Goal: Task Accomplishment & Management: Manage account settings

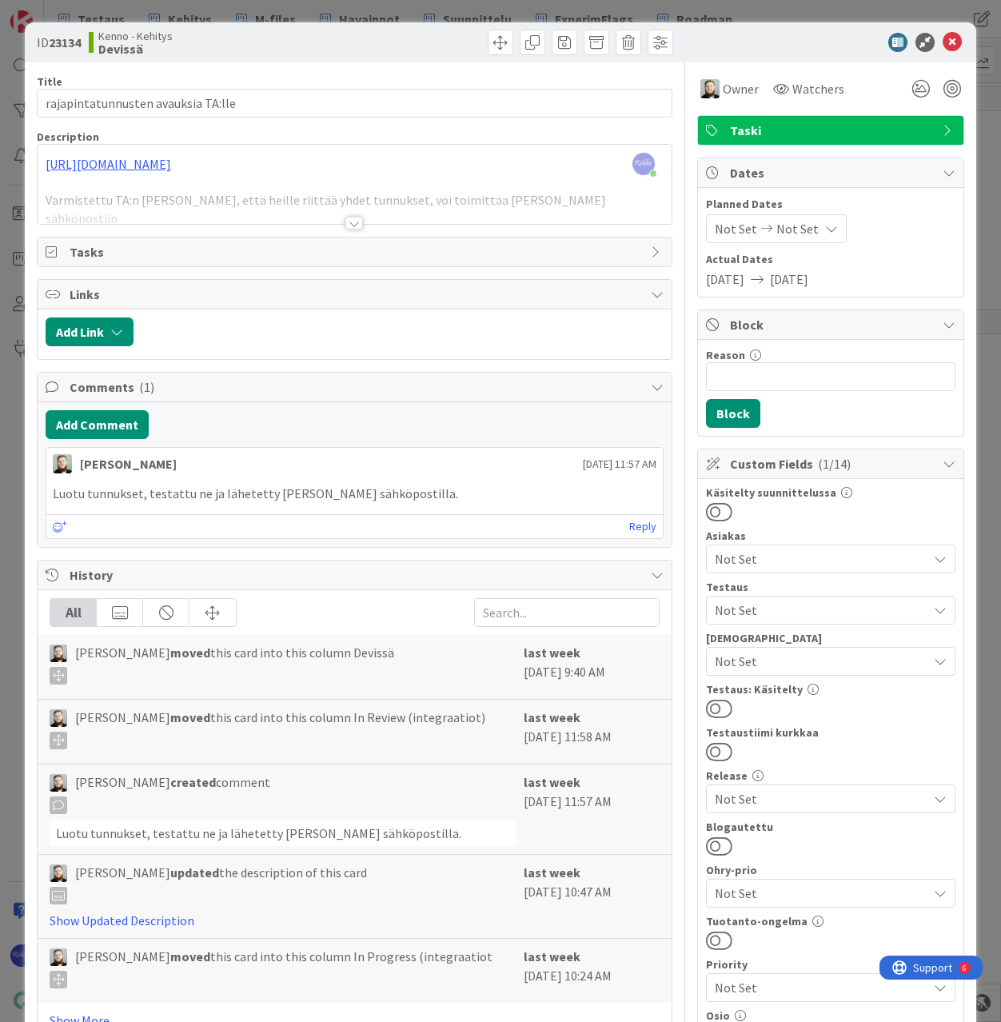
scroll to position [720, 467]
click at [944, 40] on icon at bounding box center [952, 42] width 19 height 19
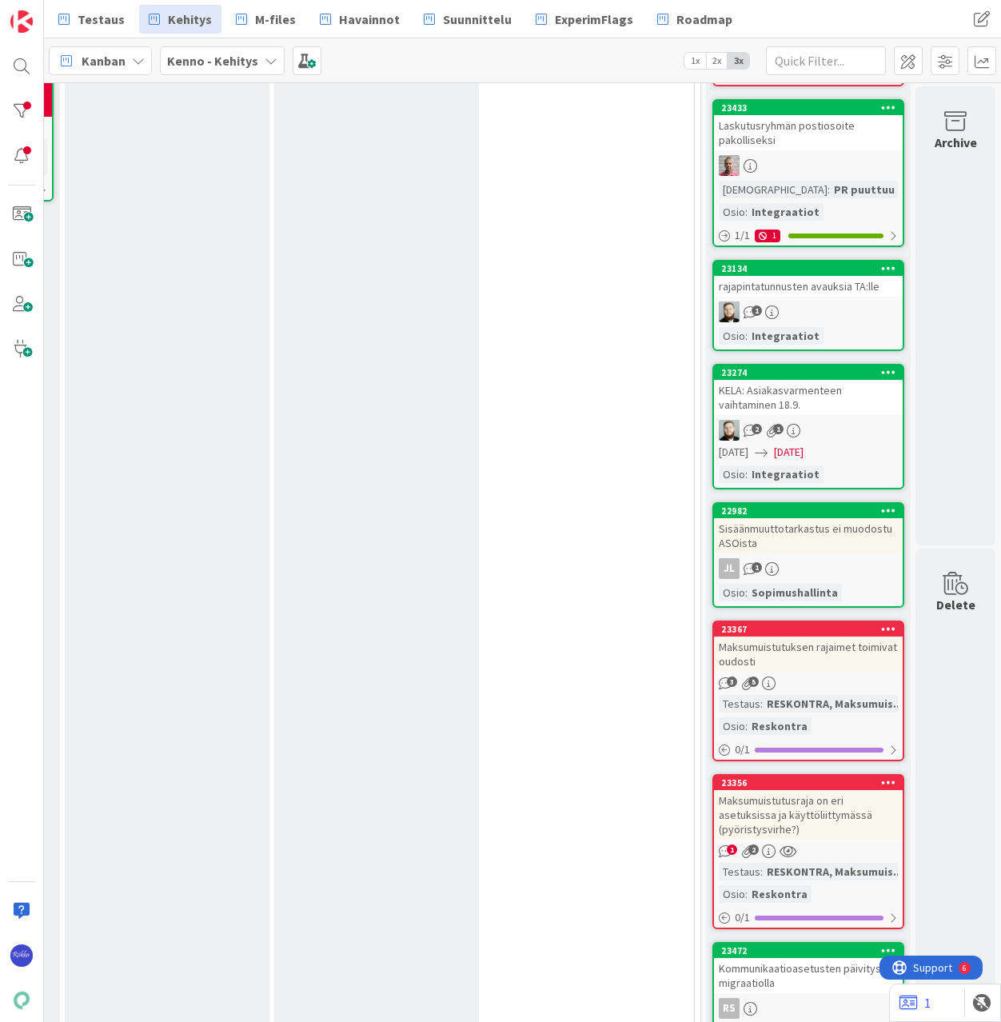
scroll to position [800, 467]
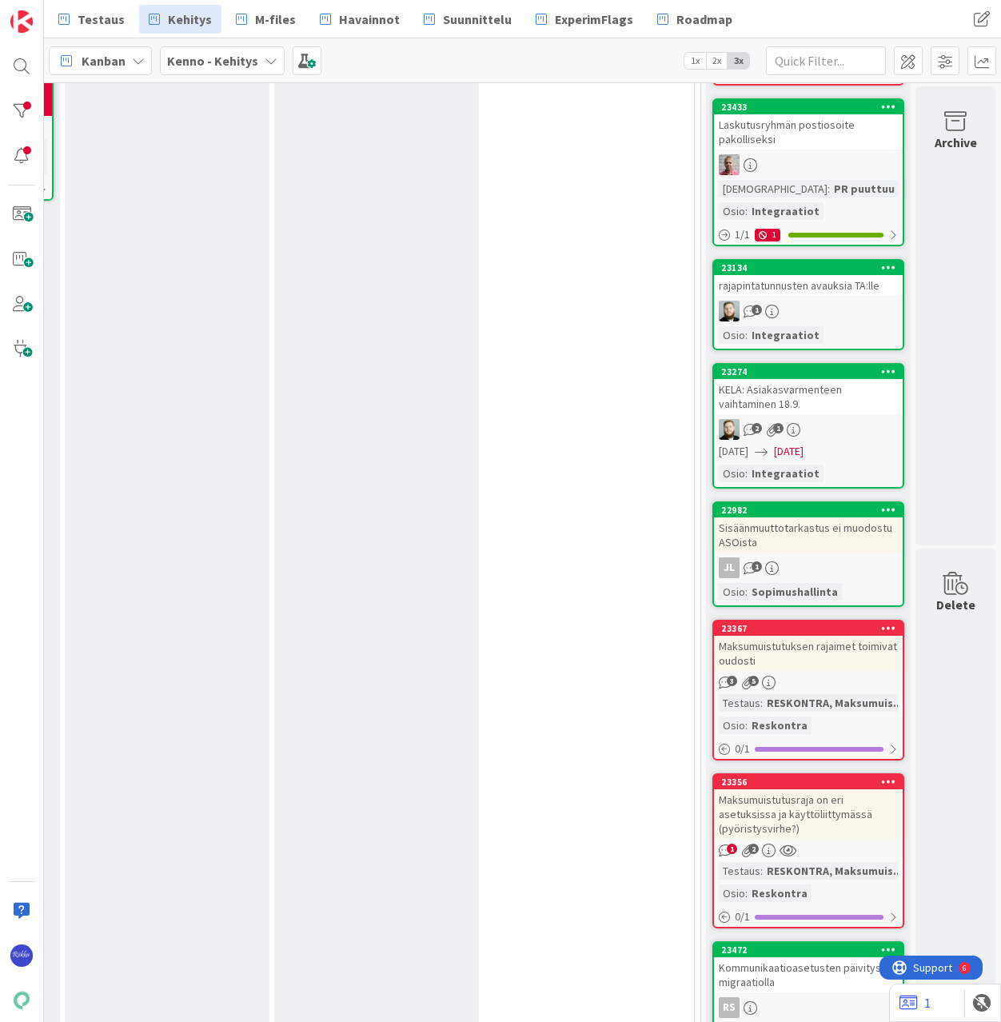
click at [810, 295] on div "rajapintatunnusten avauksia TA:lle" at bounding box center [808, 285] width 189 height 21
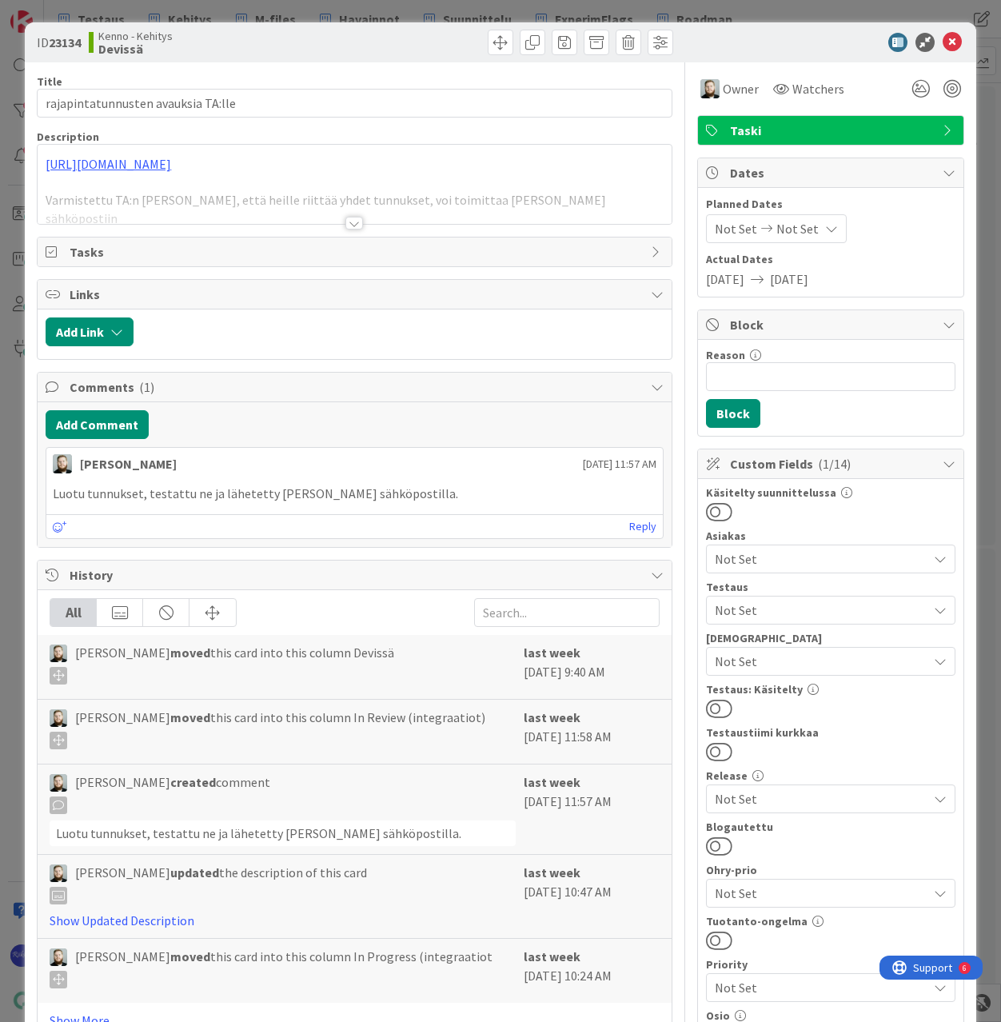
click at [351, 221] on div at bounding box center [354, 223] width 18 height 13
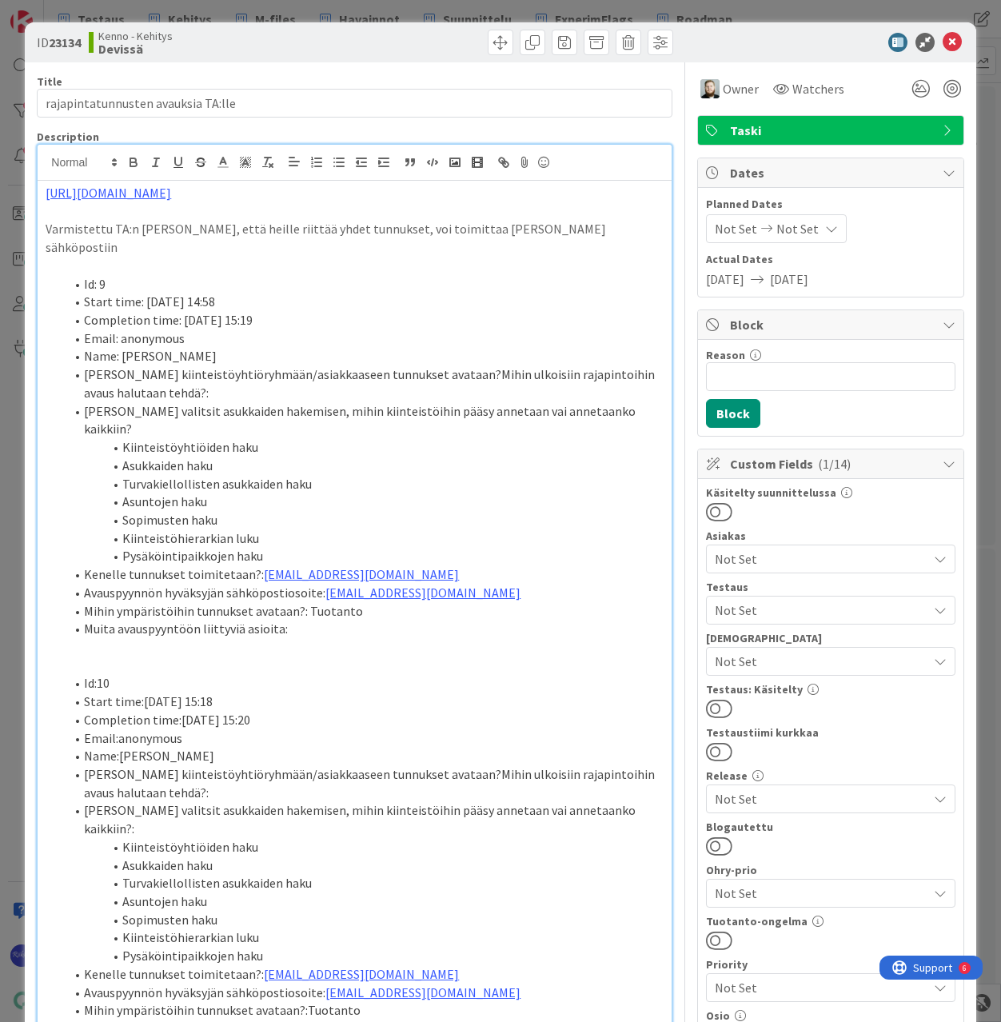
click at [331, 196] on p "https://github.com/pandiafi/keko-infra/pull/1410" at bounding box center [354, 193] width 617 height 18
click at [836, 604] on span "Not Set" at bounding box center [821, 610] width 213 height 19
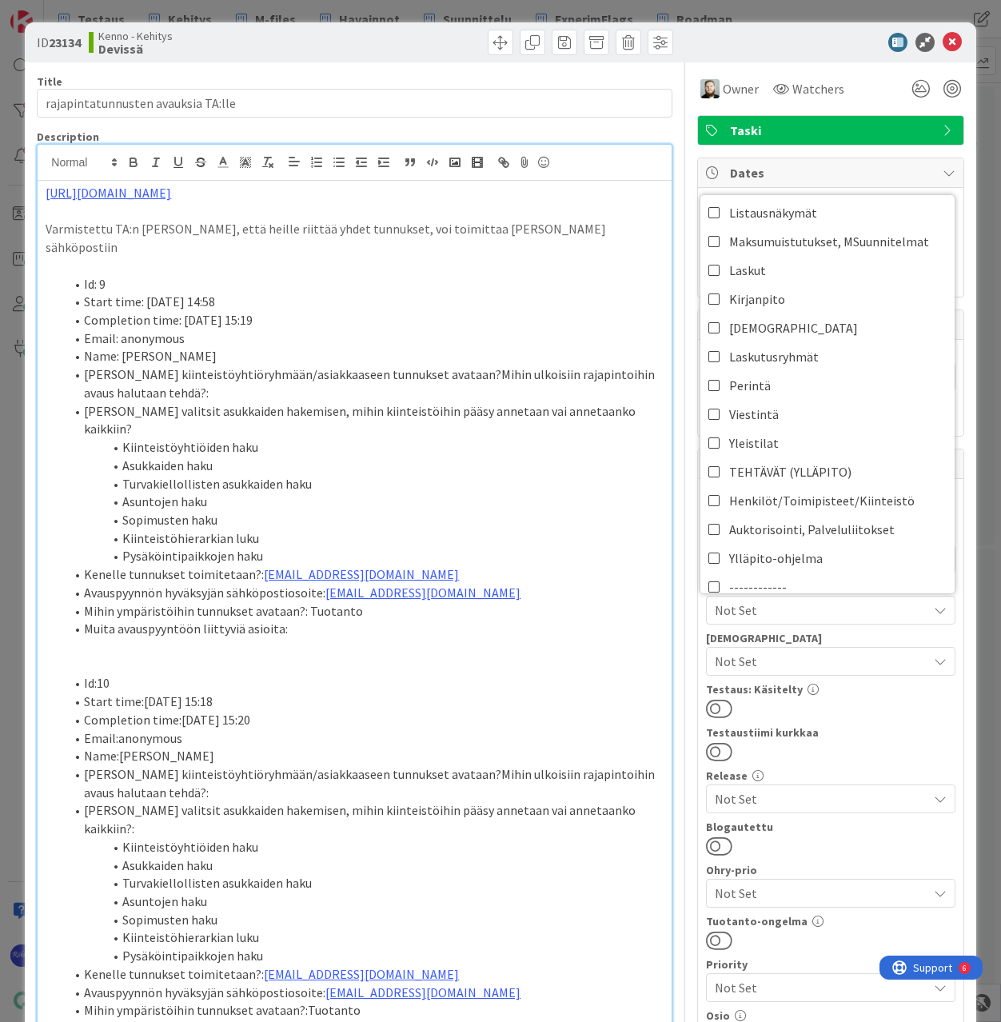
scroll to position [640, 0]
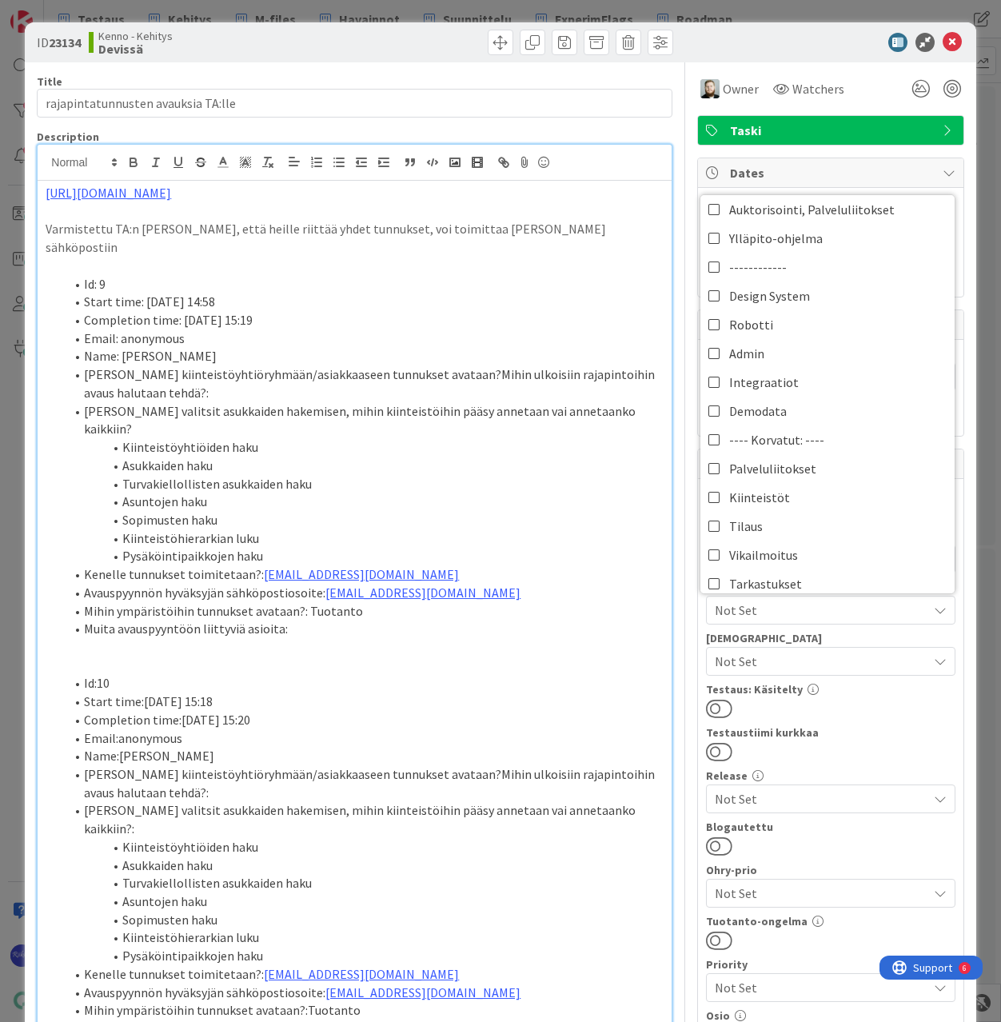
click at [868, 731] on div "Testaustiimi kurkkaa" at bounding box center [831, 732] width 250 height 11
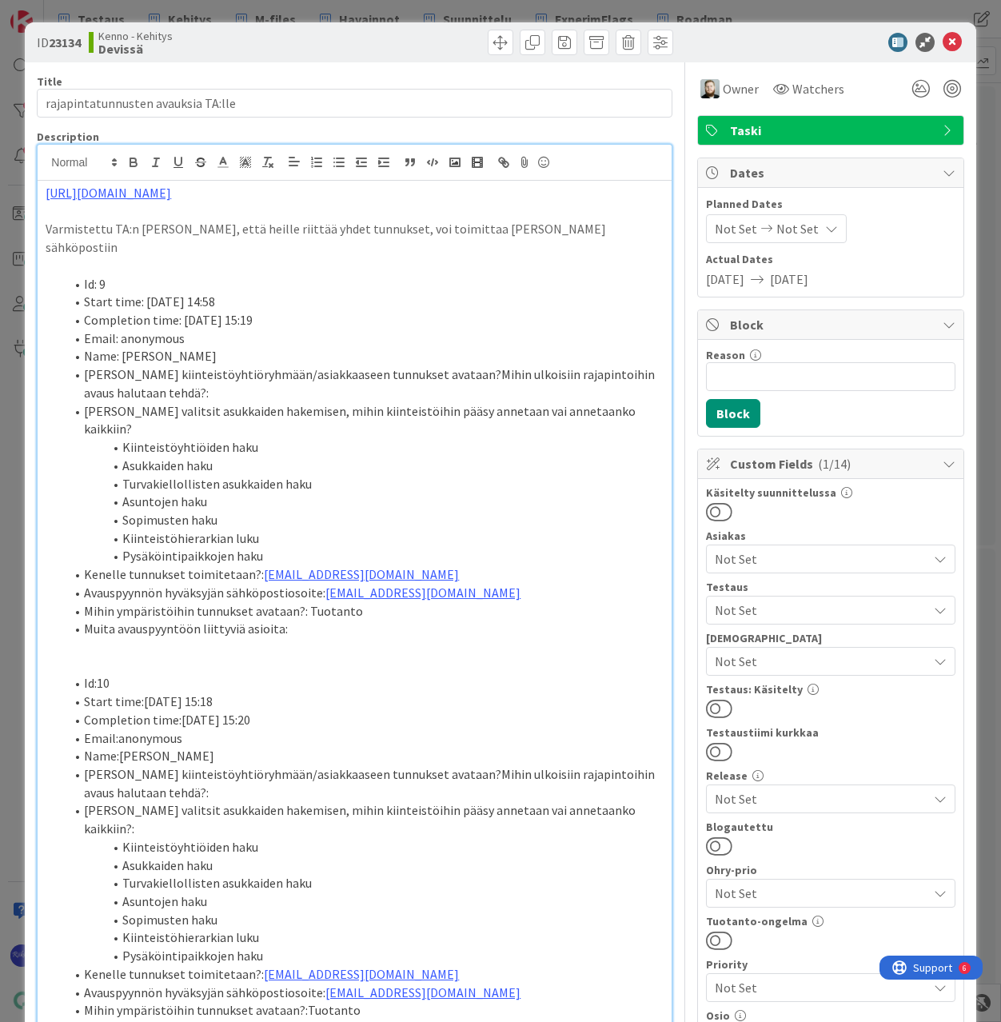
click at [850, 659] on span "Not Set" at bounding box center [821, 661] width 213 height 19
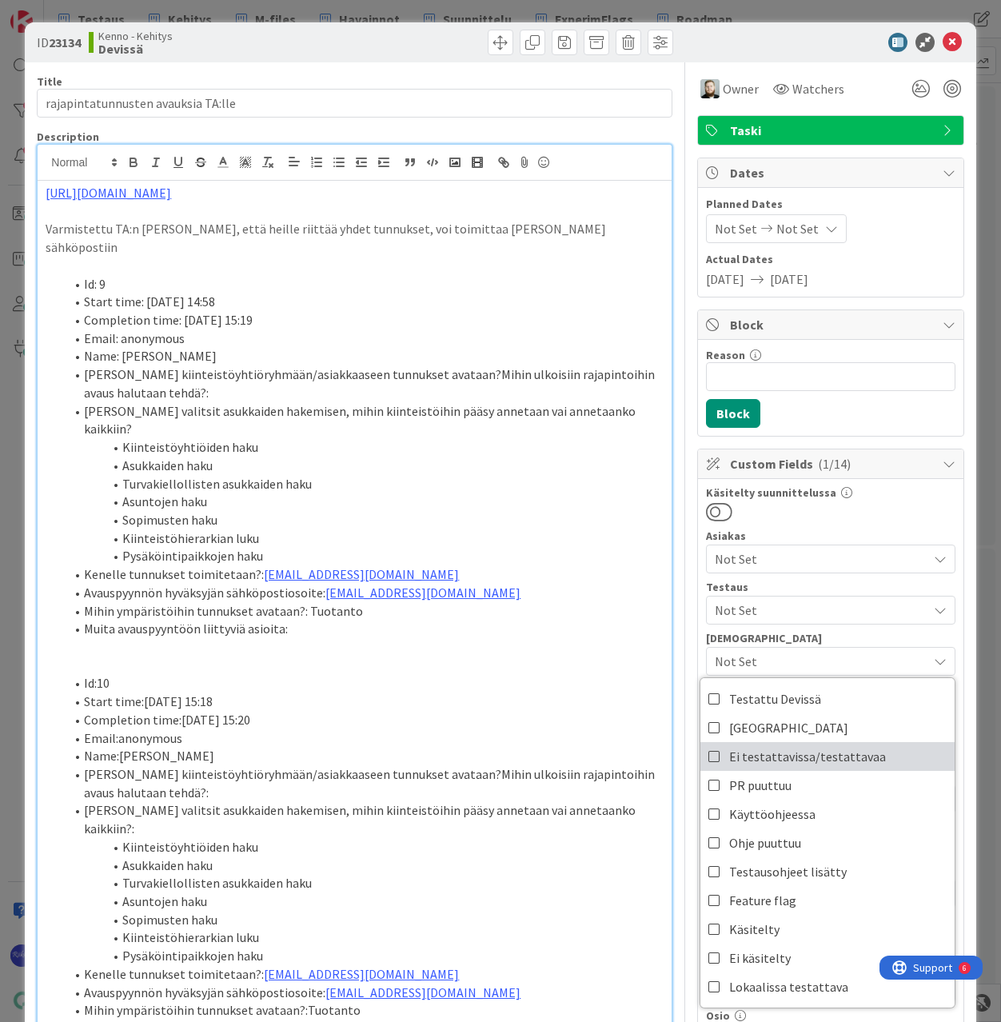
click at [834, 762] on span "Ei testattavissa/testattavaa" at bounding box center [807, 757] width 157 height 24
click at [874, 507] on div at bounding box center [831, 511] width 250 height 21
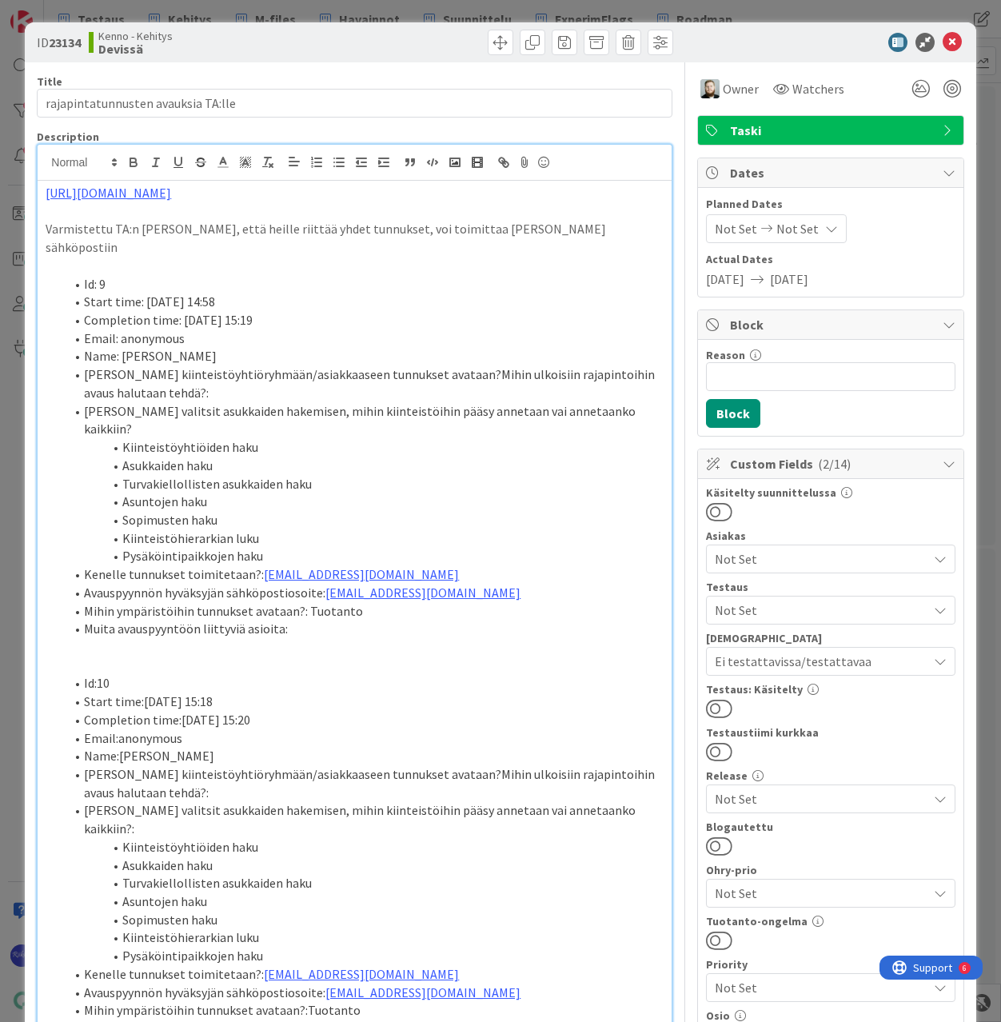
click at [715, 707] on button at bounding box center [719, 708] width 26 height 21
click at [943, 47] on icon at bounding box center [952, 42] width 19 height 19
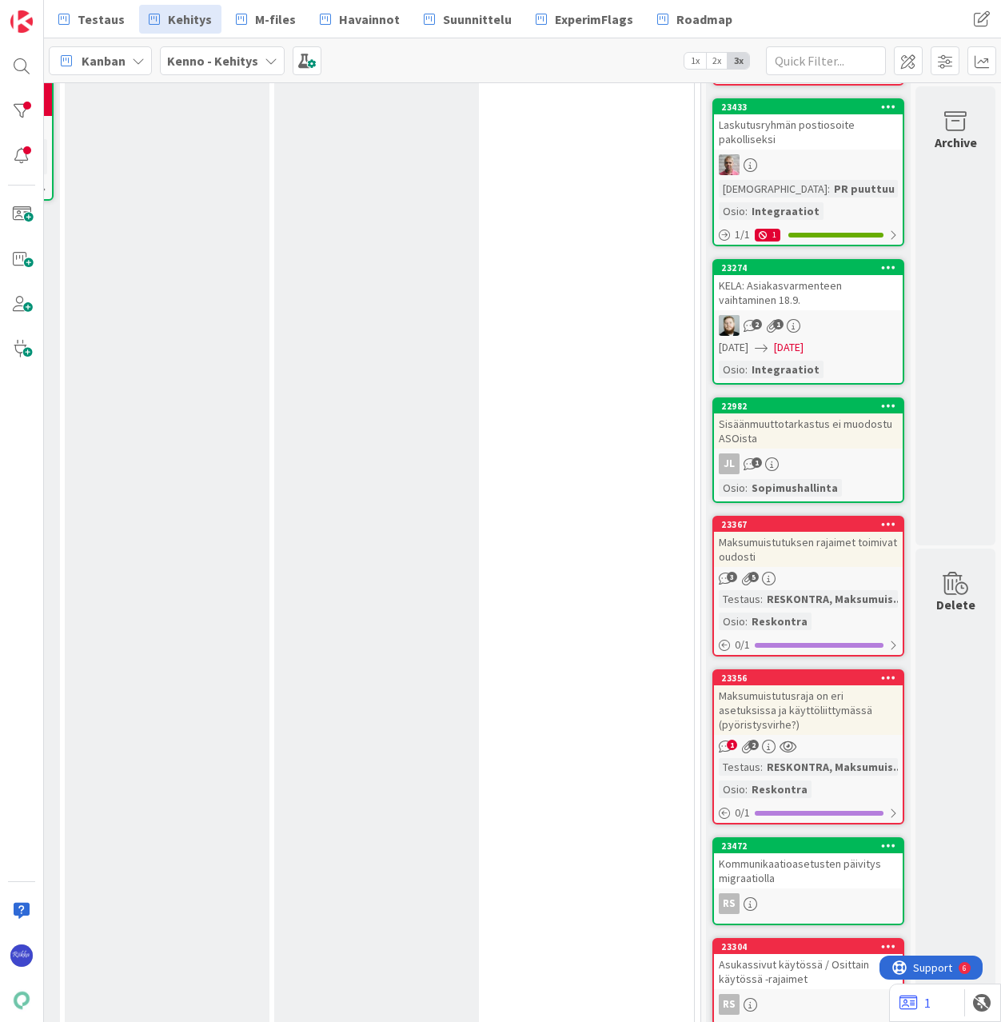
click at [803, 300] on div "KELA: Asiakasvarmenteen vaihtaminen 18.9." at bounding box center [808, 292] width 189 height 35
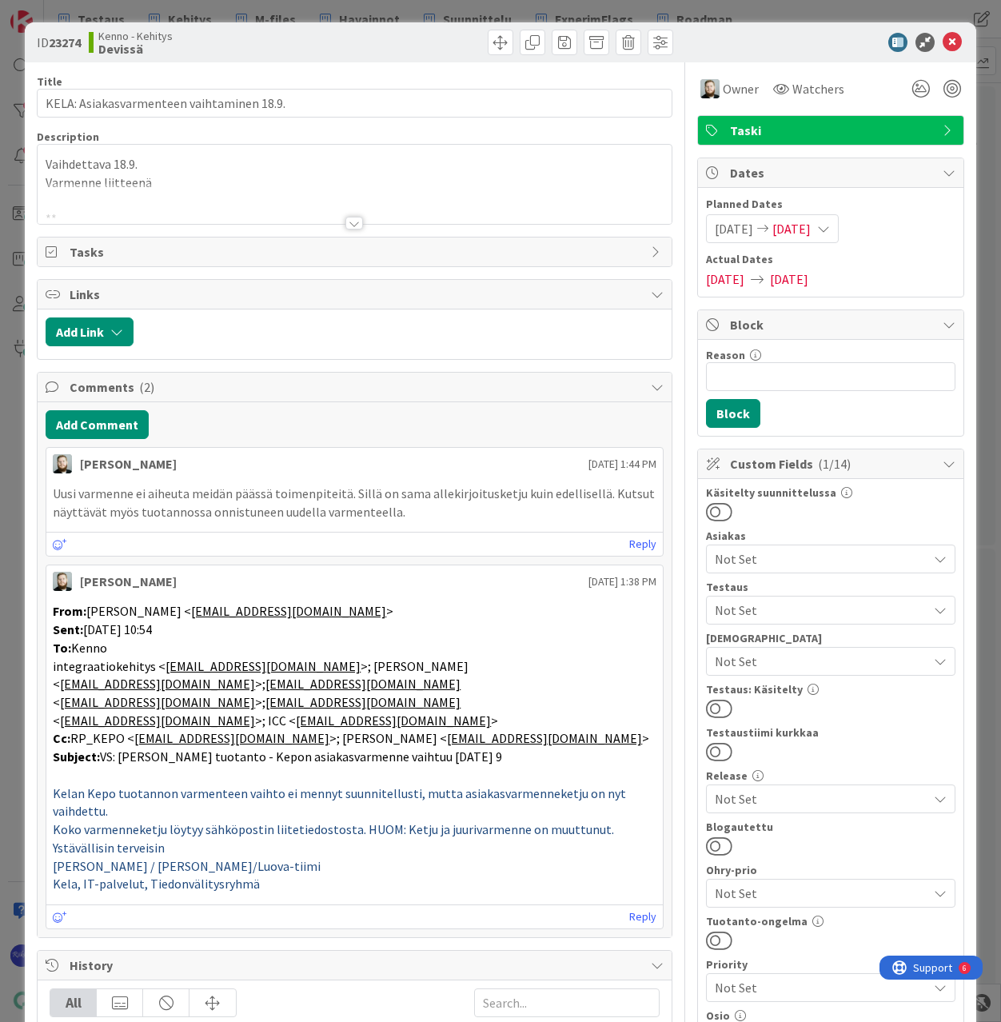
click at [345, 223] on div at bounding box center [354, 223] width 18 height 13
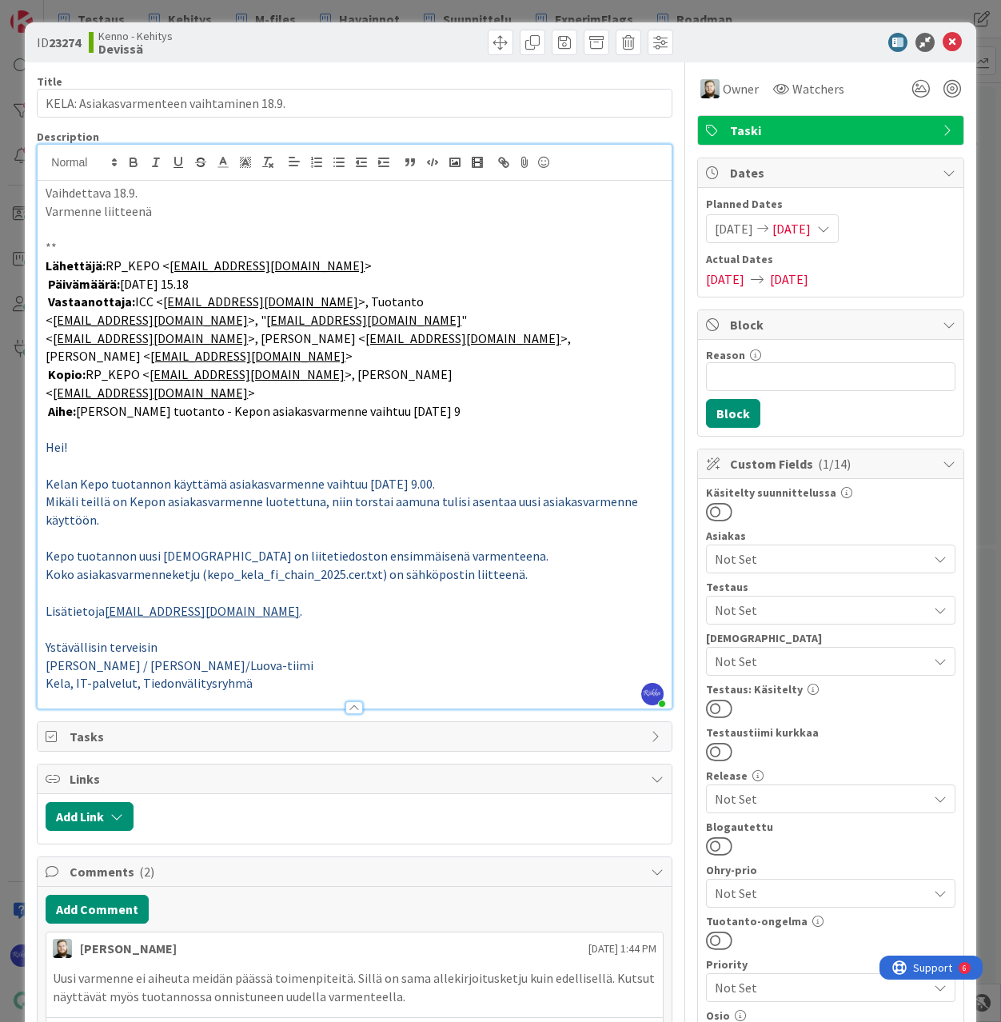
click at [781, 609] on span "Not Set" at bounding box center [821, 610] width 213 height 19
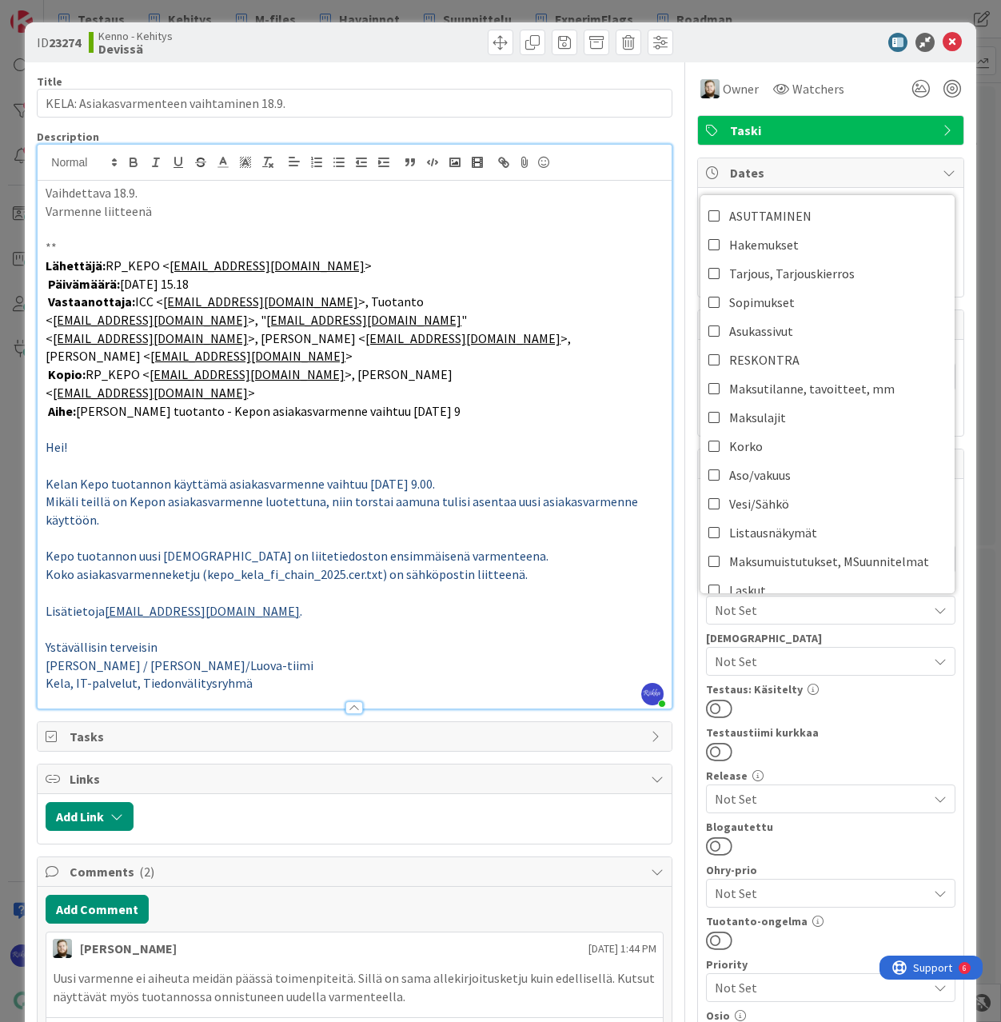
click at [781, 609] on span "Not Set" at bounding box center [821, 610] width 213 height 19
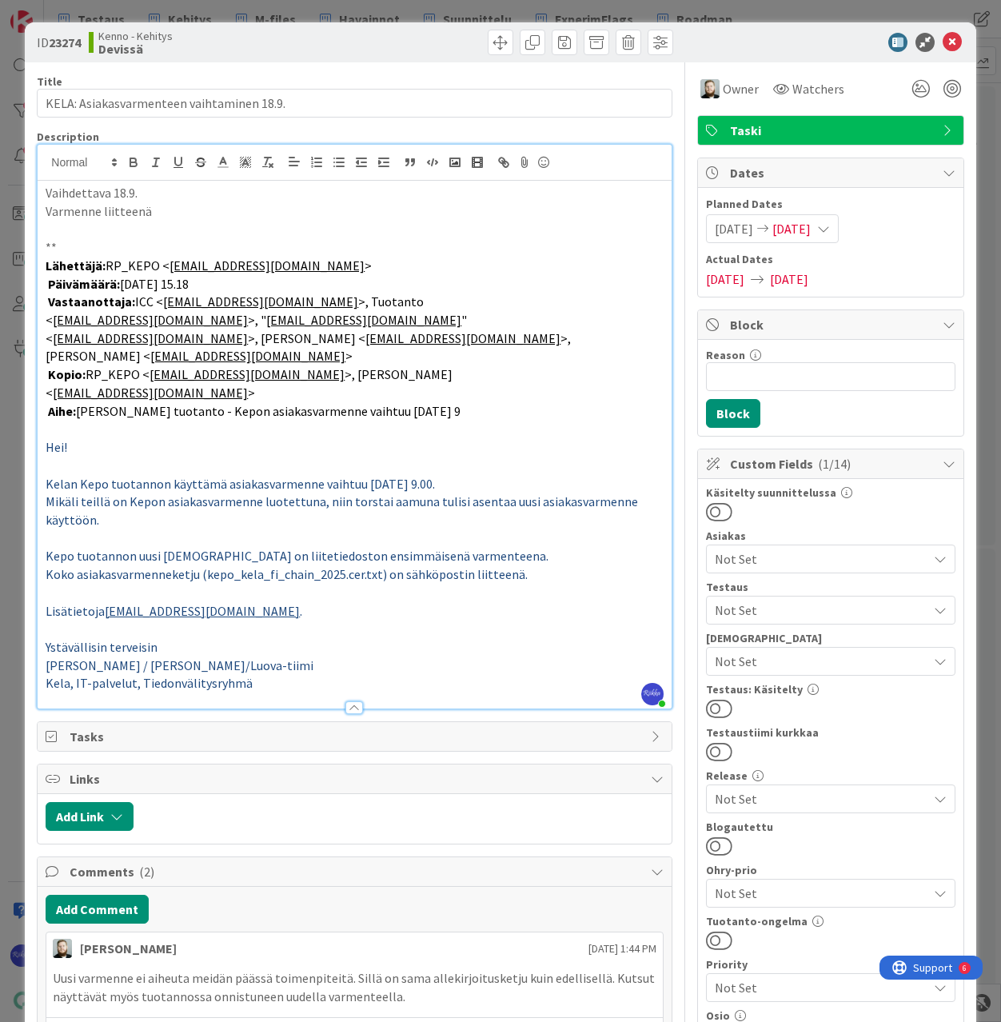
click at [864, 662] on span "Not Set" at bounding box center [821, 661] width 213 height 19
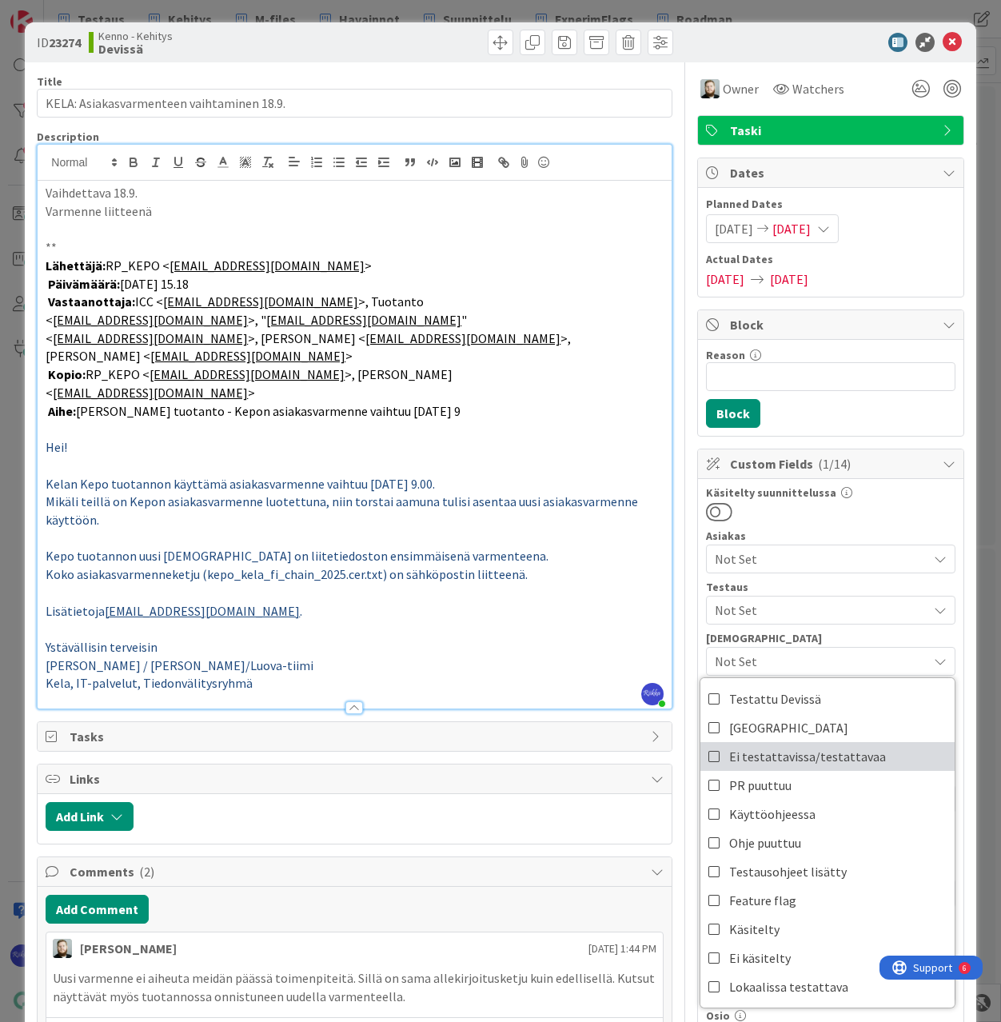
click at [863, 759] on link "Ei testattavissa/testattavaa" at bounding box center [828, 756] width 254 height 29
click at [876, 498] on div "Käsitelty suunnittelussa" at bounding box center [831, 504] width 250 height 35
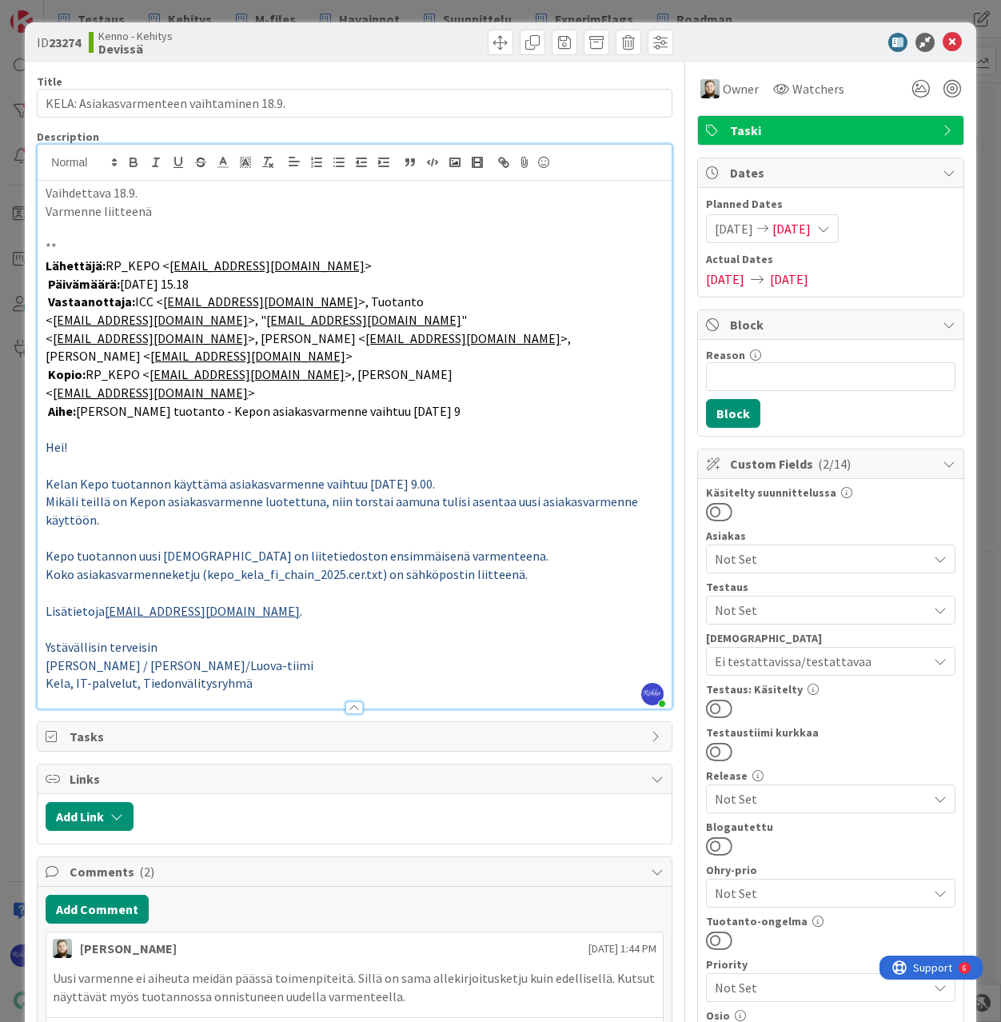
click at [706, 707] on button at bounding box center [719, 708] width 26 height 21
click at [943, 42] on icon at bounding box center [952, 42] width 19 height 19
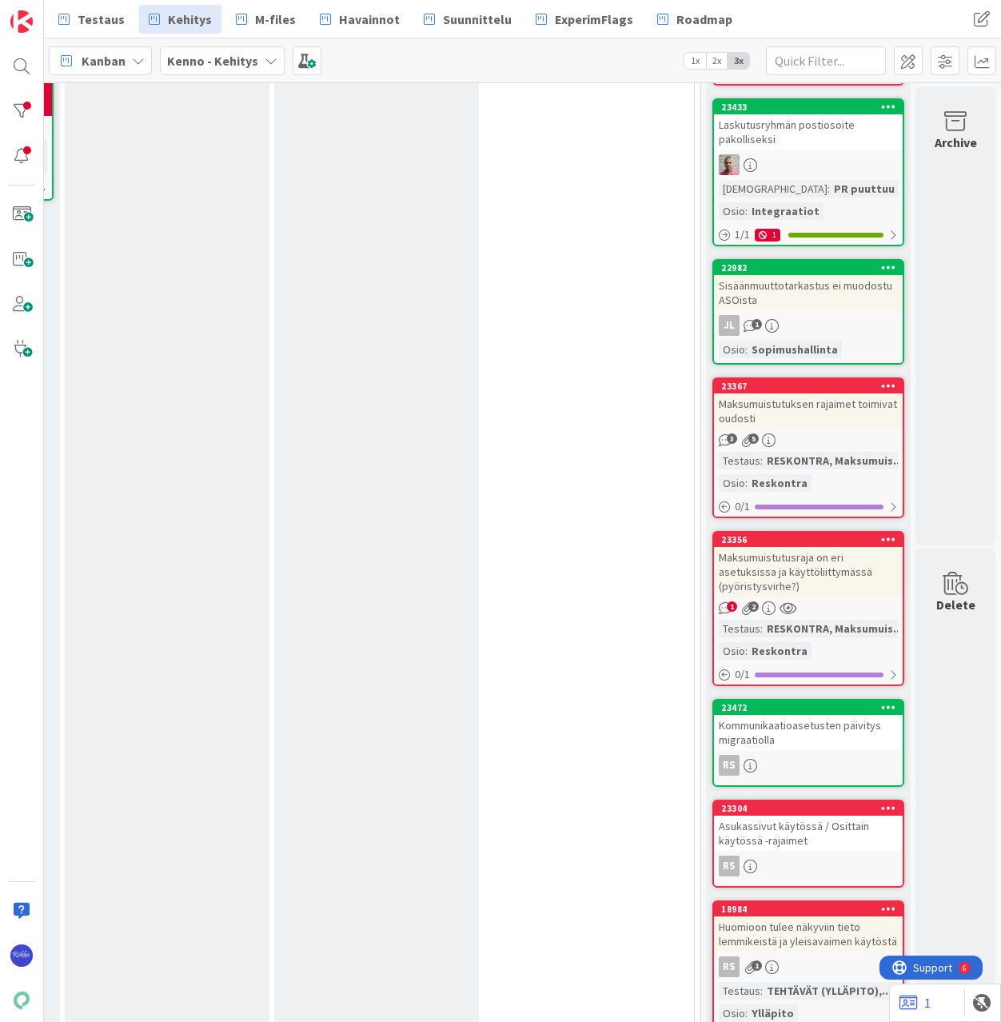
click at [809, 305] on div "Sisäänmuuttotarkastus ei muodostu ASOista" at bounding box center [808, 292] width 189 height 35
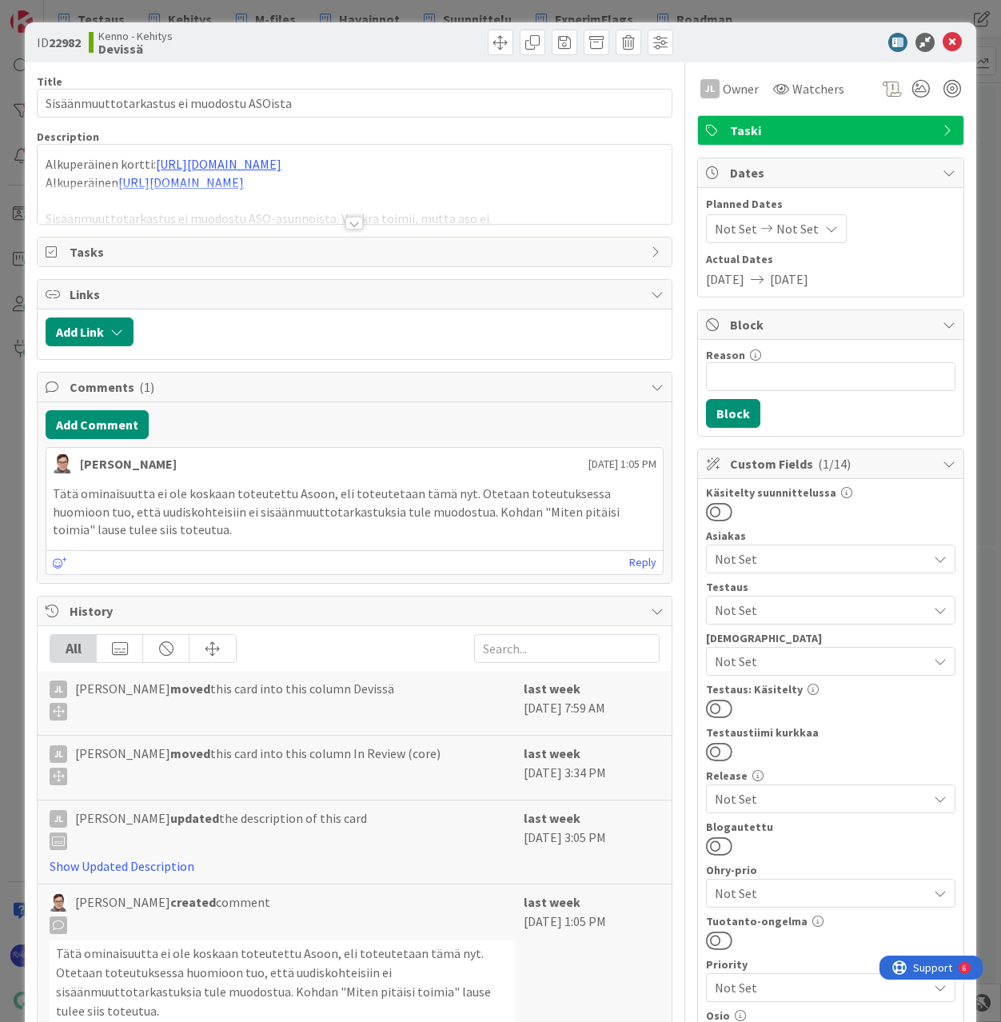
click at [345, 219] on div at bounding box center [354, 223] width 18 height 13
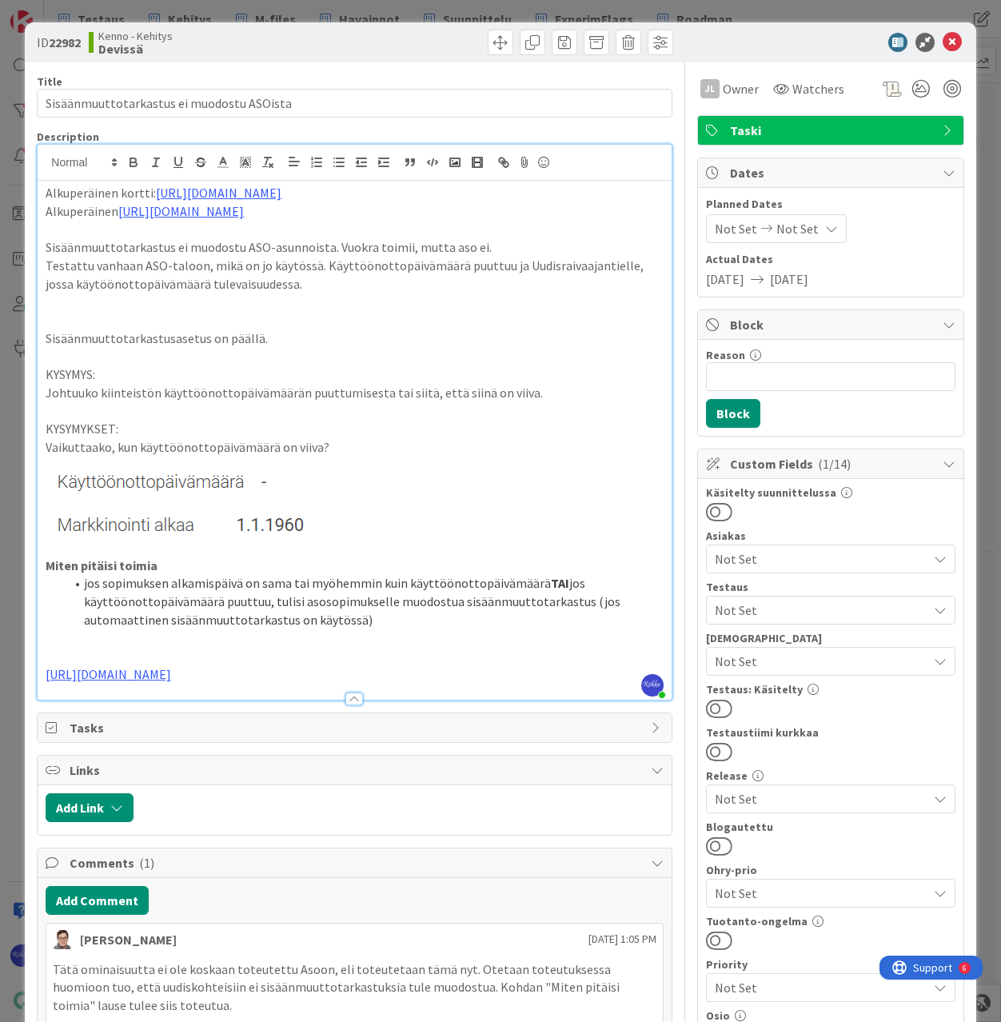
drag, startPoint x: 303, startPoint y: 692, endPoint x: 30, endPoint y: 703, distance: 273.7
click at [30, 703] on div "ID 22982 Kenno - Kehitys Devissä Title 41 / 128 Sisäänmuuttotarkastus ei muodos…" at bounding box center [500, 821] width 951 height 1598
copy link "https://github.com/pandiafi/kenno/pull/8518"
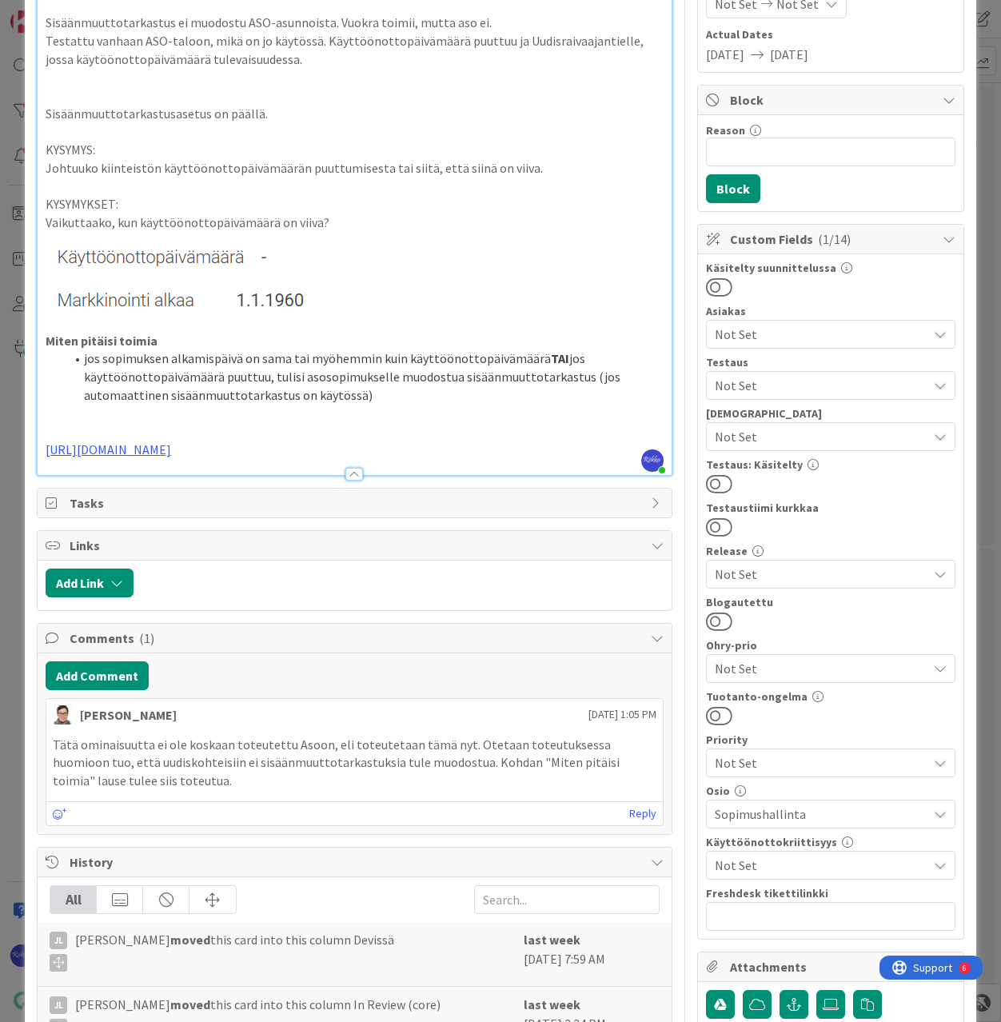
scroll to position [240, 0]
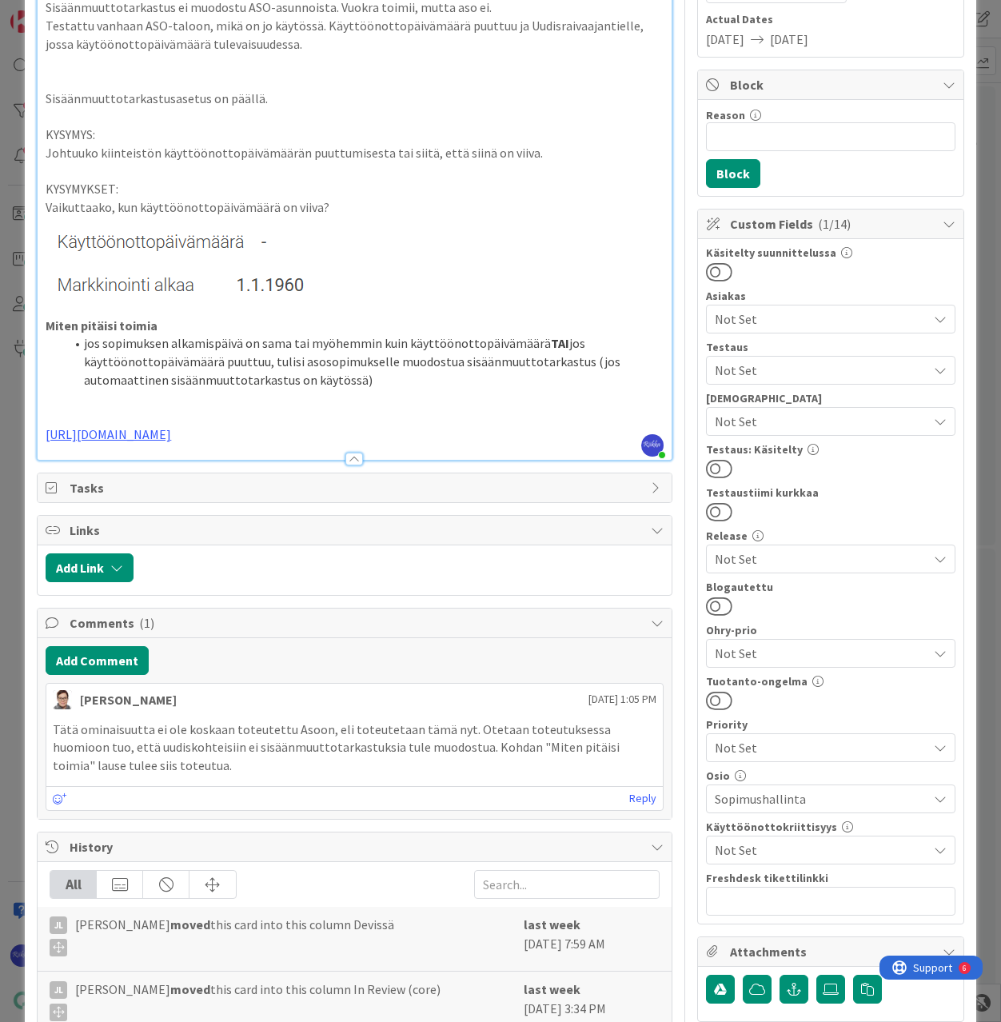
click at [339, 444] on p "https://github.com/pandiafi/kenno/pull/8518" at bounding box center [354, 434] width 617 height 18
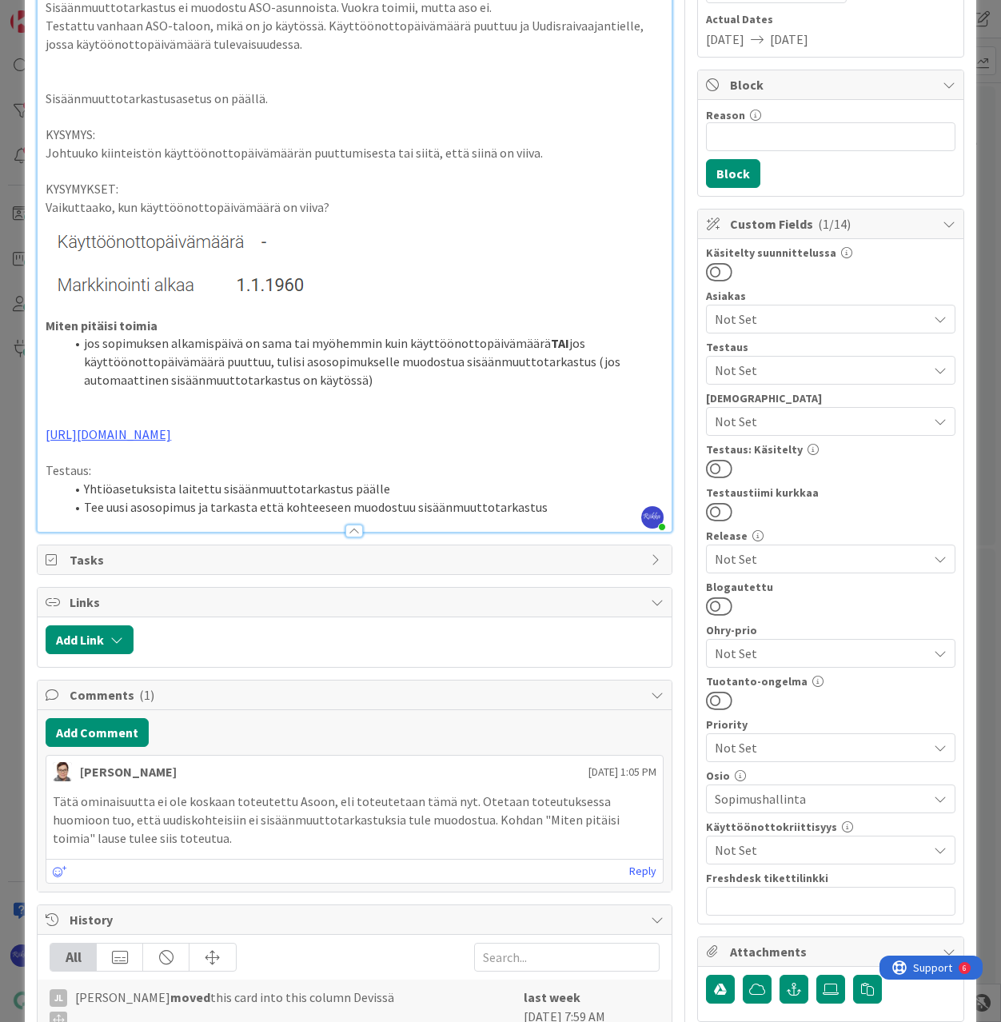
click at [773, 368] on span "Not Set" at bounding box center [821, 370] width 213 height 19
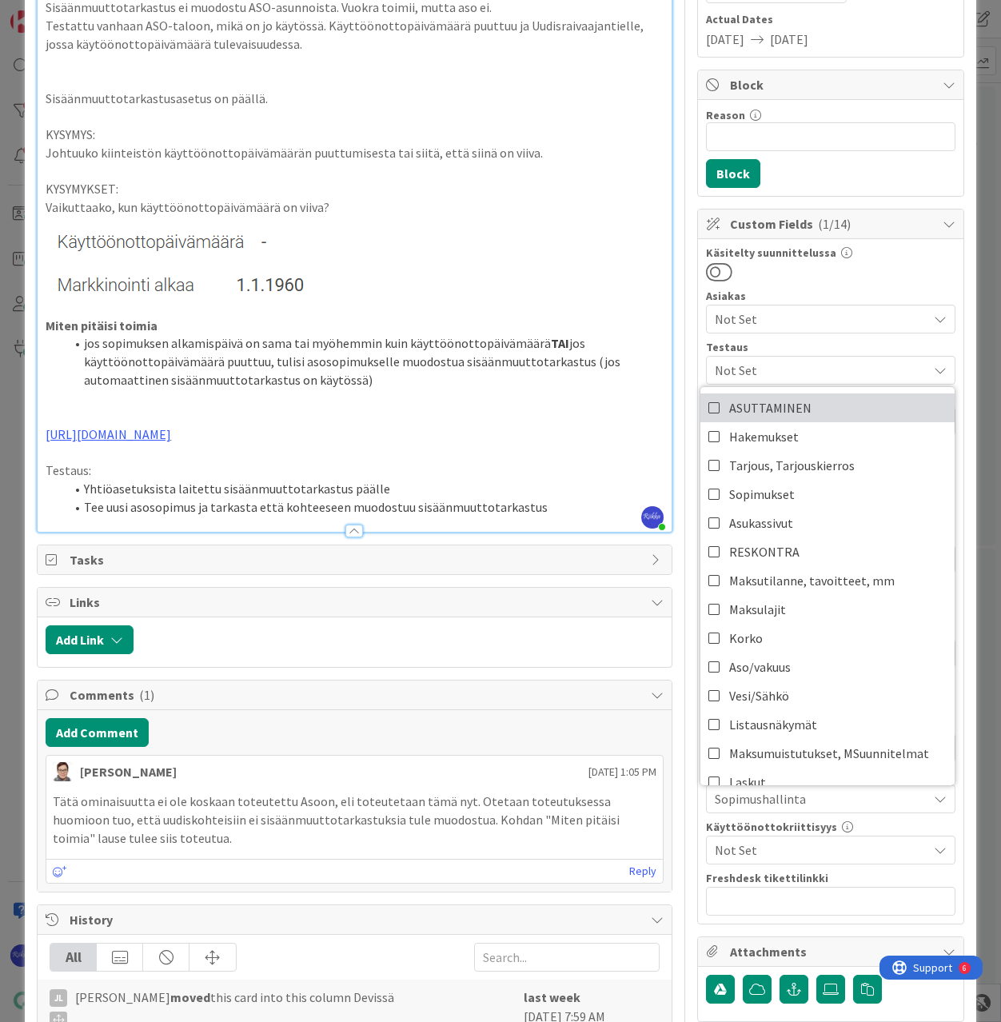
click at [830, 409] on link "ASUTTAMINEN" at bounding box center [828, 407] width 254 height 29
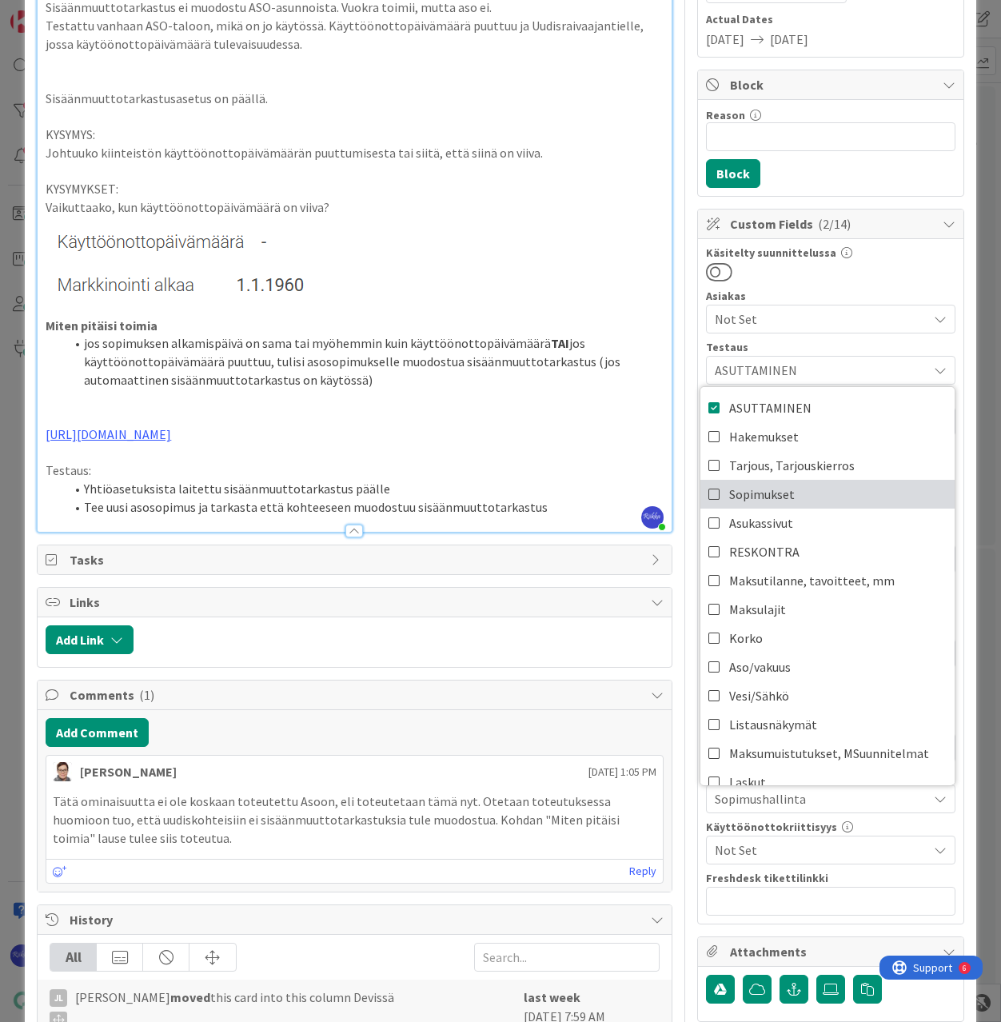
click at [836, 490] on link "Sopimukset" at bounding box center [828, 494] width 254 height 29
click at [948, 267] on div "Käsitelty suunnittelussa Asiakas Not Set Testaus ASUTTAMINEN, Sopimukset ASUTTA…" at bounding box center [831, 581] width 266 height 685
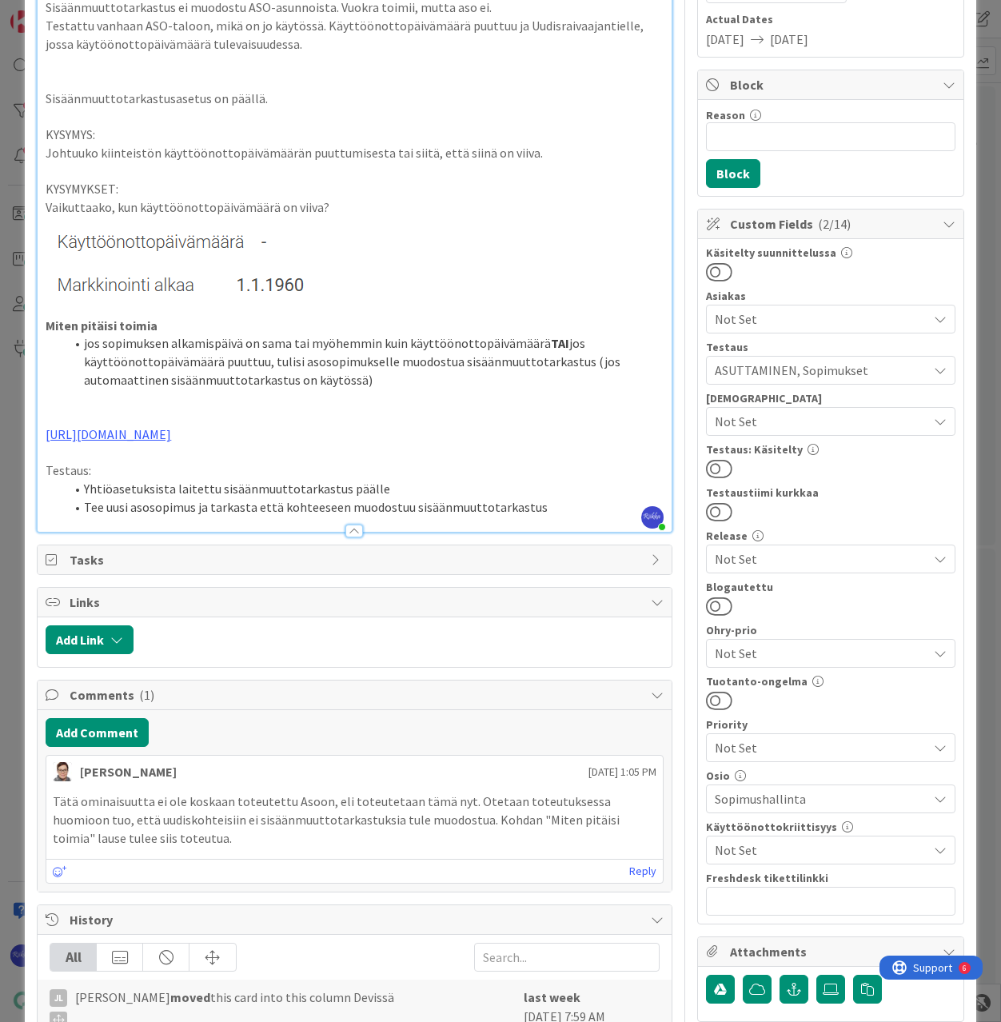
click at [713, 462] on button at bounding box center [719, 468] width 26 height 21
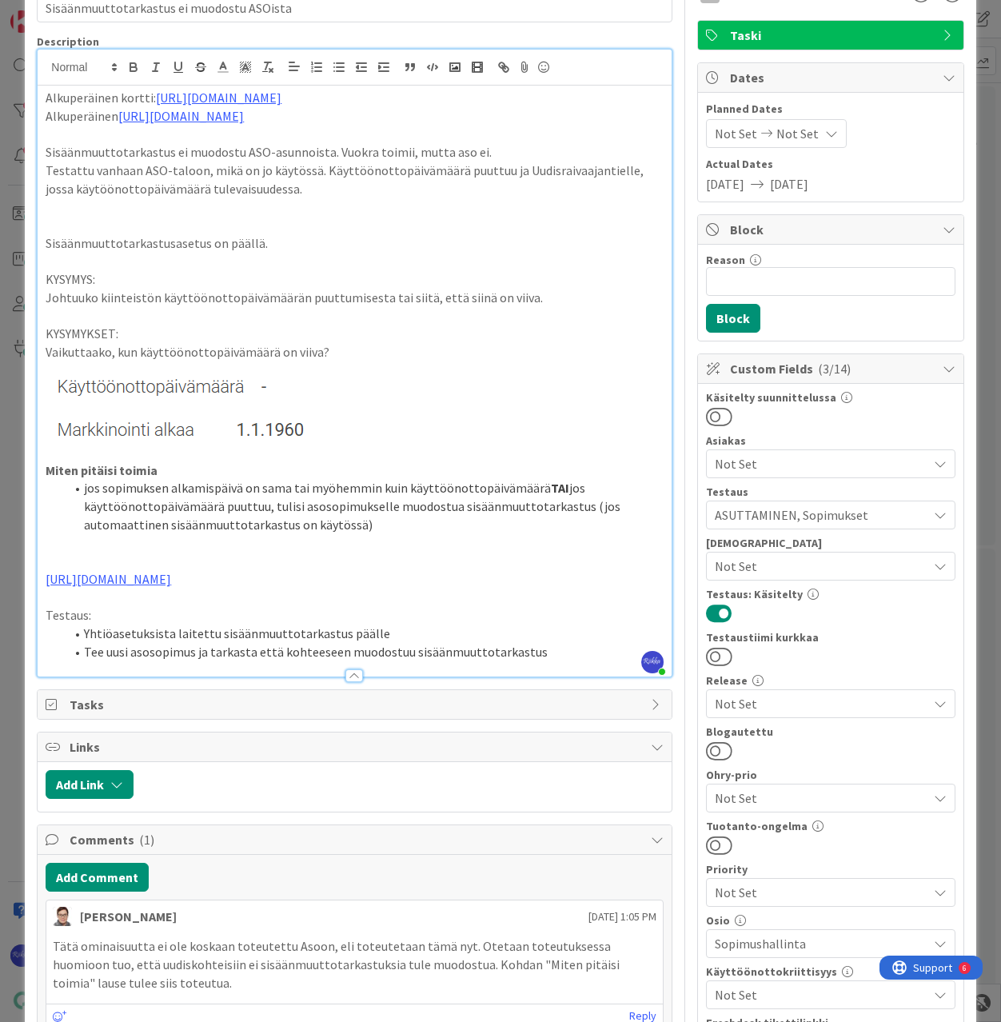
scroll to position [0, 0]
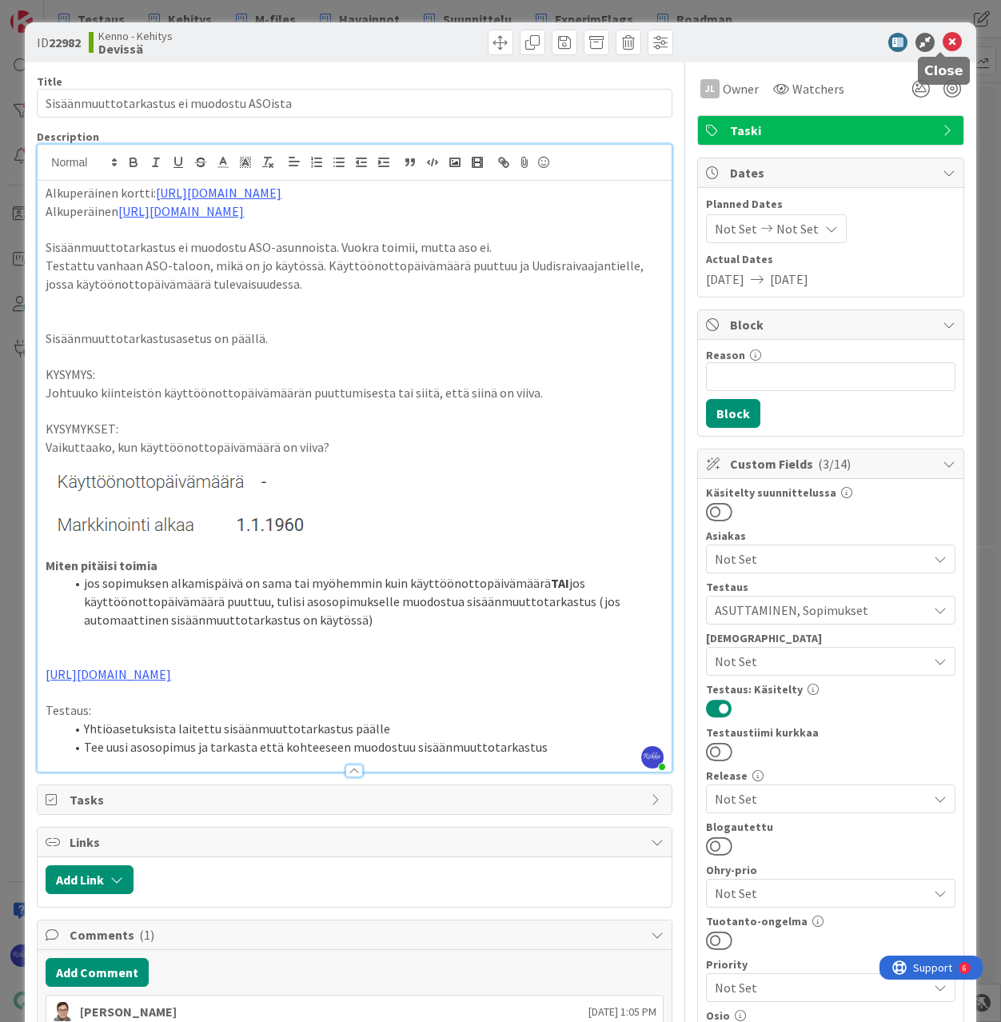
click at [943, 39] on icon at bounding box center [952, 42] width 19 height 19
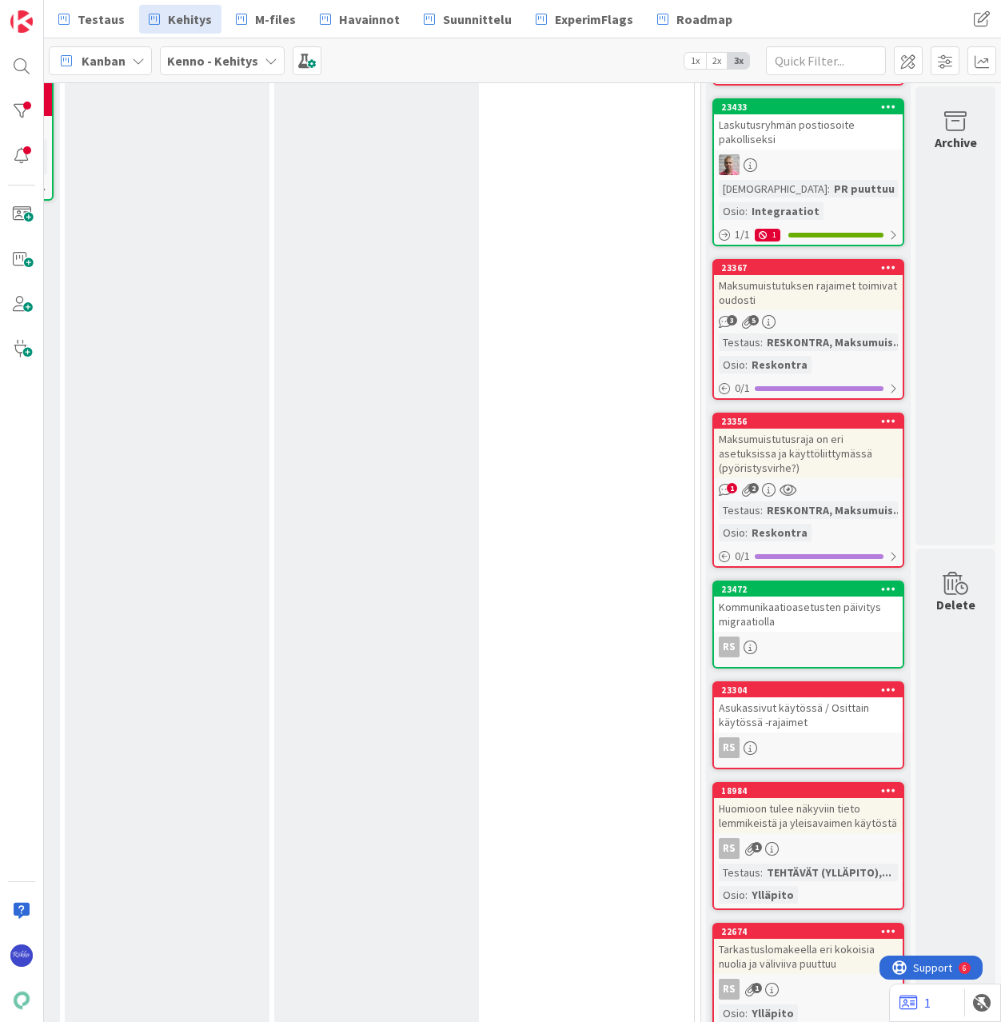
click at [797, 301] on div "Maksumuistutuksen rajaimet toimivat oudosti" at bounding box center [808, 292] width 189 height 35
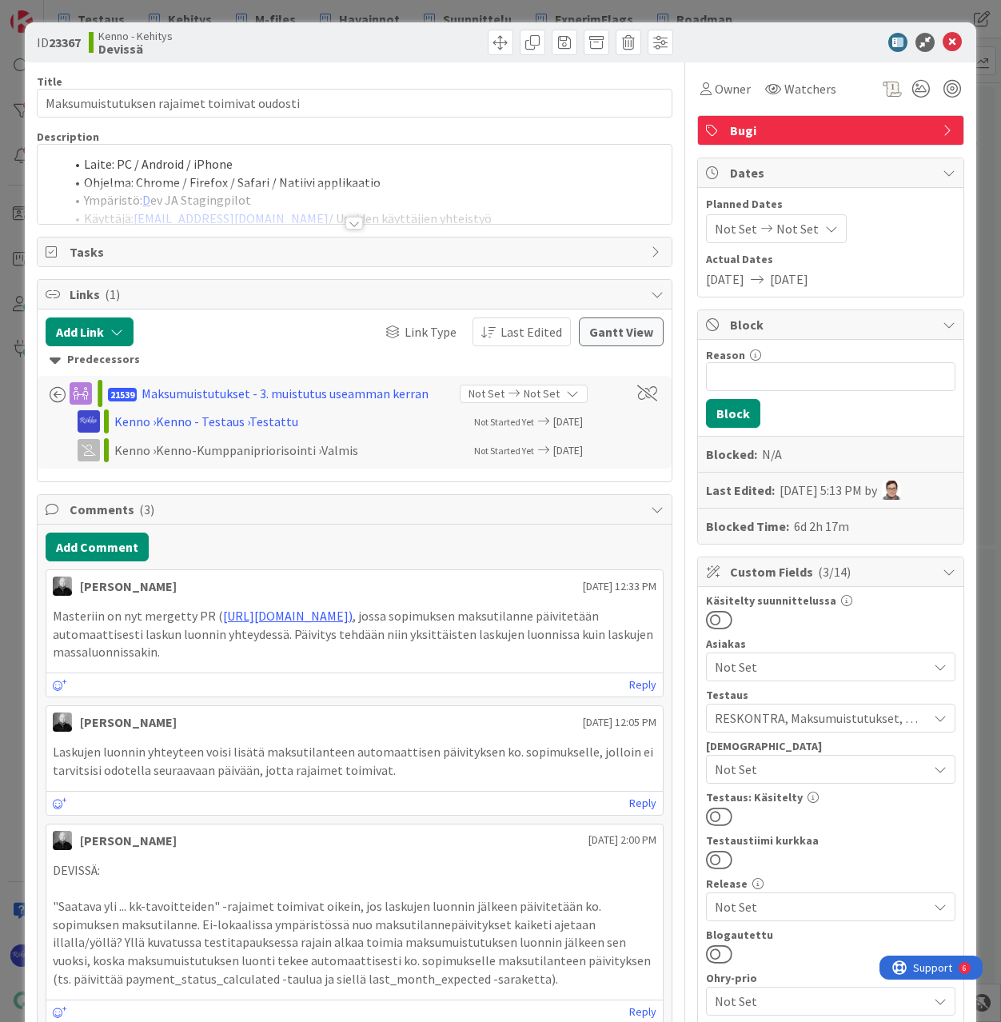
click at [346, 222] on div at bounding box center [354, 223] width 18 height 13
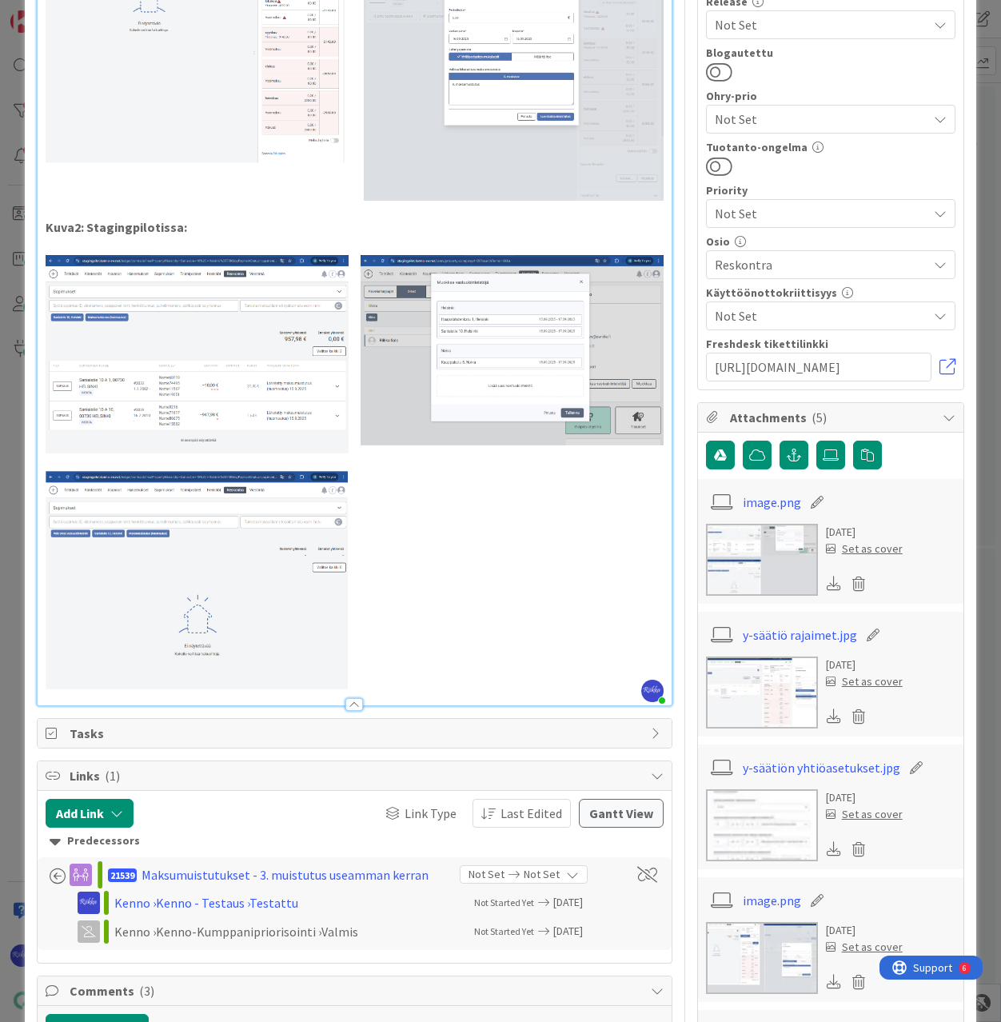
scroll to position [1040, 0]
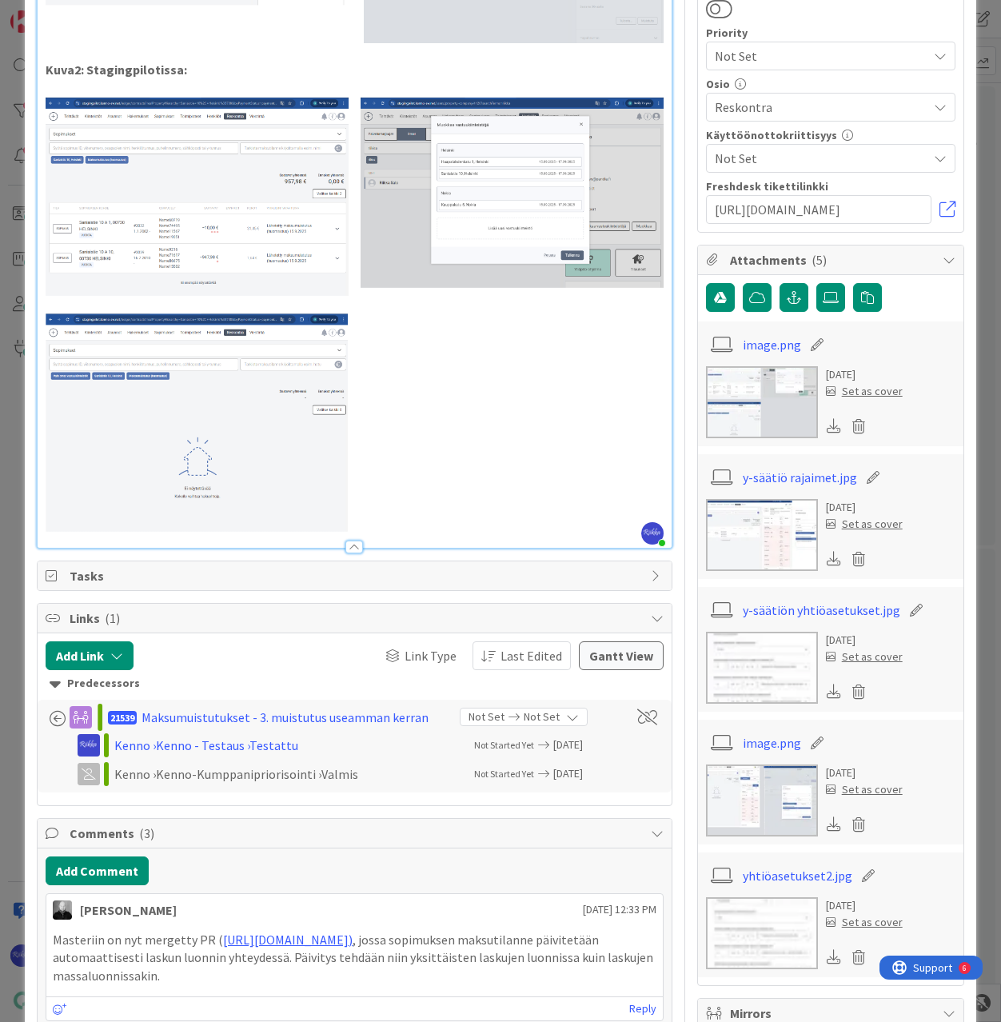
click at [409, 493] on img at bounding box center [354, 315] width 617 height 434
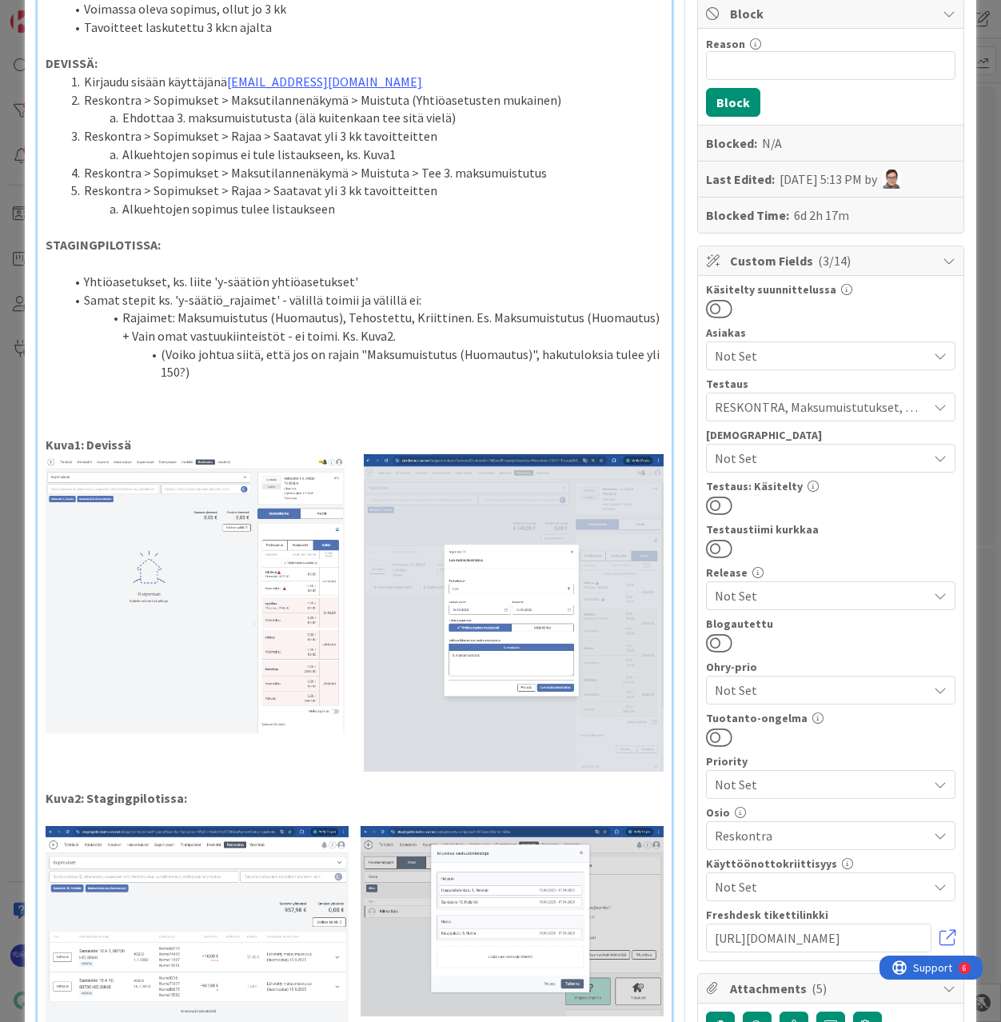
scroll to position [320, 0]
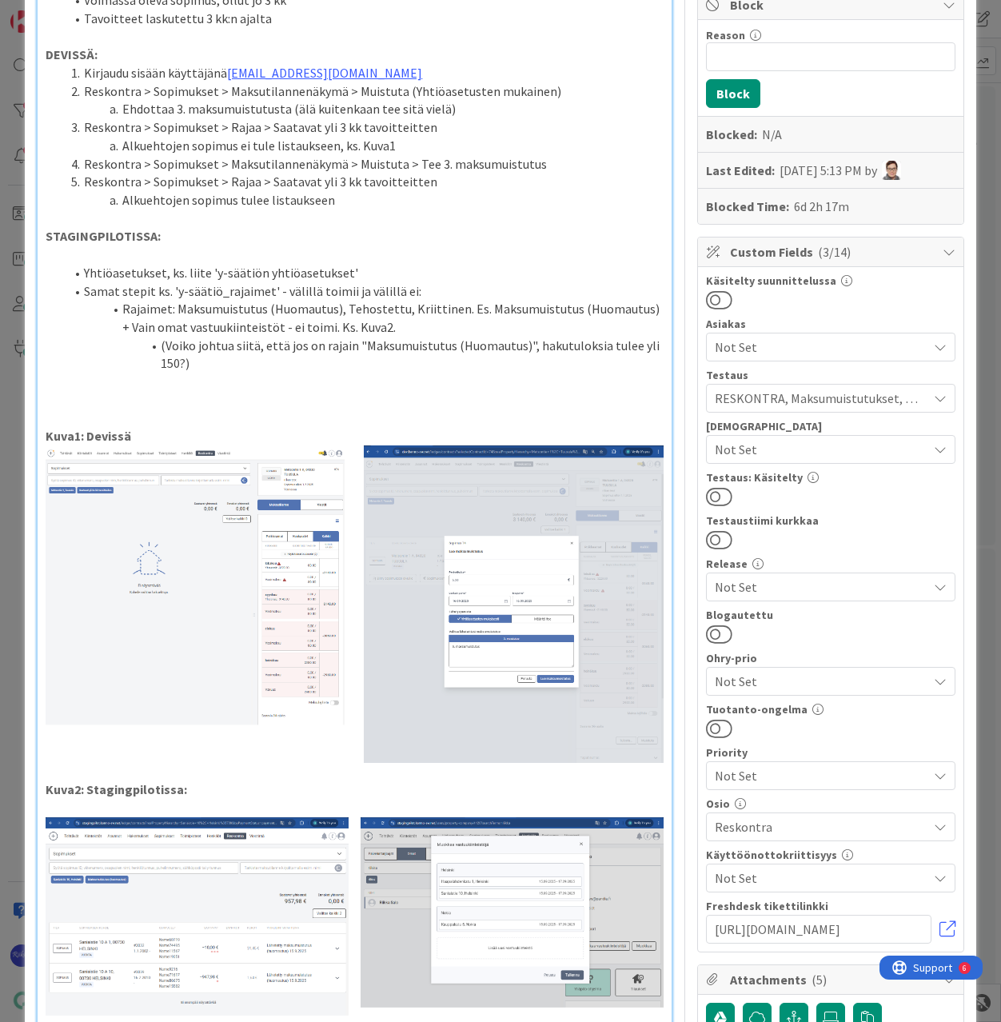
click at [713, 493] on button at bounding box center [719, 496] width 26 height 21
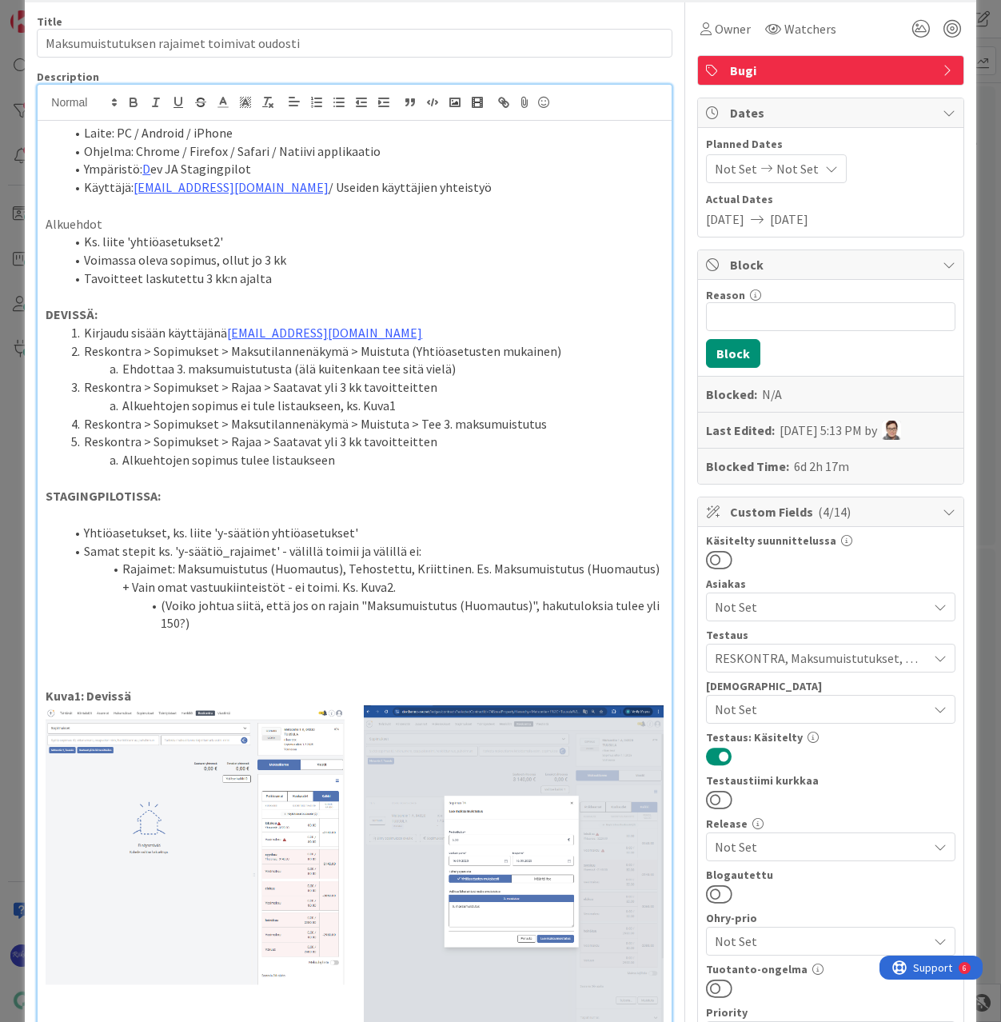
scroll to position [0, 0]
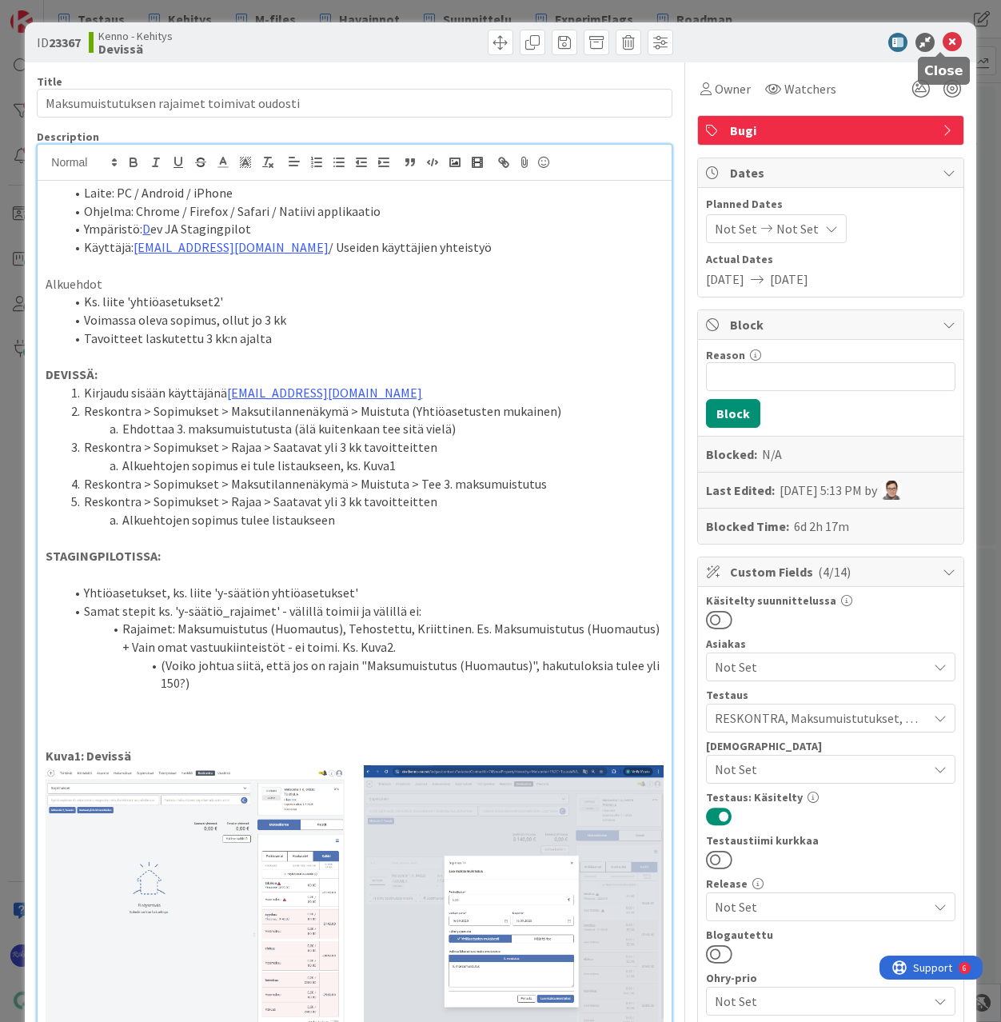
drag, startPoint x: 940, startPoint y: 39, endPoint x: 929, endPoint y: 63, distance: 26.1
click at [943, 39] on icon at bounding box center [952, 42] width 19 height 19
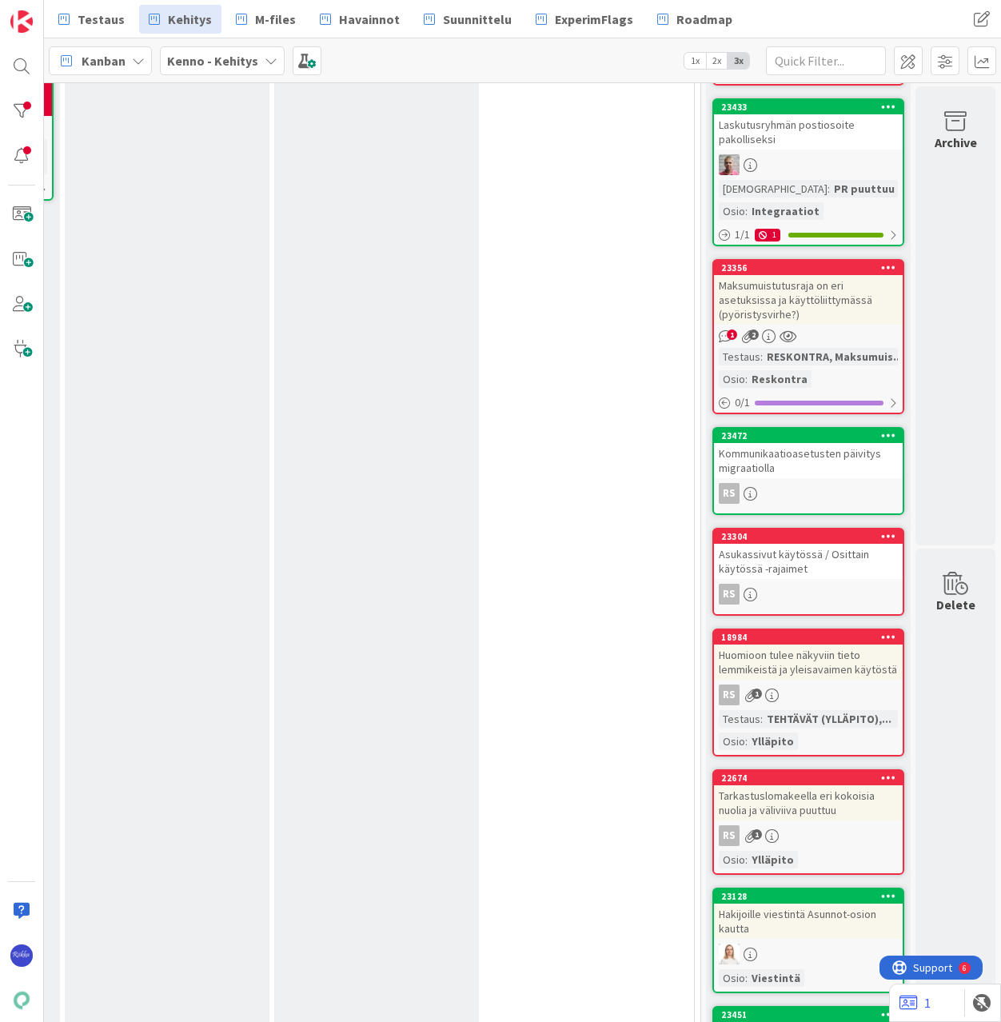
click at [799, 325] on div "23356 Maksumuistutusraja on eri asetuksissa ja käyttöliittymässä (pyöristysvirh…" at bounding box center [809, 336] width 192 height 155
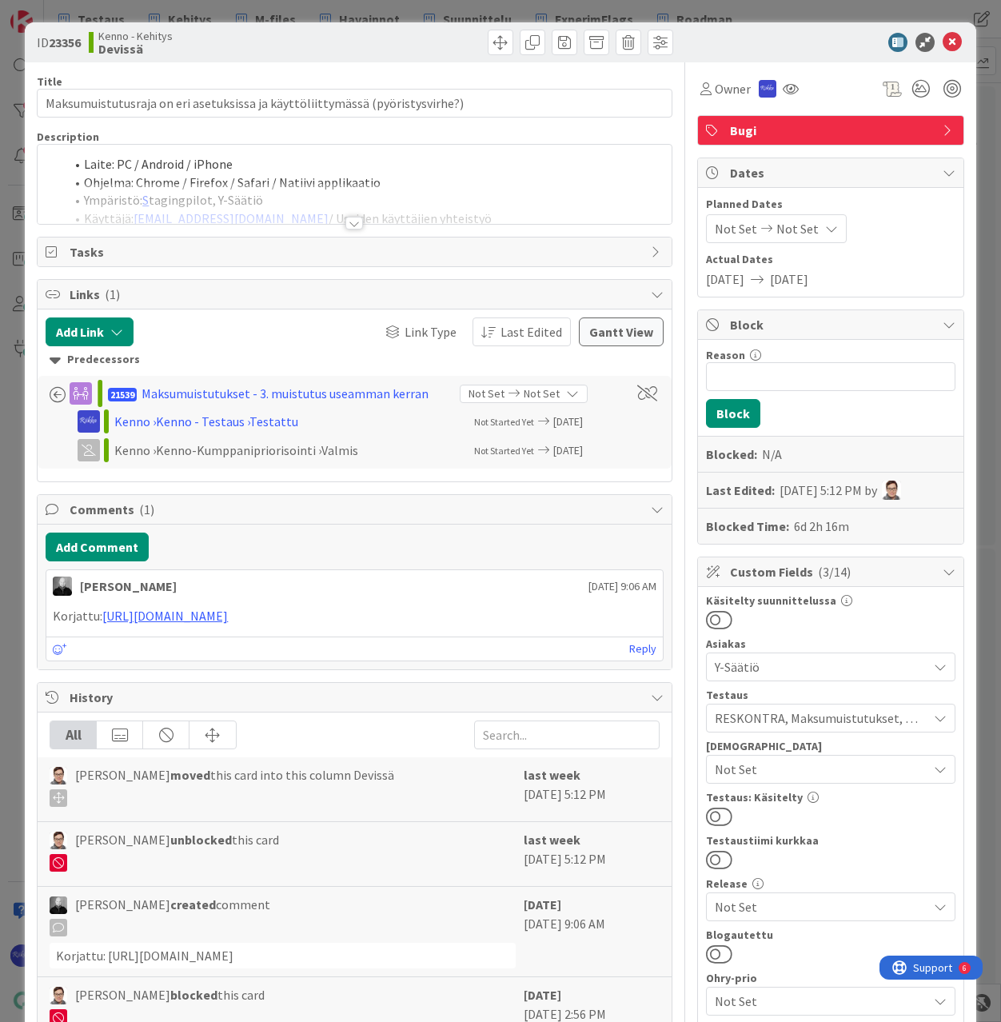
click at [353, 220] on div at bounding box center [354, 223] width 18 height 13
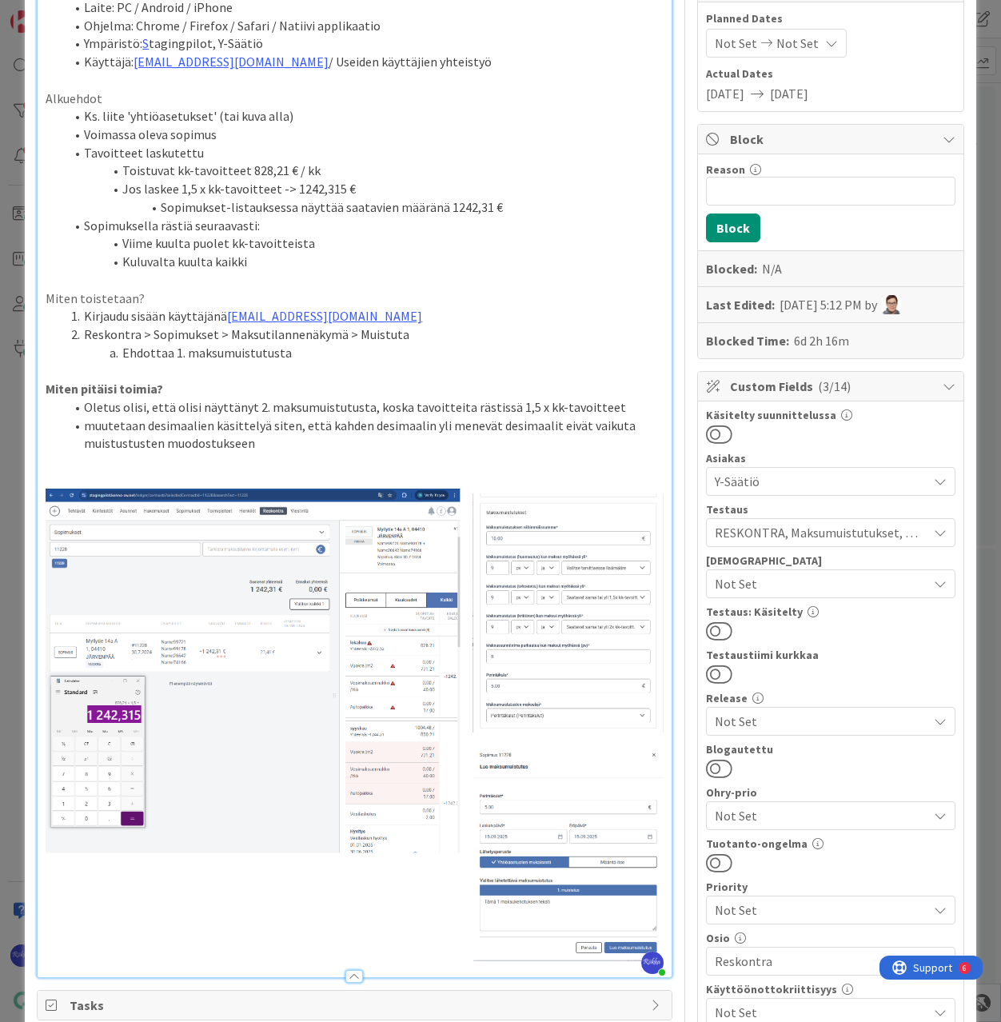
scroll to position [235, 0]
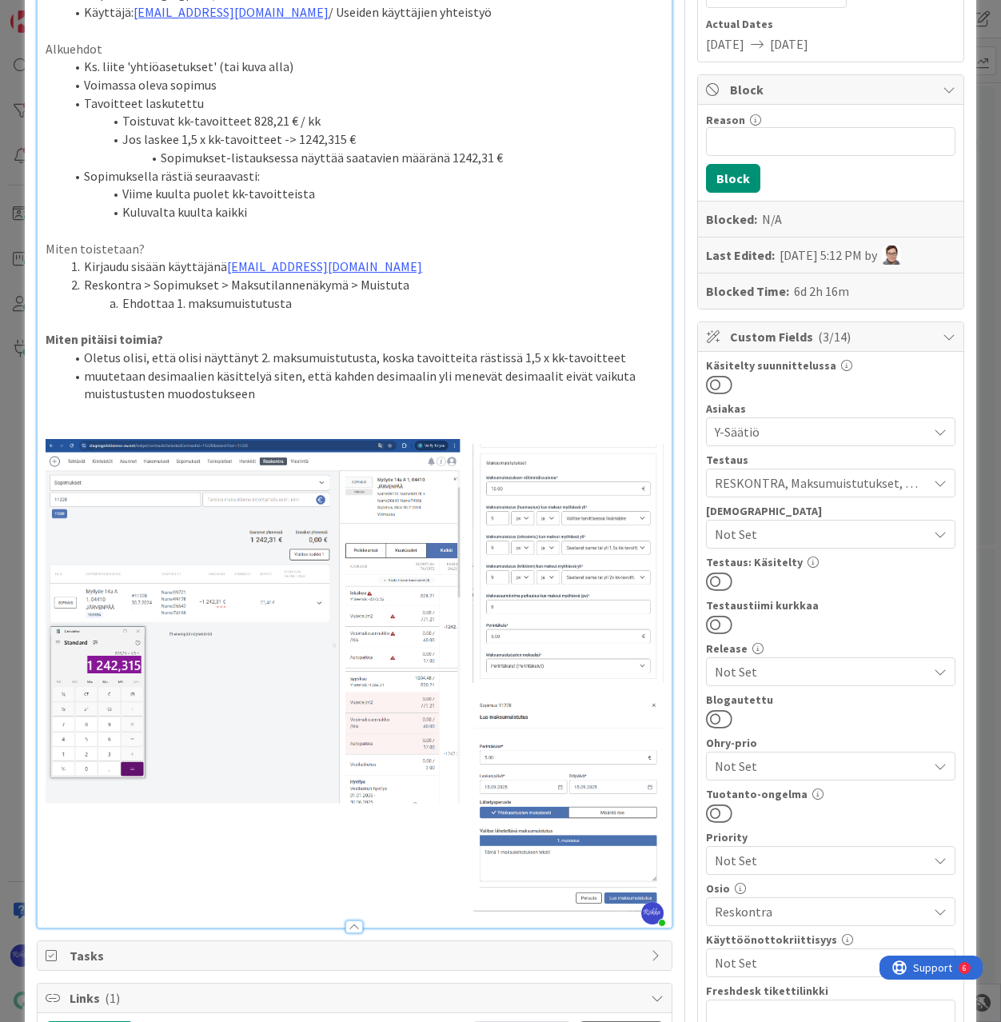
click at [777, 533] on span "Not Set" at bounding box center [821, 534] width 213 height 19
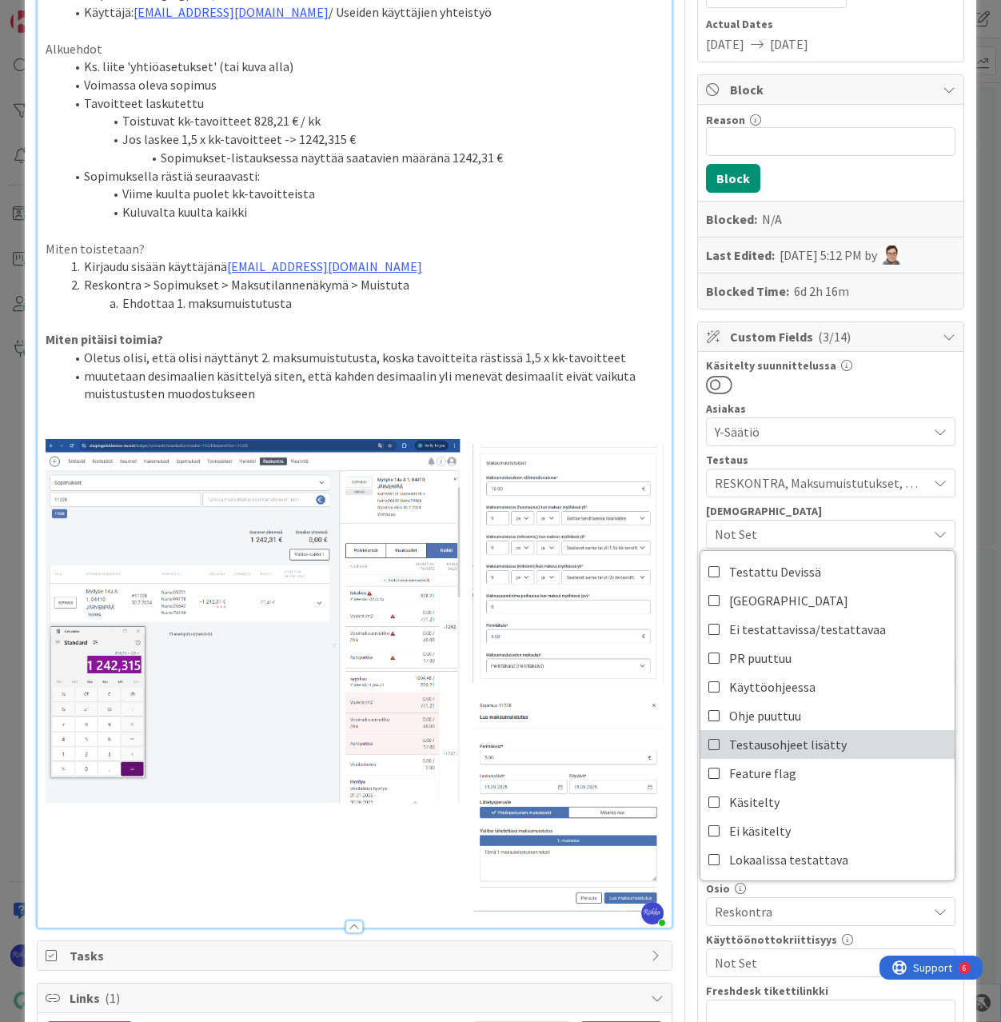
click at [796, 748] on span "Testausohjeet lisätty" at bounding box center [788, 745] width 118 height 24
click at [867, 399] on div "Käsitelty suunnittelussa Asiakas Y-Säätiö Testaus RESKONTRA, Maksumuistutukset,…" at bounding box center [831, 694] width 250 height 669
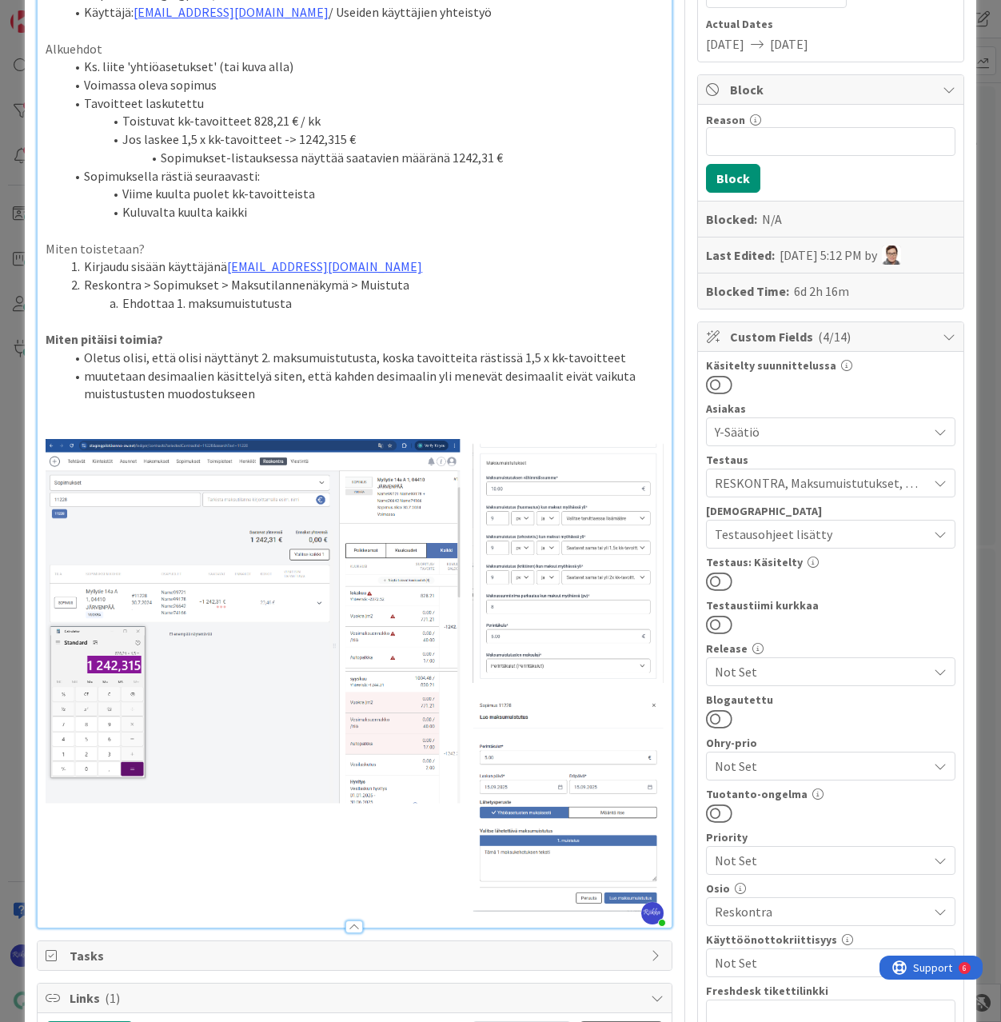
click at [713, 581] on button at bounding box center [719, 581] width 26 height 21
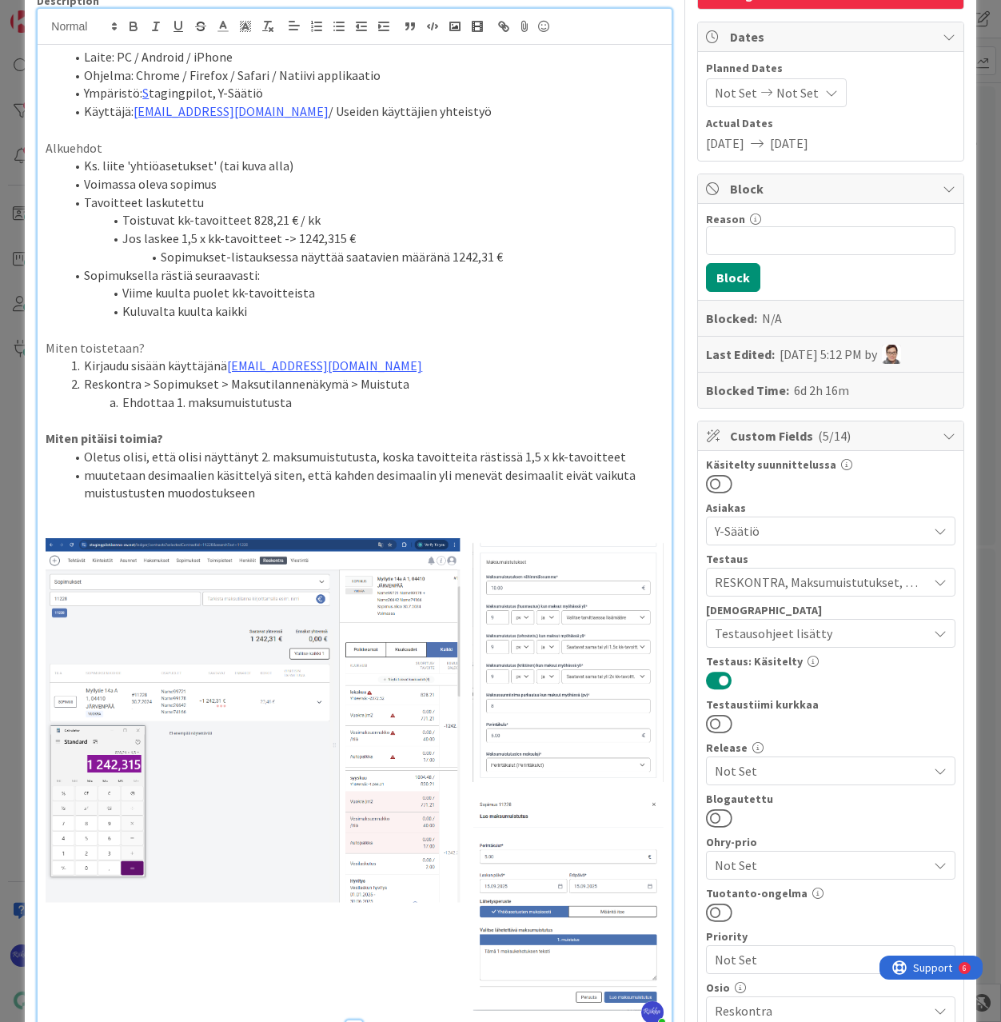
scroll to position [0, 0]
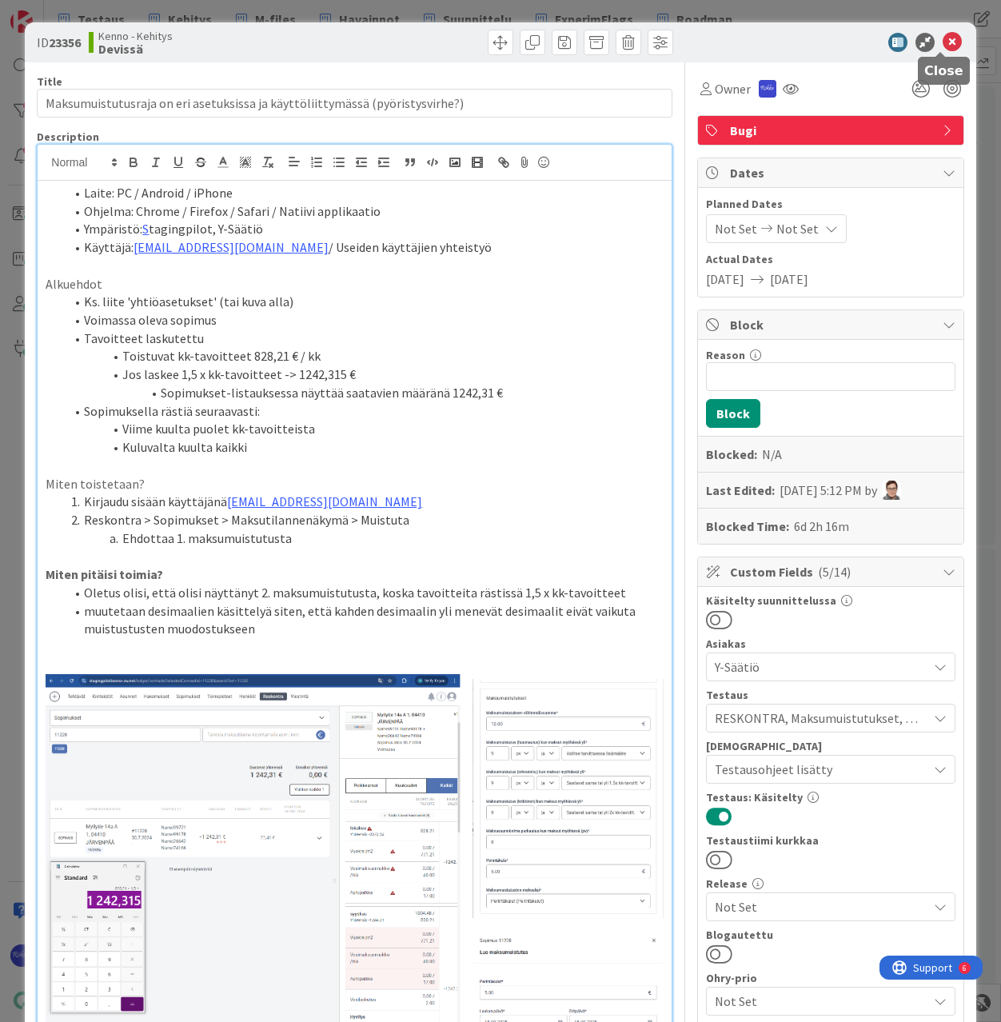
click at [943, 42] on icon at bounding box center [952, 42] width 19 height 19
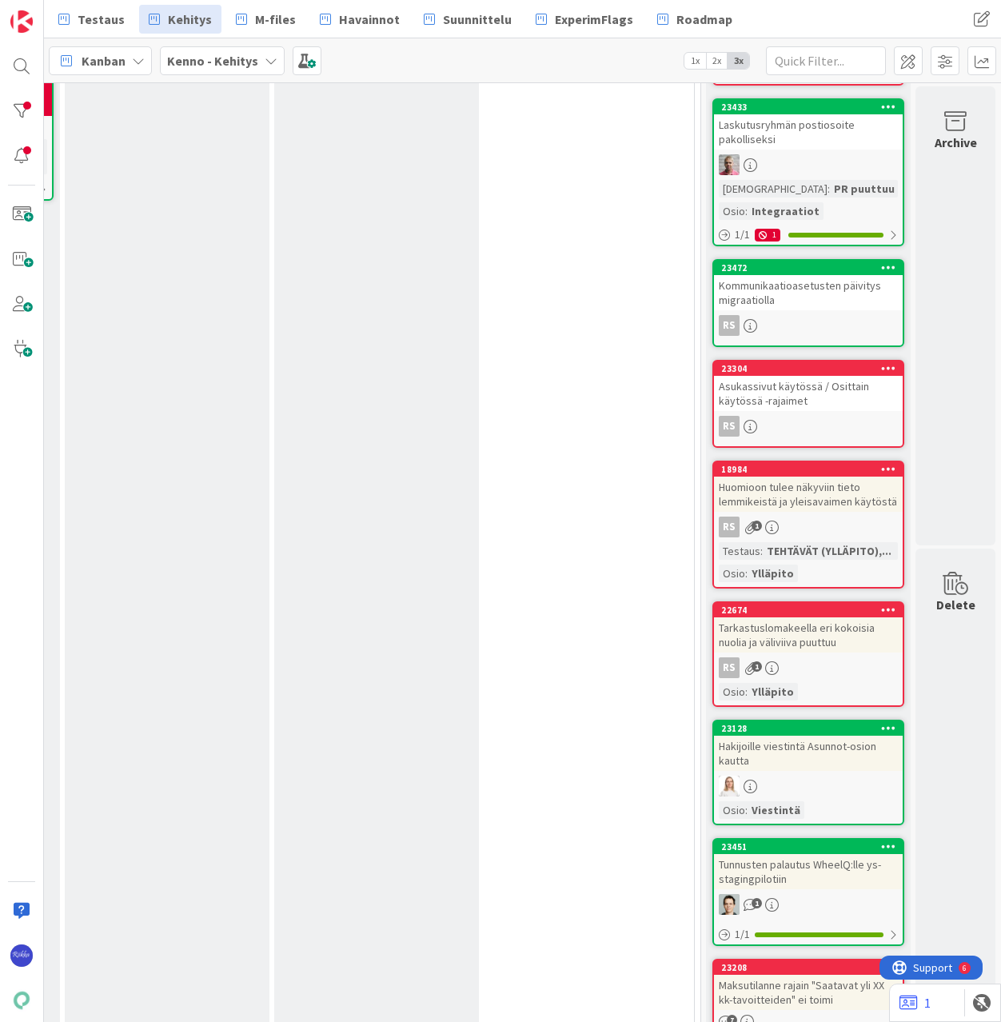
click at [813, 763] on div "Hakijoille viestintä Asunnot-osion kautta" at bounding box center [808, 753] width 189 height 35
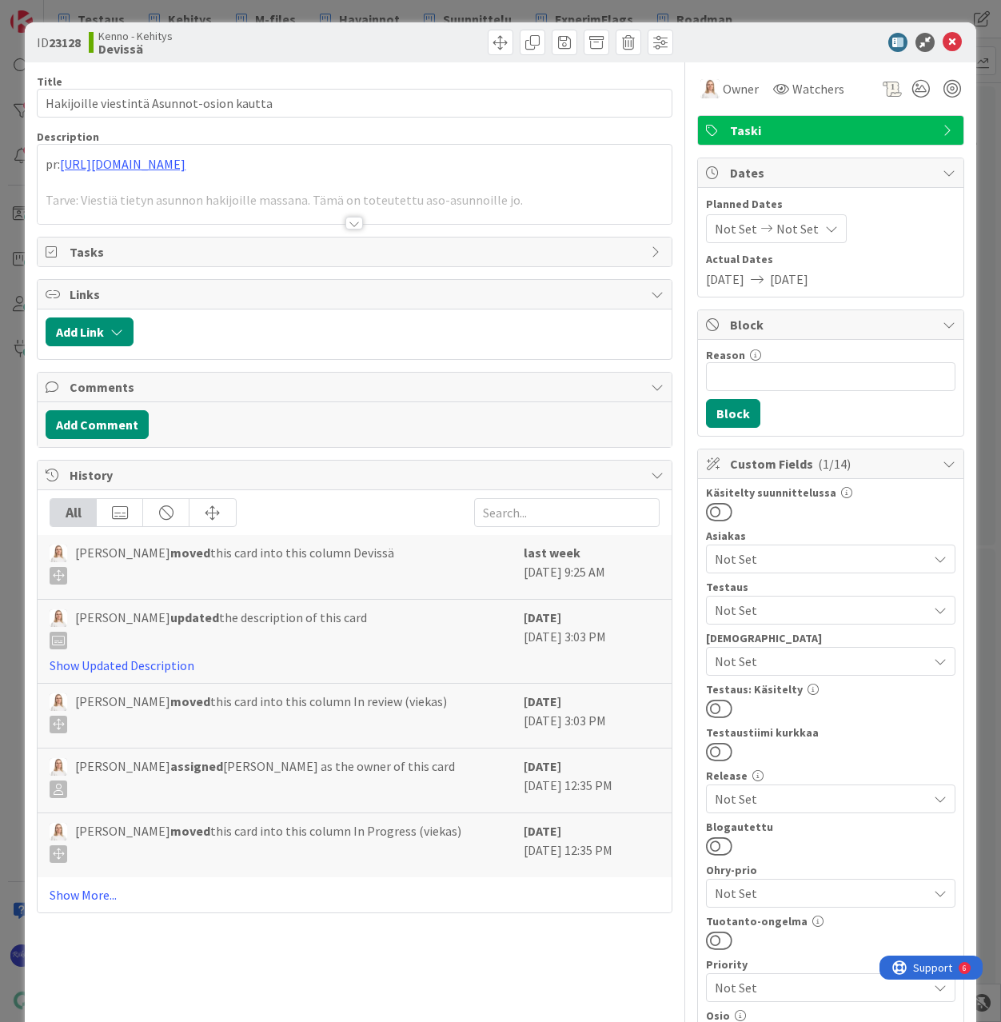
click at [347, 216] on div at bounding box center [354, 203] width 633 height 41
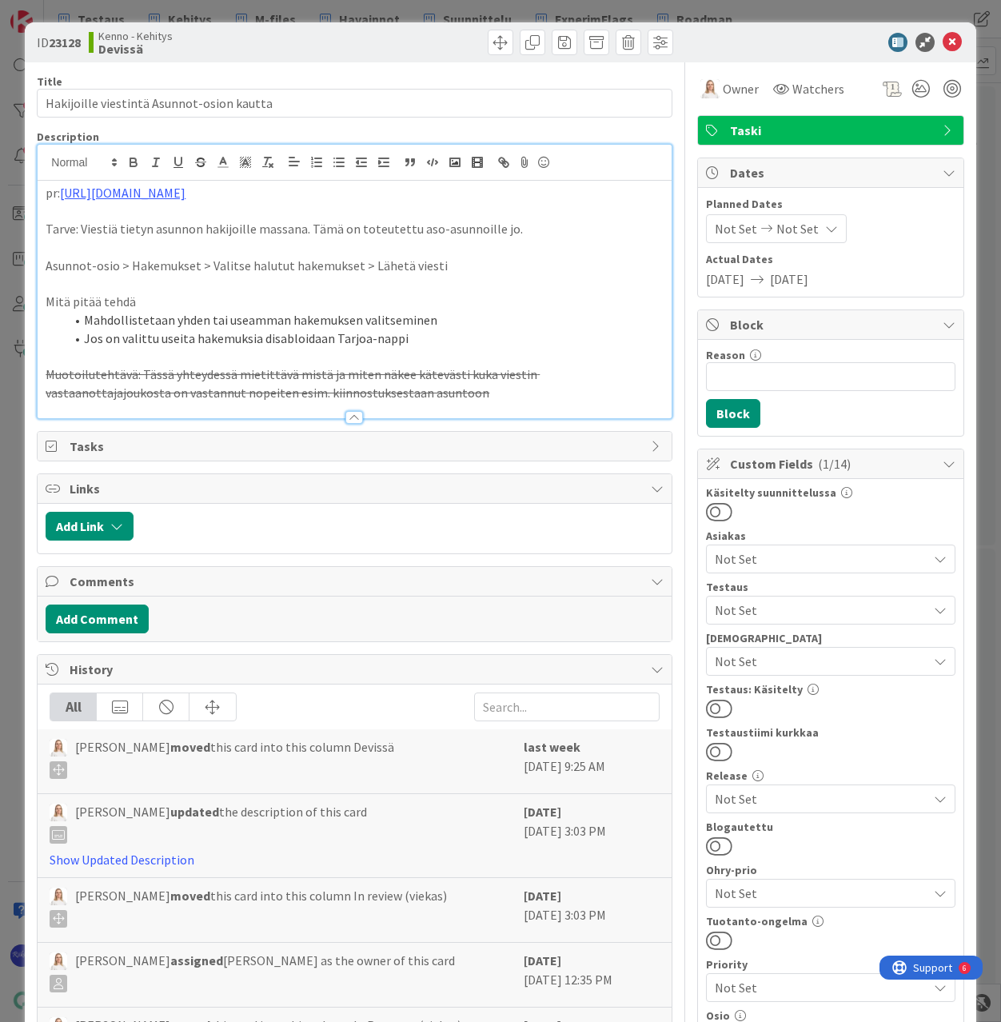
click at [772, 621] on div "Not Set" at bounding box center [831, 610] width 250 height 29
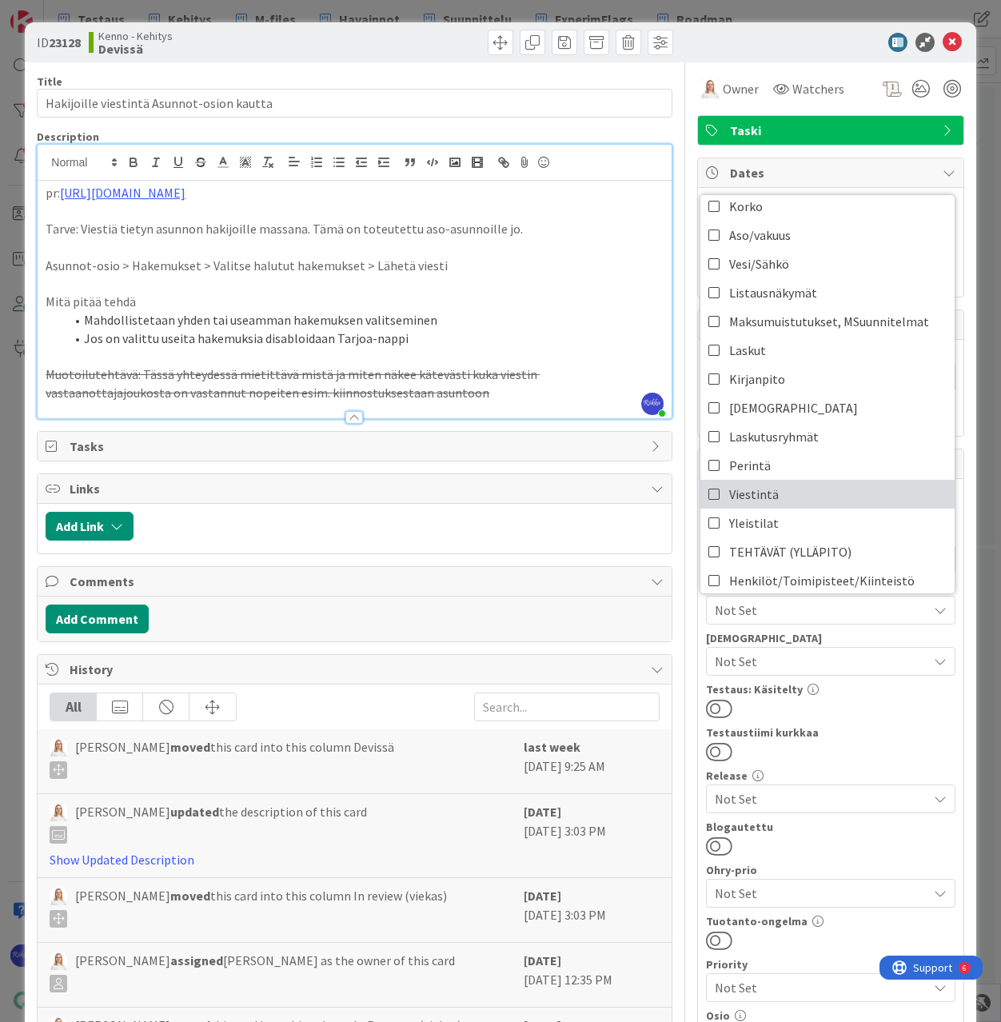
click at [796, 491] on link "Viestintä" at bounding box center [828, 494] width 254 height 29
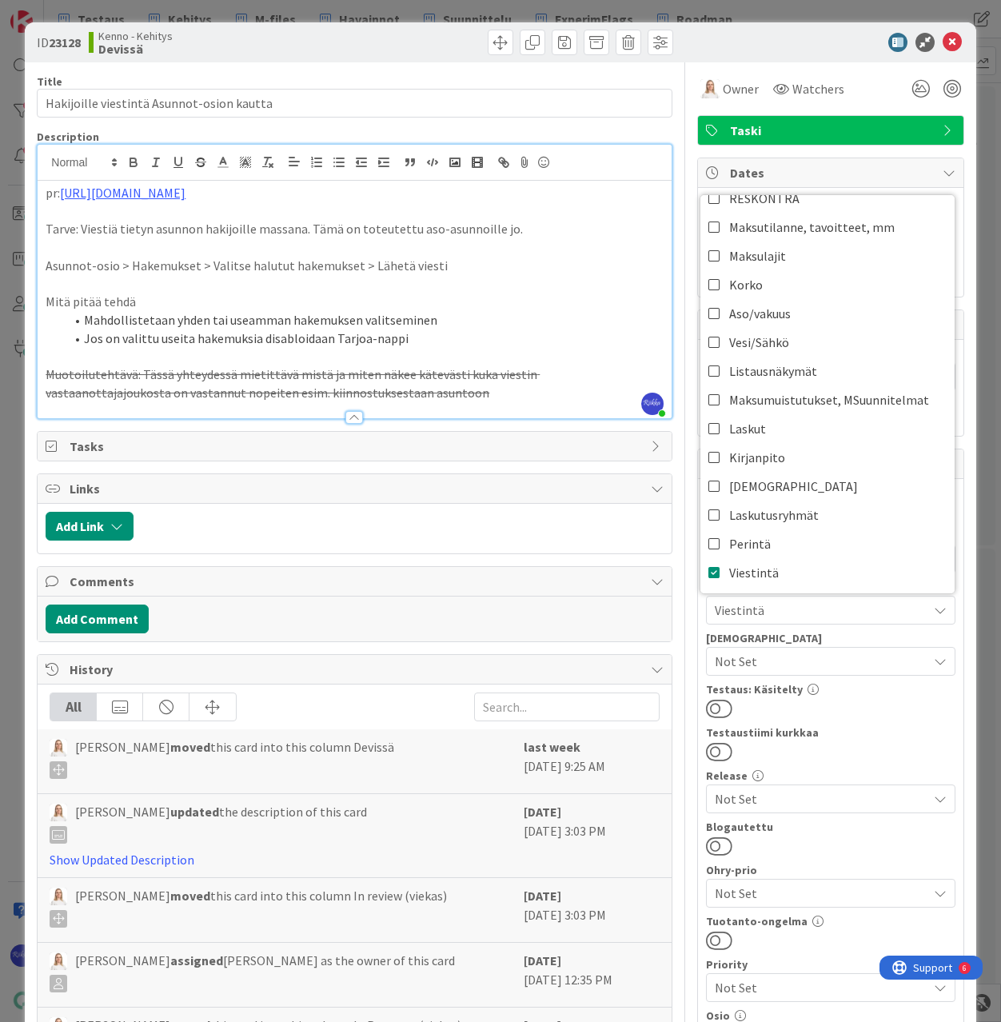
click at [907, 731] on div "Testaustiimi kurkkaa" at bounding box center [831, 732] width 250 height 11
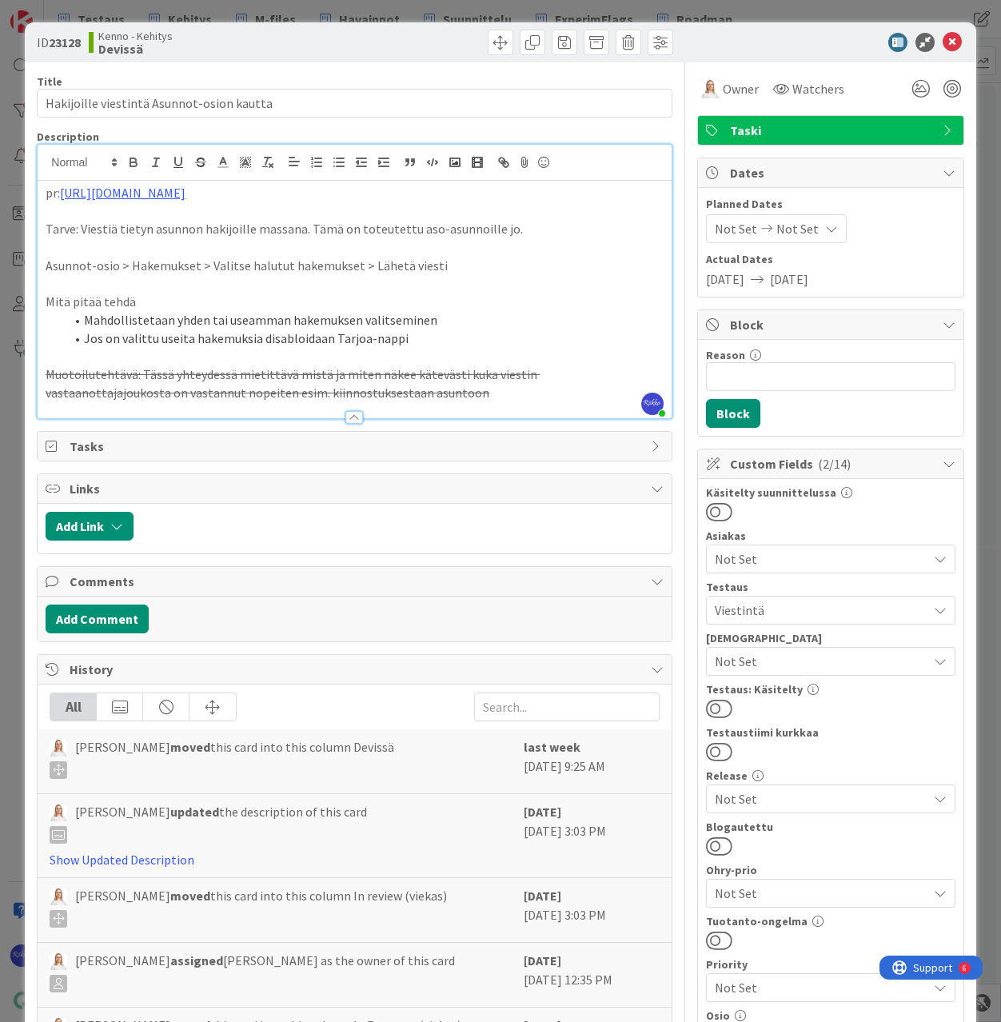
click at [717, 710] on button at bounding box center [719, 708] width 26 height 21
click at [943, 42] on icon at bounding box center [952, 42] width 19 height 19
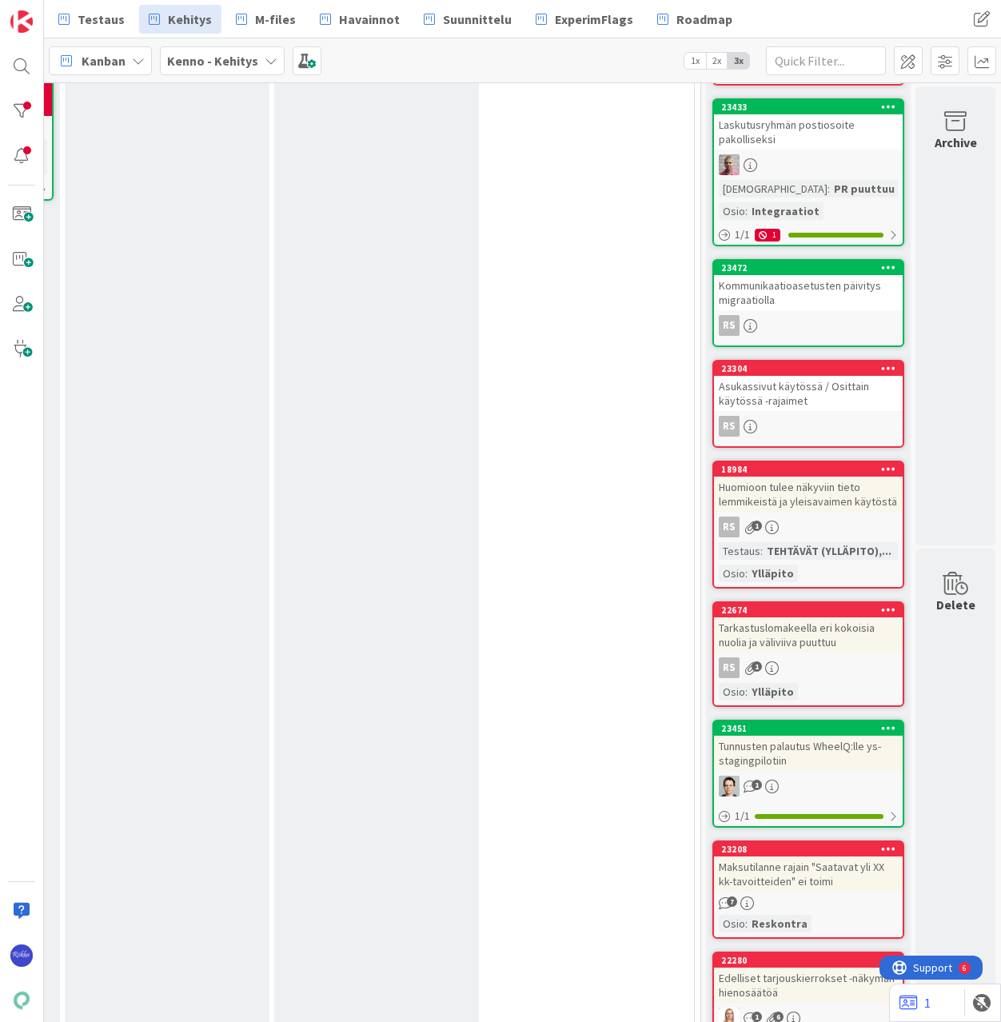
click at [777, 673] on div "RS 1" at bounding box center [808, 667] width 189 height 21
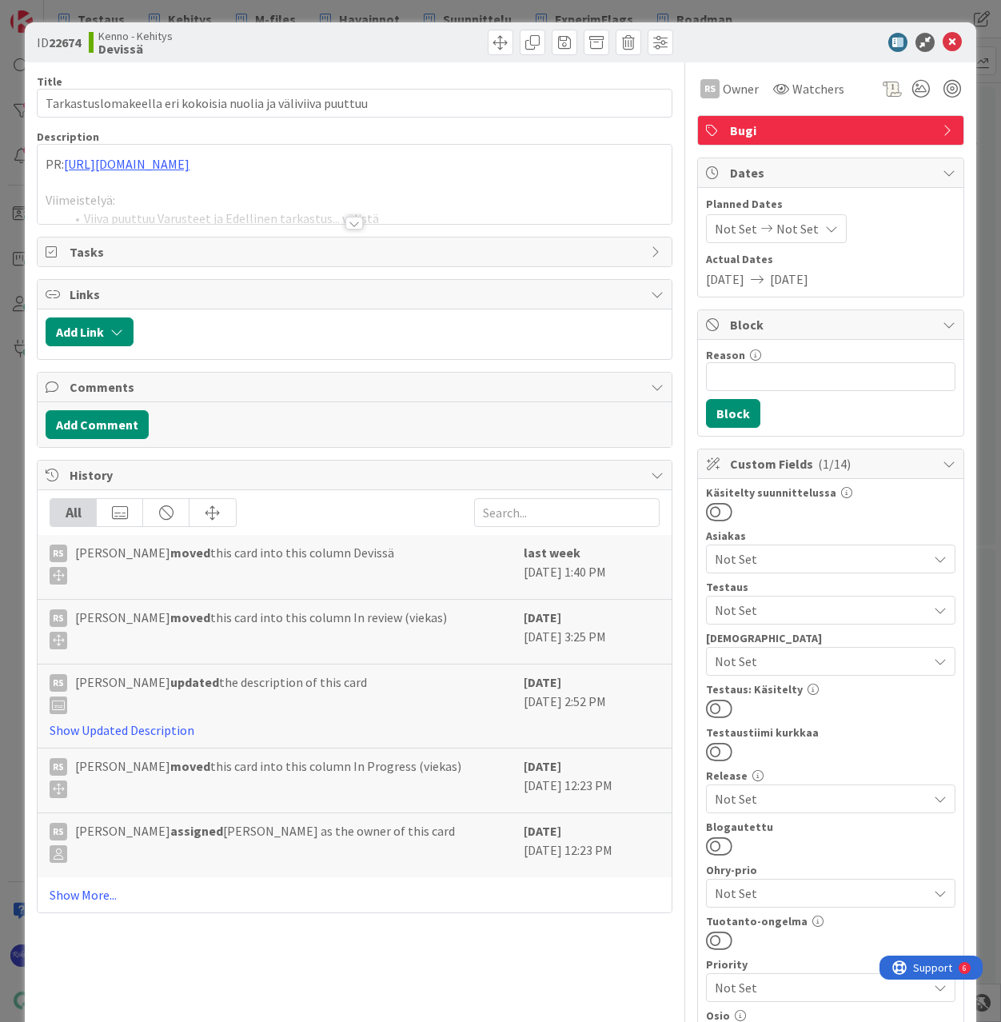
click at [351, 222] on div at bounding box center [354, 223] width 18 height 13
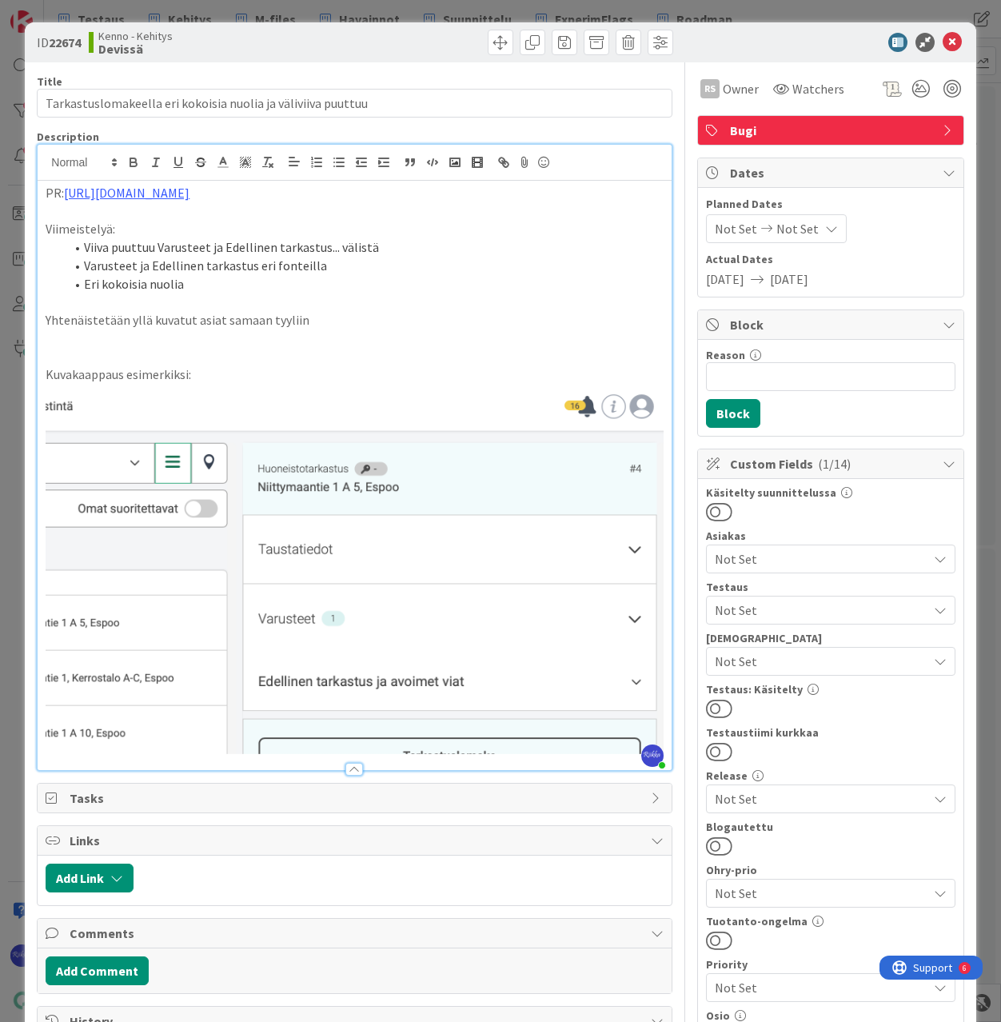
click at [435, 342] on p at bounding box center [354, 338] width 617 height 18
click at [654, 731] on div "PR: https://github.com/pandiafi/kenno/pull/8405 Viimeistelyä: Viiva puuttuu Var…" at bounding box center [354, 475] width 633 height 589
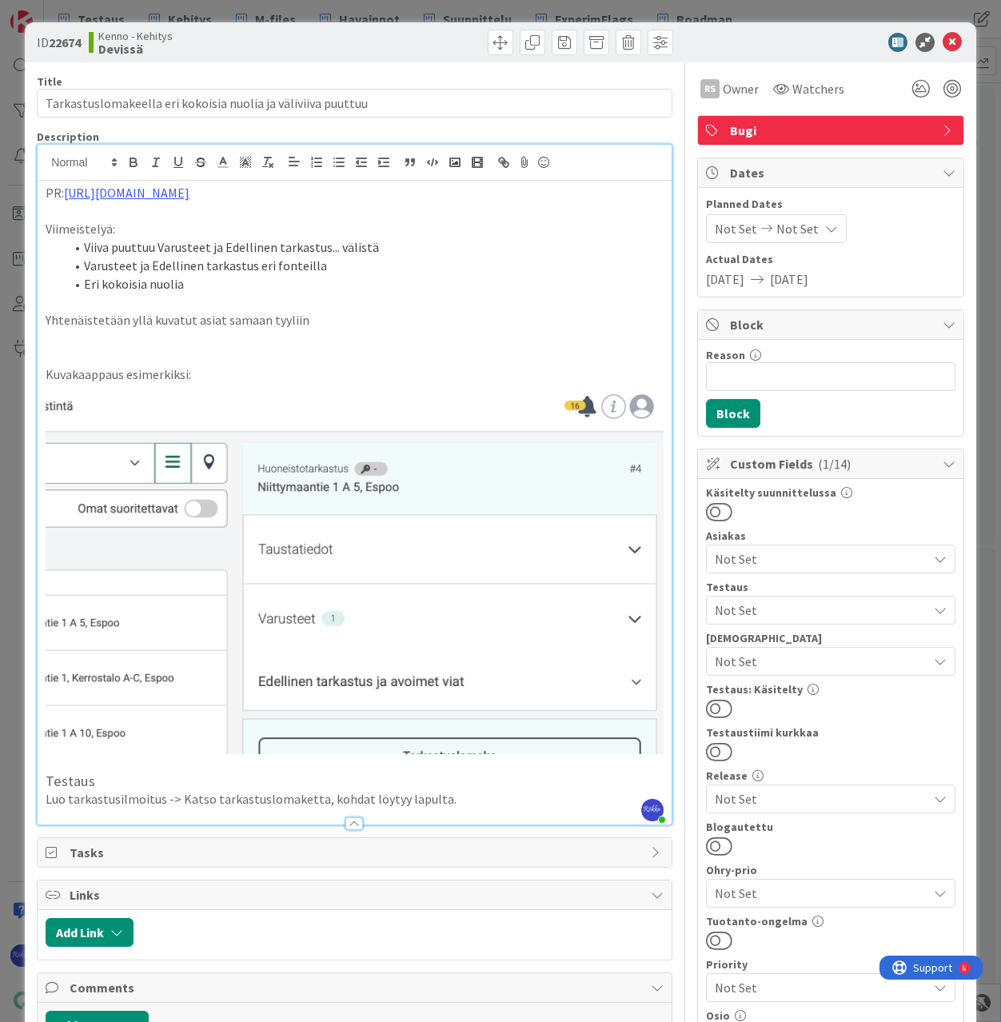
click at [817, 667] on span "Not Set" at bounding box center [821, 661] width 213 height 19
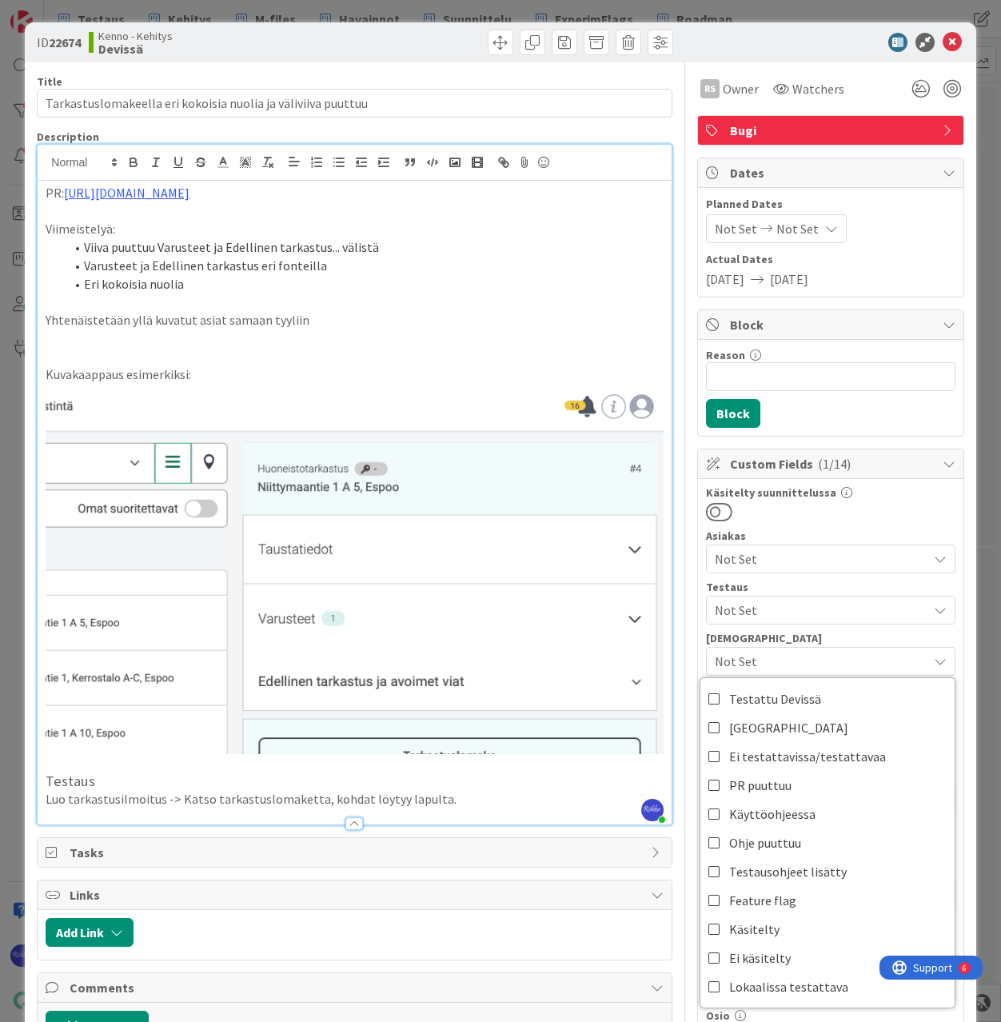
click at [901, 517] on div at bounding box center [831, 511] width 250 height 21
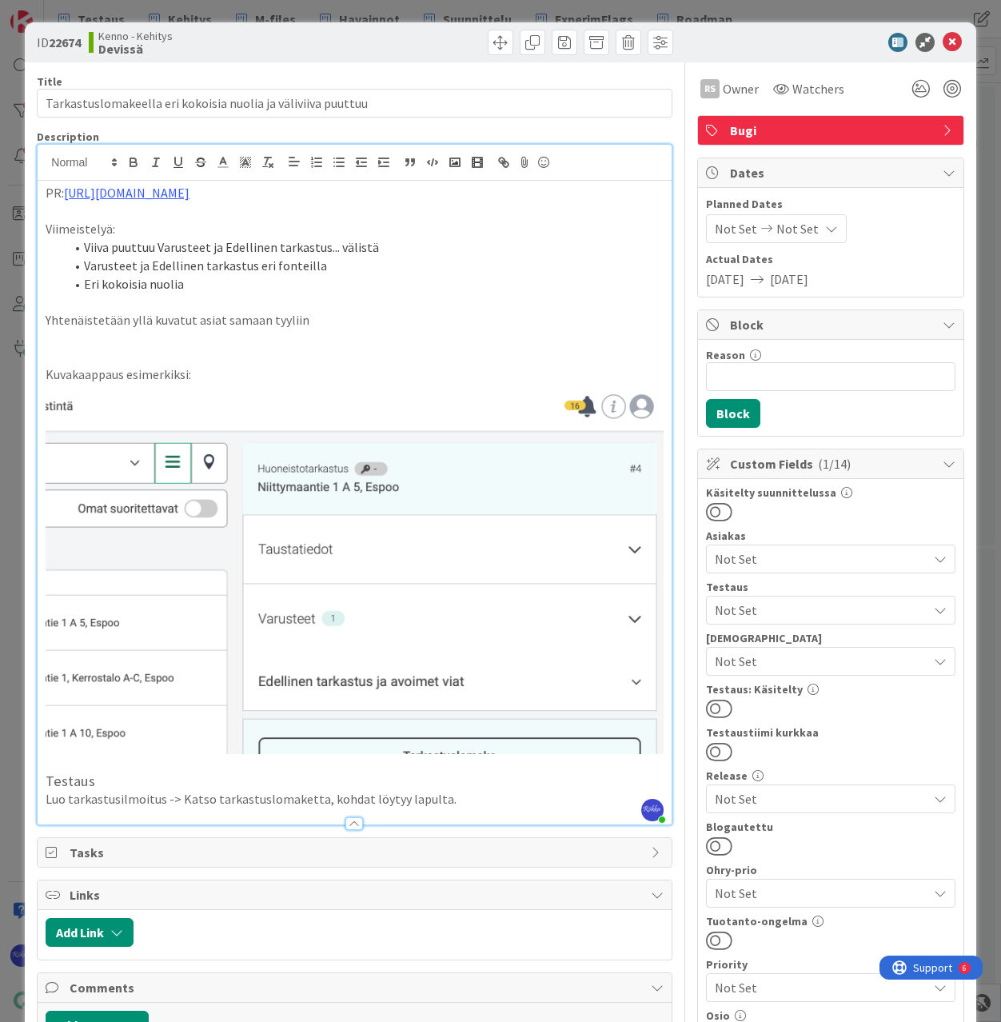
click at [714, 702] on button at bounding box center [719, 708] width 26 height 21
click at [777, 616] on span "Not Set" at bounding box center [821, 610] width 213 height 19
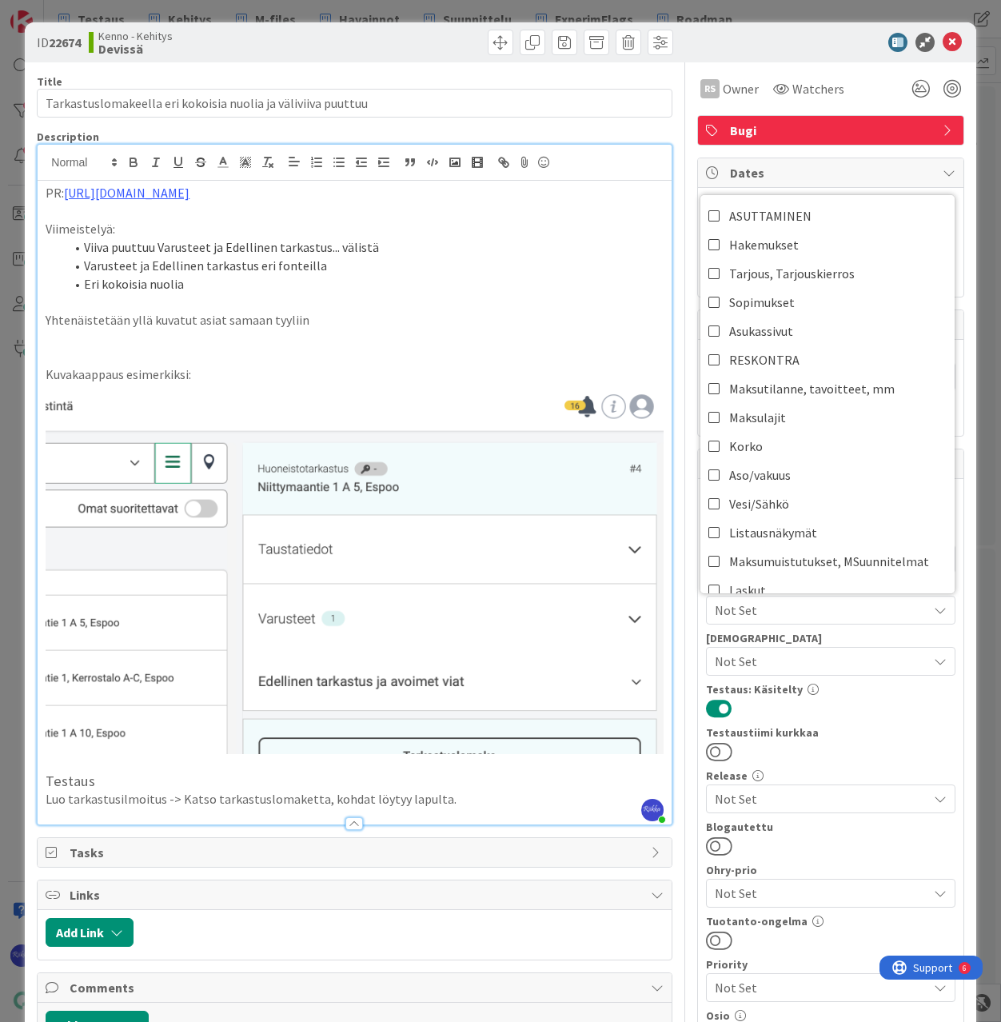
scroll to position [680, 0]
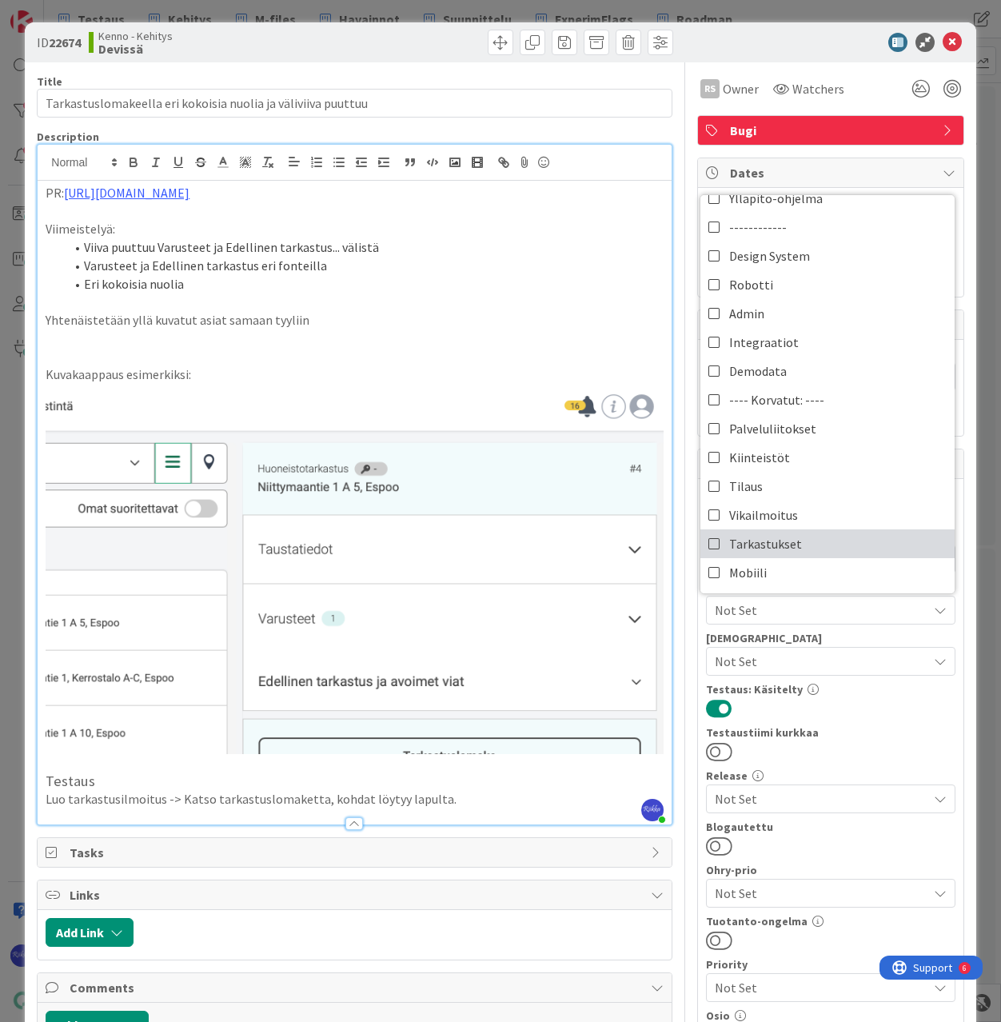
click at [778, 534] on span "Tarkastukset" at bounding box center [765, 544] width 73 height 24
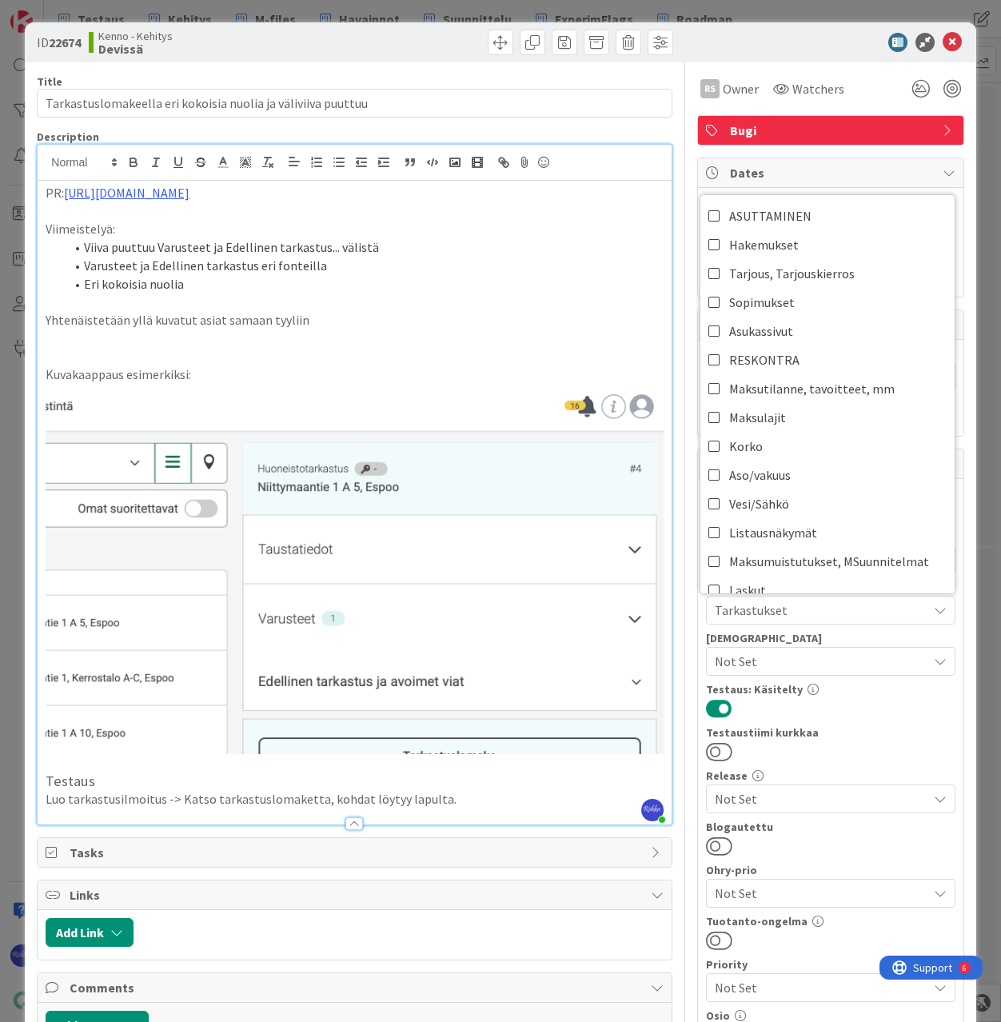
click at [834, 709] on div at bounding box center [831, 708] width 250 height 21
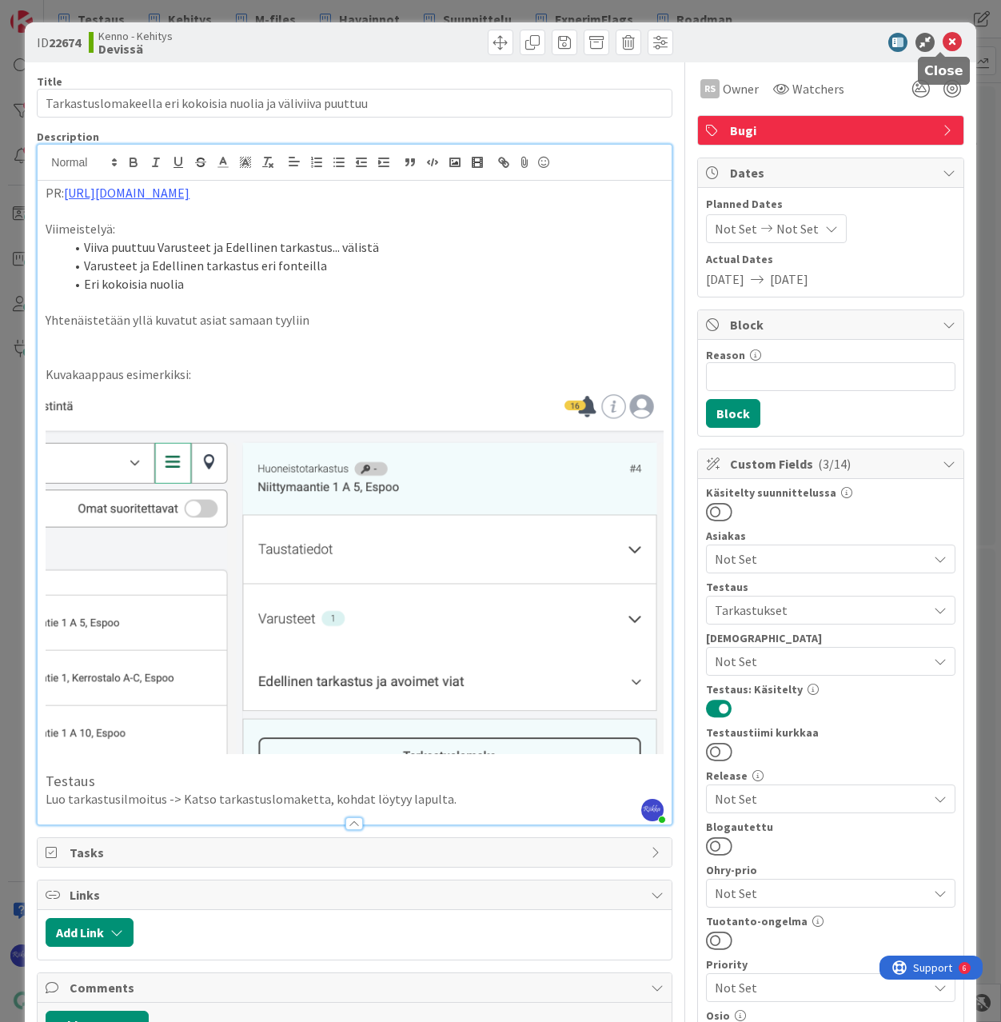
click at [943, 42] on icon at bounding box center [952, 42] width 19 height 19
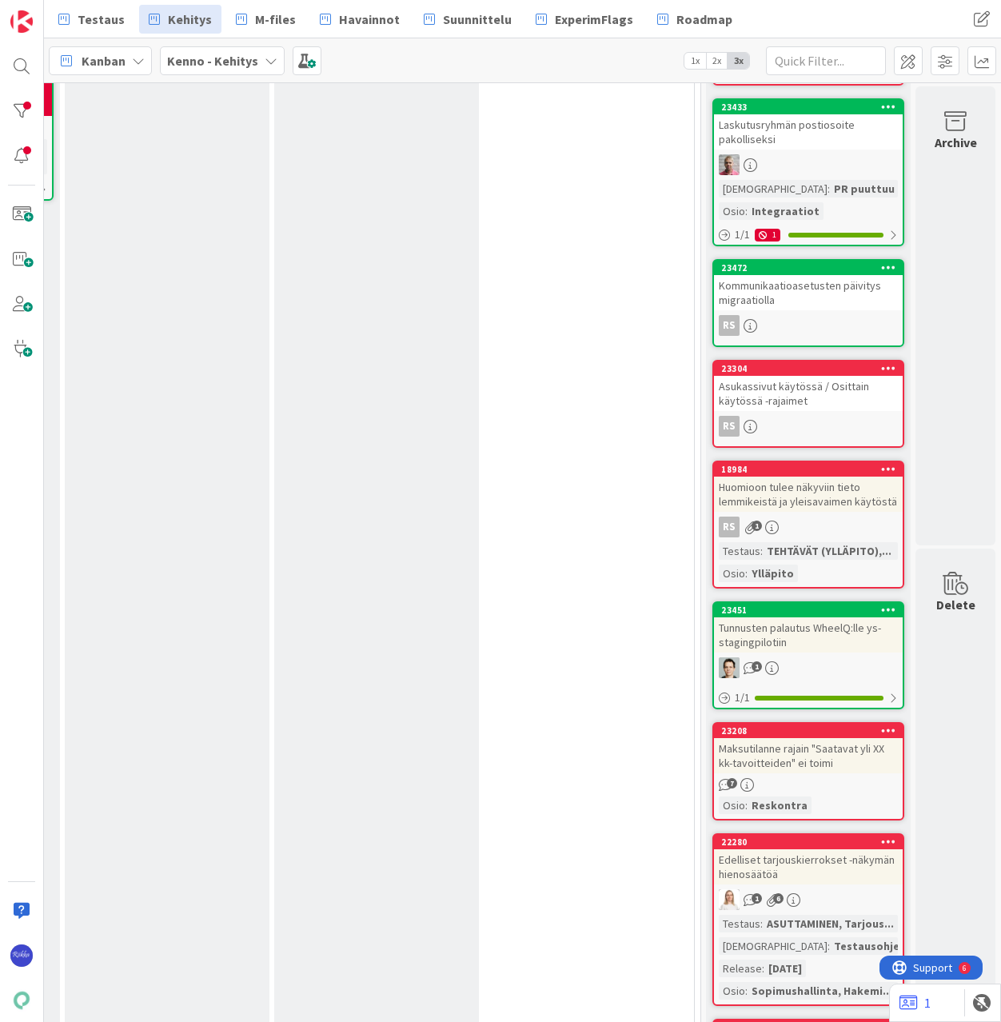
click at [809, 296] on div "Kommunikaatioasetusten päivitys migraatiolla" at bounding box center [808, 292] width 189 height 35
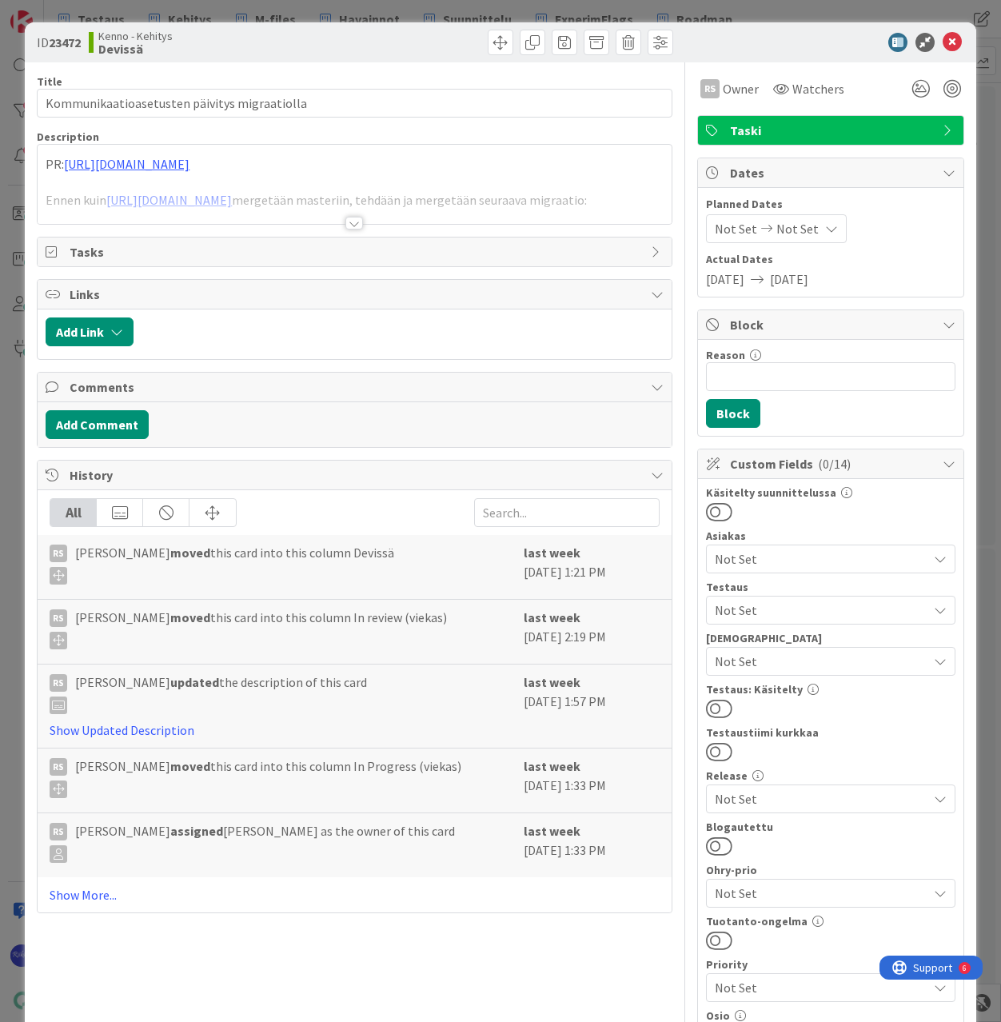
click at [345, 218] on div at bounding box center [354, 223] width 18 height 13
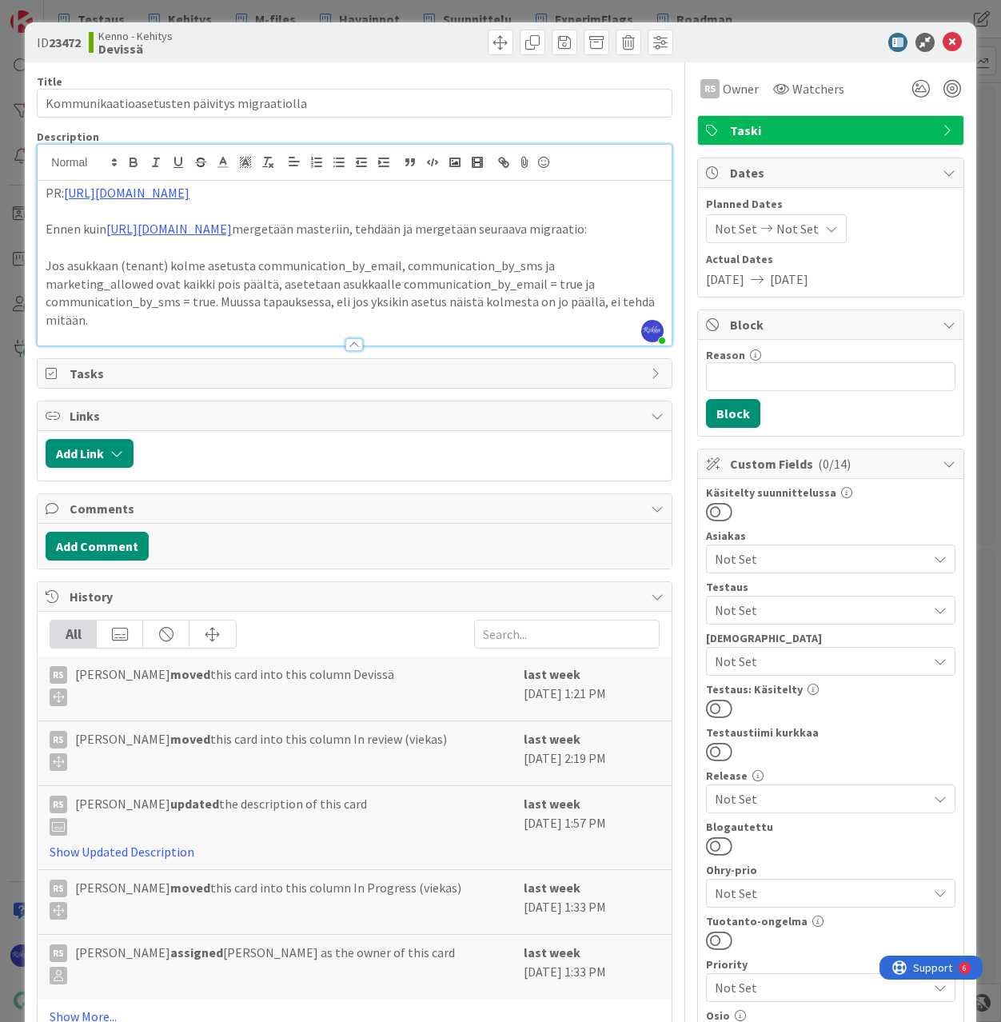
click at [714, 710] on button at bounding box center [719, 708] width 26 height 21
click at [944, 38] on icon at bounding box center [952, 42] width 19 height 19
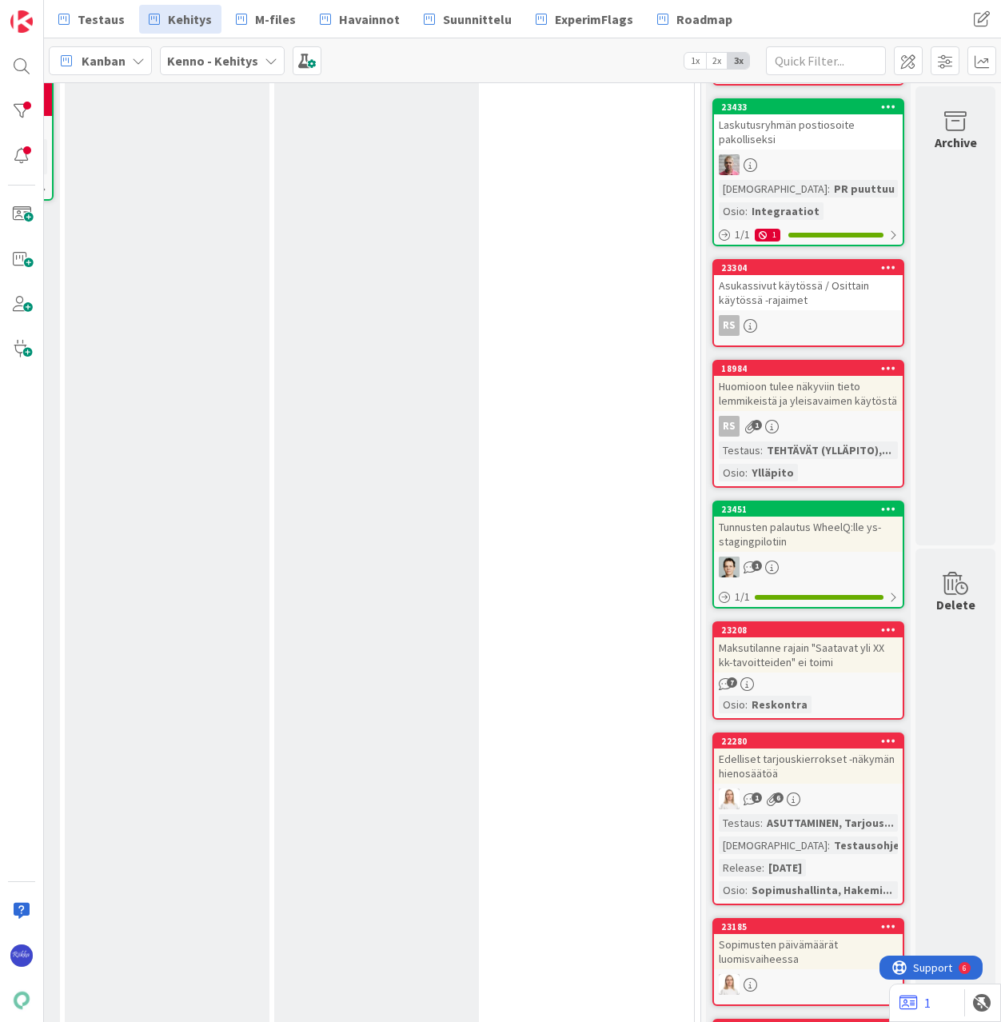
click at [808, 562] on div "1" at bounding box center [808, 567] width 189 height 21
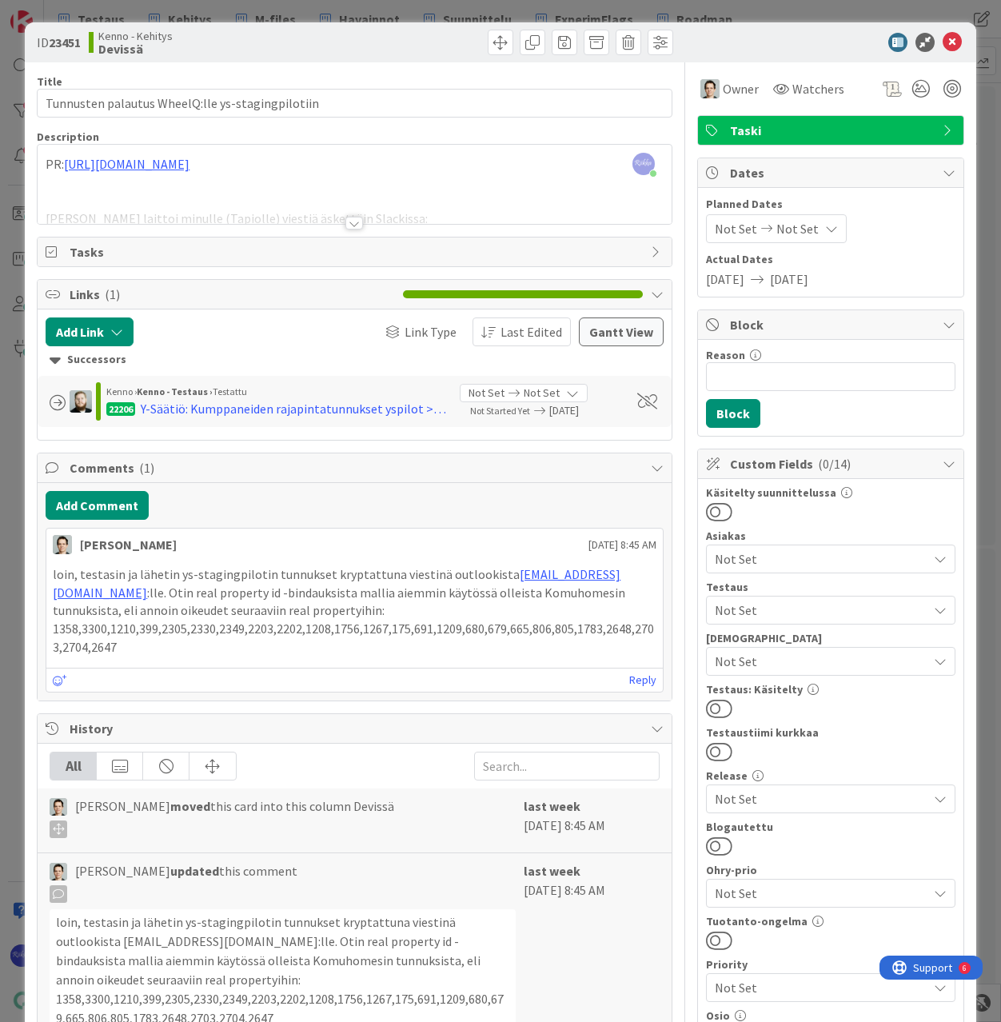
click at [349, 221] on div at bounding box center [354, 223] width 18 height 13
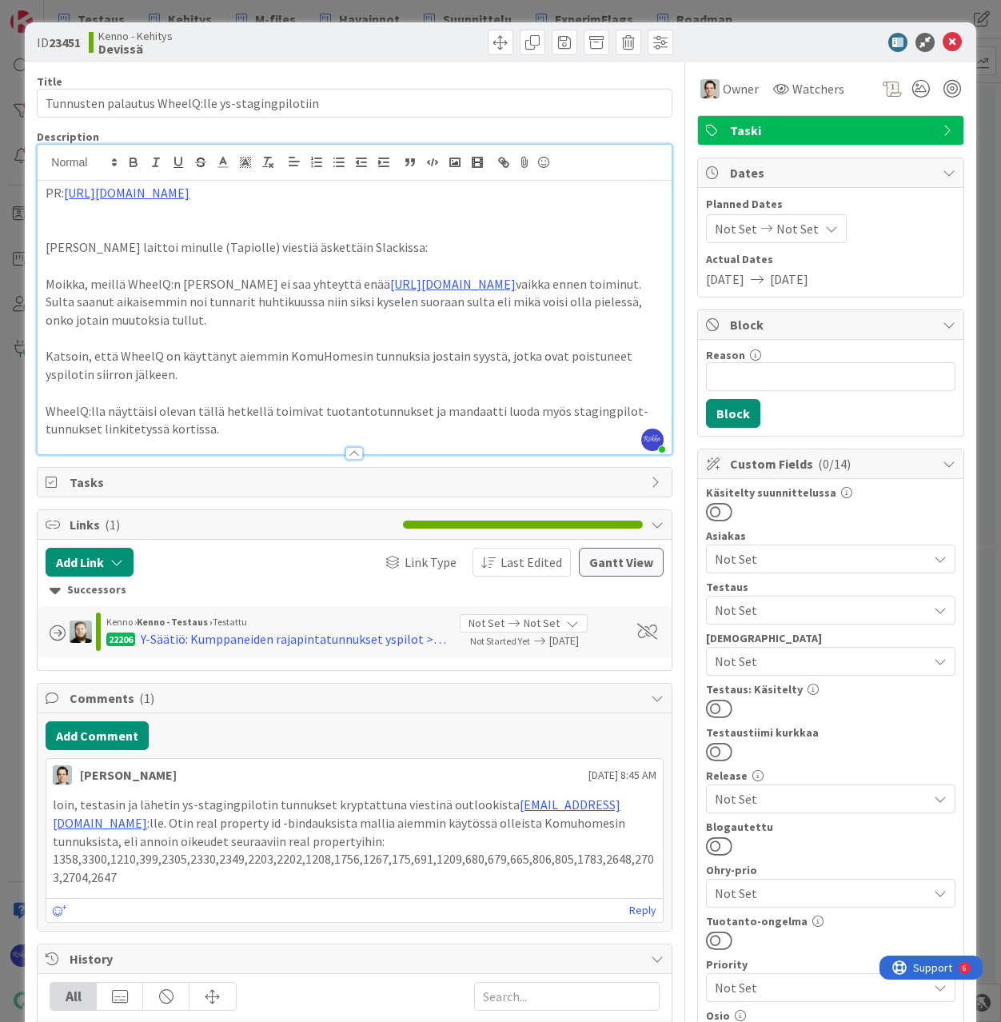
click at [800, 663] on span "Not Set" at bounding box center [821, 661] width 213 height 19
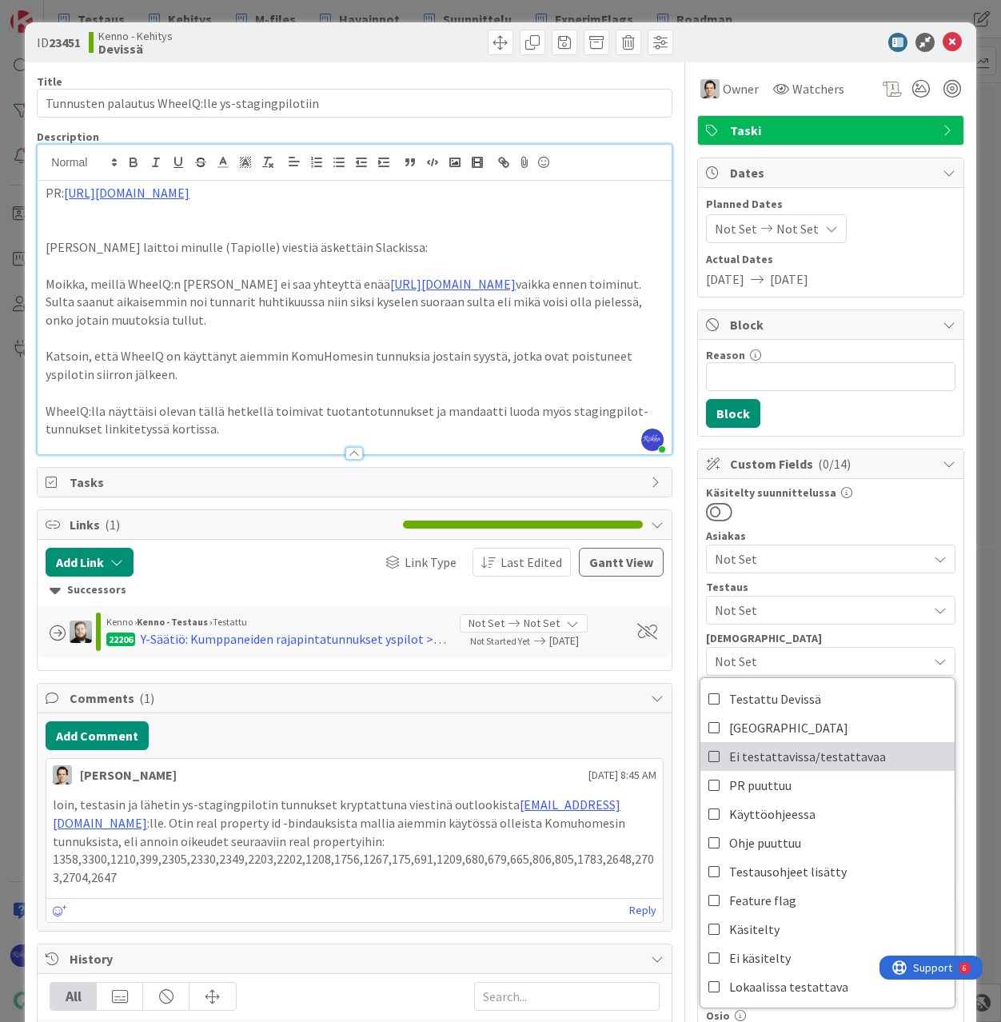
click at [809, 752] on span "Ei testattavissa/testattavaa" at bounding box center [807, 757] width 157 height 24
click at [864, 501] on div "Käsitelty suunnittelussa" at bounding box center [831, 504] width 250 height 35
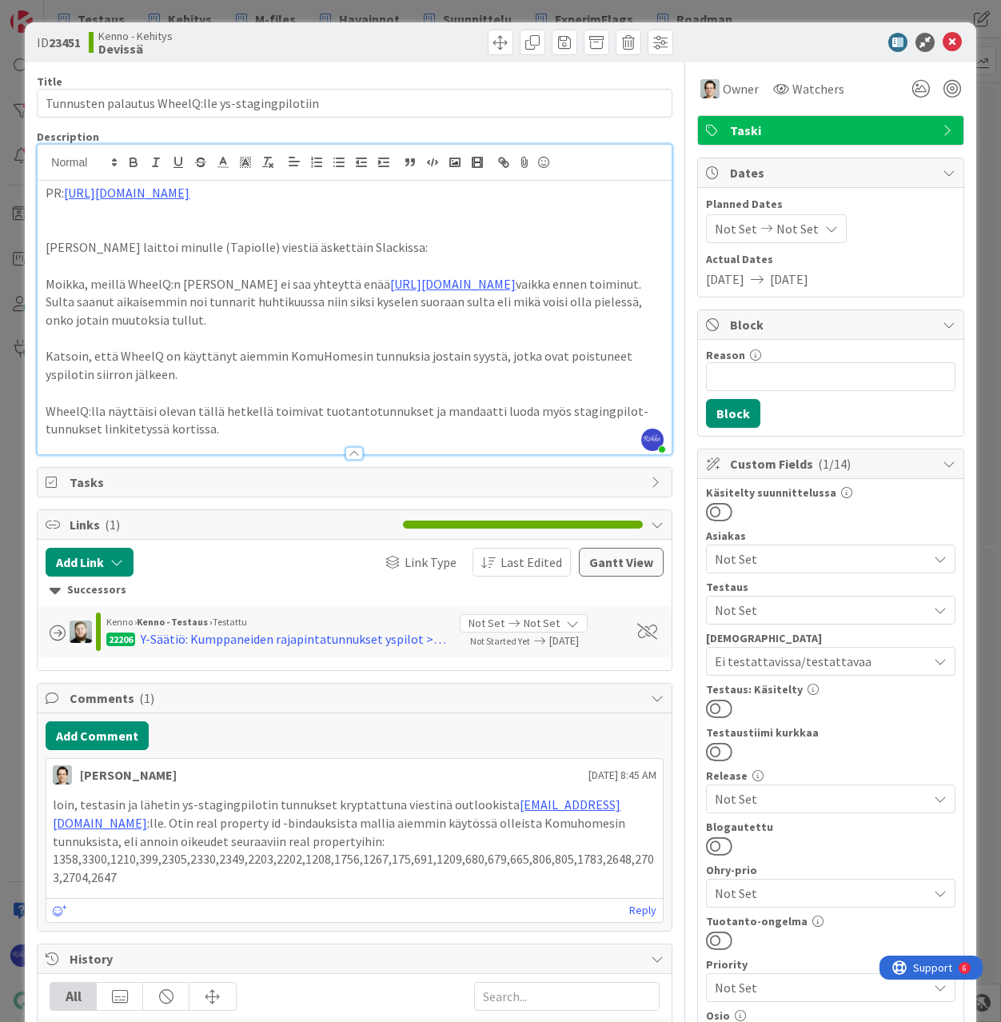
click at [713, 709] on button at bounding box center [719, 708] width 26 height 21
click at [947, 39] on icon at bounding box center [952, 42] width 19 height 19
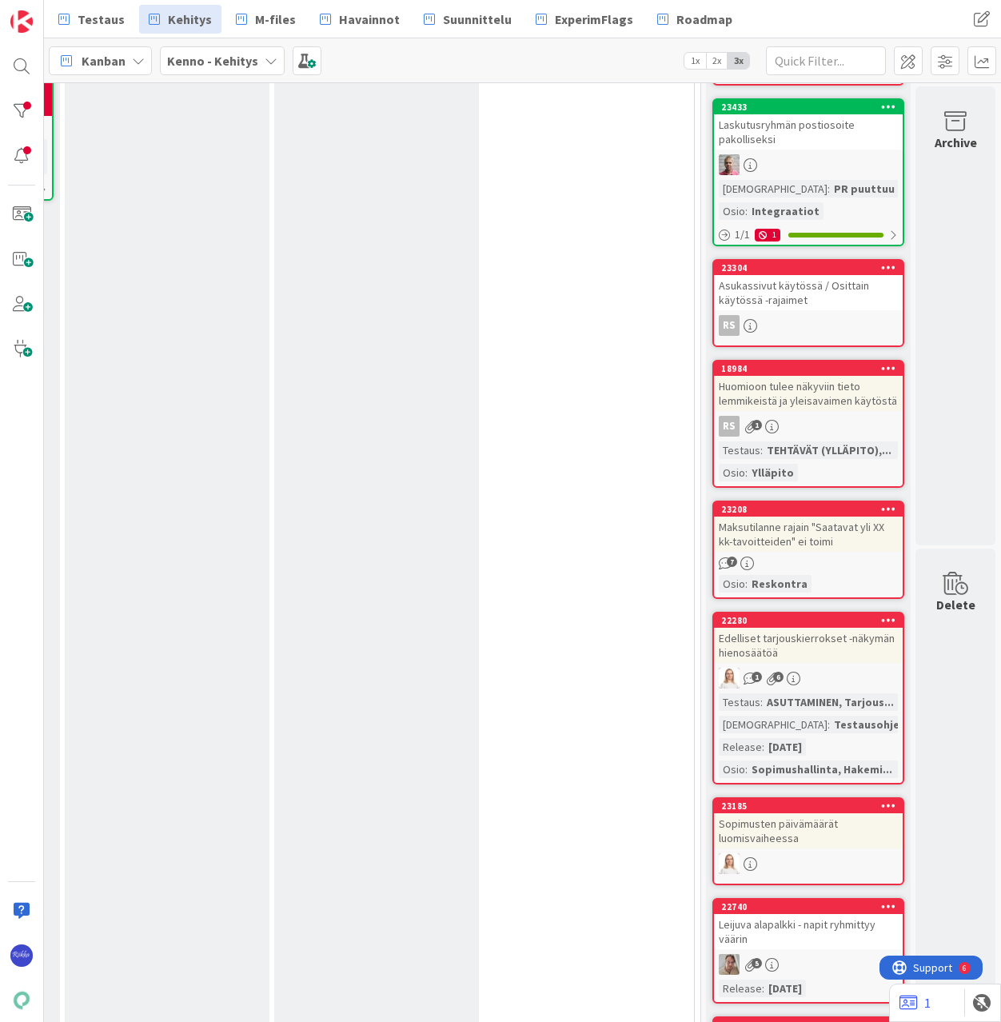
click at [792, 283] on div "Asukassivut käytössä / Osittain käytössä -rajaimet" at bounding box center [808, 292] width 189 height 35
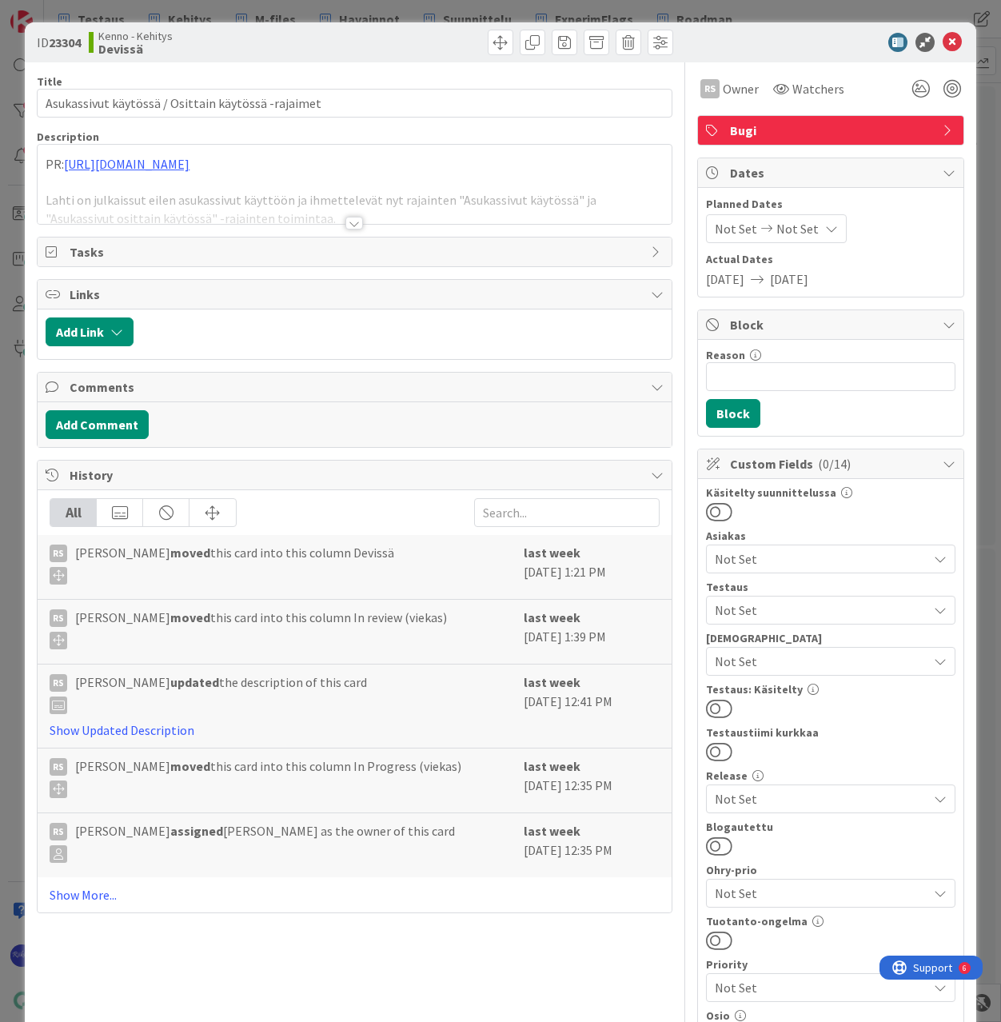
click at [346, 218] on div at bounding box center [354, 223] width 18 height 13
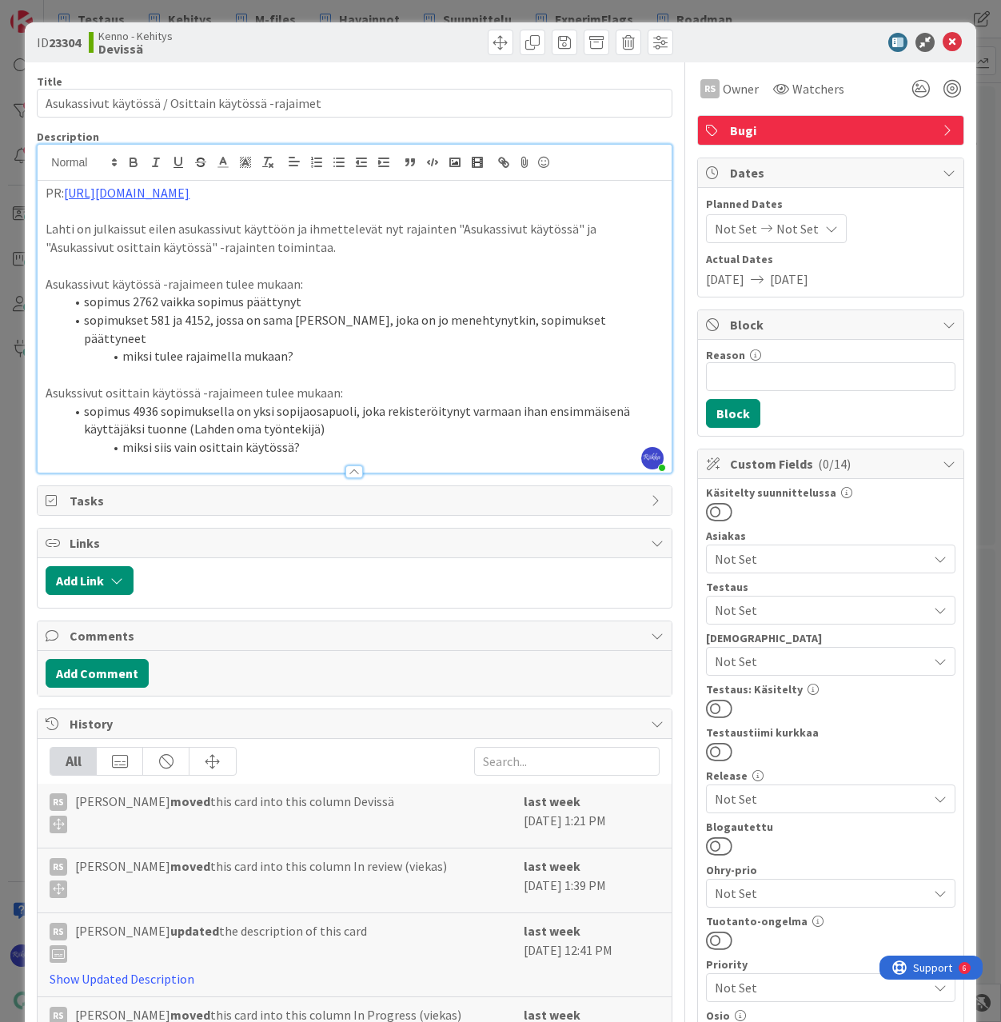
click at [345, 438] on li "miksi siis vain osittain käytössä?" at bounding box center [364, 447] width 598 height 18
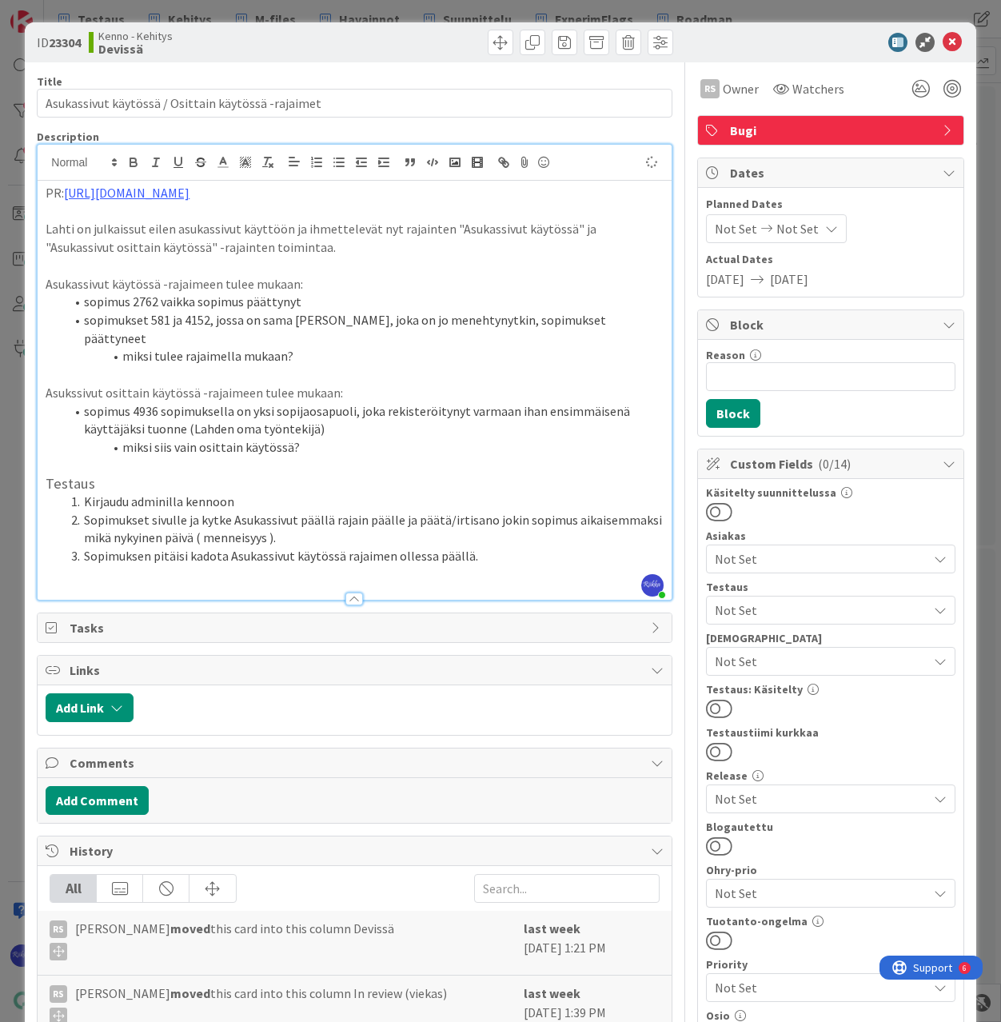
click at [757, 604] on span "Not Set" at bounding box center [821, 610] width 213 height 19
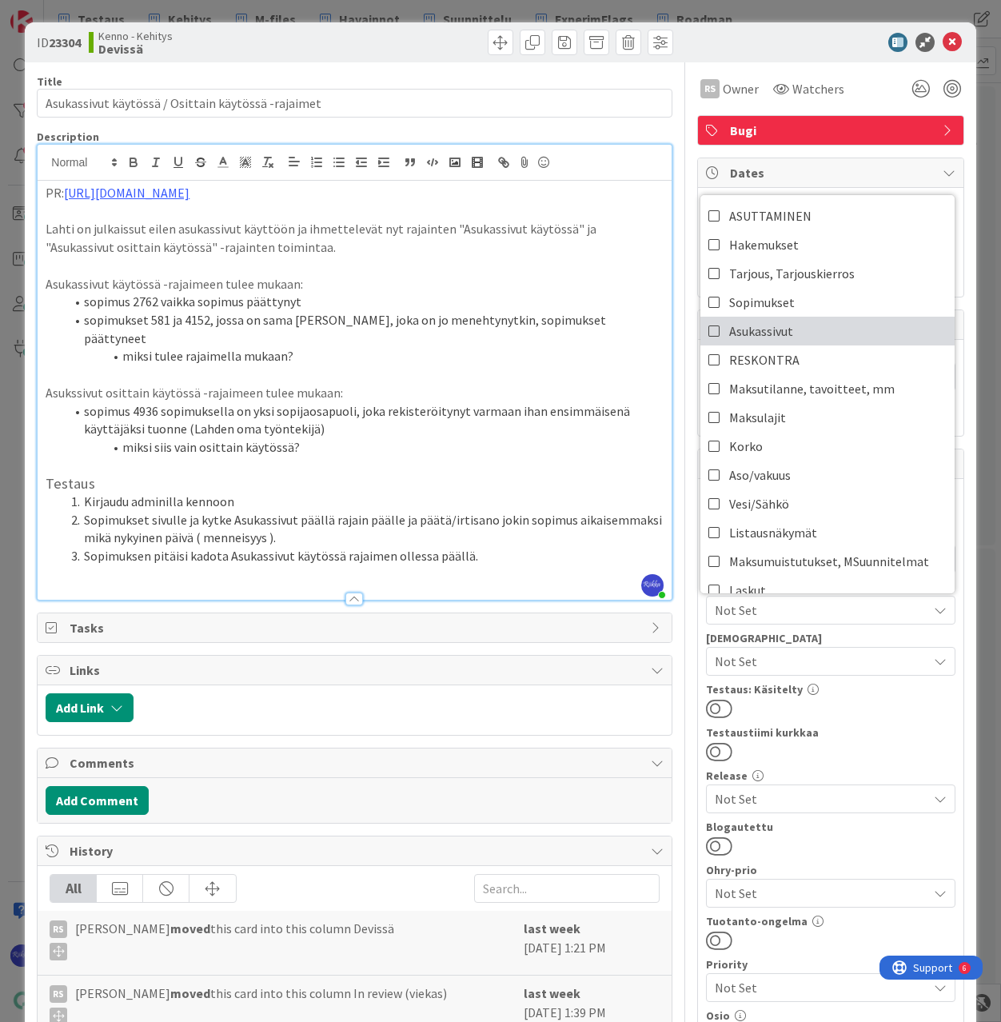
click at [797, 336] on link "Asukassivut" at bounding box center [828, 331] width 254 height 29
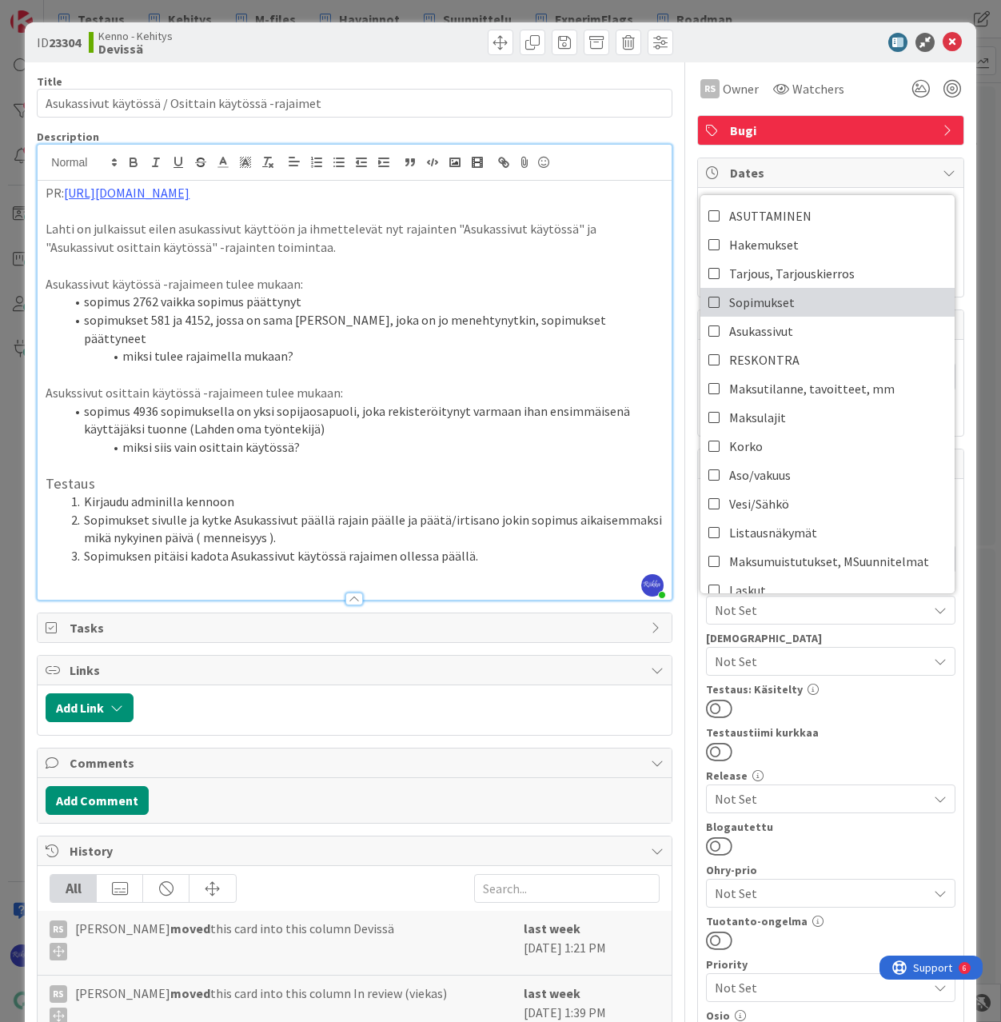
click at [789, 305] on link "Sopimukset" at bounding box center [828, 302] width 254 height 29
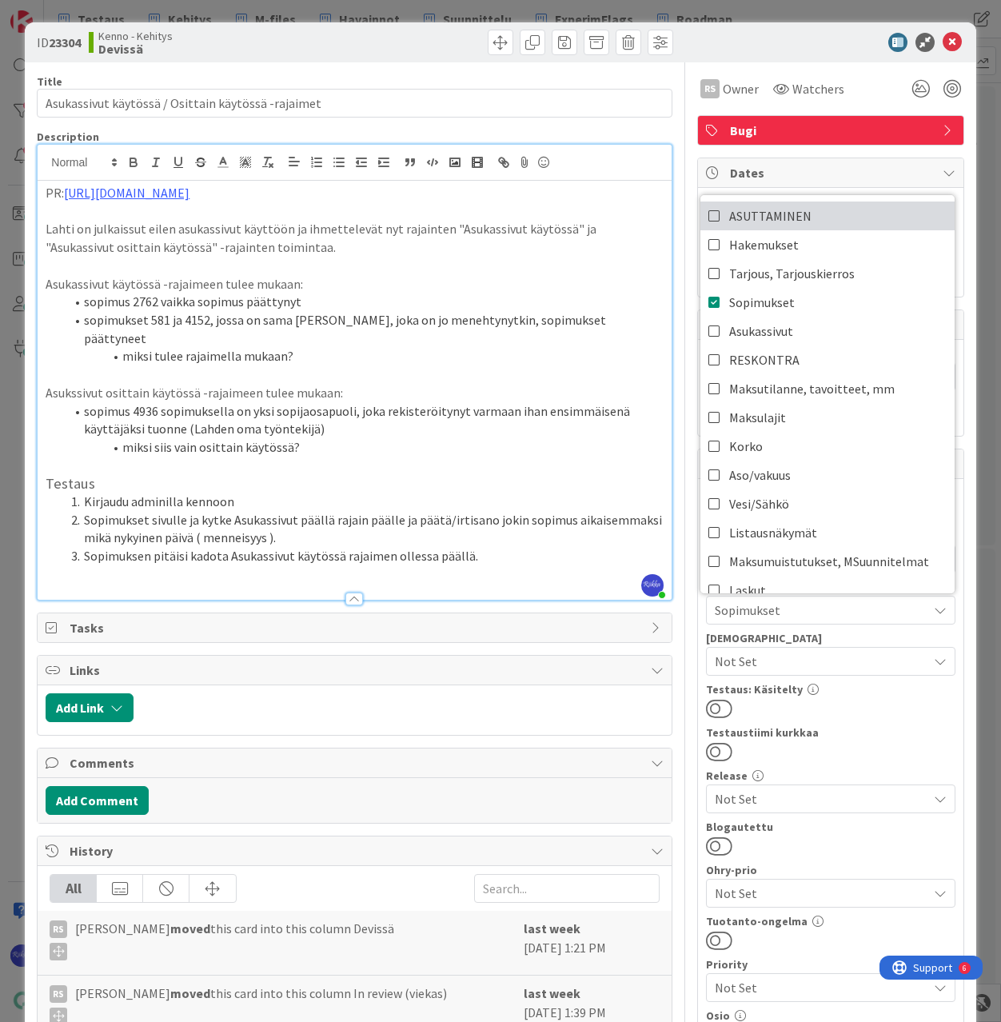
click at [794, 218] on span "ASUTTAMINEN" at bounding box center [770, 216] width 82 height 24
click at [843, 755] on div at bounding box center [831, 751] width 250 height 21
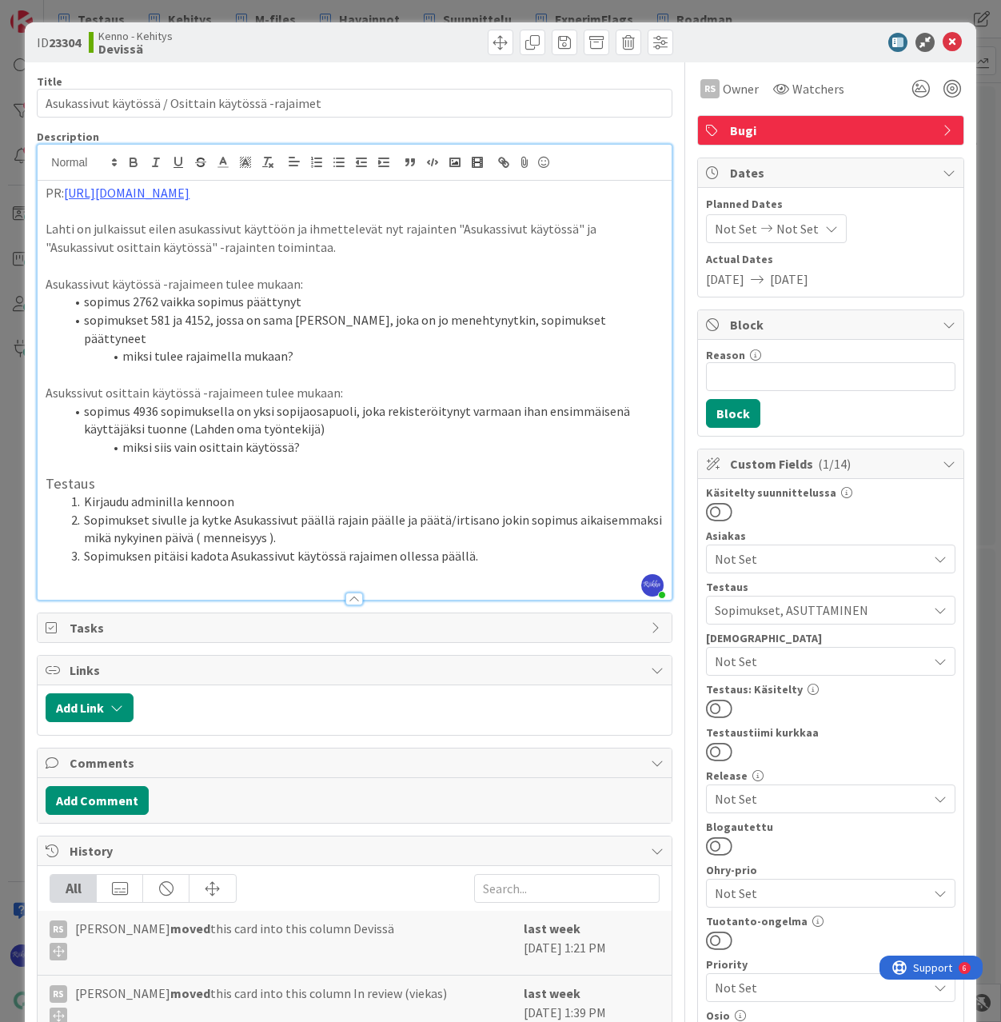
click at [710, 703] on button at bounding box center [719, 708] width 26 height 21
click at [943, 42] on icon at bounding box center [952, 42] width 19 height 19
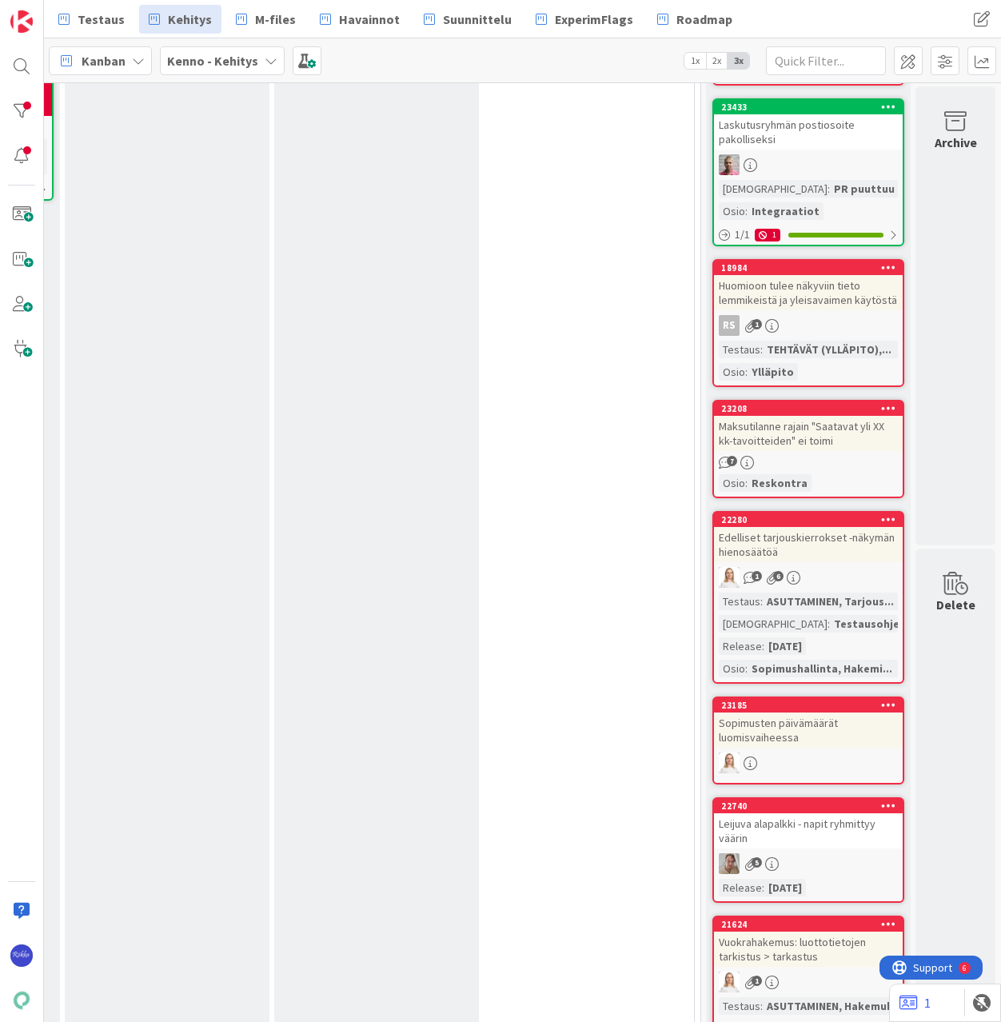
click at [817, 307] on div "Huomioon tulee näkyviin tieto lemmikeistä ja yleisavaimen käytöstä" at bounding box center [808, 292] width 189 height 35
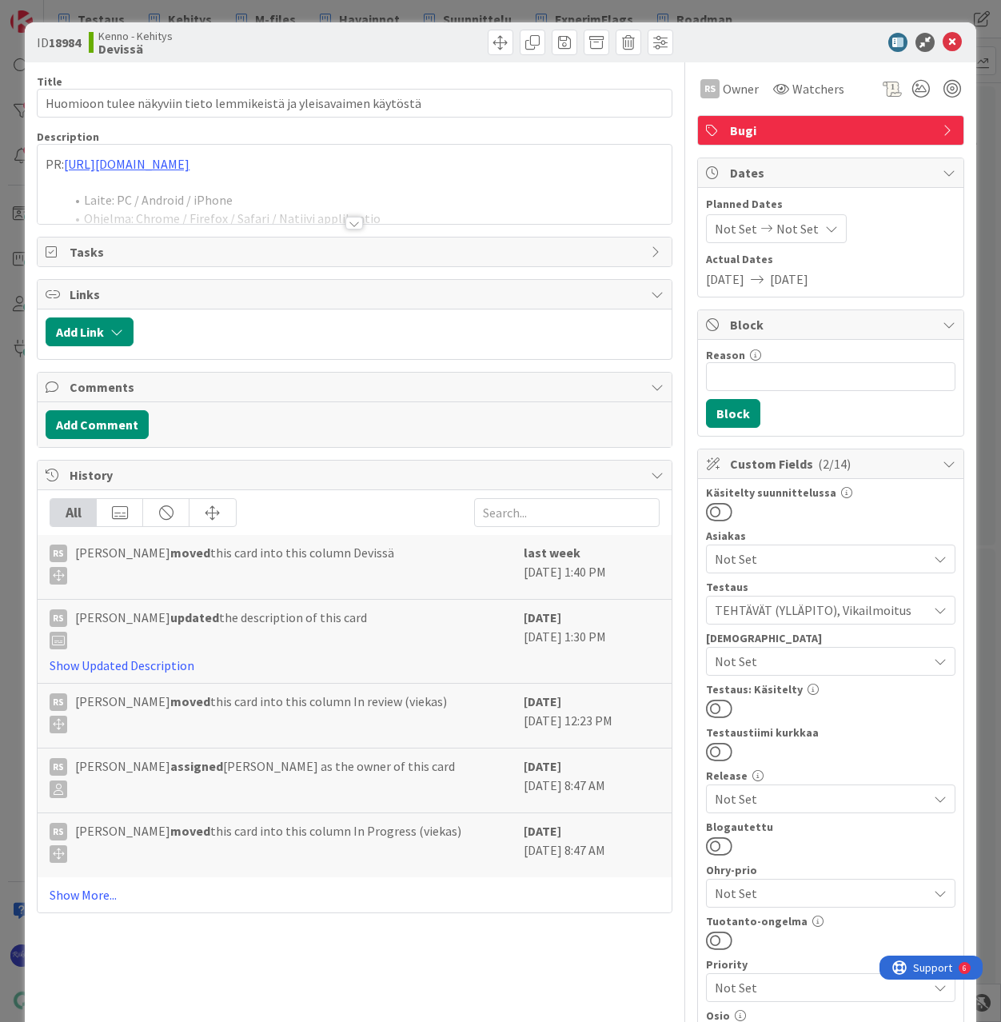
click at [351, 222] on div at bounding box center [354, 223] width 18 height 13
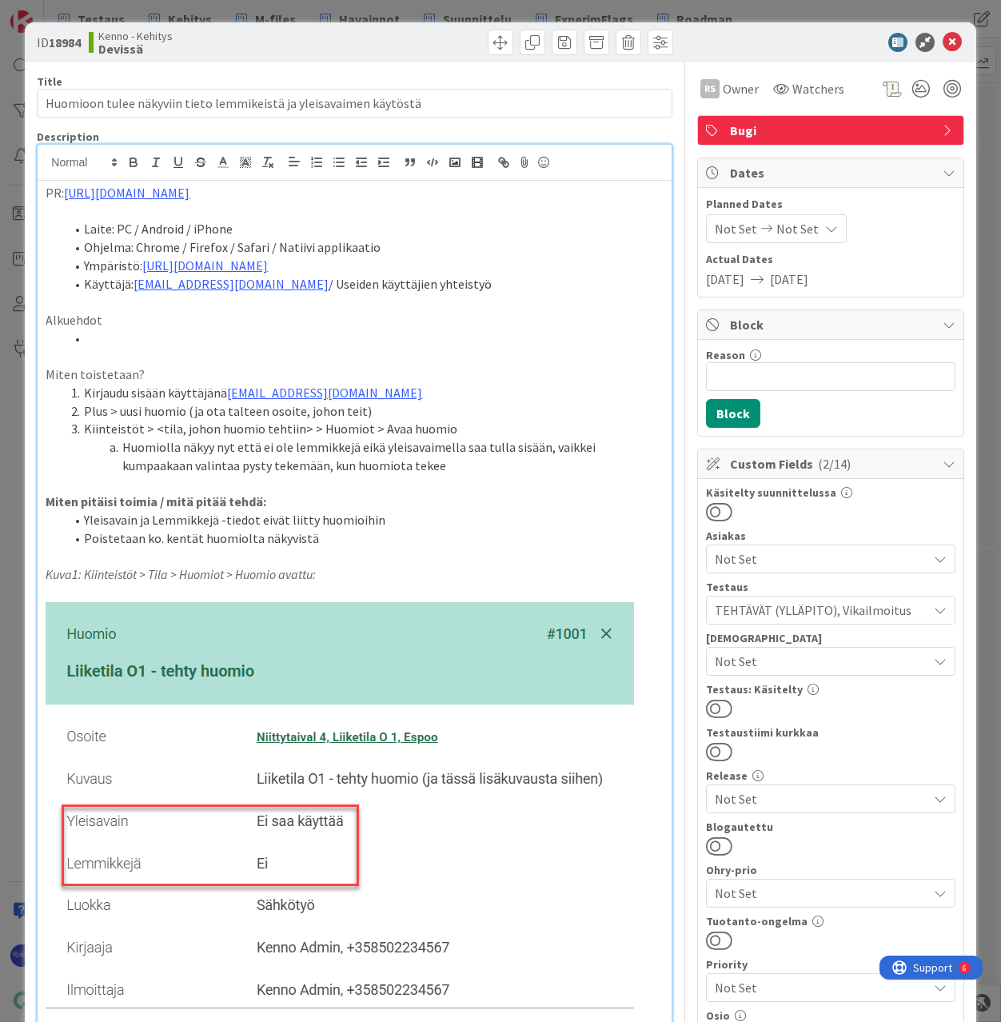
scroll to position [80, 0]
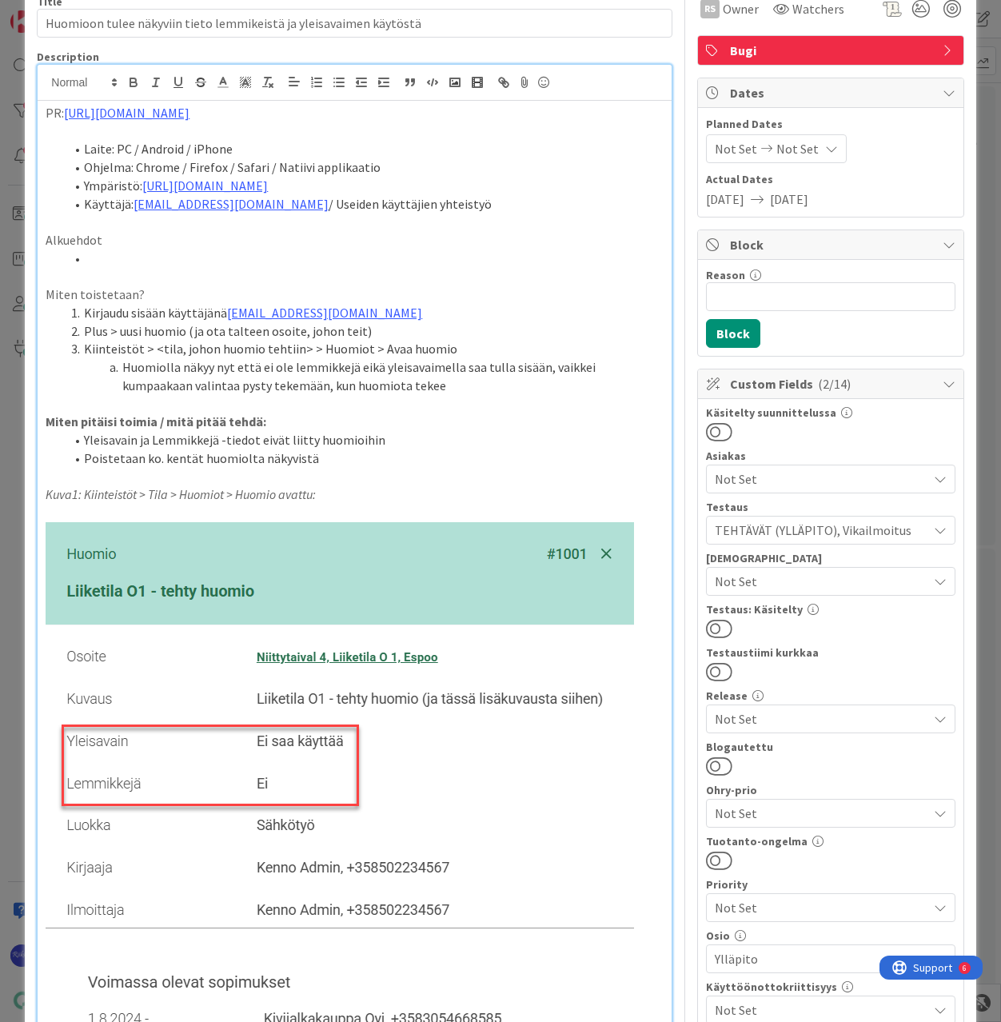
click at [716, 629] on button at bounding box center [719, 628] width 26 height 21
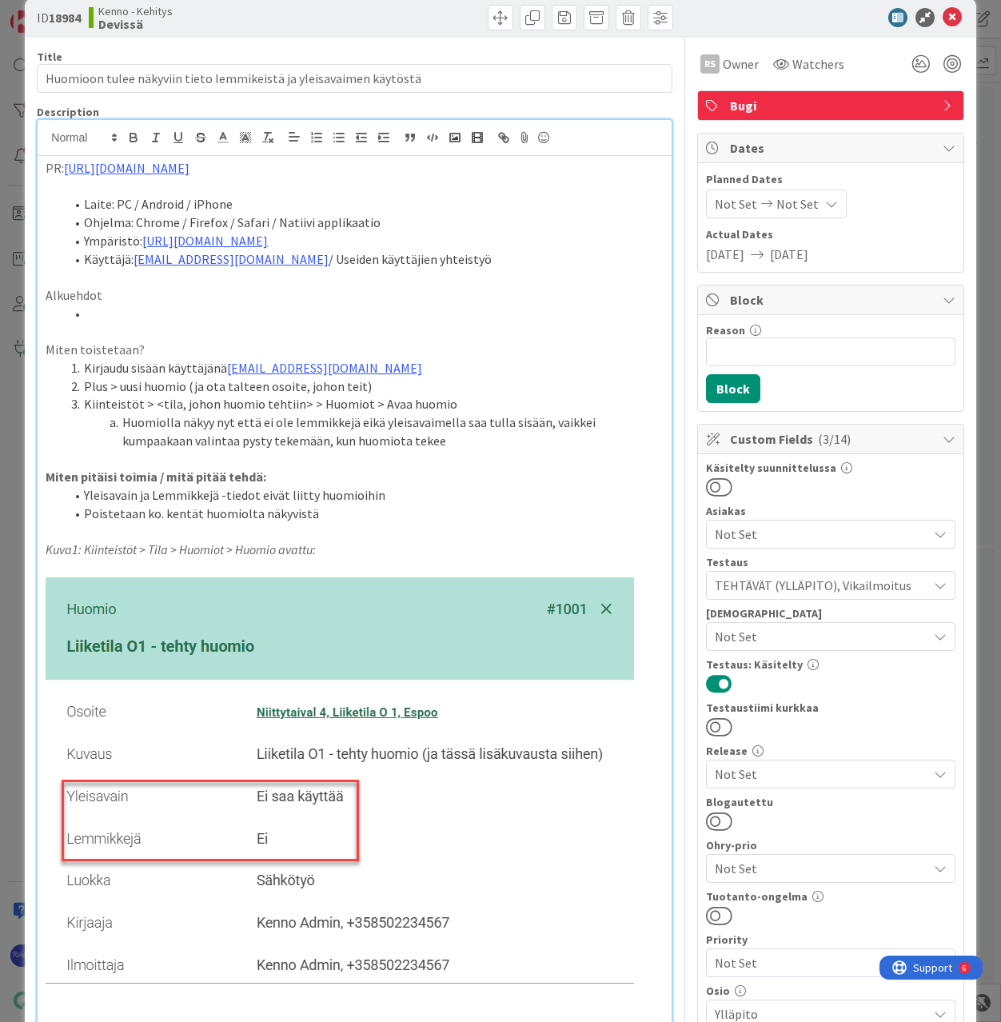
scroll to position [0, 0]
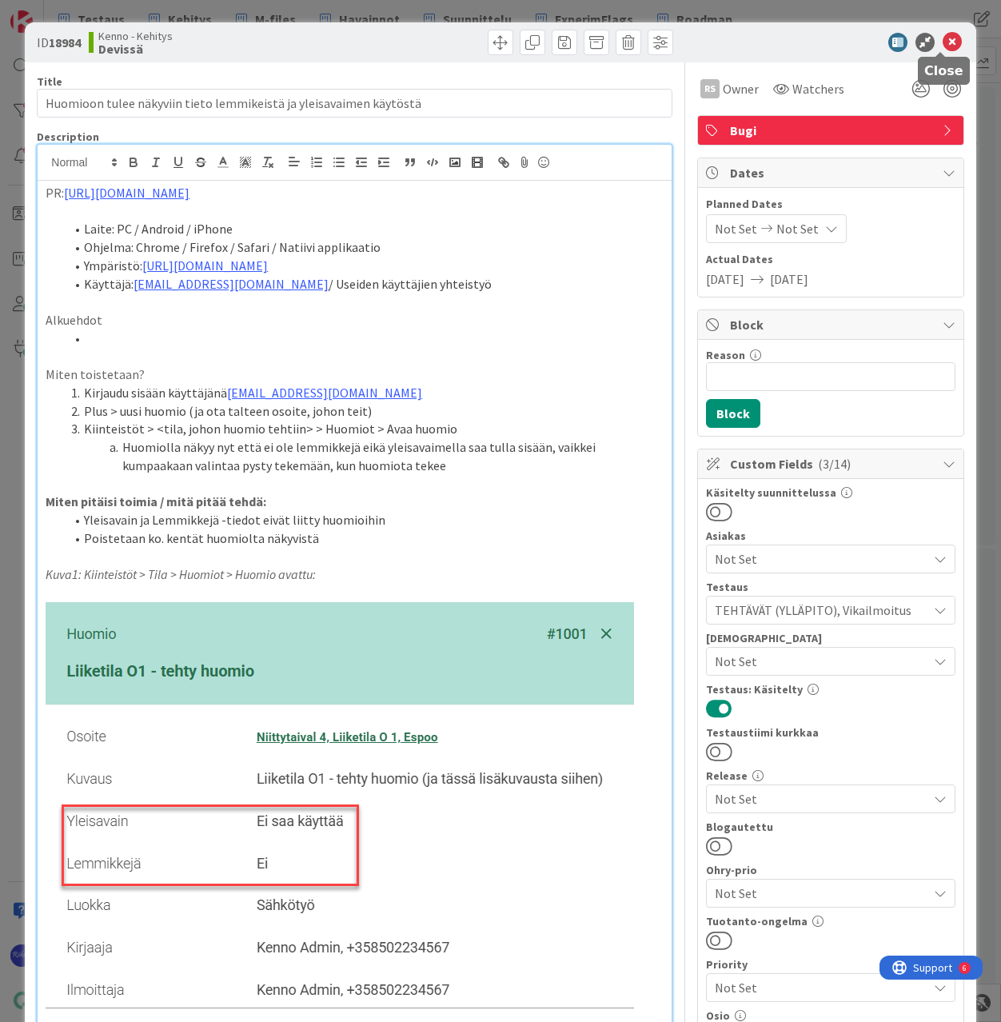
click at [943, 42] on icon at bounding box center [952, 42] width 19 height 19
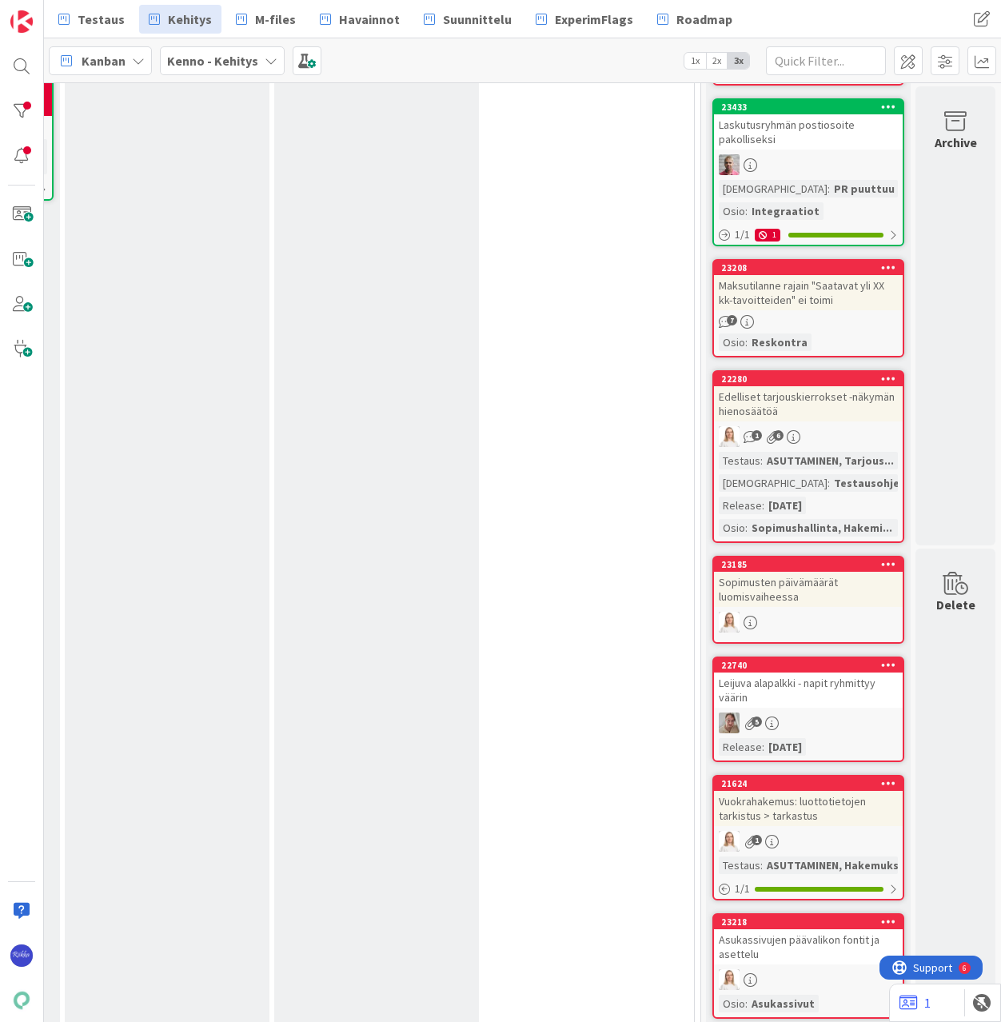
click at [811, 440] on div "1 6" at bounding box center [808, 436] width 189 height 21
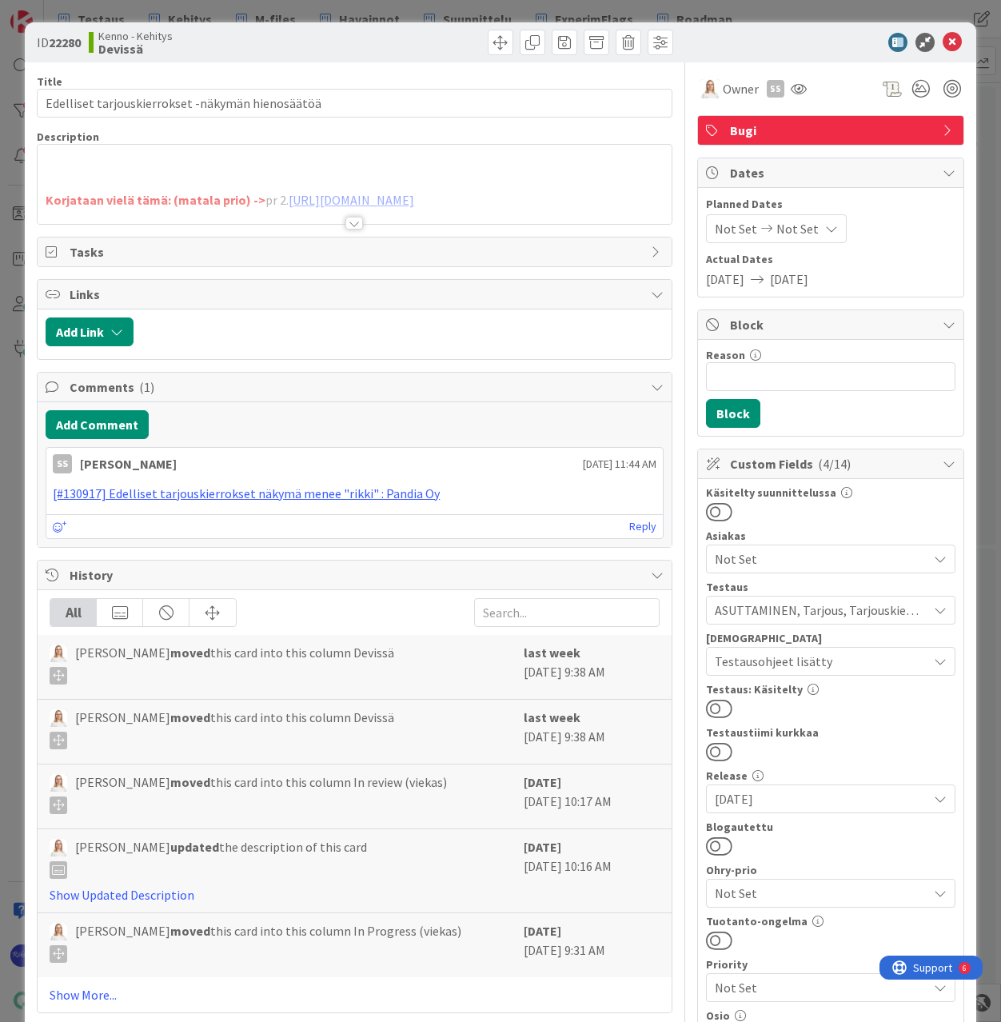
click at [349, 225] on div at bounding box center [354, 223] width 18 height 13
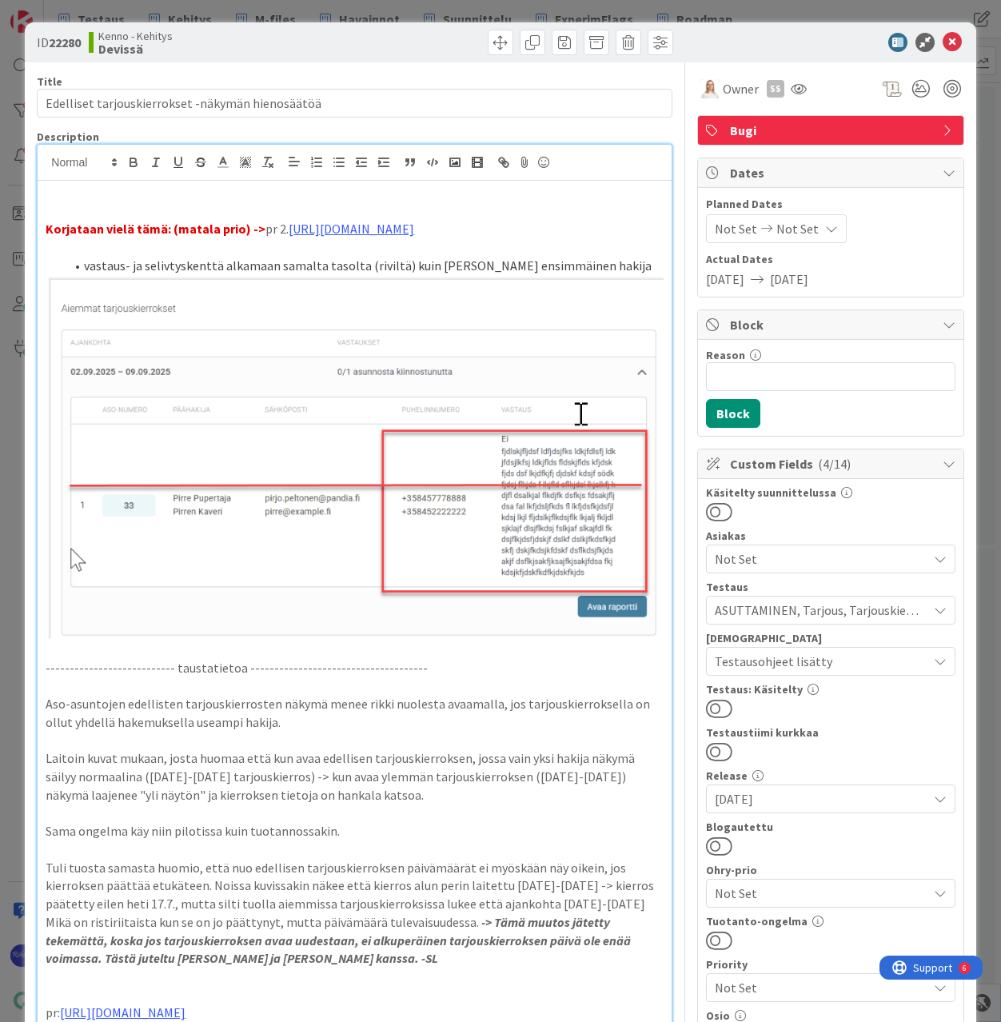
click at [713, 707] on button at bounding box center [719, 708] width 26 height 21
click at [943, 42] on icon at bounding box center [952, 42] width 19 height 19
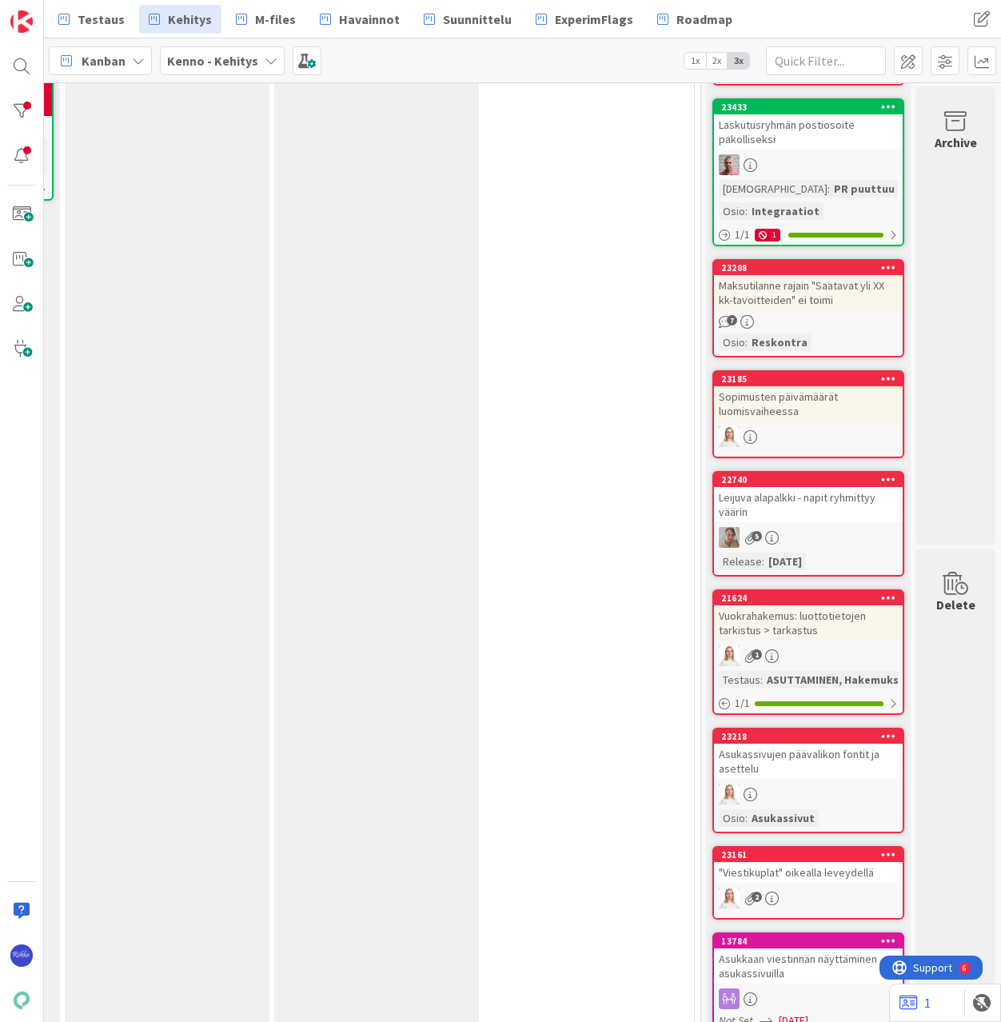
click at [792, 310] on div "Maksutilanne rajain "Saatavat yli XX kk-tavoitteiden" ei toimi" at bounding box center [808, 292] width 189 height 35
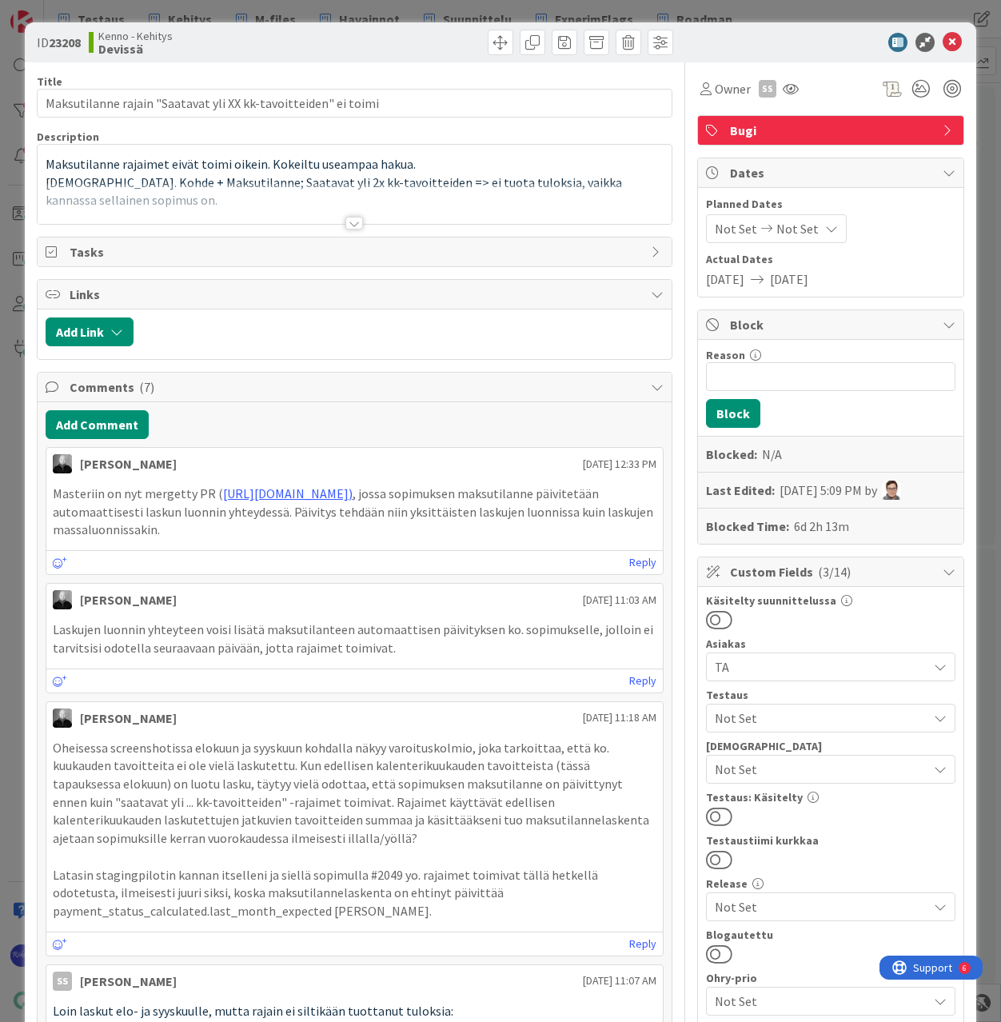
click at [349, 222] on div at bounding box center [354, 223] width 18 height 13
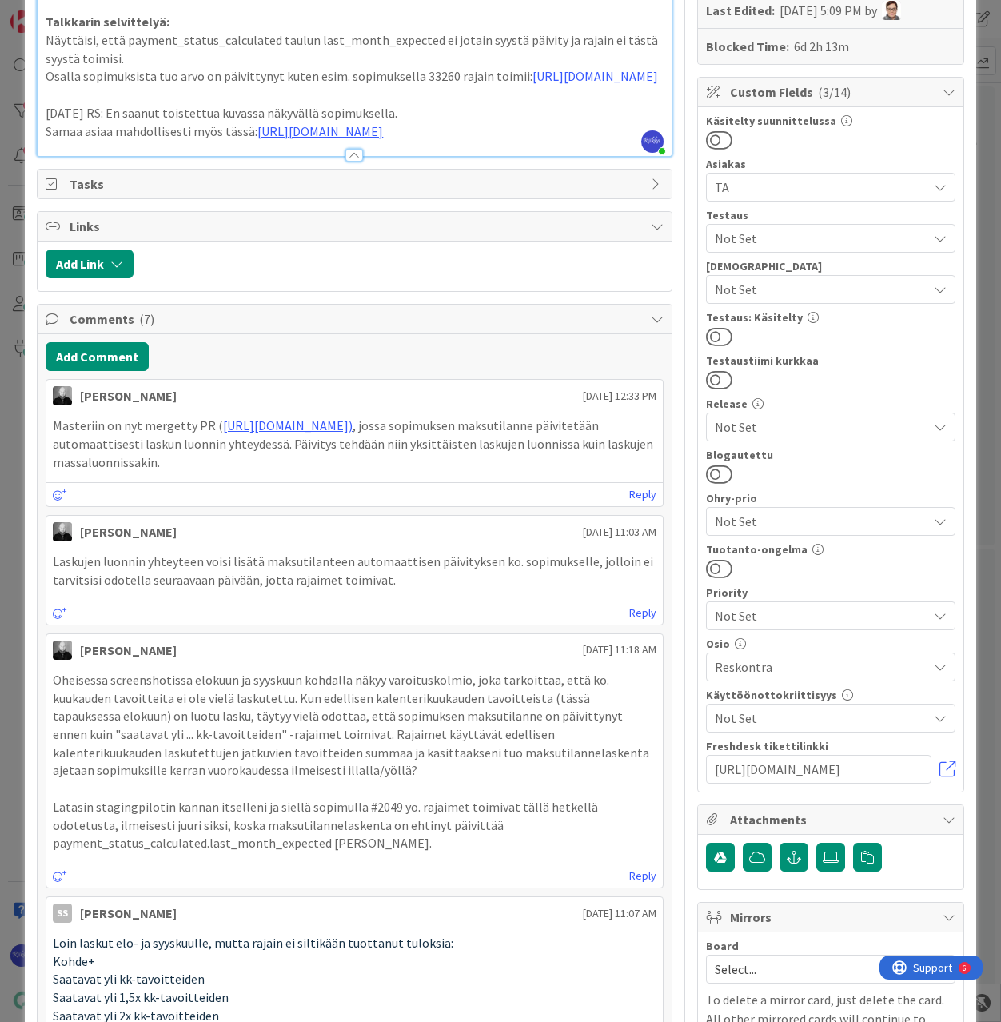
scroll to position [80, 0]
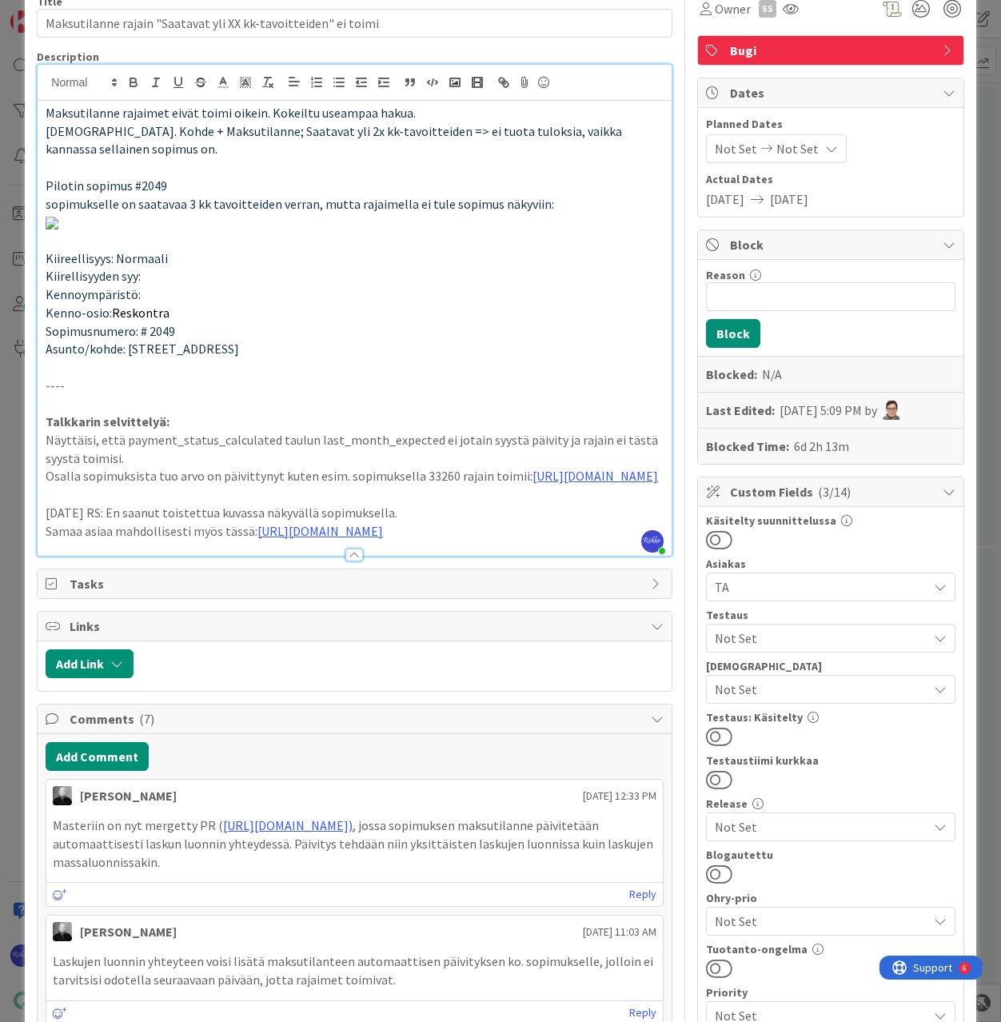
click at [712, 733] on button at bounding box center [719, 736] width 26 height 21
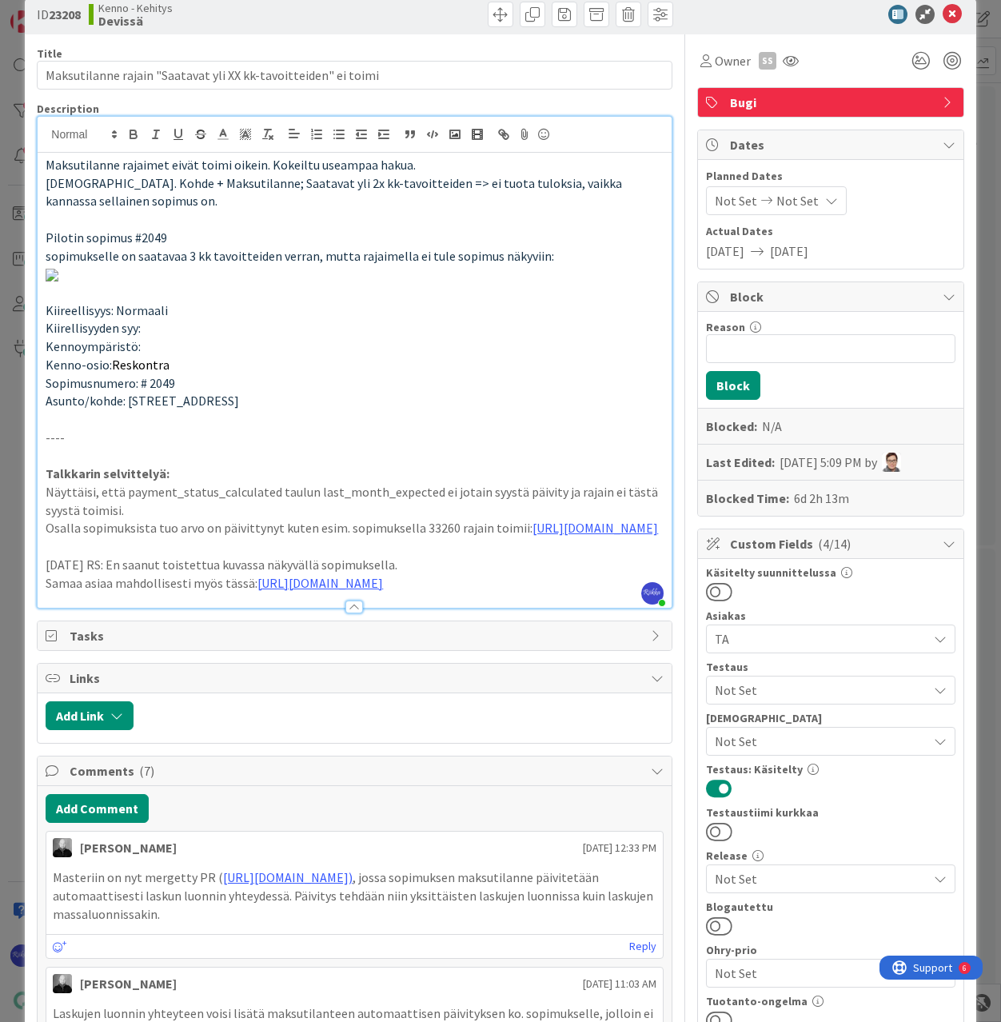
scroll to position [0, 0]
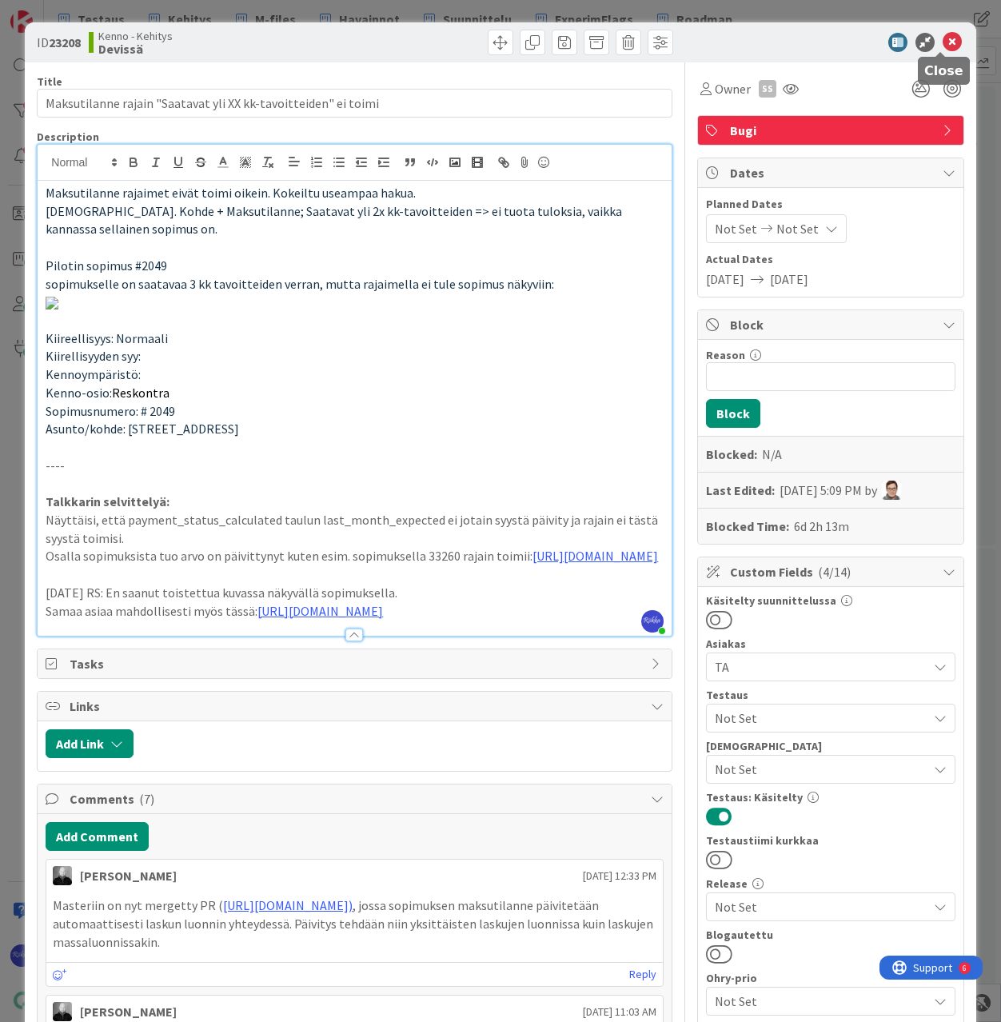
click at [943, 38] on icon at bounding box center [952, 42] width 19 height 19
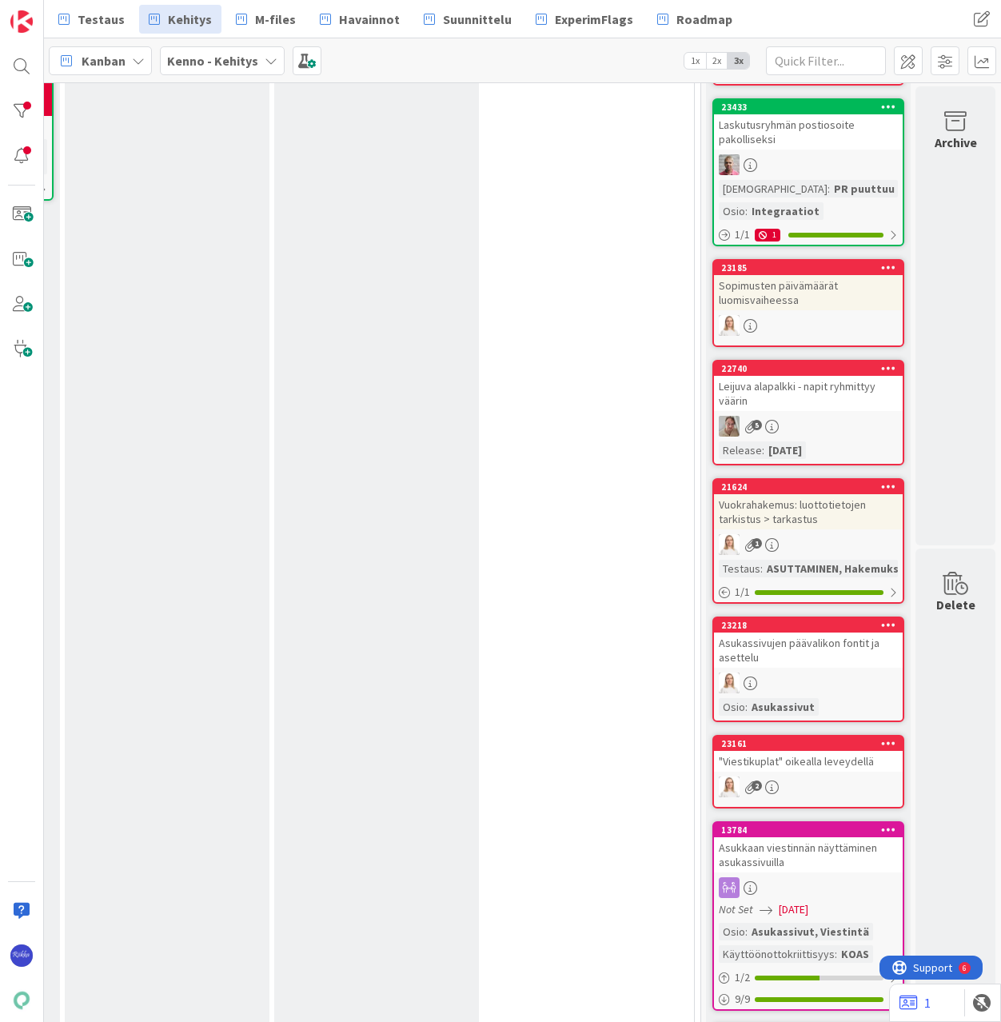
click at [832, 417] on div "5" at bounding box center [808, 426] width 189 height 21
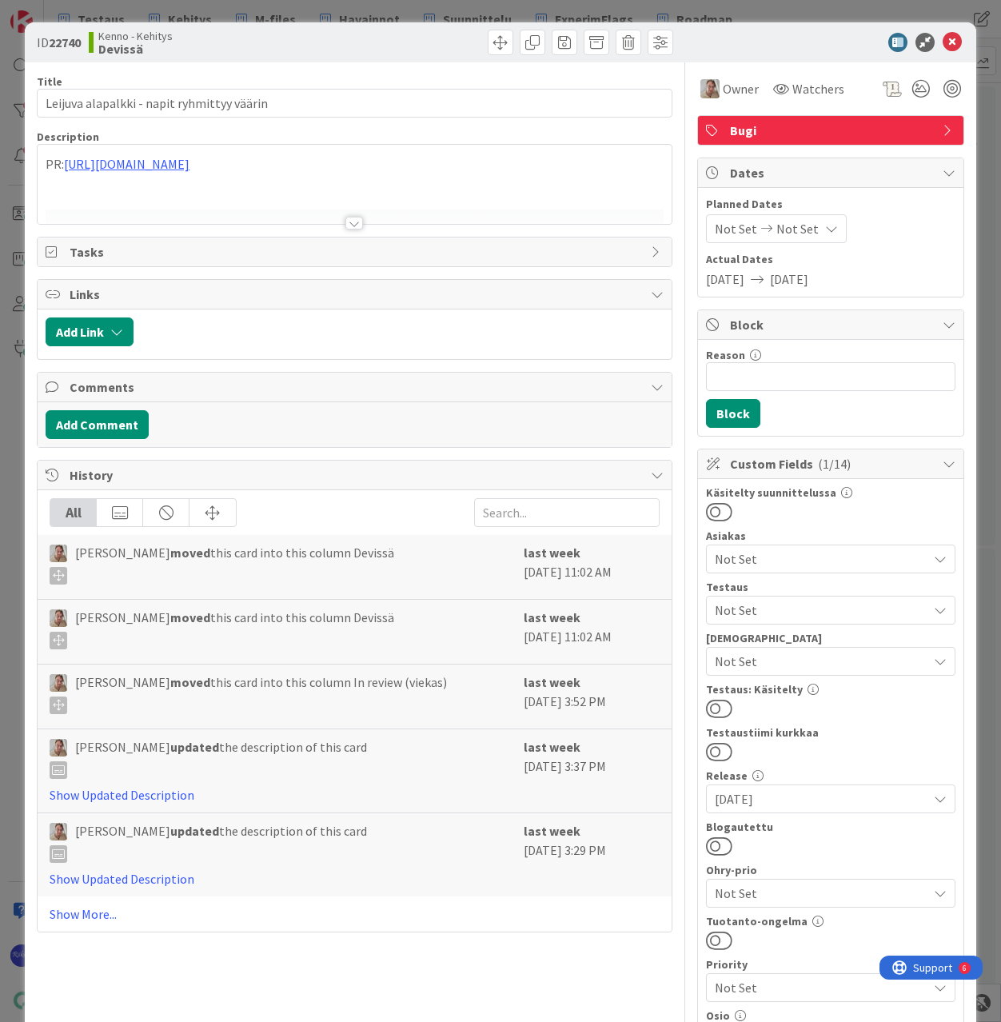
click at [348, 226] on div at bounding box center [354, 223] width 18 height 13
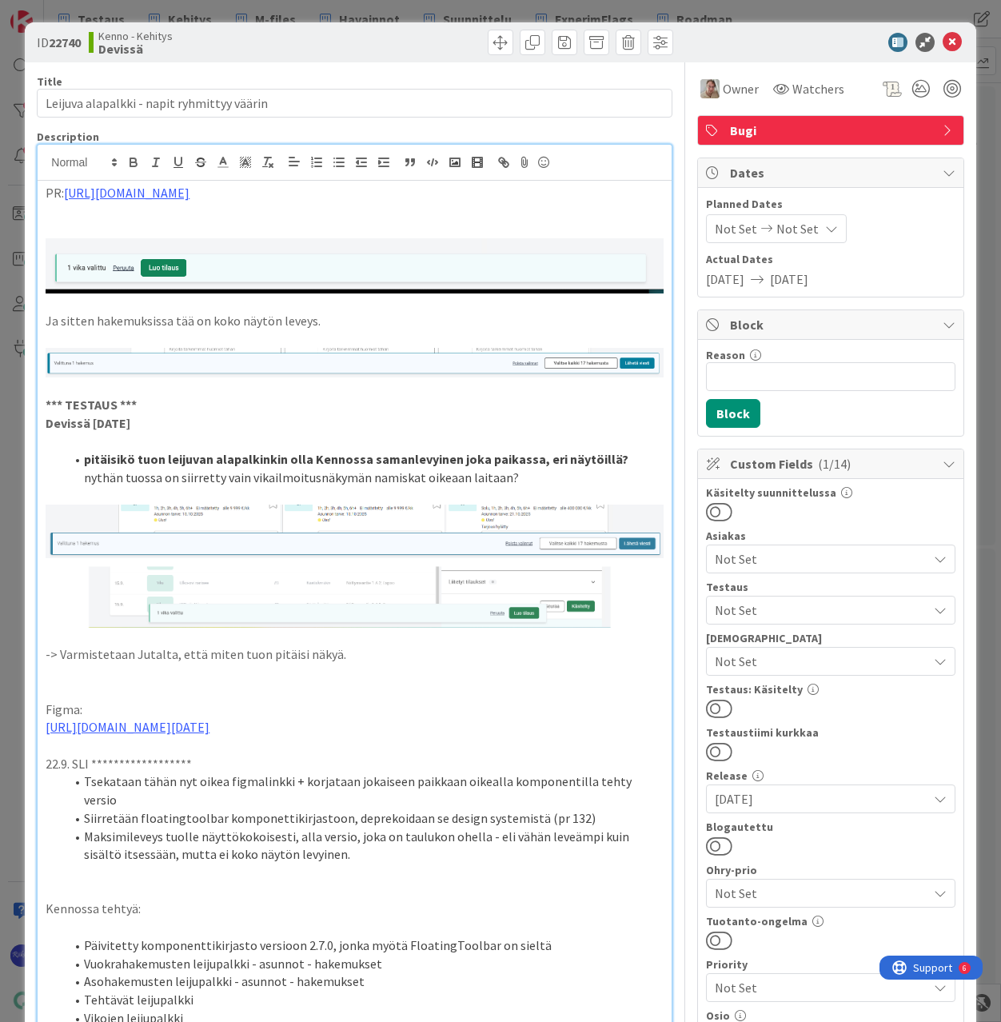
click at [713, 703] on button at bounding box center [719, 708] width 26 height 21
click at [943, 38] on icon at bounding box center [952, 42] width 19 height 19
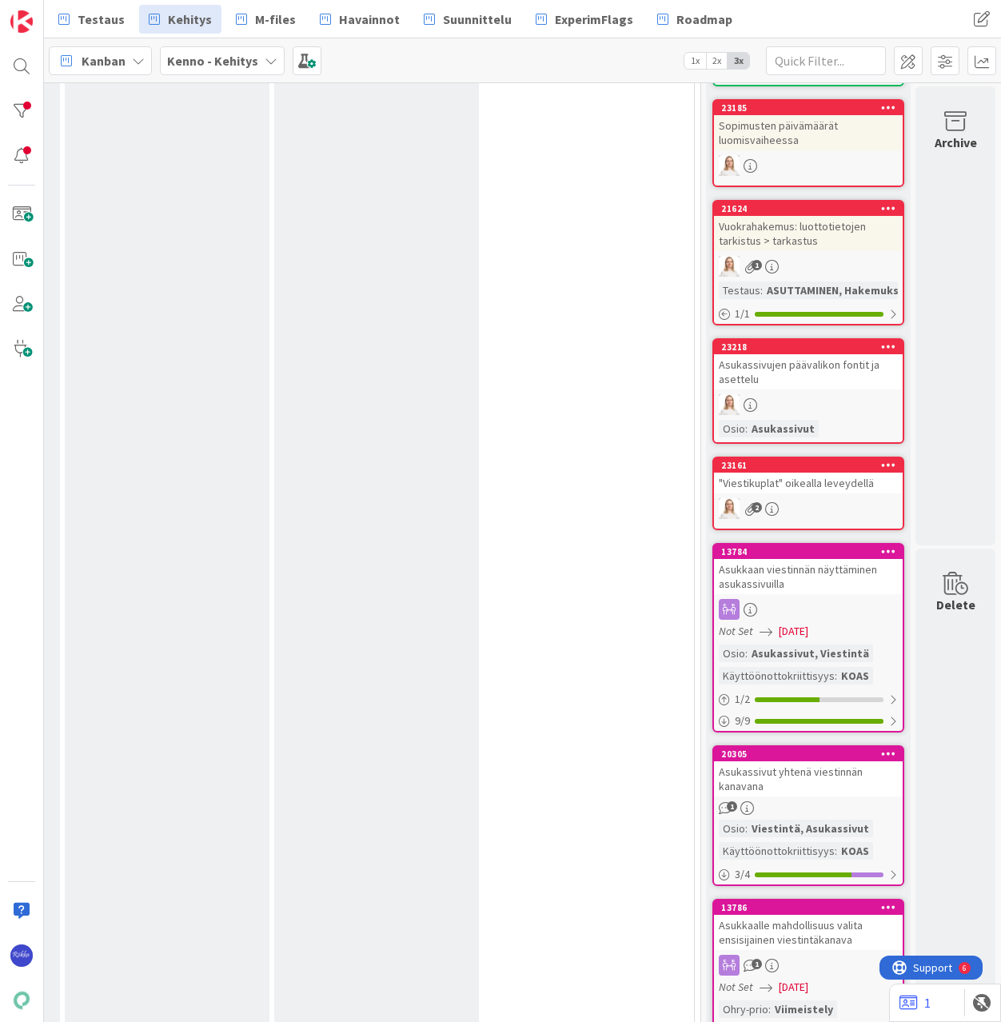
scroll to position [1200, 467]
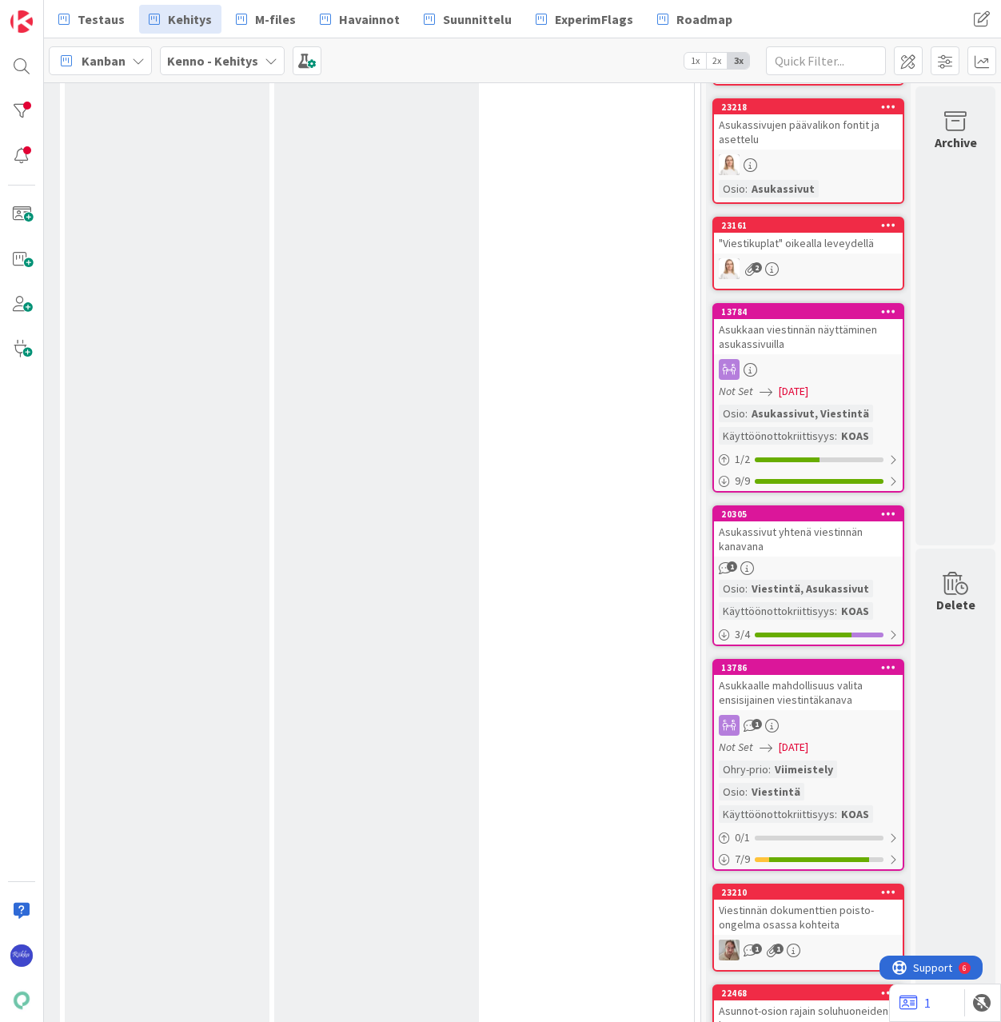
click at [817, 374] on div at bounding box center [808, 369] width 189 height 21
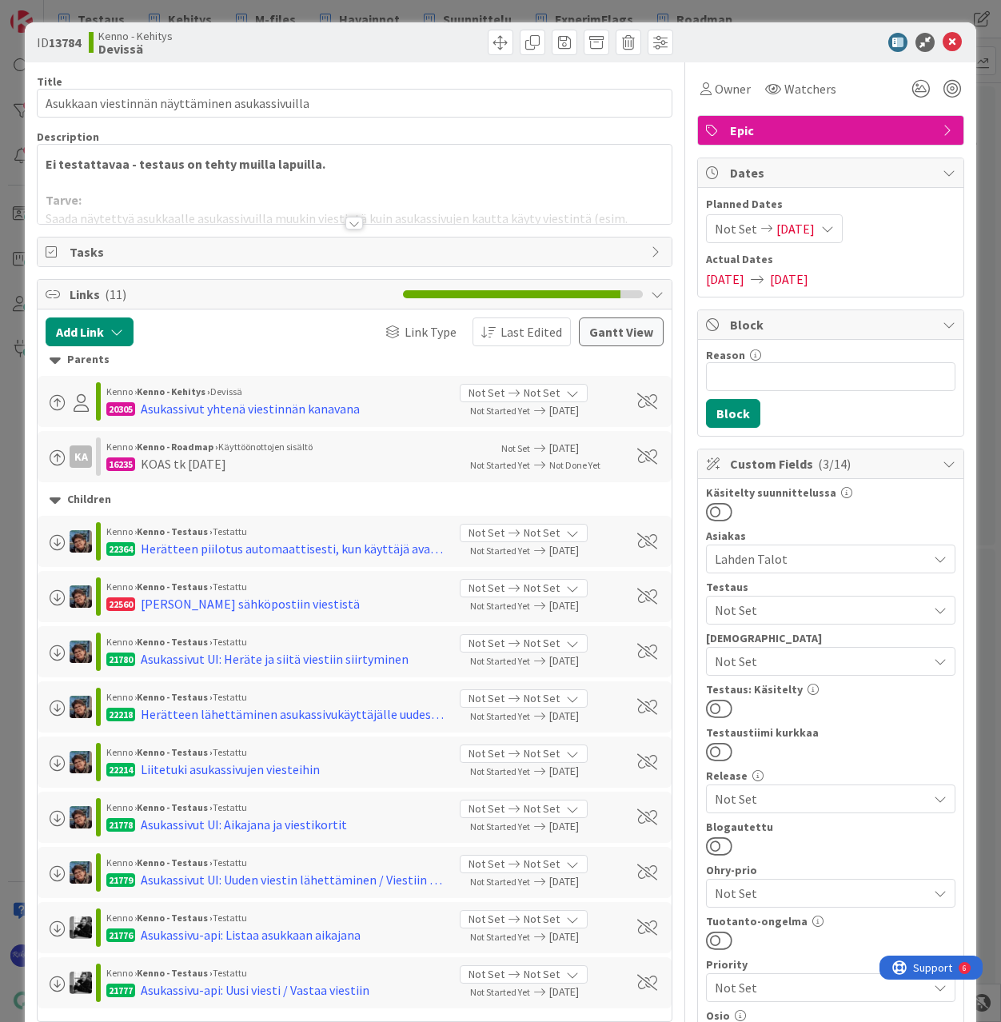
click at [345, 221] on div at bounding box center [354, 223] width 18 height 13
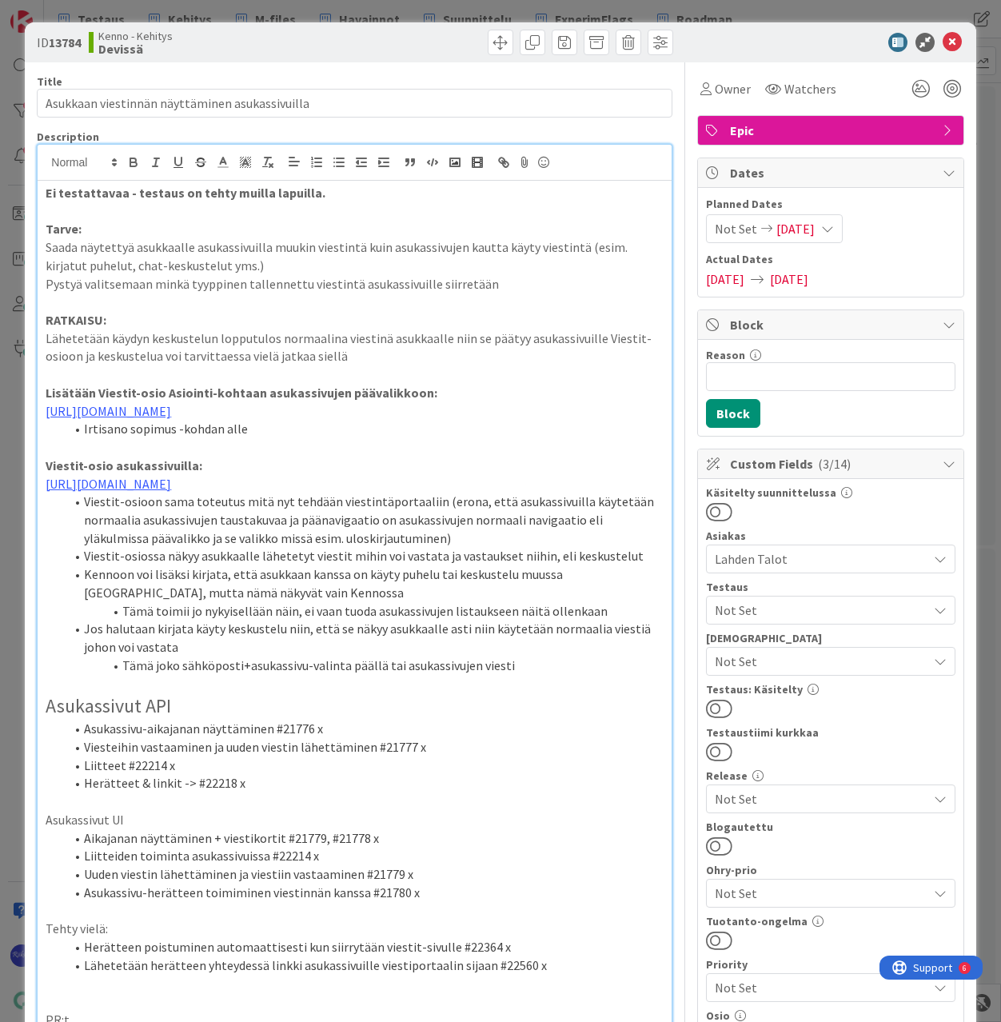
click at [788, 615] on span "Not Set" at bounding box center [821, 610] width 213 height 19
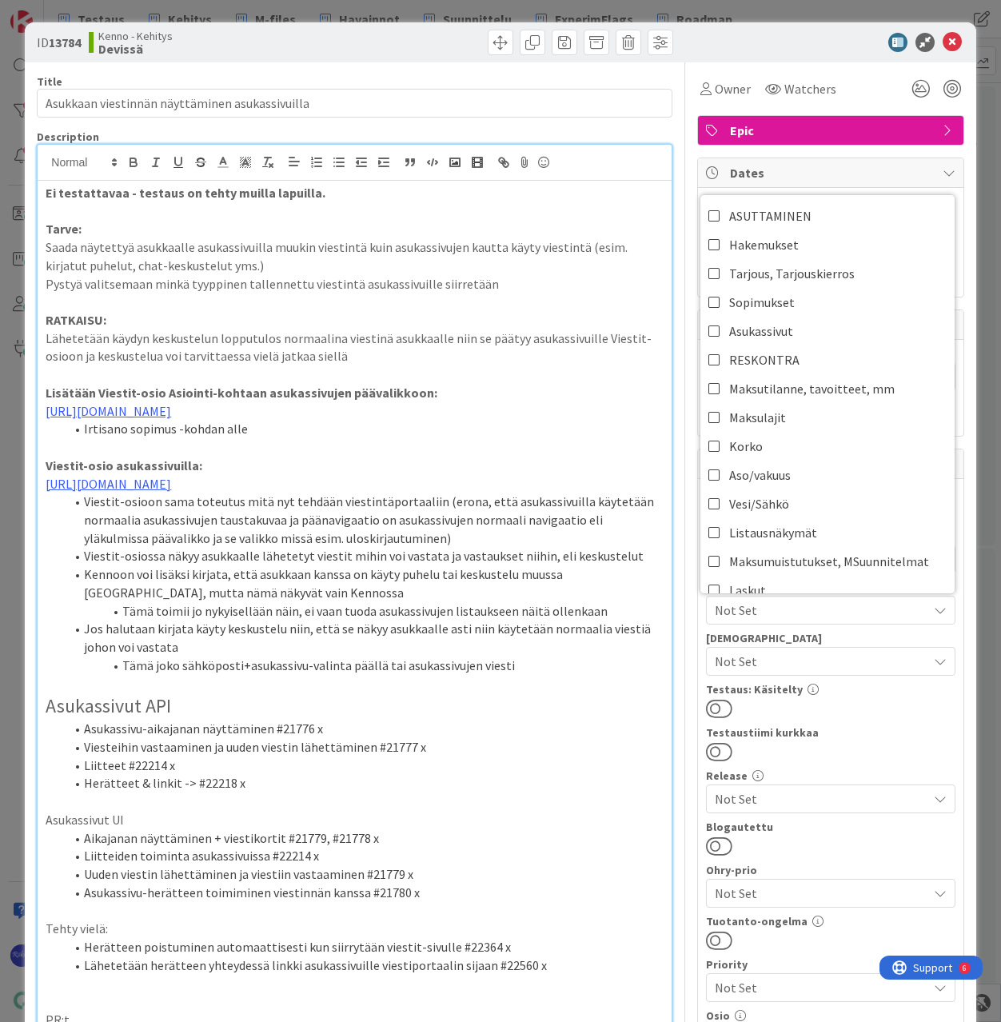
scroll to position [320, 0]
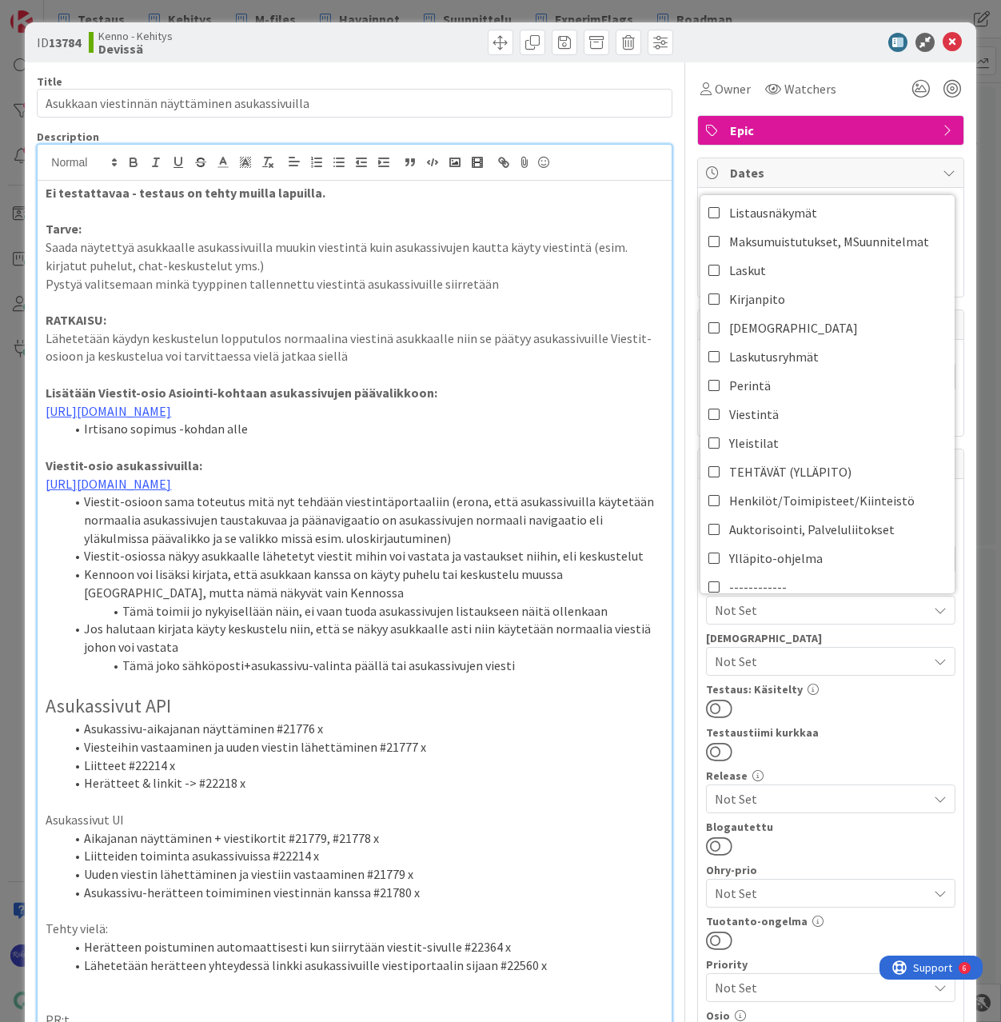
click at [821, 692] on div "Testaus: Käsitelty" at bounding box center [831, 689] width 250 height 11
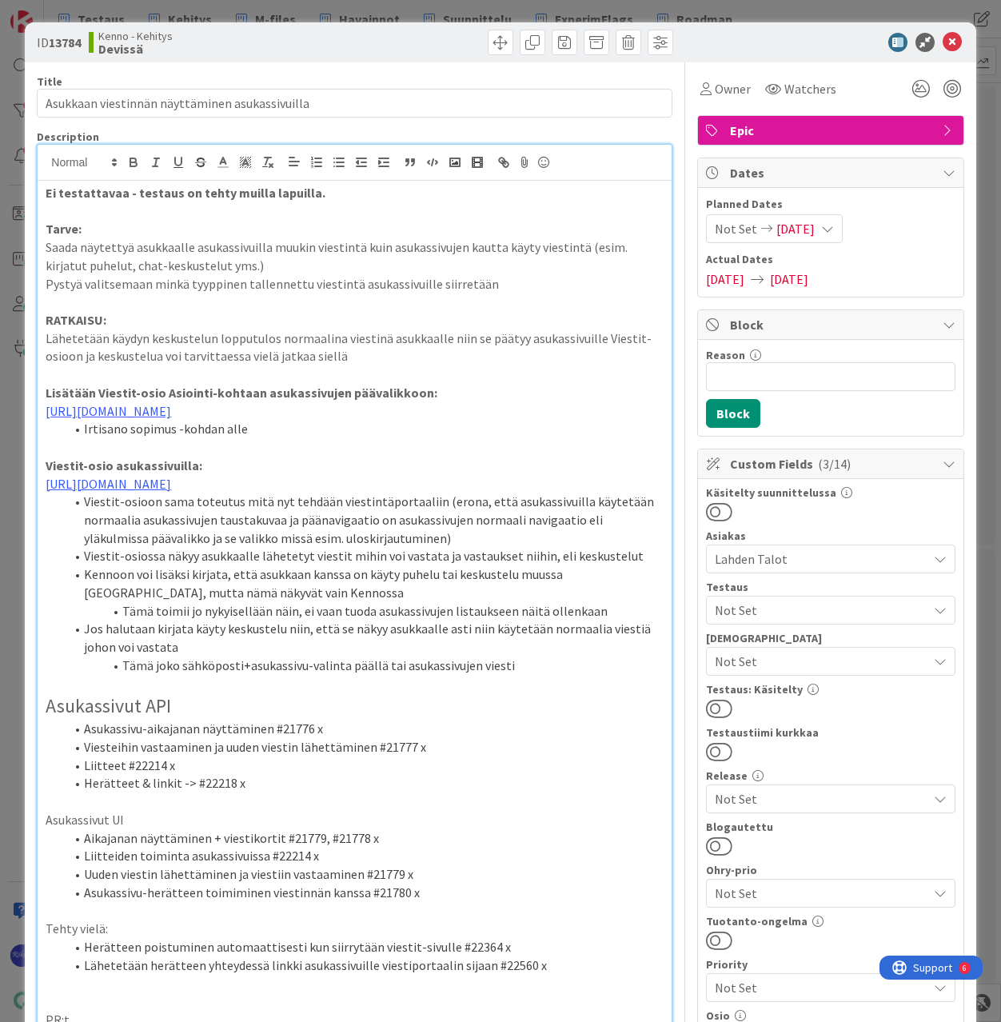
click at [825, 652] on span "Not Set" at bounding box center [821, 661] width 213 height 19
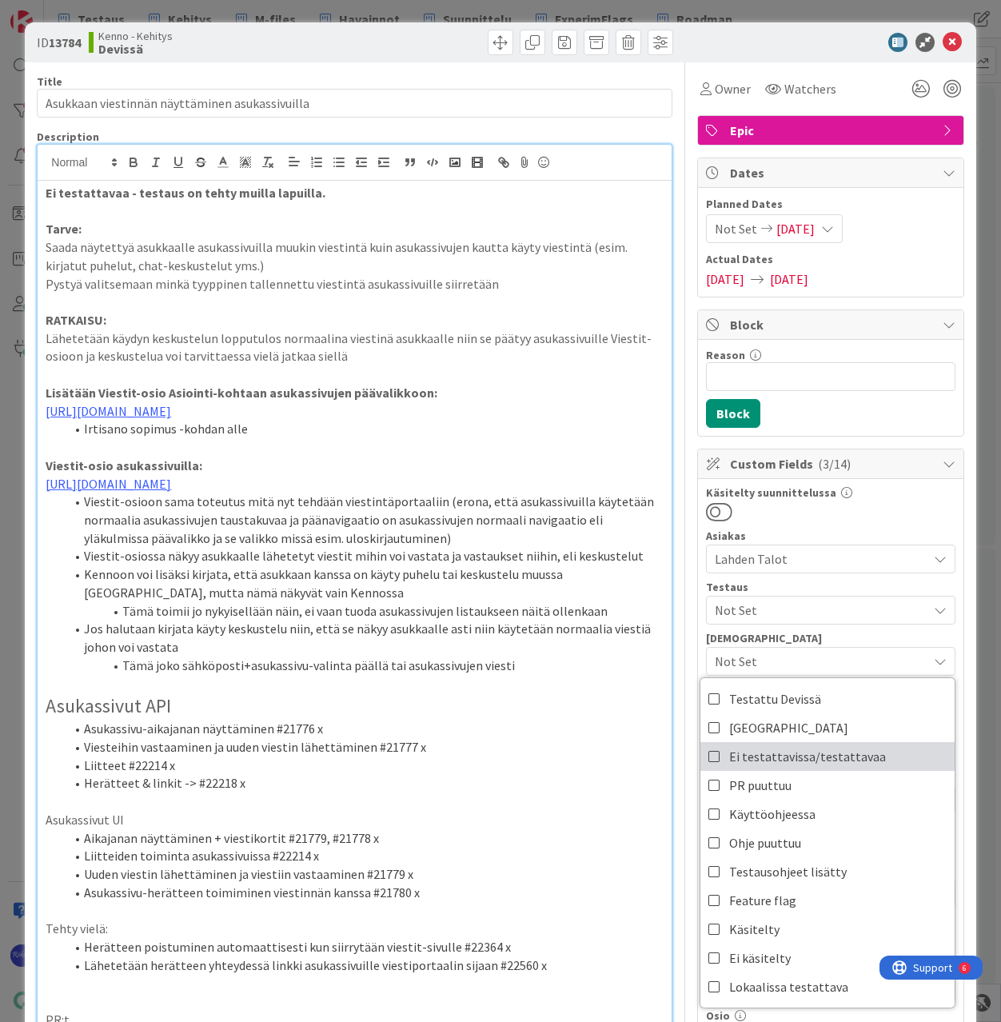
click at [816, 757] on span "Ei testattavissa/testattavaa" at bounding box center [807, 757] width 157 height 24
click at [904, 492] on div "Käsitelty suunnittelussa" at bounding box center [831, 492] width 250 height 11
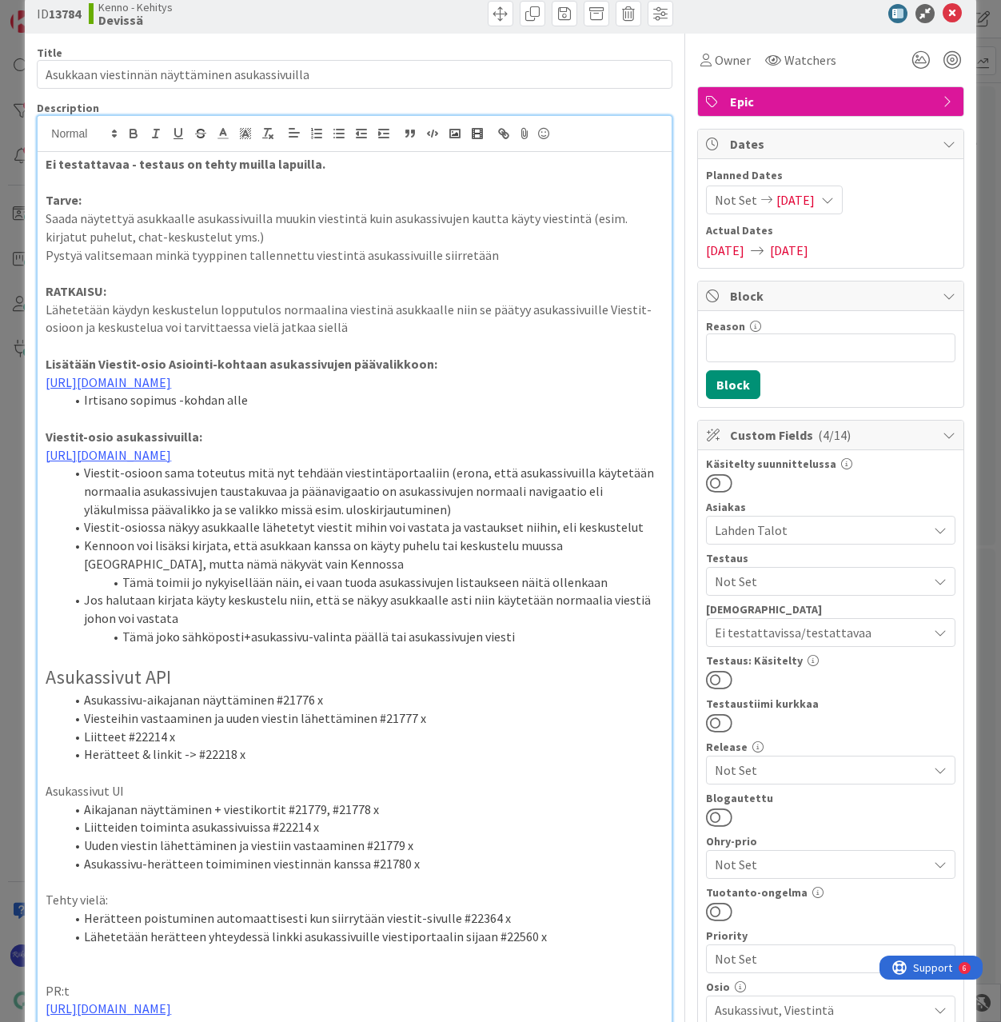
scroll to position [0, 0]
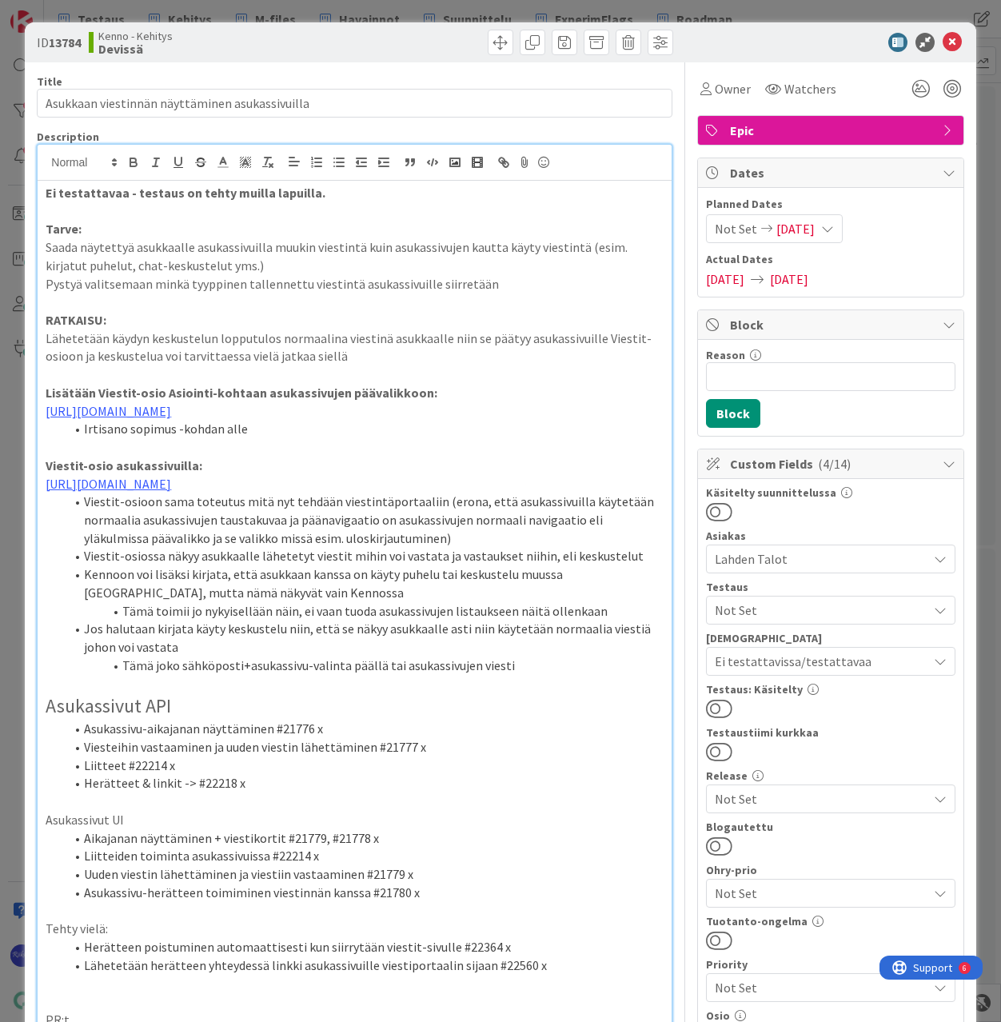
click at [716, 709] on button at bounding box center [719, 708] width 26 height 21
click at [943, 42] on icon at bounding box center [952, 42] width 19 height 19
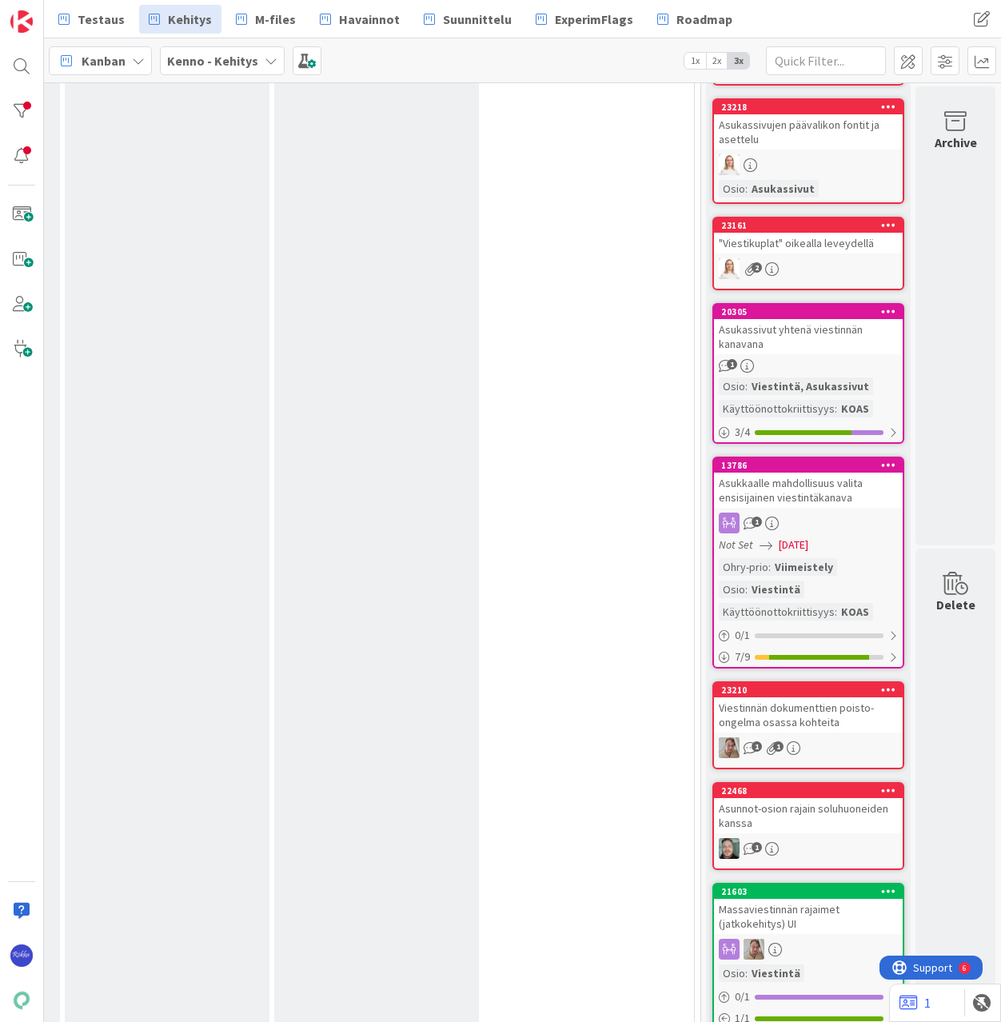
click at [820, 361] on div "1" at bounding box center [808, 366] width 189 height 14
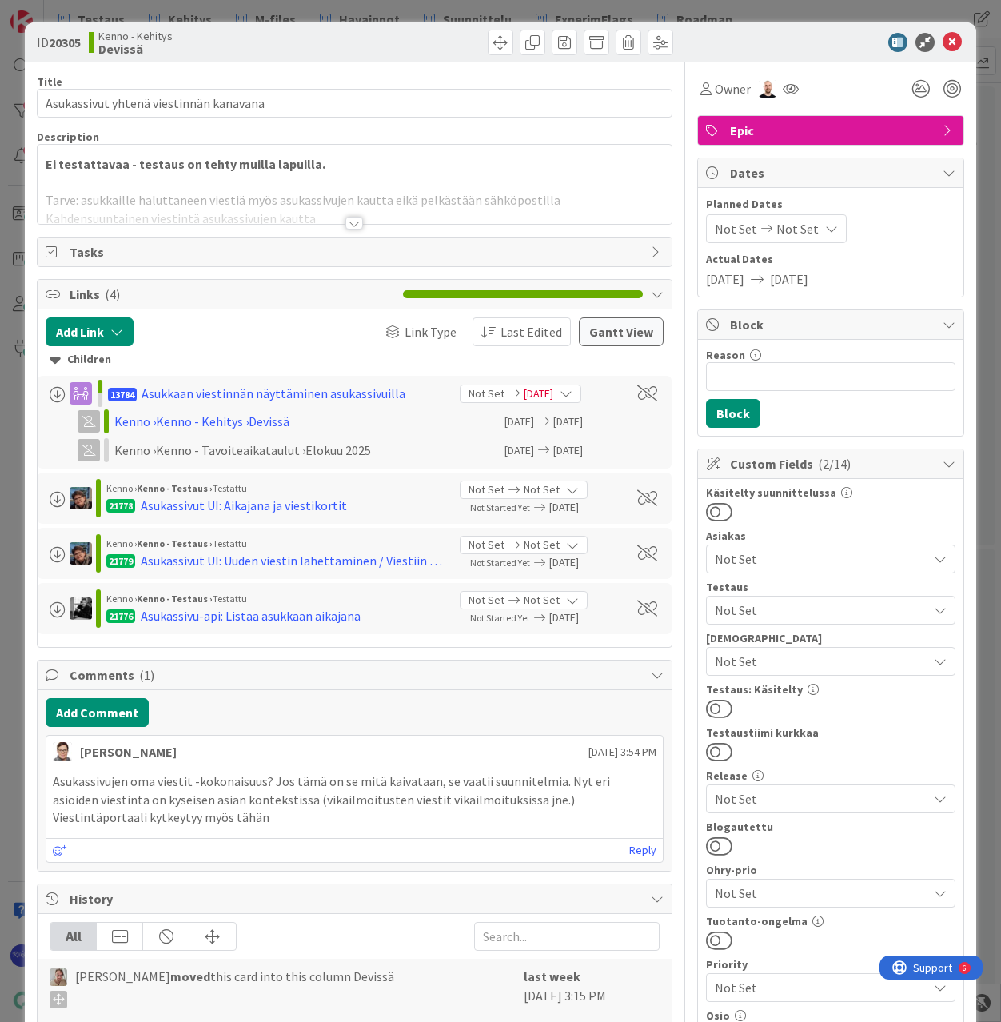
click at [836, 661] on span "Not Set" at bounding box center [821, 661] width 213 height 19
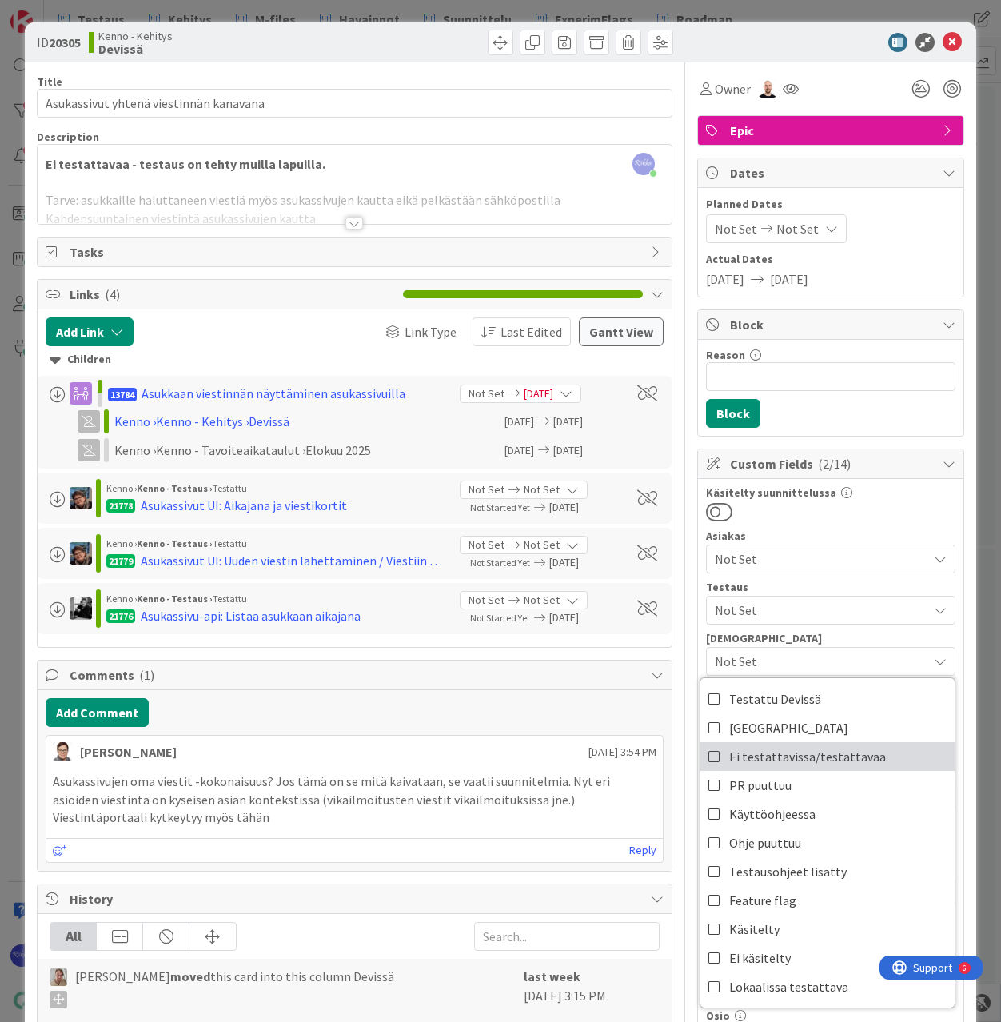
click at [828, 753] on span "Ei testattavissa/testattavaa" at bounding box center [807, 757] width 157 height 24
click at [899, 495] on div "Käsitelty suunnittelussa" at bounding box center [831, 492] width 250 height 11
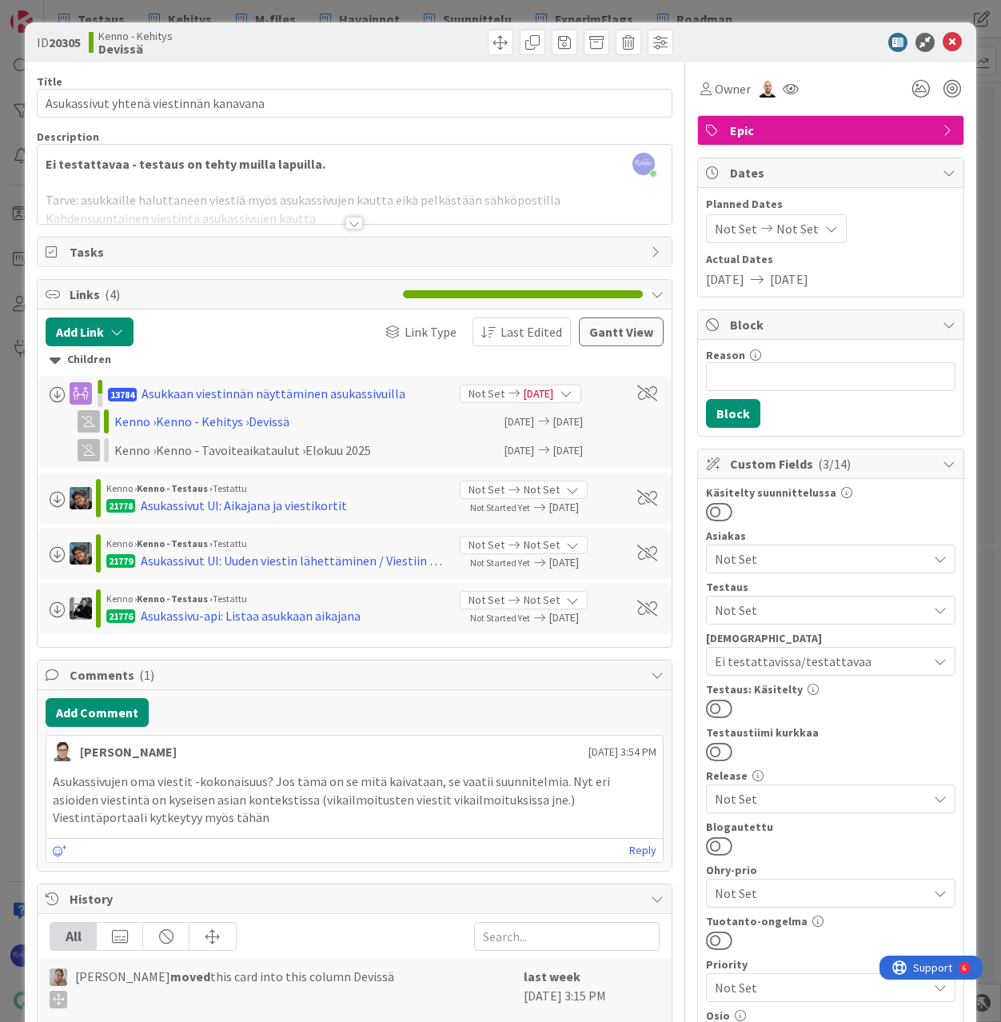
click at [713, 709] on button at bounding box center [719, 708] width 26 height 21
click at [944, 41] on icon at bounding box center [952, 42] width 19 height 19
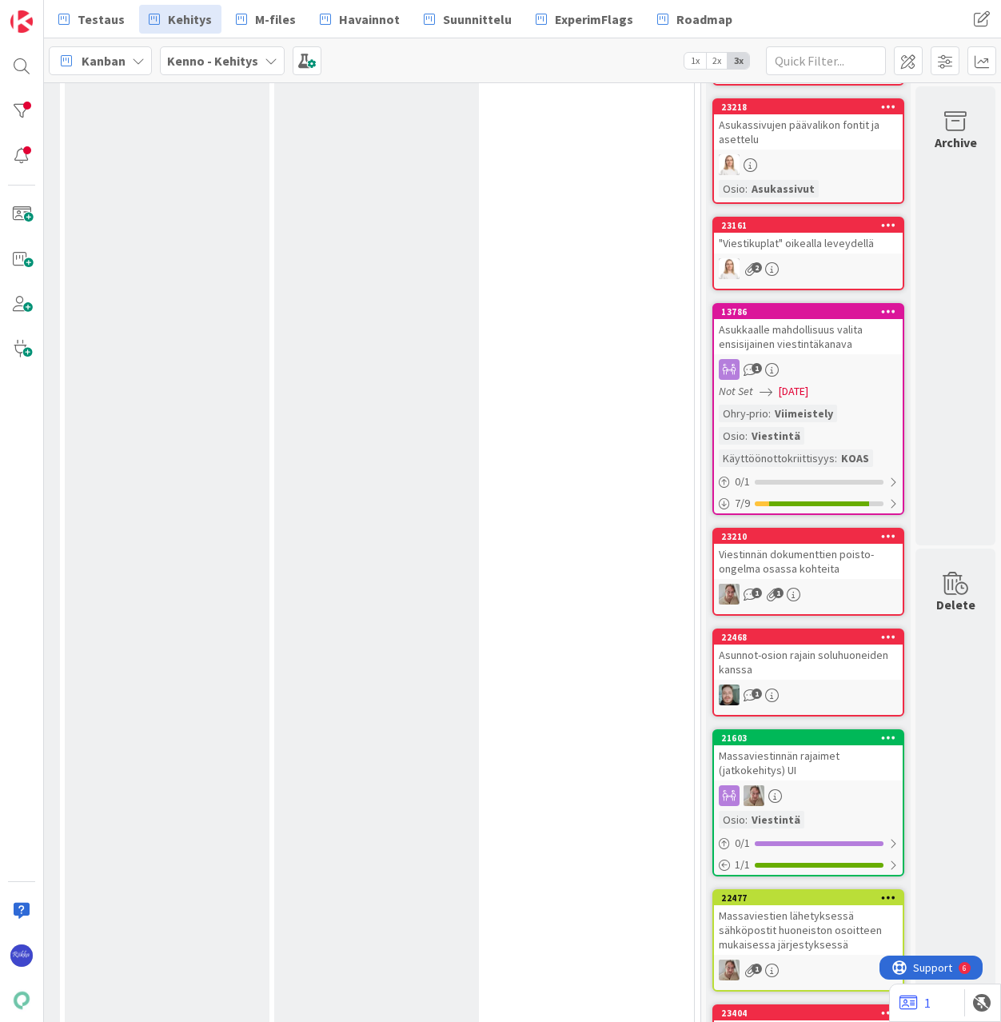
click at [841, 401] on div "13786 Asukkaalle mahdollisuus valita ensisijainen viestintäkanava 1 Not Set 08/…" at bounding box center [809, 409] width 192 height 212
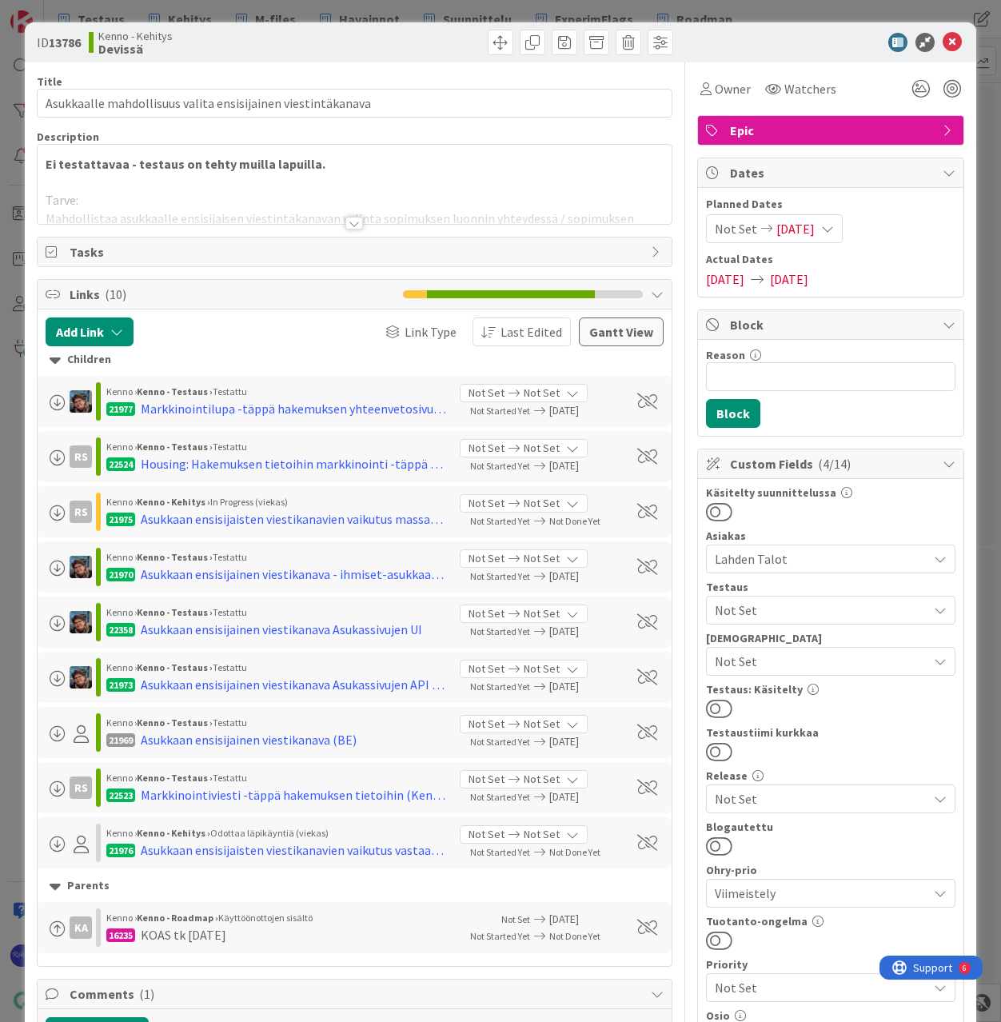
click at [353, 218] on div at bounding box center [354, 223] width 18 height 13
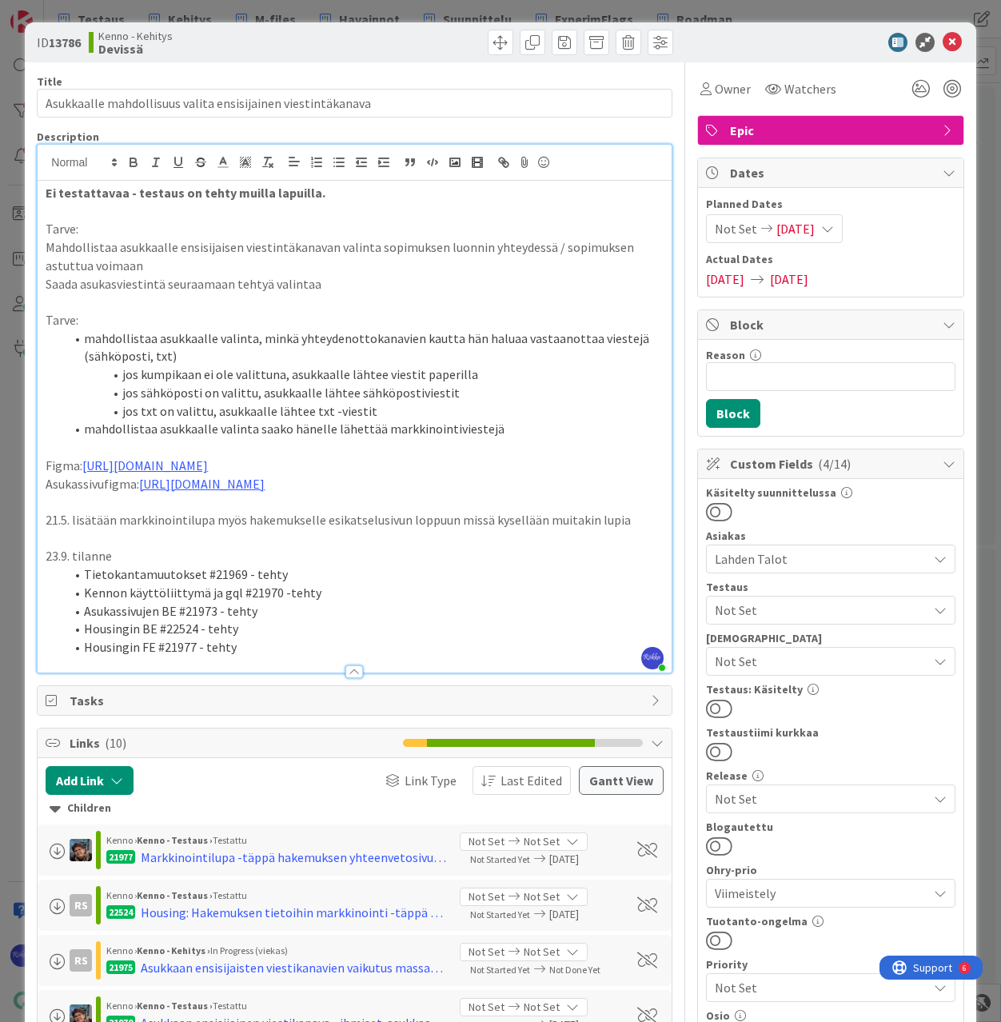
click at [813, 664] on span "Not Set" at bounding box center [821, 661] width 213 height 19
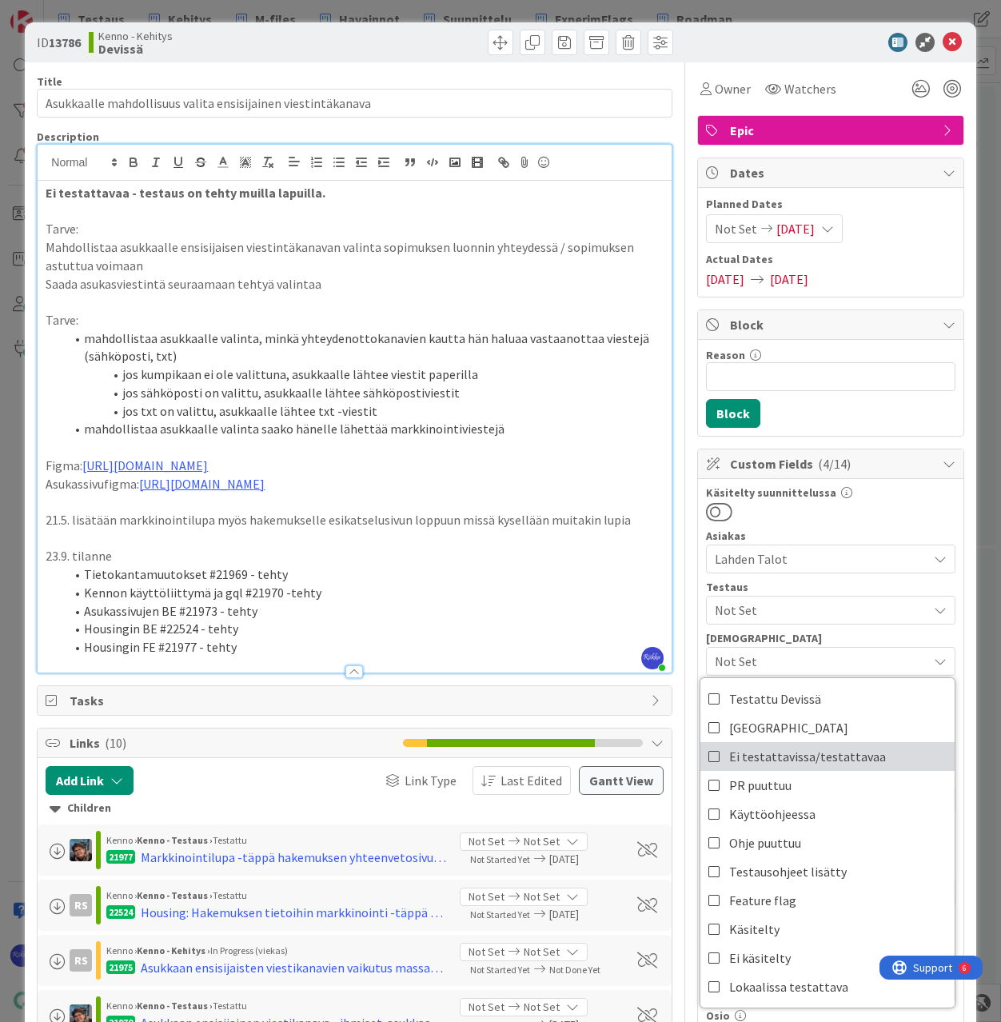
click at [815, 750] on span "Ei testattavissa/testattavaa" at bounding box center [807, 757] width 157 height 24
drag, startPoint x: 889, startPoint y: 519, endPoint x: 848, endPoint y: 563, distance: 60.5
click at [889, 519] on div at bounding box center [831, 511] width 250 height 21
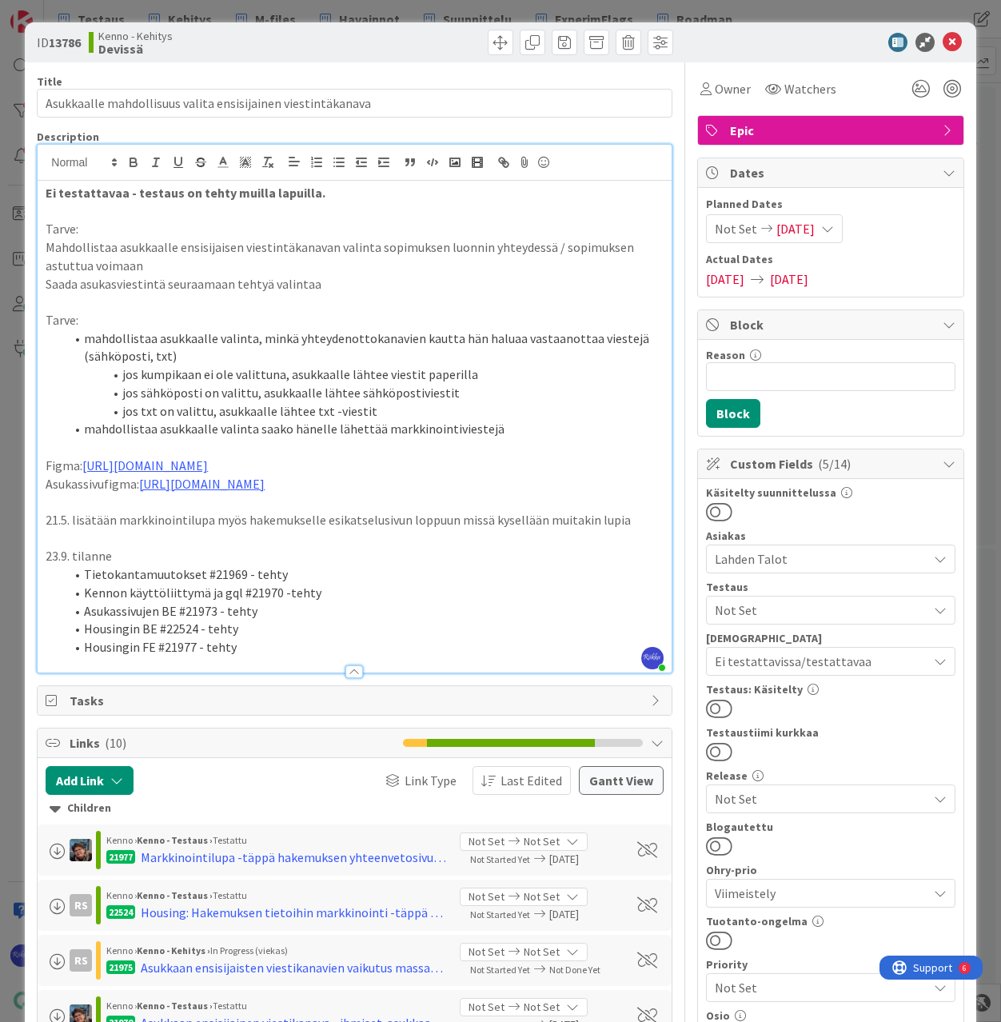
click at [711, 709] on button at bounding box center [719, 708] width 26 height 21
click at [943, 42] on icon at bounding box center [952, 42] width 19 height 19
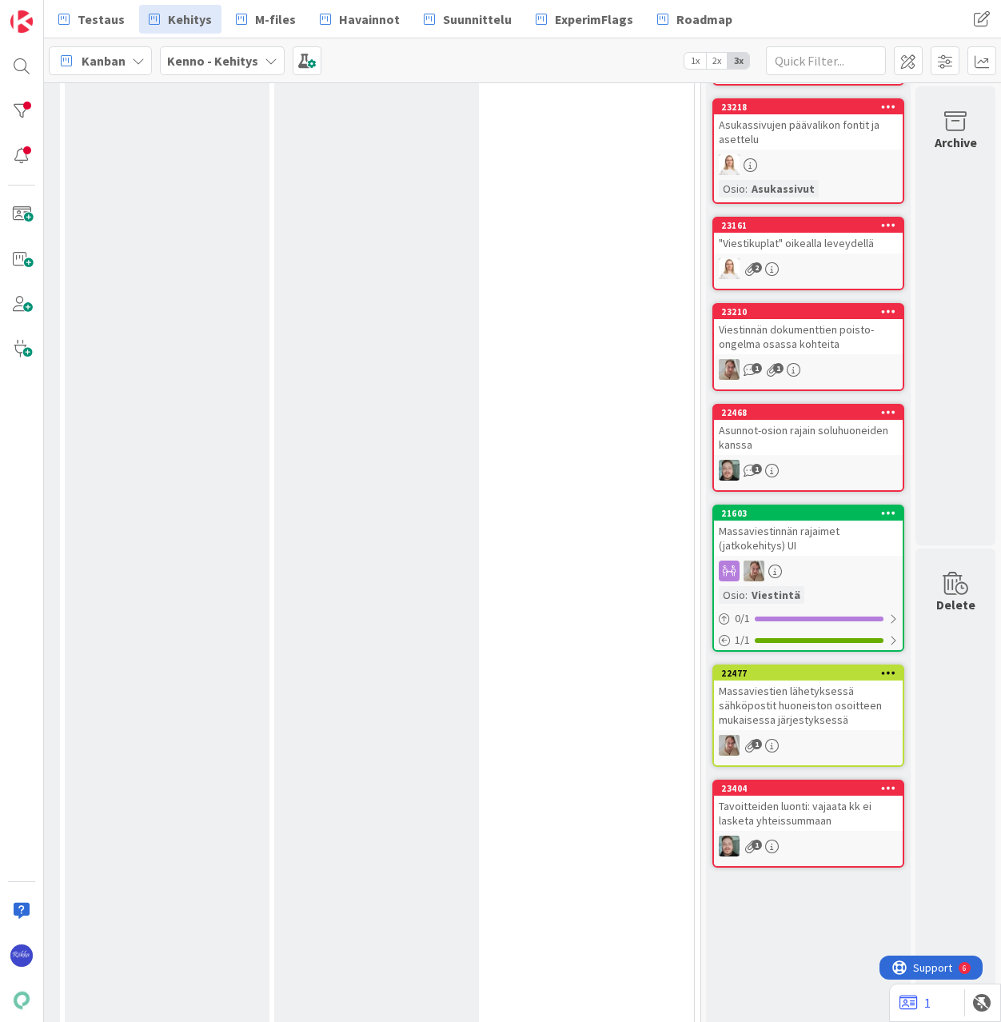
click at [789, 817] on div "Tavoitteiden luonti: vajaata kk ei lasketa yhteissummaan" at bounding box center [808, 813] width 189 height 35
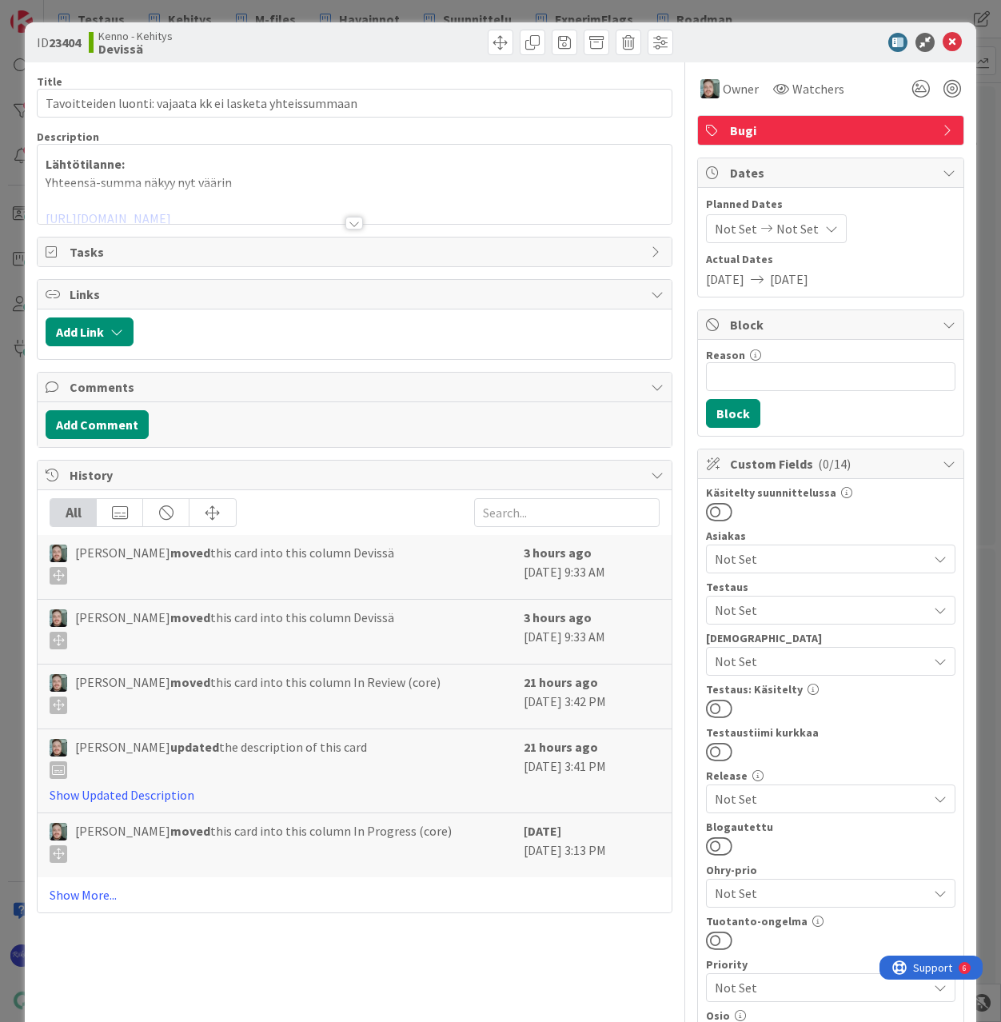
click at [345, 226] on div at bounding box center [354, 223] width 18 height 13
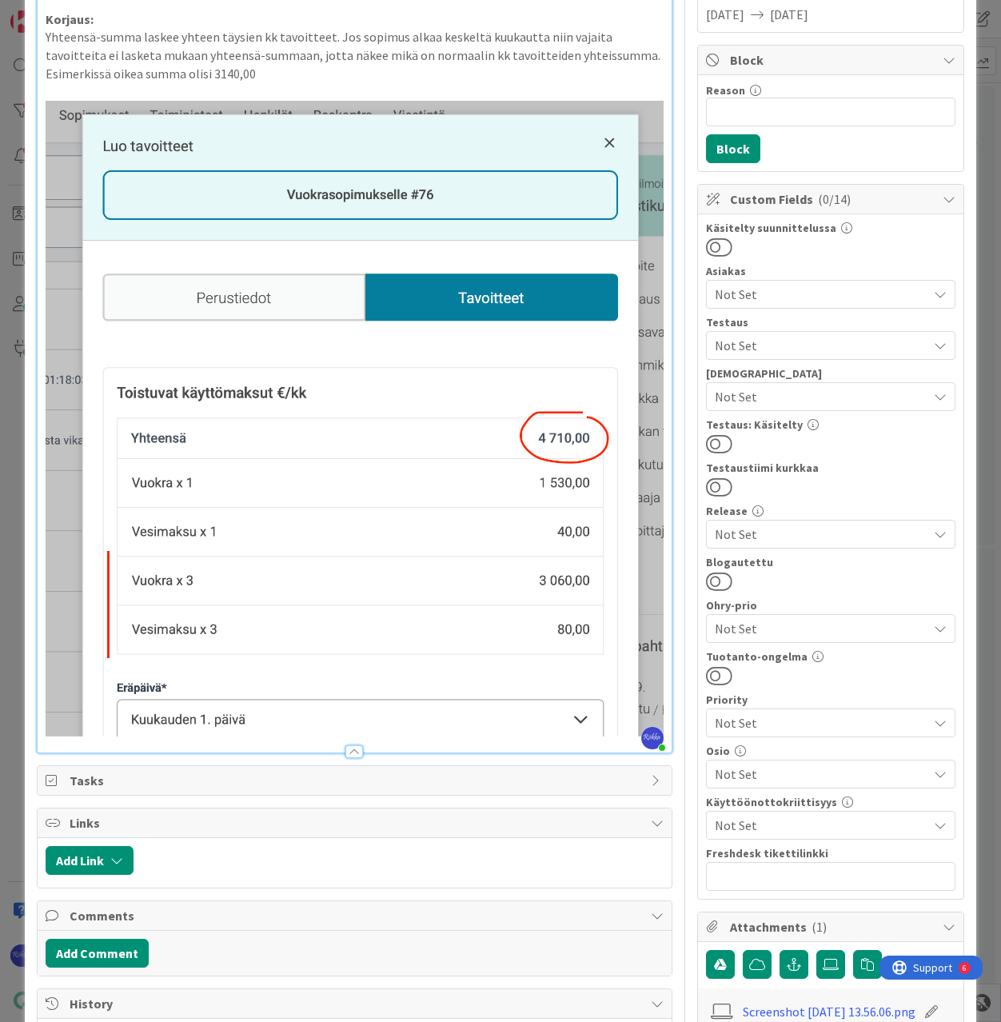
scroll to position [160, 0]
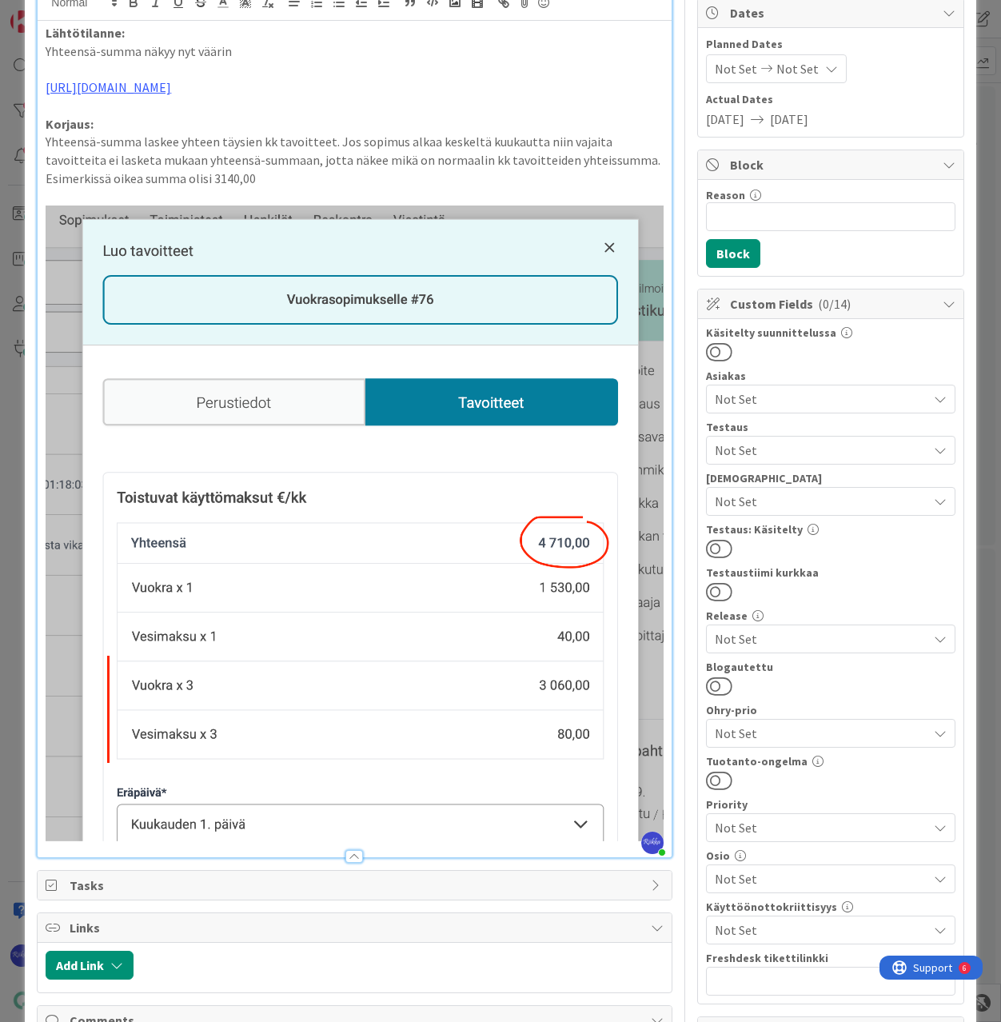
click at [846, 442] on span "Not Set" at bounding box center [821, 450] width 213 height 19
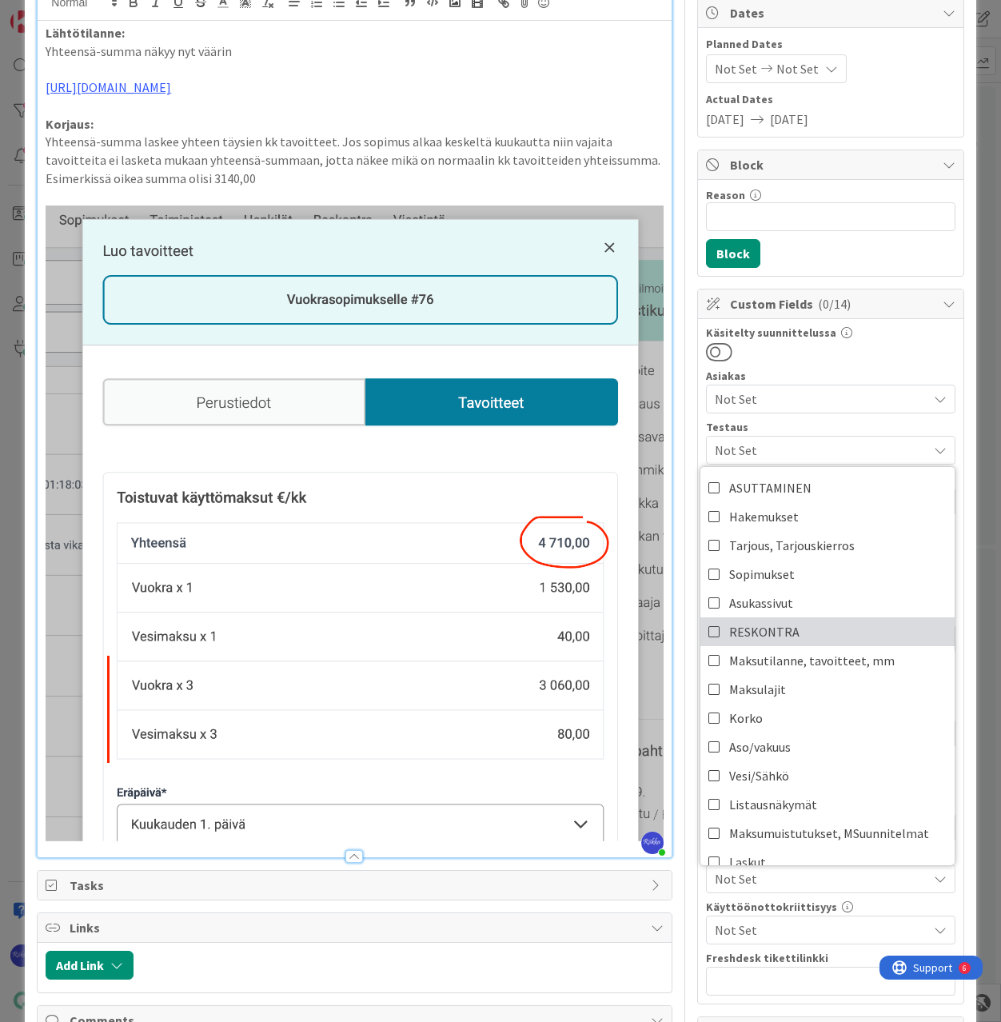
click at [851, 630] on link "RESKONTRA" at bounding box center [828, 631] width 254 height 29
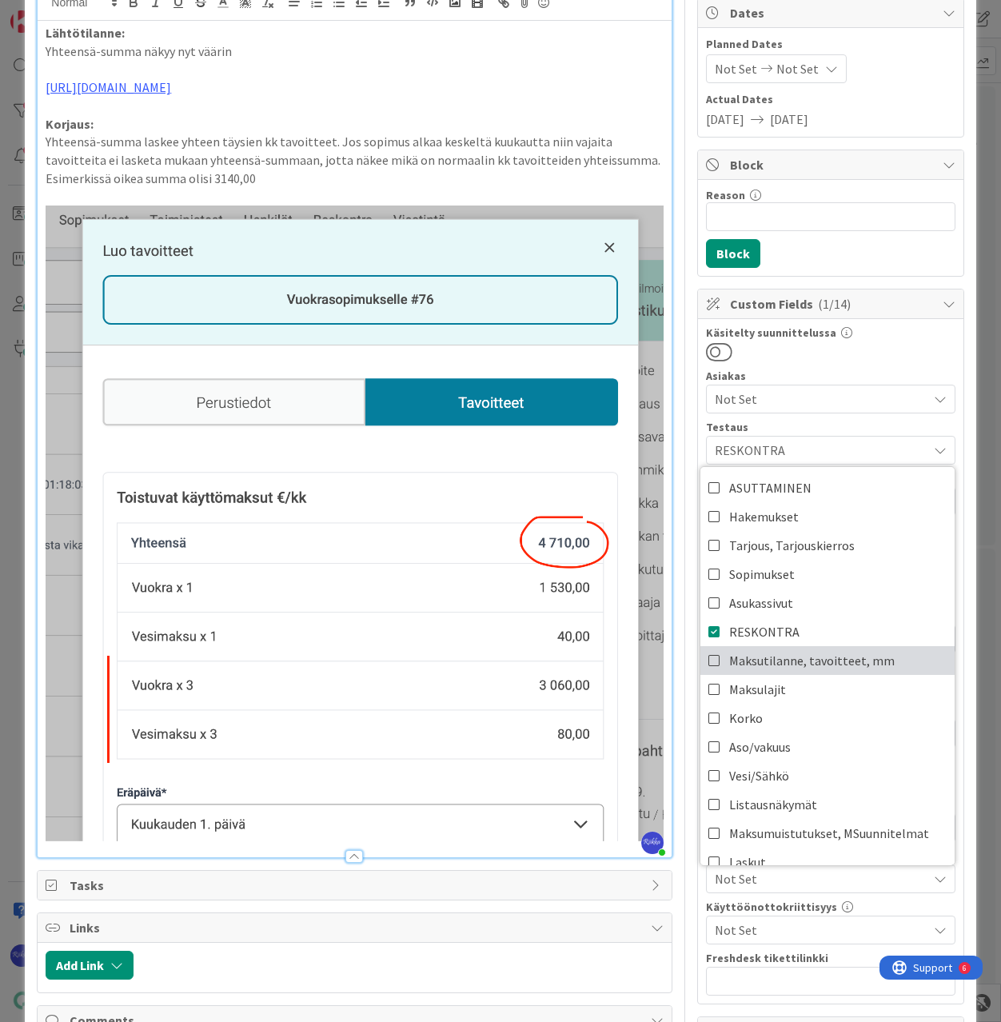
click at [853, 666] on span "Maksutilanne, tavoitteet, mm" at bounding box center [812, 661] width 166 height 24
click at [898, 340] on div "Käsitelty suunnittelussa" at bounding box center [831, 344] width 250 height 35
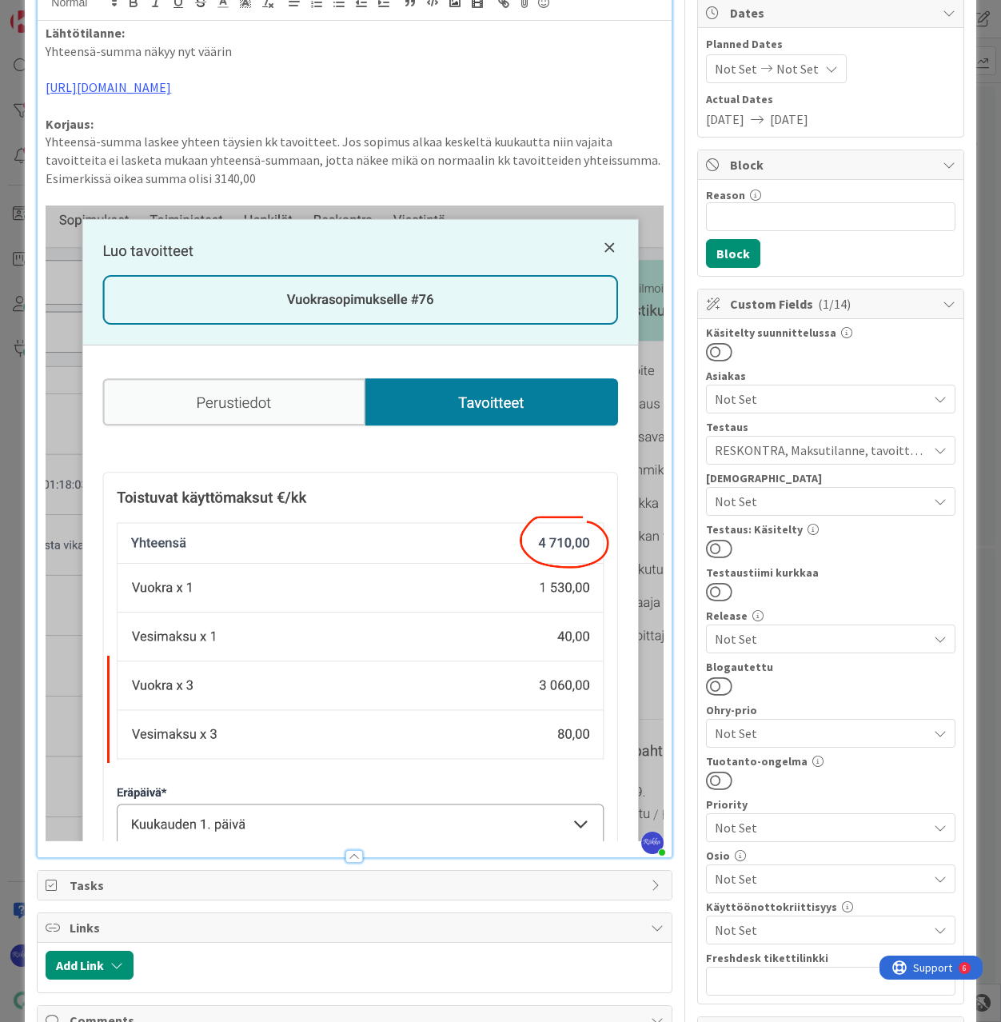
click at [714, 549] on button at bounding box center [719, 548] width 26 height 21
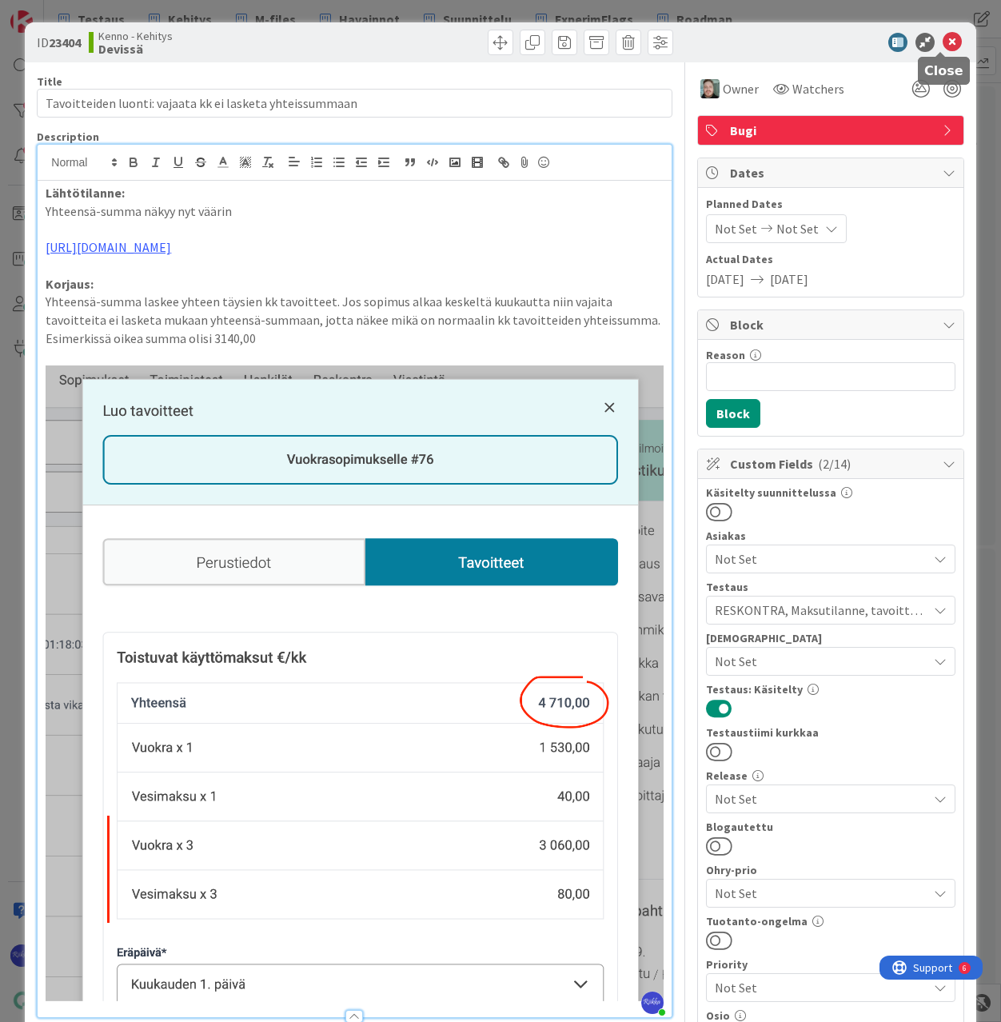
click at [943, 40] on icon at bounding box center [952, 42] width 19 height 19
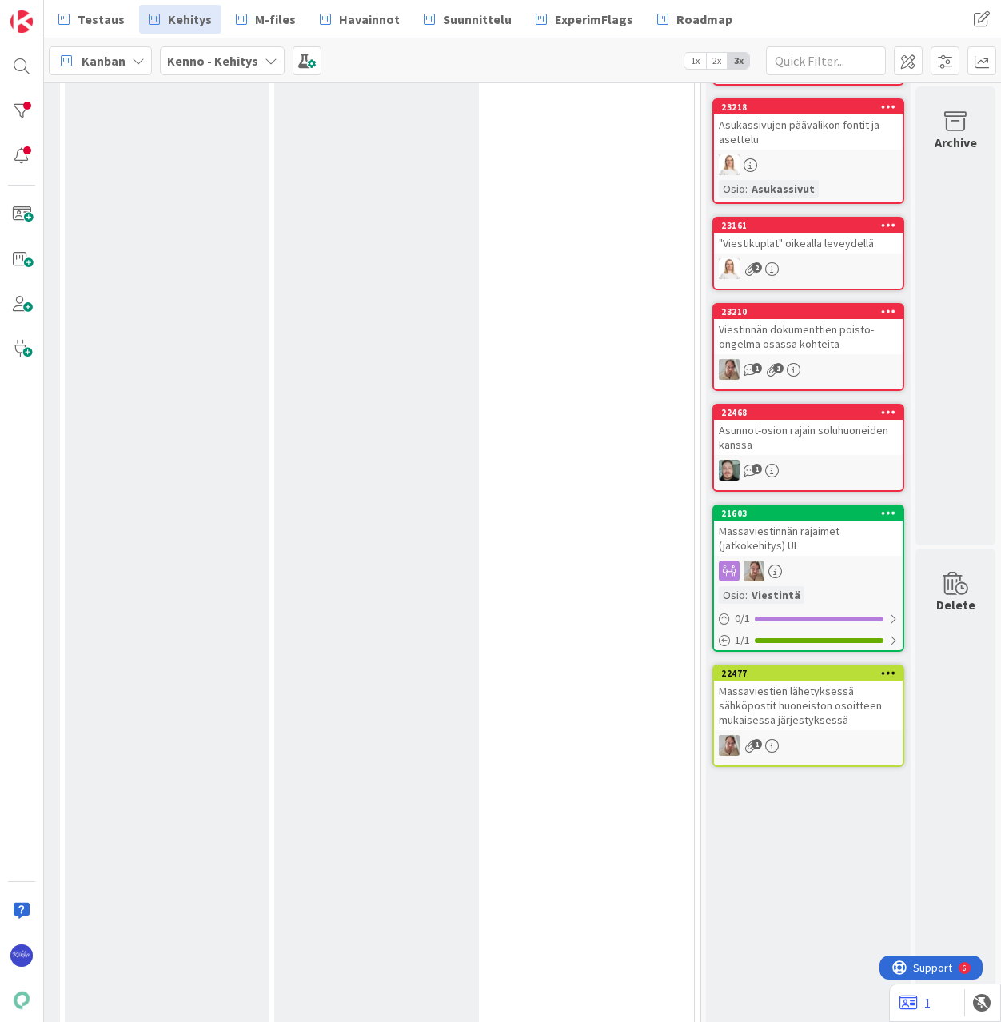
click at [785, 689] on div "Massaviestien lähetyksessä sähköpostit huoneiston osoitteen mukaisessa järjesty…" at bounding box center [808, 706] width 189 height 50
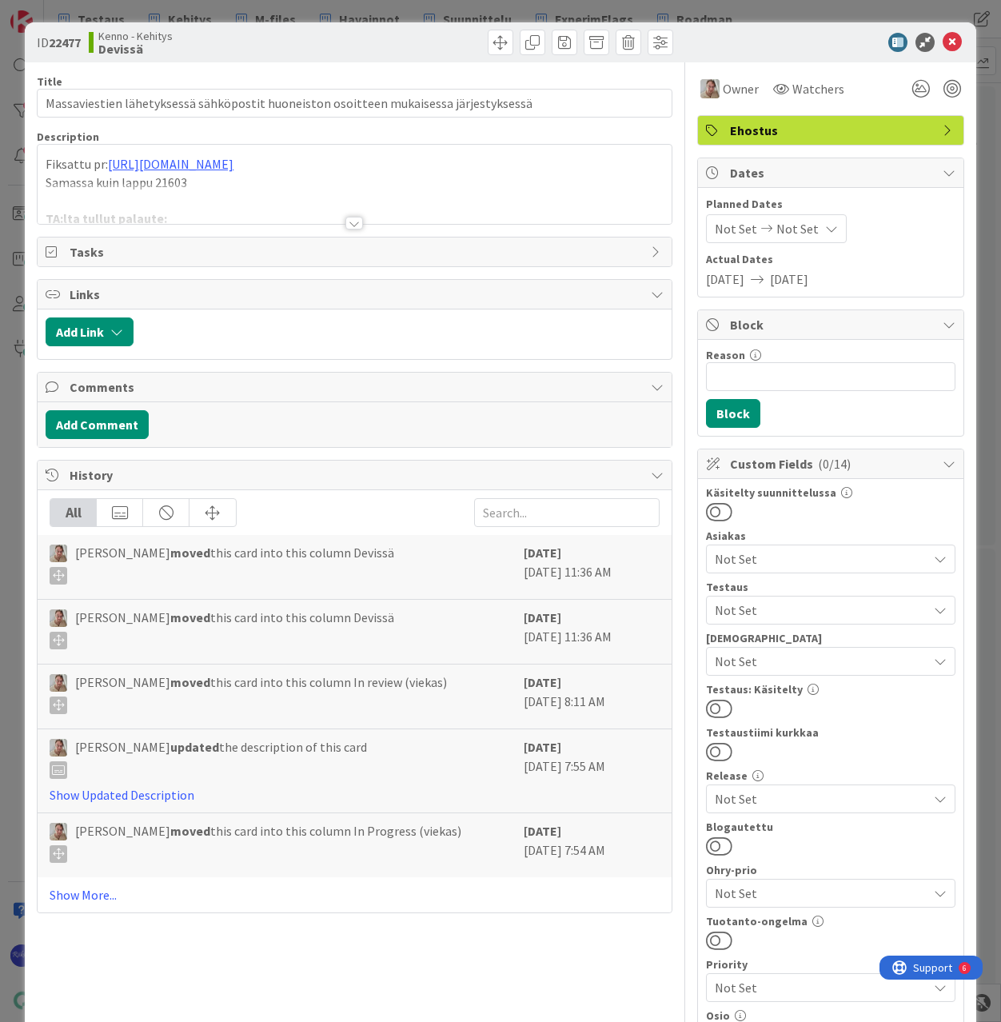
click at [350, 220] on div at bounding box center [354, 223] width 18 height 13
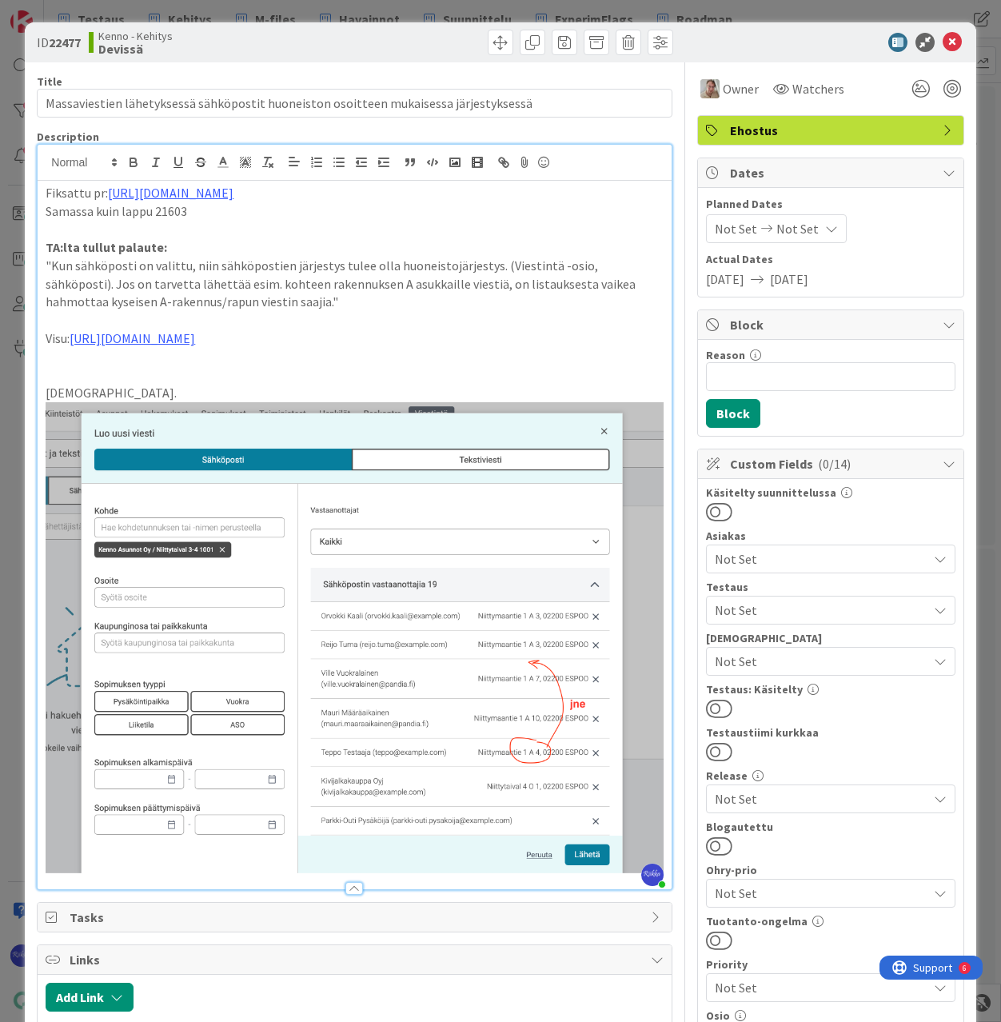
click at [789, 611] on span "Not Set" at bounding box center [821, 610] width 213 height 19
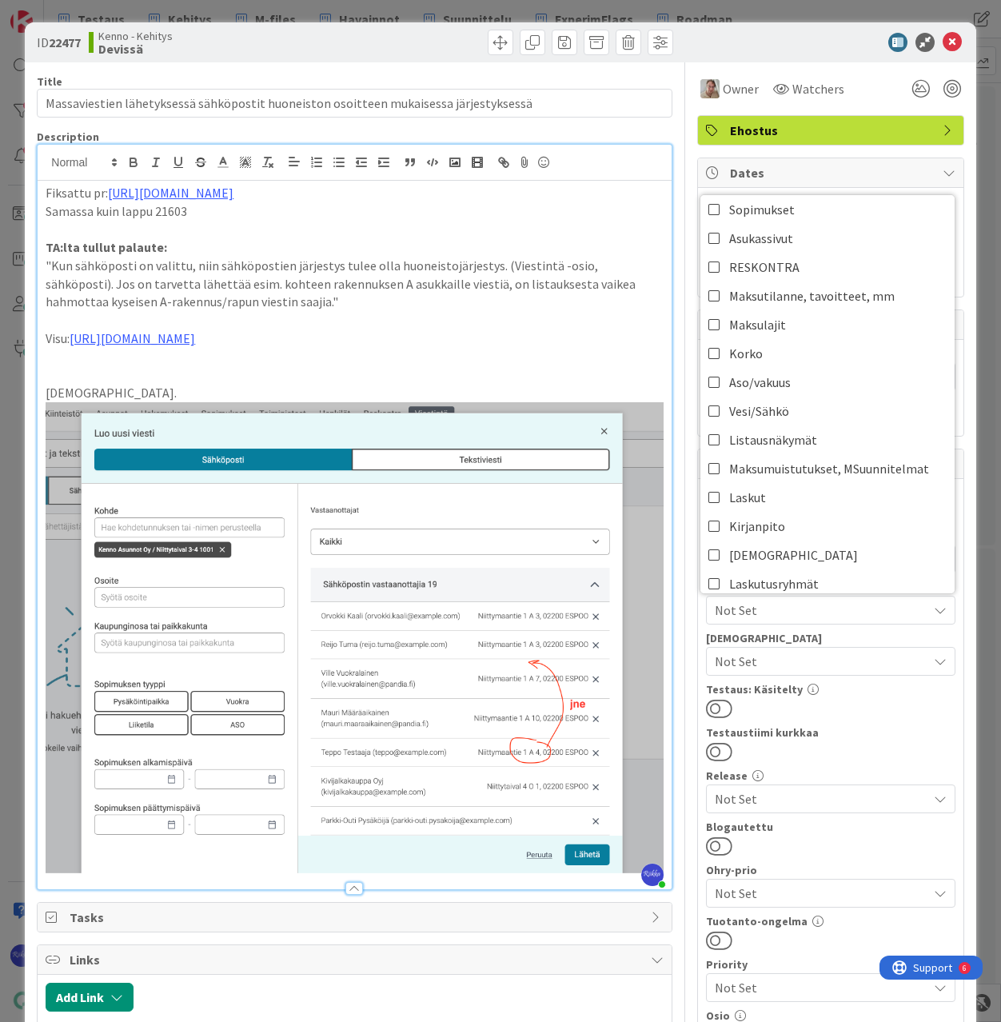
scroll to position [240, 0]
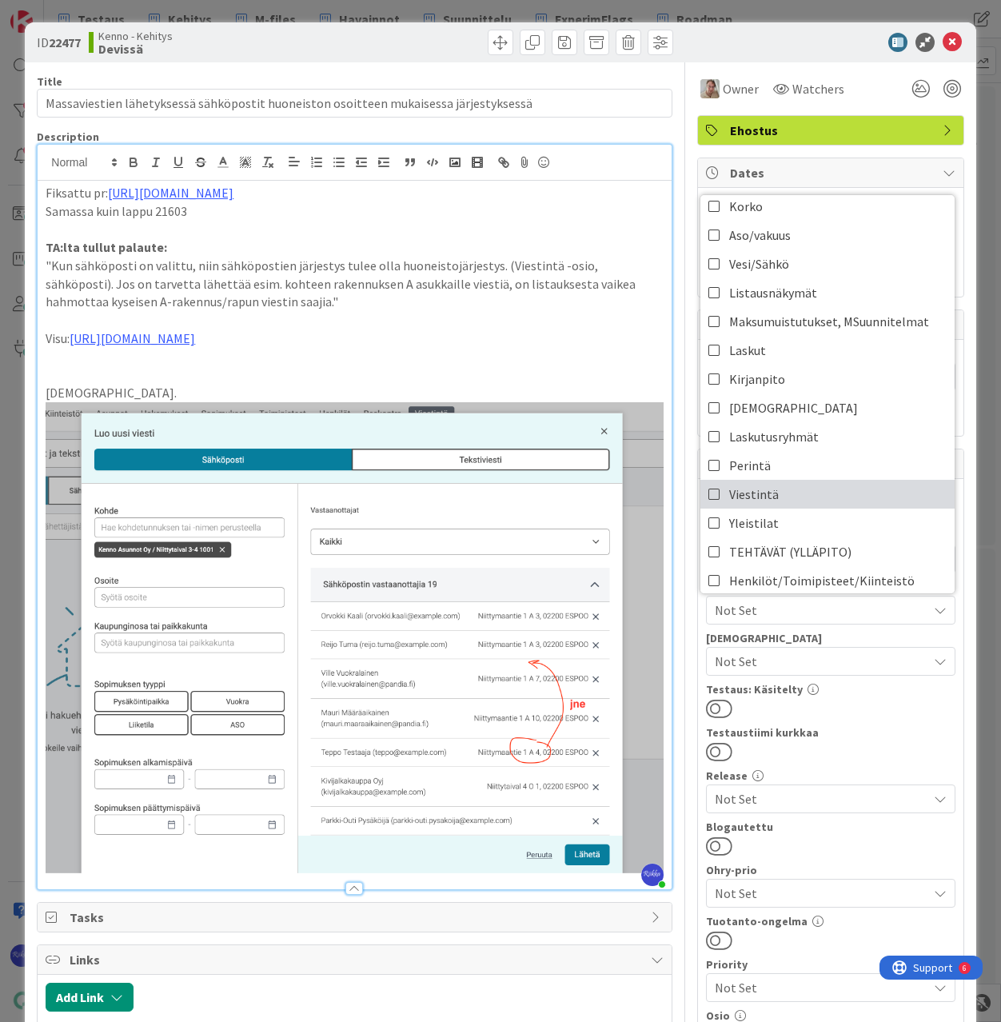
click at [791, 496] on link "Viestintä" at bounding box center [828, 494] width 254 height 29
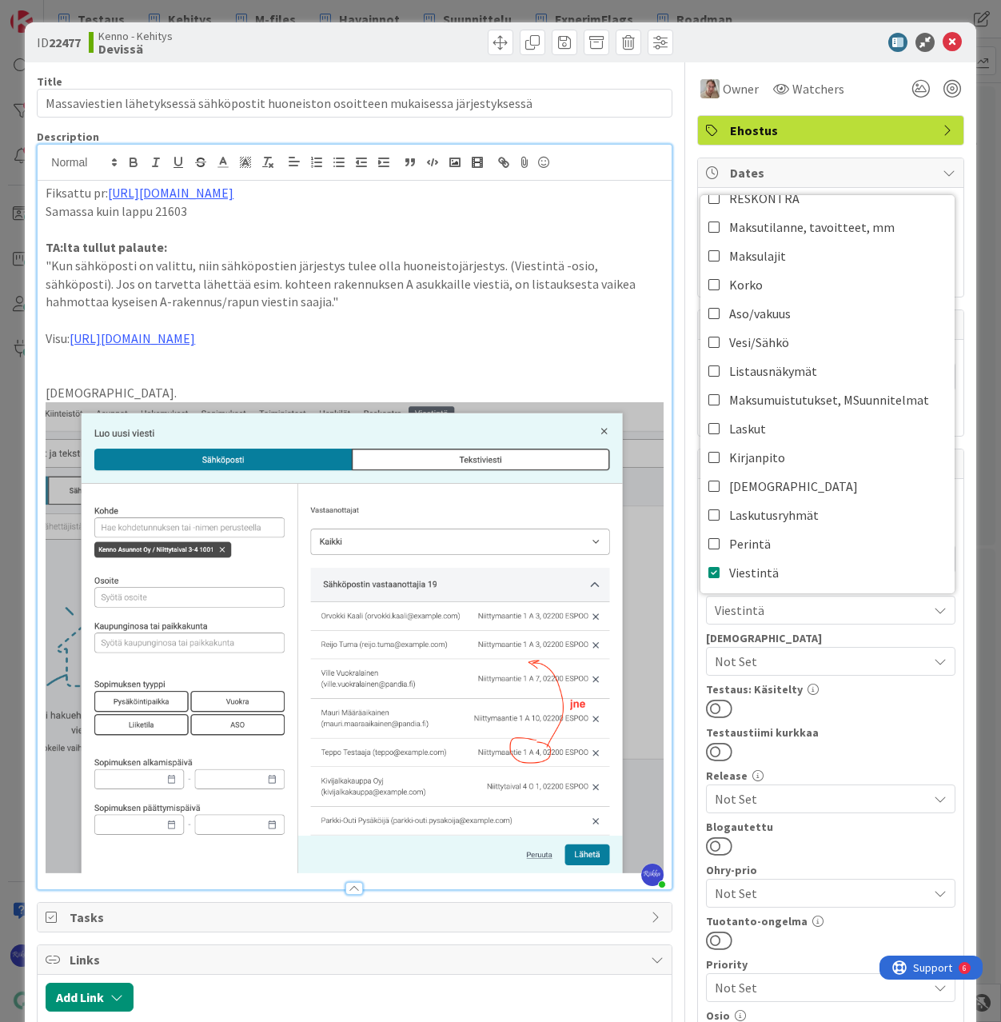
click at [873, 721] on div "Käsitelty suunnittelussa Asiakas Not Set Testaus Viestintä ASUTTAMINEN Hakemuks…" at bounding box center [831, 821] width 250 height 669
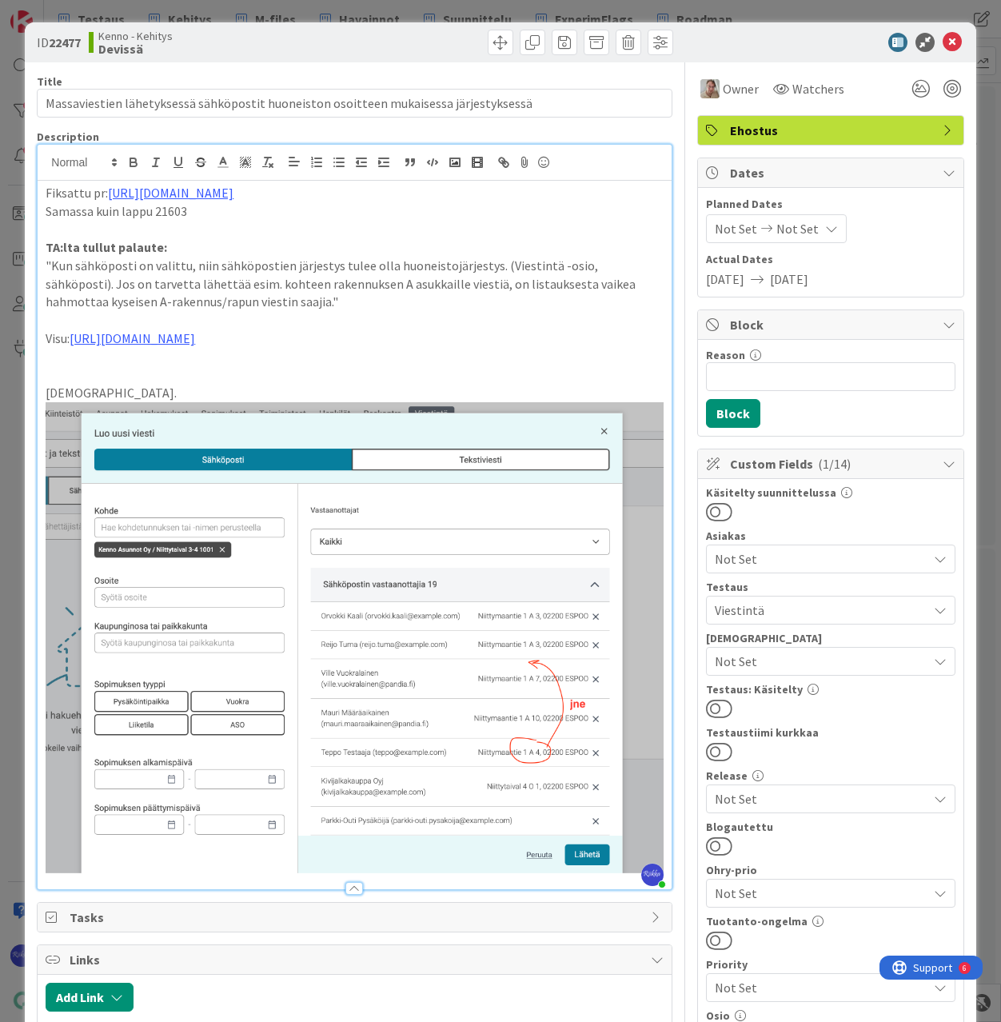
click at [717, 705] on button at bounding box center [719, 708] width 26 height 21
click at [943, 40] on icon at bounding box center [952, 42] width 19 height 19
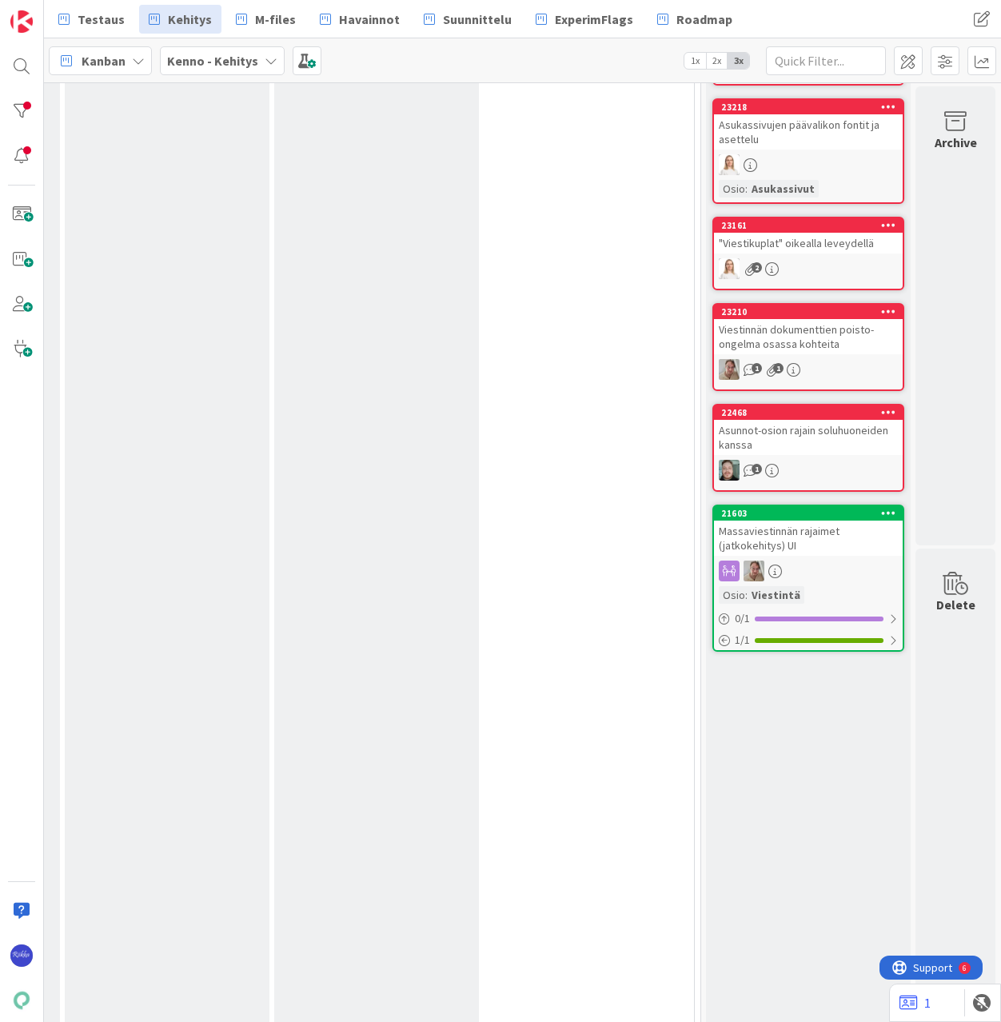
click at [814, 556] on div "Massaviestinnän rajaimet (jatkokehitys) UI" at bounding box center [808, 538] width 189 height 35
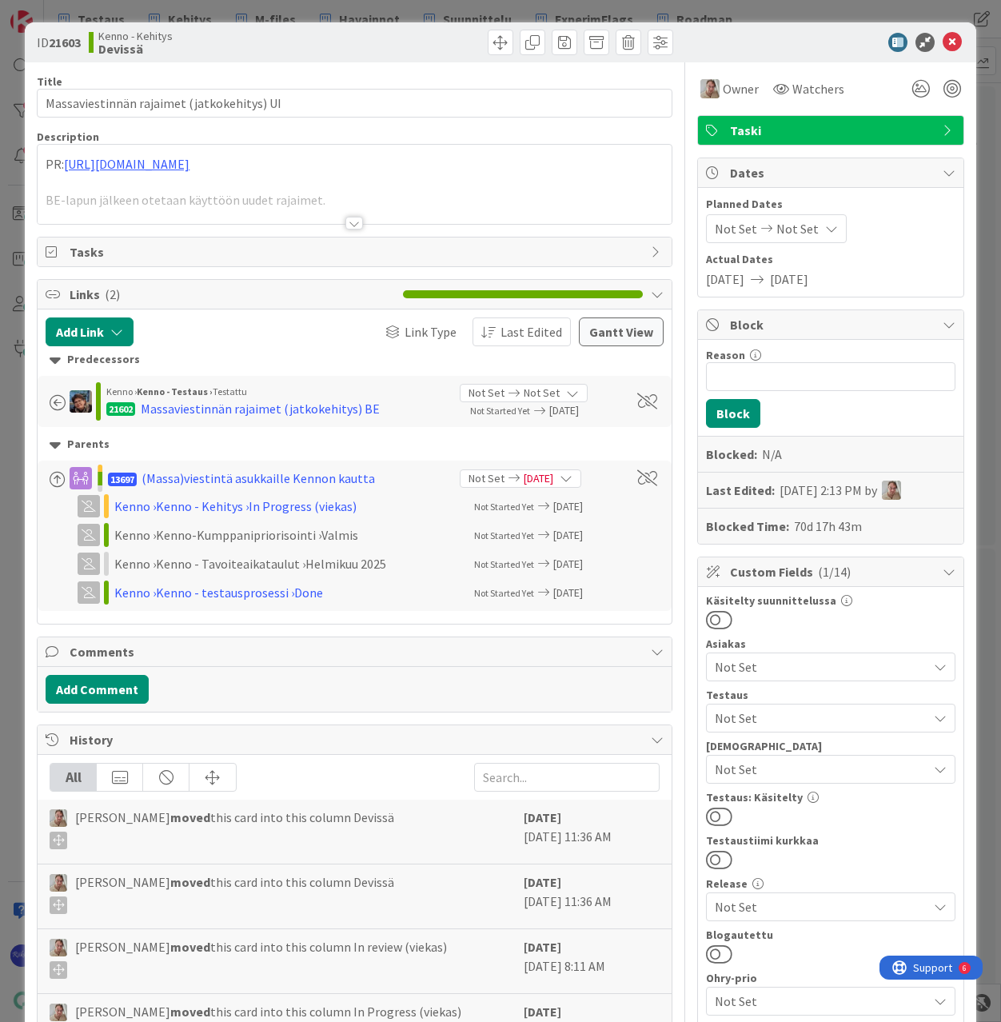
click at [346, 226] on div at bounding box center [354, 223] width 18 height 13
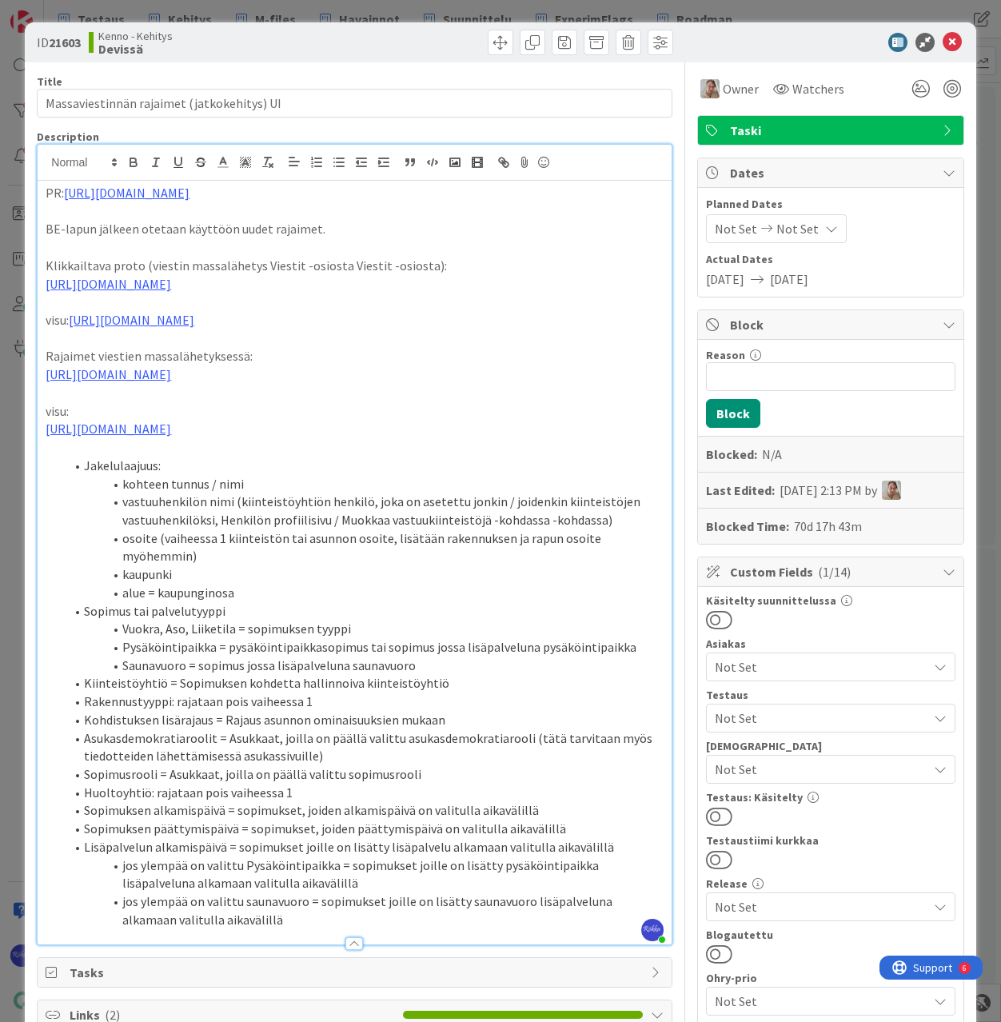
click at [821, 715] on span "Not Set" at bounding box center [821, 718] width 213 height 19
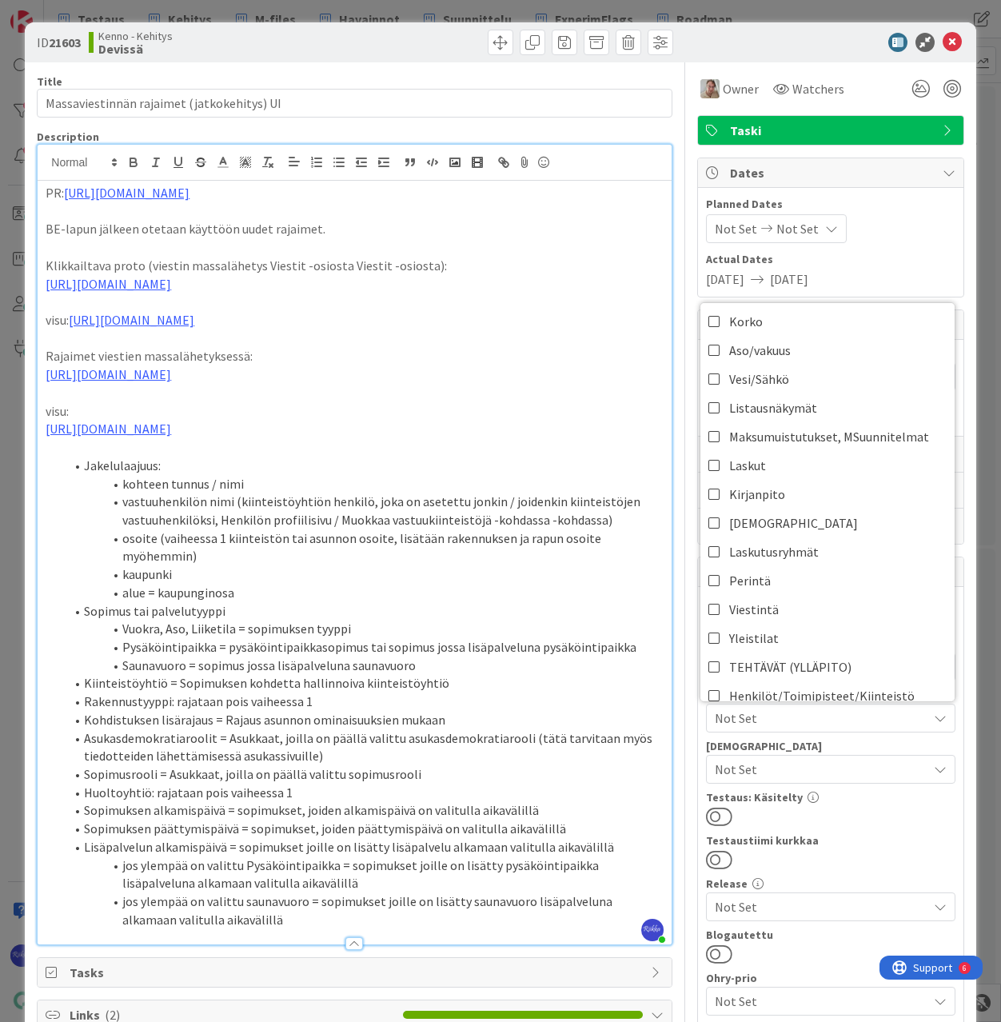
scroll to position [240, 0]
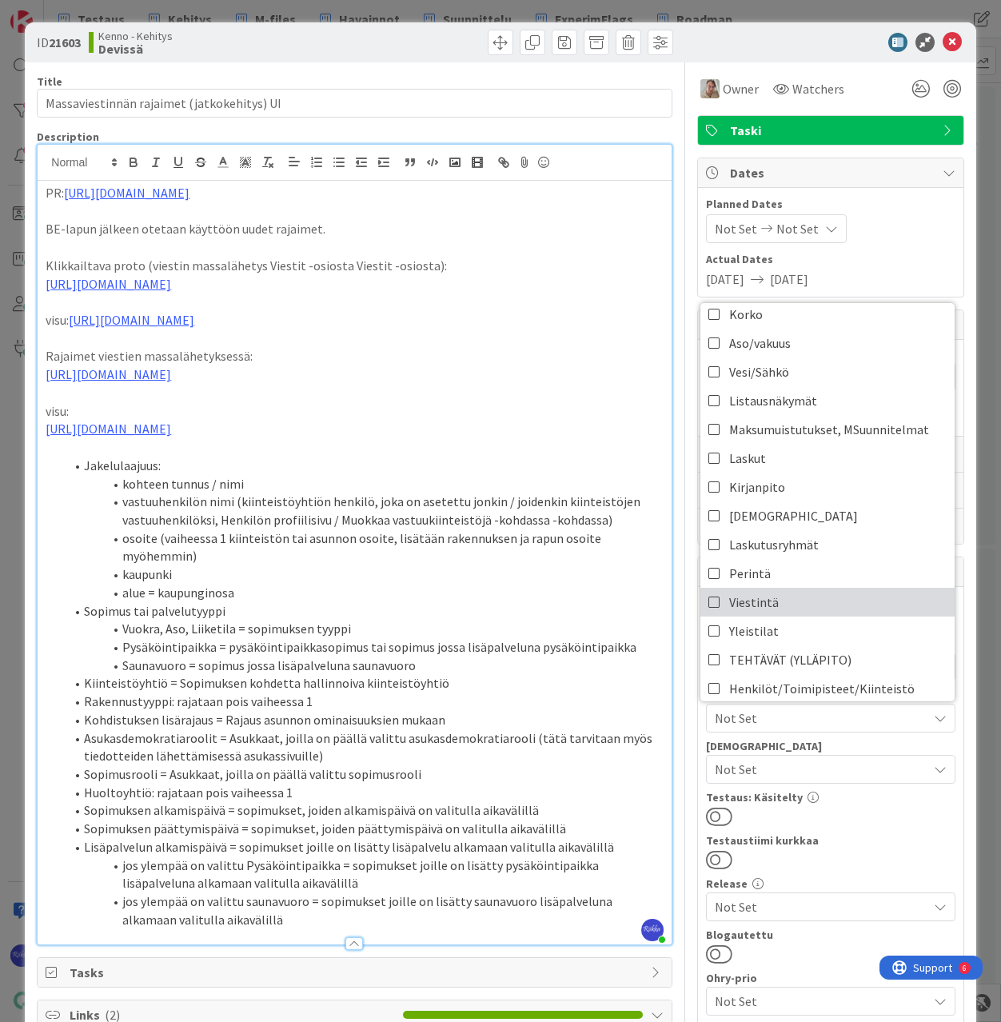
click at [809, 607] on link "Viestintä" at bounding box center [828, 602] width 254 height 29
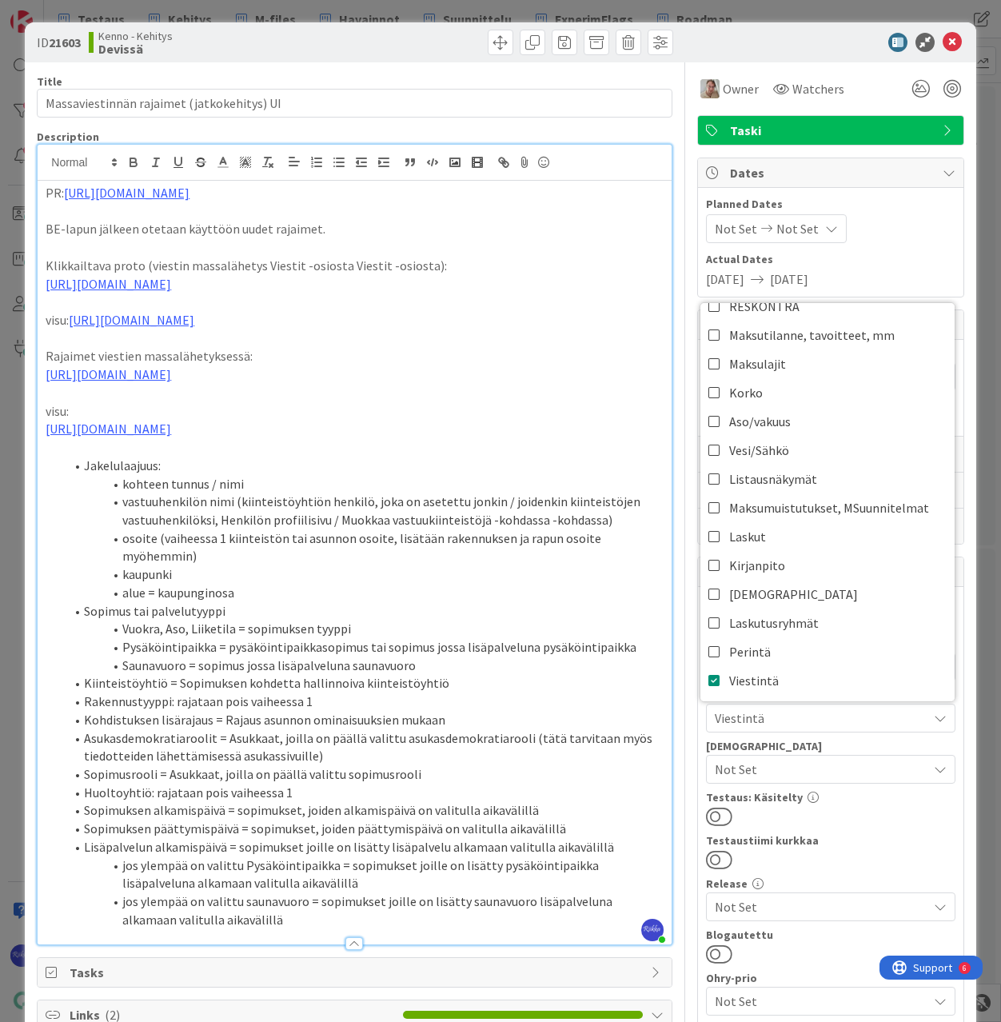
click at [892, 790] on div "Käsitelty suunnittelussa Asiakas Not Set Testaus Viestintä ASUTTAMINEN Hakemuks…" at bounding box center [831, 929] width 250 height 669
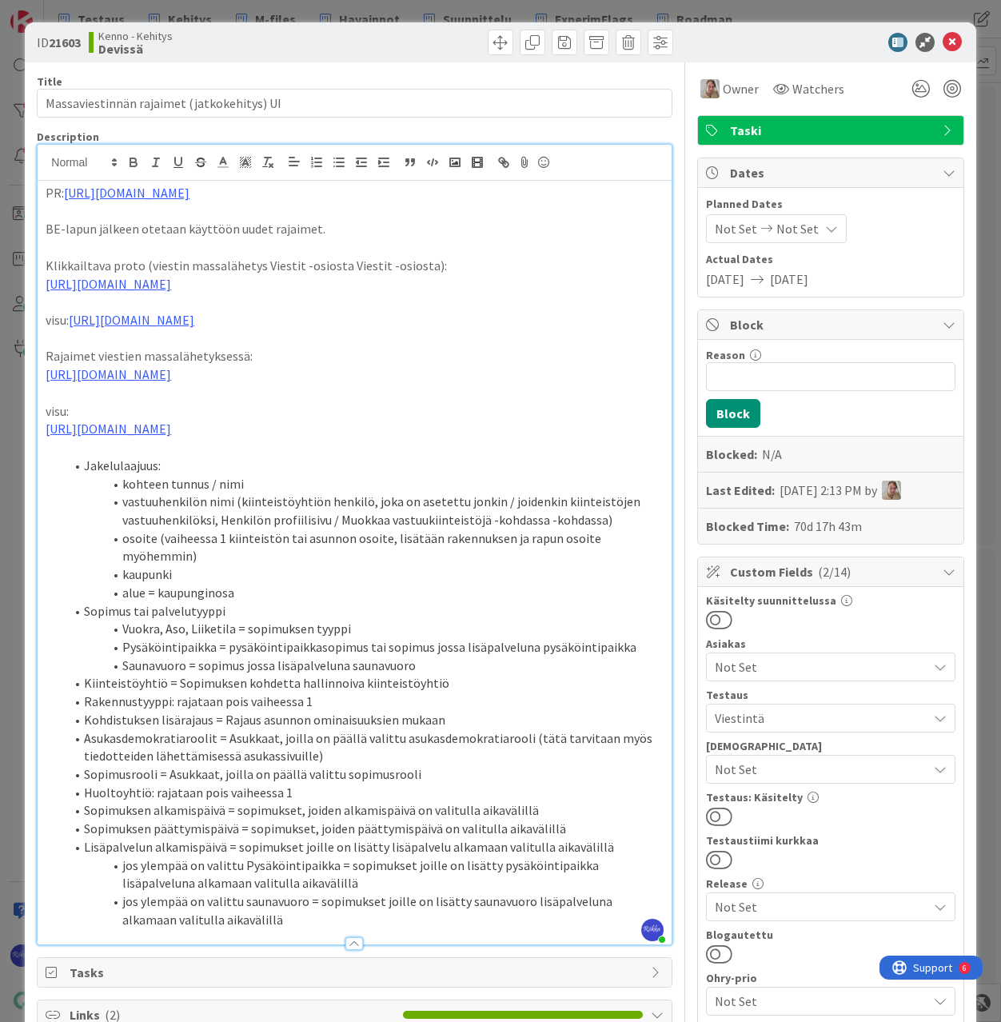
click at [714, 813] on button at bounding box center [719, 816] width 26 height 21
click at [943, 46] on icon at bounding box center [952, 42] width 19 height 19
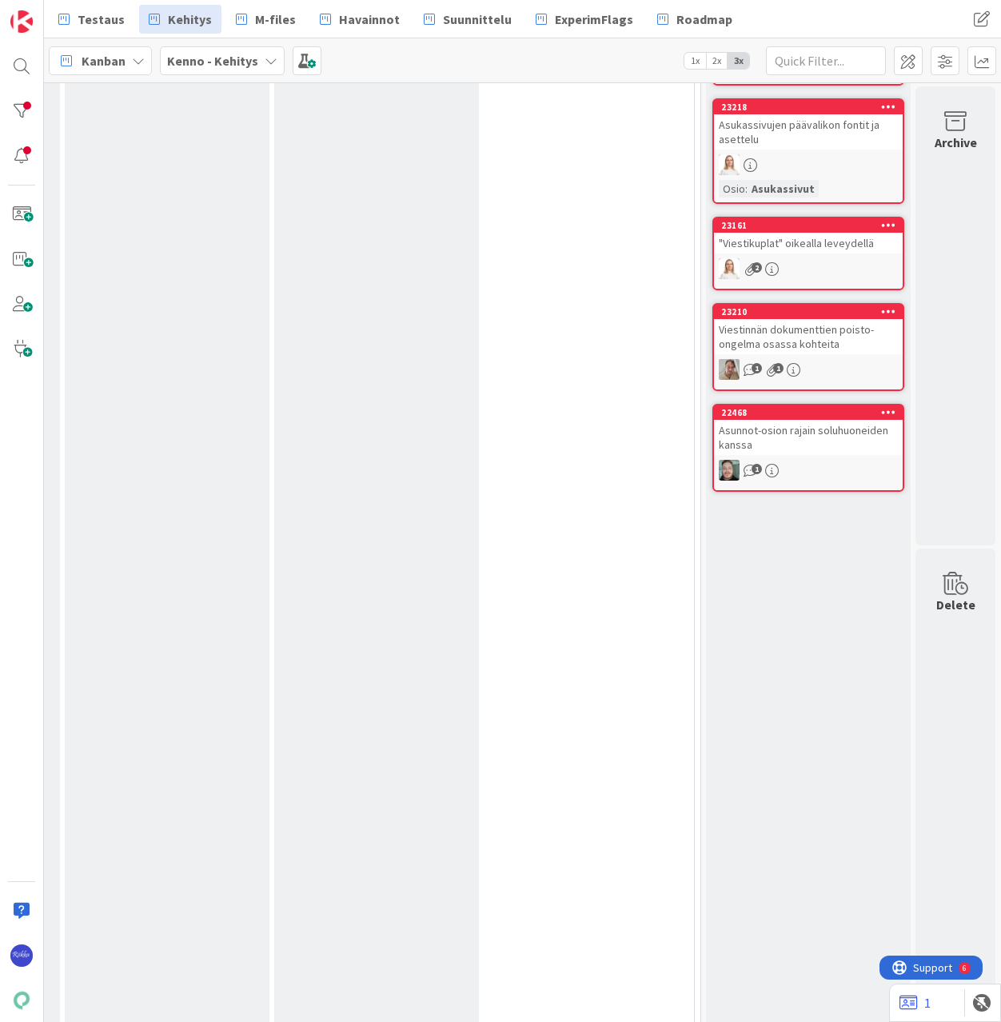
click at [832, 452] on div "Asunnot-osion rajain soluhuoneiden kanssa" at bounding box center [808, 437] width 189 height 35
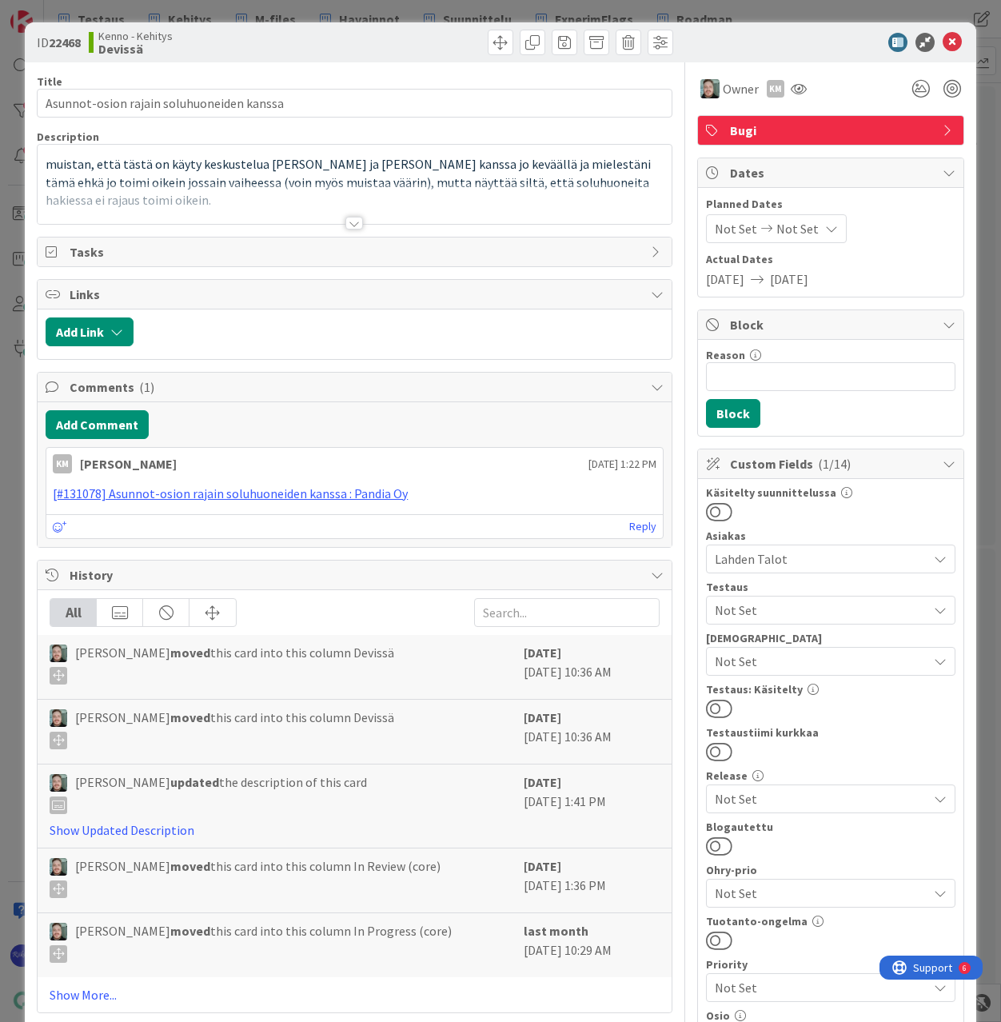
click at [353, 226] on div at bounding box center [354, 223] width 18 height 13
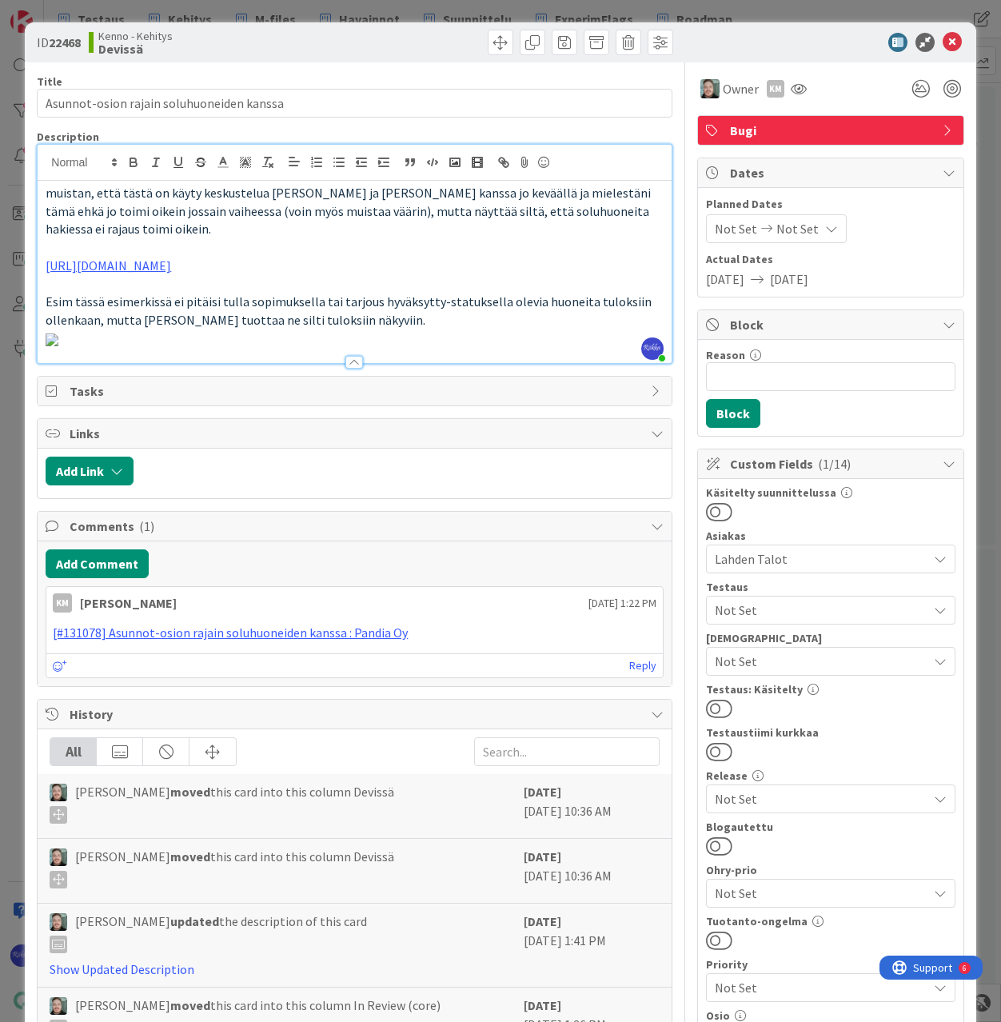
click at [800, 611] on span "Not Set" at bounding box center [821, 610] width 213 height 19
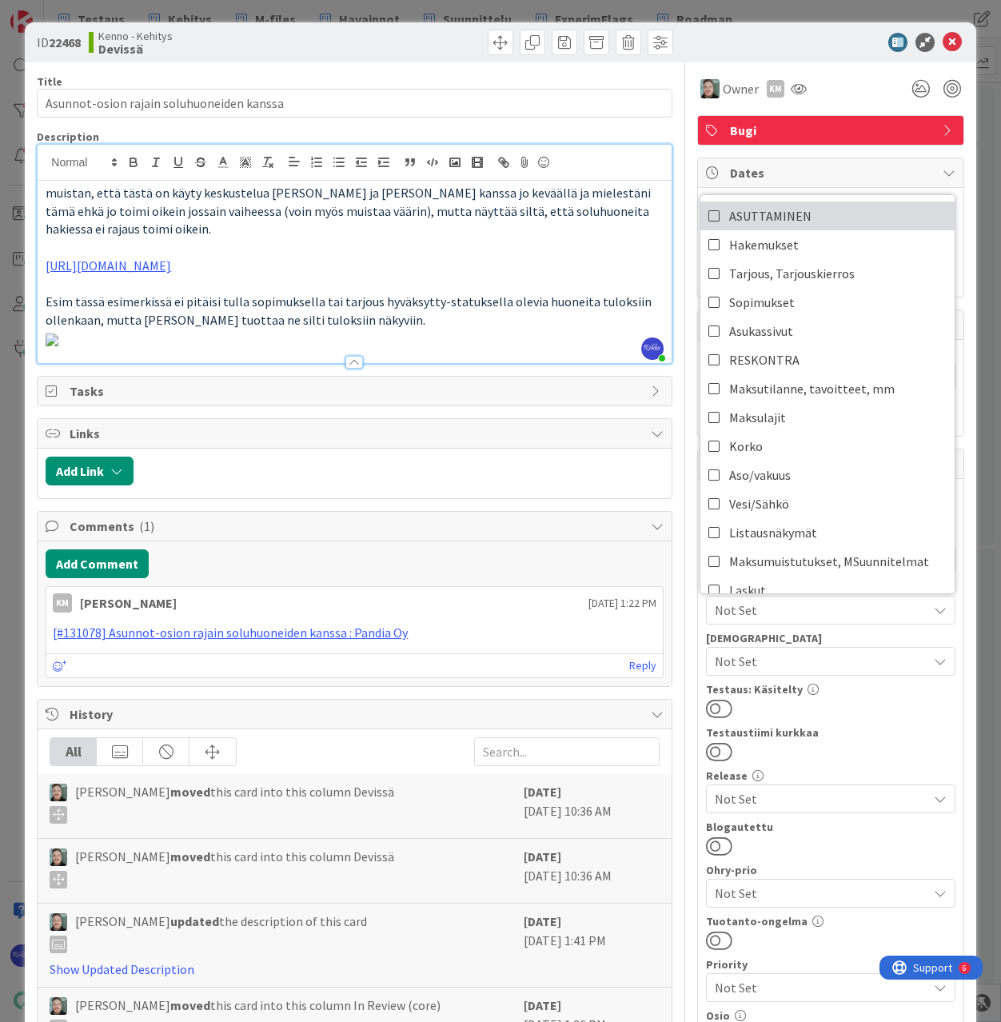
click at [805, 218] on link "ASUTTAMINEN" at bounding box center [828, 216] width 254 height 29
click at [712, 707] on button at bounding box center [719, 708] width 26 height 21
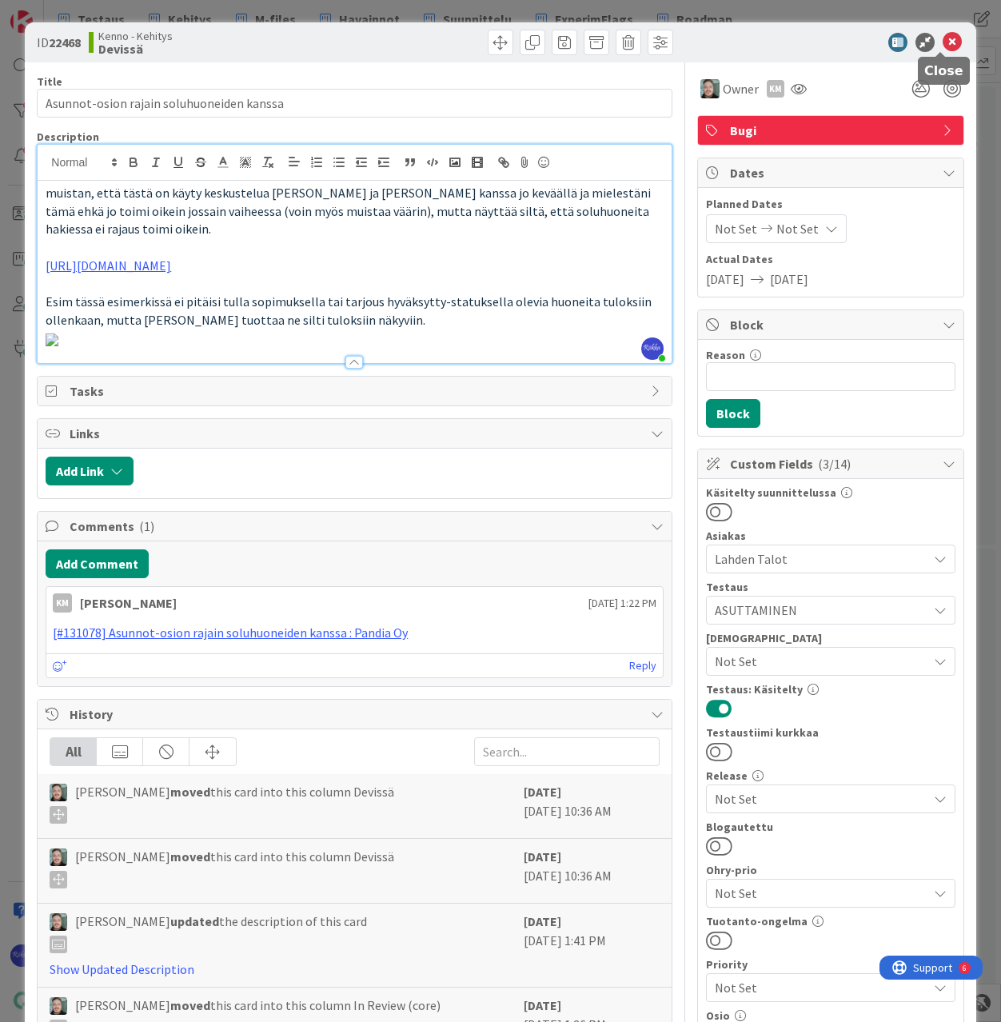
click at [943, 38] on icon at bounding box center [952, 42] width 19 height 19
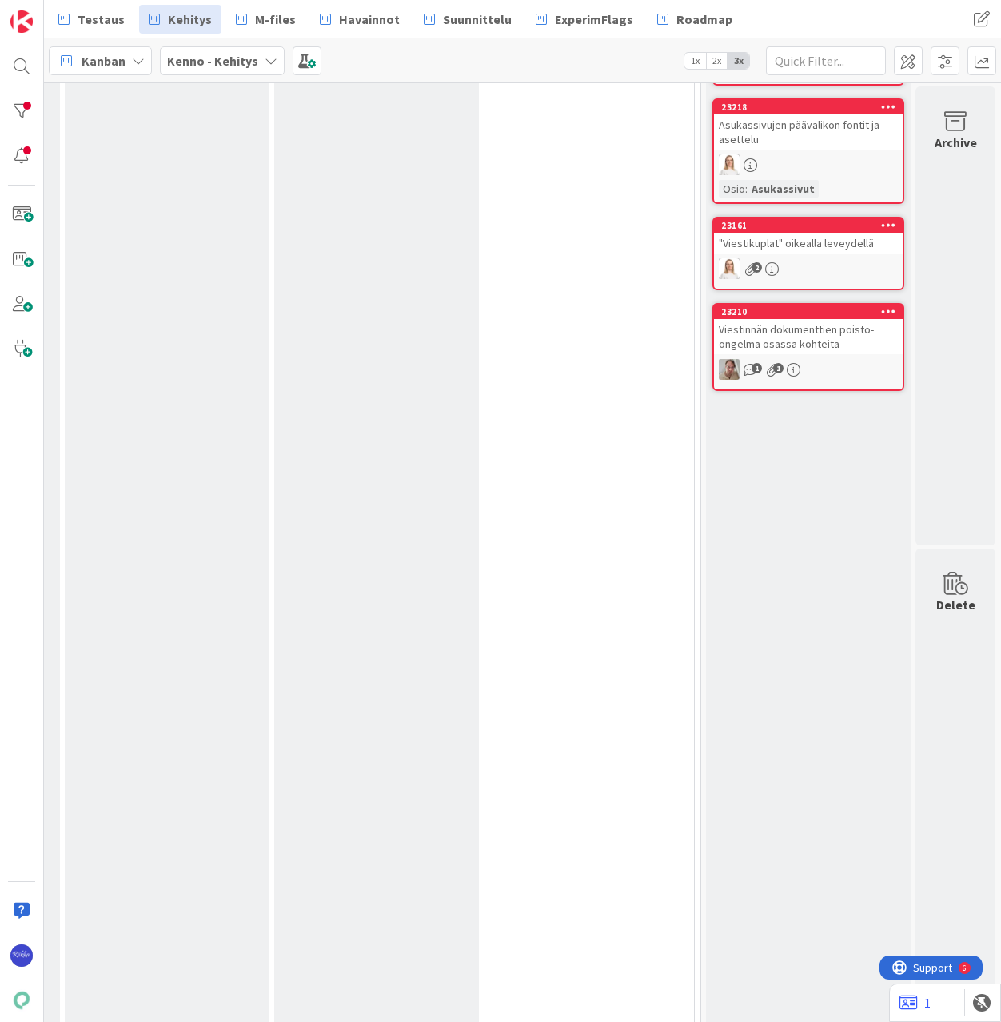
click at [823, 360] on div "1 1" at bounding box center [808, 369] width 189 height 21
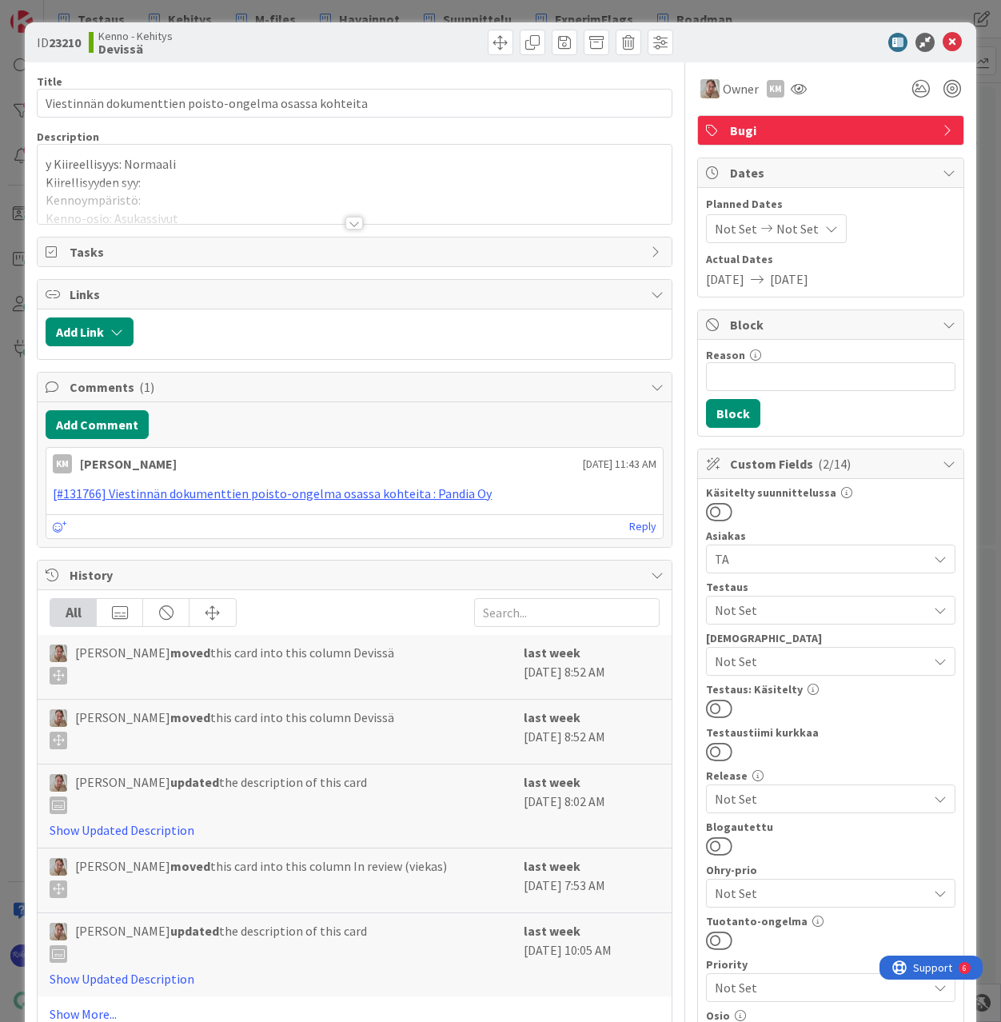
click at [803, 613] on span "Not Set" at bounding box center [821, 610] width 213 height 19
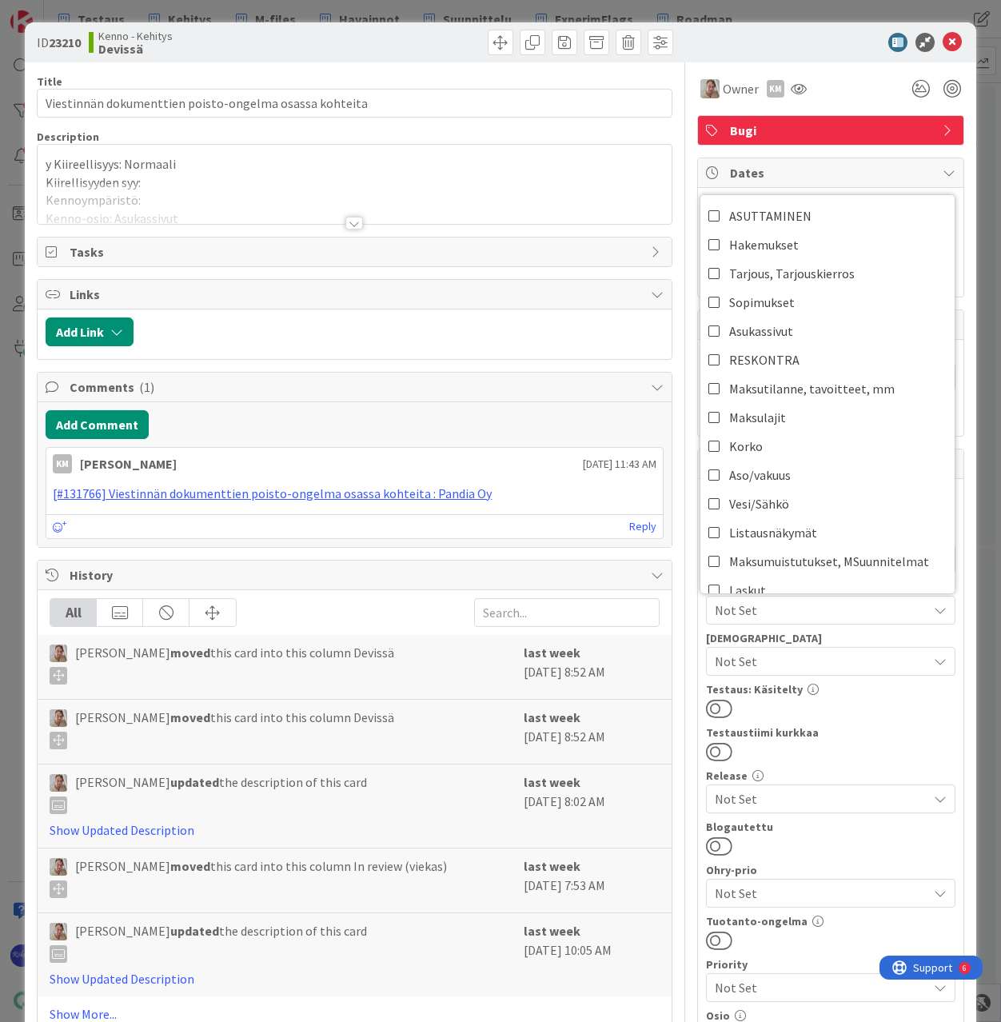
scroll to position [240, 0]
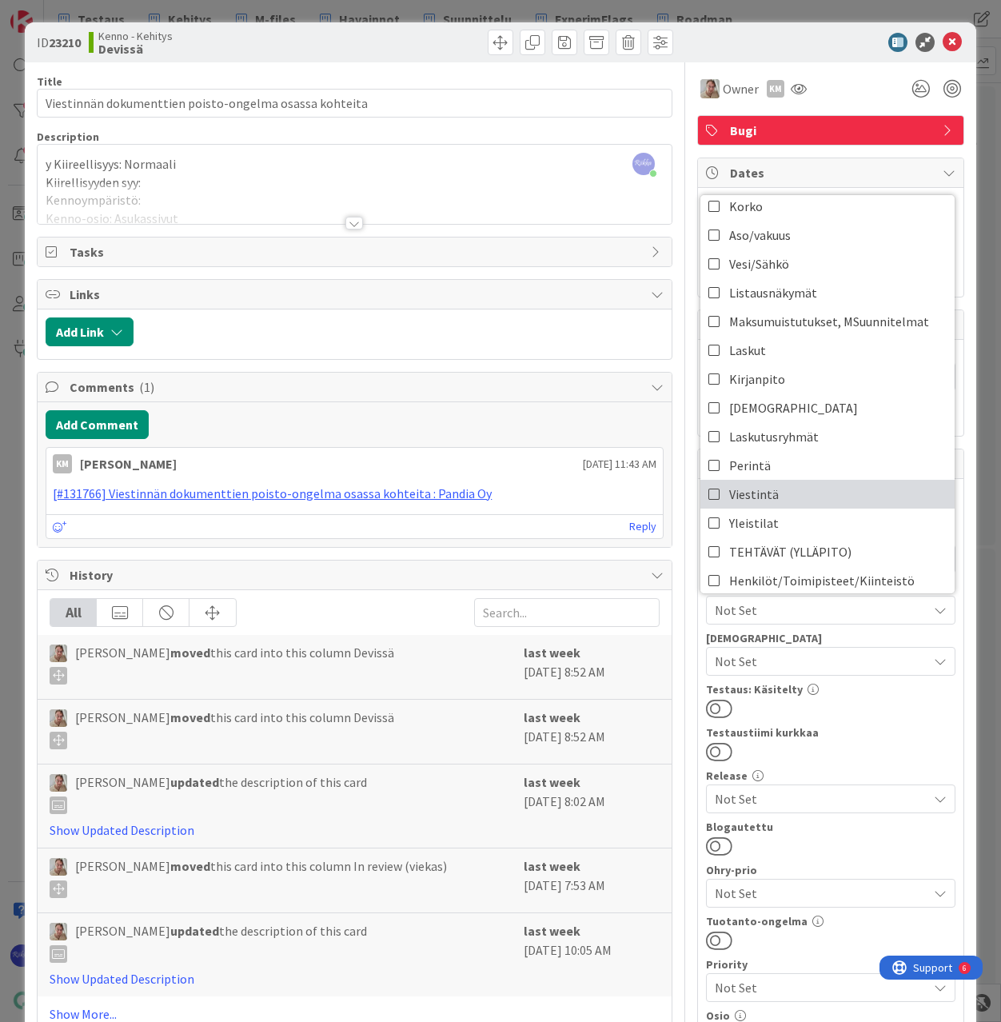
click at [818, 494] on link "Viestintä" at bounding box center [828, 494] width 254 height 29
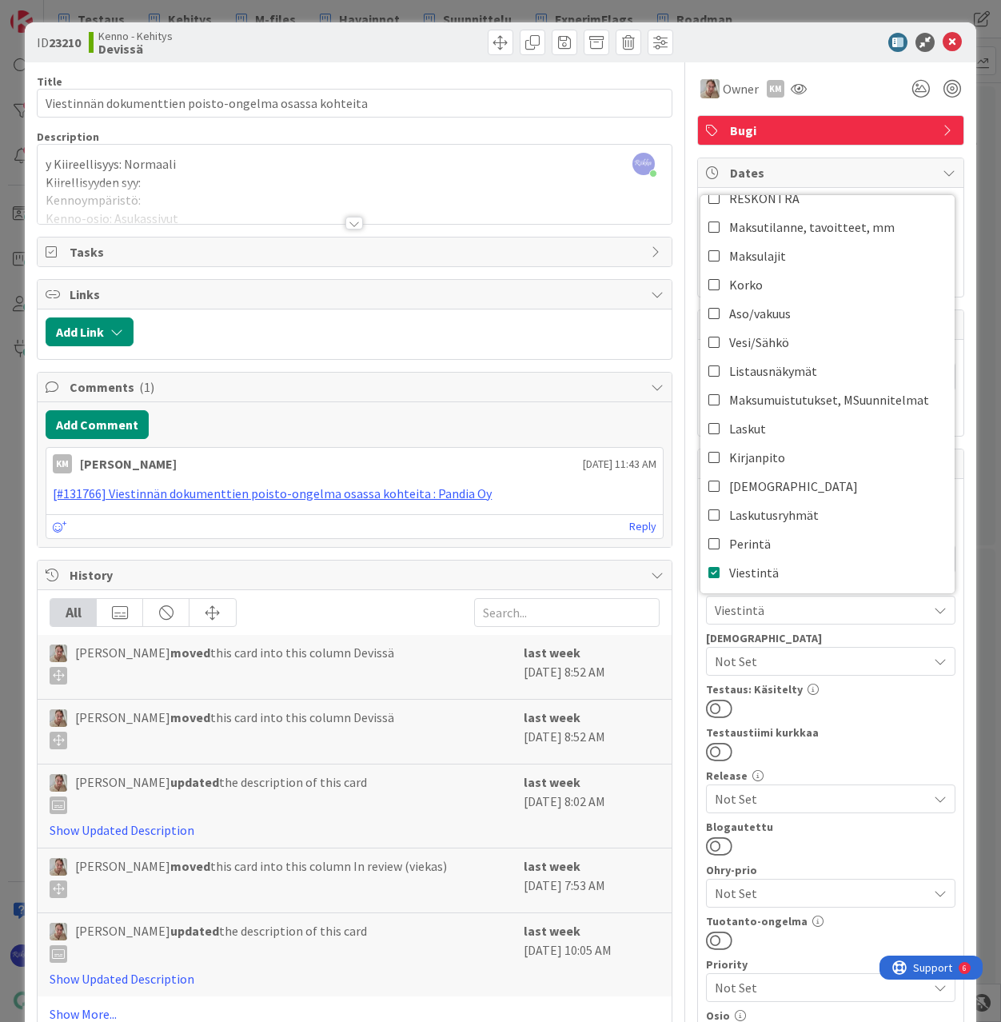
click at [881, 724] on div "Käsitelty suunnittelussa Asiakas TA Testaus Viestintä ASUTTAMINEN Hakemukset Ta…" at bounding box center [831, 821] width 250 height 669
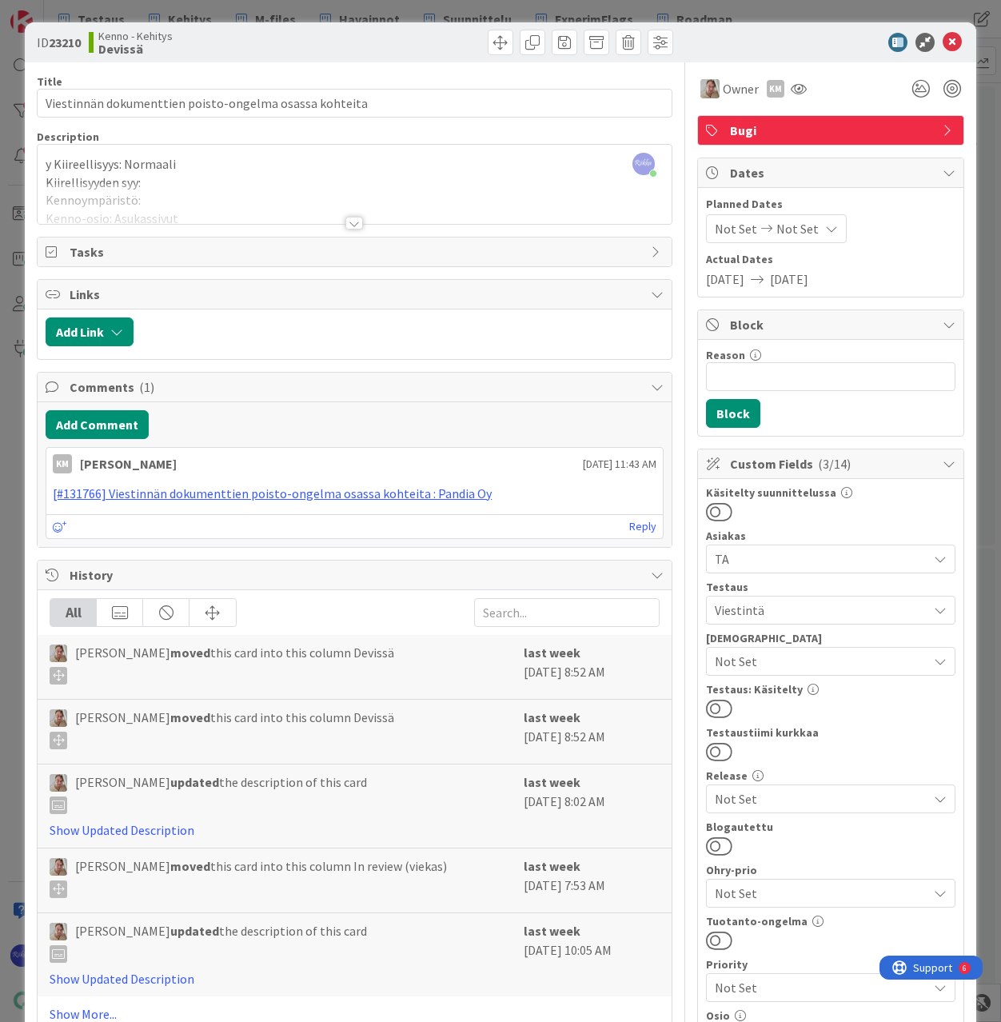
click at [348, 218] on div at bounding box center [354, 223] width 18 height 13
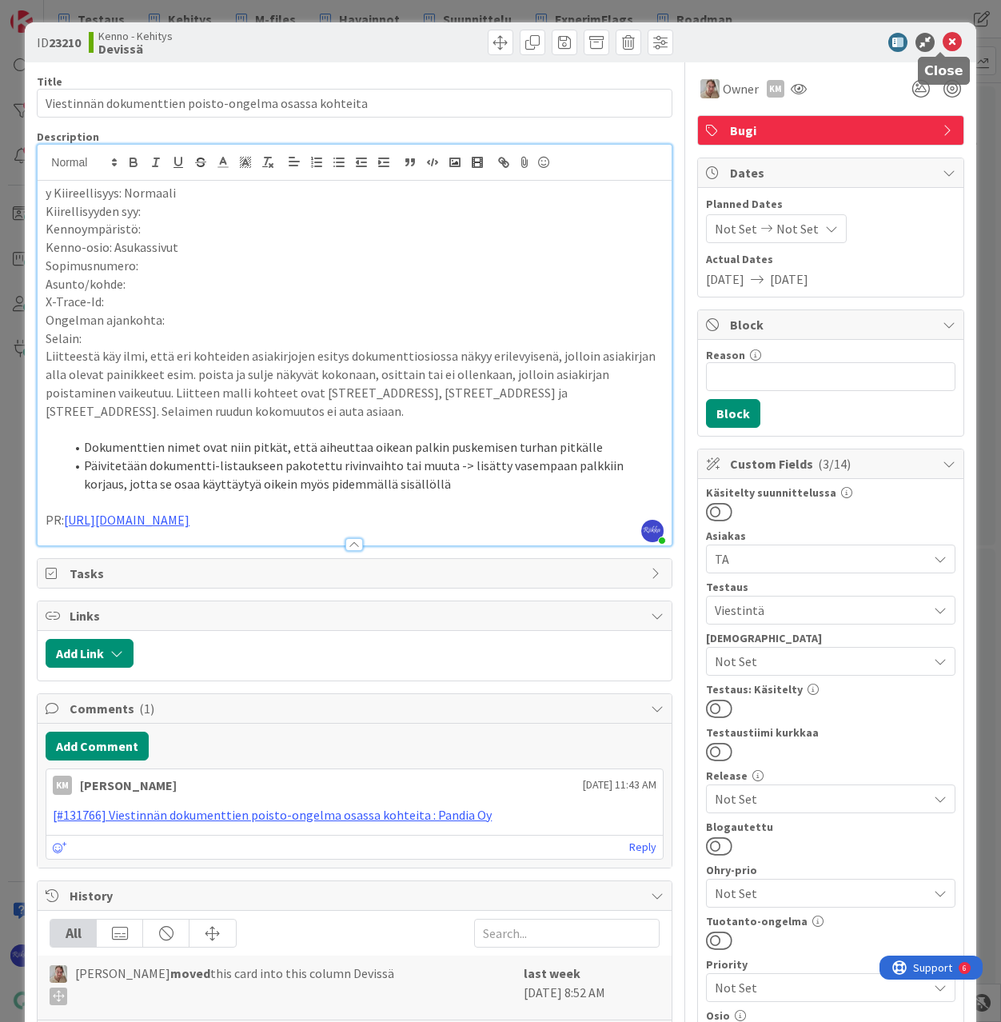
click at [943, 42] on icon at bounding box center [952, 42] width 19 height 19
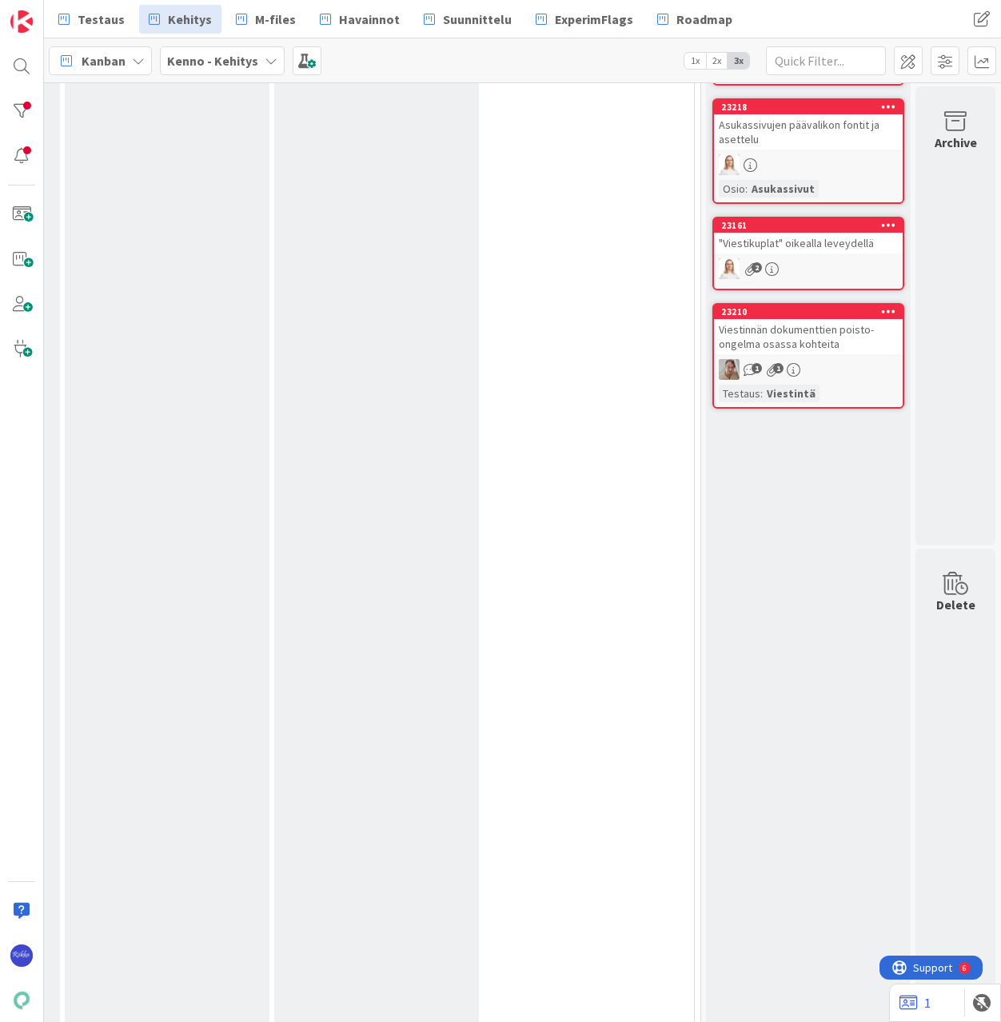
click at [824, 356] on div "23210 Viestinnän dokumenttien poisto-ongelma osassa kohteita 1 1 Testaus : Vies…" at bounding box center [809, 356] width 192 height 106
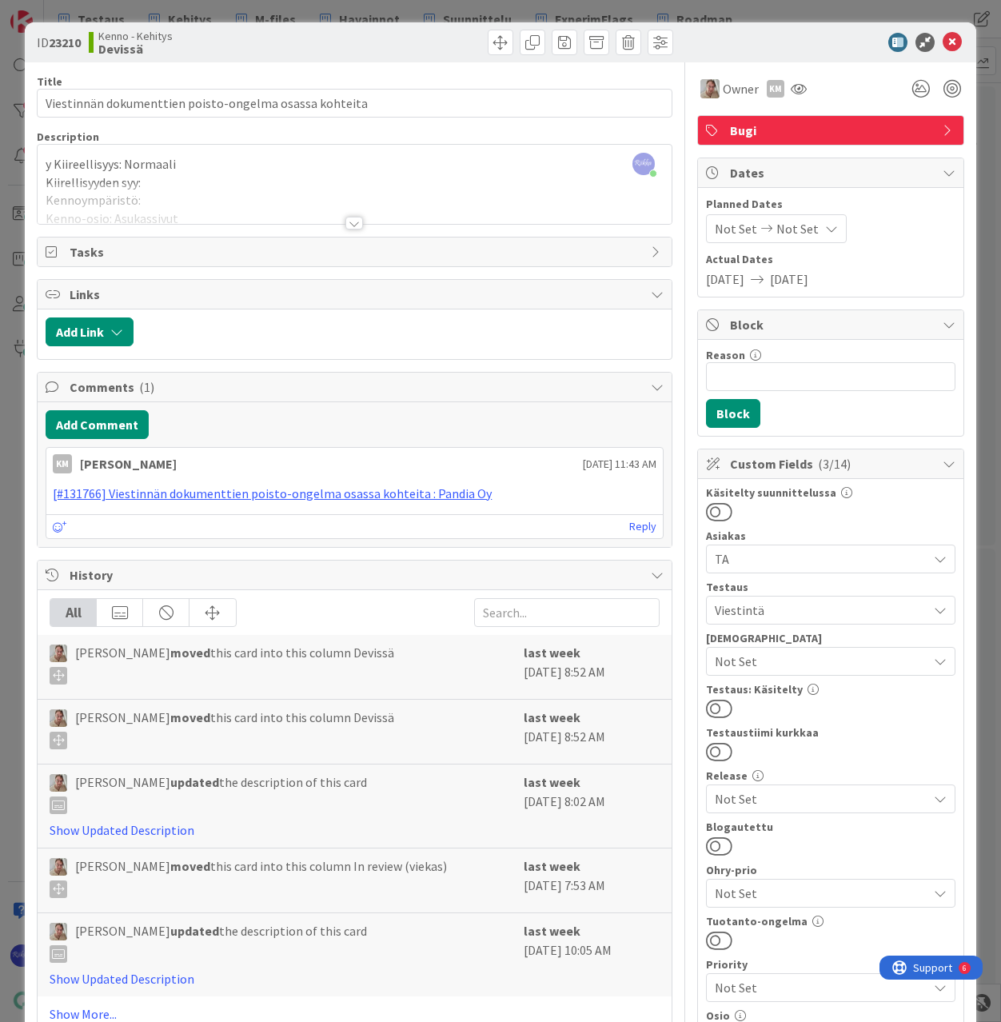
click at [712, 713] on button at bounding box center [719, 708] width 26 height 21
click at [943, 34] on icon at bounding box center [952, 42] width 19 height 19
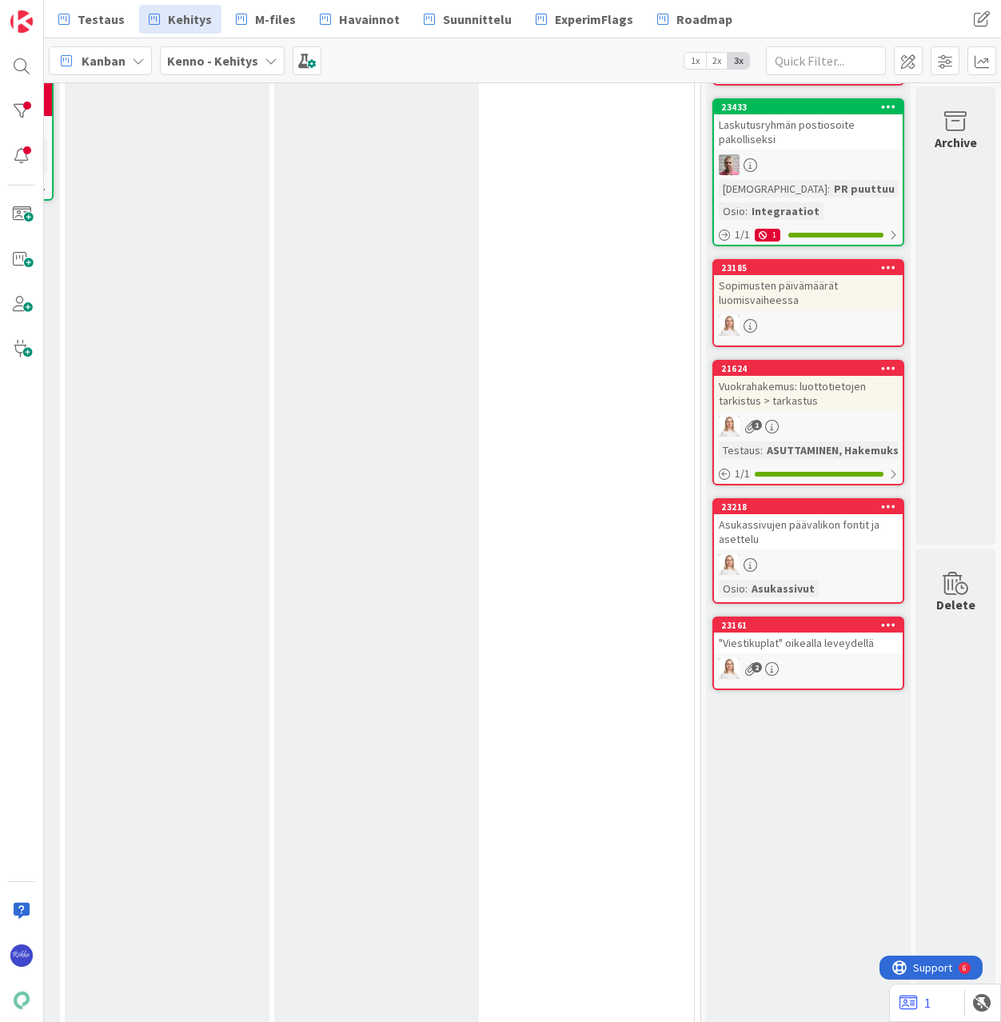
click at [825, 650] on div ""Viestikuplat" oikealla leveydellä" at bounding box center [808, 643] width 189 height 21
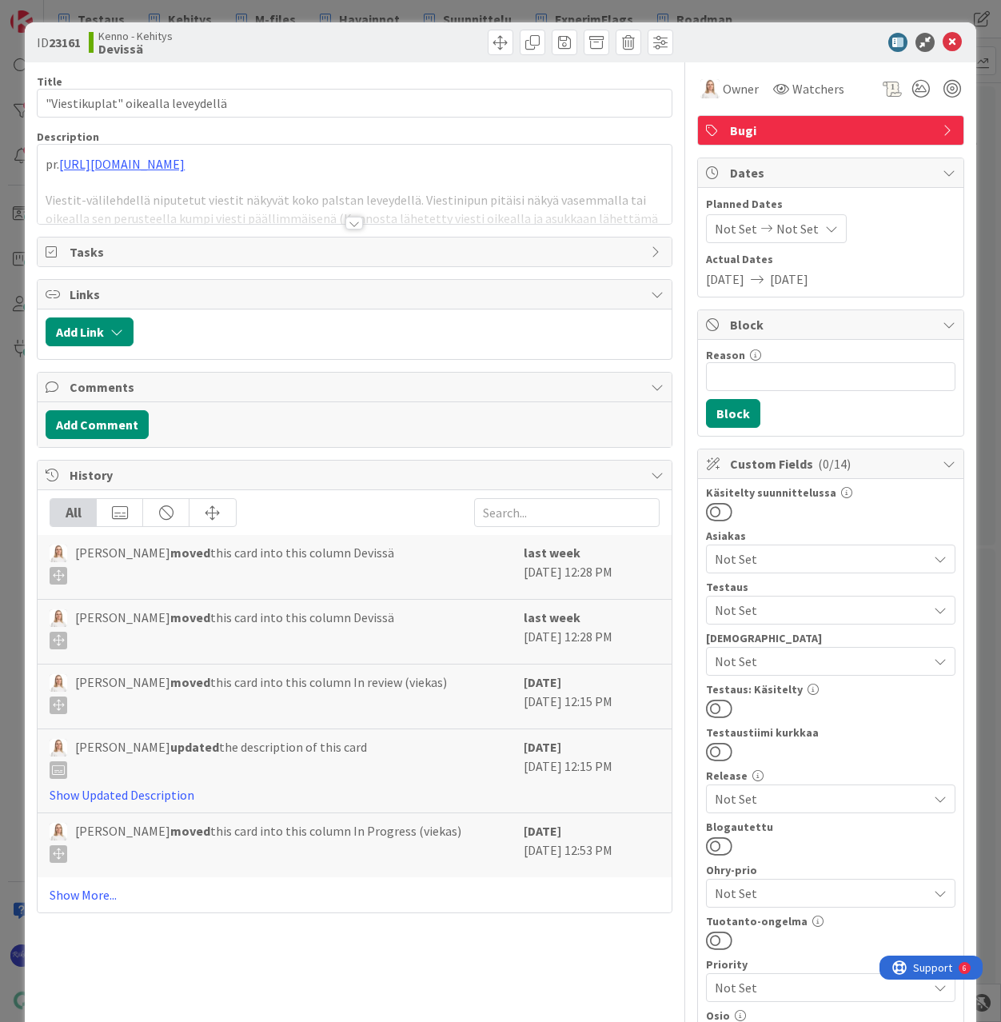
click at [345, 224] on div at bounding box center [354, 223] width 18 height 13
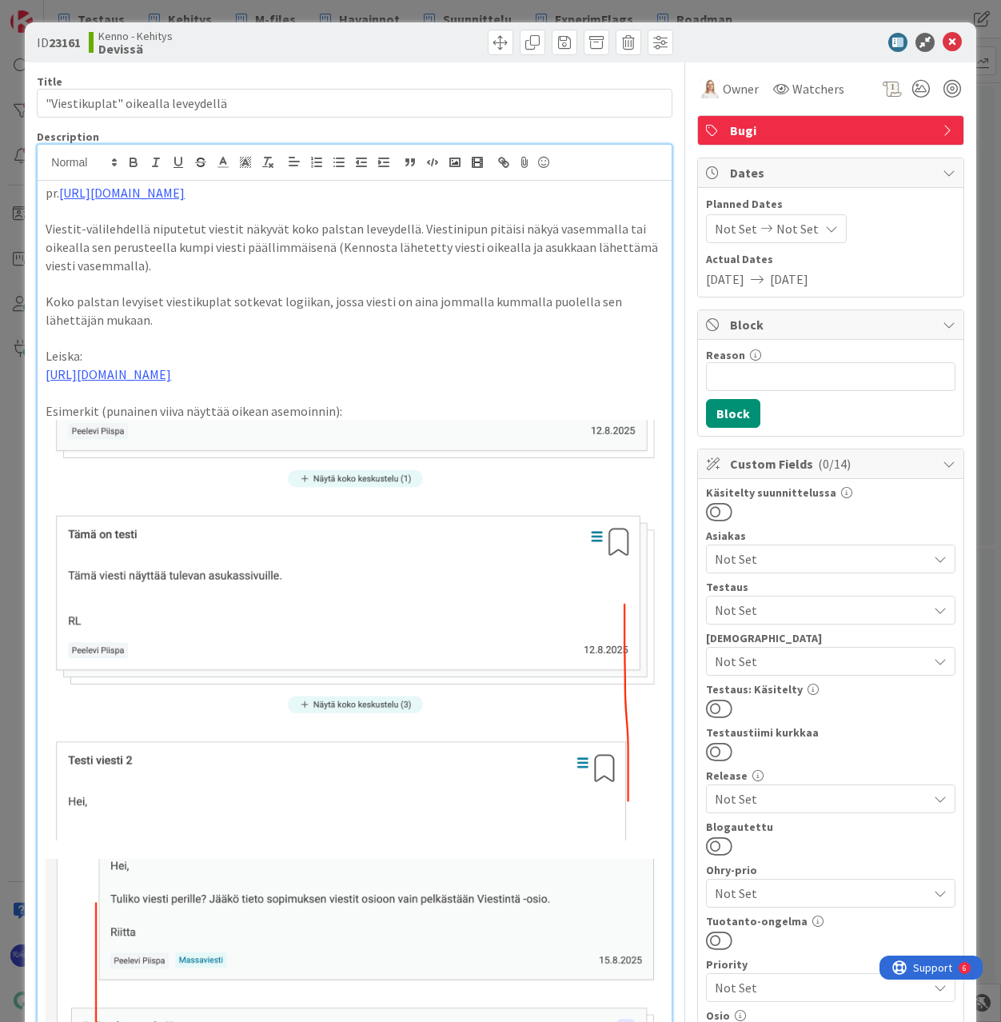
click at [819, 609] on span "Not Set" at bounding box center [821, 610] width 213 height 19
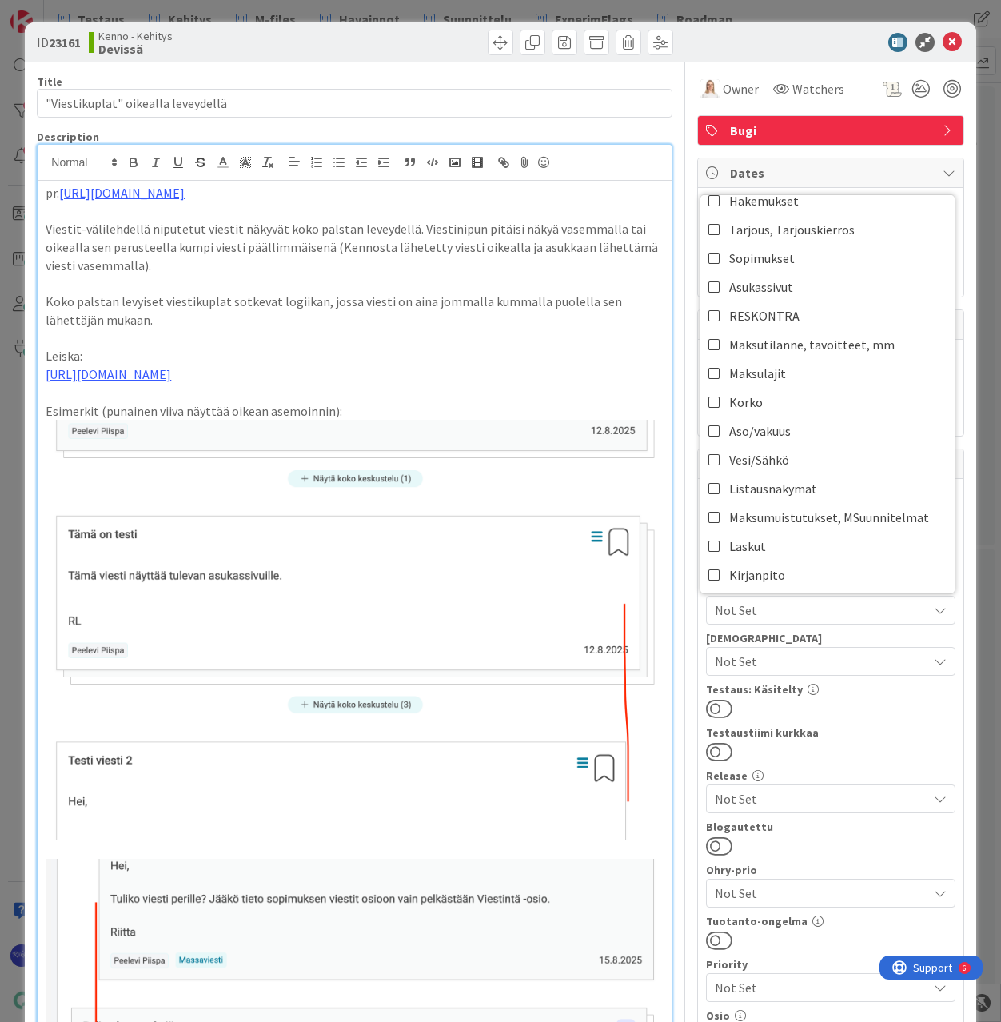
scroll to position [160, 0]
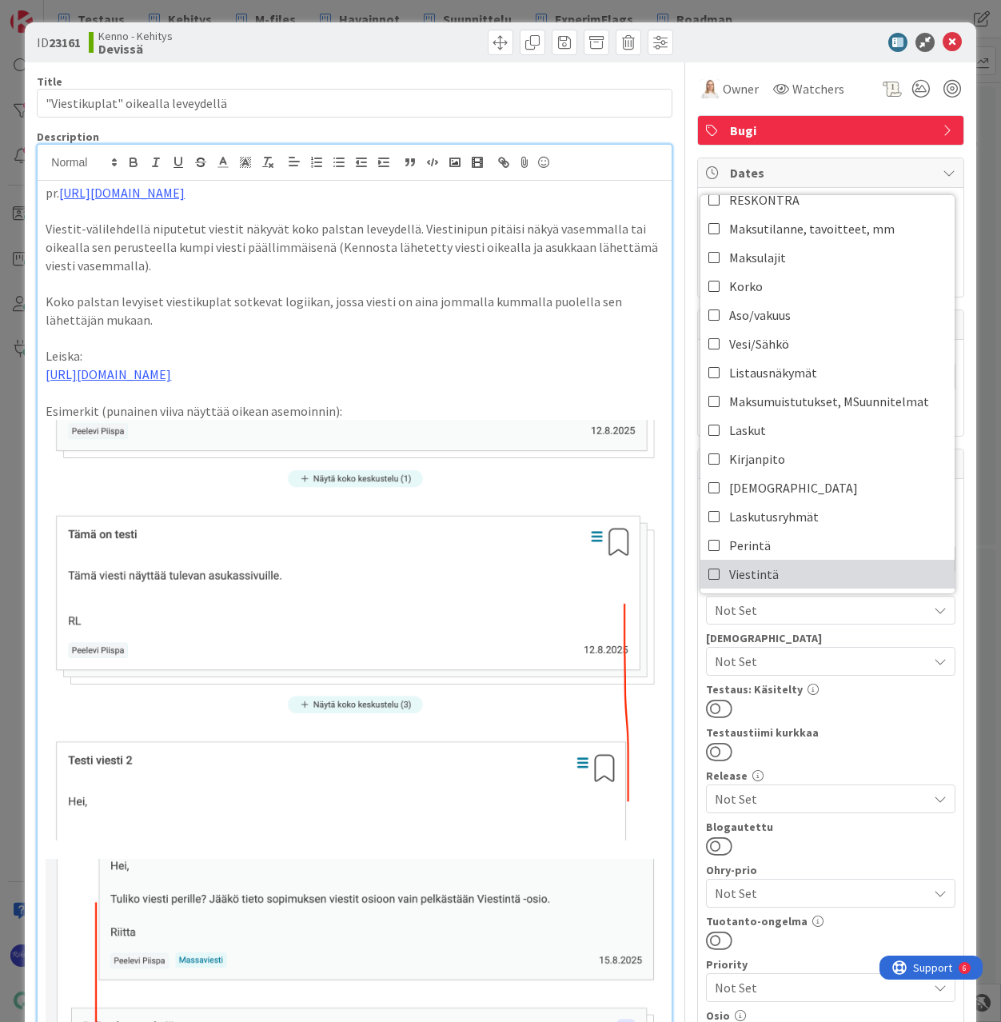
click at [803, 563] on link "Viestintä" at bounding box center [828, 574] width 254 height 29
click at [857, 709] on div at bounding box center [831, 708] width 250 height 21
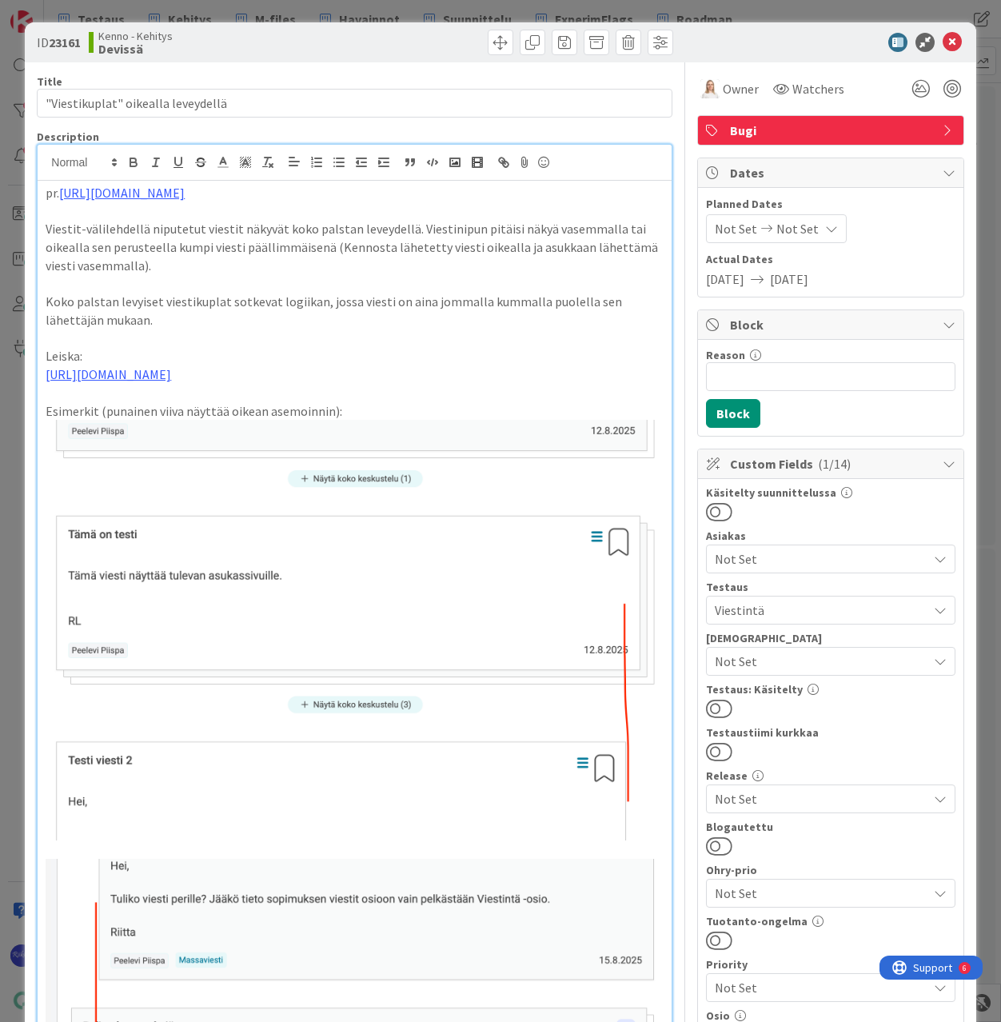
click at [713, 705] on button at bounding box center [719, 708] width 26 height 21
click at [945, 38] on icon at bounding box center [952, 42] width 19 height 19
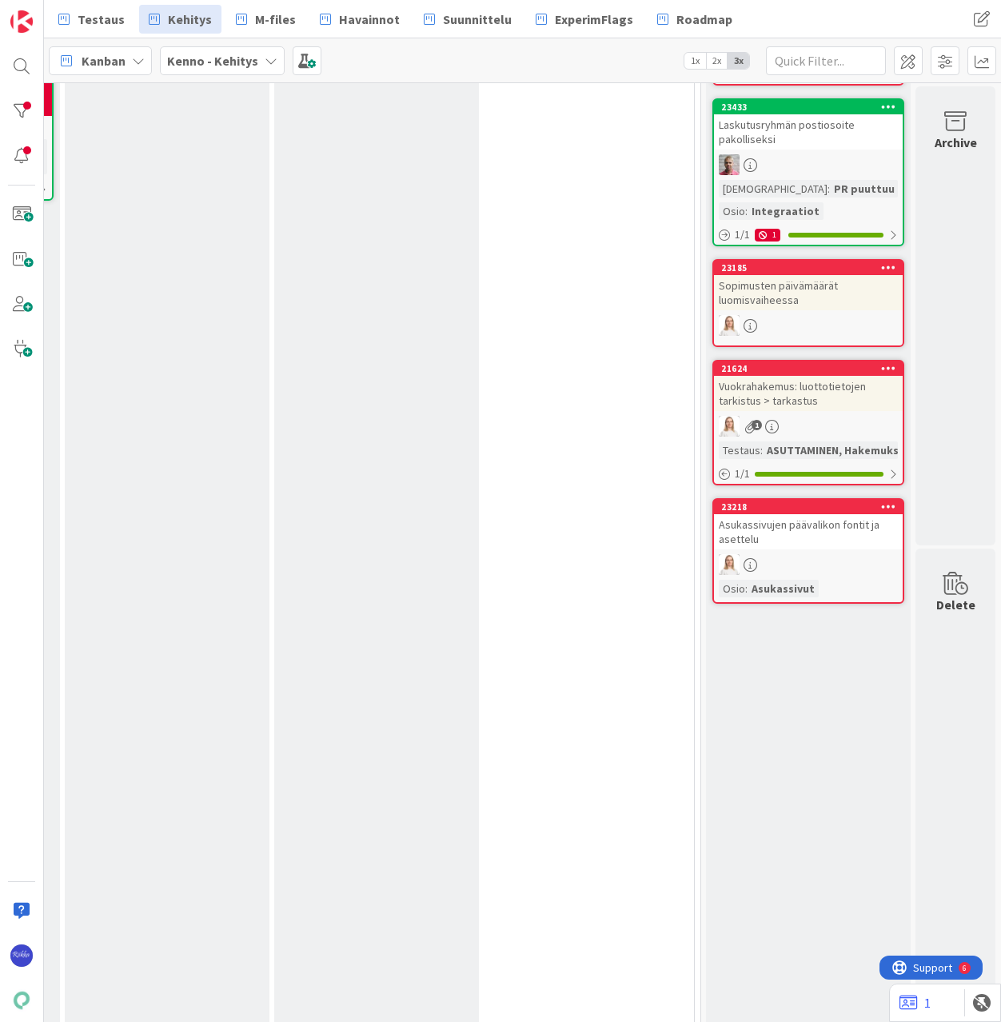
click at [785, 538] on div "Asukassivujen päävalikon fontit ja asettelu" at bounding box center [808, 531] width 189 height 35
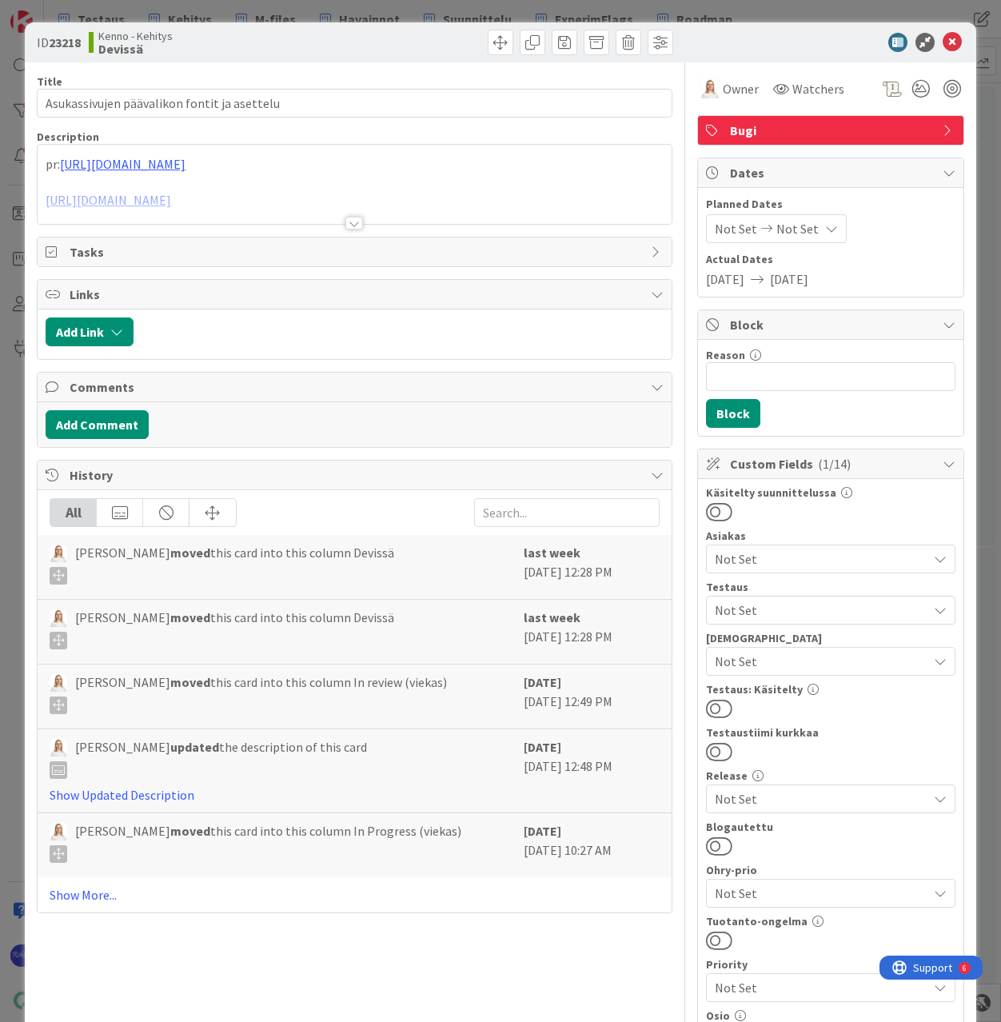
click at [801, 611] on span "Not Set" at bounding box center [821, 610] width 213 height 19
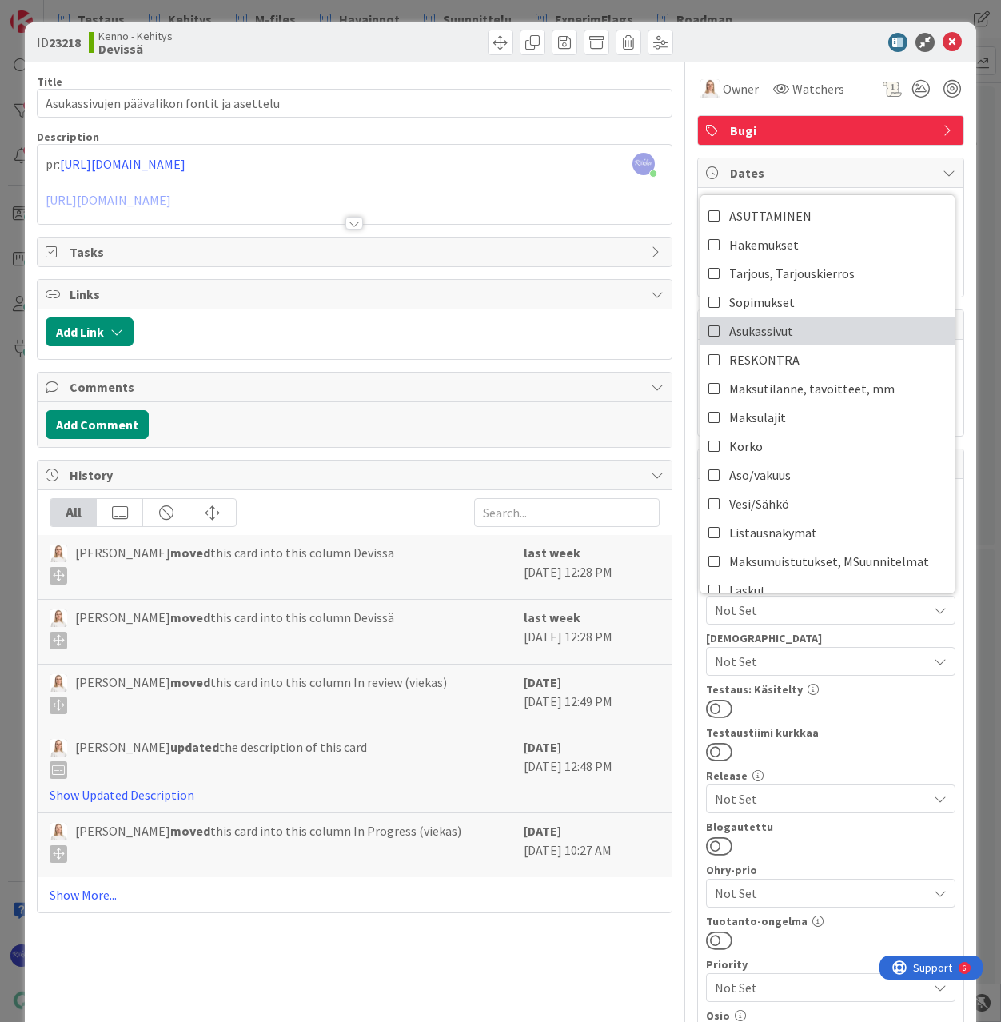
click at [805, 333] on link "Asukassivut" at bounding box center [828, 331] width 254 height 29
click at [845, 733] on div "Testaustiimi kurkkaa" at bounding box center [831, 732] width 250 height 11
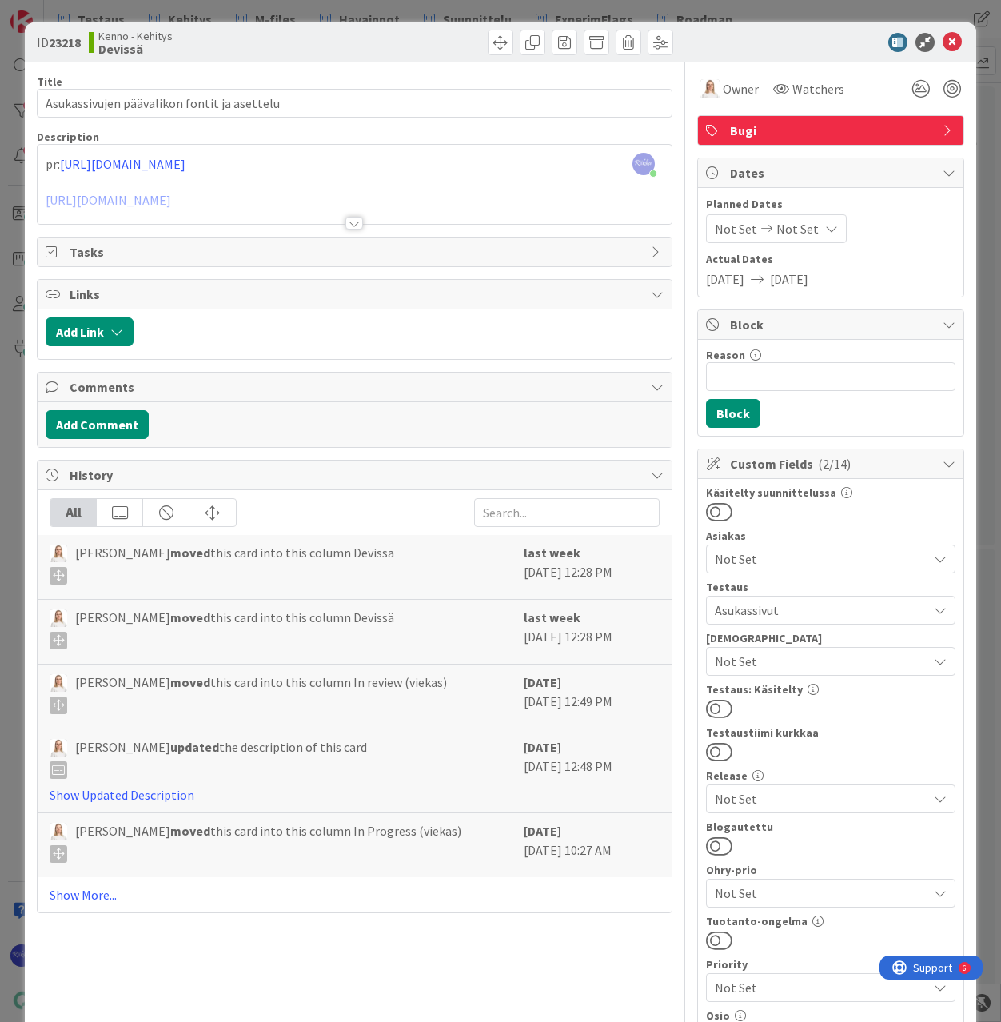
click at [713, 703] on button at bounding box center [719, 708] width 26 height 21
click at [943, 44] on icon at bounding box center [952, 42] width 19 height 19
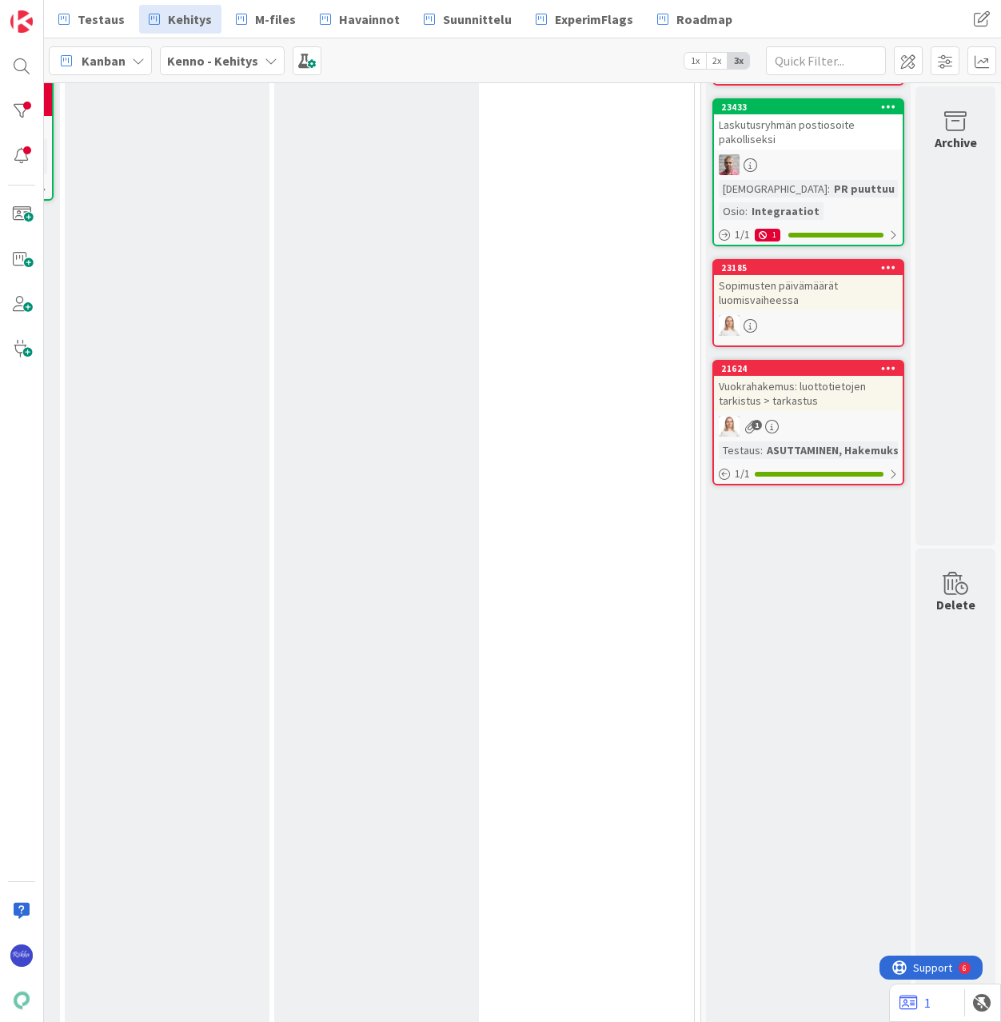
click at [785, 436] on div "1" at bounding box center [808, 426] width 189 height 21
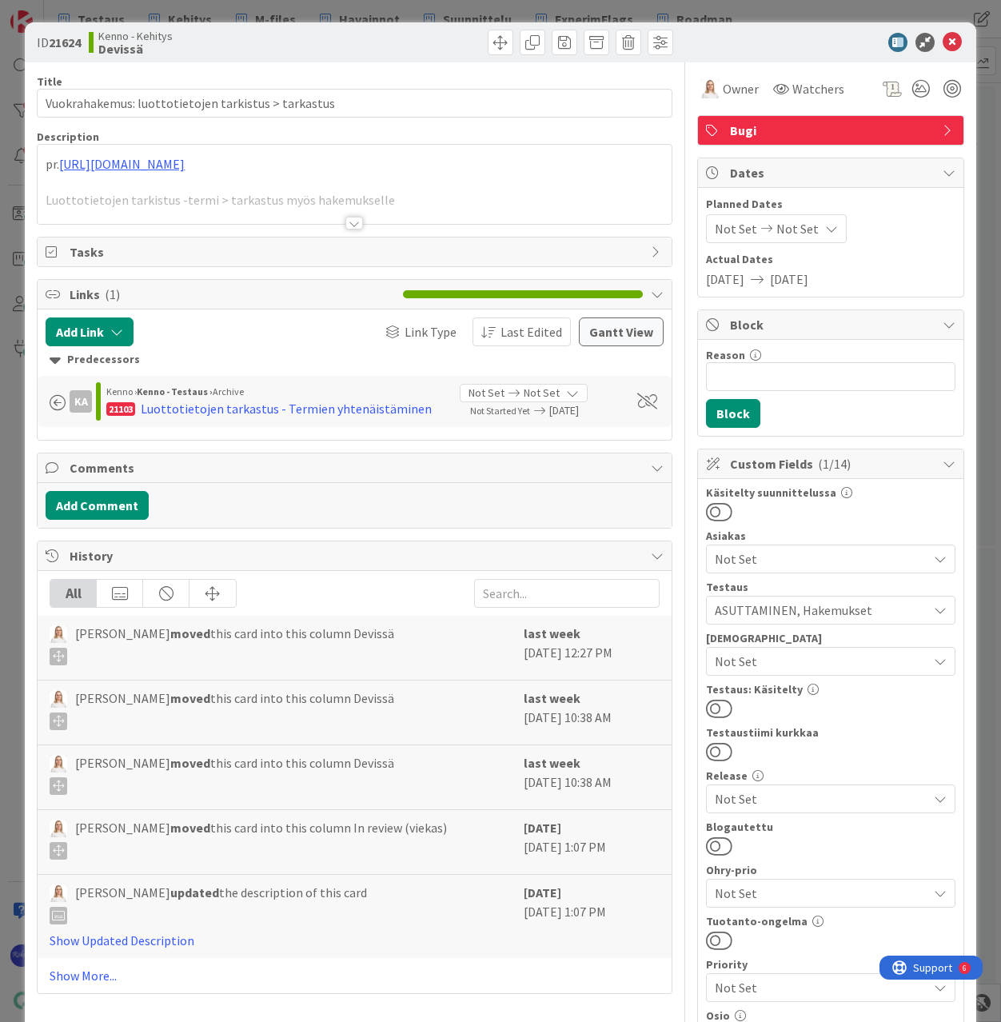
click at [351, 219] on div at bounding box center [354, 223] width 18 height 13
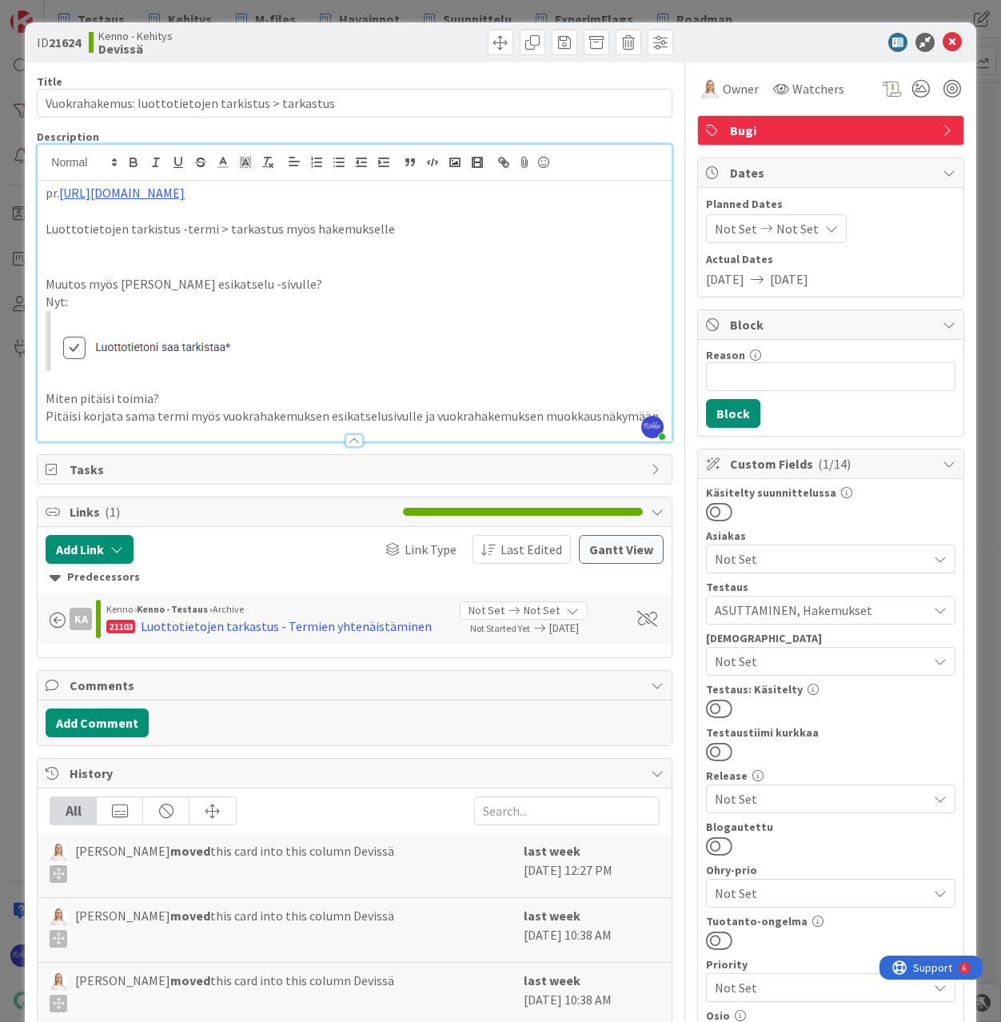
drag, startPoint x: 712, startPoint y: 705, endPoint x: 805, endPoint y: 544, distance: 186.3
click at [712, 704] on button at bounding box center [719, 708] width 26 height 21
click at [943, 37] on icon at bounding box center [952, 42] width 19 height 19
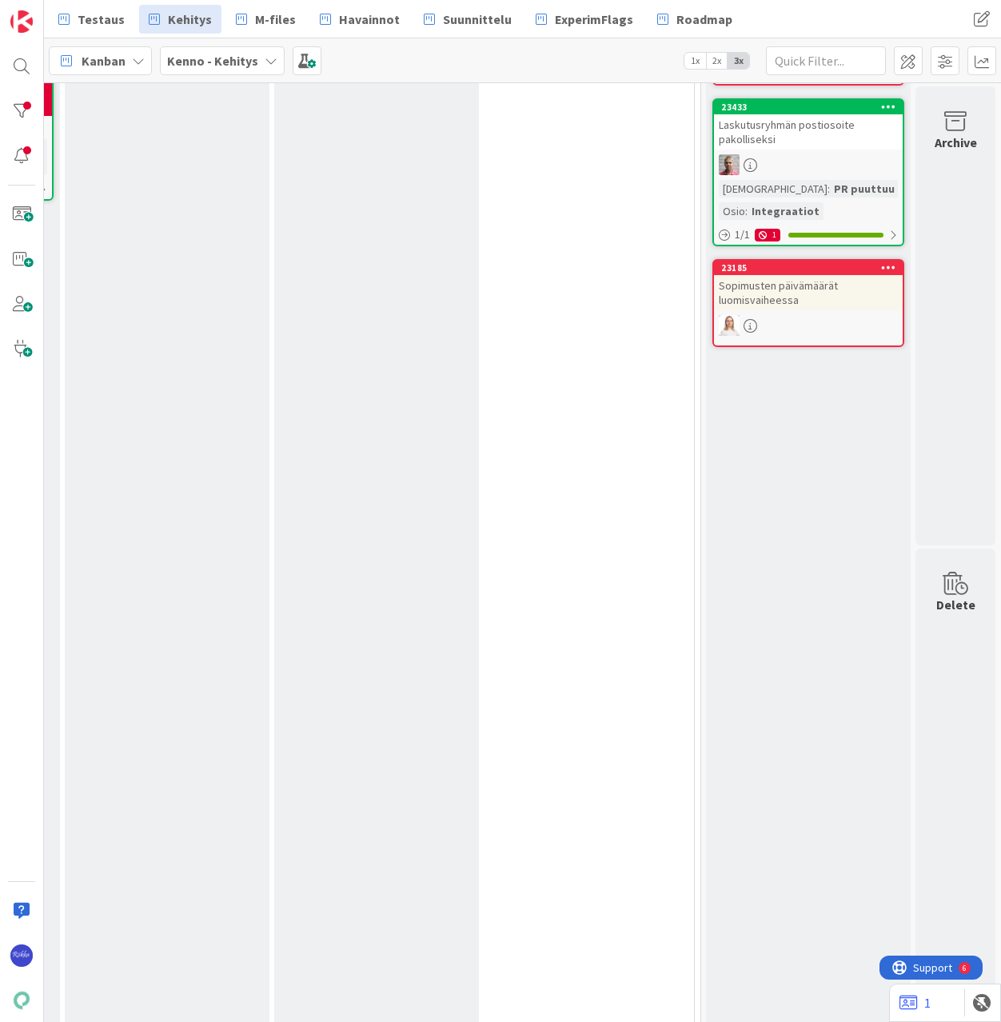
click at [810, 308] on div "Sopimusten päivämäärät luomisvaiheessa" at bounding box center [808, 292] width 189 height 35
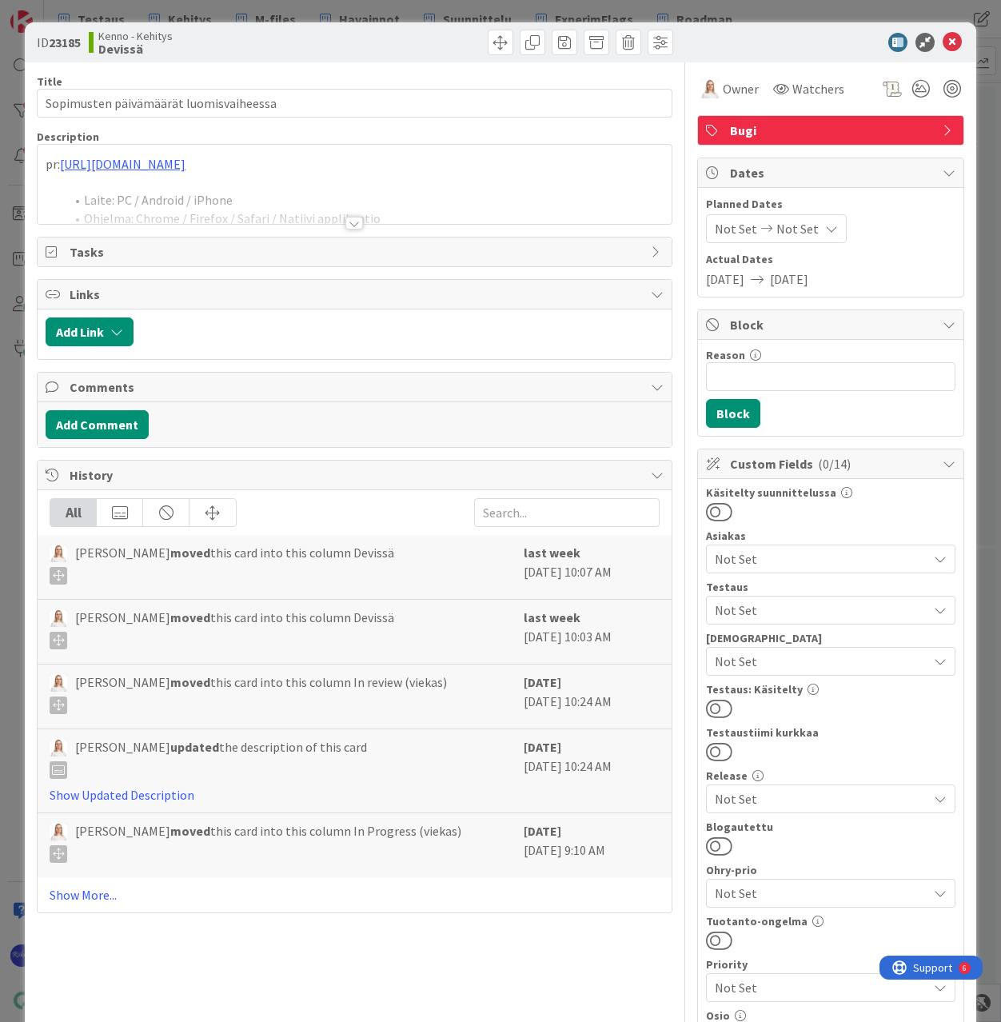
click at [349, 216] on div at bounding box center [354, 203] width 633 height 41
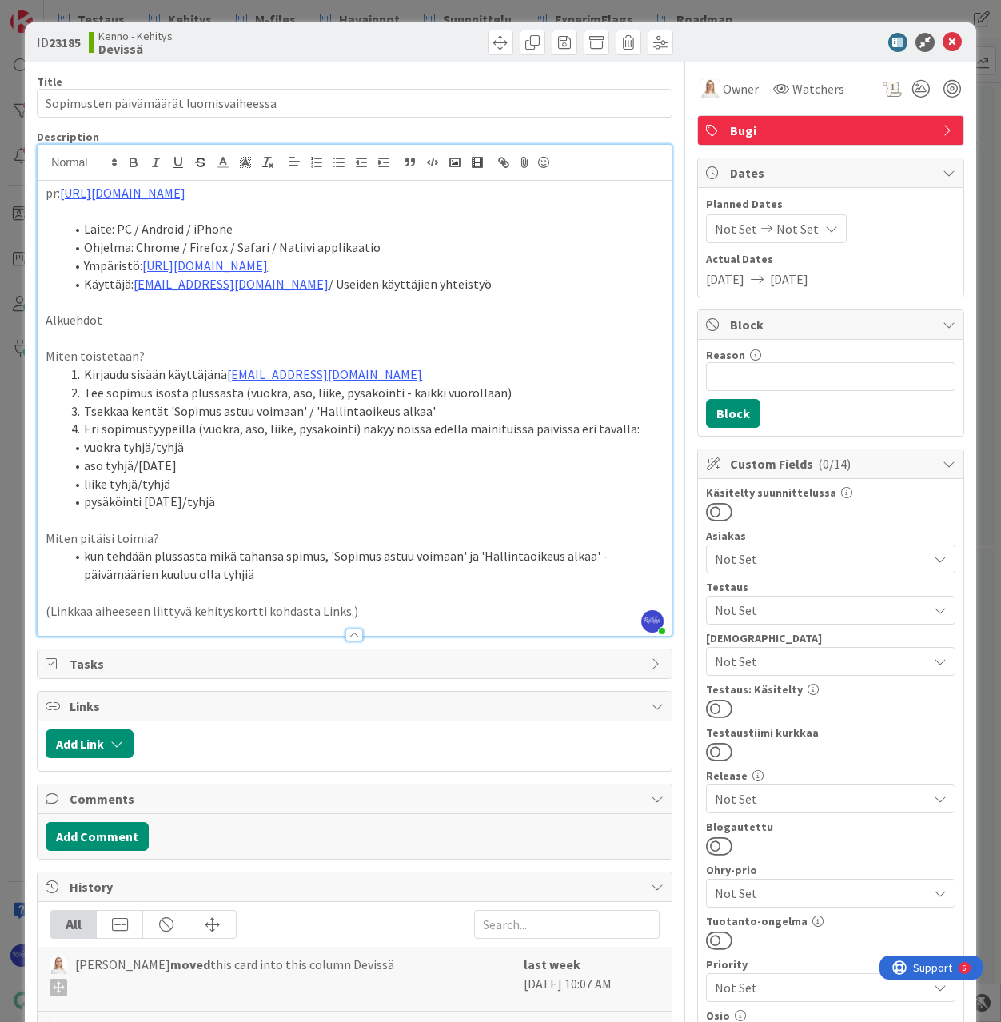
click at [808, 607] on span "Not Set" at bounding box center [821, 610] width 213 height 19
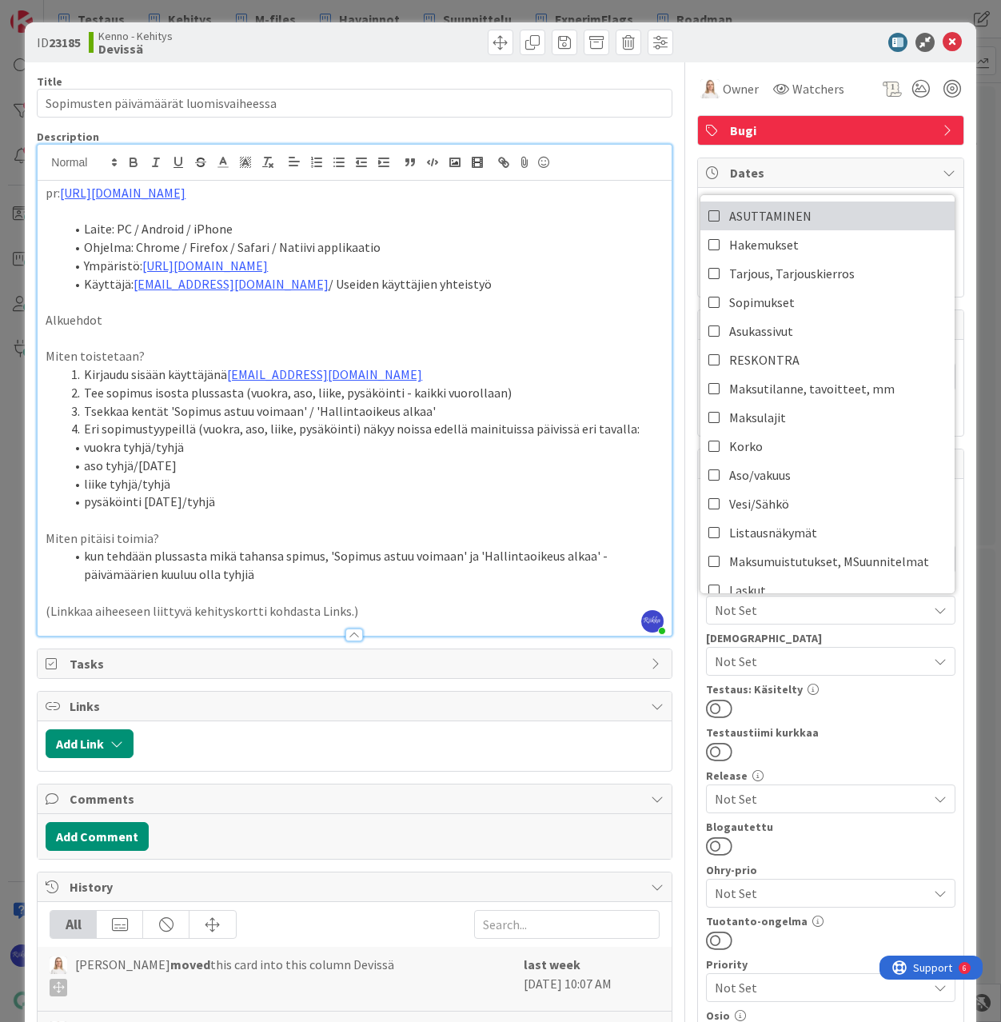
click at [799, 213] on link "ASUTTAMINEN" at bounding box center [828, 216] width 254 height 29
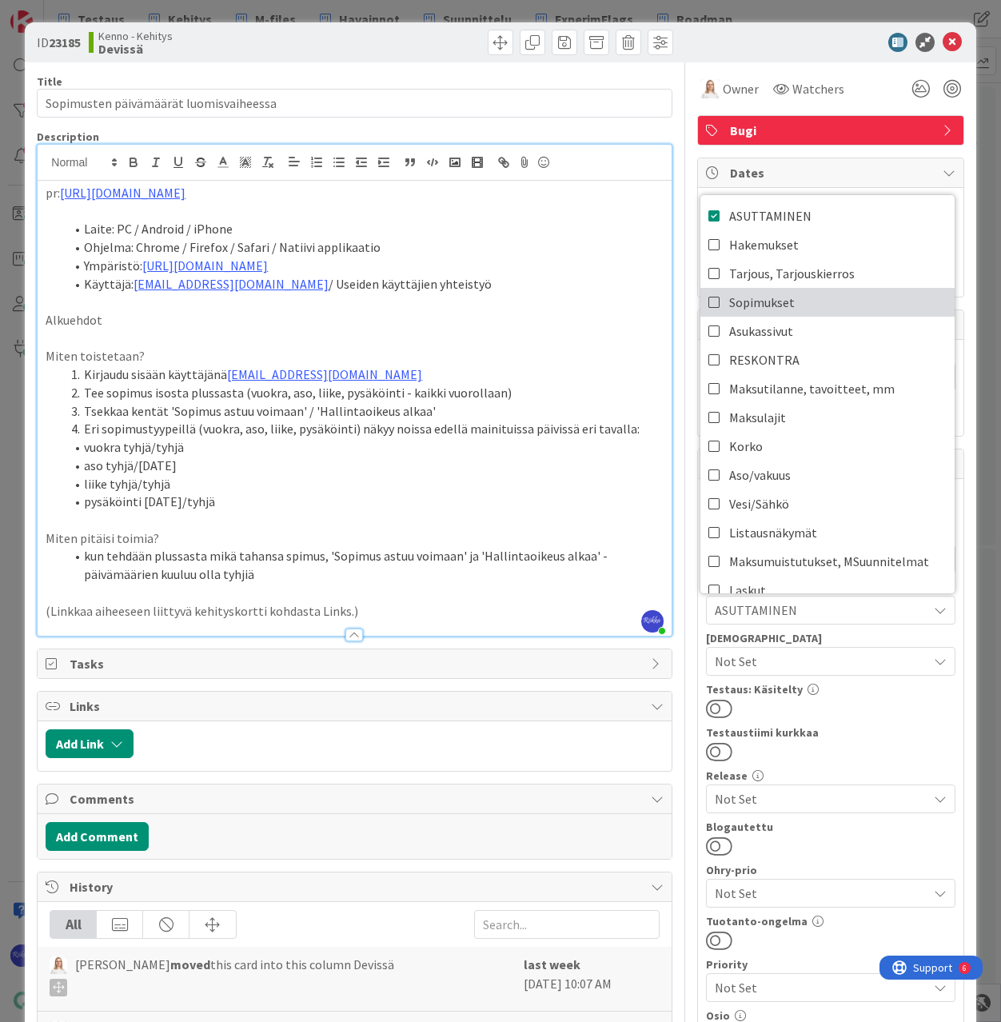
click at [805, 297] on link "Sopimukset" at bounding box center [828, 302] width 254 height 29
drag, startPoint x: 888, startPoint y: 706, endPoint x: 832, endPoint y: 713, distance: 56.3
click at [888, 706] on div at bounding box center [831, 708] width 250 height 21
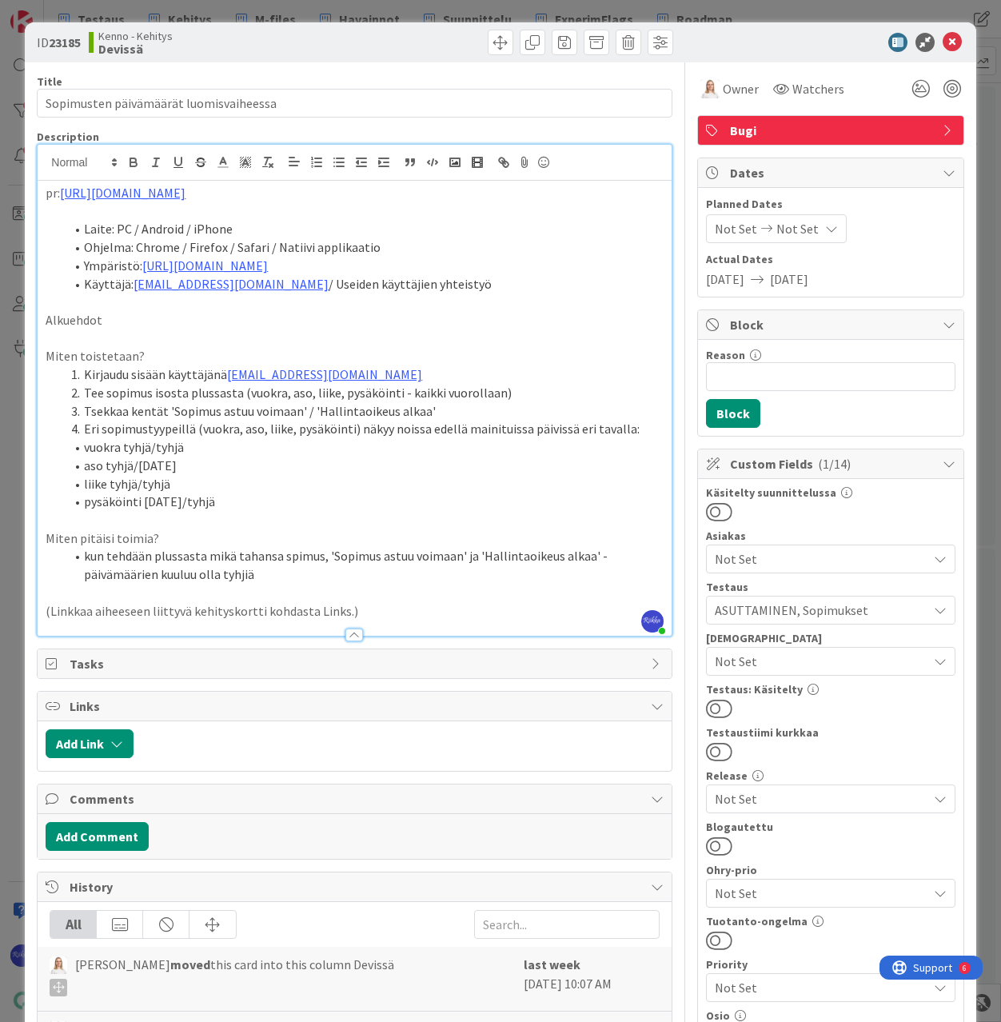
click at [714, 706] on button at bounding box center [719, 708] width 26 height 21
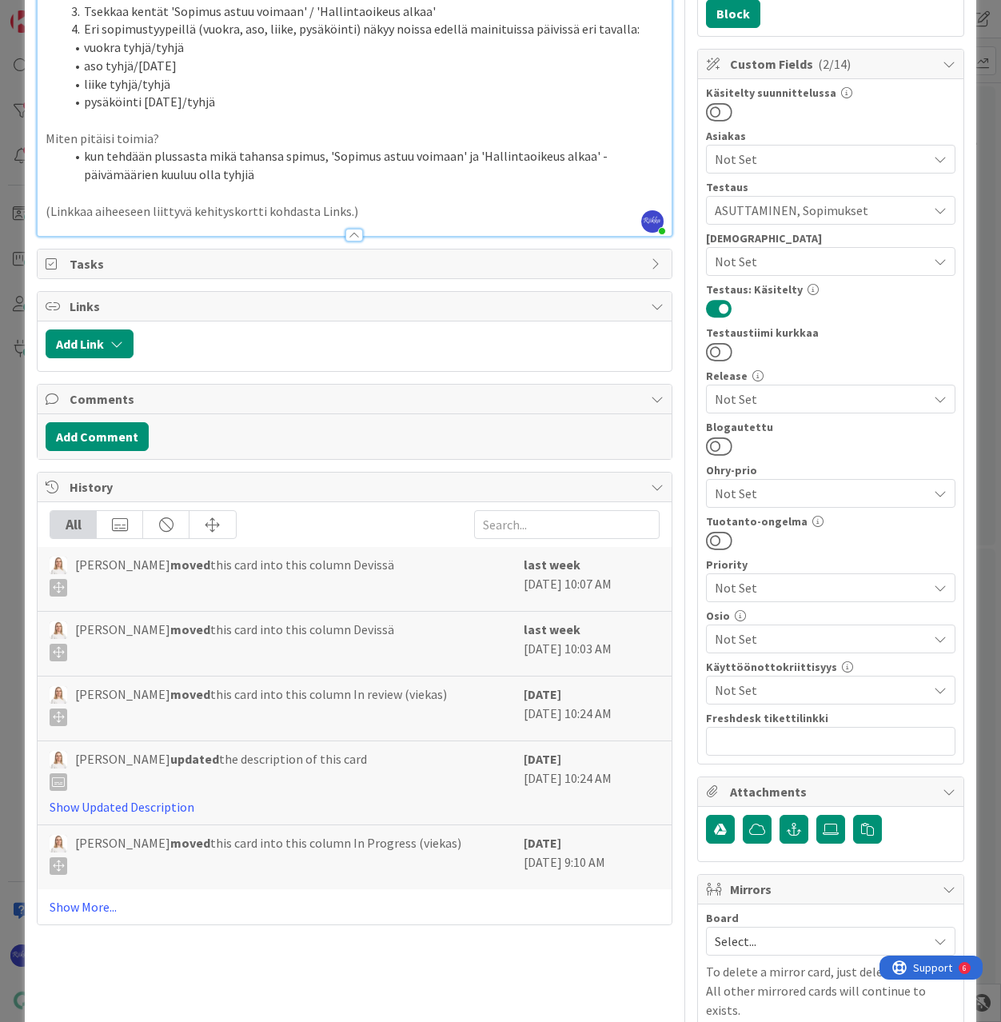
click at [81, 905] on link "Show More..." at bounding box center [354, 906] width 609 height 19
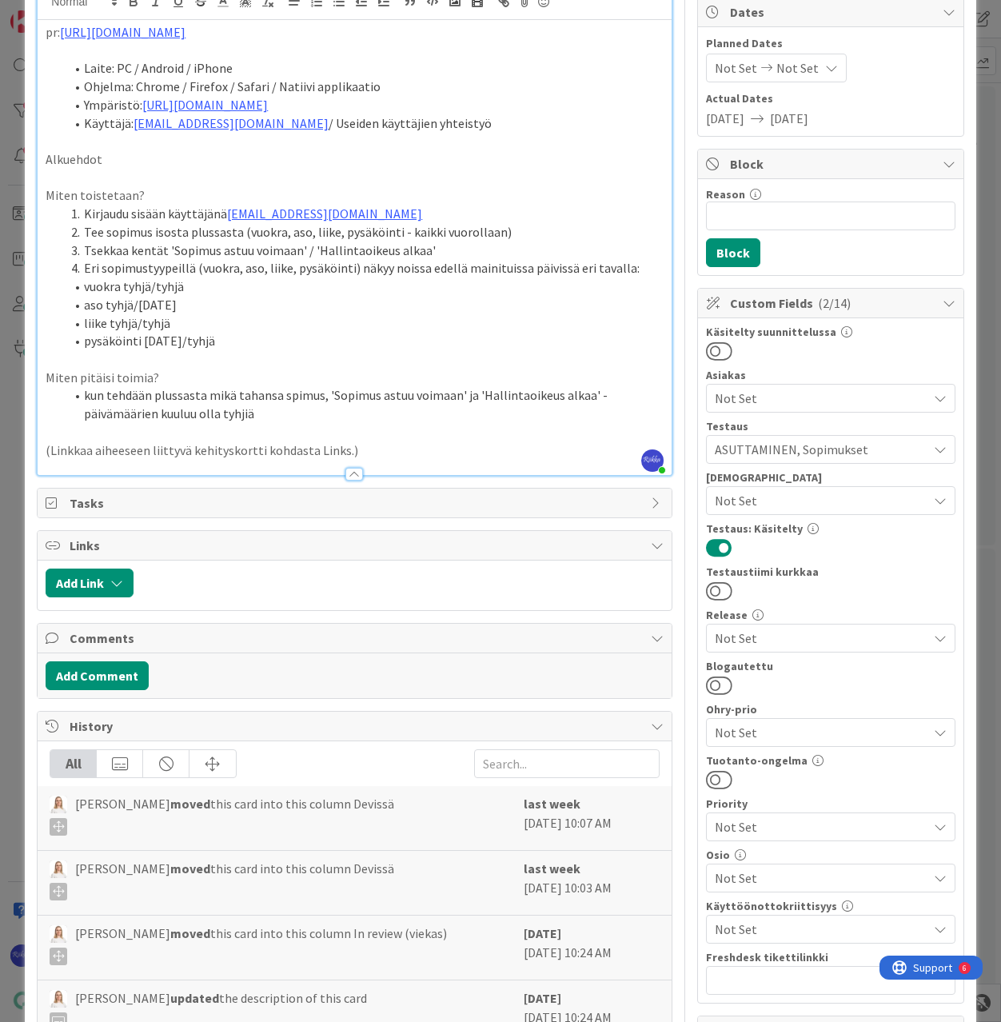
scroll to position [0, 0]
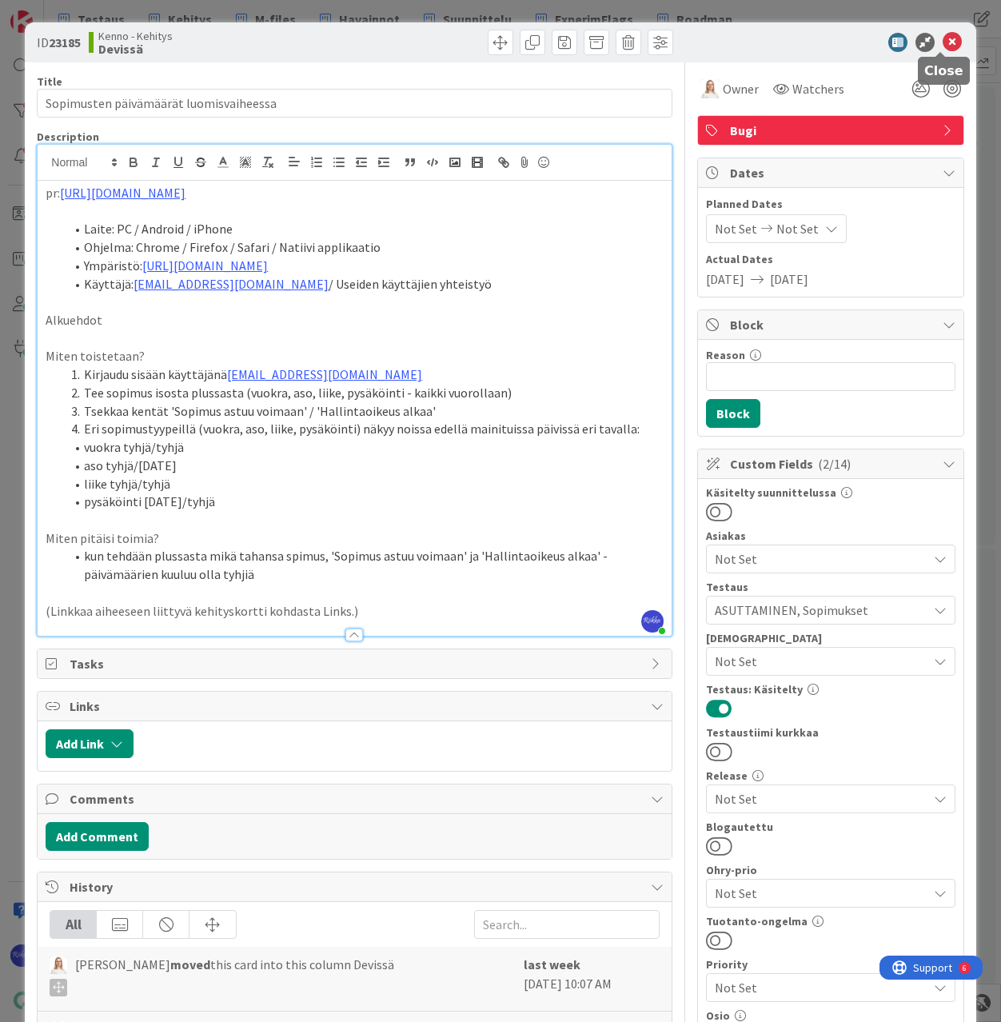
click at [943, 38] on icon at bounding box center [952, 42] width 19 height 19
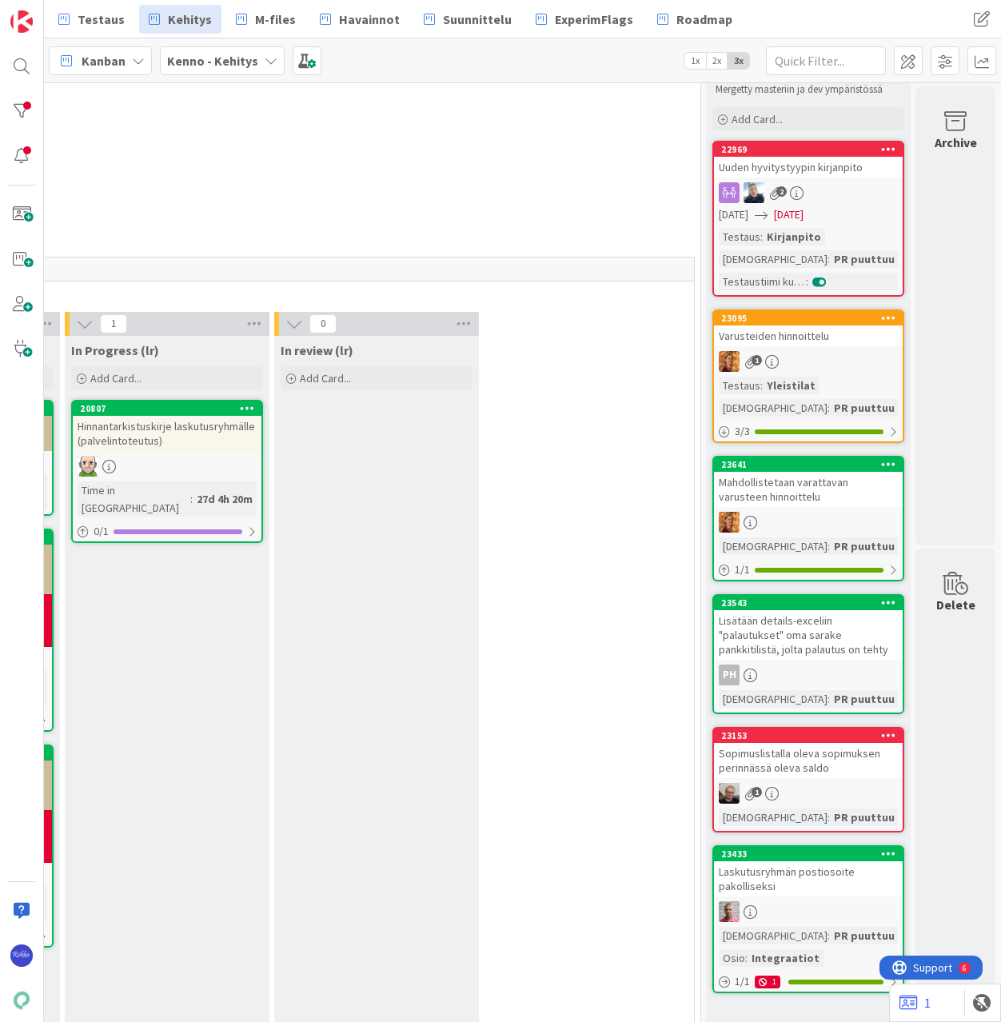
scroll to position [80, 467]
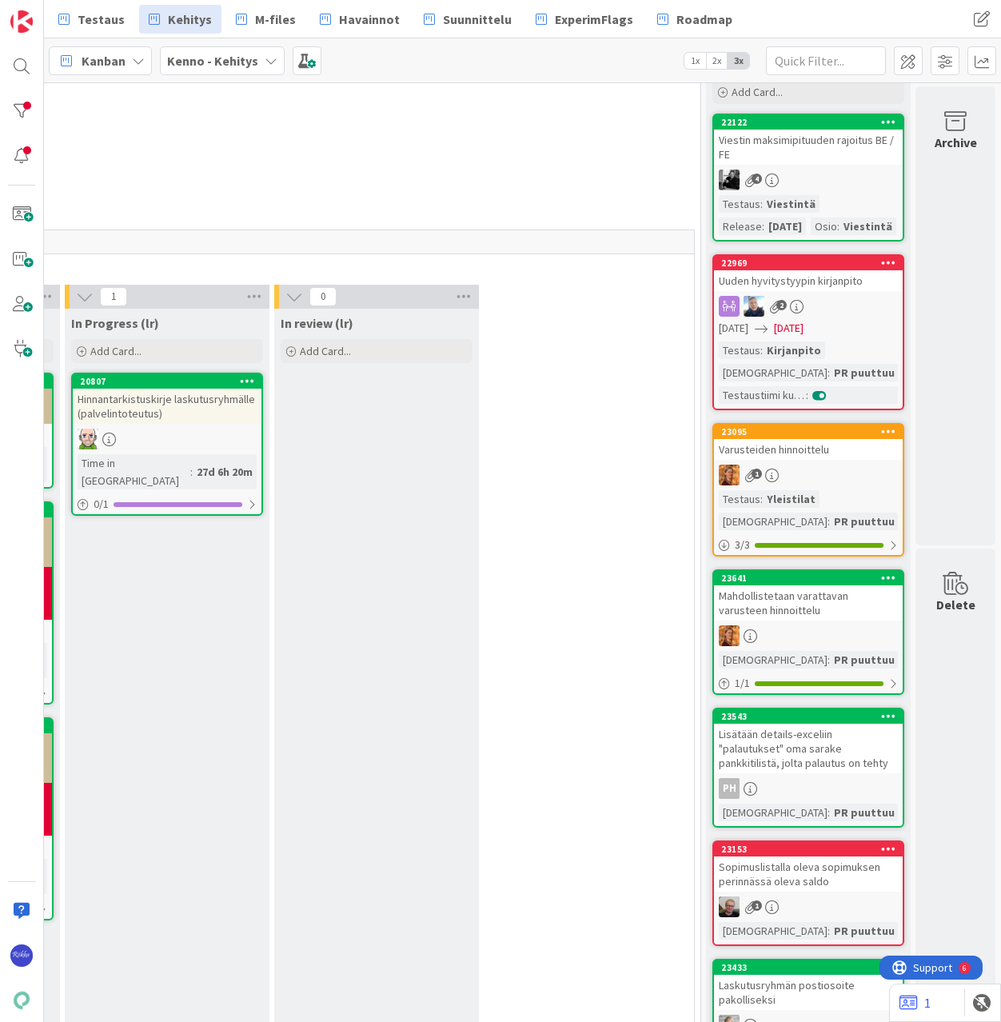
click at [579, 113] on div "28 Core (Pasi, Jussi, JaakkoHä, Jyri, Leo, MikkoK, Väinö, MattiH)" at bounding box center [167, 90] width 1060 height 56
drag, startPoint x: 305, startPoint y: 62, endPoint x: 333, endPoint y: 99, distance: 46.2
click at [305, 62] on span at bounding box center [307, 60] width 29 height 29
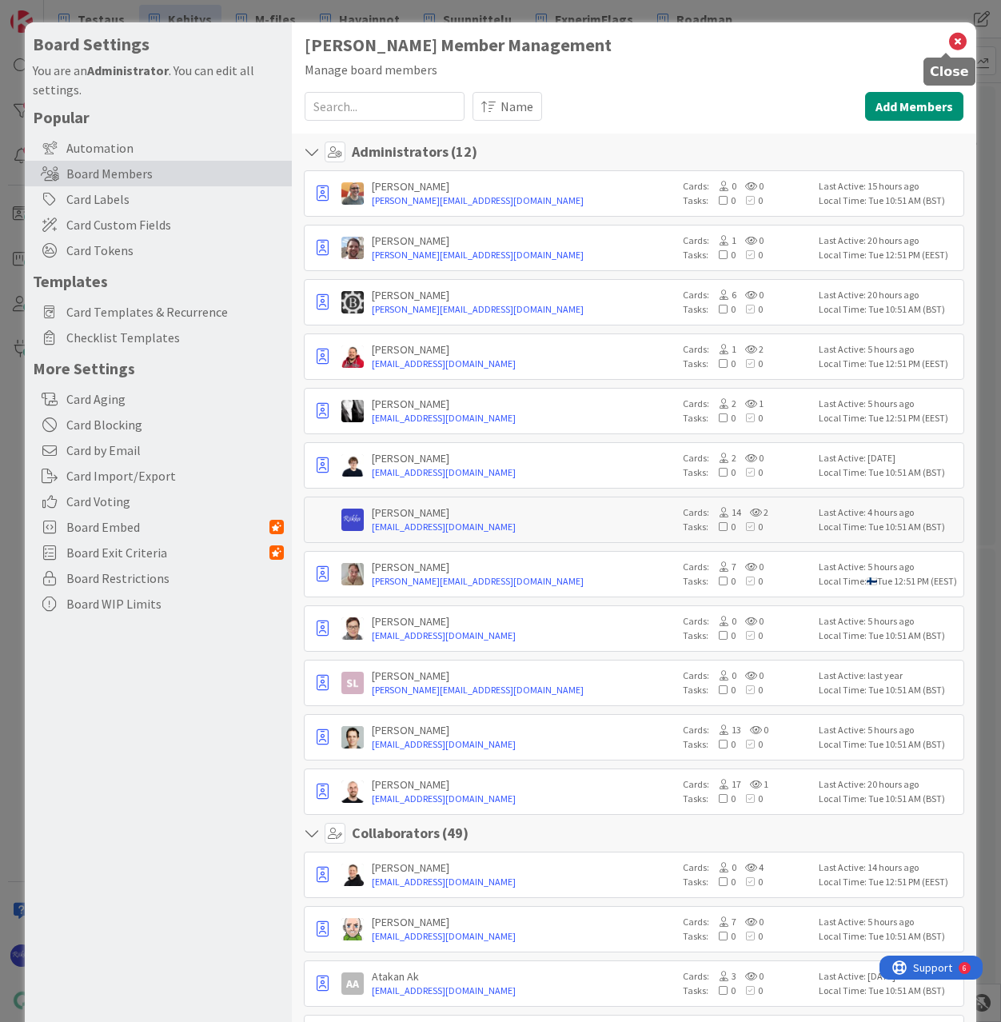
click at [948, 38] on icon at bounding box center [958, 41] width 21 height 22
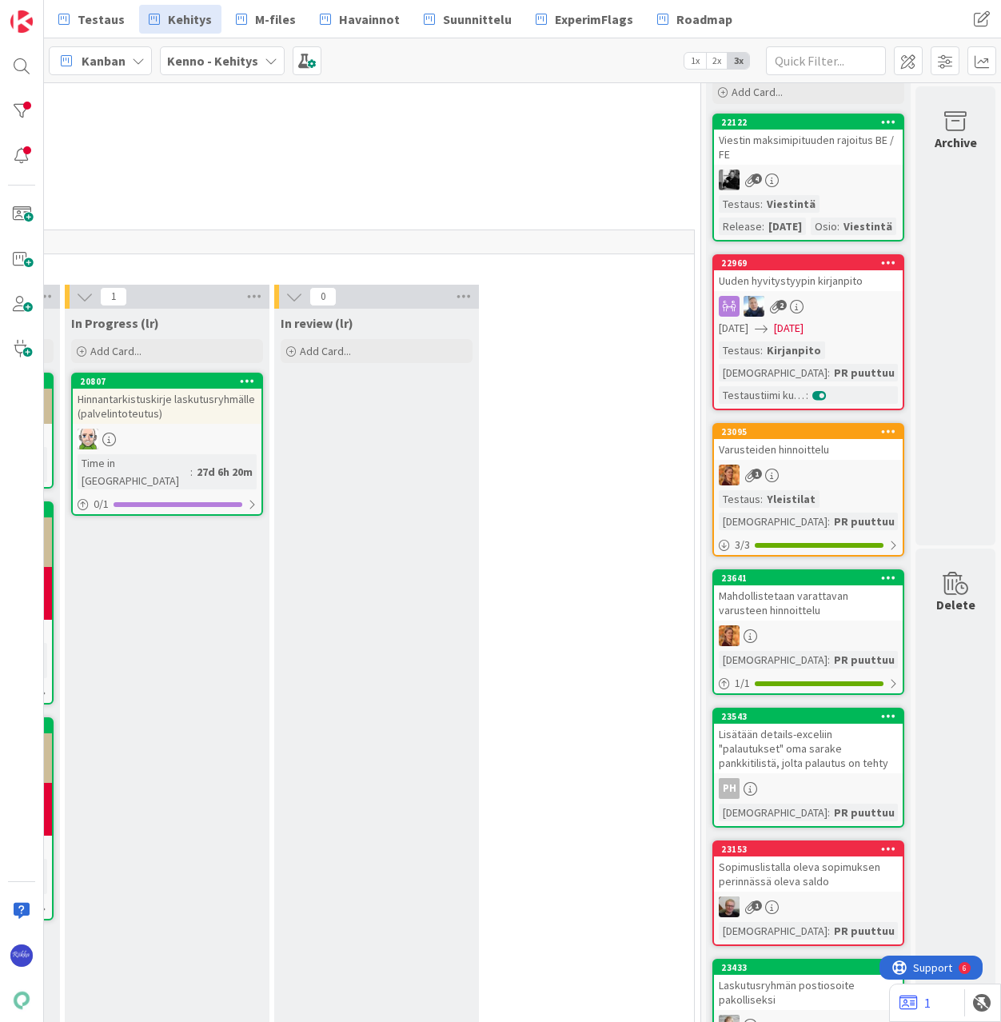
click at [597, 70] on div "Kanban Kenno - Kehitys 1x 2x 3x" at bounding box center [522, 60] width 957 height 44
click at [303, 60] on span at bounding box center [307, 60] width 29 height 29
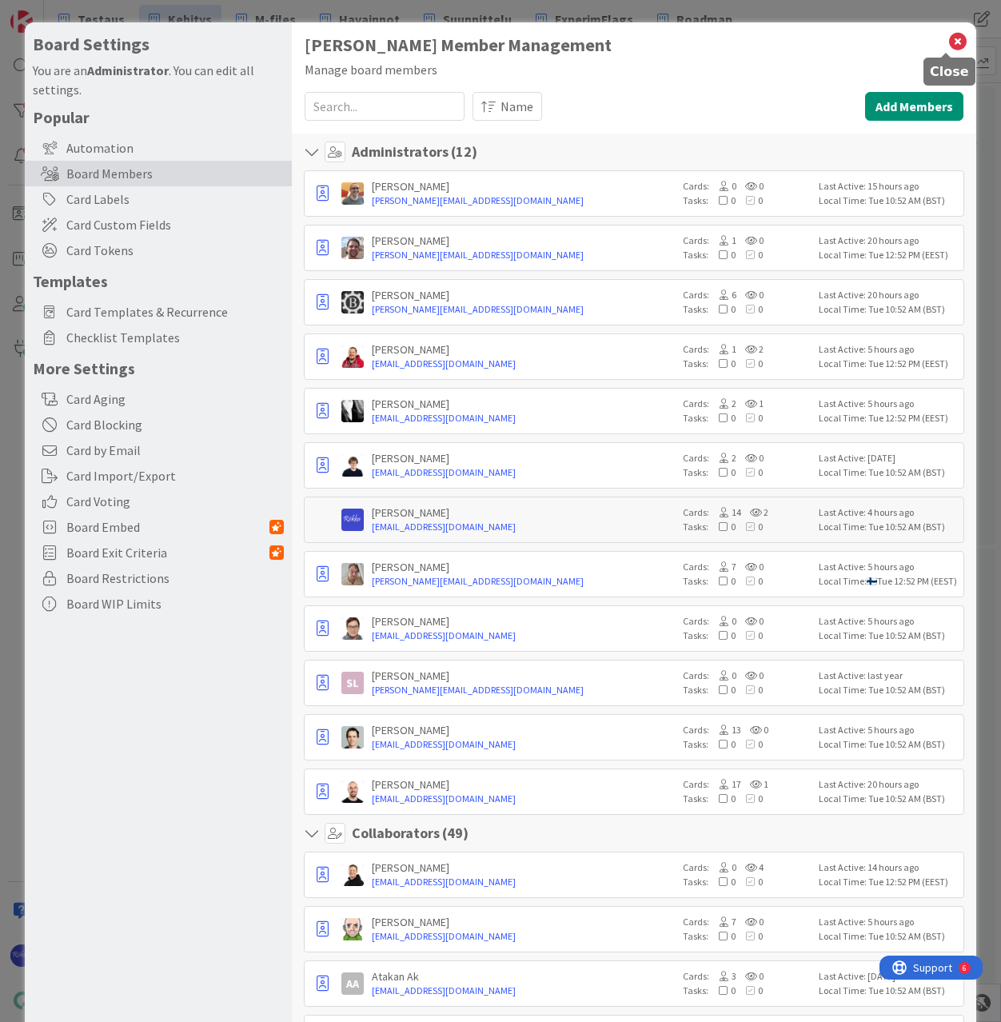
click at [949, 38] on icon at bounding box center [958, 41] width 21 height 22
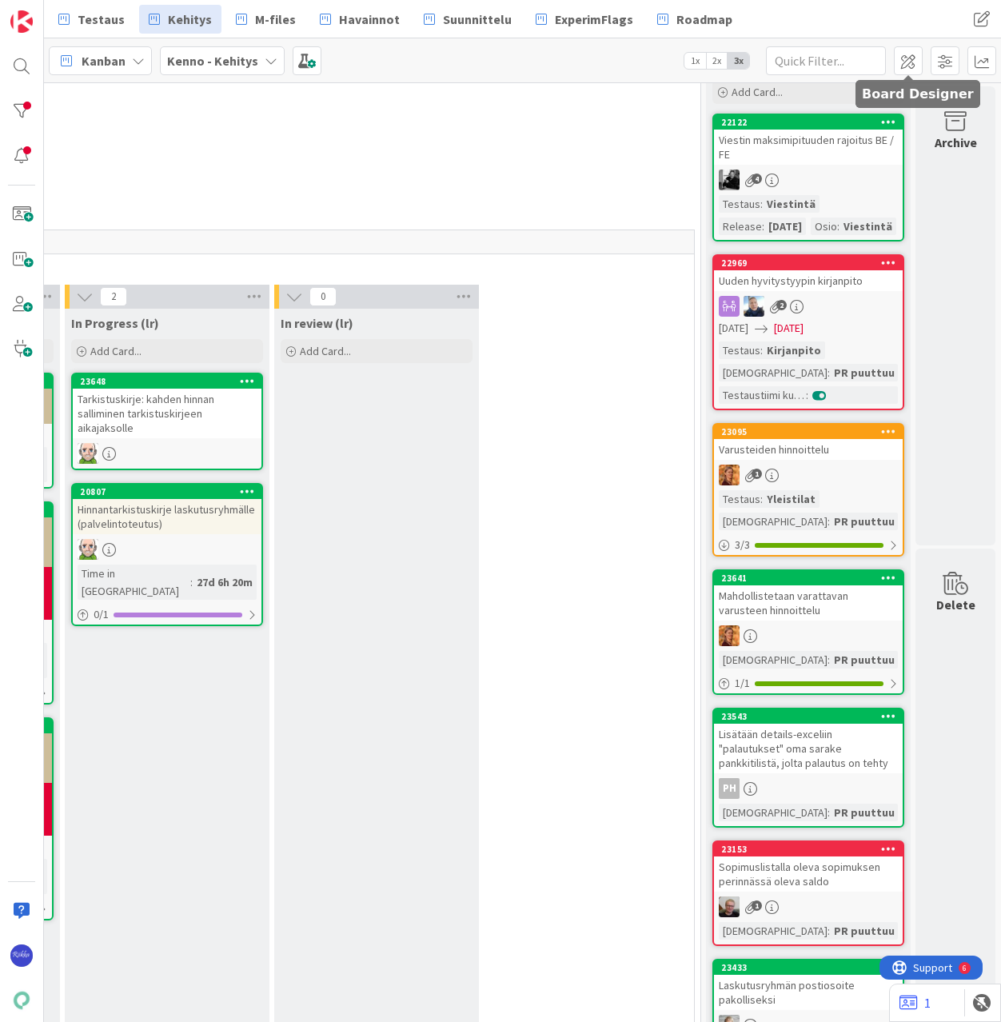
click at [908, 66] on span at bounding box center [908, 60] width 29 height 29
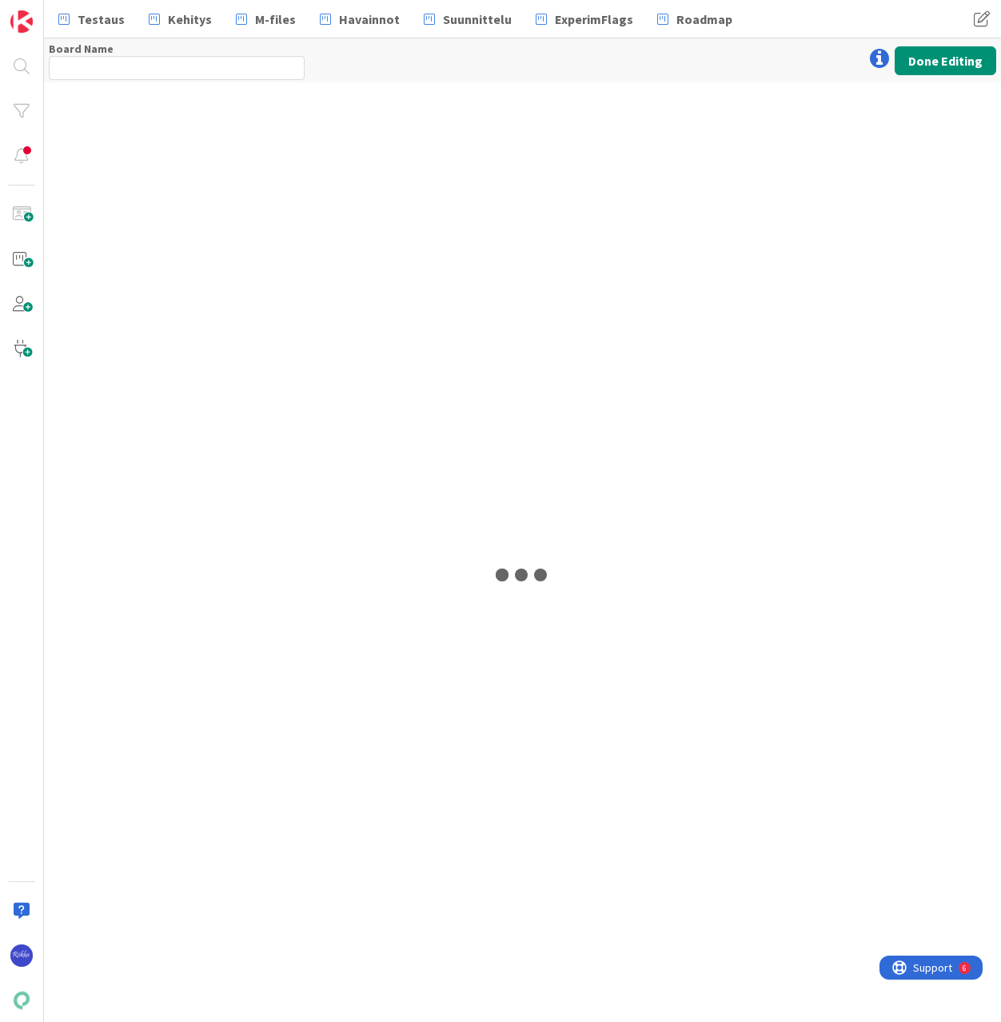
type input "Kenno - Kehitys"
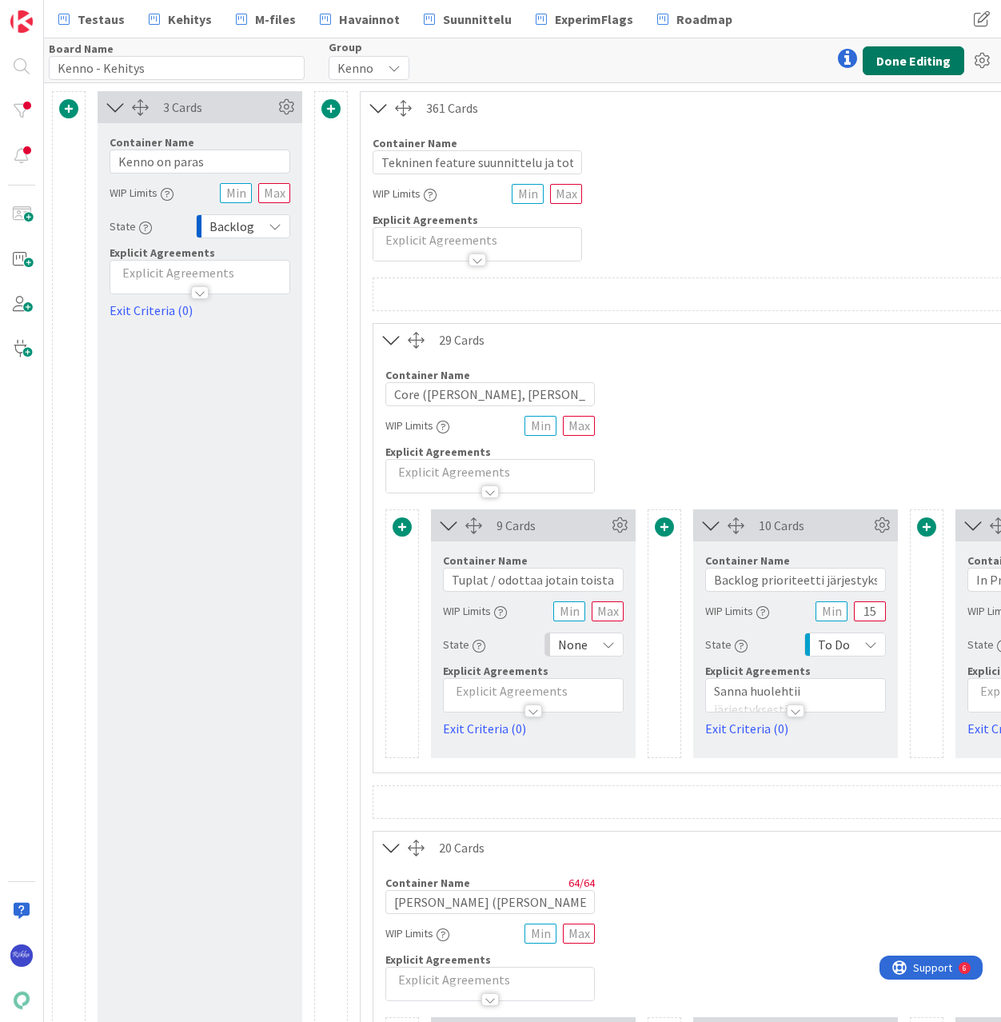
click at [928, 57] on button "Done Editing" at bounding box center [914, 60] width 102 height 29
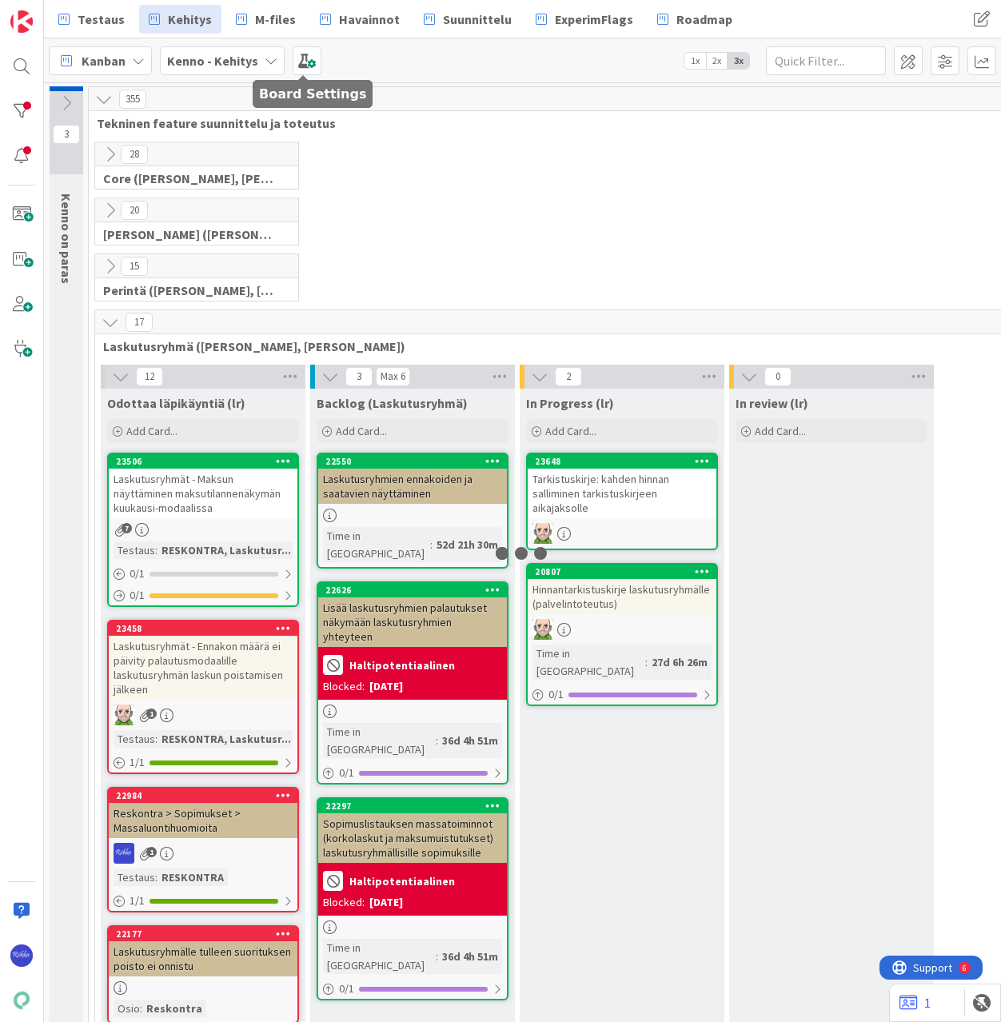
click at [301, 61] on span at bounding box center [307, 60] width 29 height 29
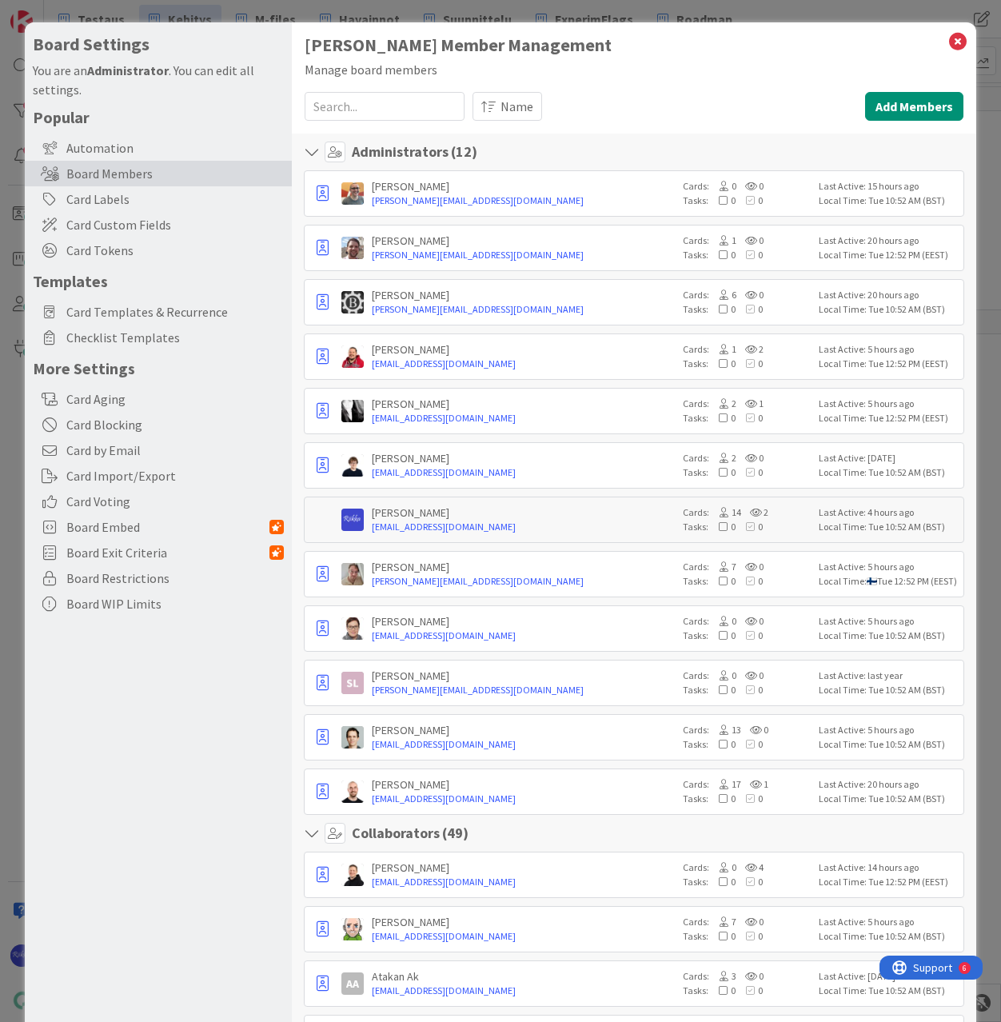
click at [122, 230] on span "Card Custom Fields" at bounding box center [175, 224] width 218 height 19
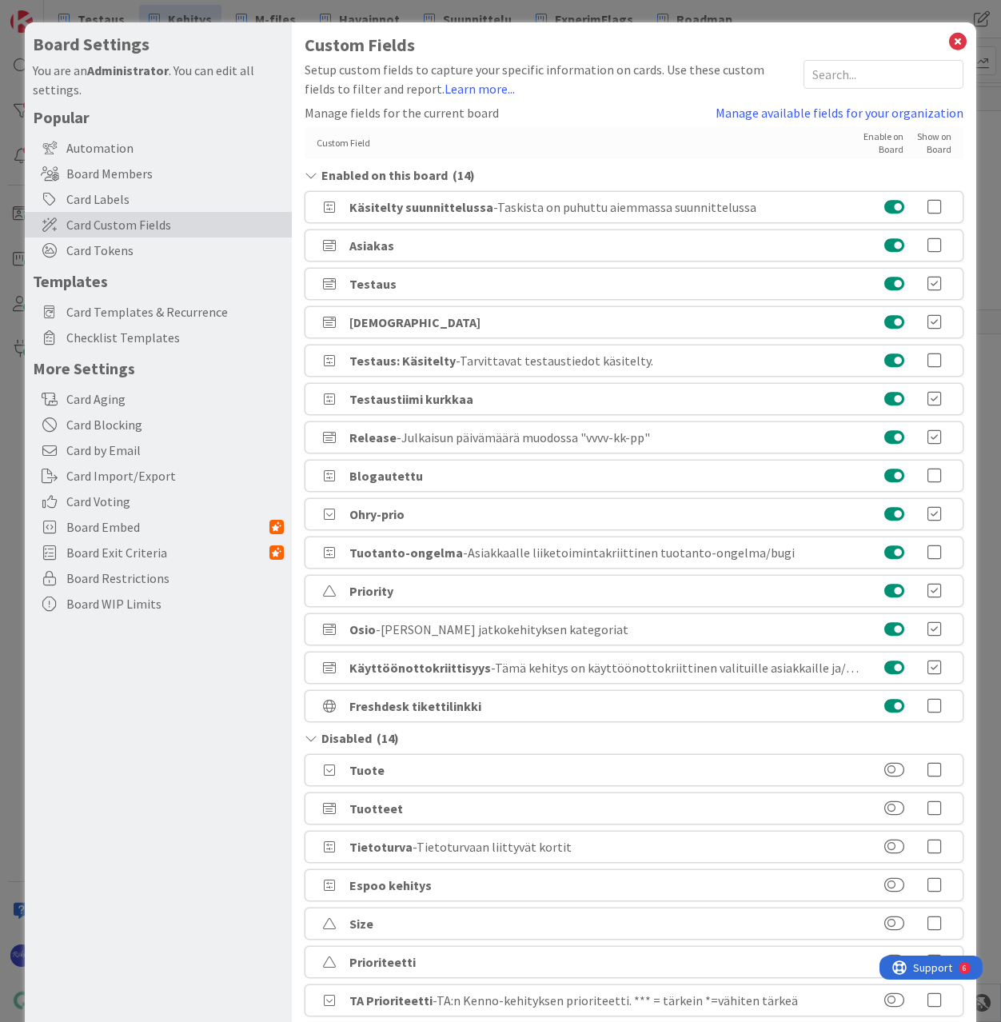
click at [754, 109] on link "Manage available fields for your organization" at bounding box center [840, 112] width 248 height 19
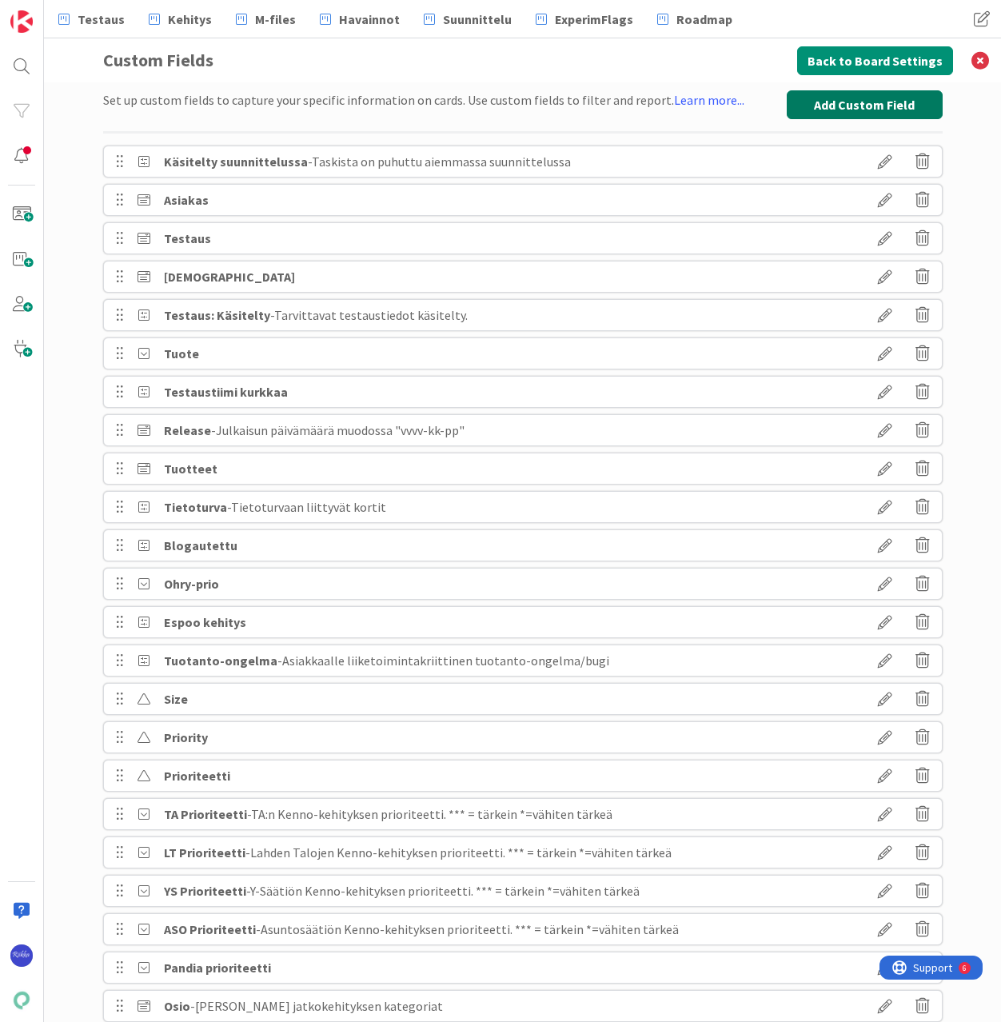
click at [845, 105] on button "Add Custom Field" at bounding box center [865, 104] width 156 height 29
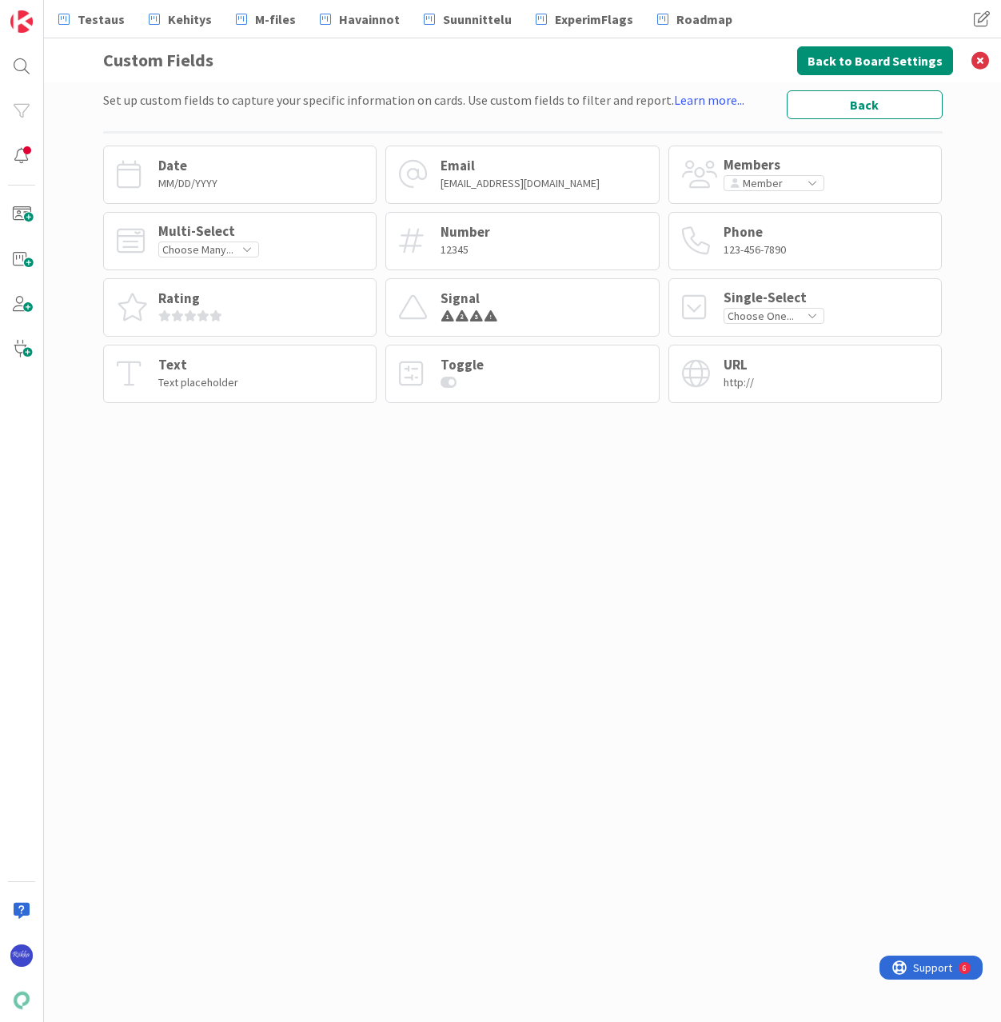
click at [561, 375] on div "Toggle" at bounding box center [522, 374] width 274 height 58
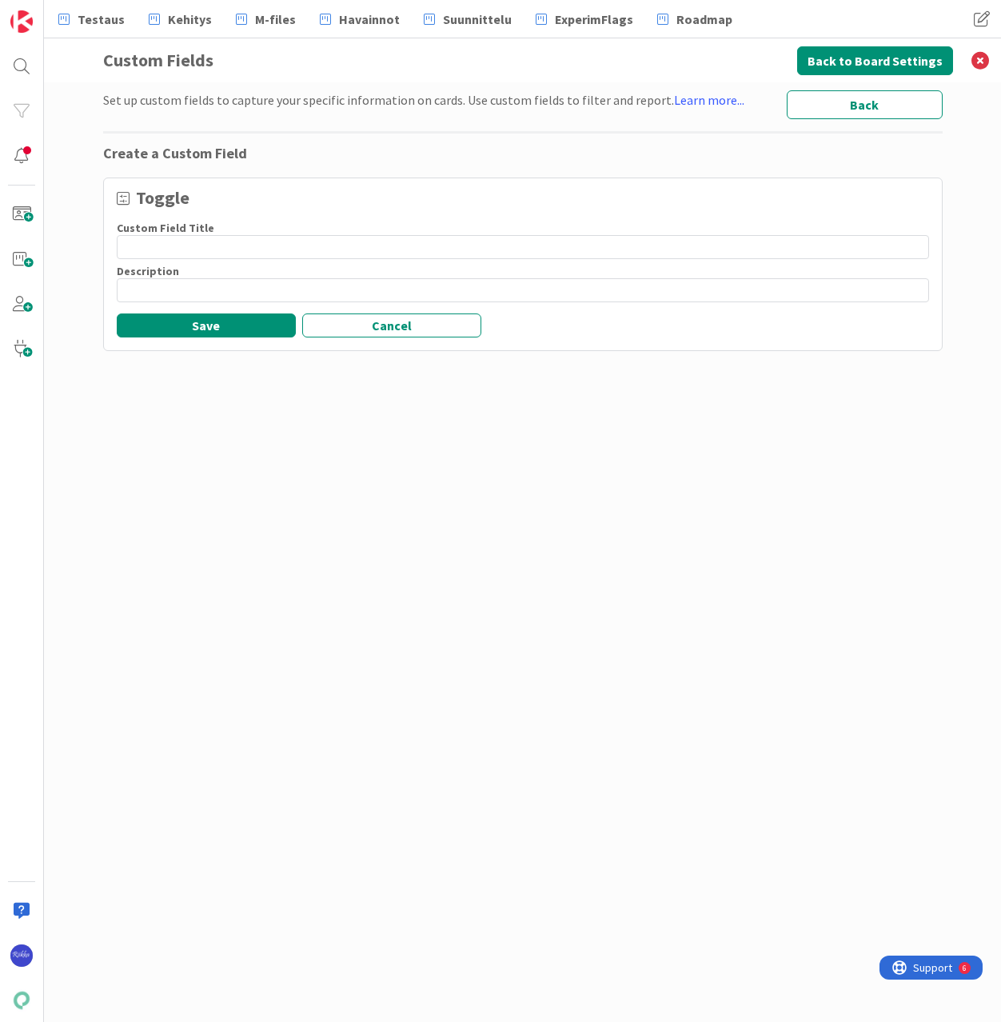
click at [890, 107] on button "Back" at bounding box center [865, 104] width 156 height 29
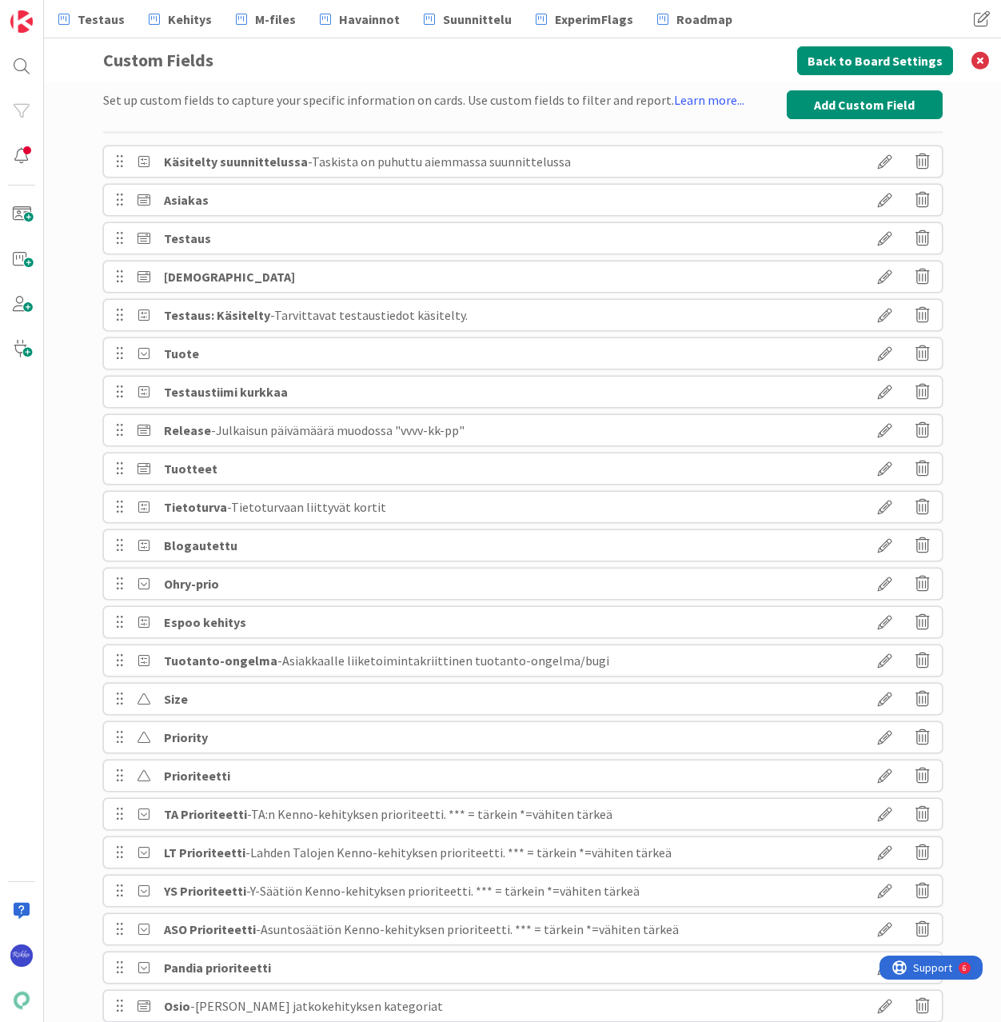
click at [880, 389] on icon at bounding box center [885, 391] width 45 height 27
type textarea "x"
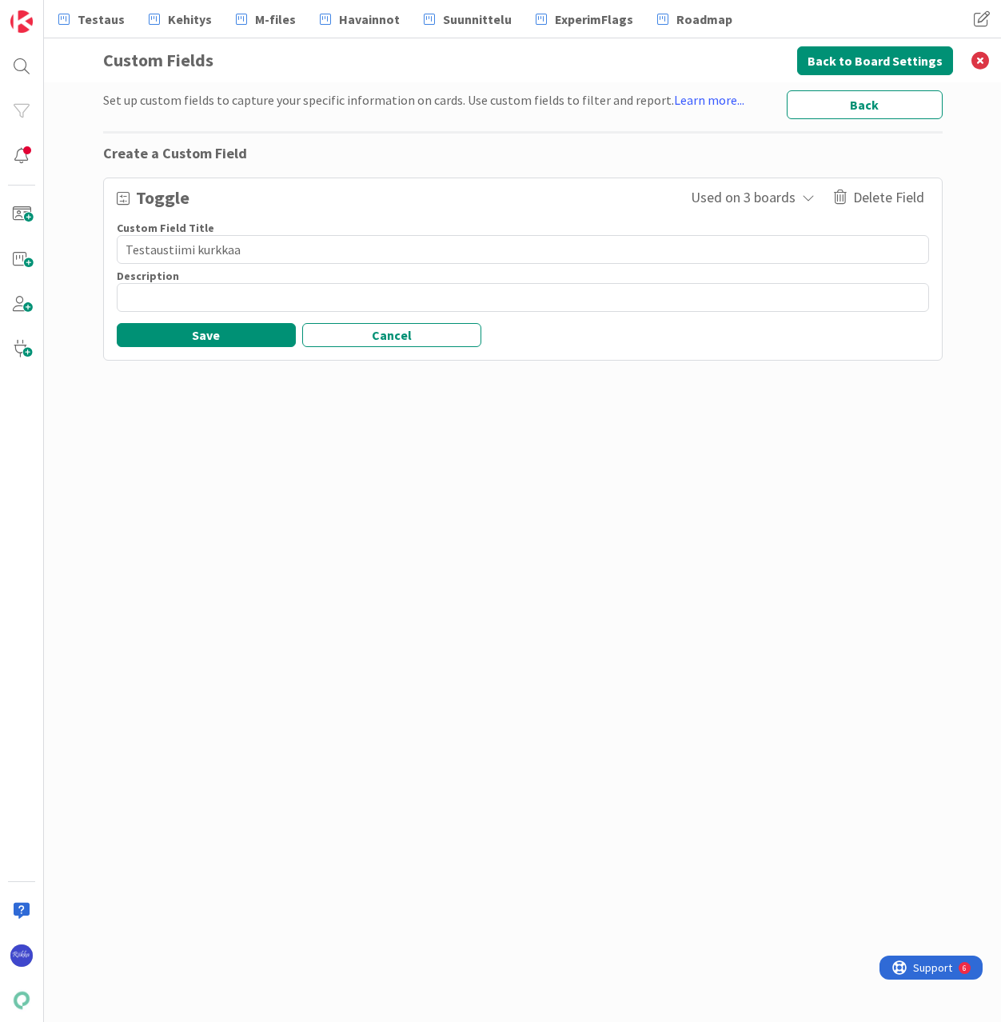
click at [887, 97] on button "Back" at bounding box center [865, 104] width 156 height 29
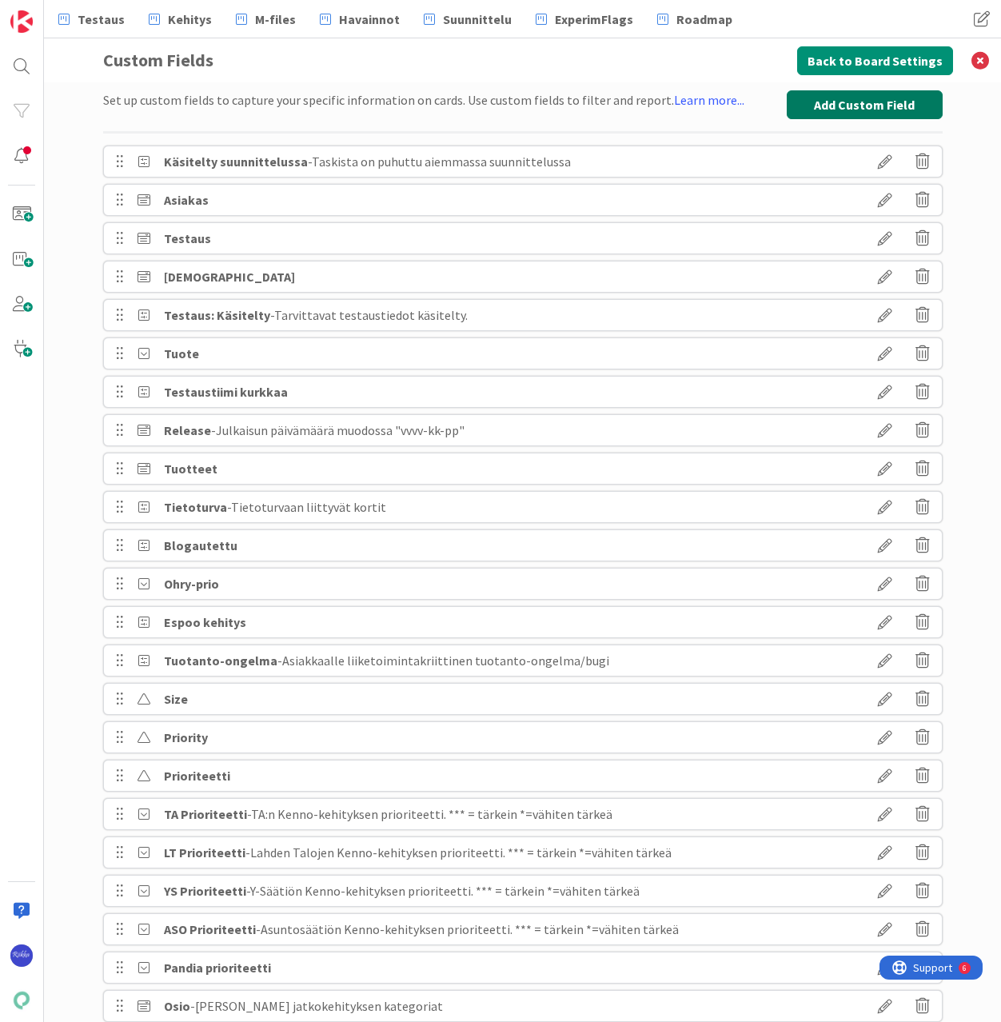
click at [861, 110] on button "Add Custom Field" at bounding box center [865, 104] width 156 height 29
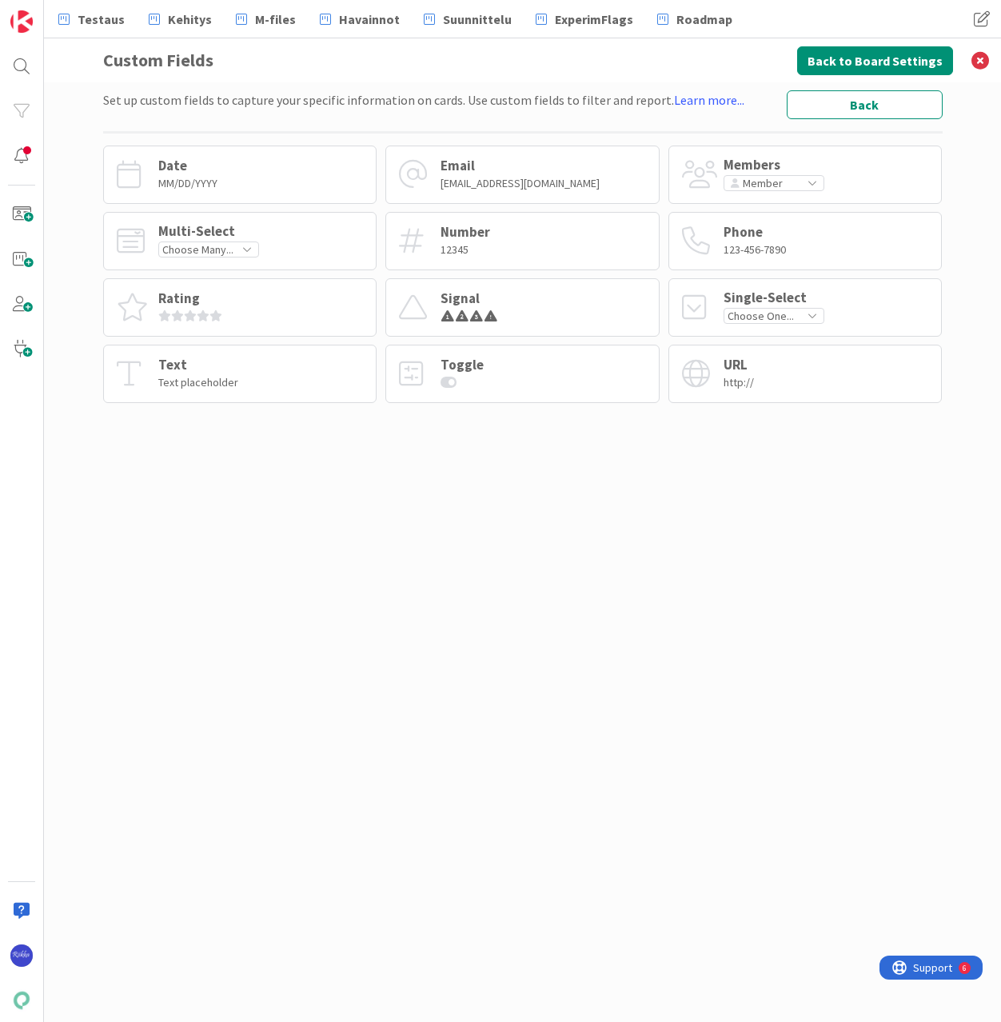
click at [572, 377] on div "Toggle" at bounding box center [522, 374] width 274 height 58
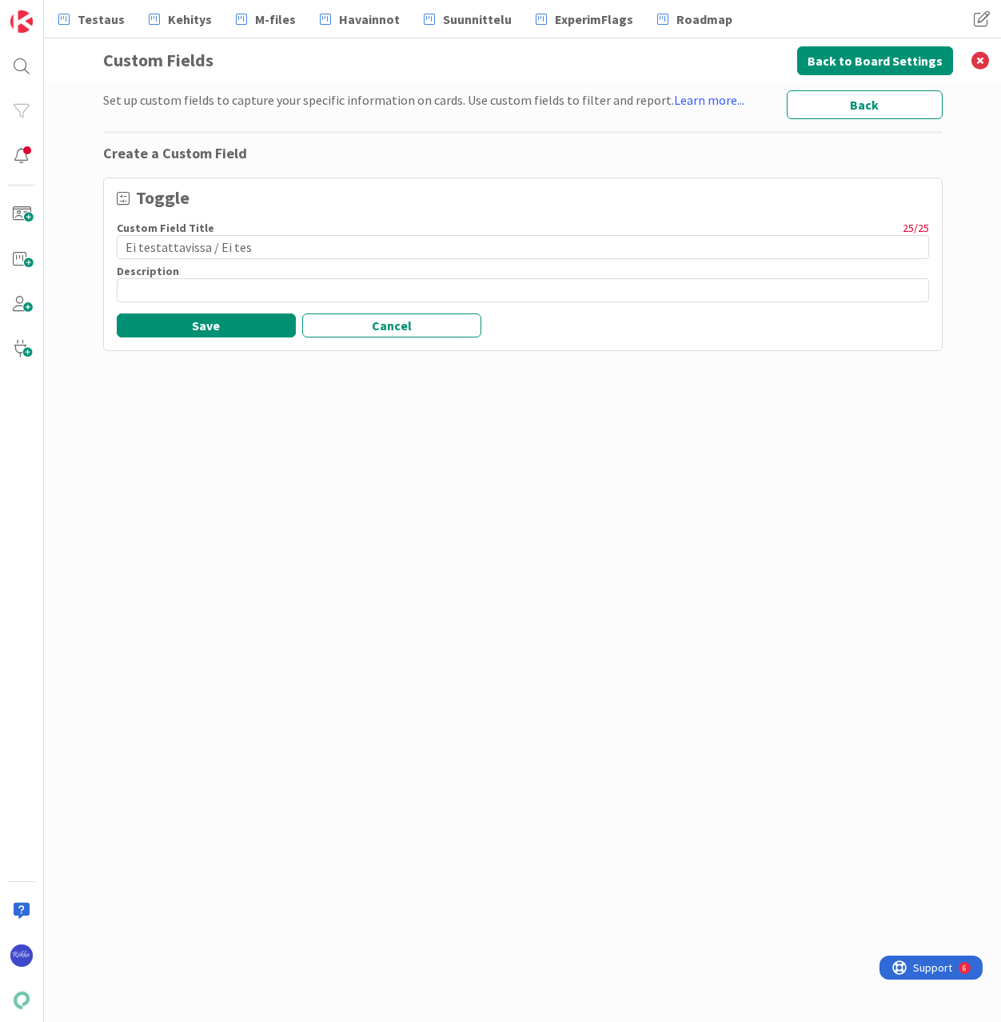
click at [287, 236] on input "Ei testattavissa / Ei tes" at bounding box center [523, 247] width 813 height 24
type input "Ei testattavaa"
click at [202, 325] on button "Save" at bounding box center [206, 325] width 179 height 24
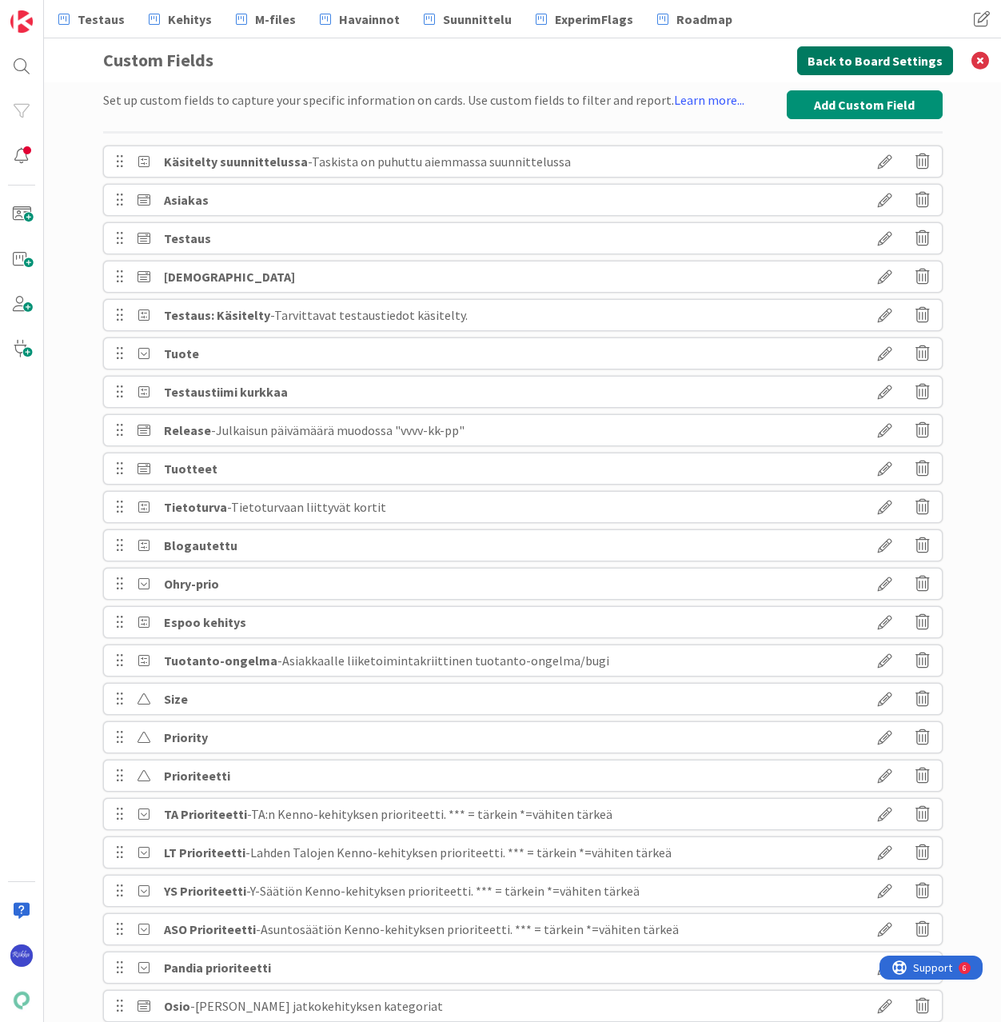
click at [867, 65] on button "Back to Board Settings" at bounding box center [875, 60] width 156 height 29
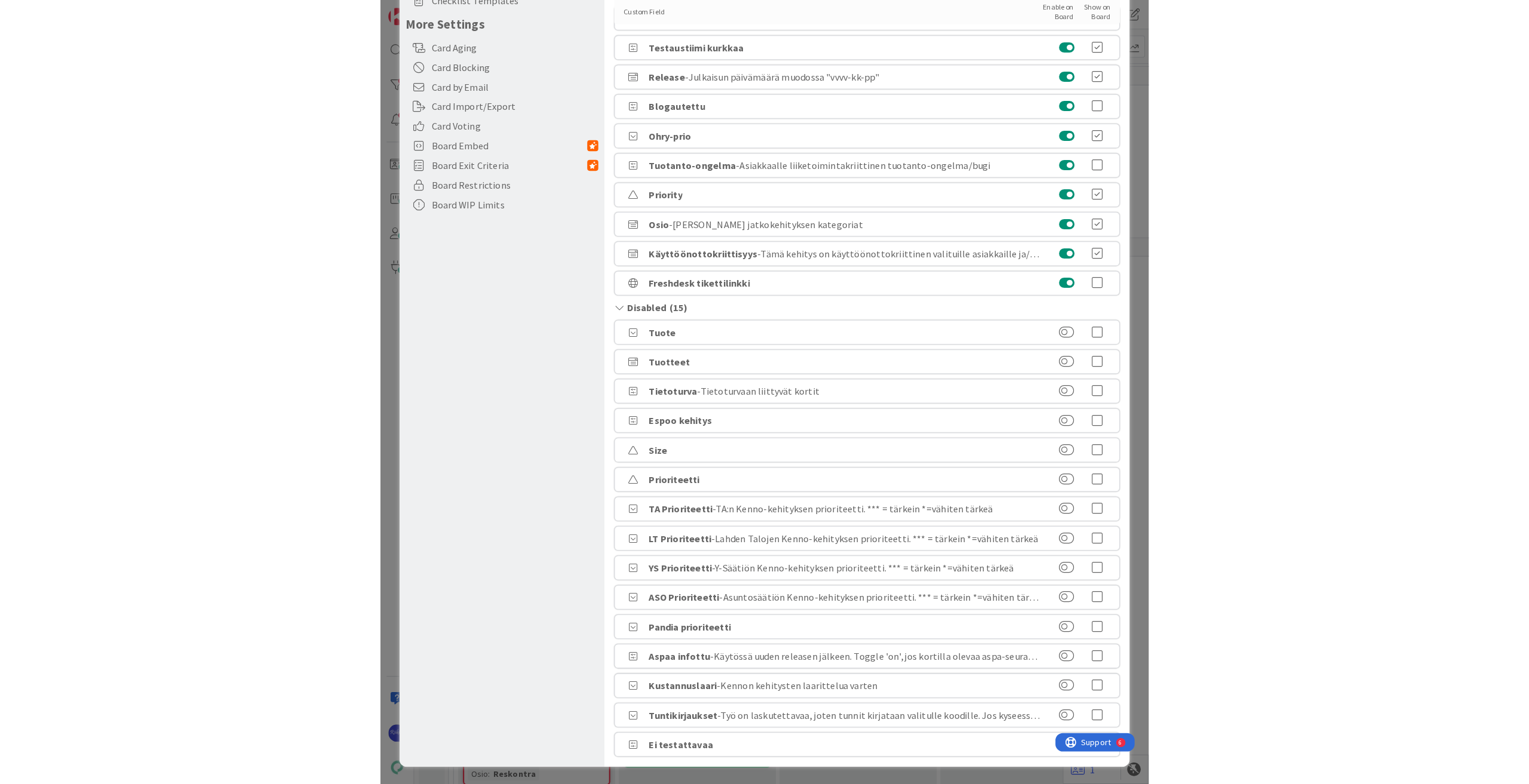
scroll to position [223, 0]
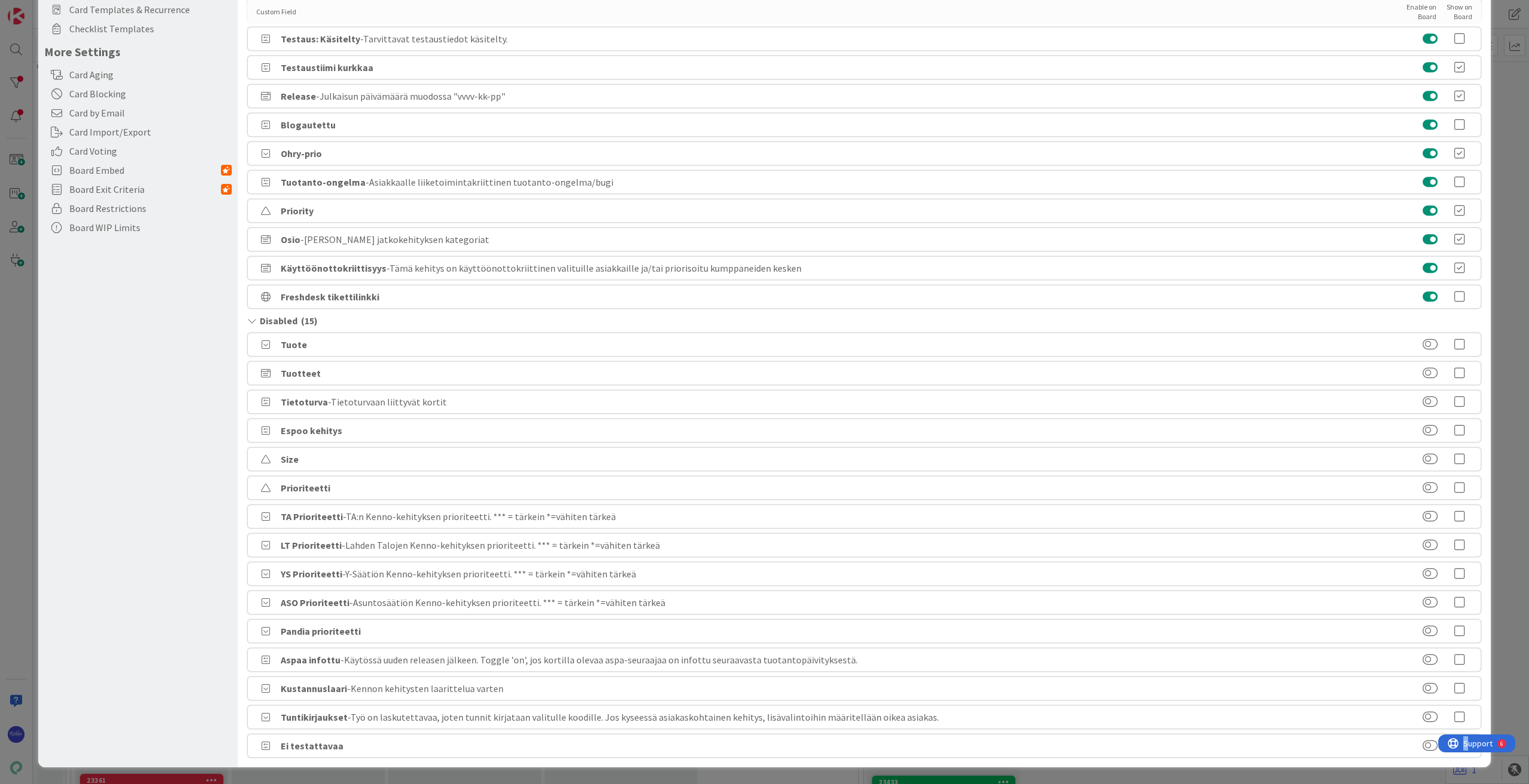
drag, startPoint x: 1466, startPoint y: 747, endPoint x: 1451, endPoint y: 655, distance: 93.2
click at [747, 735] on html "Support 6" at bounding box center [1477, 744] width 77 height 18
click at [747, 744] on button at bounding box center [1430, 746] width 15 height 12
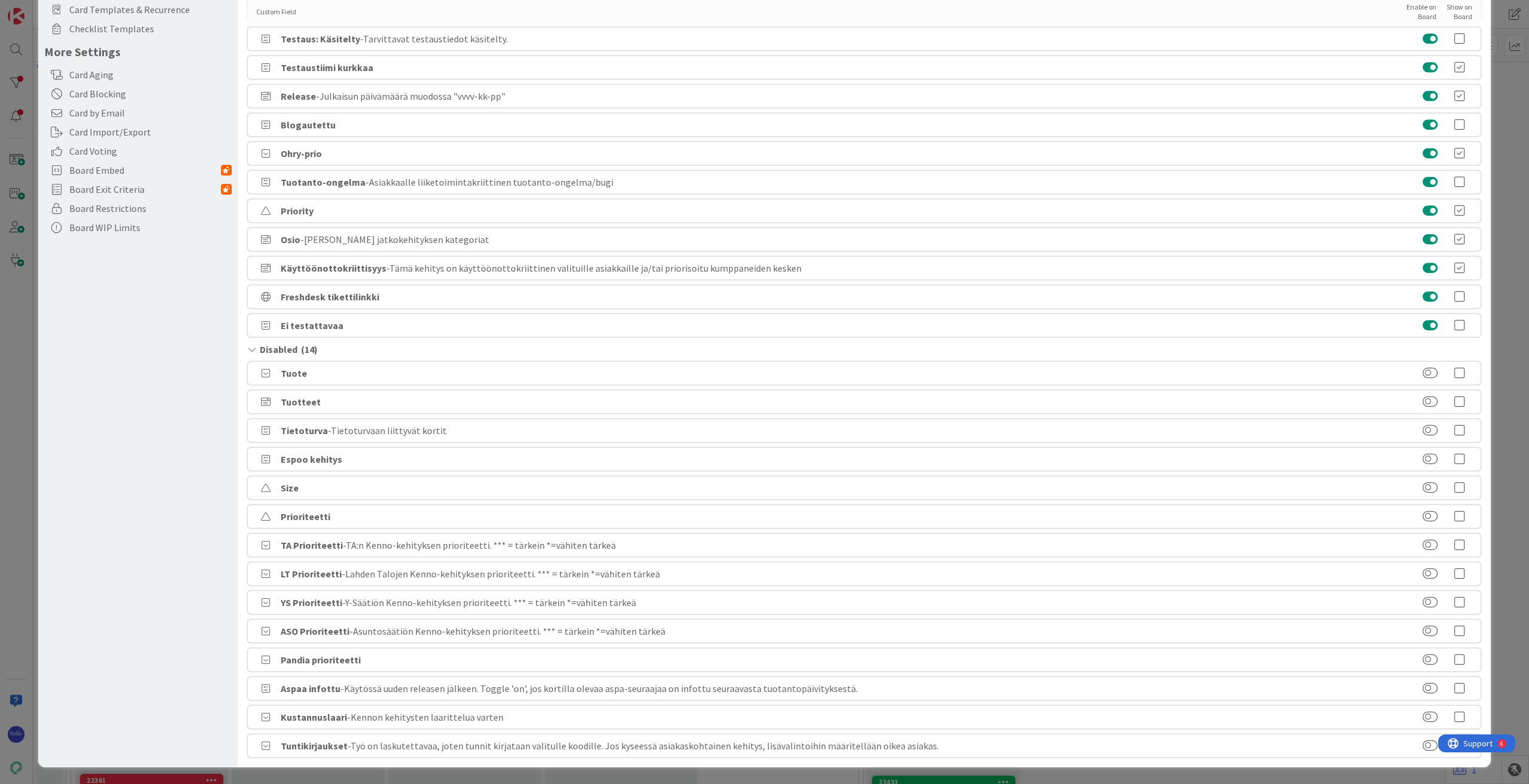
drag, startPoint x: 1452, startPoint y: 742, endPoint x: 2864, endPoint y: 1434, distance: 1572.5
click at [747, 735] on html "Support 6" at bounding box center [1477, 744] width 77 height 18
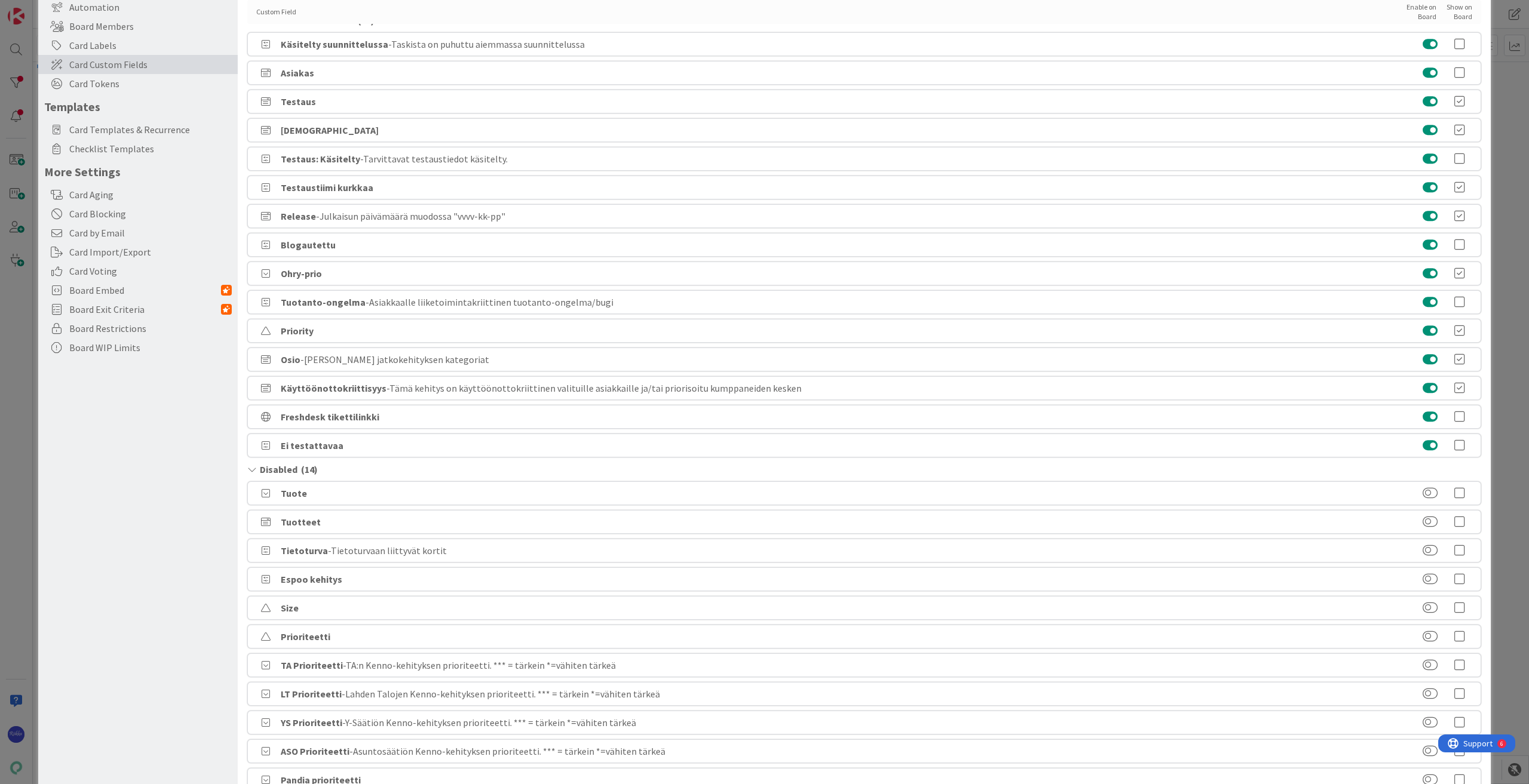
scroll to position [0, 0]
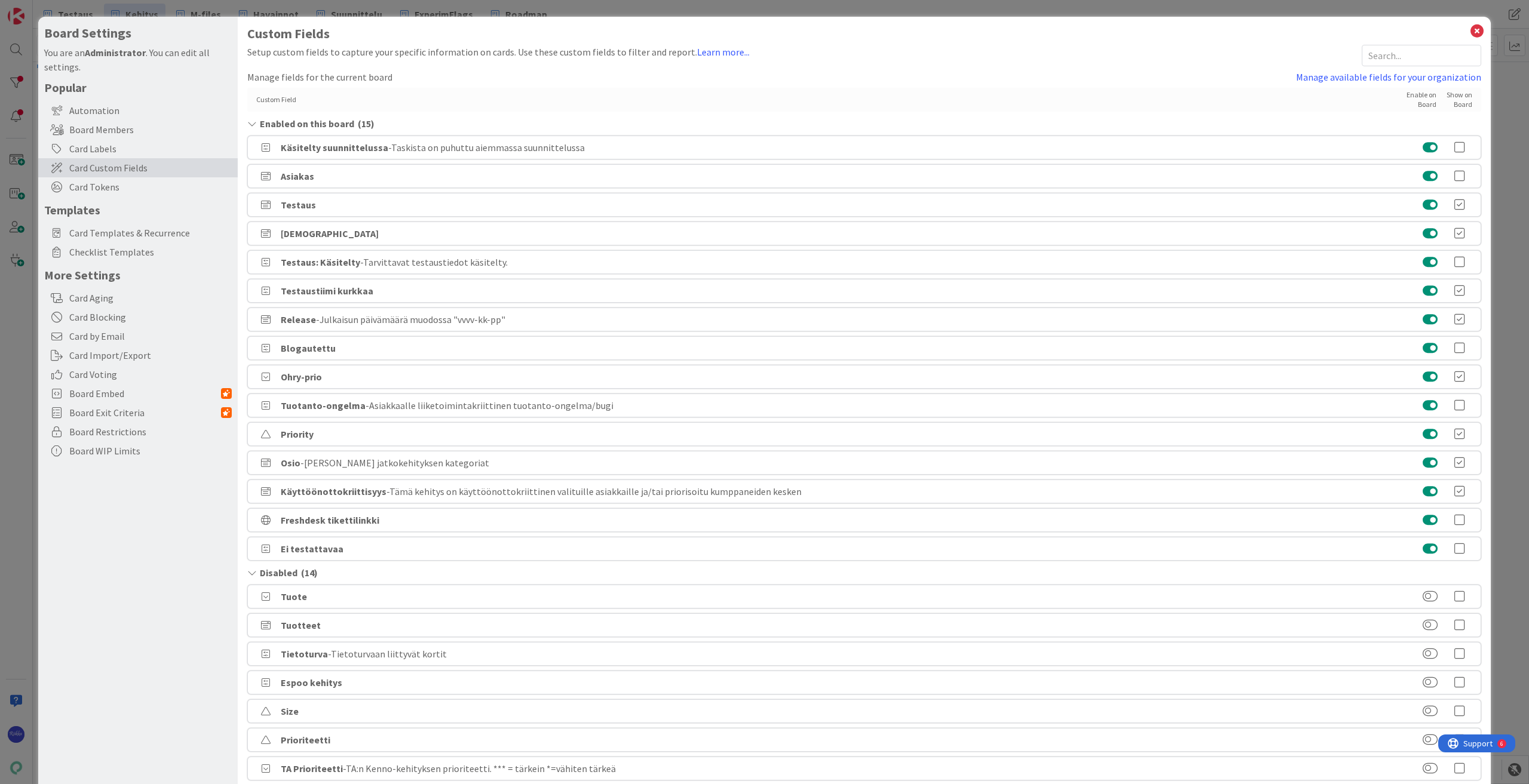
click at [747, 547] on icon at bounding box center [1460, 549] width 24 height 12
drag, startPoint x: 1371, startPoint y: 544, endPoint x: 1368, endPoint y: 509, distance: 35.1
click at [747, 509] on div "Custom Field Enable on Board Show on Board Enabled on this board ( 15 ) Käsitel…" at bounding box center [864, 535] width 1234 height 893
click at [747, 73] on link "Manage available fields for your organization" at bounding box center [1389, 77] width 185 height 14
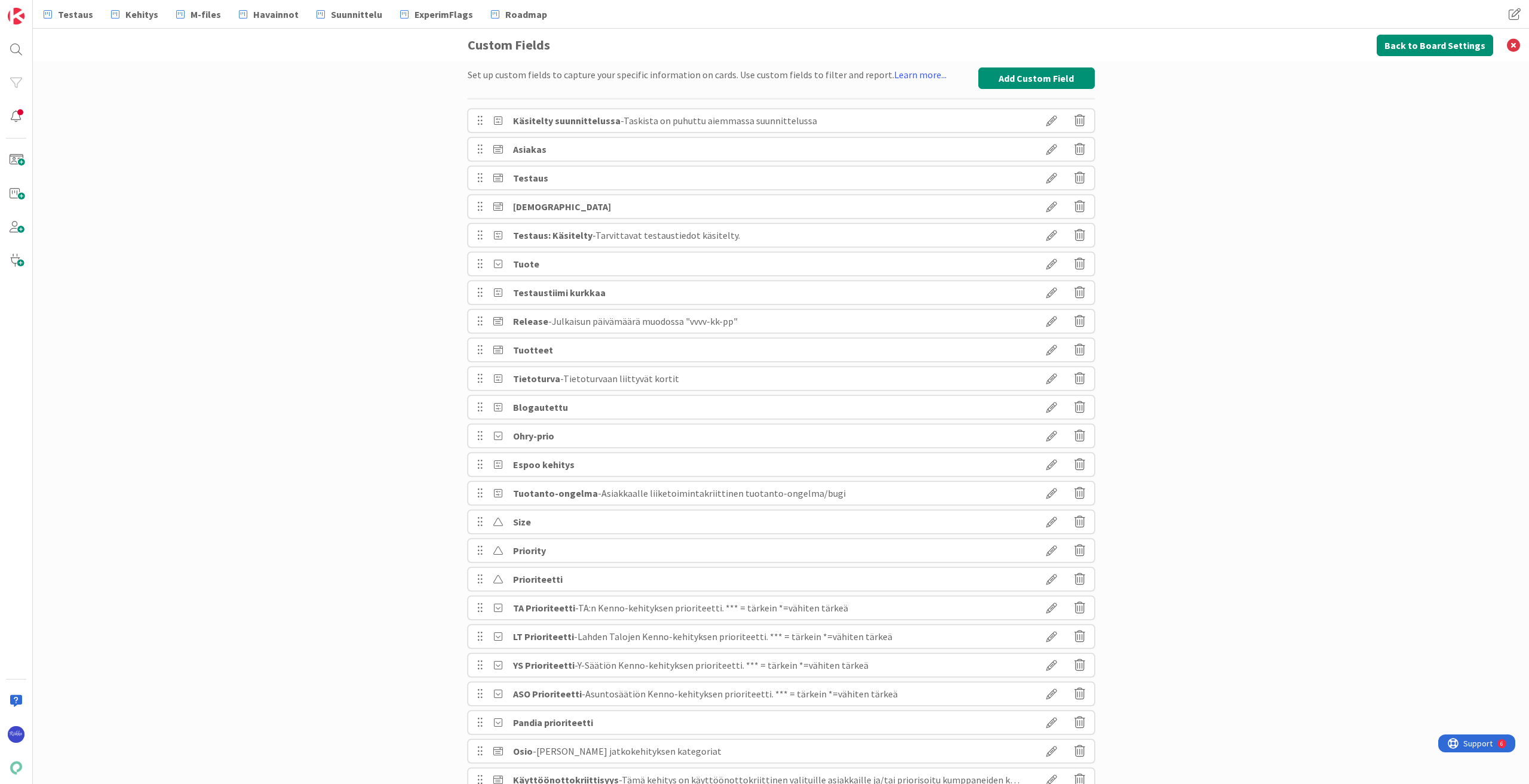
scroll to position [181, 0]
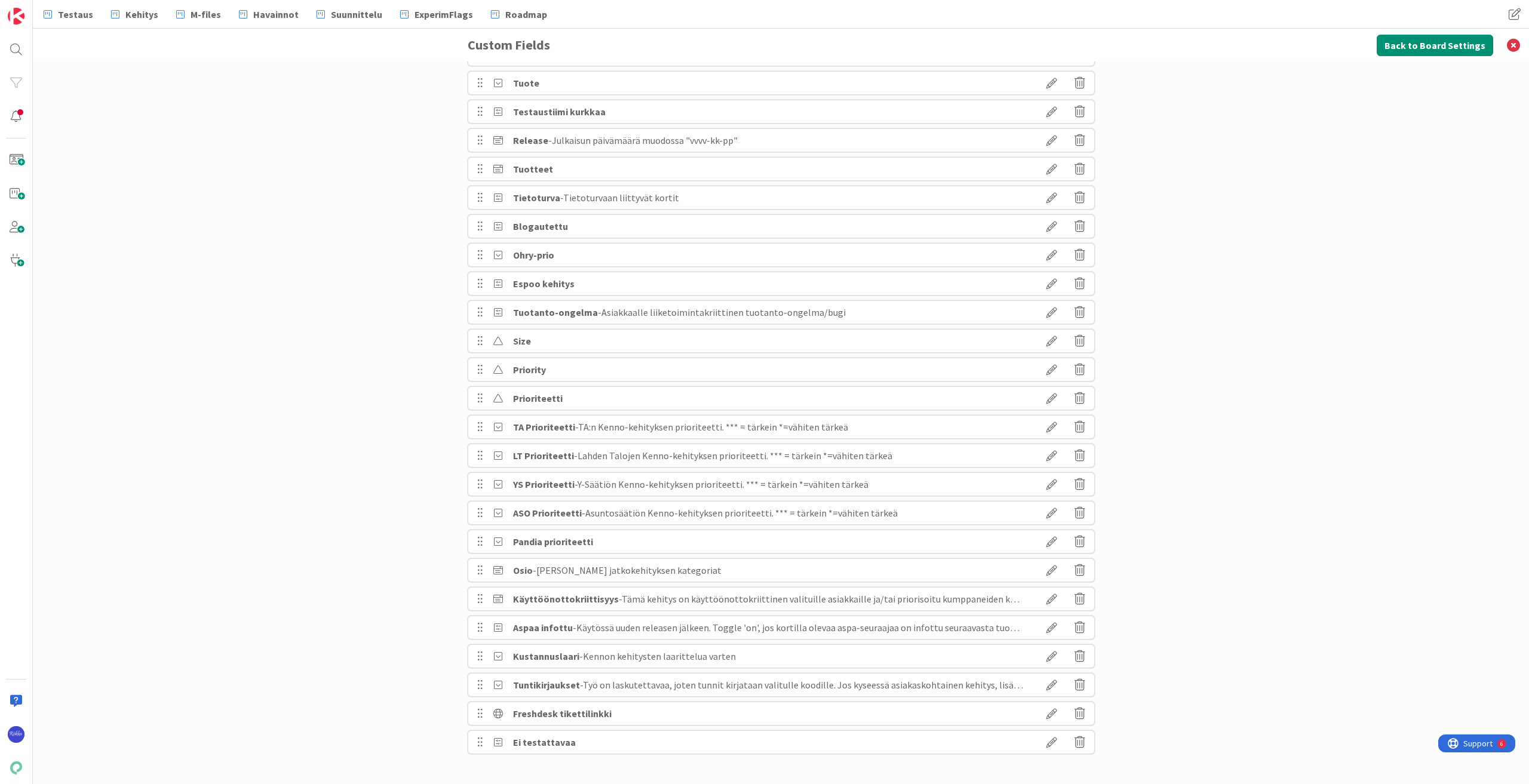
click at [747, 744] on icon at bounding box center [1052, 741] width 34 height 20
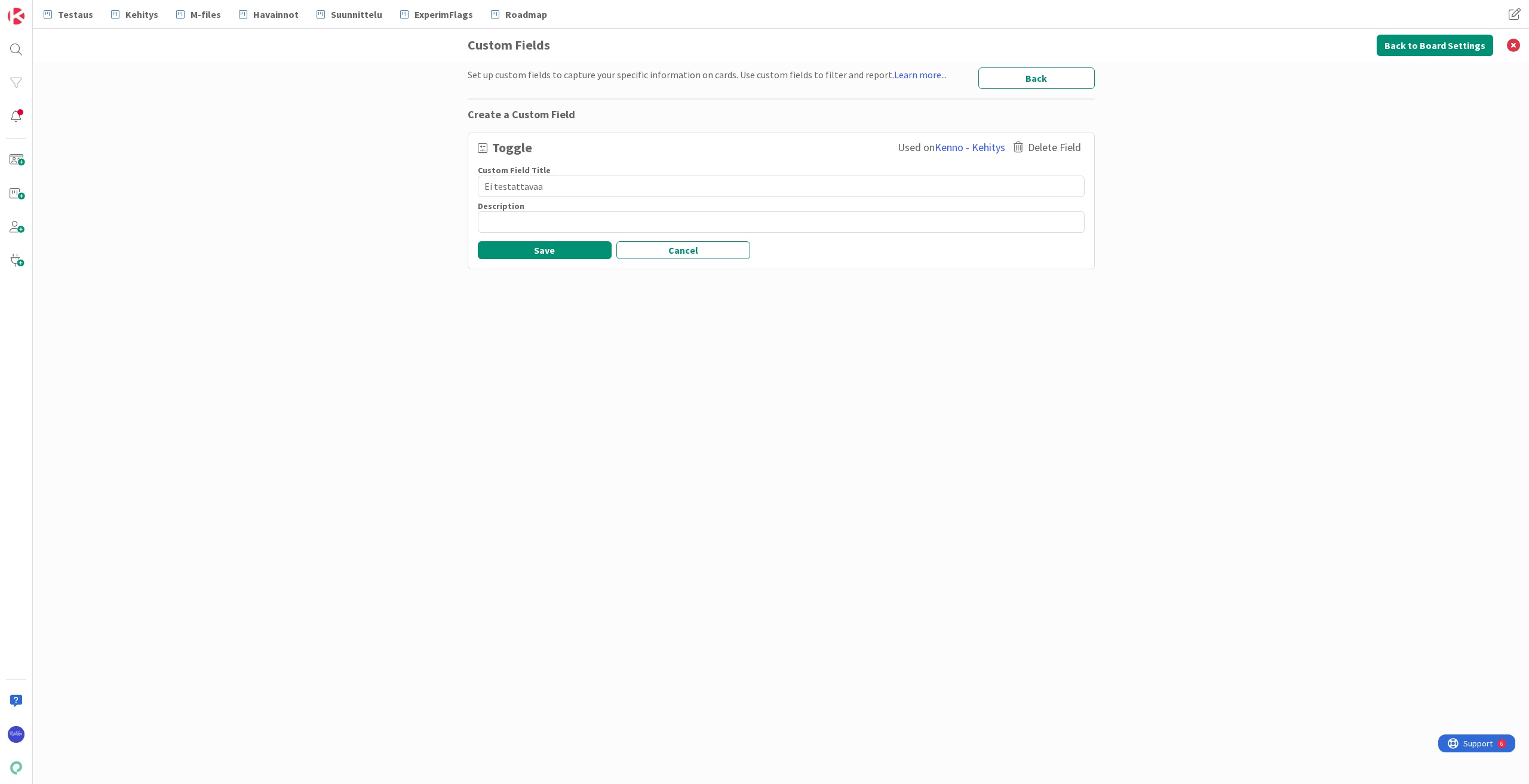
scroll to position [0, 0]
click at [533, 228] on textarea at bounding box center [781, 222] width 607 height 22
type textarea "x"
type textarea "K"
type textarea "x"
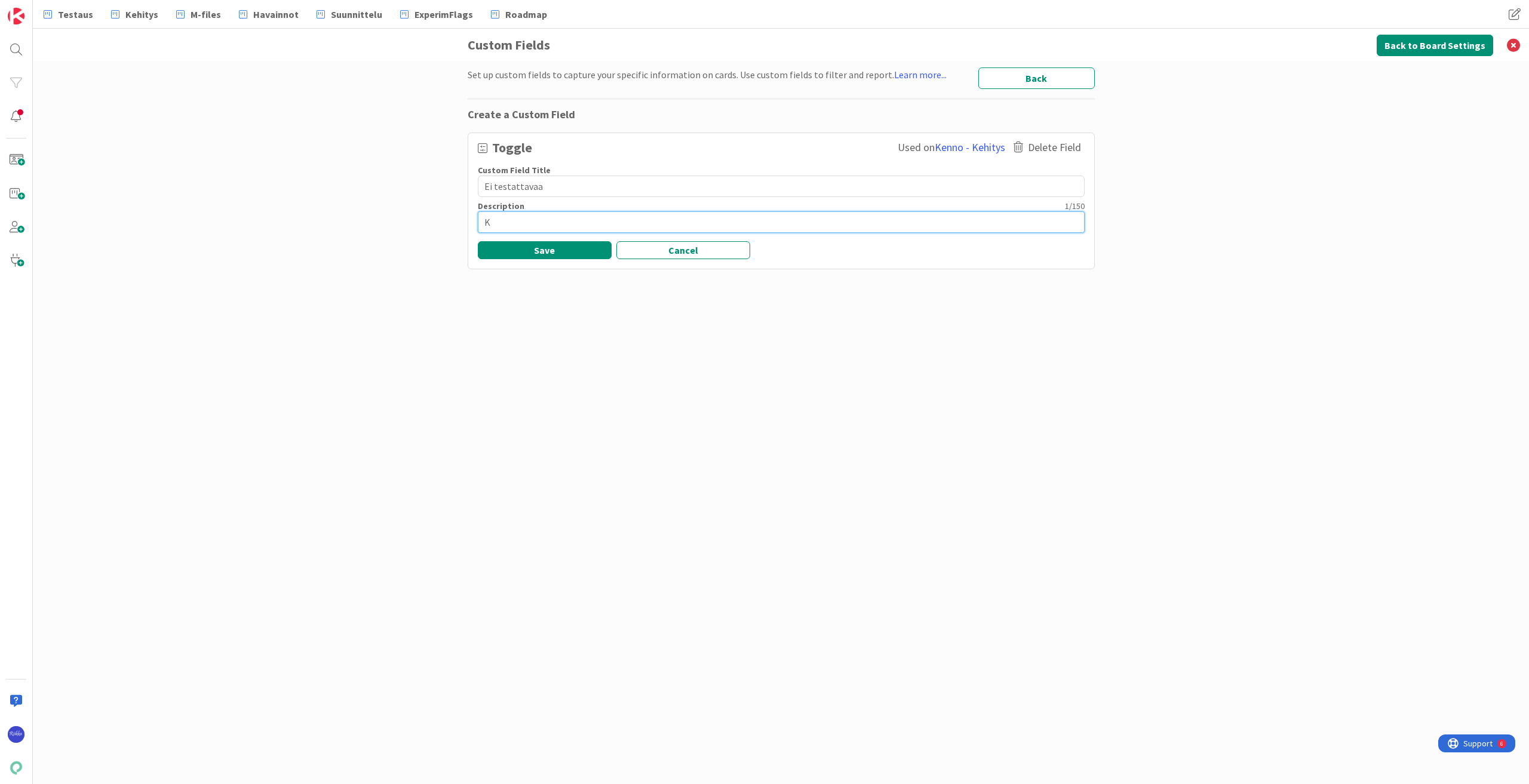
type textarea "Kä"
type textarea "x"
type textarea "Käy"
type textarea "x"
type textarea "Käyt"
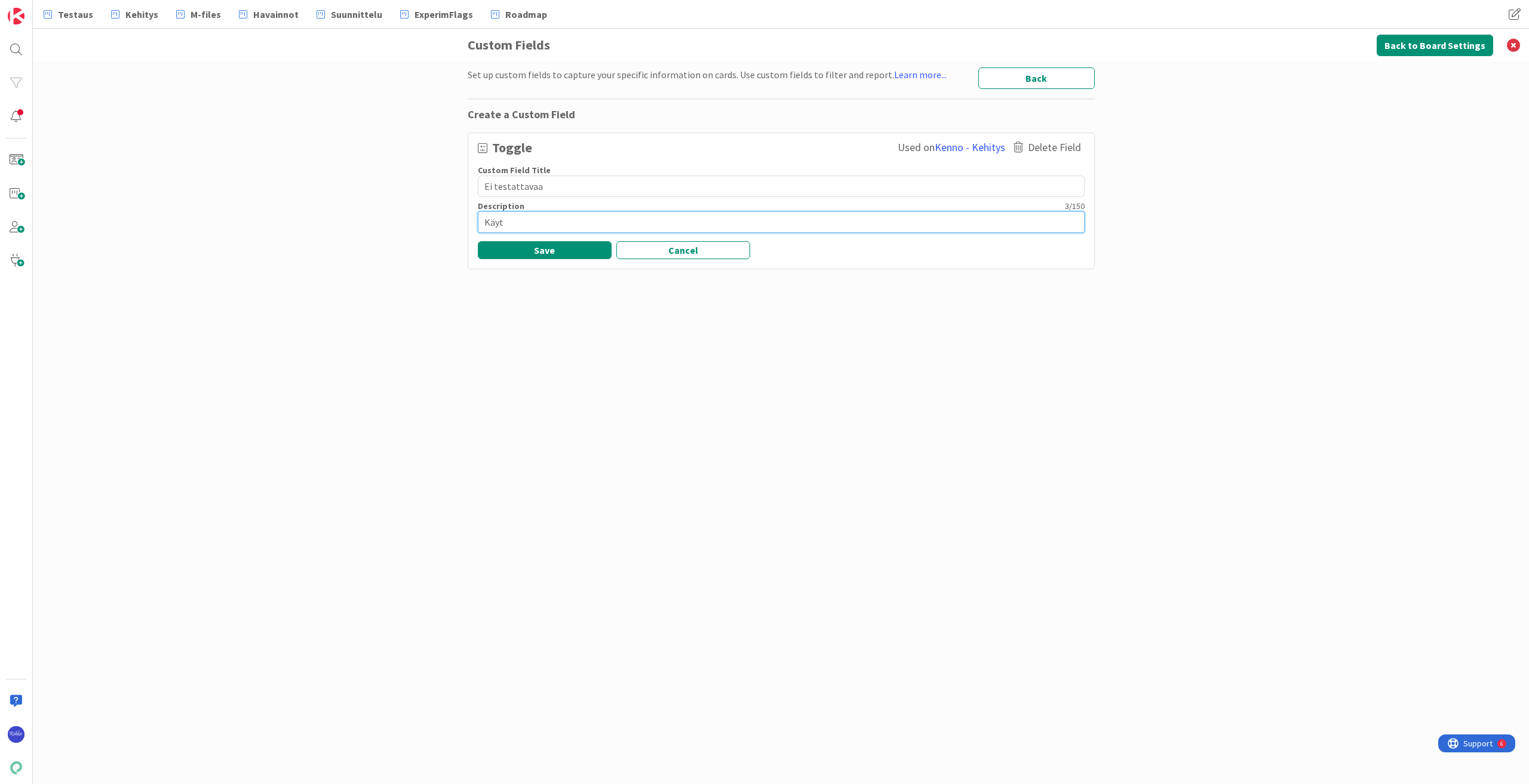
type textarea "x"
type textarea "Käytä"
type textarea "x"
type textarea "Käytä"
type textarea "x"
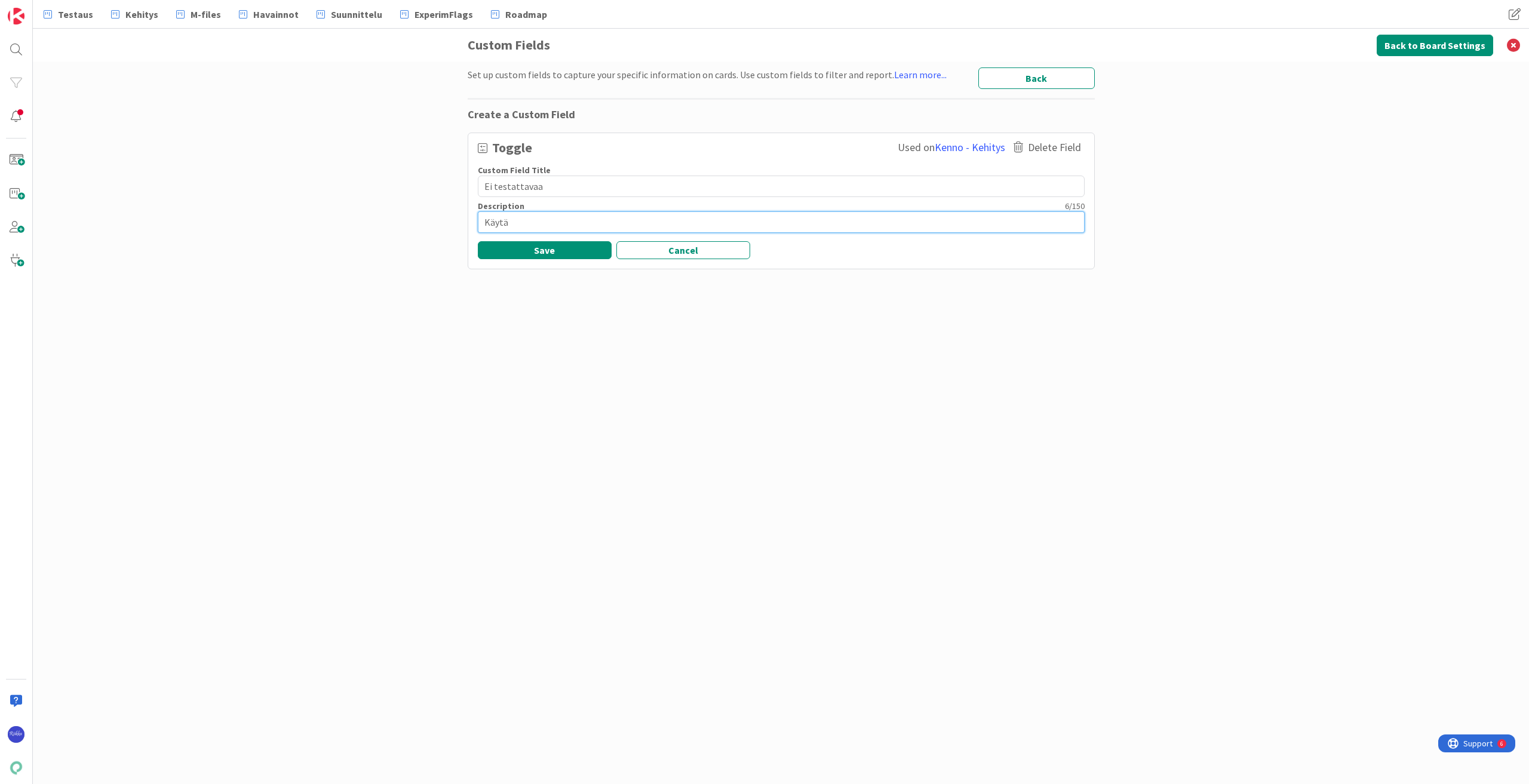
type textarea "Käytä t"
type textarea "x"
type textarea "Käytä tä"
type textarea "x"
type textarea "Käytä tät"
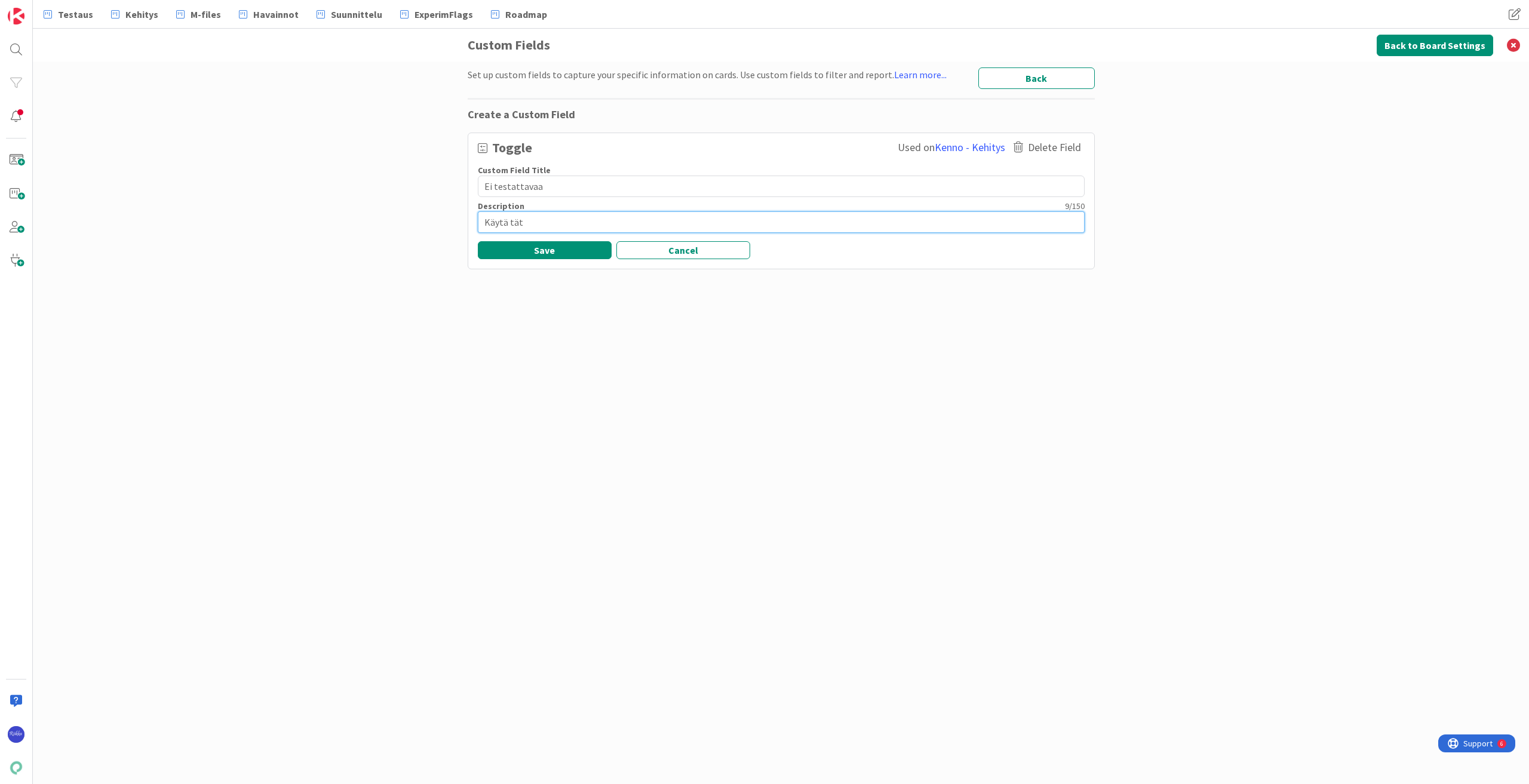
type textarea "x"
type textarea "Käytä tätä"
type textarea "x"
type textarea "Käytä tätä,"
type textarea "x"
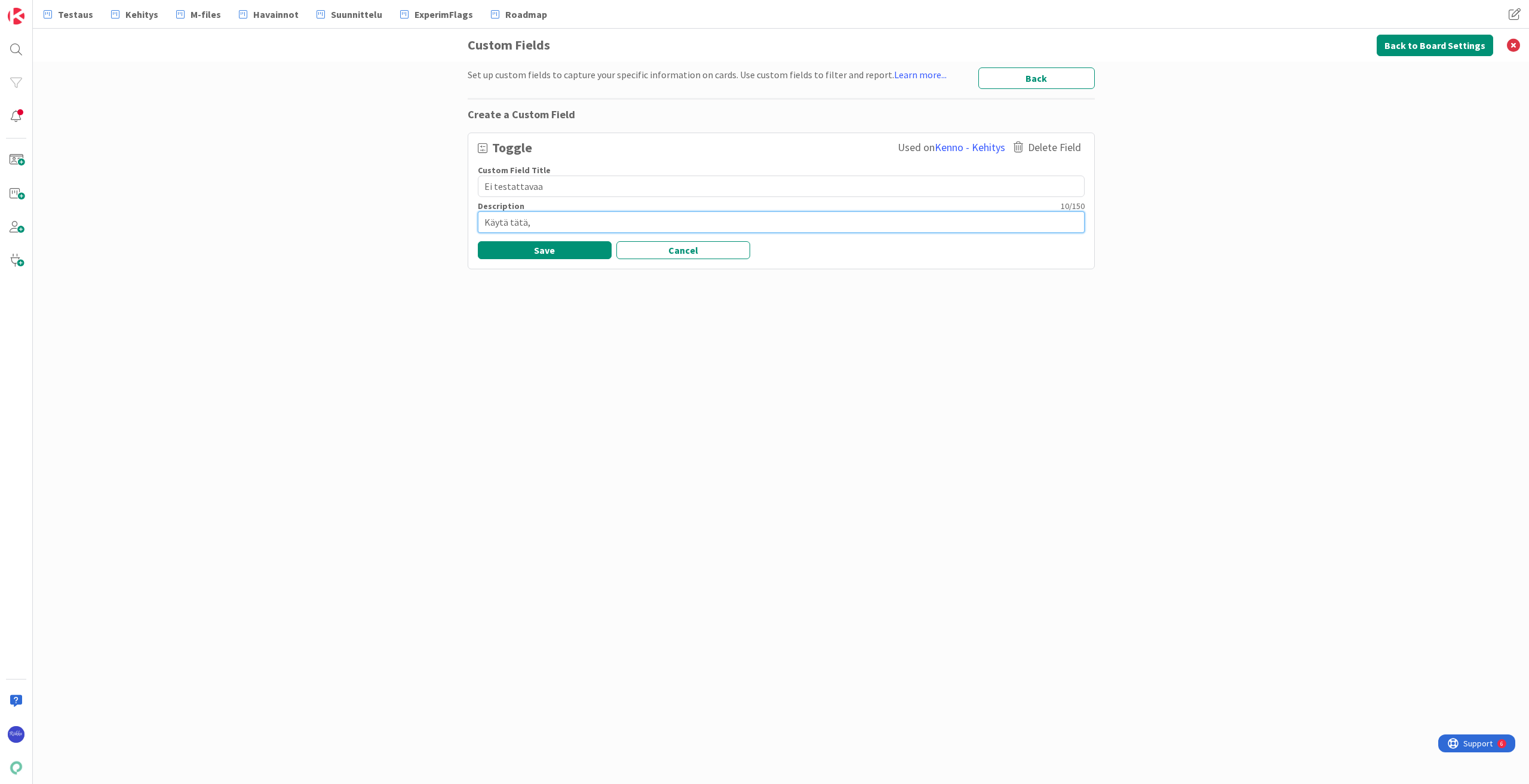
type textarea "Käytä tätä,"
type textarea "x"
type textarea "Käytä tätä, j"
type textarea "x"
type textarea "Käytä tätä, jo"
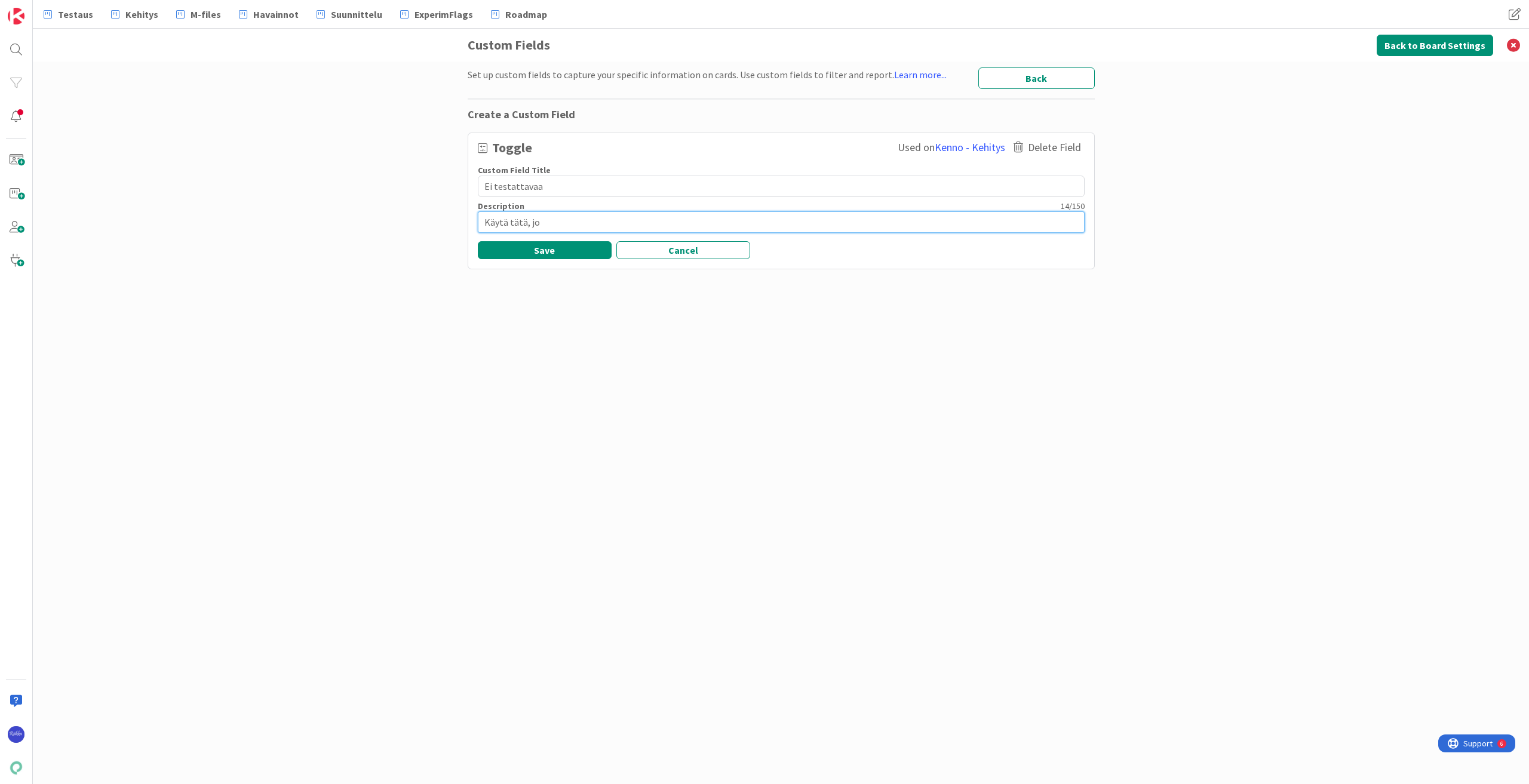
type textarea "x"
type textarea "Käytä tätä, jos"
type textarea "x"
type textarea "Käytä tätä, jos"
type textarea "x"
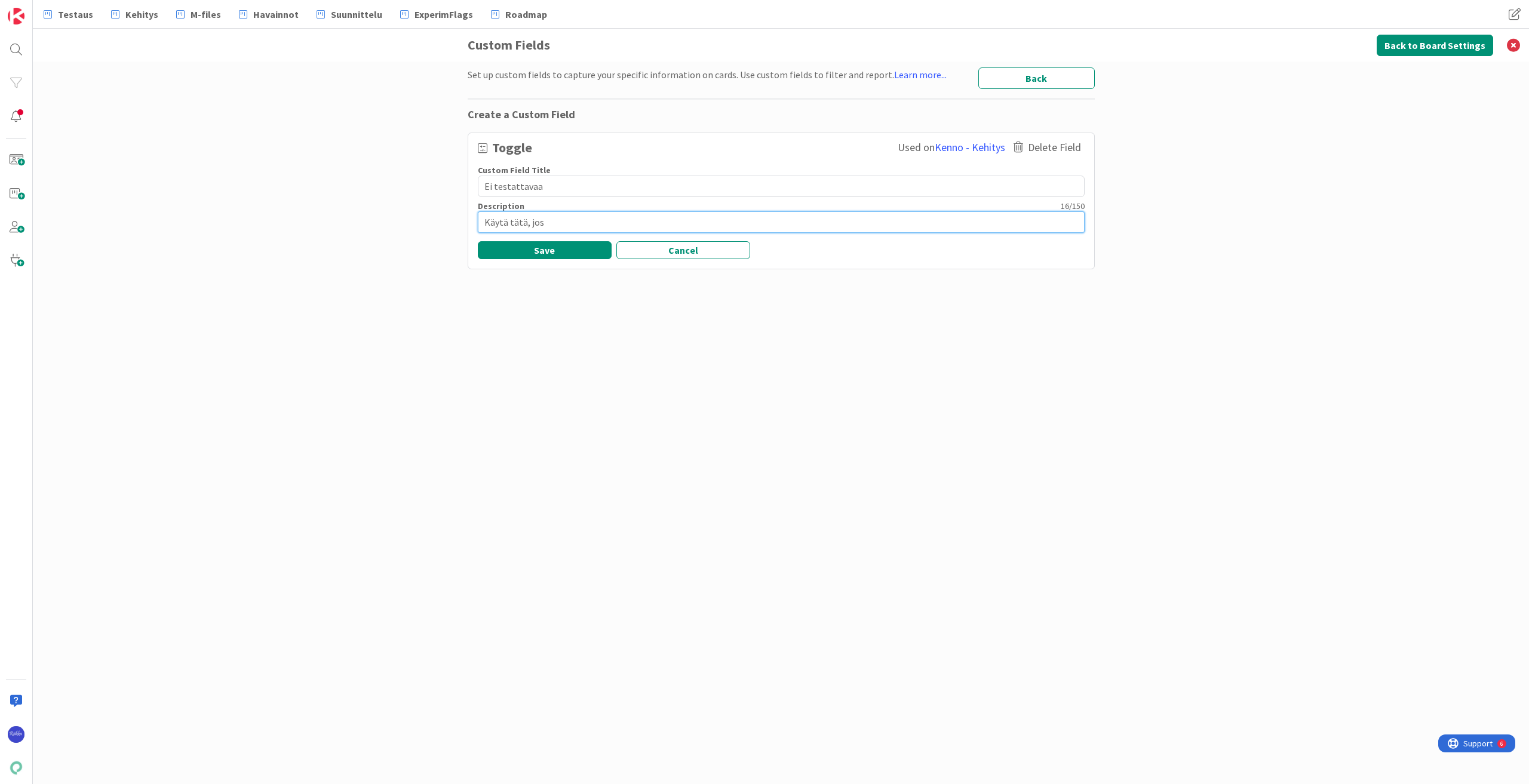
type textarea "Käytä tätä, jos k"
type textarea "x"
type textarea "Käytä tätä, jos ko"
type textarea "x"
type textarea "Käytä tätä, jos kor"
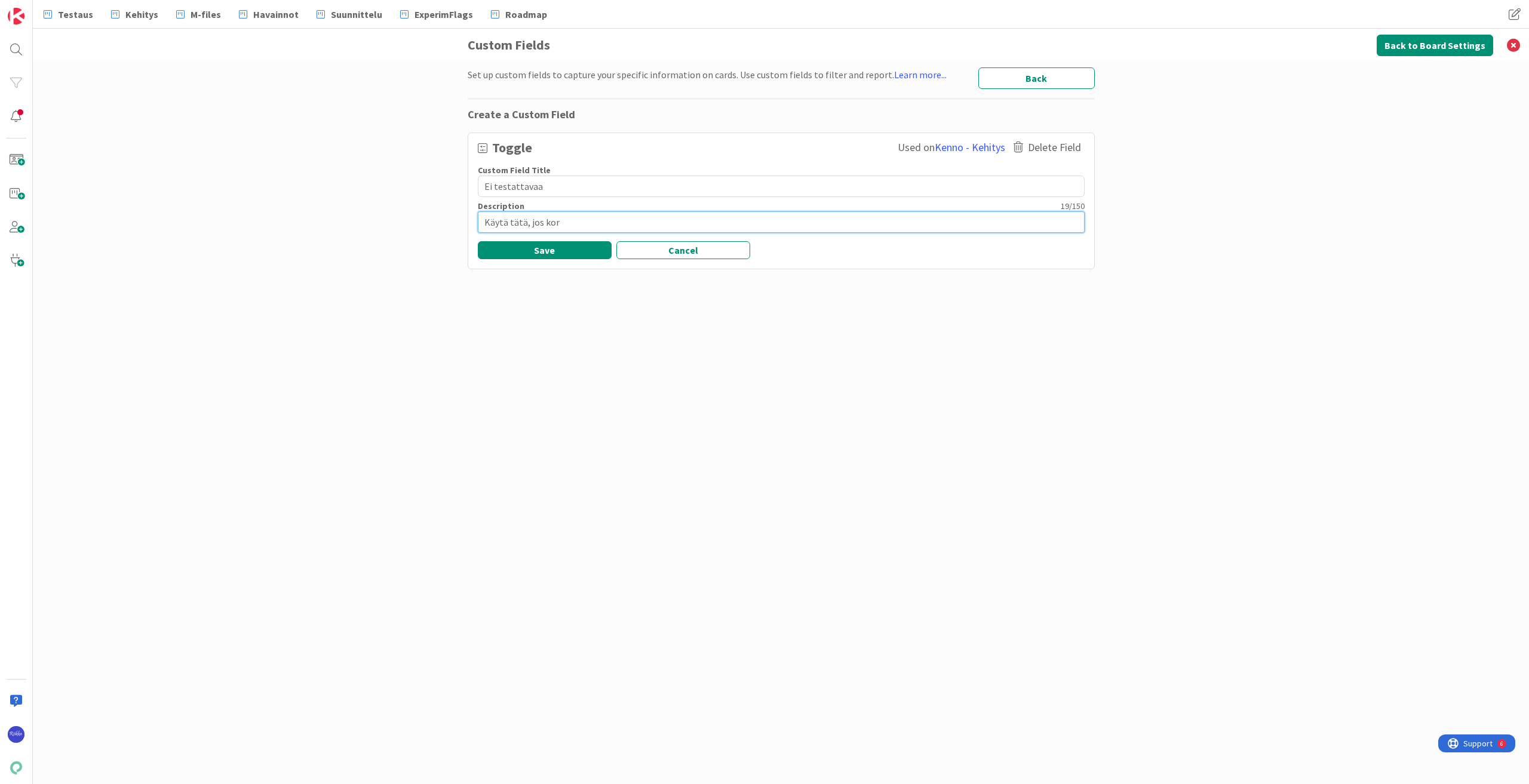
type textarea "x"
type textarea "Käytä tätä, jos kort"
type textarea "x"
type textarea "Käytä tätä, jos korti"
type textarea "x"
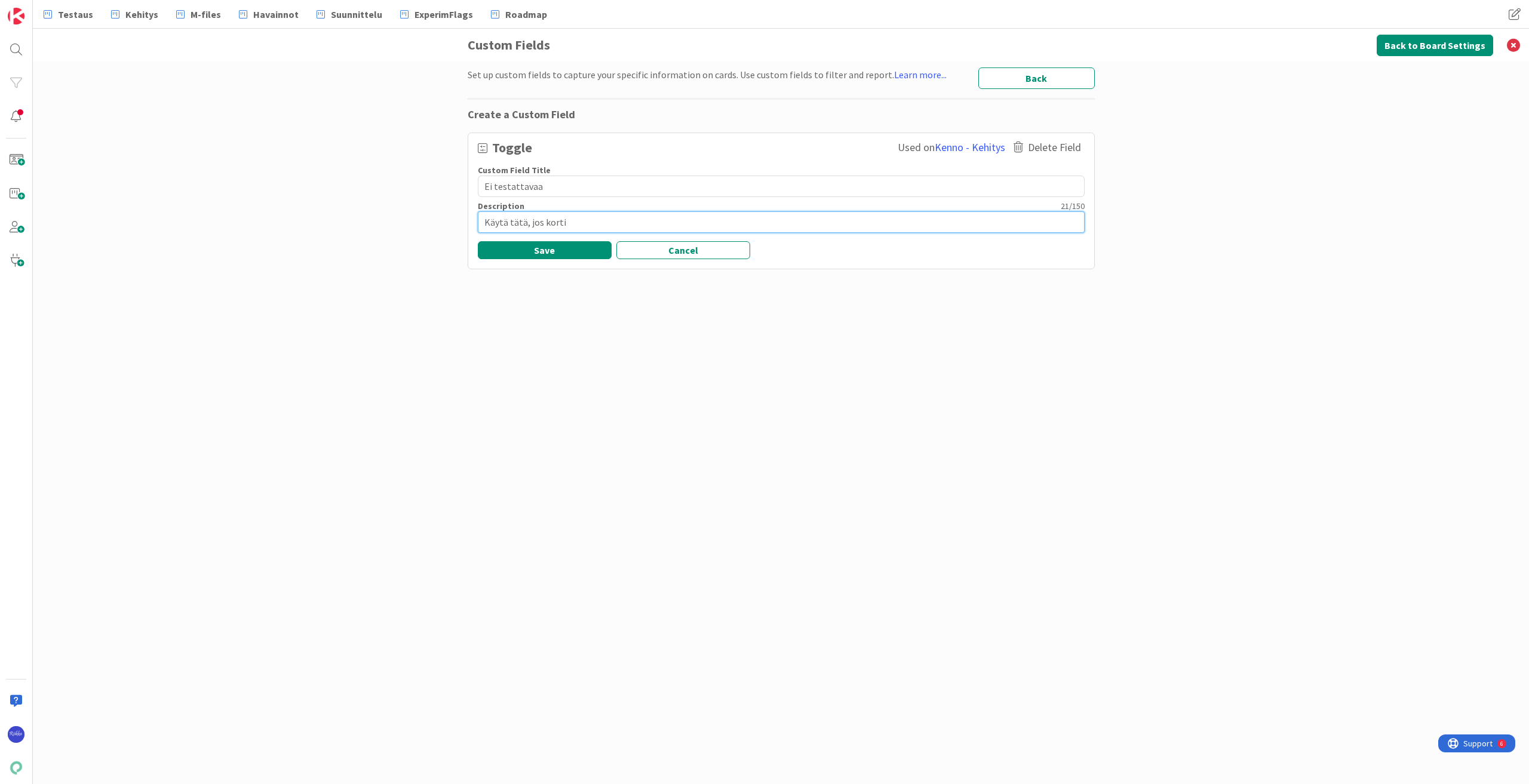
type textarea "Käytä tätä, jos kortil"
type textarea "x"
type textarea "Käytä tätä, jos kortill"
type textarea "x"
type textarea "Käytä tätä, jos kortilla"
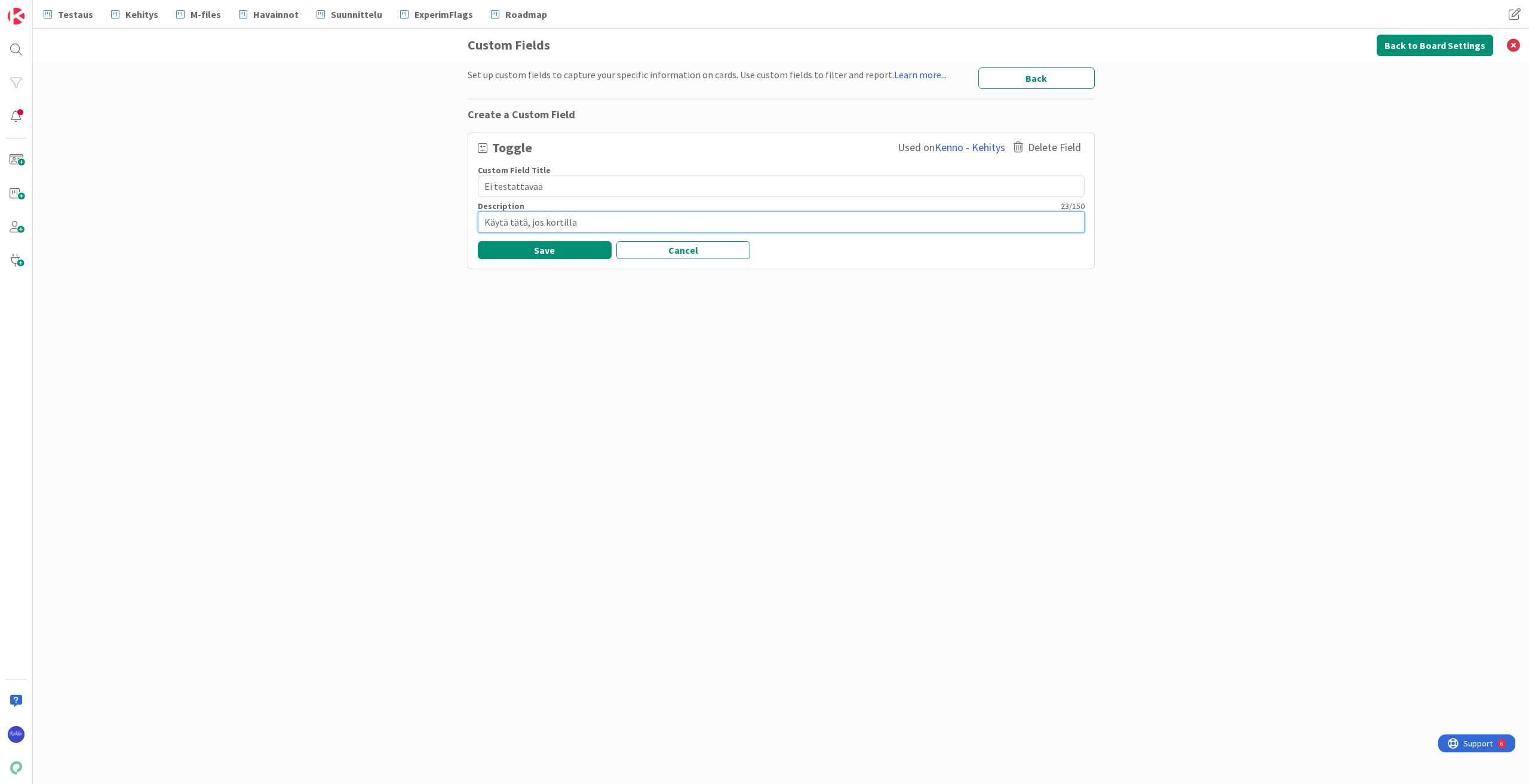
type textarea "x"
type textarea "Käytä tätä, jos kortilla"
type textarea "x"
type textarea "Käytä tätä, jos kortilla e"
type textarea "x"
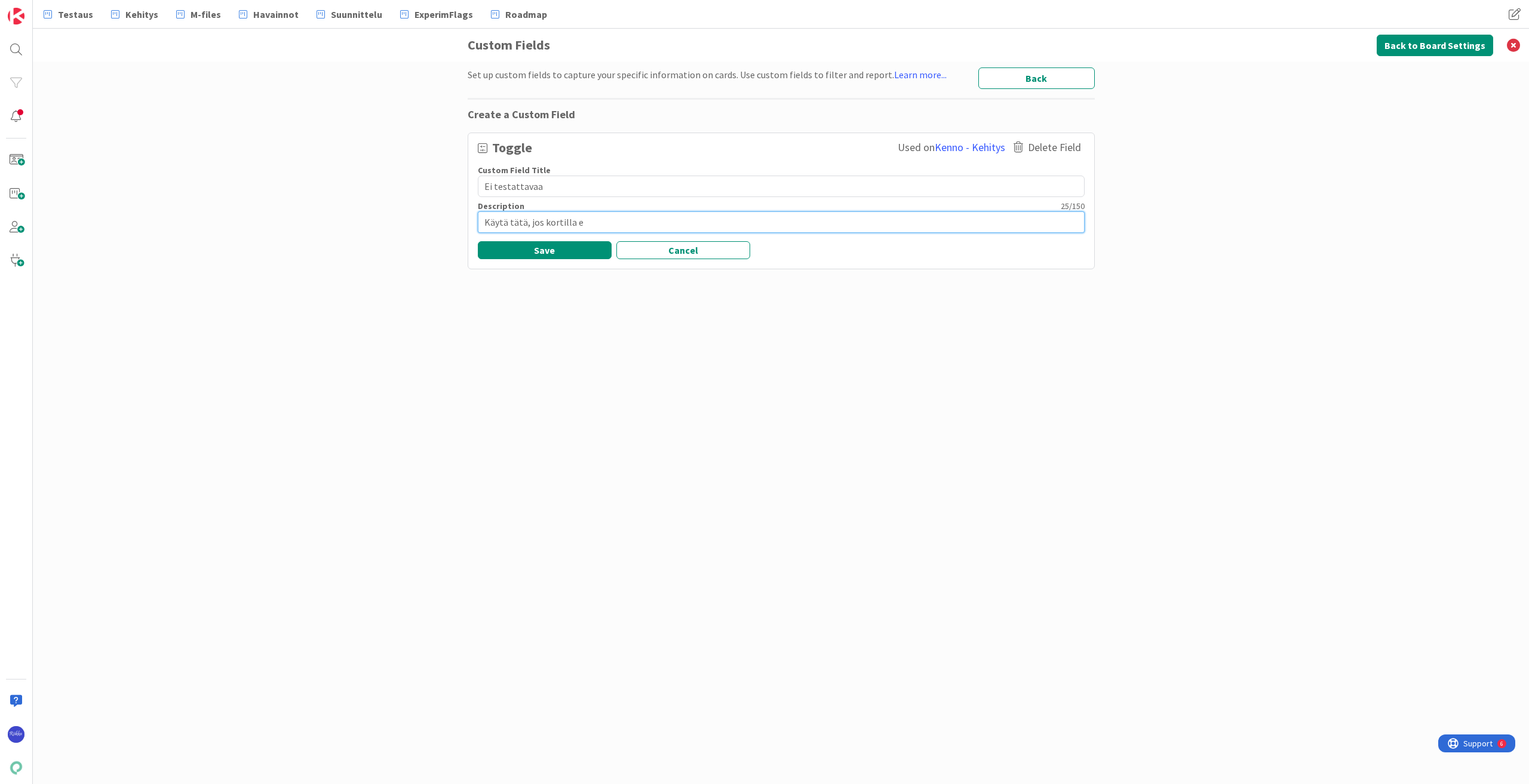
type textarea "Käytä tätä, jos kortilla ei"
type textarea "x"
type textarea "Käytä tätä, jos kortilla ei"
type textarea "x"
type textarea "Käytä tätä, jos kortilla ei o"
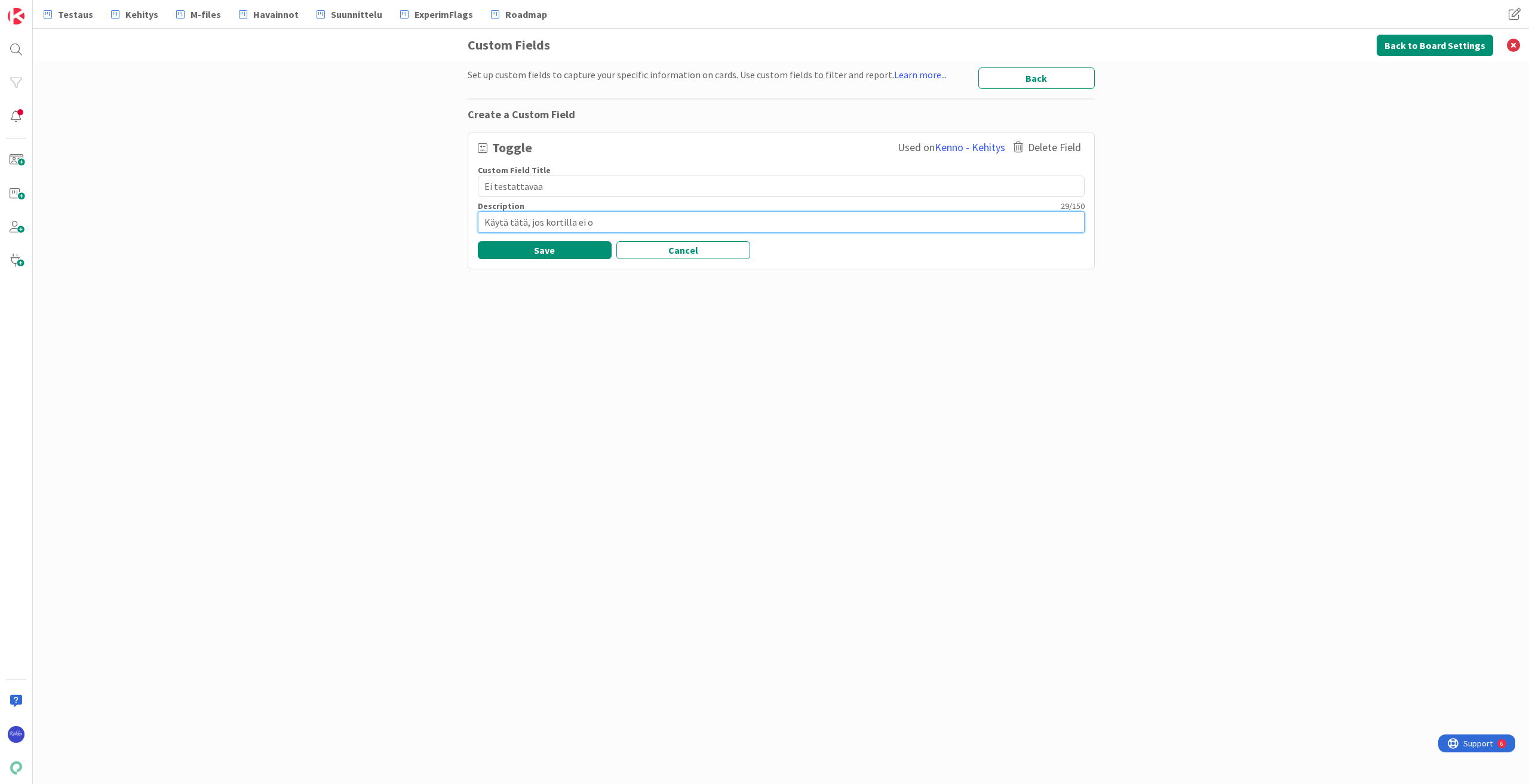
type textarea "x"
type textarea "Käytä tätä, jos kortilla ei ol"
type textarea "x"
type textarea "Käytä tätä, jos kortilla ei ole"
type textarea "x"
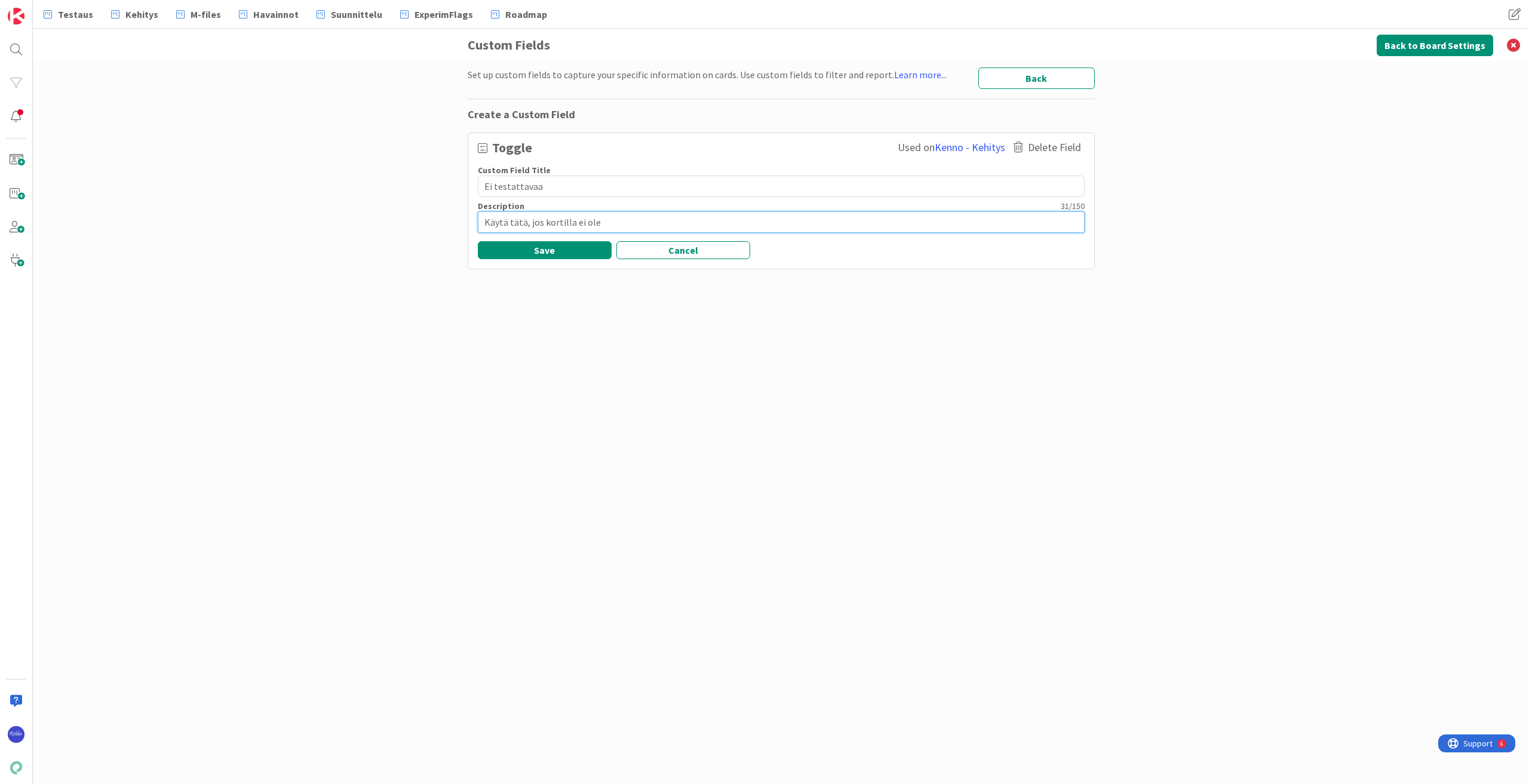
type textarea "Käytä tätä, jos kortilla ei ole"
type textarea "x"
type textarea "Käytä tätä, jos kortilla ei ole m"
type textarea "x"
type textarea "Käytä tätä, jos kortilla ei ole mi"
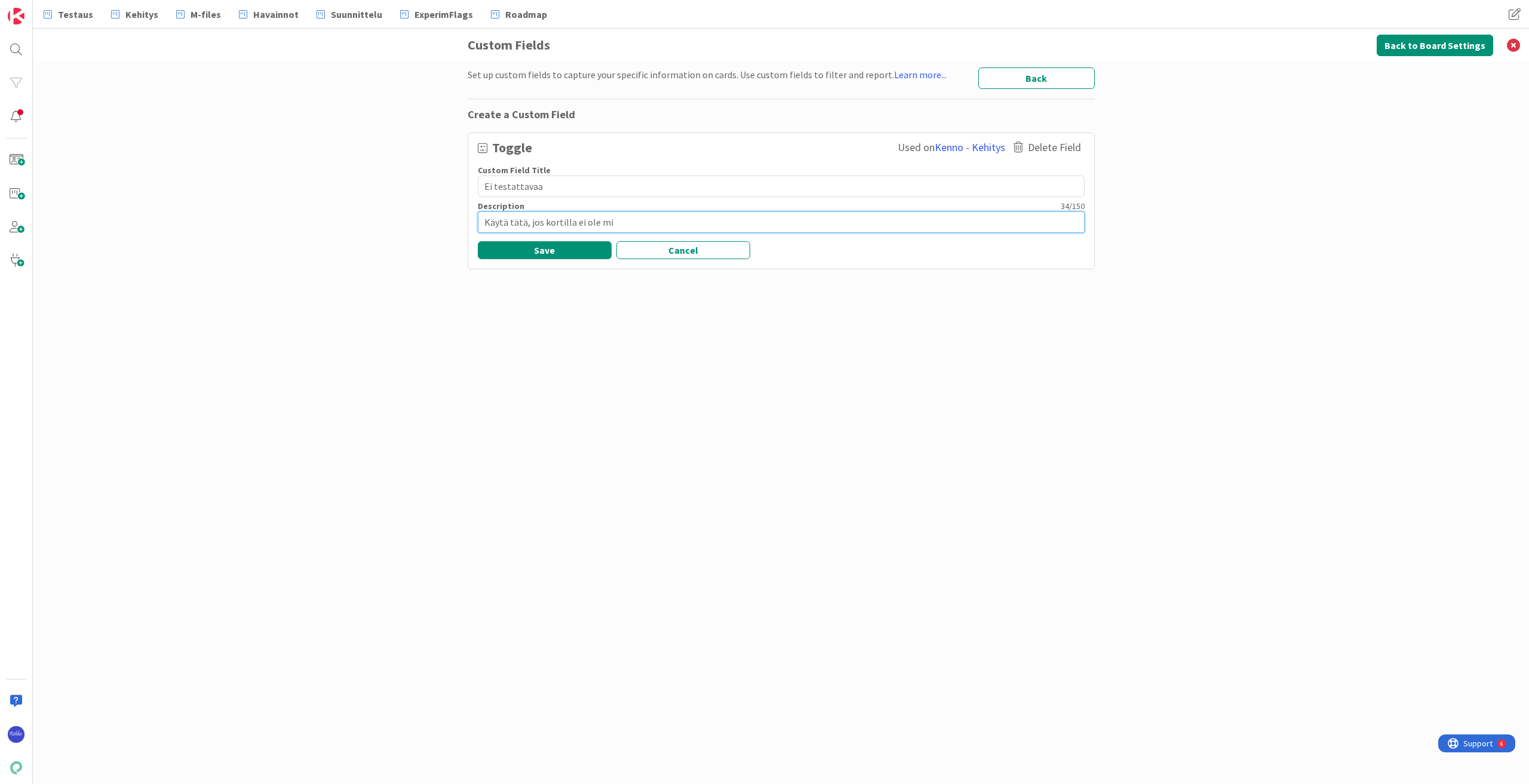
type textarea "x"
type textarea "Käytä tätä, jos kortilla ei ole mit"
type textarea "x"
type textarea "Käytä tätä, jos kortilla ei ole mitä"
type textarea "x"
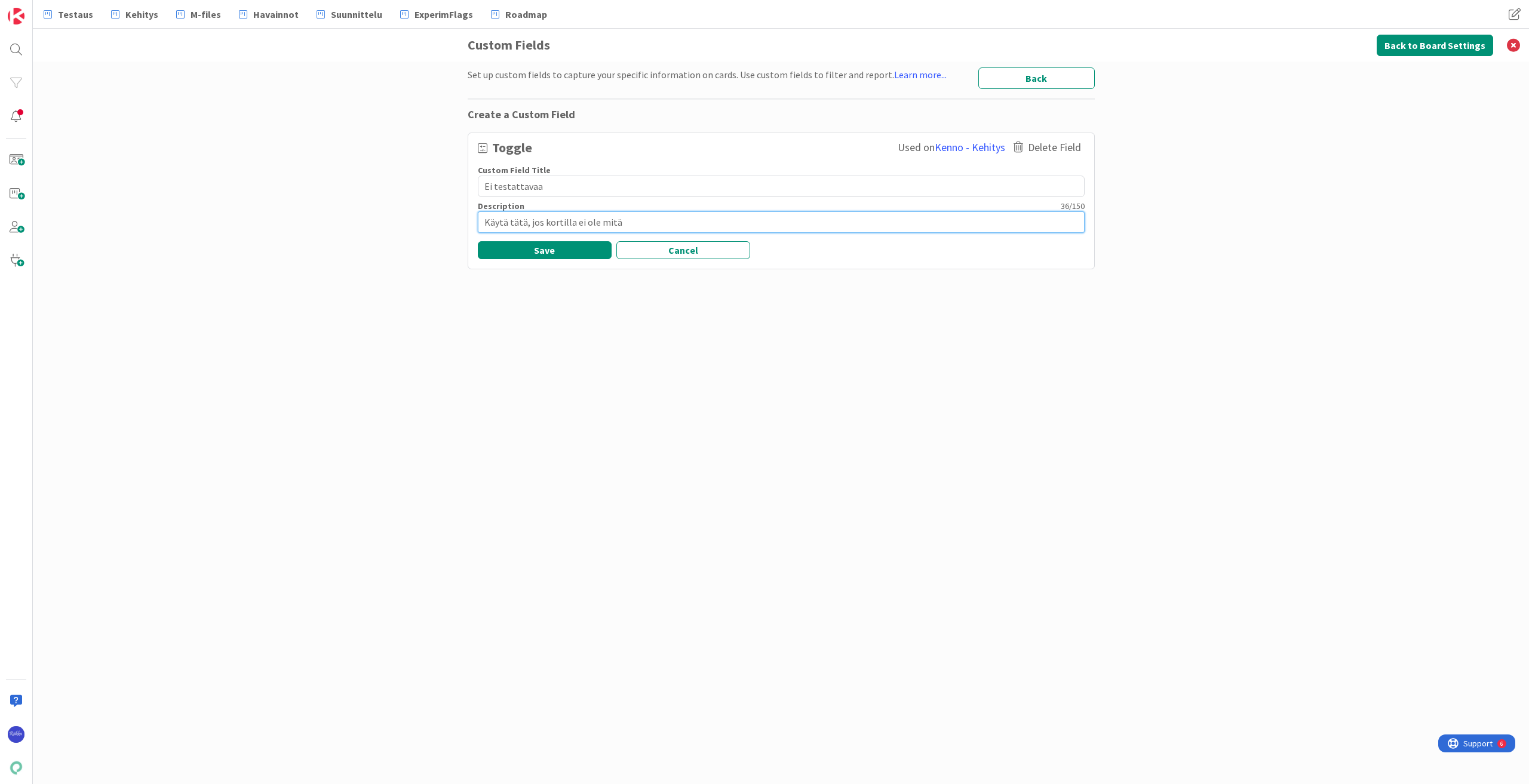
type textarea "Käytä tätä, jos kortilla ei ole mitää"
type textarea "x"
type textarea "Käytä tätä, jos kortilla ei ole mitään"
type textarea "x"
type textarea "Käytä tätä, jos kortilla ei ole mitään"
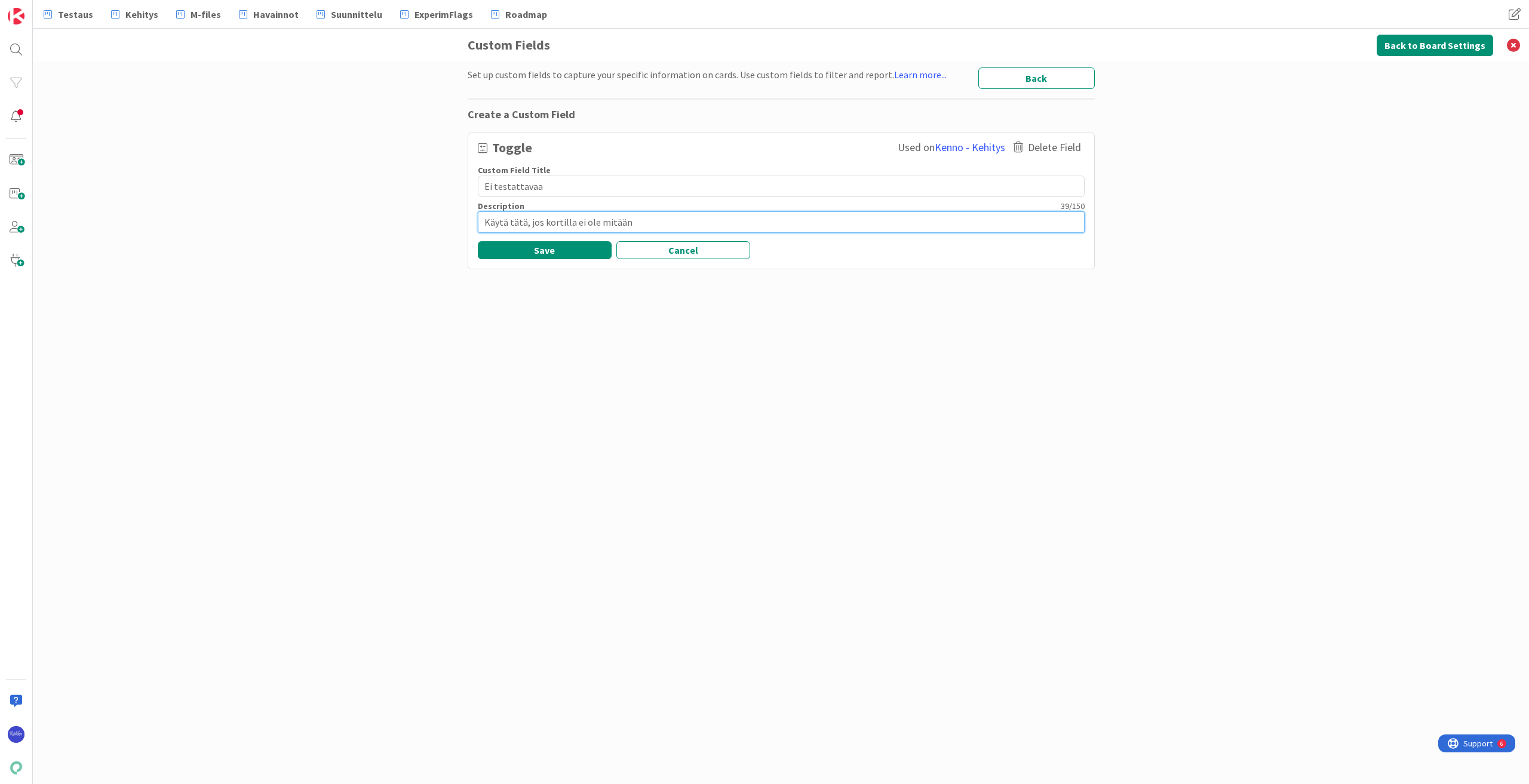
type textarea "x"
type textarea "Käytä tätä, jos kortilla ei ole mitään ("
type textarea "x"
type textarea "Käytä tätä, jos kortilla ei ole mitään (j"
type textarea "x"
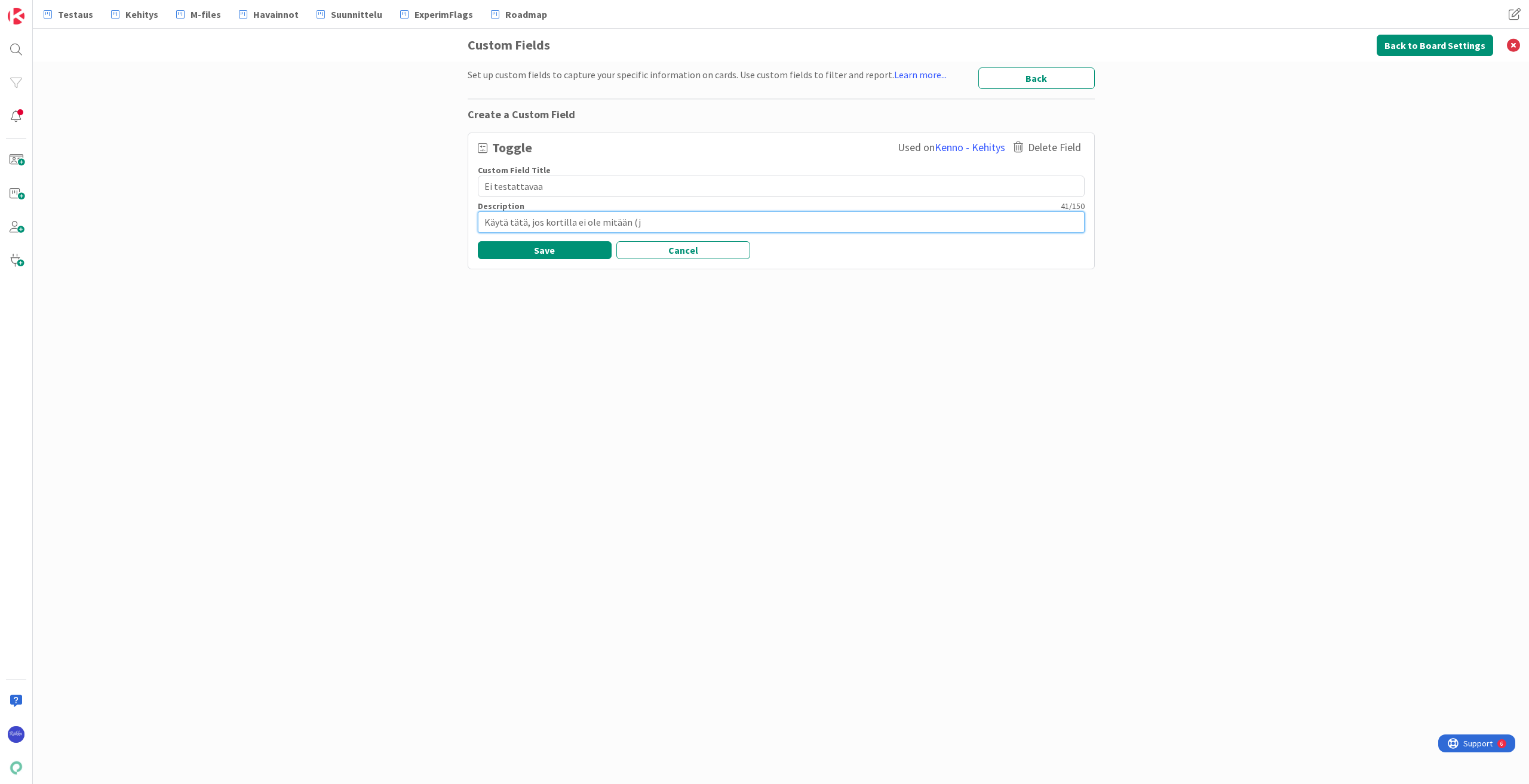
type textarea "Käytä tätä, jos kortilla ei ole mitään (jä"
type textarea "x"
type textarea "Käytä tätä, jos kortilla ei ole mitään (jär"
type textarea "x"
type textarea "Käytä tätä, jos kortilla ei ole mitään (järk"
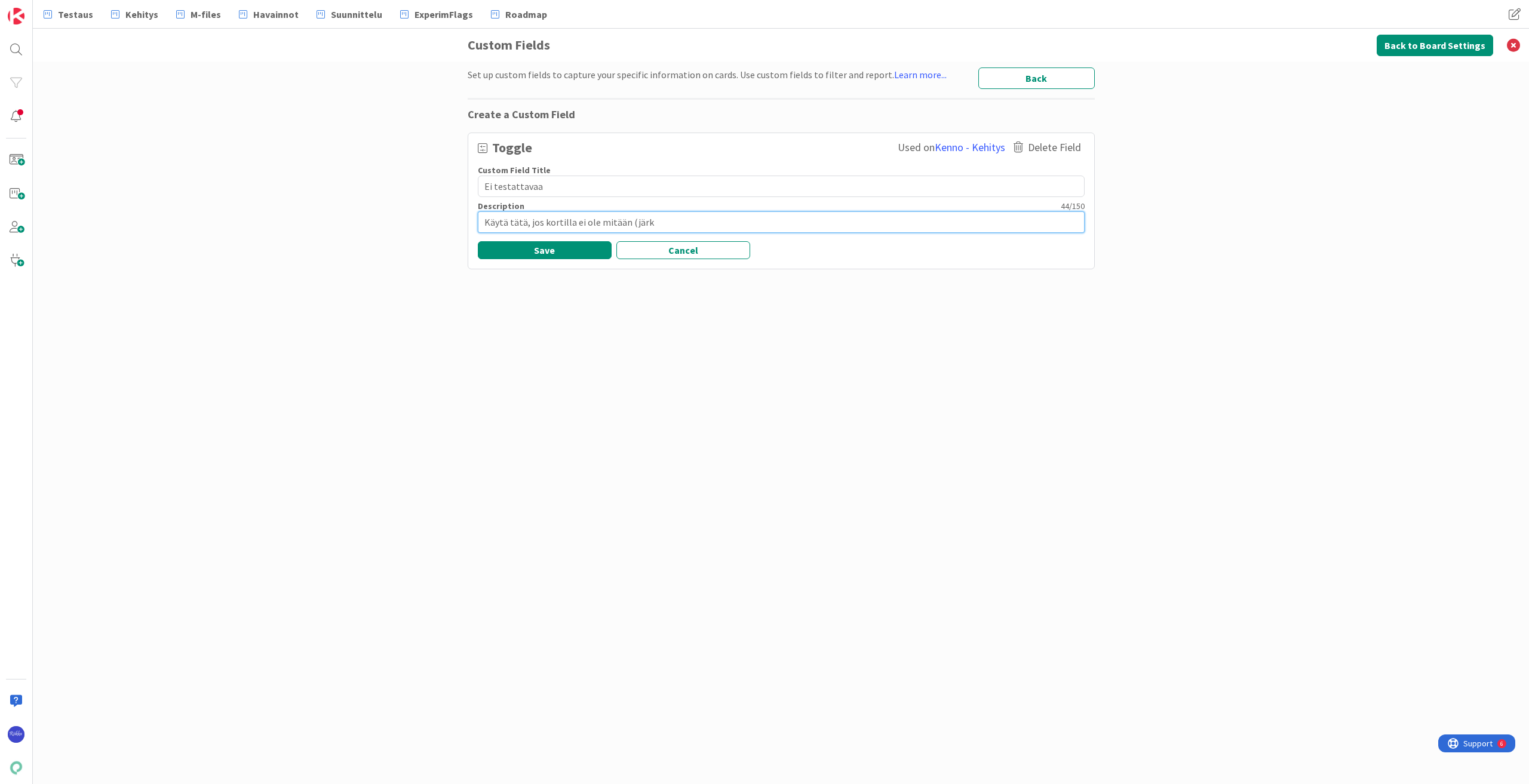
type textarea "x"
type textarea "Käytä tätä, jos kortilla ei ole mitään (järke"
type textarea "x"
type textarea "Käytä tätä, jos kortilla ei ole mitään (järkev"
type textarea "x"
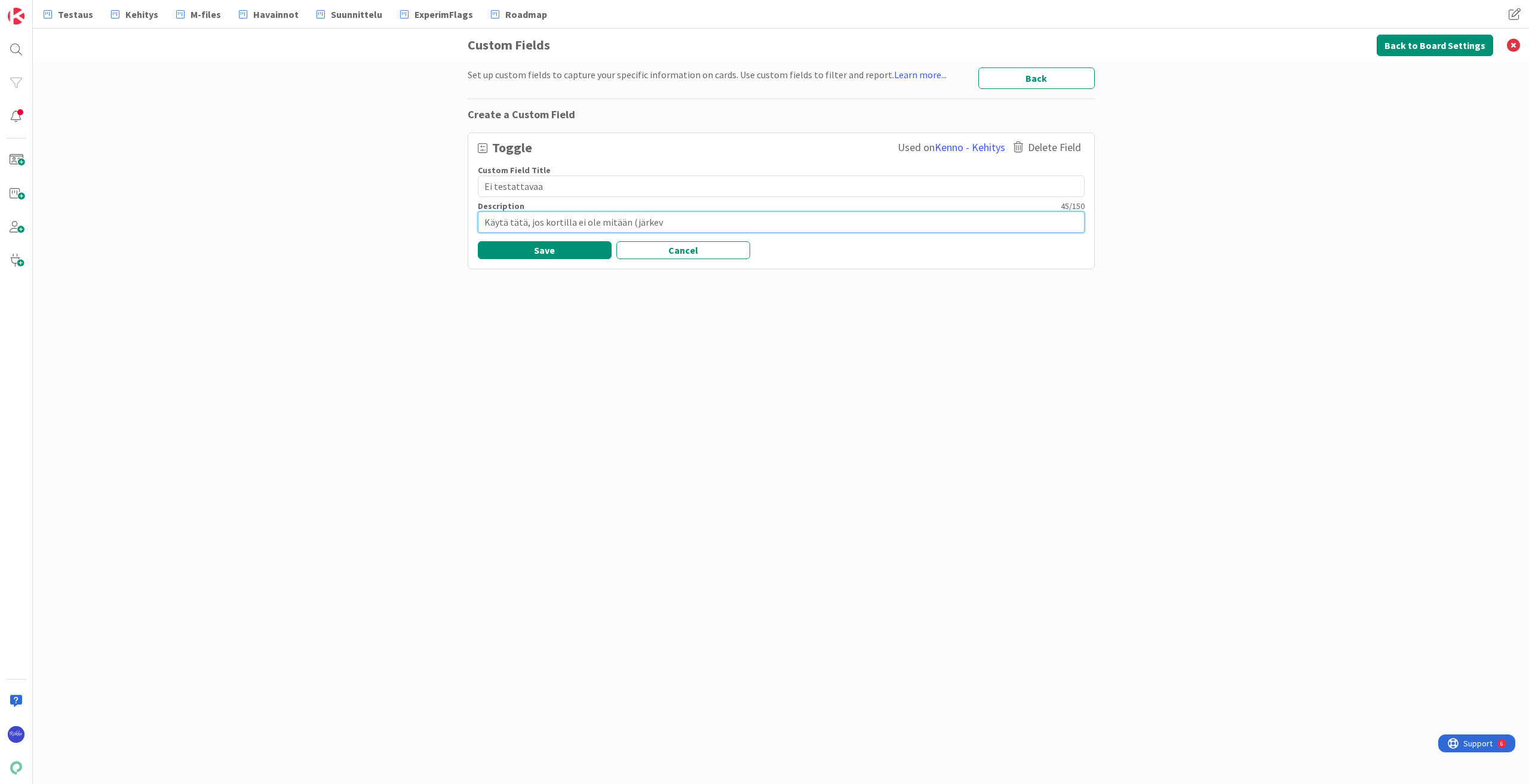
type textarea "Käytä tätä, jos kortilla ei ole mitään (järkevä"
type textarea "x"
type textarea "Käytä tätä, jos kortilla ei ole mitään (järkevää"
type textarea "x"
type textarea "Käytä tätä, jos kortilla ei ole mitään (järkevää"
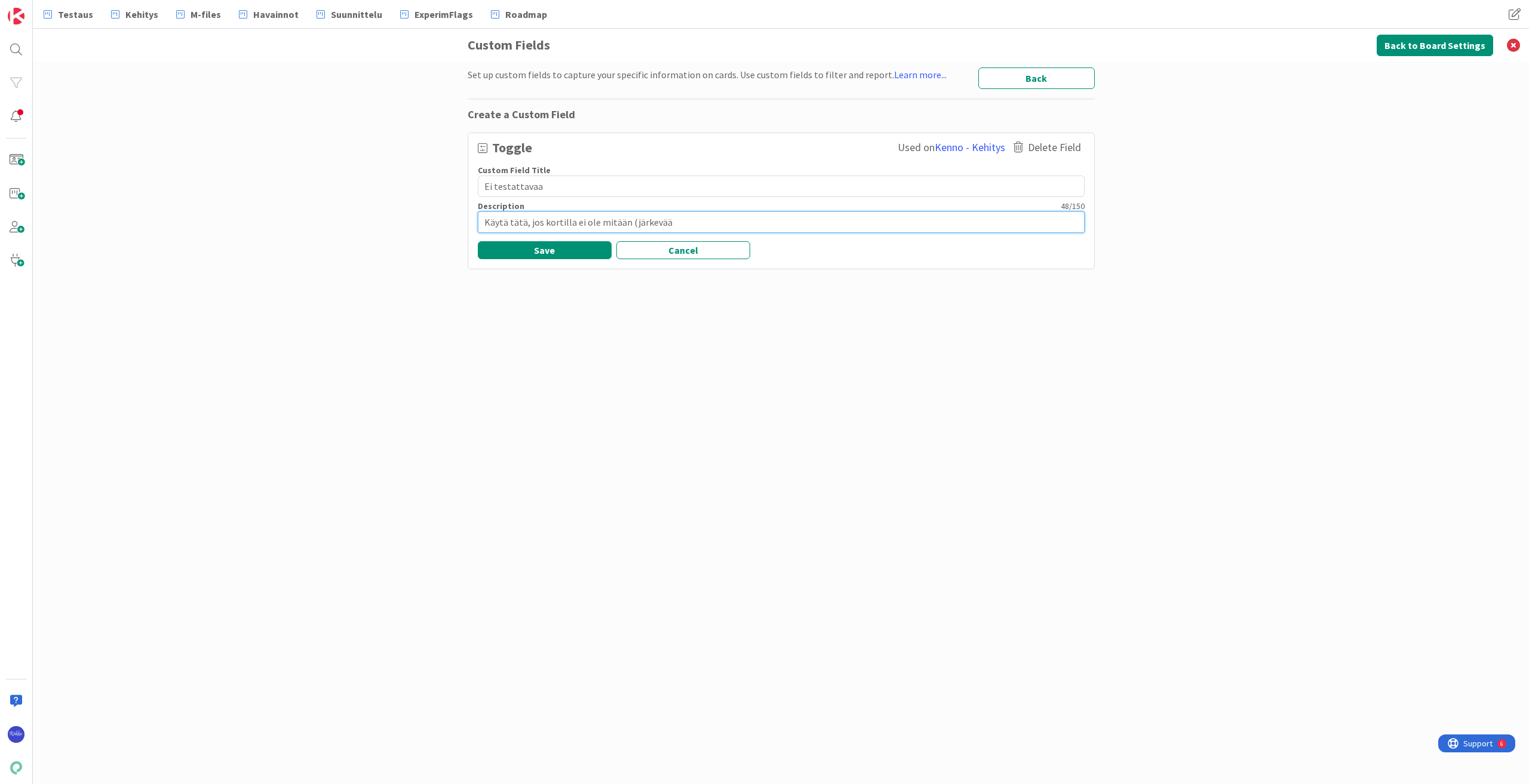
type textarea "x"
type textarea "Käytä tätä, jos kortilla ei ole mitään (järkevää t"
type textarea "x"
type textarea "Käytä tätä, jos kortilla ei ole mitään (järkevää te"
type textarea "x"
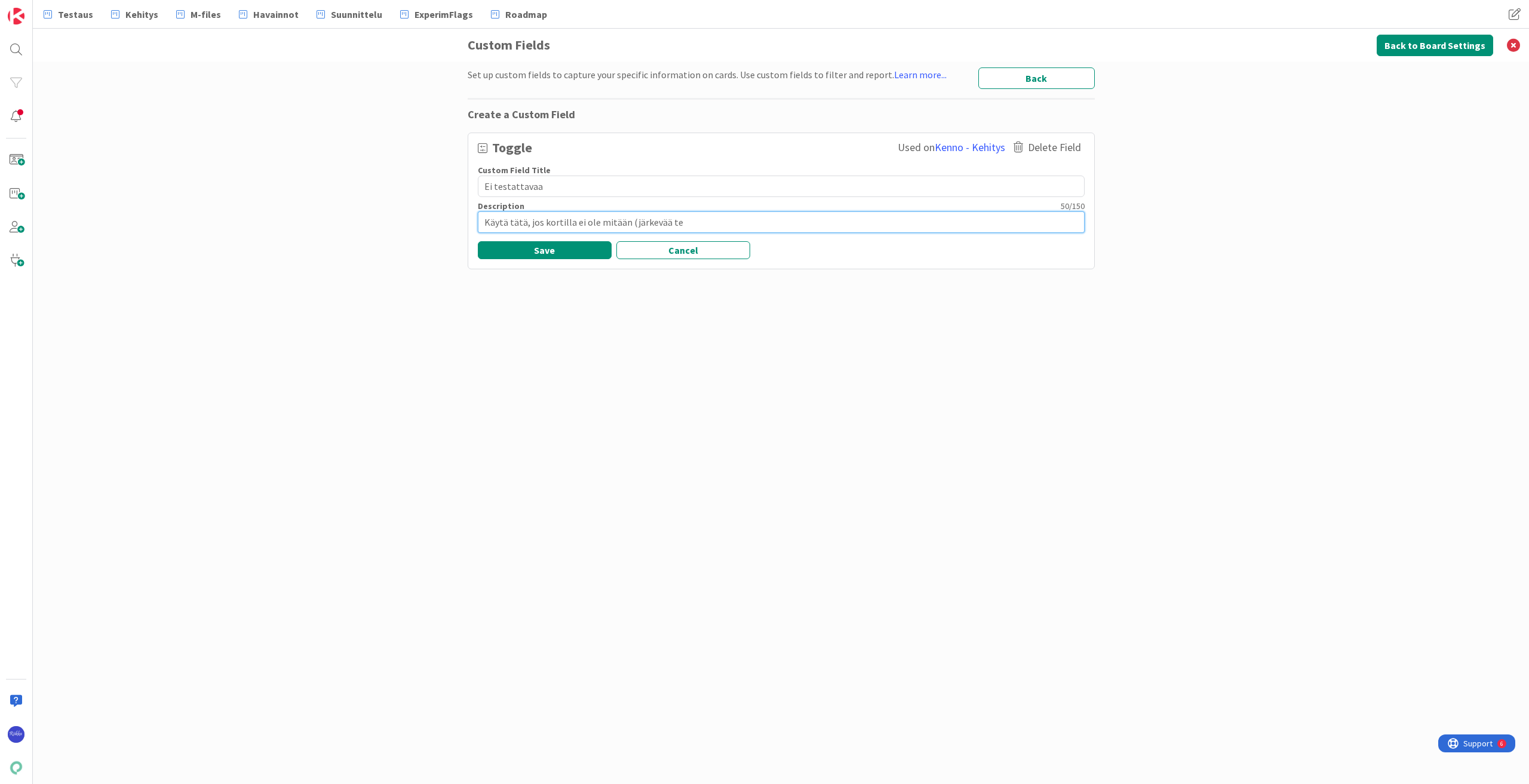
type textarea "Käytä tätä, jos kortilla ei ole mitään (järkevää tes"
type textarea "x"
type textarea "Käytä tätä, jos kortilla ei ole mitään (järkevää test"
type textarea "x"
type textarea "Käytä tätä, jos kortilla ei ole mitään (järkevää testa"
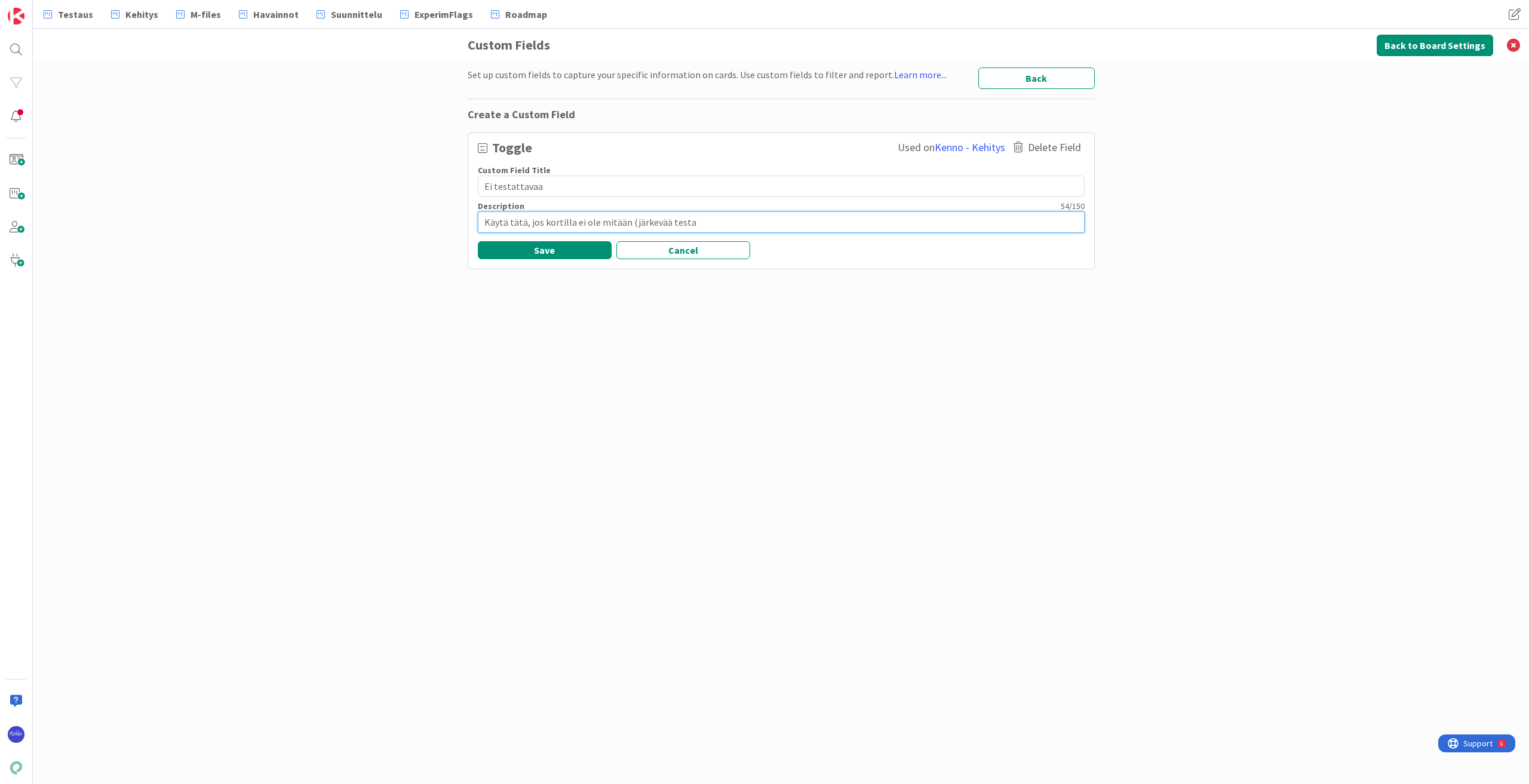
type textarea "x"
type textarea "Käytä tätä, jos kortilla ei ole mitään (järkevää testat"
type textarea "x"
type textarea "Käytä tätä, jos kortilla ei ole mitään (järkevää testatt"
type textarea "x"
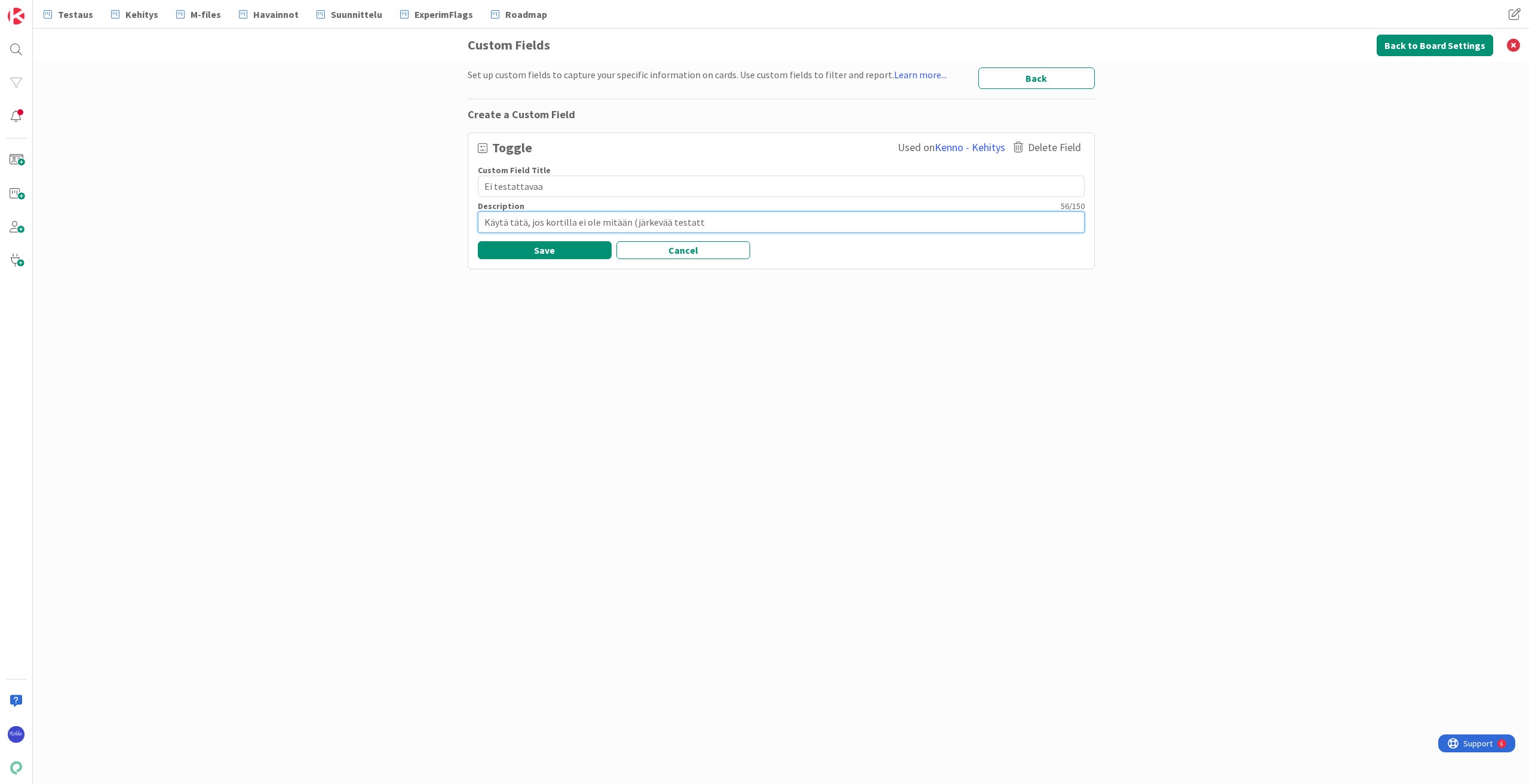
type textarea "Käytä tätä, jos kortilla ei ole mitään (järkevää testatta"
type textarea "x"
type textarea "Käytä tätä, jos kortilla ei ole mitään (järkevää testattav"
type textarea "x"
type textarea "Käytä tätä, jos kortilla ei ole mitään (järkevää testattava"
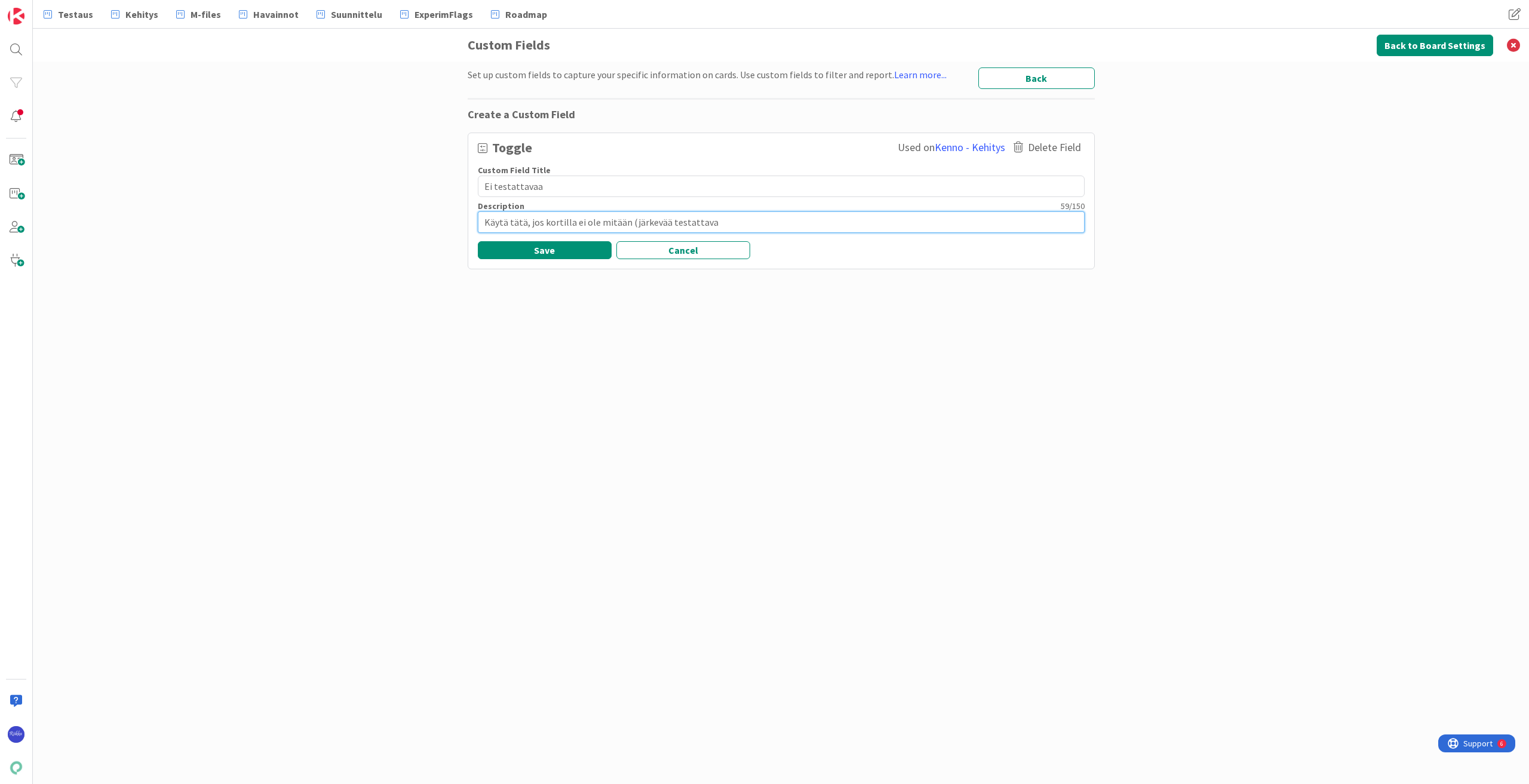
type textarea "x"
type textarea "Käytä tätä, jos kortilla ei ole mitään (järkevää testattavaa"
type textarea "x"
type textarea "Käytä tätä, jos kortilla ei ole mitään (järkevää testattavaa)"
type textarea "x"
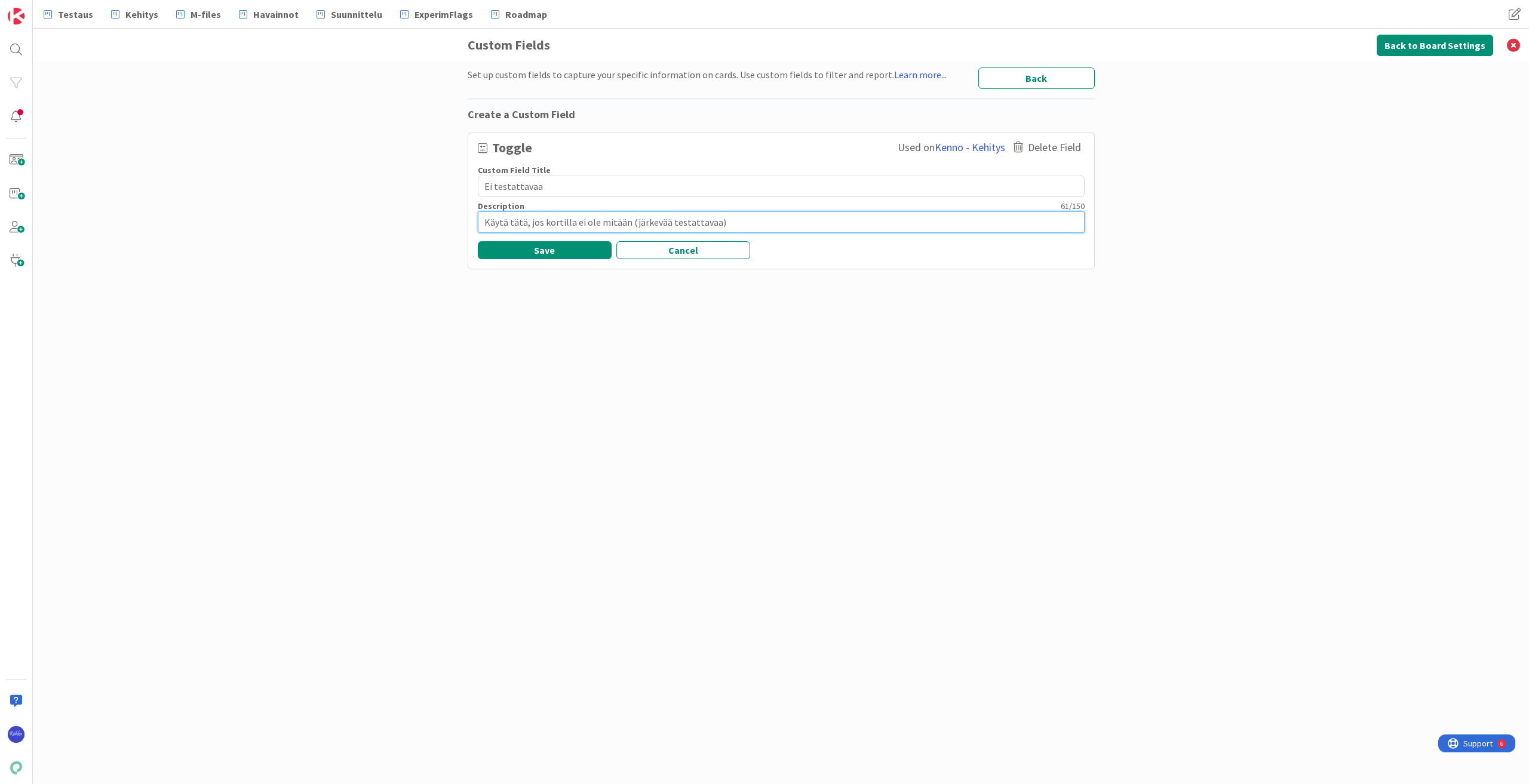
type textarea "Käytä tätä, jos kortilla ei ole mitään (järkevää testattavaa)"
type textarea "x"
type textarea "Käytä tätä, jos kortilla ei ole mitään (järkevää testattavaa) t"
type textarea "x"
type textarea "Käytä tätä, jos kortilla ei ole mitään (järkevää testattavaa) ta"
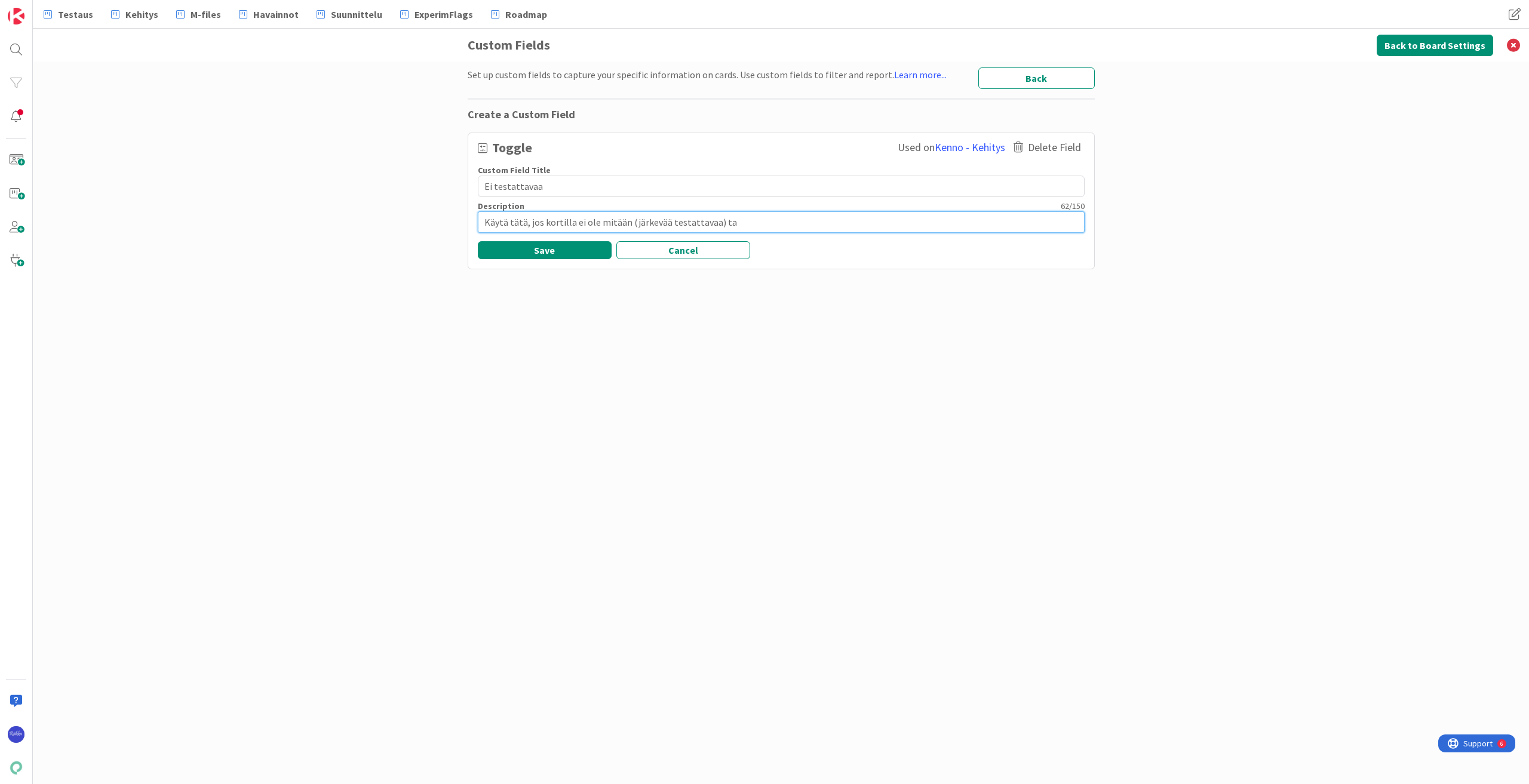
type textarea "x"
type textarea "Käytä tätä, jos kortilla ei ole mitään (järkevää testattavaa) tai"
type textarea "x"
type textarea "Käytä tätä, jos kortilla ei ole mitään (järkevää testattavaa) tai"
type textarea "x"
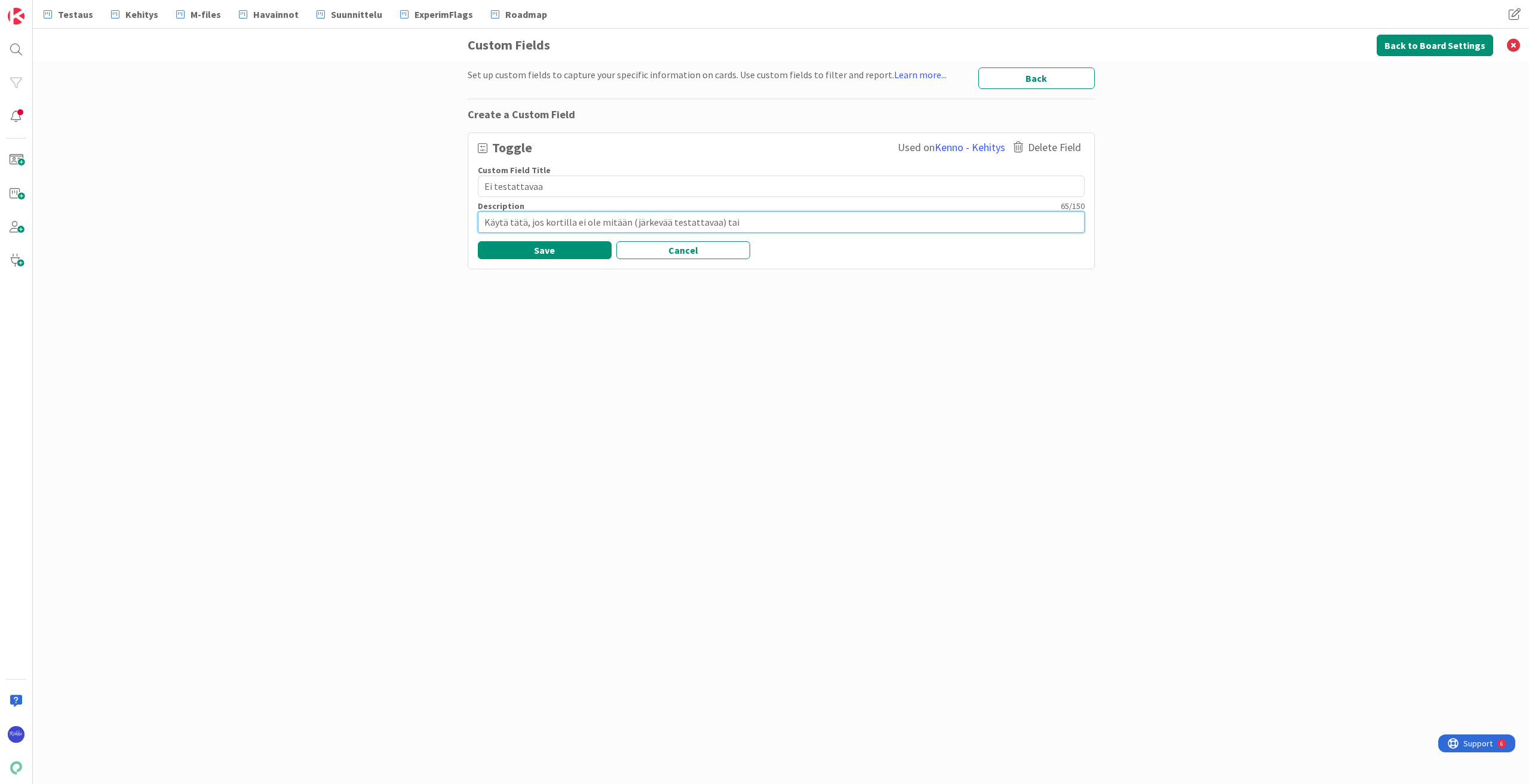
type textarea "Käytä tätä, jos kortilla ei ole mitään (järkevää testattavaa) tai s"
type textarea "x"
type textarea "Käytä tätä, jos kortilla ei ole mitään (järkevää testattavaa) tai se"
type textarea "x"
type textarea "Käytä tätä, jos kortilla ei ole mitään (järkevää testattavaa) tai se"
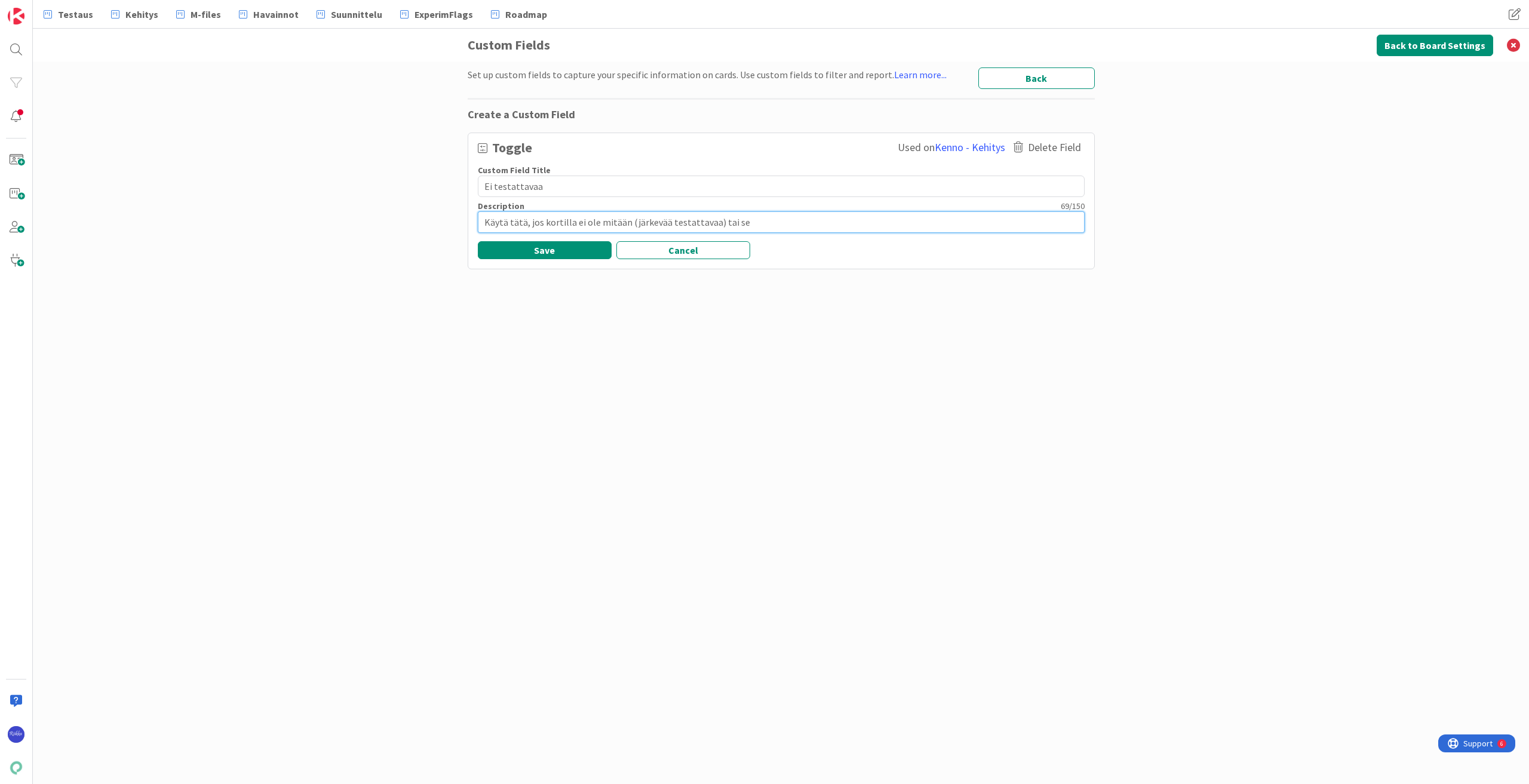
type textarea "x"
type textarea "Käytä tätä, jos kortilla ei ole mitään (järkevää testattavaa) tai se e"
type textarea "x"
type textarea "Käytä tätä, jos kortilla ei ole mitään (järkevää testattavaa) tai se ei"
type textarea "x"
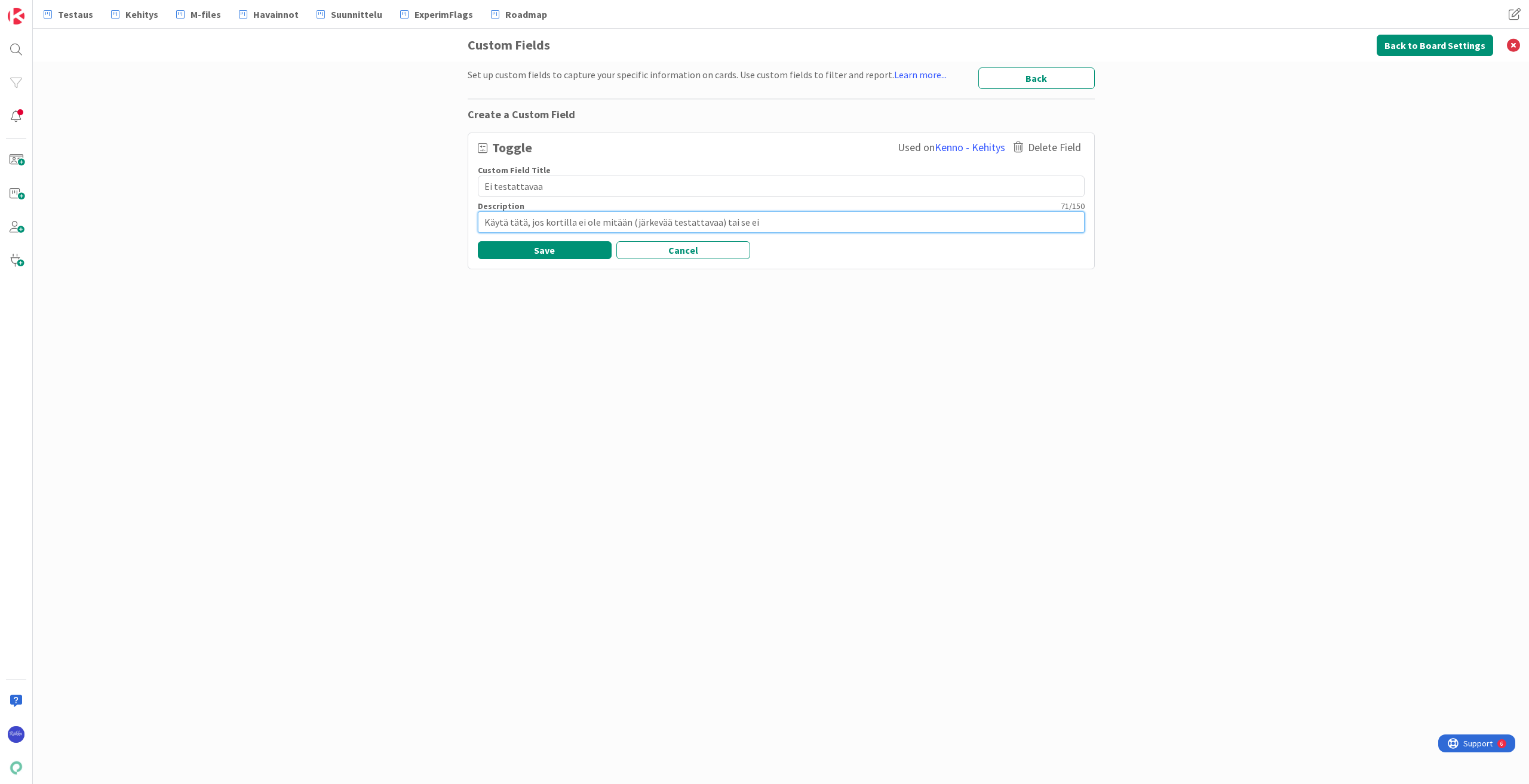
type textarea "Käytä tätä, jos kortilla ei ole mitään (järkevää testattavaa) tai se ei"
type textarea "x"
type textarea "Käytä tätä, jos kortilla ei ole mitään (järkevää testattavaa) tai se ei o"
type textarea "x"
type textarea "Käytä tätä, jos kortilla ei ole mitään (järkevää testattavaa) tai se ei ol"
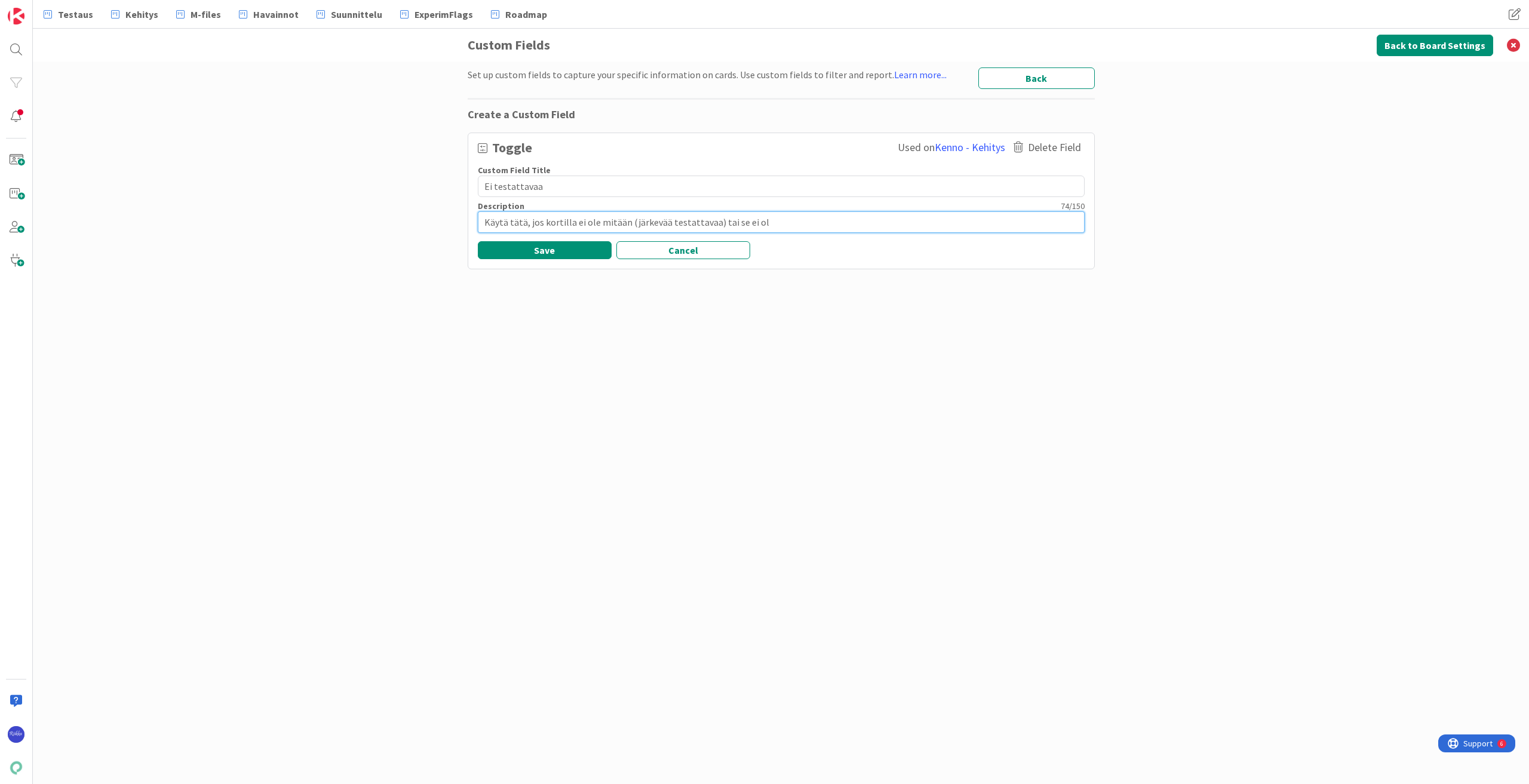
type textarea "x"
type textarea "Käytä tätä, jos kortilla ei ole mitään (järkevää testattavaa) tai se ei ole"
type textarea "x"
type textarea "Käytä tätä, jos kortilla ei ole mitään (järkevää testattavaa) tai se ei ole"
type textarea "x"
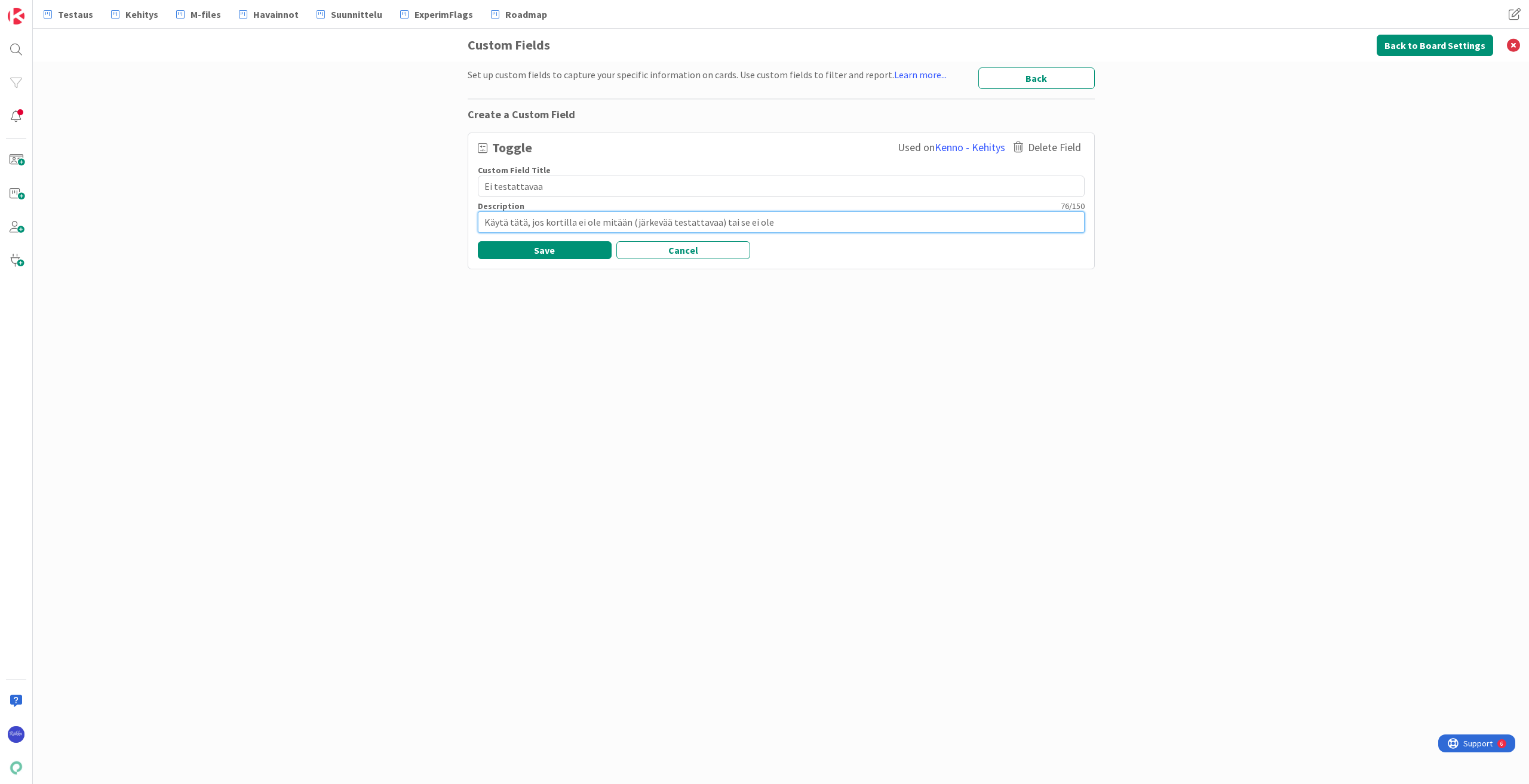
type textarea "Käytä tätä, jos kortilla ei ole mitään (järkevää testattavaa) tai se ei ole h"
type textarea "x"
type textarea "Käytä tätä, jos kortilla ei ole mitään (järkevää testattavaa) tai se ei ole hl"
type textarea "x"
type textarea "Käytä tätä, jos kortilla ei ole mitään (järkevää testattavaa) tai se ei ole h"
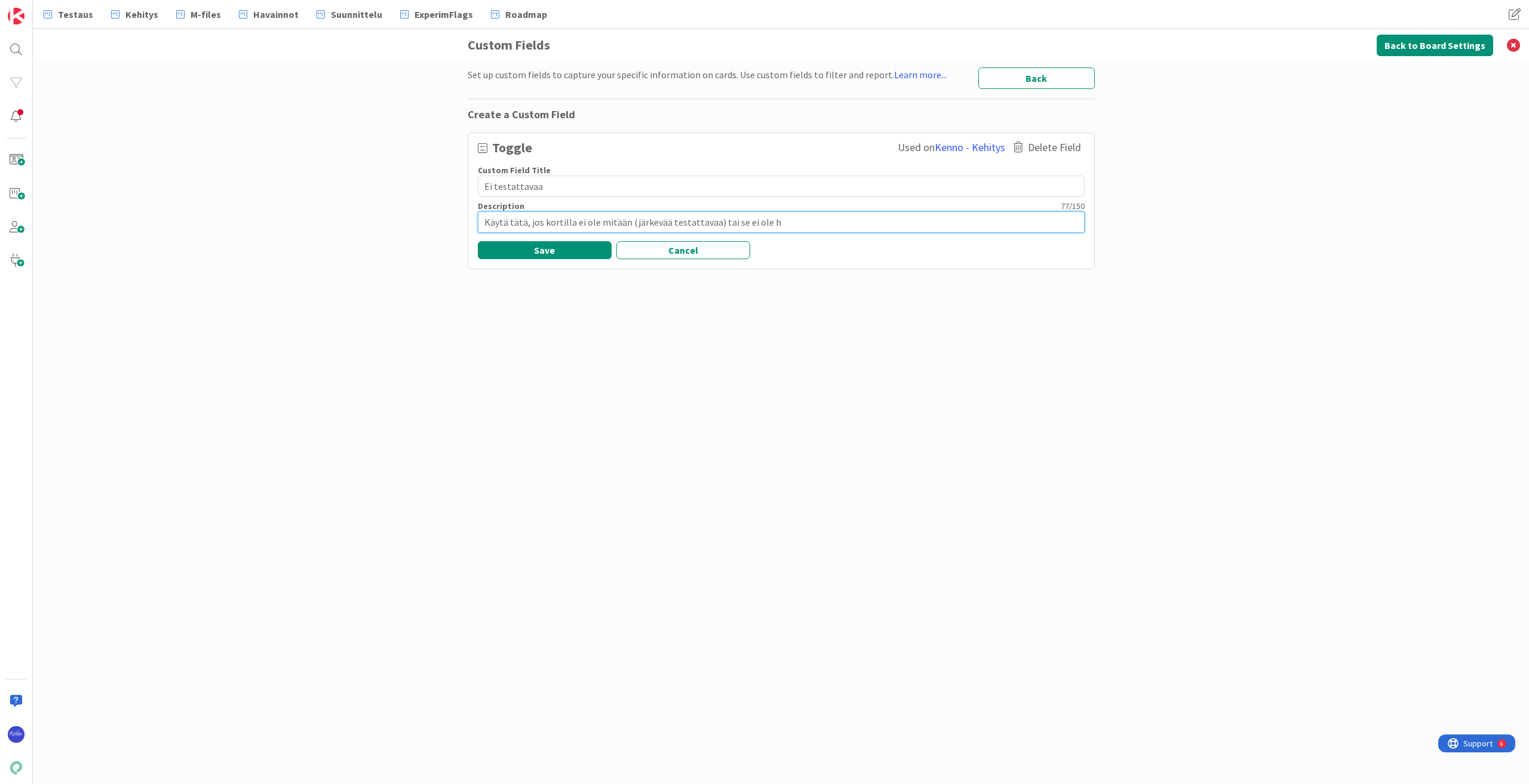
type textarea "x"
type textarea "Käytä tätä, jos kortilla ei ole mitään (järkevää testattavaa) tai se ei ole"
type textarea "x"
type textarea "Käytä tätä, jos kortilla ei ole mitään (järkevää testattavaa) tai se ei ole m"
type textarea "x"
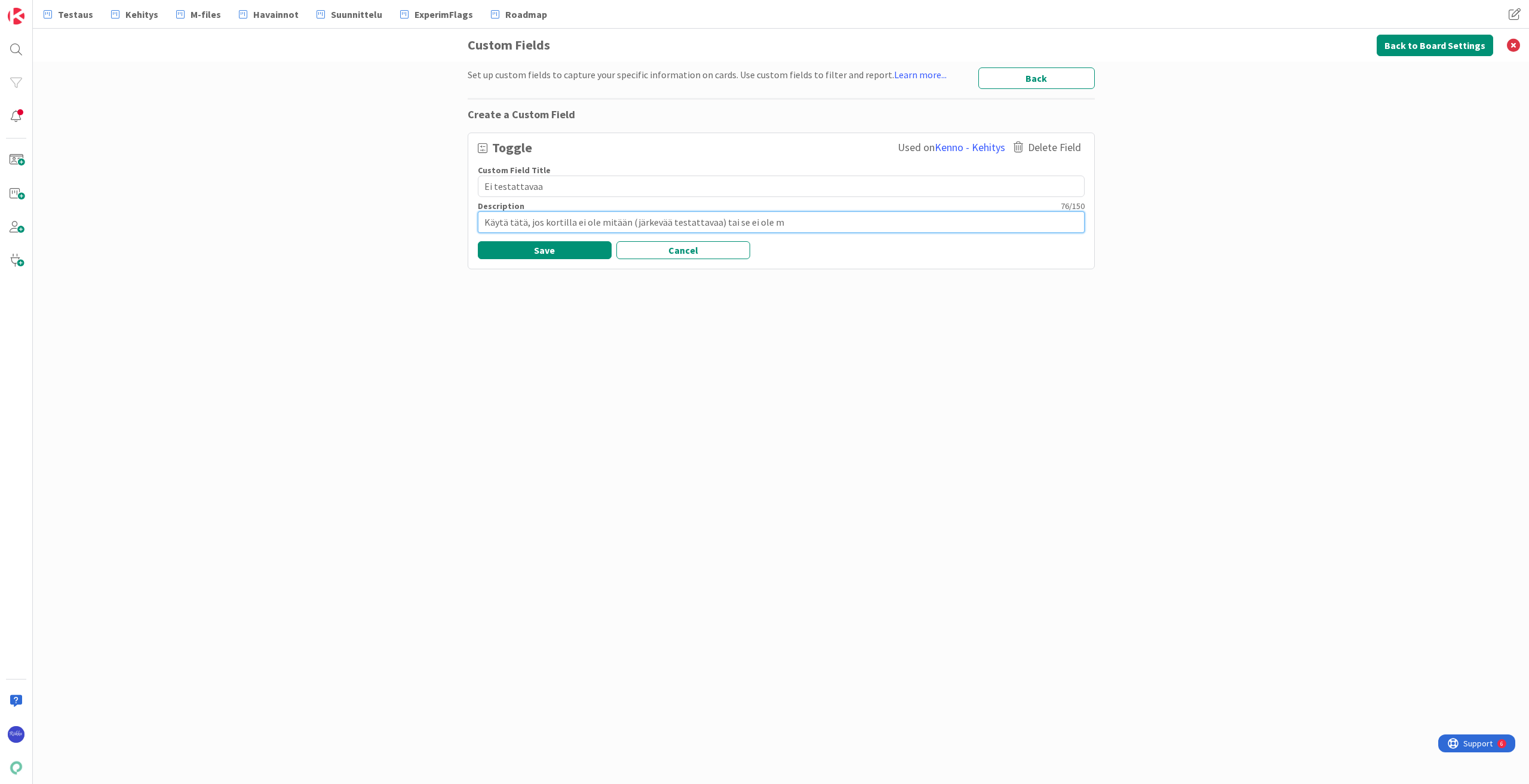
type textarea "Käytä tätä, jos kortilla ei ole mitään (järkevää testattavaa) tai se ei ole mi"
type textarea "x"
type textarea "Käytä tätä, jos kortilla ei ole mitään (järkevää testattavaa) tai se ei ole mit"
type textarea "x"
type textarea "Käytä tätä, jos kortilla ei ole mitään (järkevää testattavaa) tai se ei ole mite"
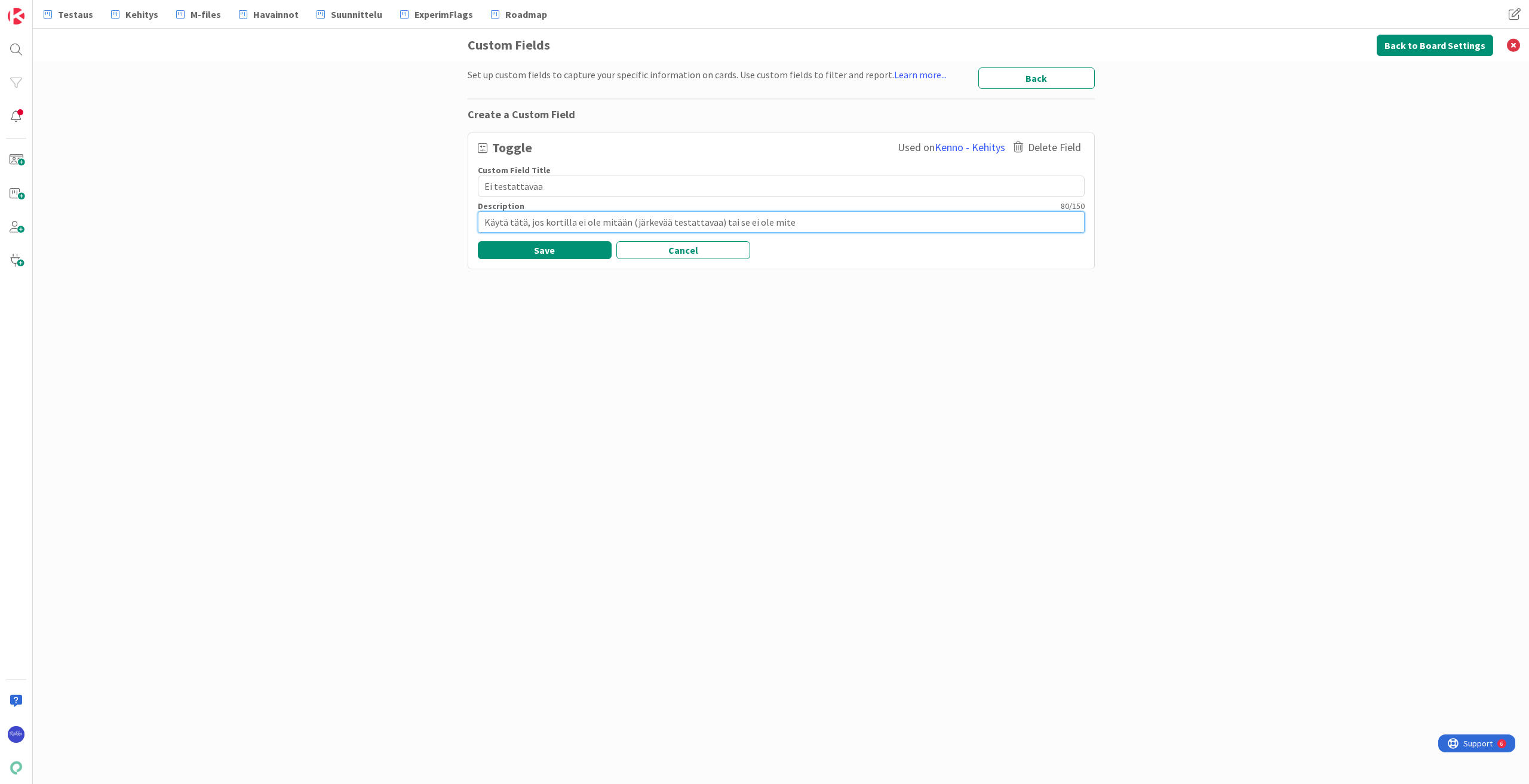
type textarea "x"
type textarea "Käytä tätä, jos kortilla ei ole mitään (järkevää testattavaa) tai se ei ole mit"
type textarea "x"
type textarea "Käytä tätä, jos kortilla ei ole mitään (järkevää testattavaa) tai se ei ole mi"
type textarea "x"
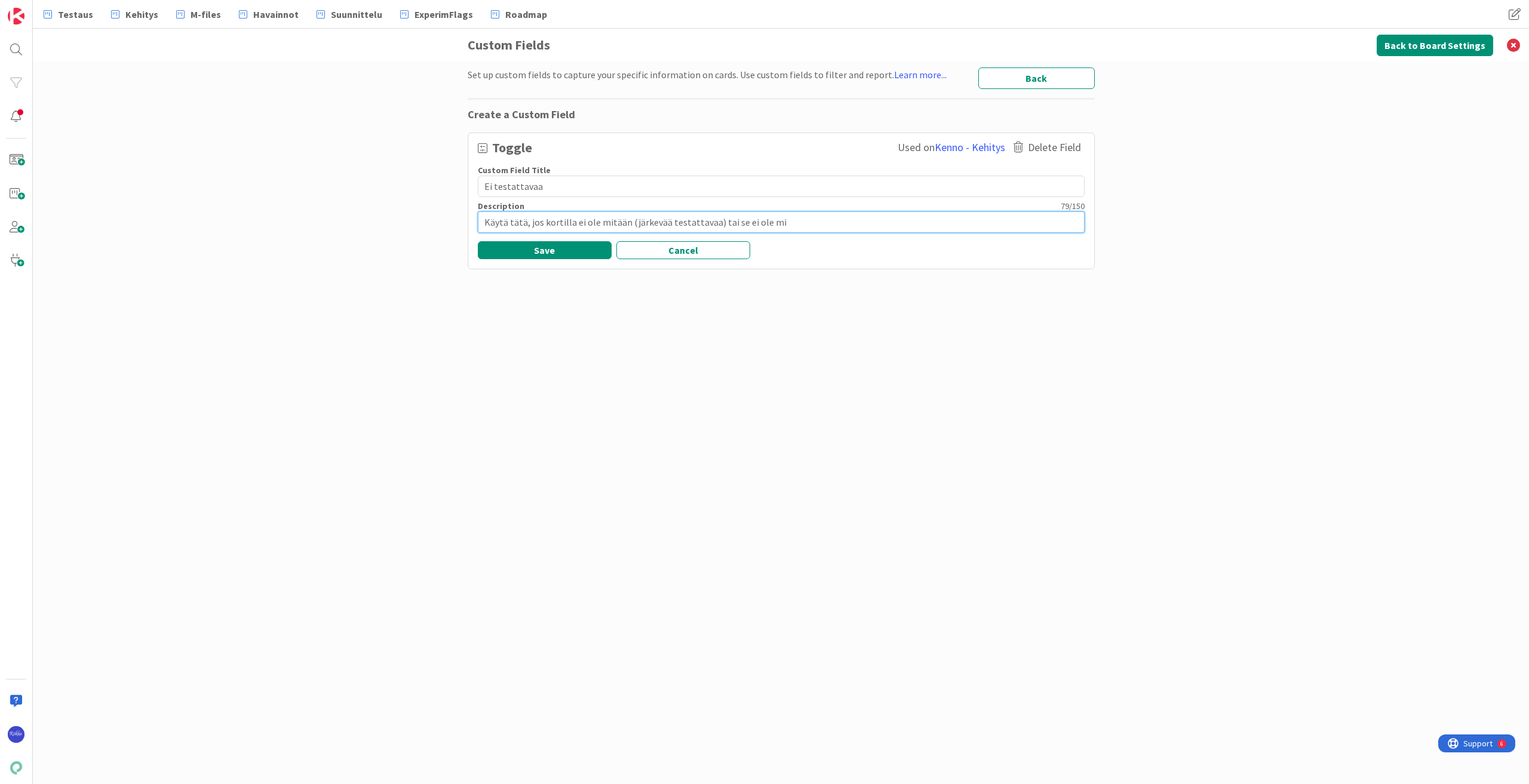
type textarea "Käytä tätä, jos kortilla ei ole mitään (järkevää testattavaa) tai se ei ole m"
type textarea "x"
type textarea "Käytä tätä, jos kortilla ei ole mitään (järkevää testattavaa) tai se ei ole"
type textarea "x"
type textarea "Käytä tätä, jos kortilla ei ole mitään (järkevää testattavaa) tai se ei ole"
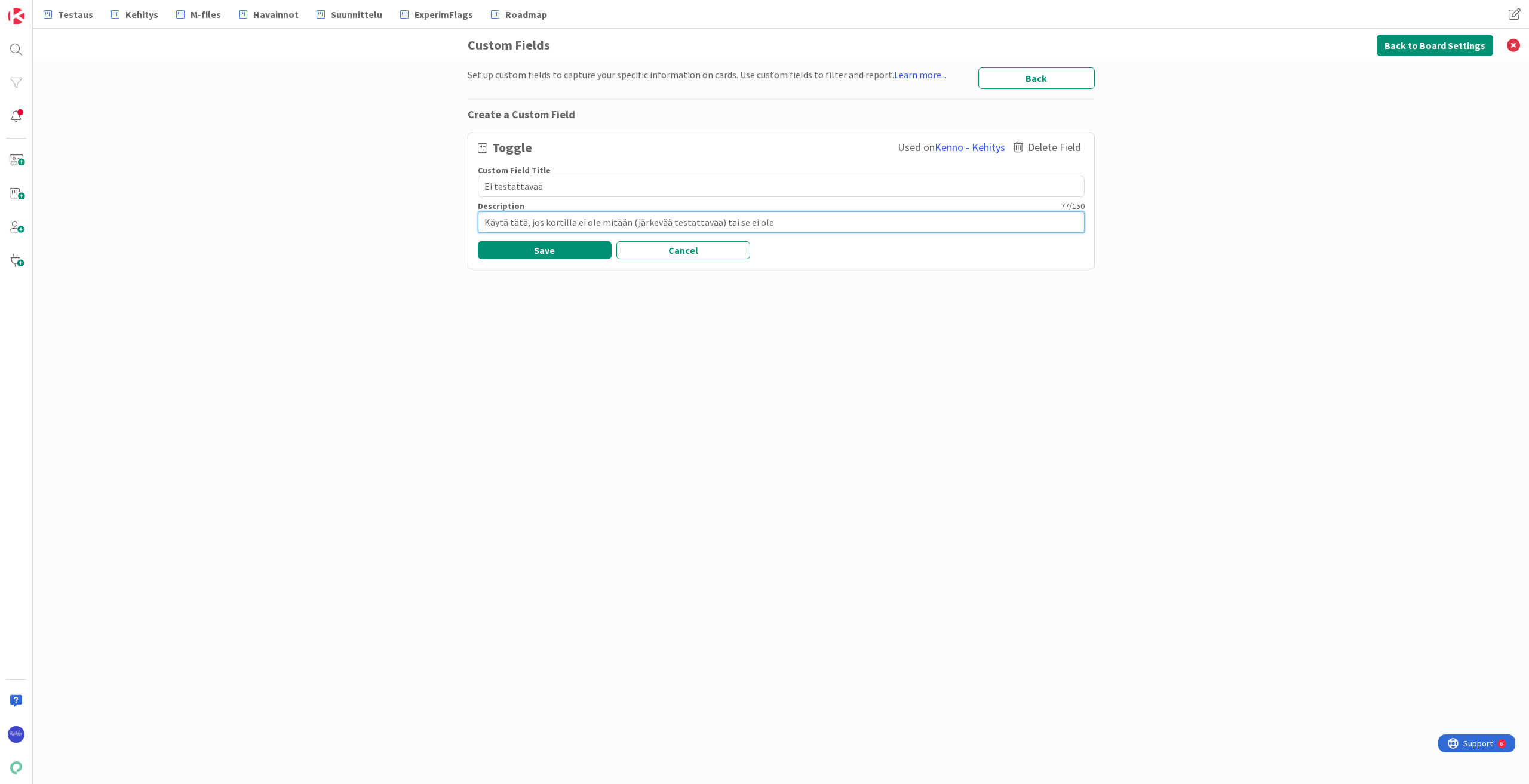
type textarea "x"
type textarea "Käytä tätä, jos kortilla ei ole mitään (järkevää testattavaa) tai se ei ol"
type textarea "x"
type textarea "Käytä tätä, jos kortilla ei ole mitään (järkevää testattavaa) tai se ei o"
type textarea "x"
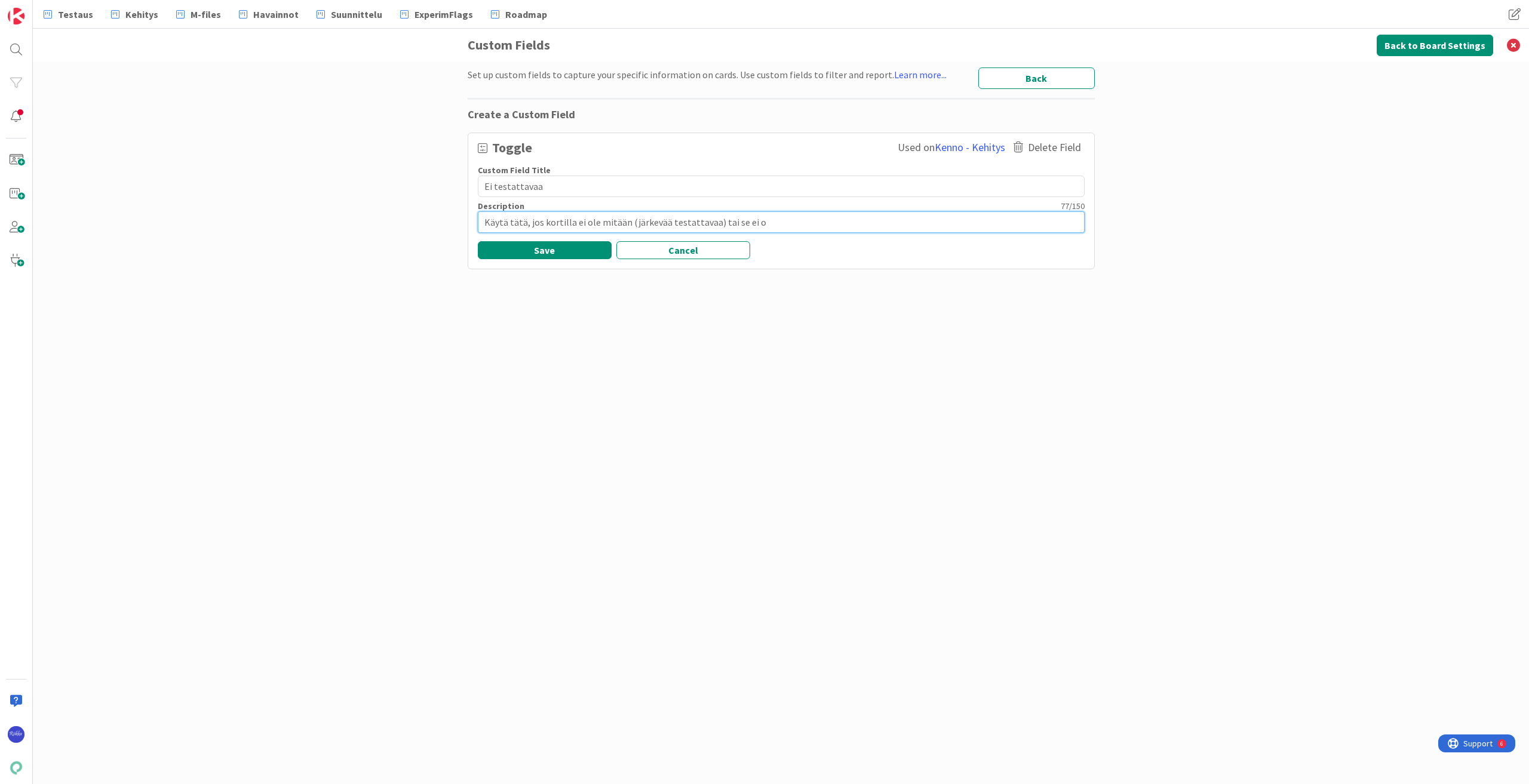
type textarea "Käytä tätä, jos kortilla ei ole mitään (järkevää testattavaa) tai se ei"
type textarea "x"
type textarea "Käytä tätä, jos kortilla ei ole mitään (järkevää testattavaa) tai se ei"
type textarea "x"
type textarea "Käytä tätä, jos kortilla ei ole mitään (järkevää testattavaa) tai se e"
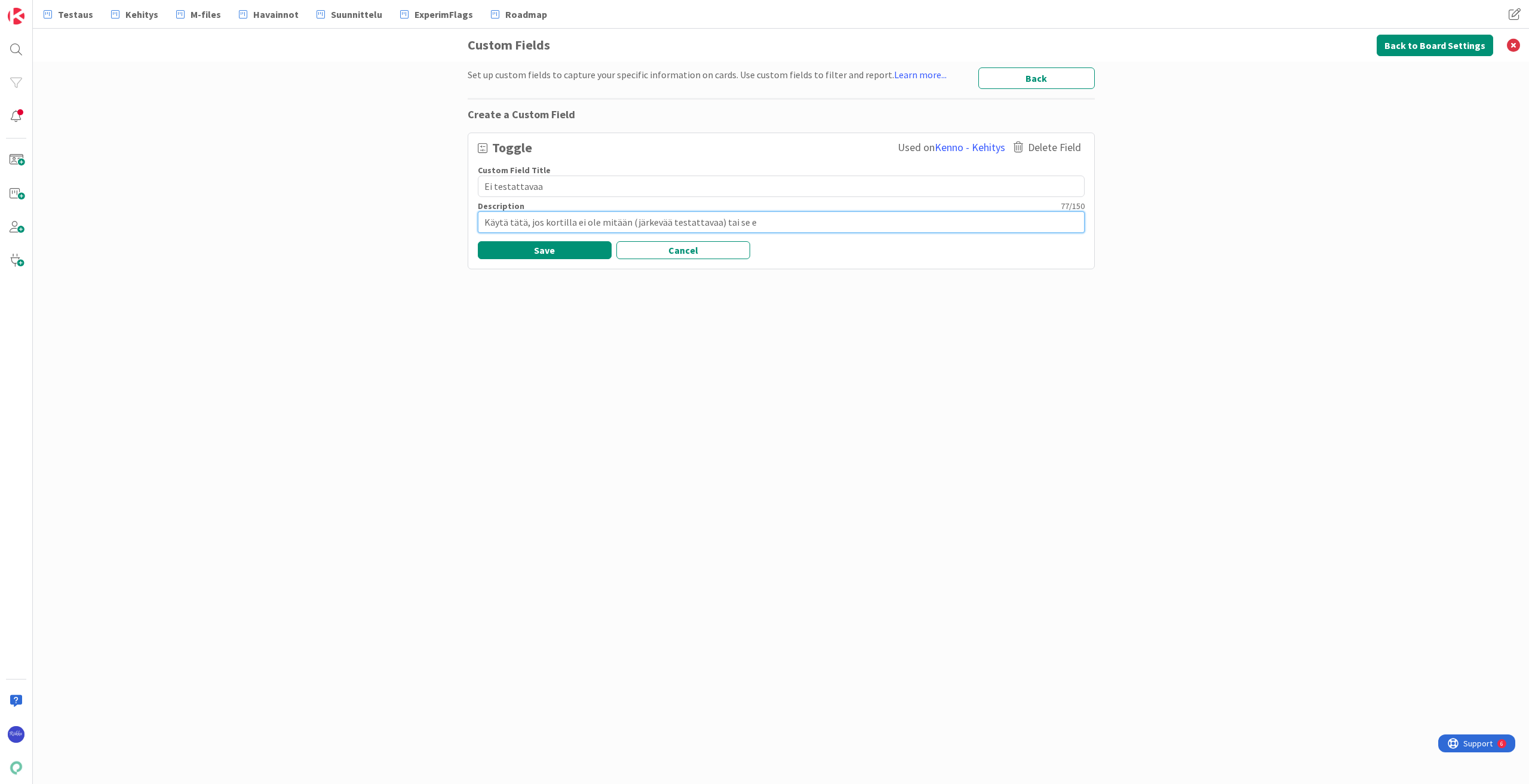
type textarea "x"
type textarea "Käytä tätä, jos kortilla ei ole mitään (järkevää testattavaa) tai se"
type textarea "x"
type textarea "Käytä tätä, jos kortilla ei ole mitään (järkevää testattavaa) tai se"
type textarea "x"
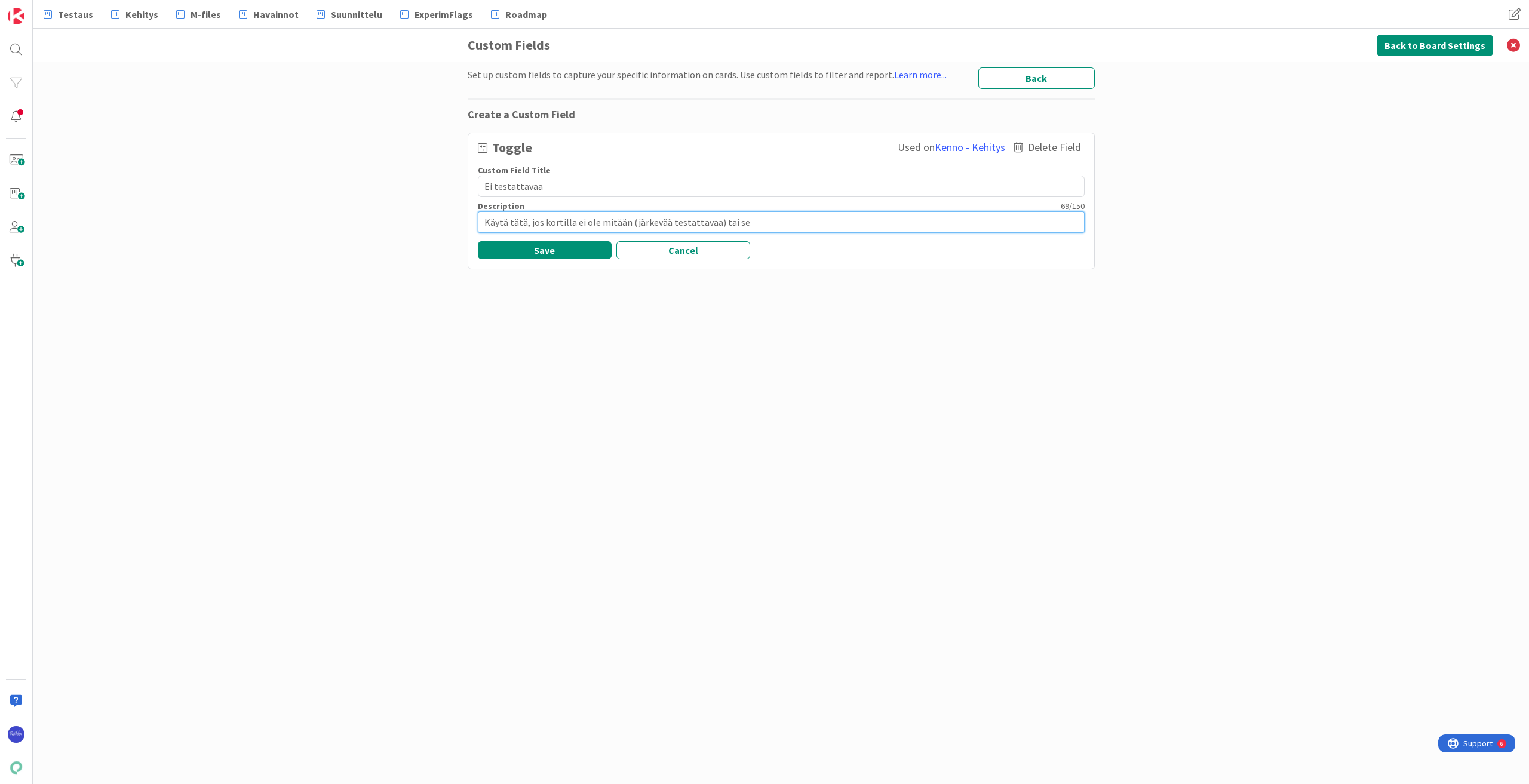
type textarea "Käytä tätä, jos kortilla ei ole mitään (järkevää testattavaa) tai s"
type textarea "x"
type textarea "Käytä tätä, jos kortilla ei ole mitään (järkevää testattavaa) tai"
click at [540, 253] on button "Save" at bounding box center [545, 250] width 134 height 18
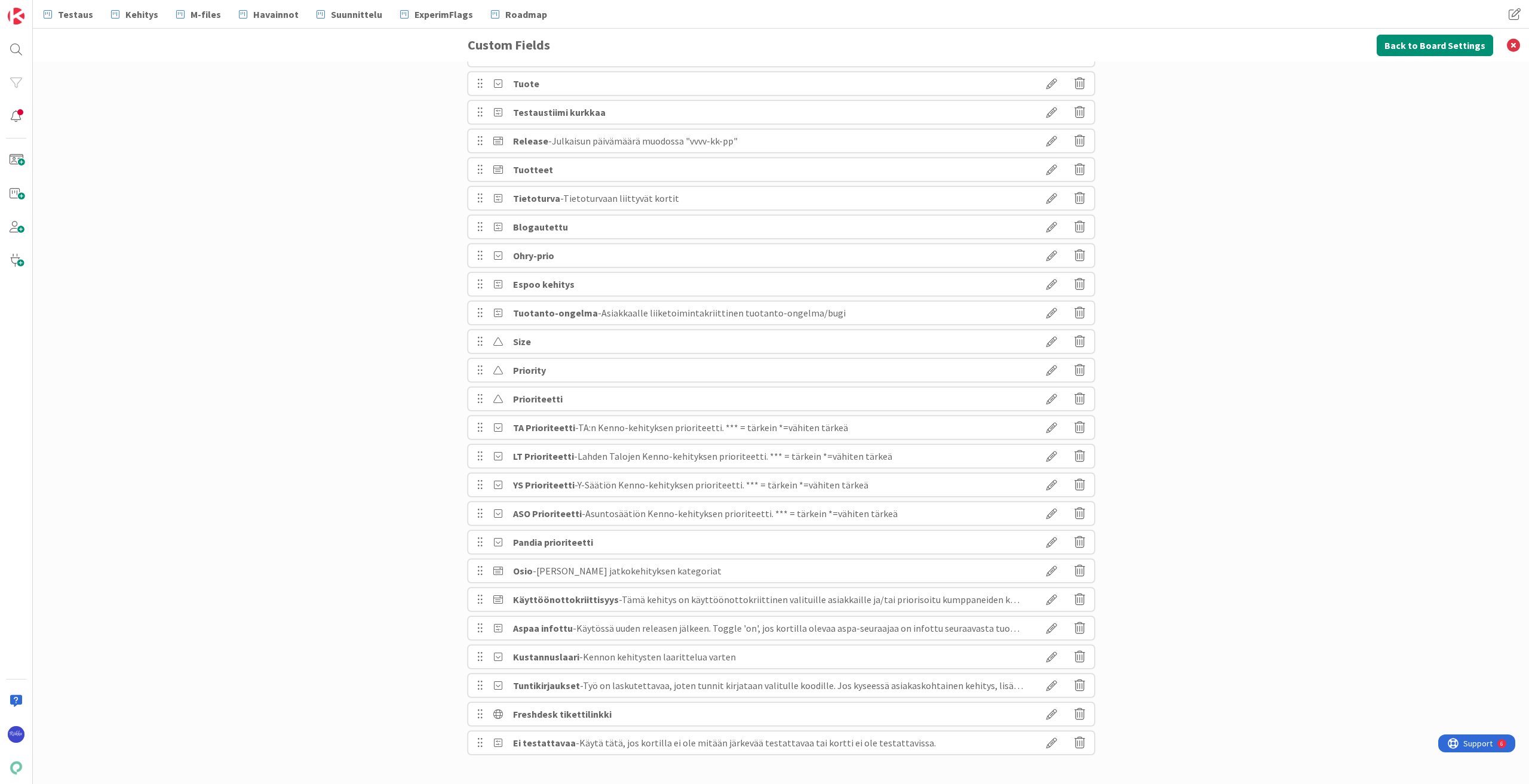
scroll to position [181, 0]
click at [747, 43] on button "Back to Board Settings" at bounding box center [1435, 45] width 117 height 22
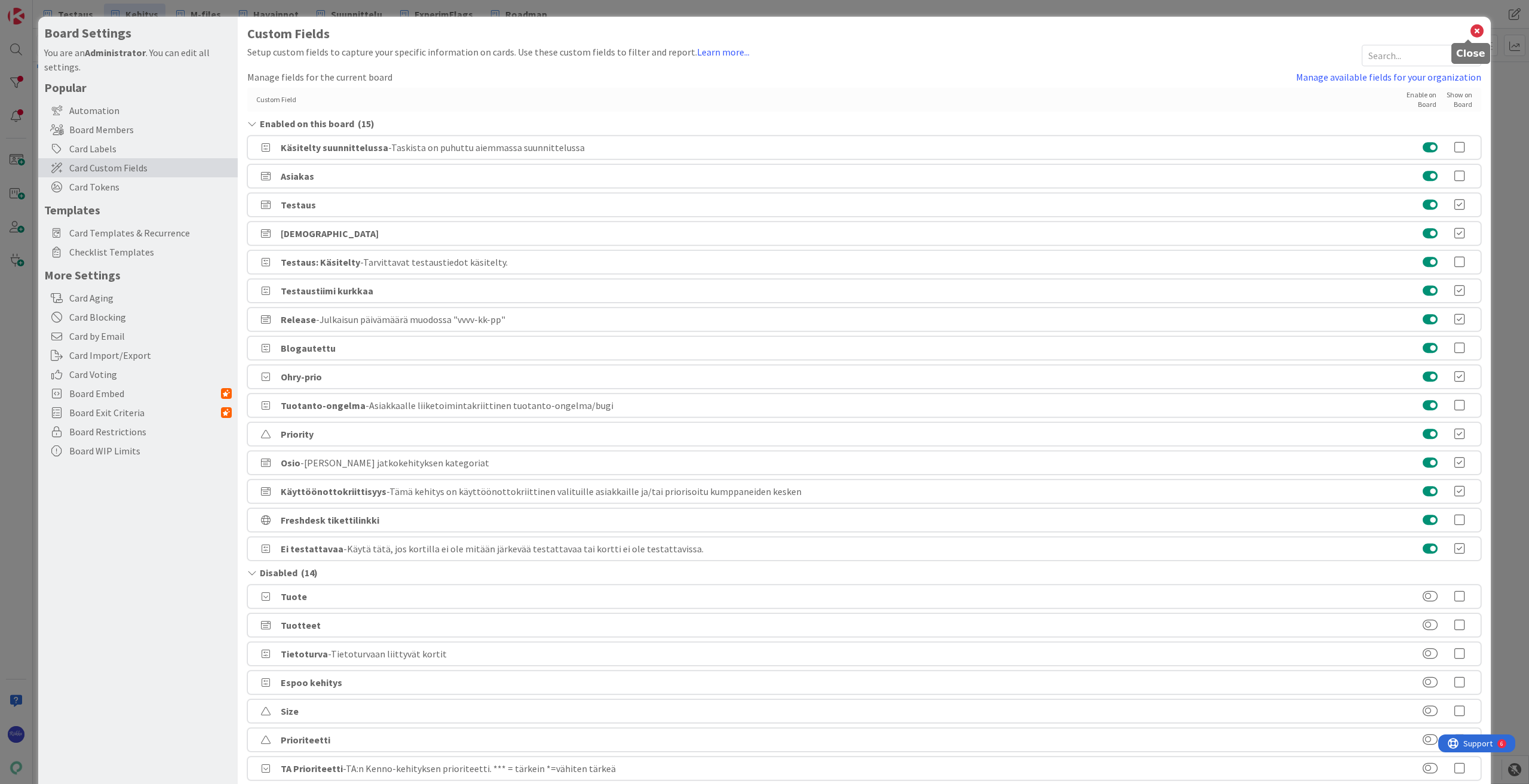
click at [747, 28] on icon at bounding box center [1477, 31] width 16 height 16
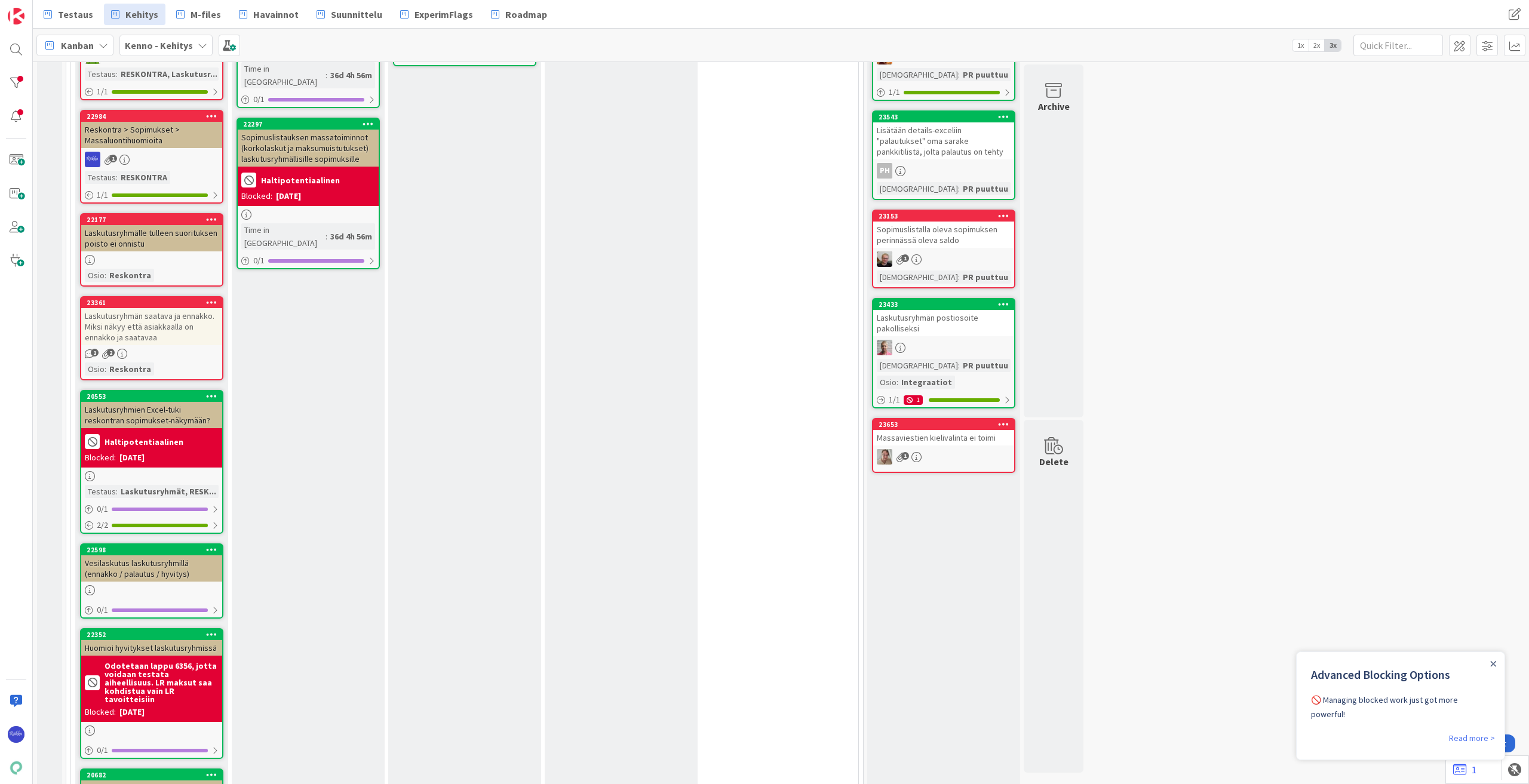
click at [965, 336] on div "Laskutusryhmän postiosoite pakolliseksi" at bounding box center [943, 323] width 141 height 26
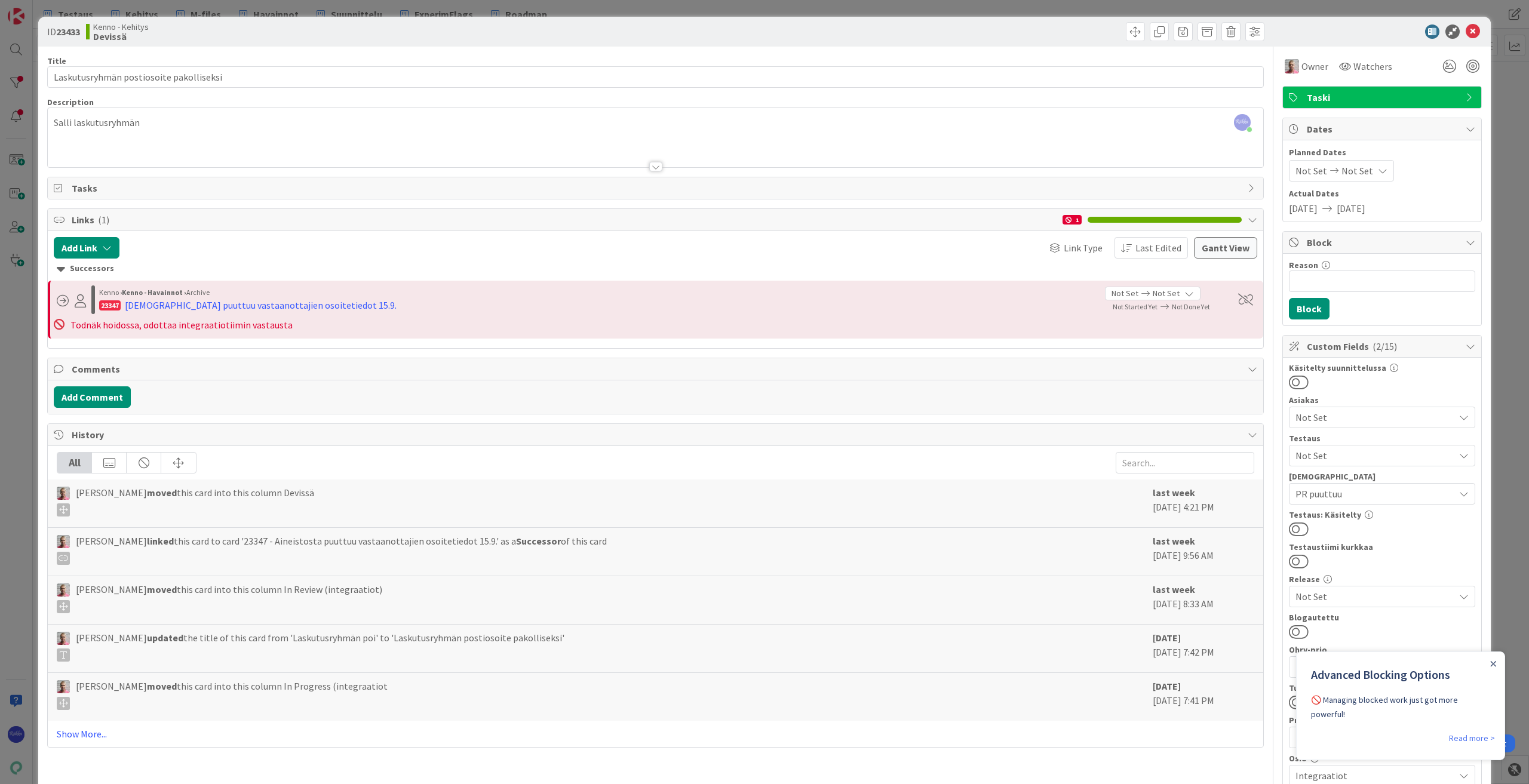
click at [1380, 524] on div at bounding box center [1383, 529] width 187 height 16
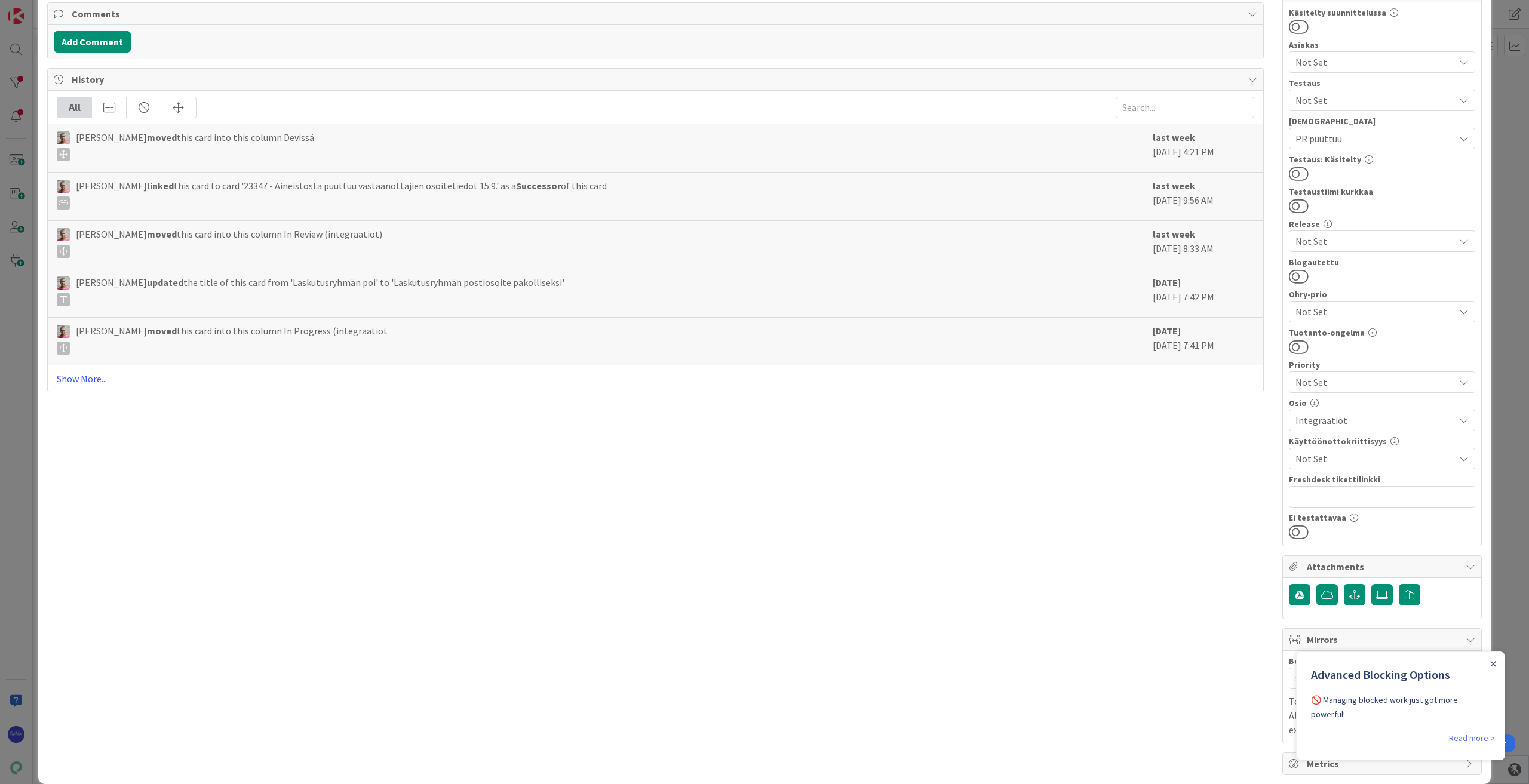
scroll to position [358, 0]
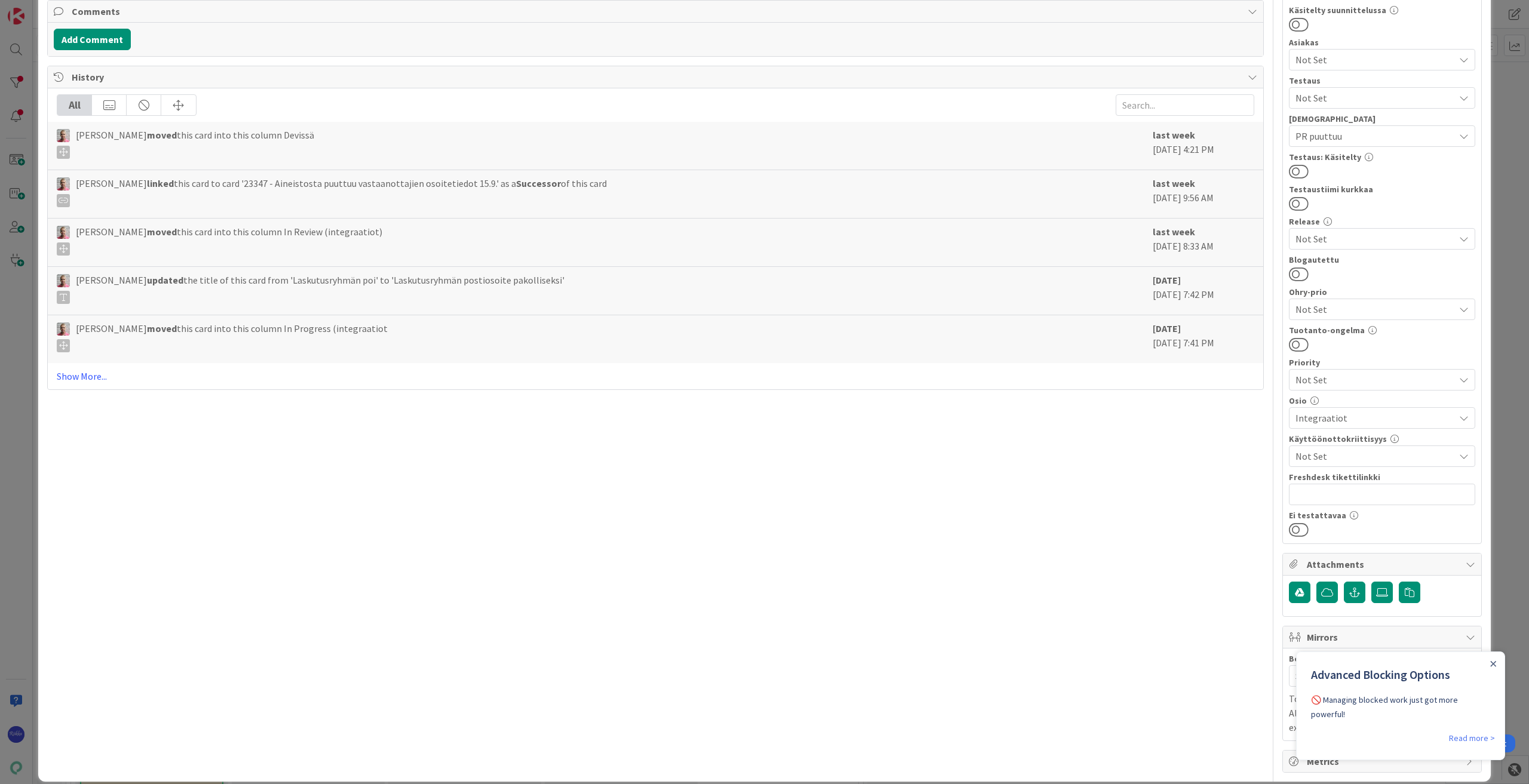
click at [1493, 666] on icon "Close Announcement" at bounding box center [1493, 664] width 6 height 6
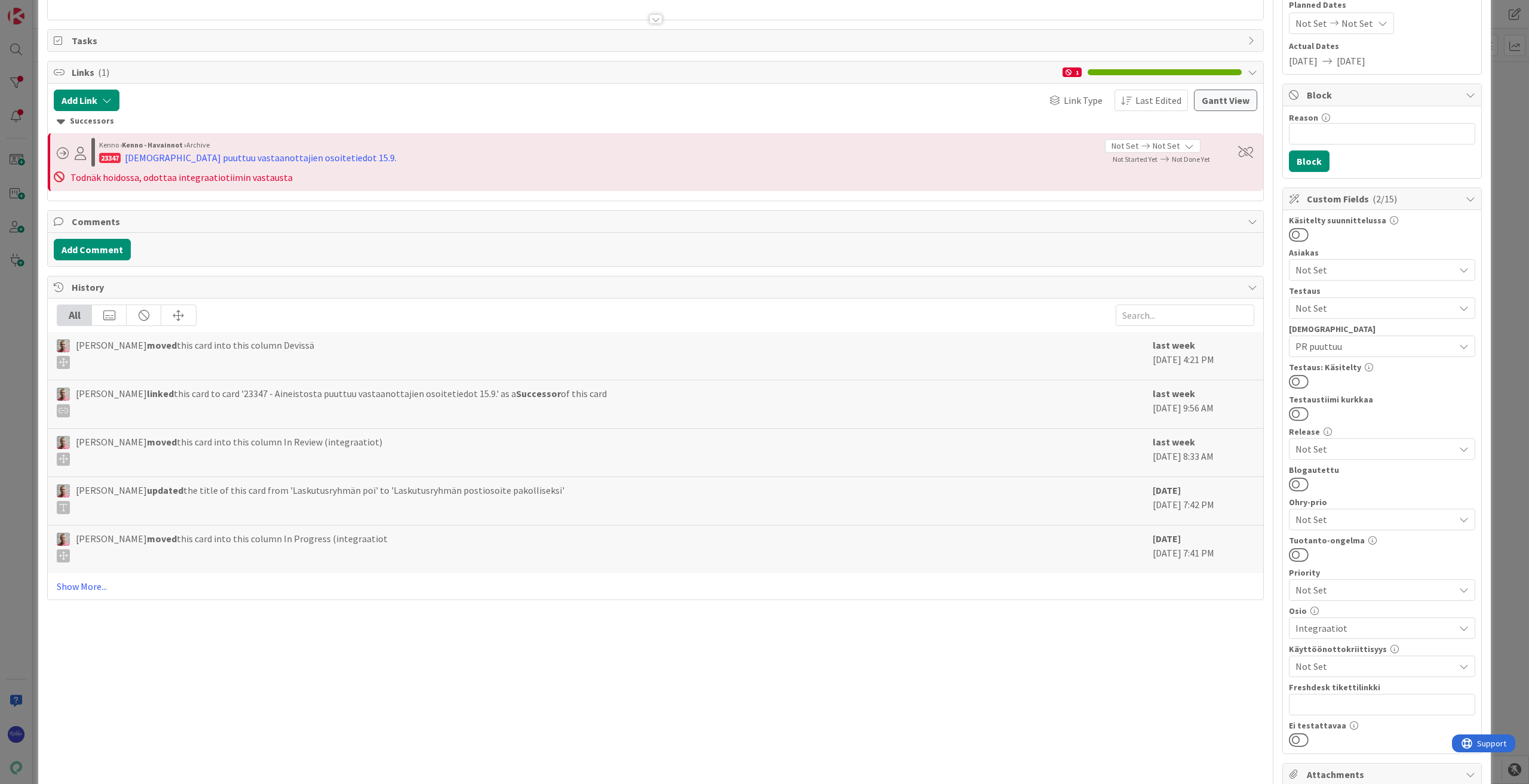
scroll to position [0, 0]
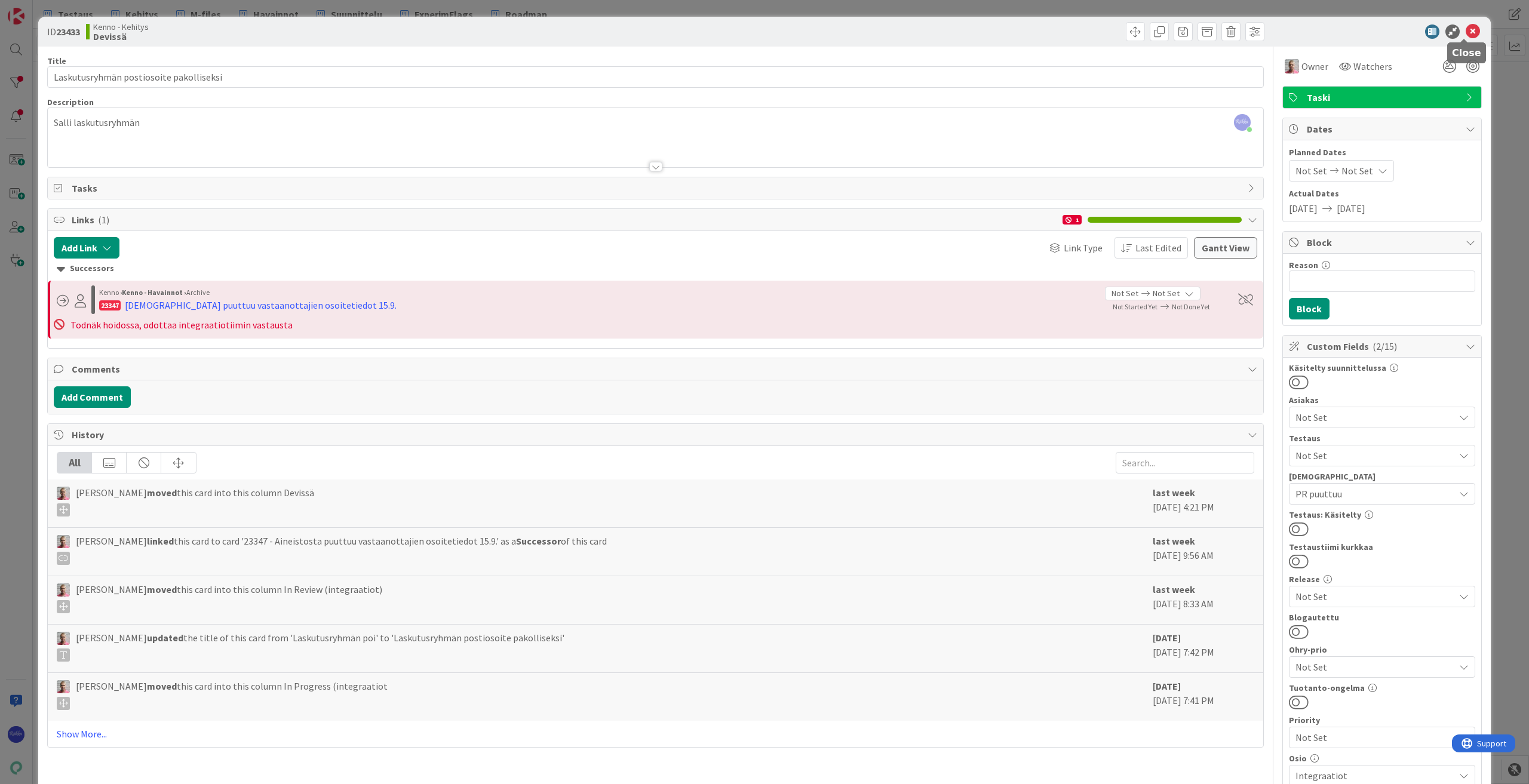
click at [1466, 34] on icon at bounding box center [1473, 31] width 14 height 14
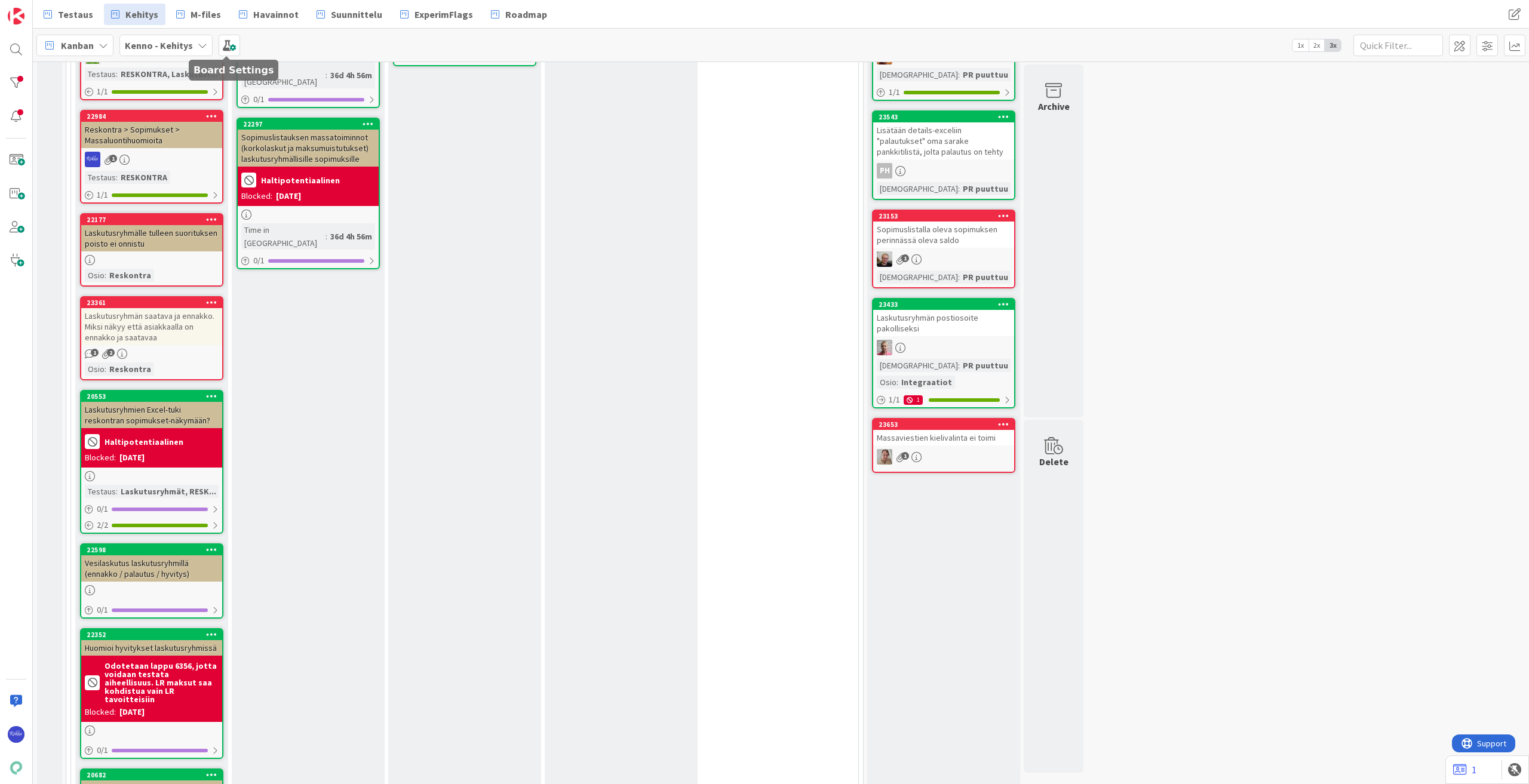
click at [224, 43] on span at bounding box center [229, 45] width 22 height 22
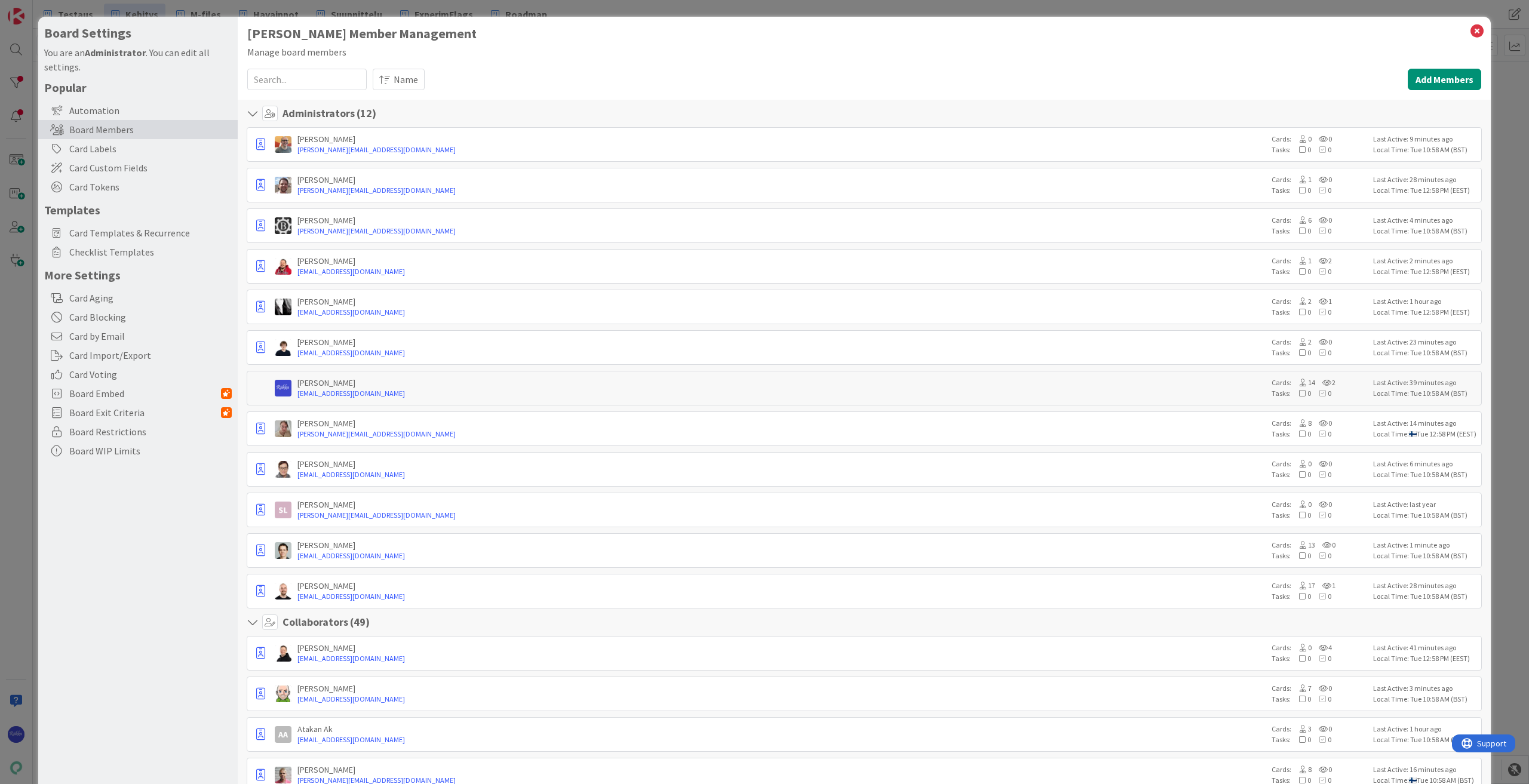
click at [106, 169] on span "Card Custom Fields" at bounding box center [151, 167] width 163 height 14
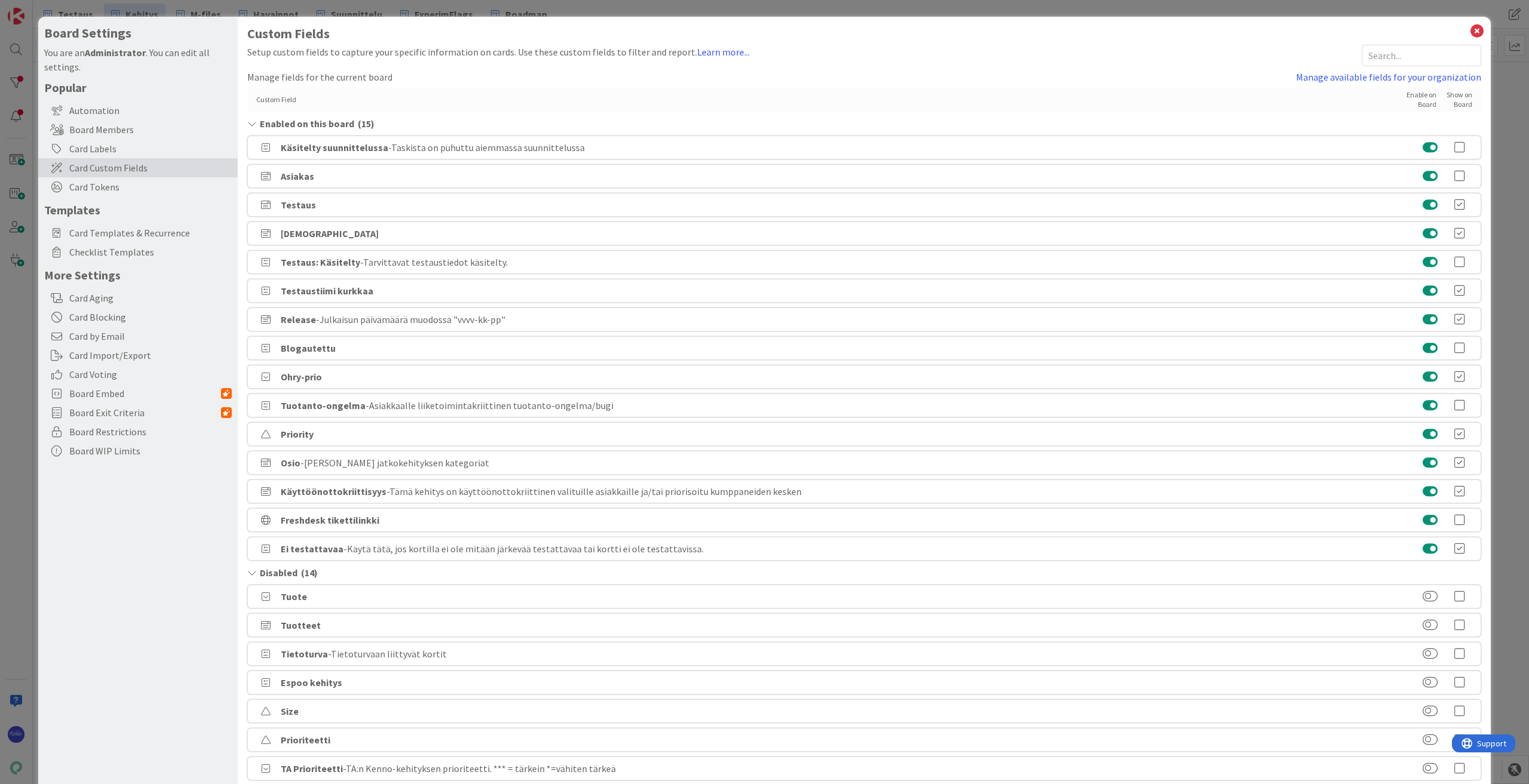
drag, startPoint x: 262, startPoint y: 553, endPoint x: 258, endPoint y: 542, distance: 11.7
click at [258, 542] on div "Ei testattavaa - Käytä tätä, jos kortilla ei ole mitään järkevää testattavaa ta…" at bounding box center [864, 549] width 1234 height 24
drag, startPoint x: 254, startPoint y: 550, endPoint x: 252, endPoint y: 538, distance: 12.2
click at [252, 538] on div "Ei testattavaa - Käytä tätä, jos kortilla ei ole mitään järkevää testattavaa ta…" at bounding box center [864, 549] width 1234 height 24
drag, startPoint x: 317, startPoint y: 550, endPoint x: 314, endPoint y: 536, distance: 14.3
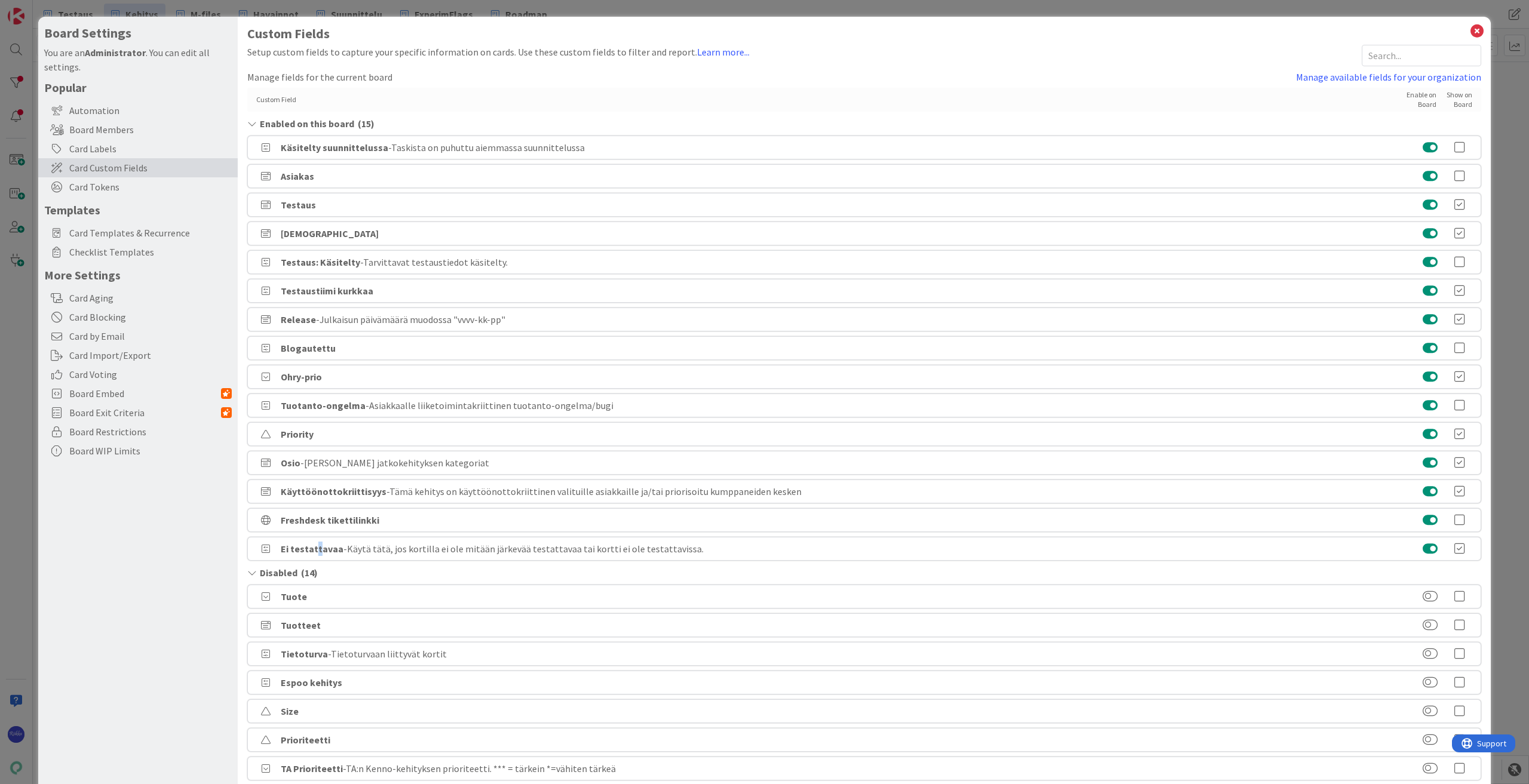
click at [314, 536] on div "Custom Field Enable on Board Show on Board Enabled on this board ( 15 ) Käsitel…" at bounding box center [864, 535] width 1234 height 893
drag, startPoint x: 710, startPoint y: 553, endPoint x: 708, endPoint y: 544, distance: 9.2
click at [708, 544] on div "Ei testattavaa - Käytä tätä, jos kortilla ei ole mitään järkevää testattavaa ta…" at bounding box center [864, 549] width 1234 height 24
drag, startPoint x: 282, startPoint y: 202, endPoint x: 405, endPoint y: 291, distance: 151.8
click at [405, 291] on div "Custom Field Enable on Board Show on Board Enabled on this board ( 15 ) Käsitel…" at bounding box center [864, 535] width 1234 height 893
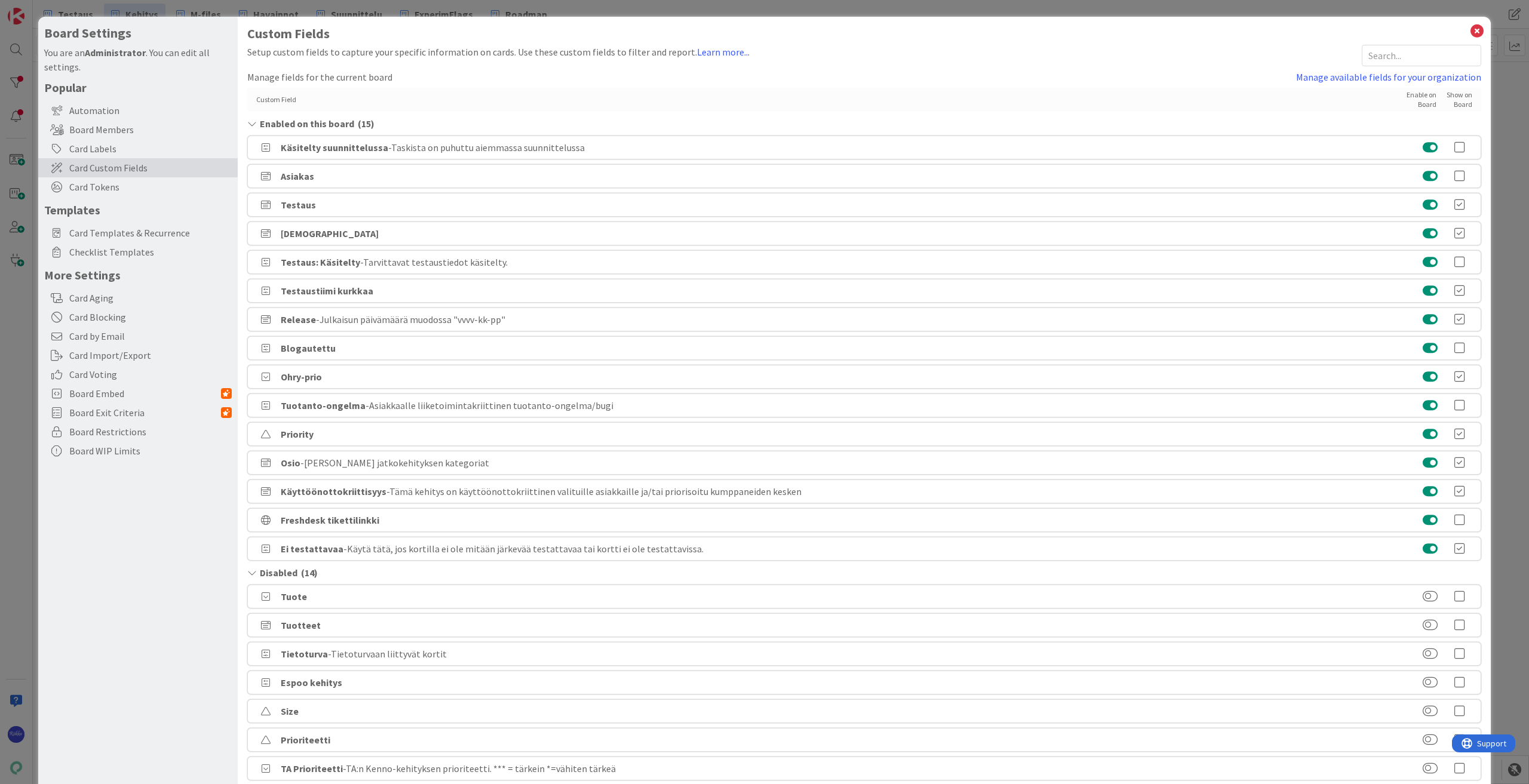
click at [429, 549] on span "- Käytä tätä, jos kortilla ei ole mitään järkevää testattavaa tai kortti ei ole…" at bounding box center [524, 549] width 360 height 12
click at [1471, 542] on div "Ei testattavaa - Käytä tätä, jos kortilla ei ole mitään järkevää testattavaa ta…" at bounding box center [864, 549] width 1234 height 24
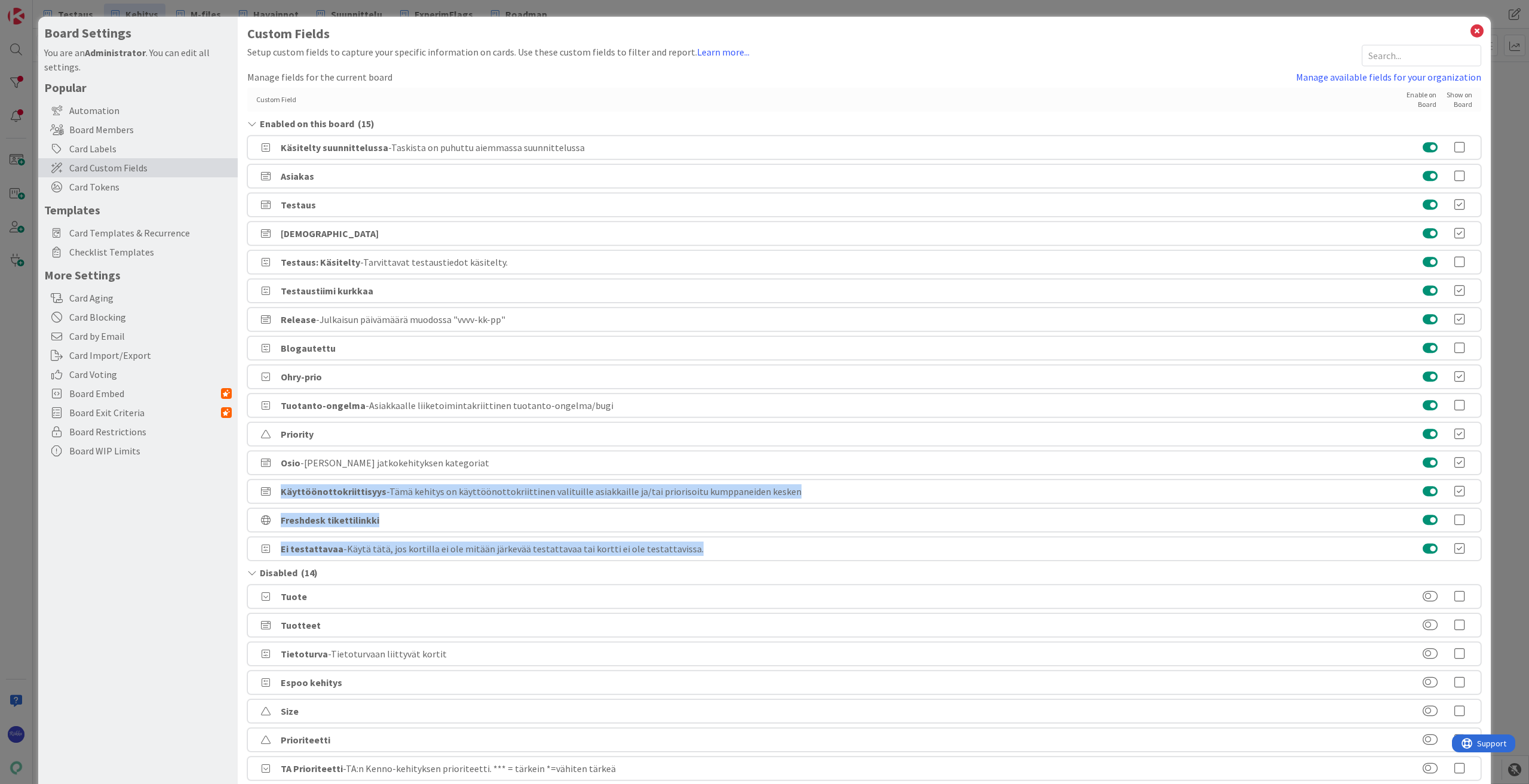
drag, startPoint x: 1356, startPoint y: 548, endPoint x: 1312, endPoint y: 461, distance: 97.5
click at [1312, 461] on div "Custom Field Enable on Board Show on Board Enabled on this board ( 15 ) Käsitel…" at bounding box center [864, 535] width 1234 height 893
click at [742, 542] on div "Ei testattavaa - Käytä tätä, jos kortilla ei ole mitään järkevää testattavaa ta…" at bounding box center [864, 549] width 1234 height 24
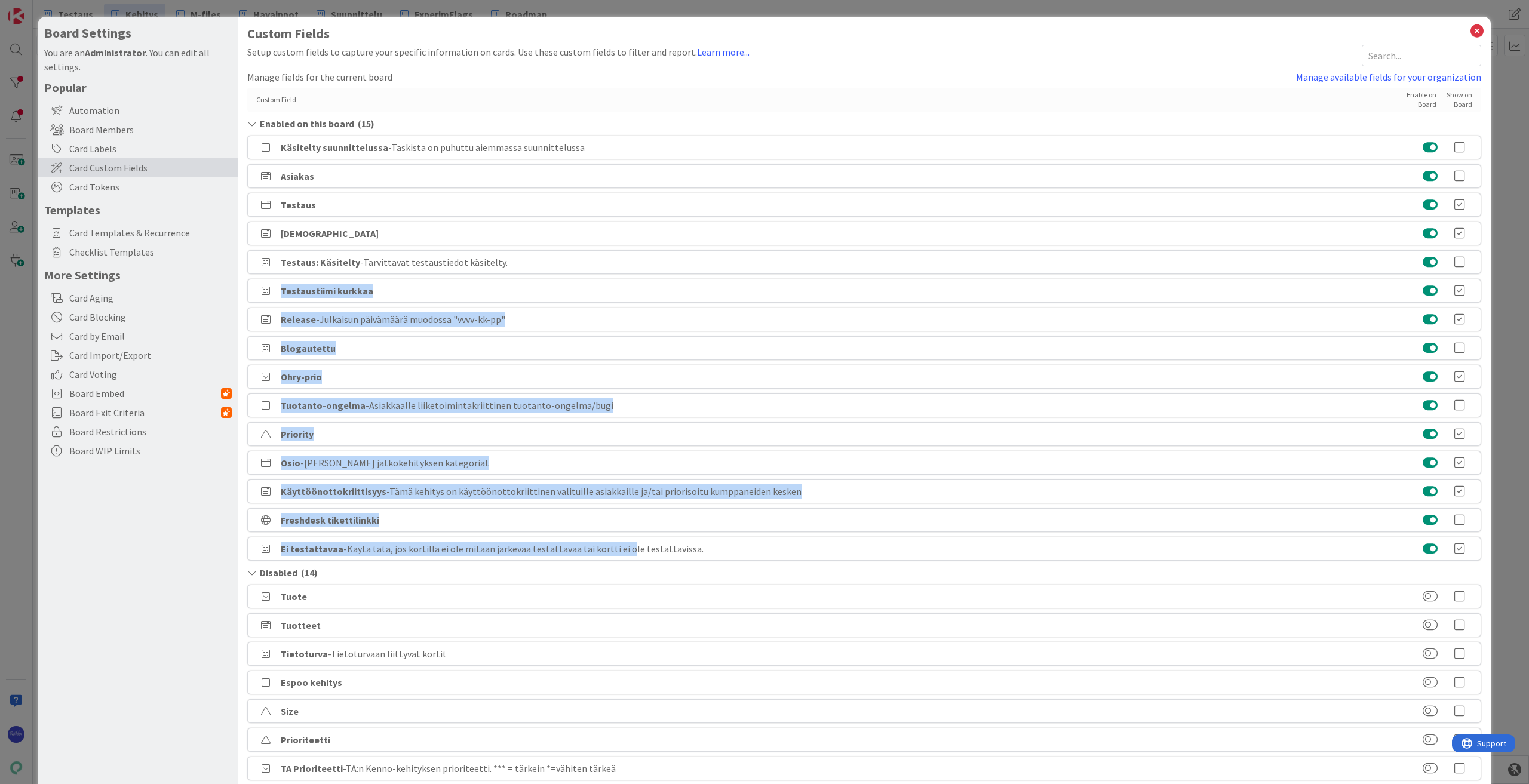
drag, startPoint x: 618, startPoint y: 550, endPoint x: 556, endPoint y: 275, distance: 281.9
click at [556, 275] on div "Custom Field Enable on Board Show on Board Enabled on this board ( 15 ) Käsitel…" at bounding box center [864, 535] width 1234 height 893
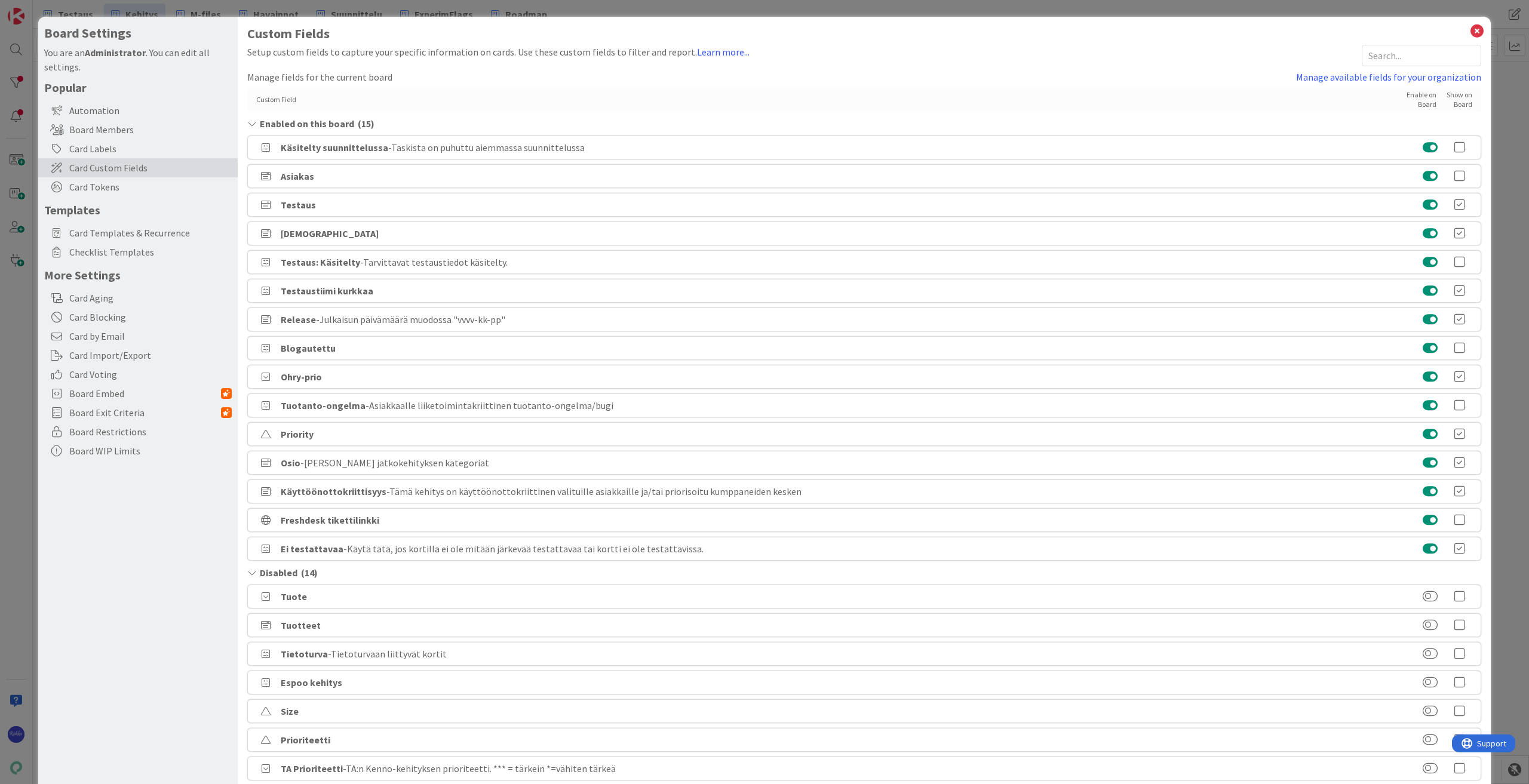
click at [710, 547] on div "Ei testattavaa - Käytä tätä, jos kortilla ei ole mitään järkevää testattavaa ta…" at bounding box center [864, 549] width 1234 height 24
drag, startPoint x: 252, startPoint y: 550, endPoint x: 242, endPoint y: 506, distance: 45.1
click at [242, 506] on div "Custom Fields Setup custom fields to capture your specific information on cards…" at bounding box center [864, 503] width 1253 height 974
click at [1332, 78] on link "Manage available fields for your organization" at bounding box center [1389, 77] width 185 height 14
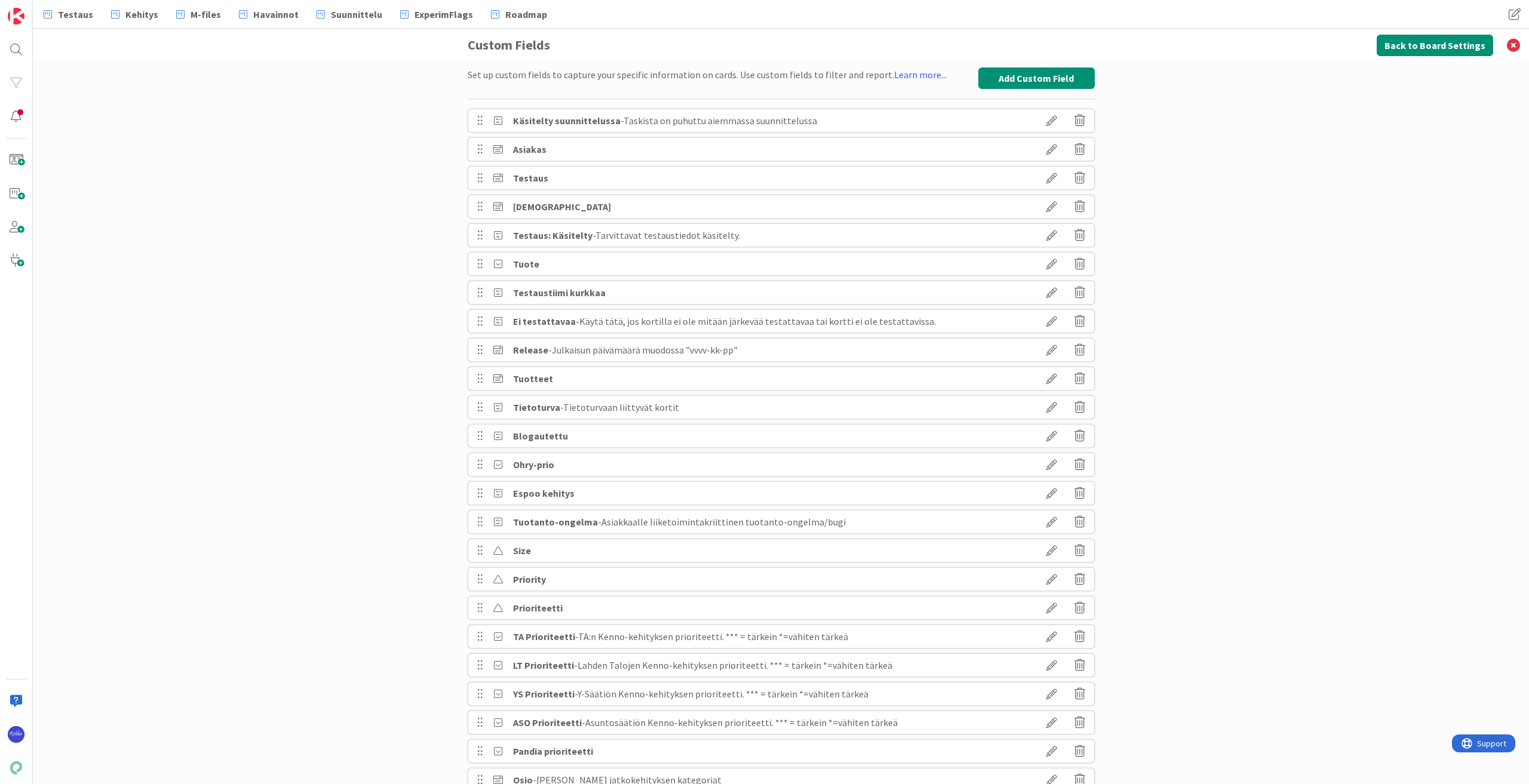
click at [1050, 293] on icon at bounding box center [1052, 292] width 34 height 20
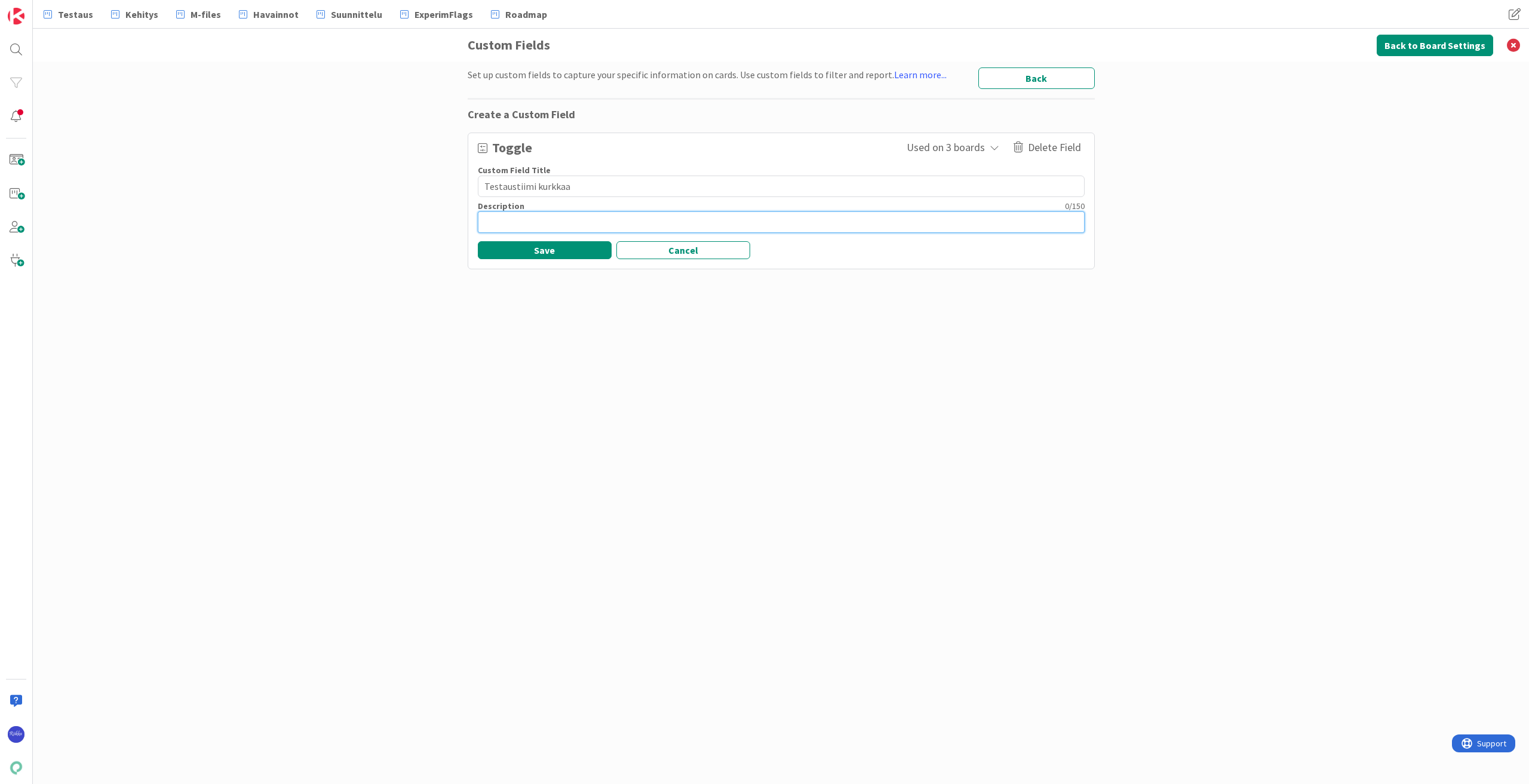
click at [488, 222] on textarea at bounding box center [781, 222] width 607 height 22
type textarea "x"
type textarea "K"
type textarea "x"
type textarea "Kä"
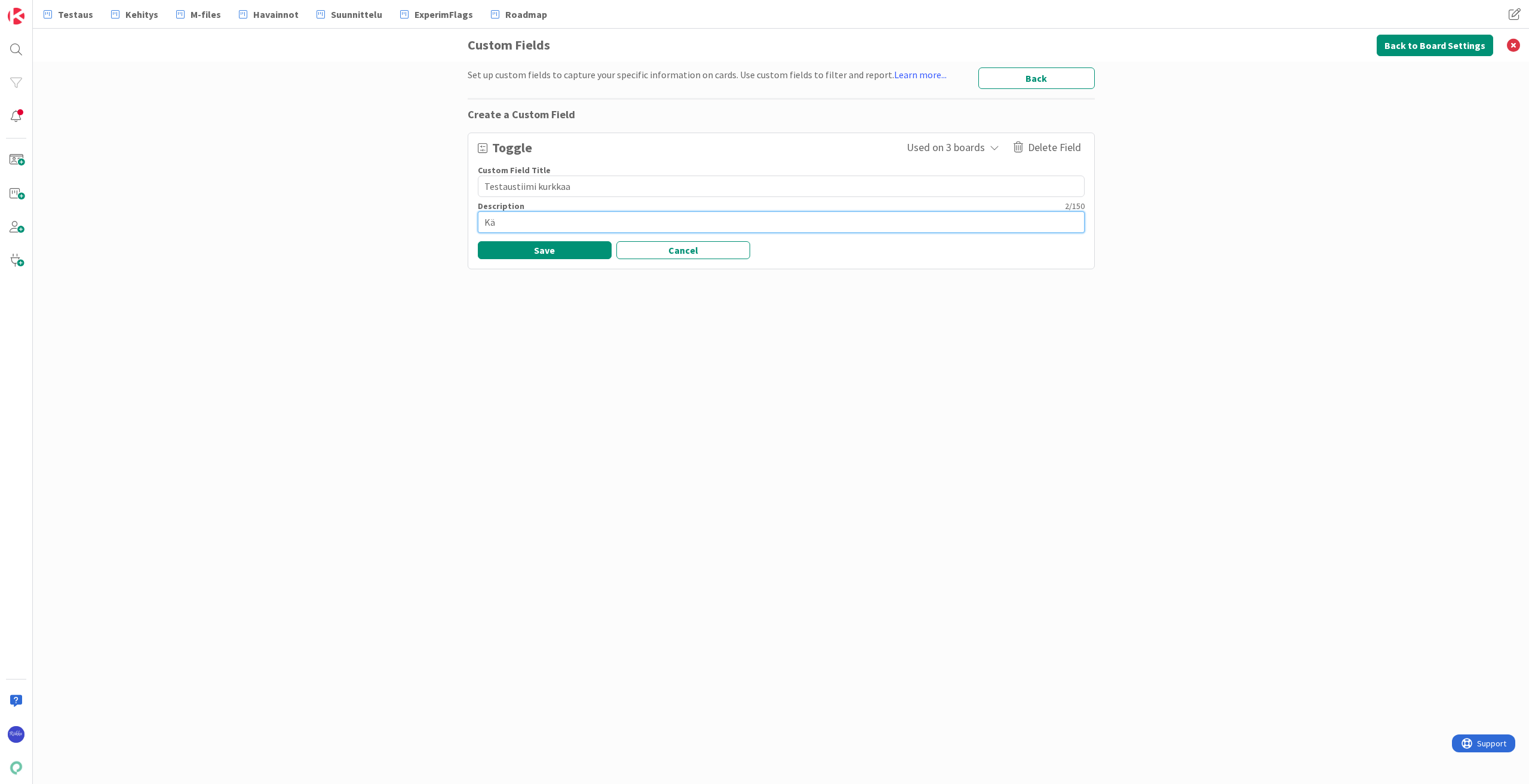
type textarea "x"
type textarea "Käy"
type textarea "x"
type textarea "Käyt"
type textarea "x"
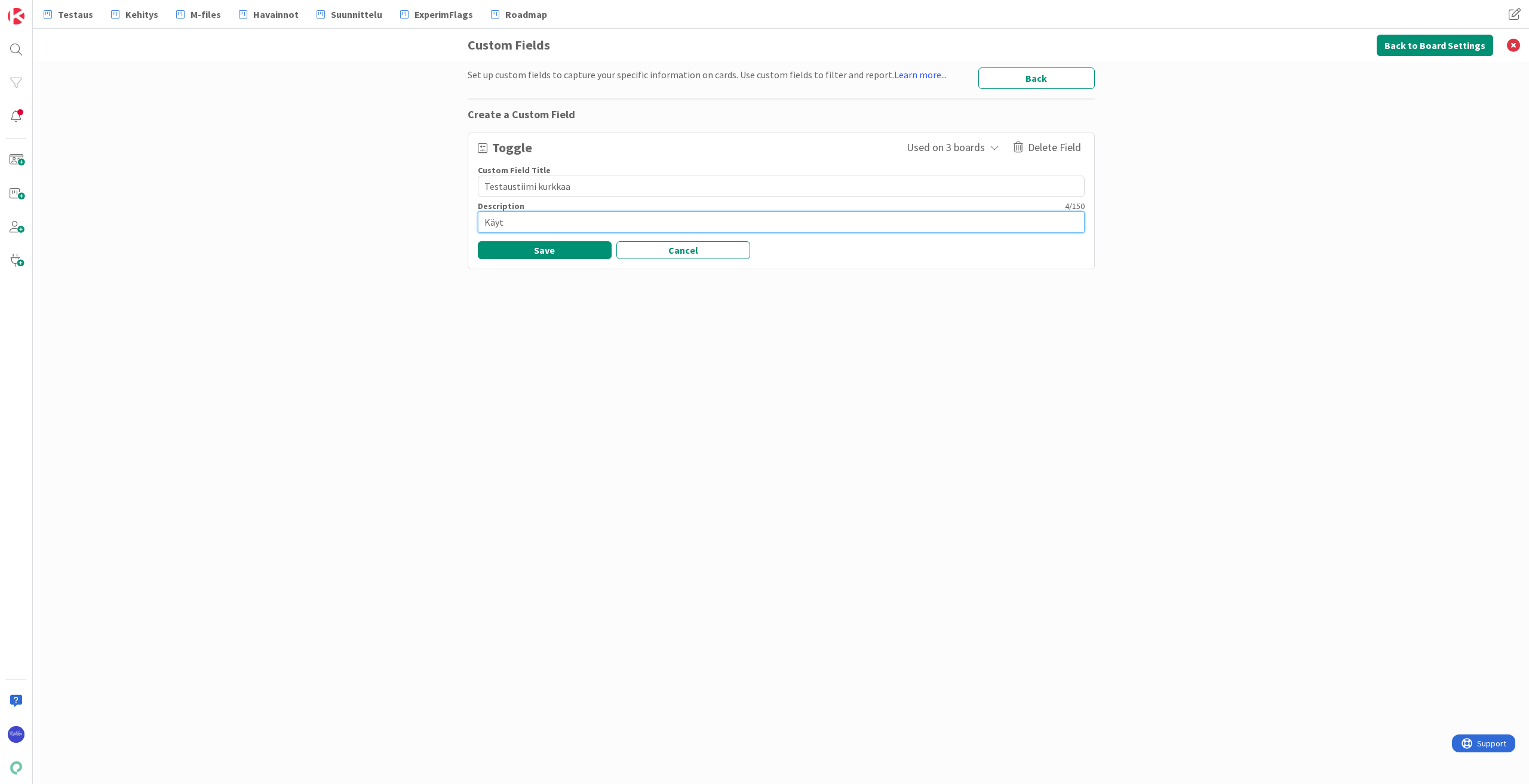
type textarea "Käytä"
type textarea "x"
type textarea "Käytä"
type textarea "x"
type textarea "Käytä t"
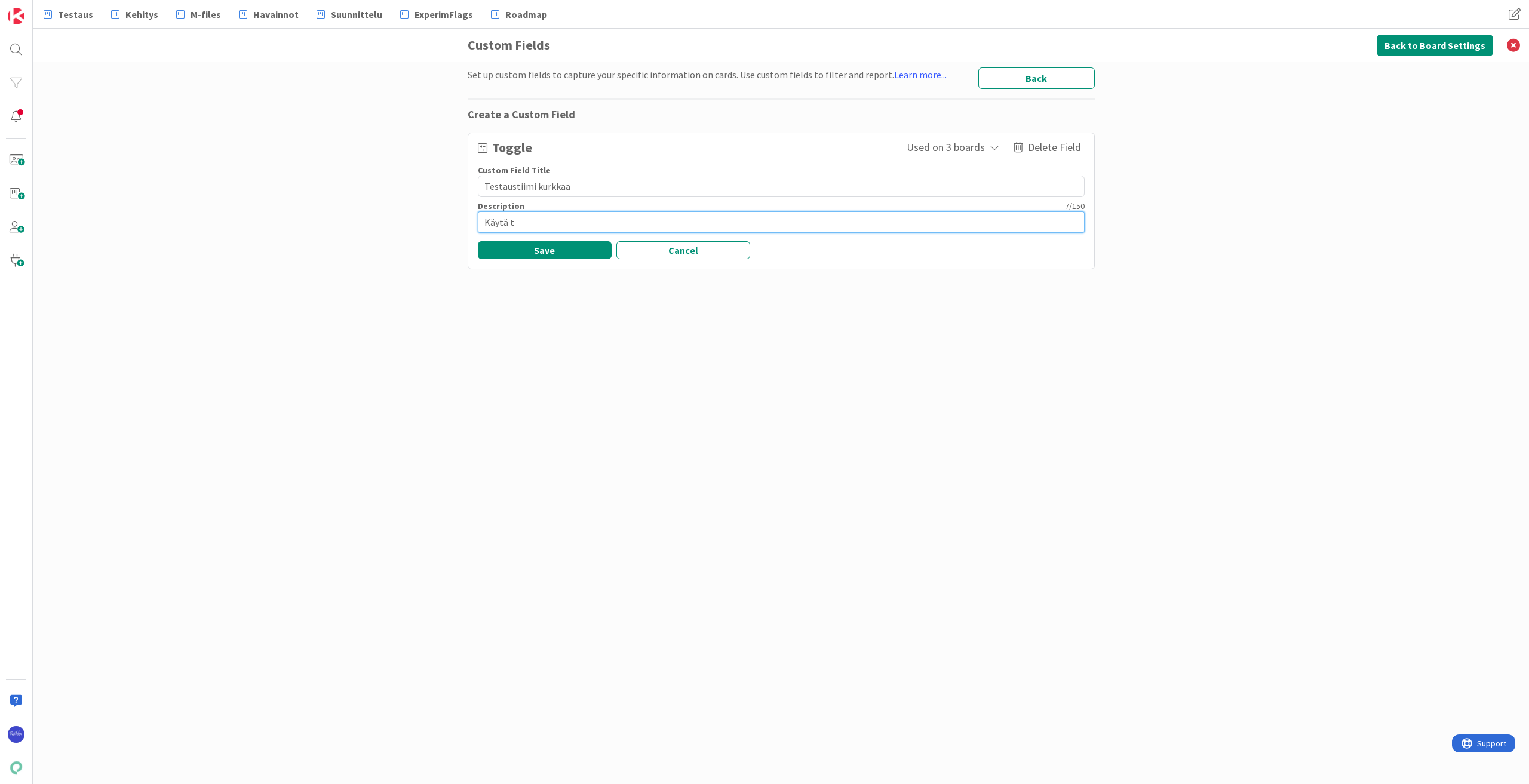
type textarea "x"
type textarea "Käytä tä"
type textarea "x"
type textarea "Käytä tät"
type textarea "x"
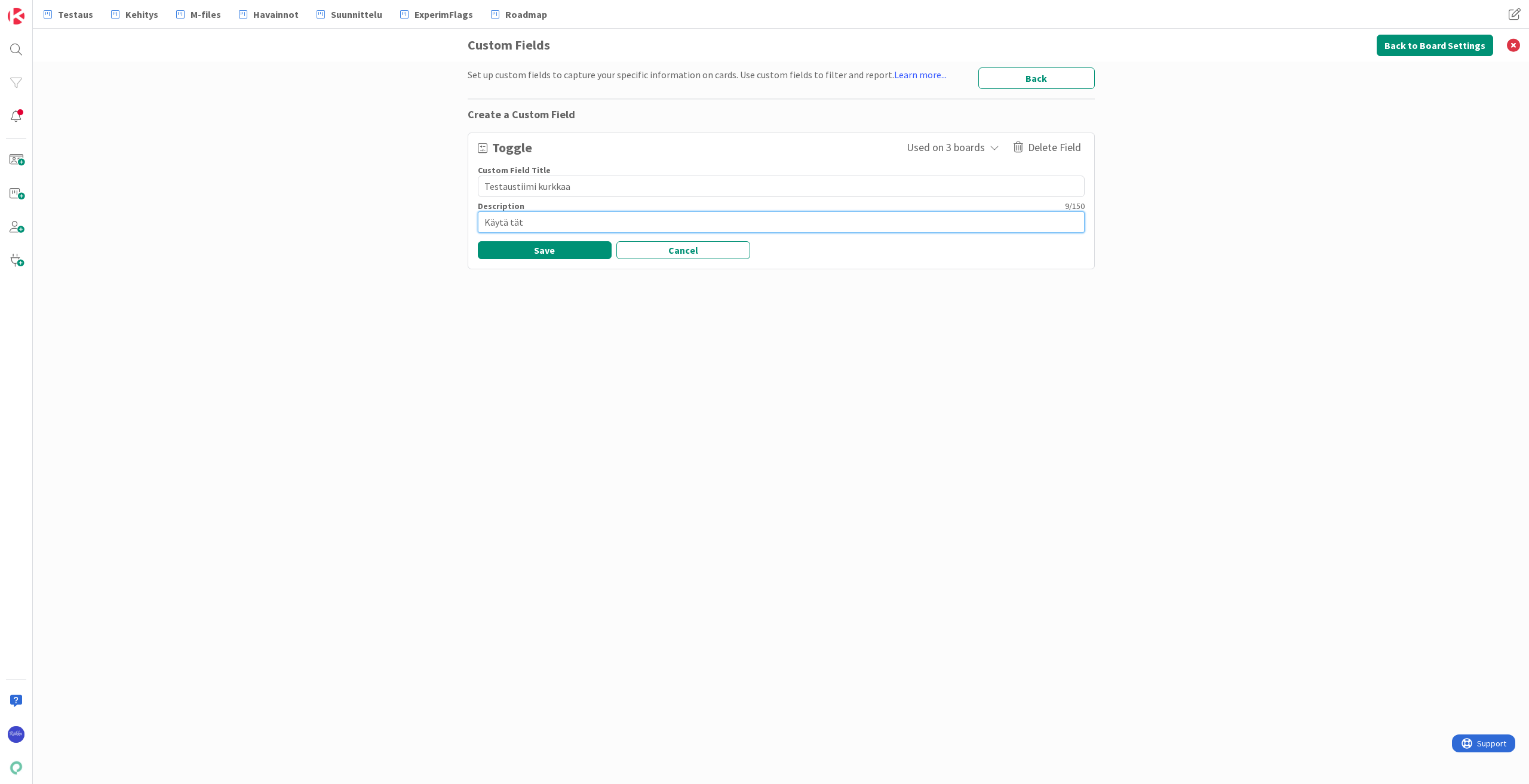
type textarea "Käytä tätä"
type textarea "x"
type textarea "Käytä tätä"
type textarea "x"
type textarea "Käytä tätä s"
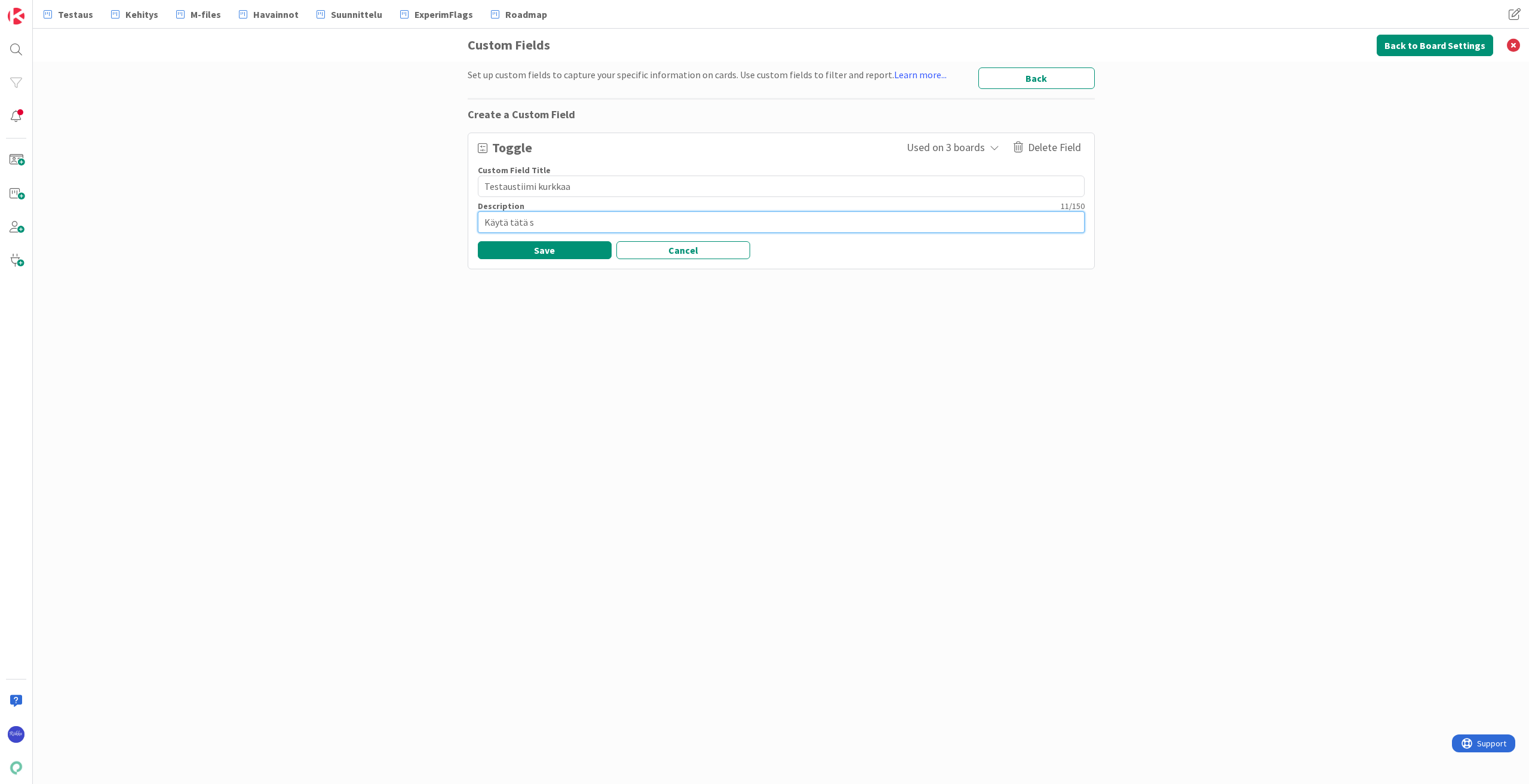
type textarea "x"
type textarea "Käytä tätä si"
type textarea "x"
type textarea "Käytä tätä sil"
type textarea "x"
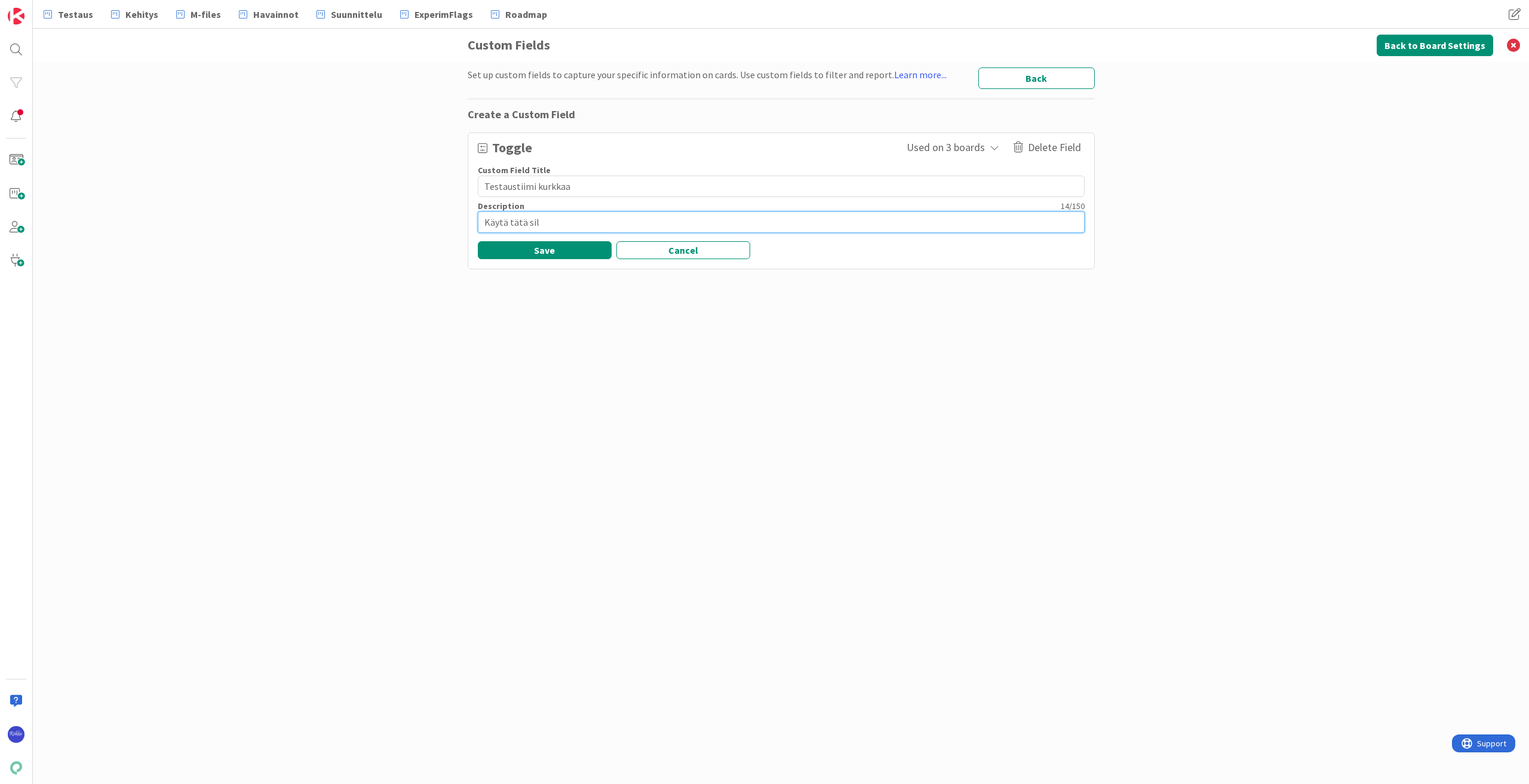
type textarea "Käytä tätä sill"
type textarea "x"
type textarea "Käytä tätä sillo"
type textarea "x"
type textarea "Käytä tätä silloi"
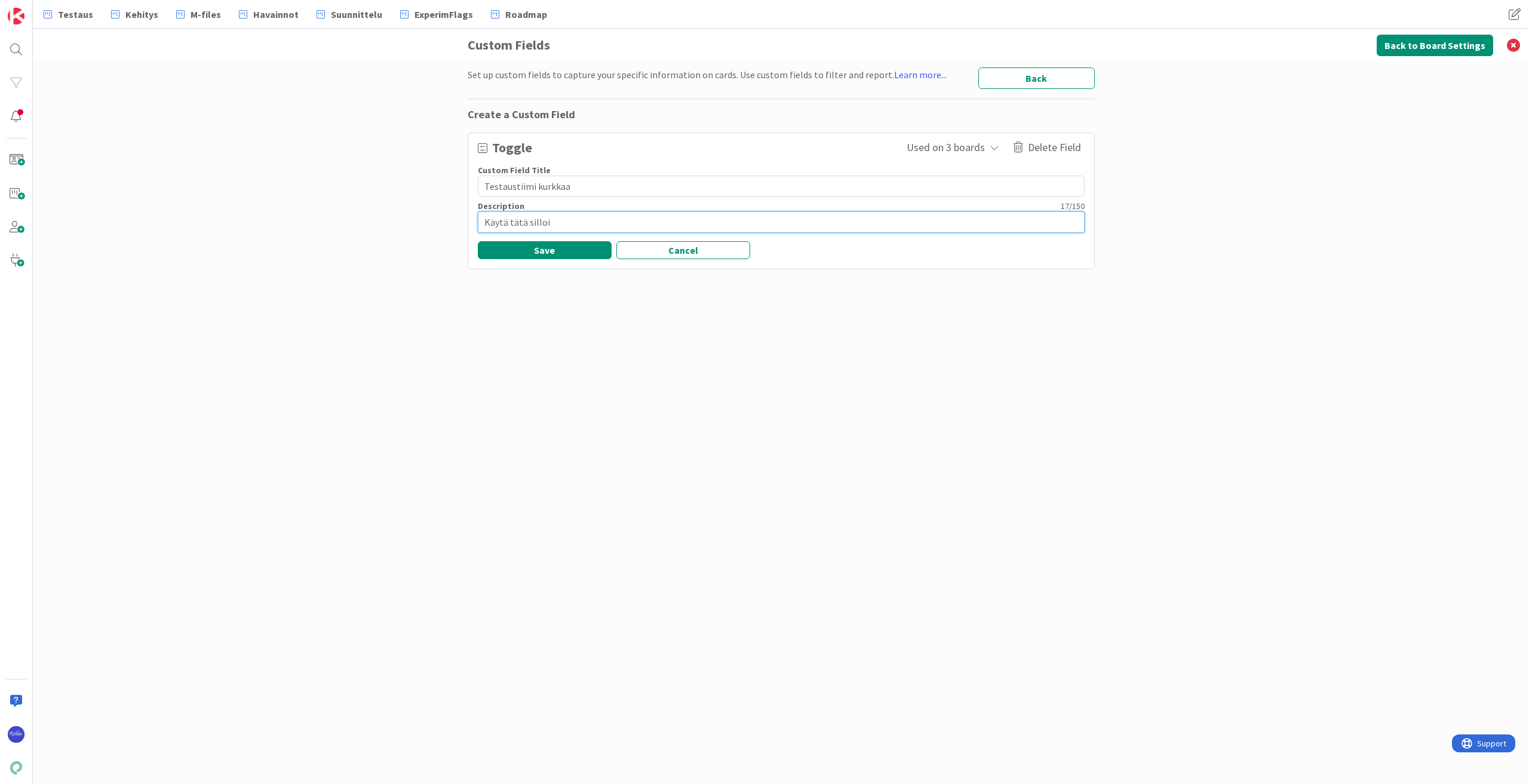
type textarea "x"
type textarea "Käytä tätä silloin"
type textarea "x"
type textarea "Käytä tätä silloin,"
type textarea "x"
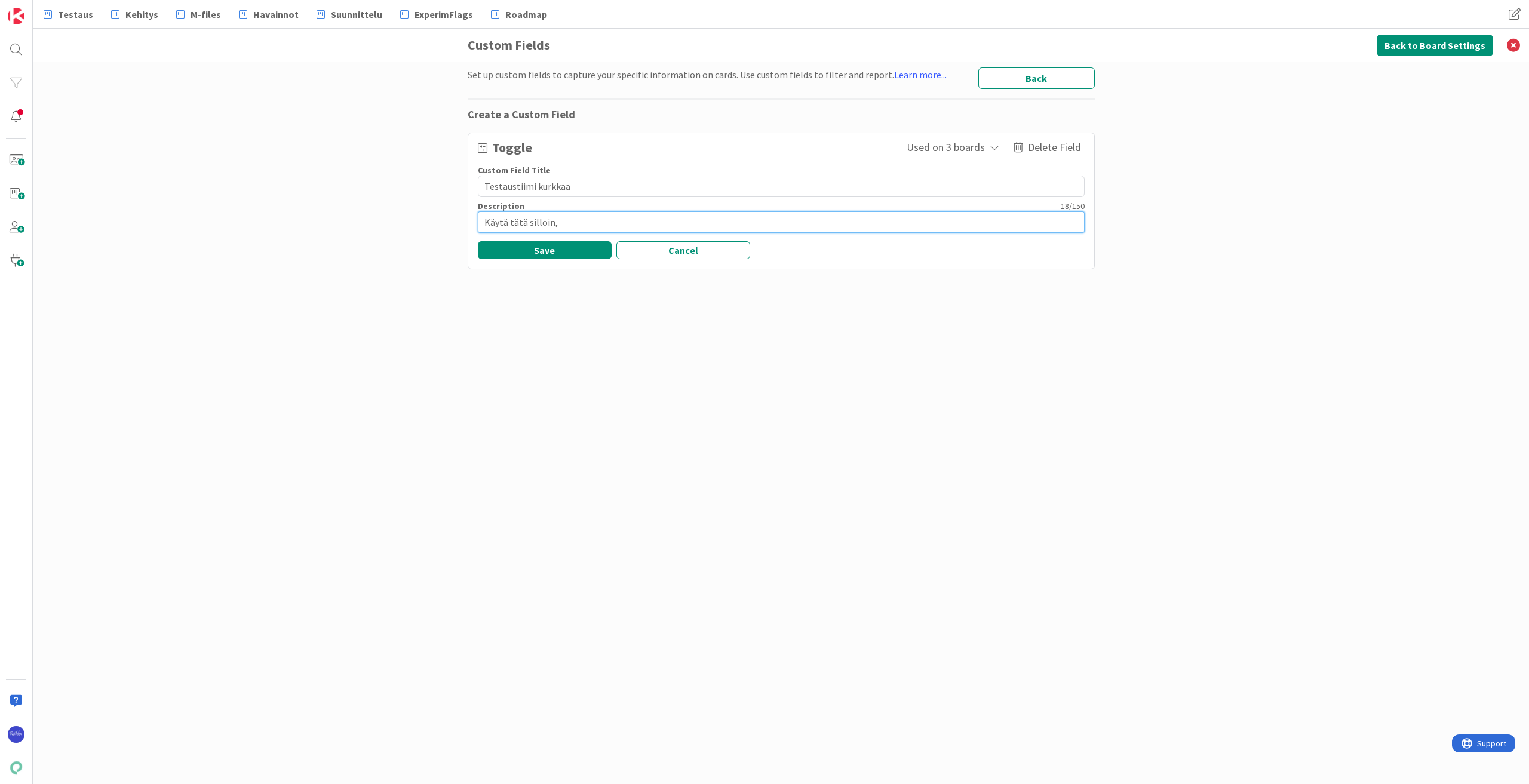
type textarea "Käytä tätä silloin,"
type textarea "x"
type textarea "Käytä tätä silloin, k"
type textarea "x"
type textarea "Käytä tätä silloin, ku"
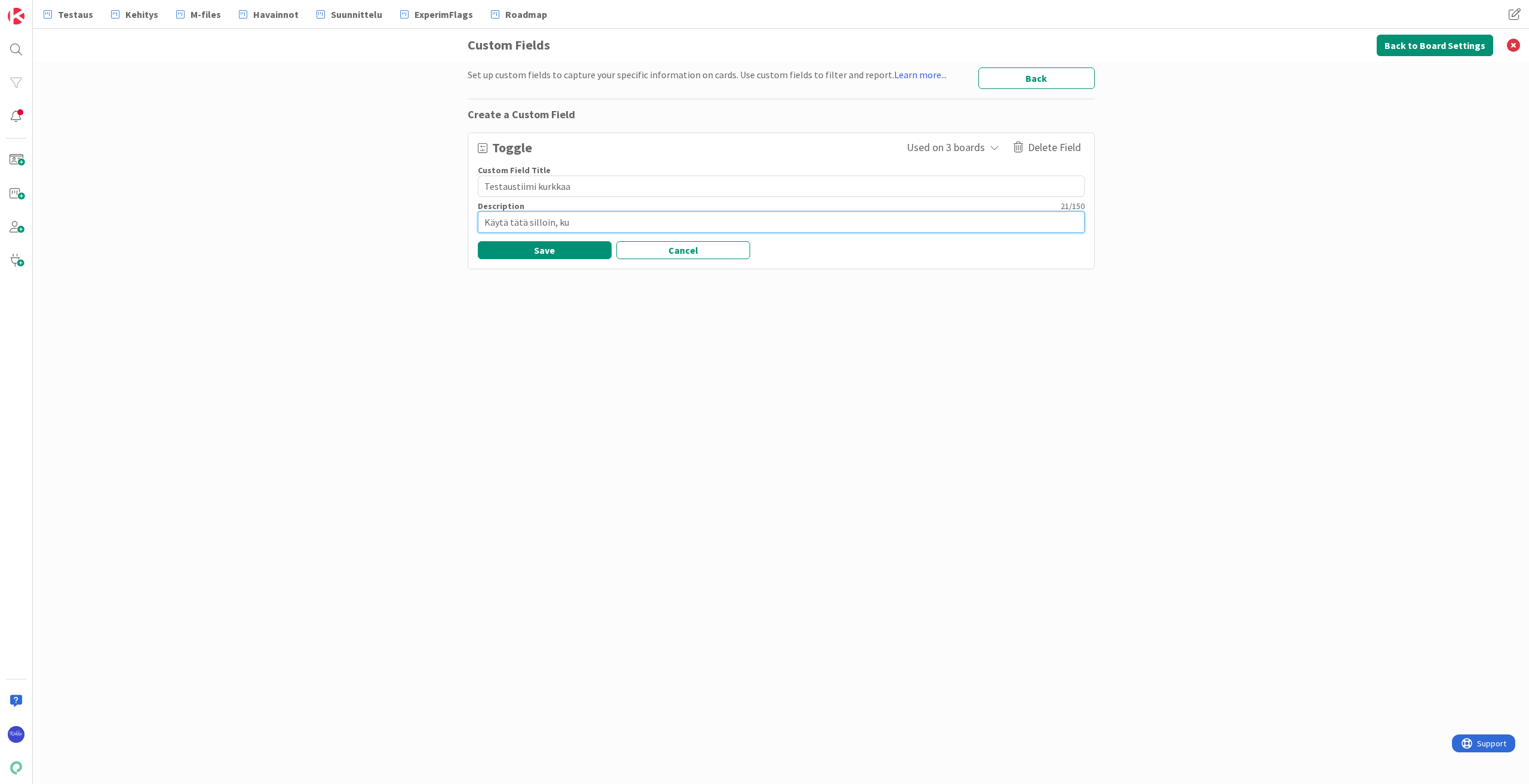
type textarea "x"
type textarea "Käytä tätä silloin, kun"
type textarea "x"
type textarea "Käytä tätä silloin, kun"
type textarea "x"
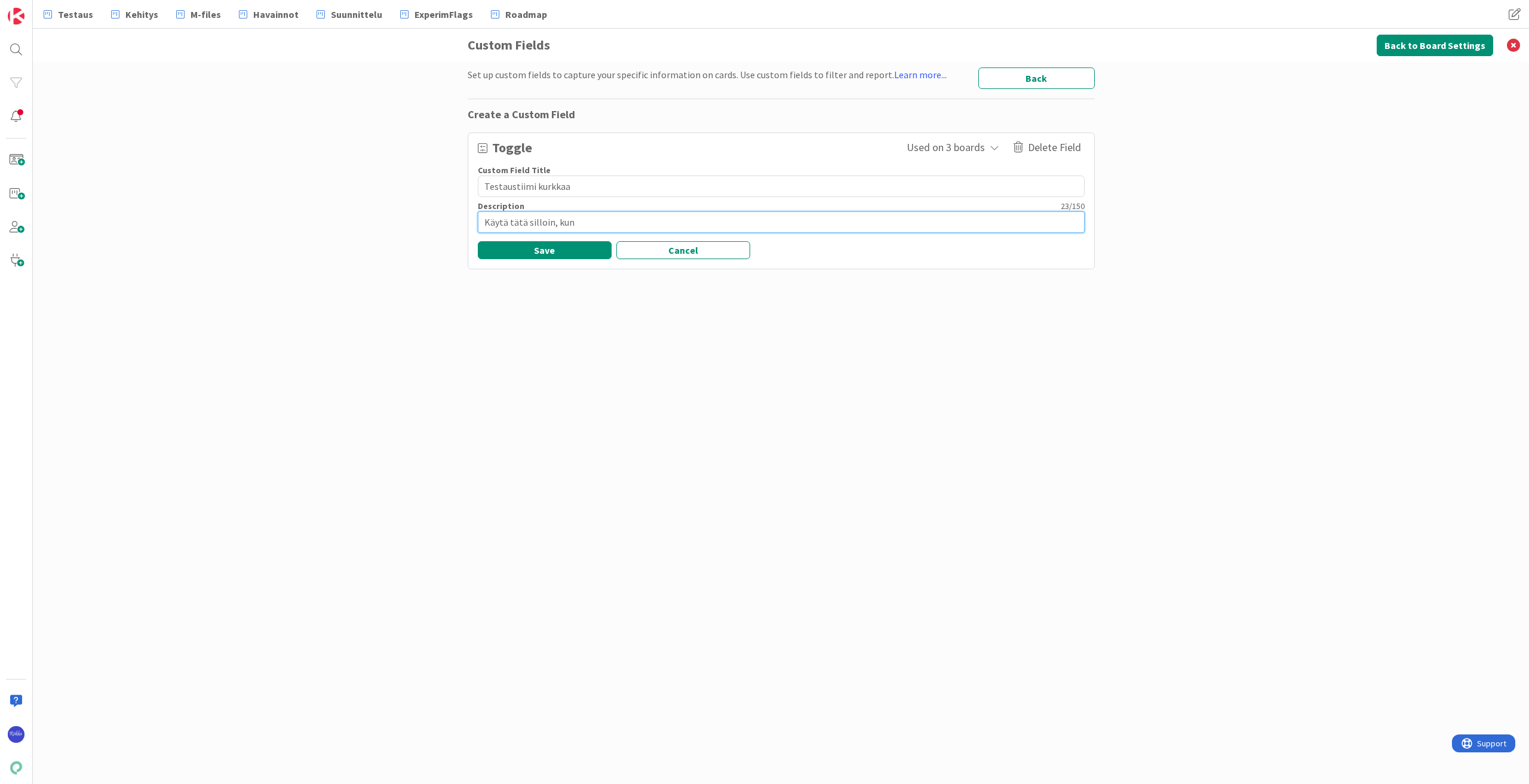
type textarea "Käytä tätä silloin, kun h"
type textarea "x"
type textarea "Käytä tätä silloin, kun ha"
type textarea "x"
type textarea "Käytä tätä silloin, kun hal"
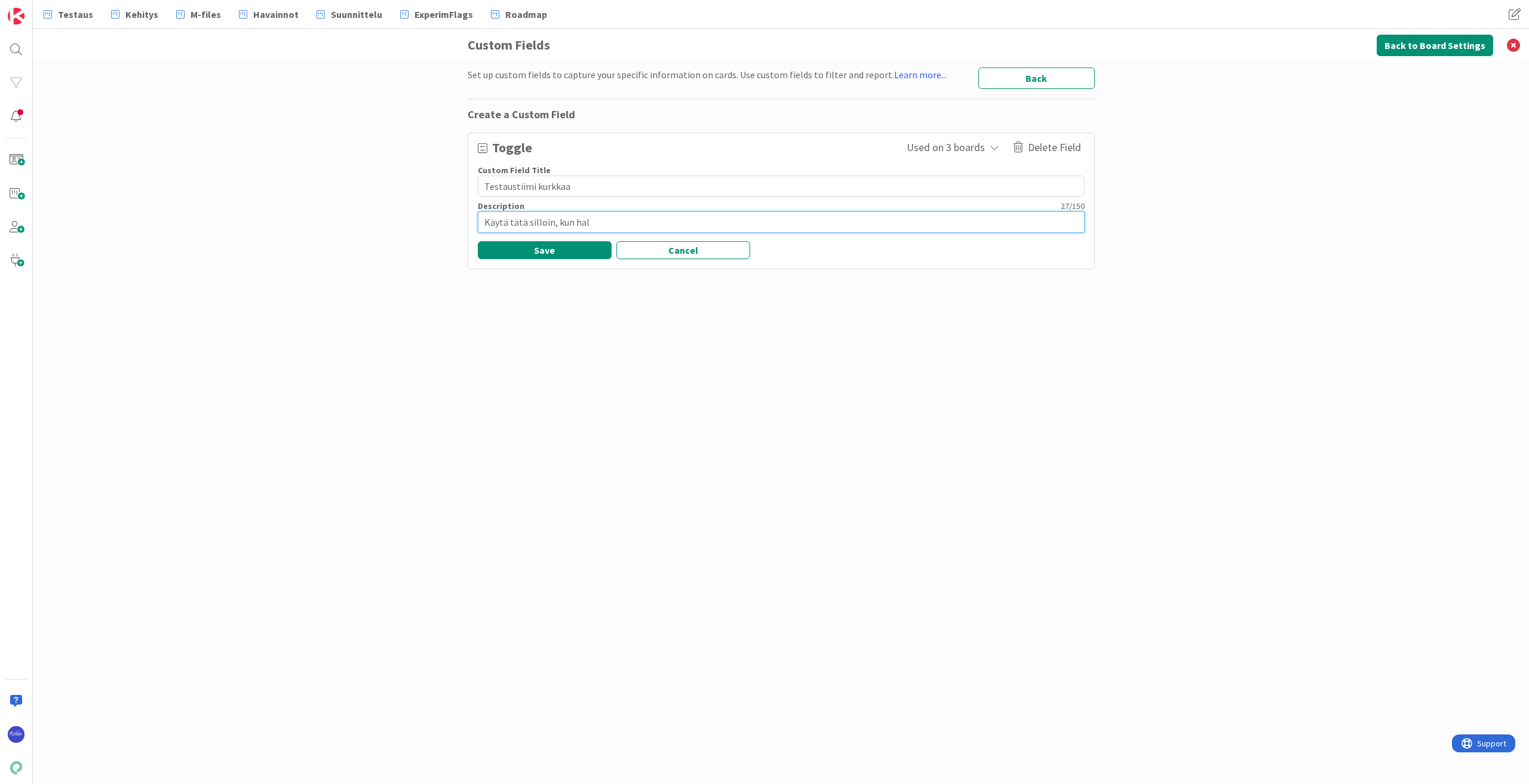
type textarea "x"
type textarea "Käytä tätä silloin, kun halu"
type textarea "x"
type textarea "Käytä tätä silloin, kun halua"
type textarea "x"
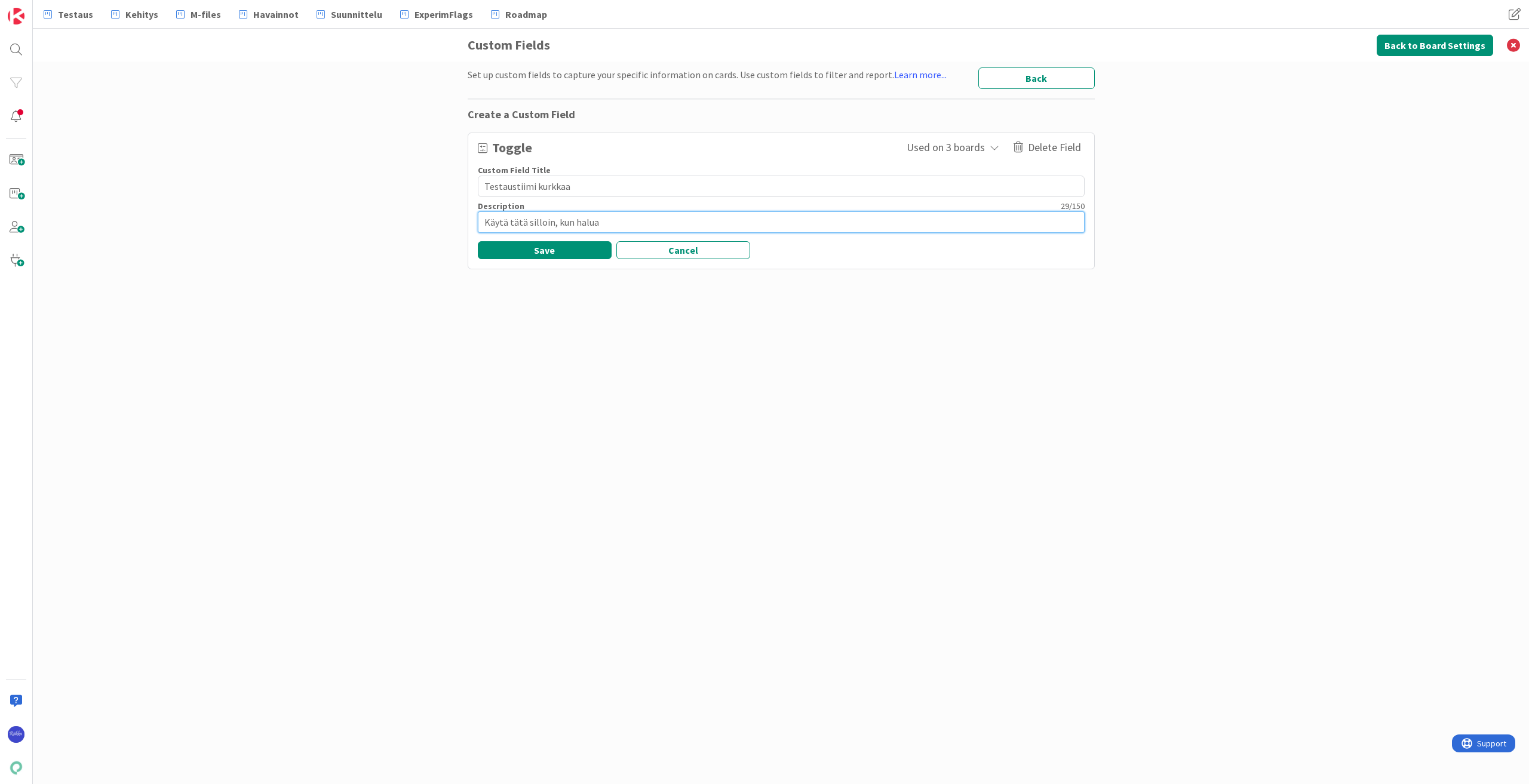
type textarea "Käytä tätä silloin, kun haluat"
type textarea "x"
type textarea "Käytä tätä silloin, kun haluat,"
type textarea "x"
type textarea "Käytä tätä silloin, kun haluat,"
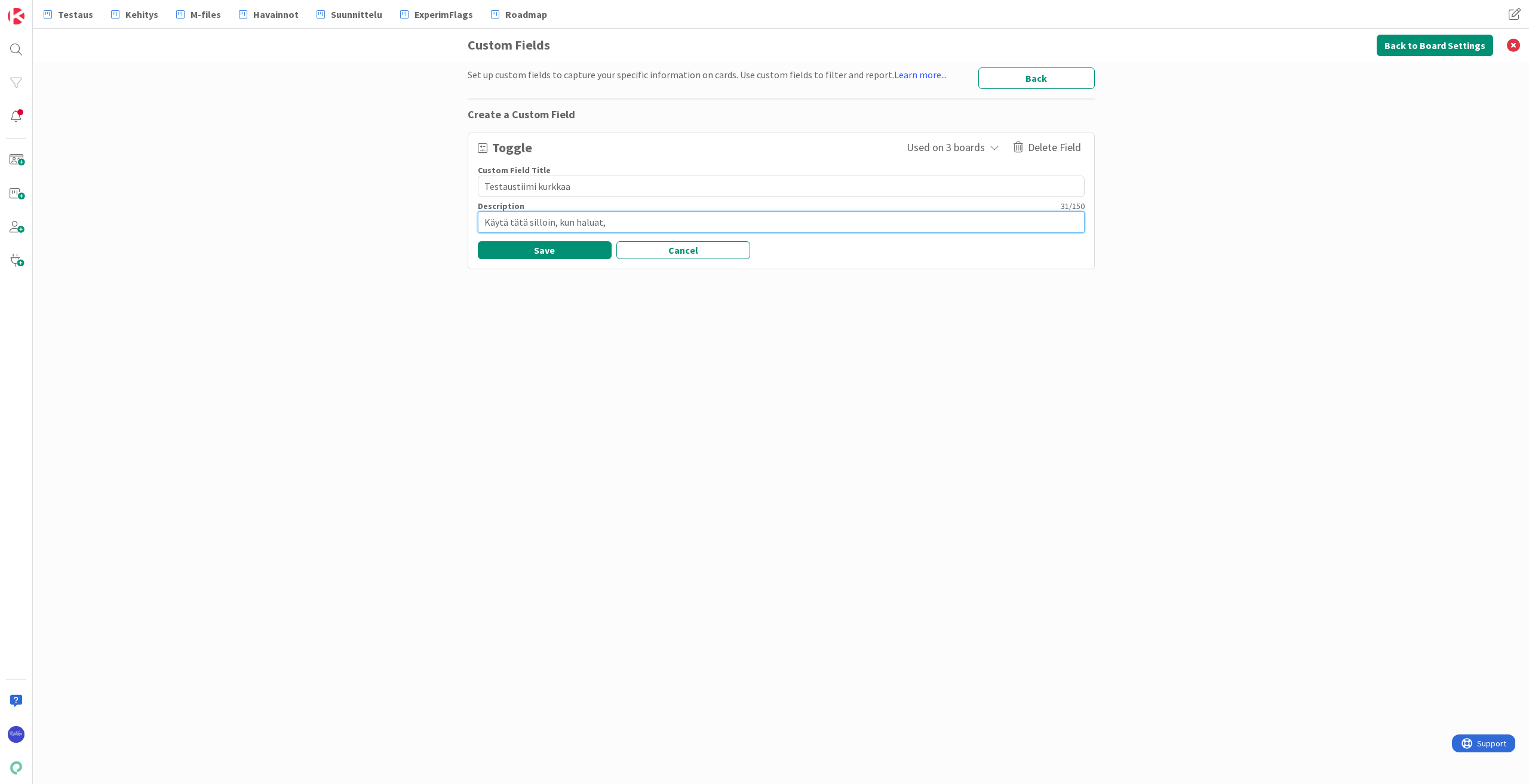
type textarea "x"
type textarea "Käytä tätä silloin, kun haluat, e"
type textarea "x"
type textarea "Käytä tätä silloin, kun haluat, et"
type textarea "x"
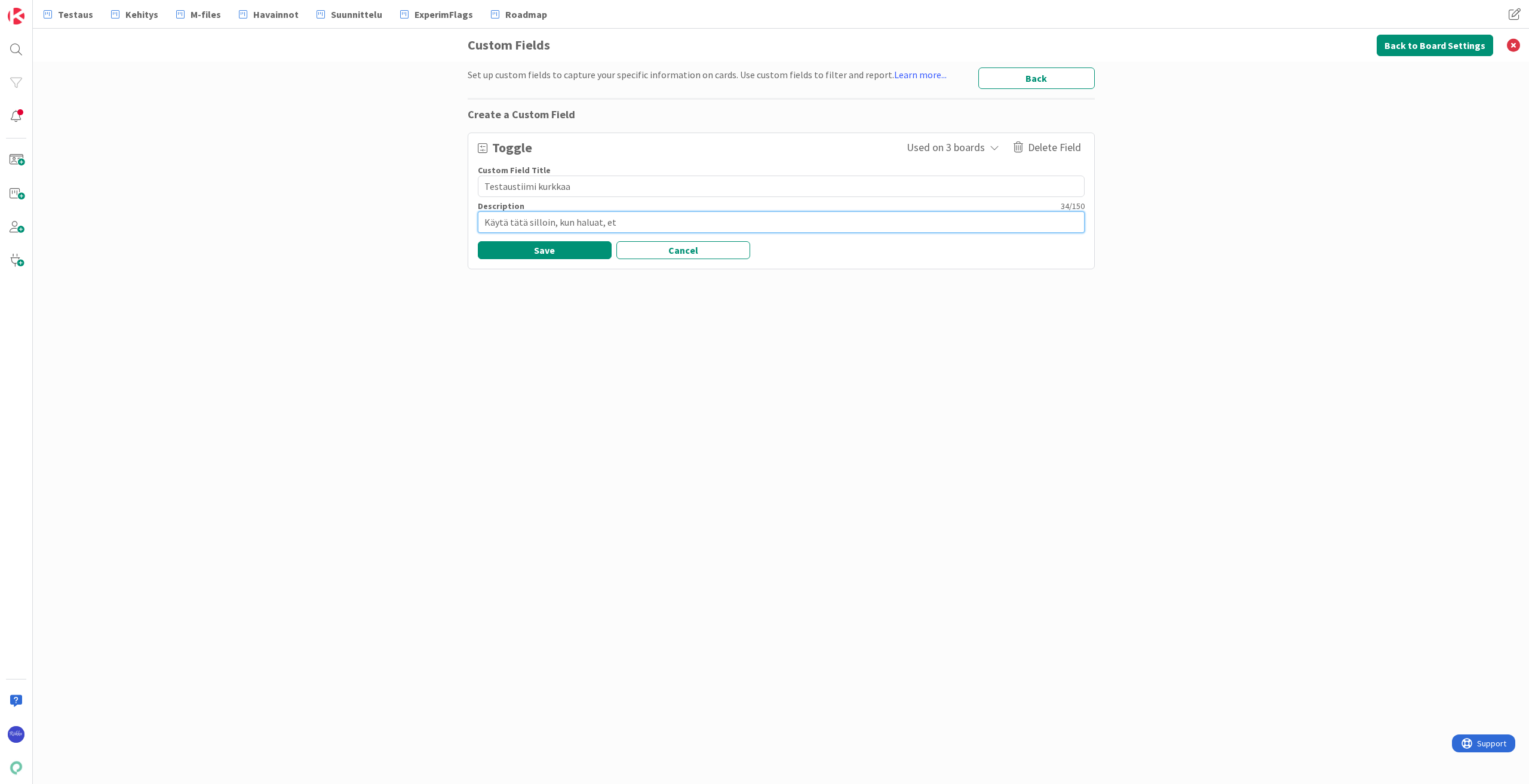
type textarea "Käytä tätä silloin, kun haluat, ett"
type textarea "x"
type textarea "Käytä tätä silloin, kun haluat, että"
type textarea "x"
type textarea "Käytä tätä silloin, kun haluat, että t"
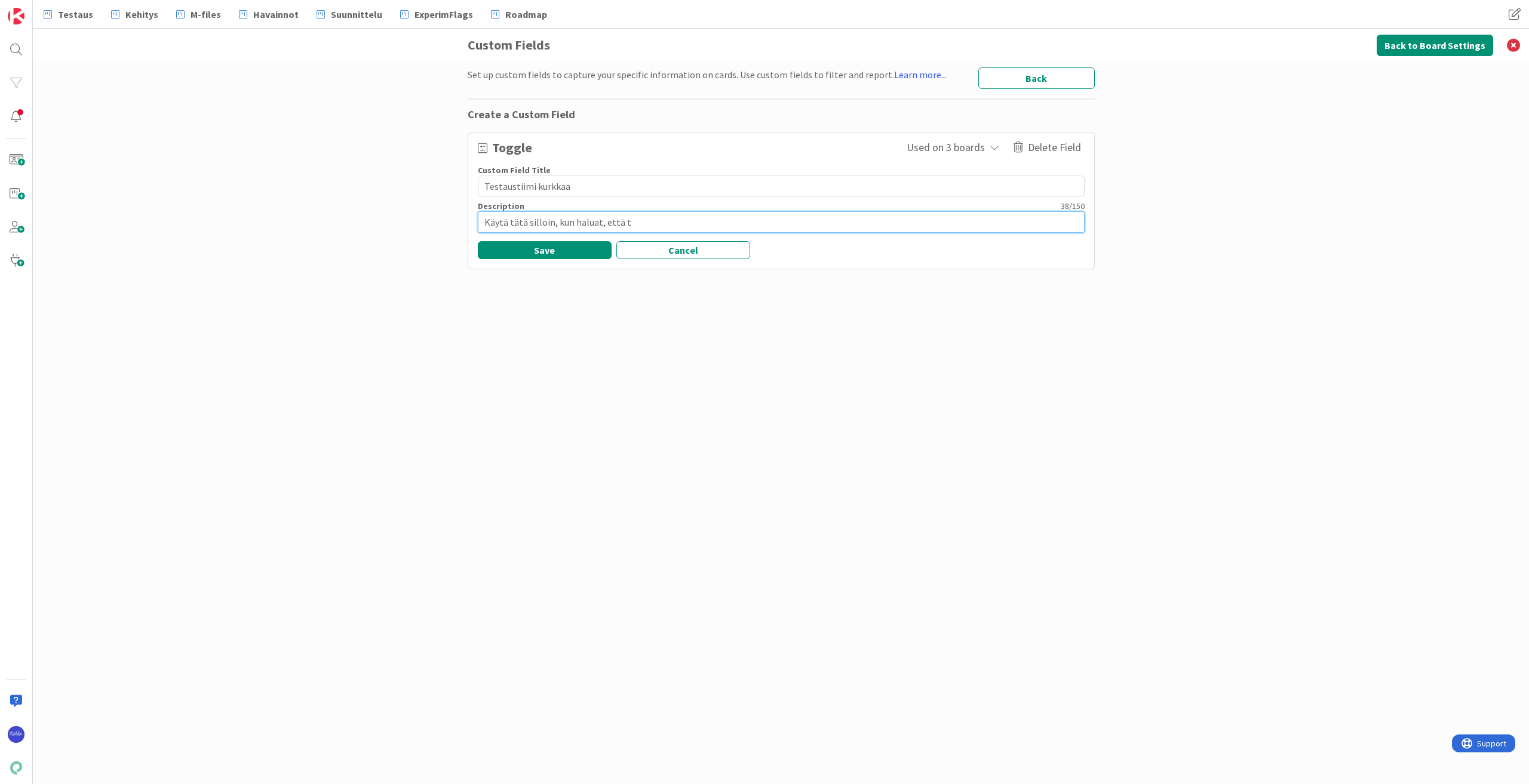
type textarea "x"
type textarea "Käytä tätä silloin, kun haluat, että te"
type textarea "x"
type textarea "Käytä tätä silloin, kun haluat, että tes"
type textarea "x"
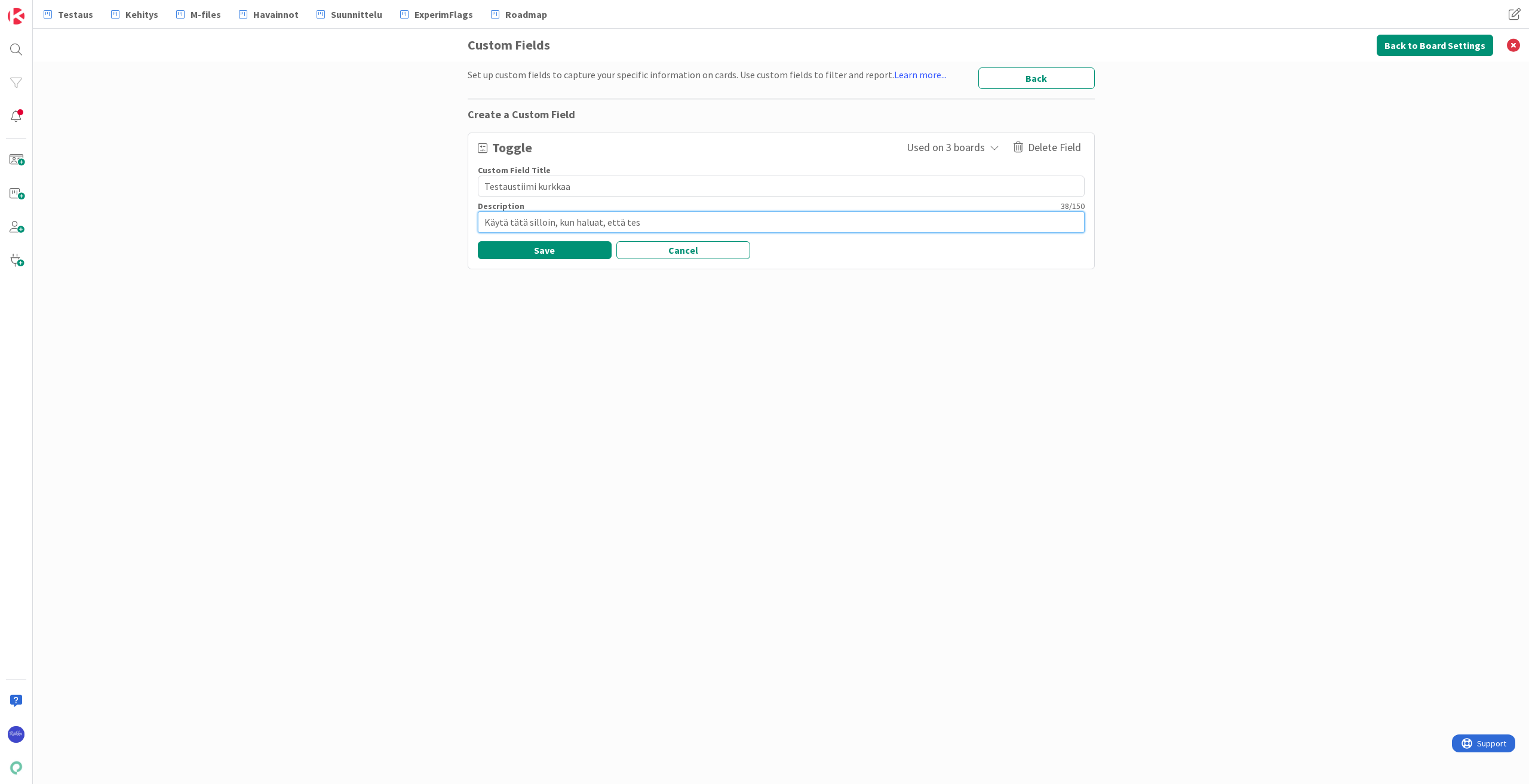
type textarea "Käytä tätä silloin, kun haluat, että test"
type textarea "x"
type textarea "Käytä tätä silloin, kun haluat, että testa"
type textarea "x"
type textarea "Käytä tätä silloin, kun haluat, että testau"
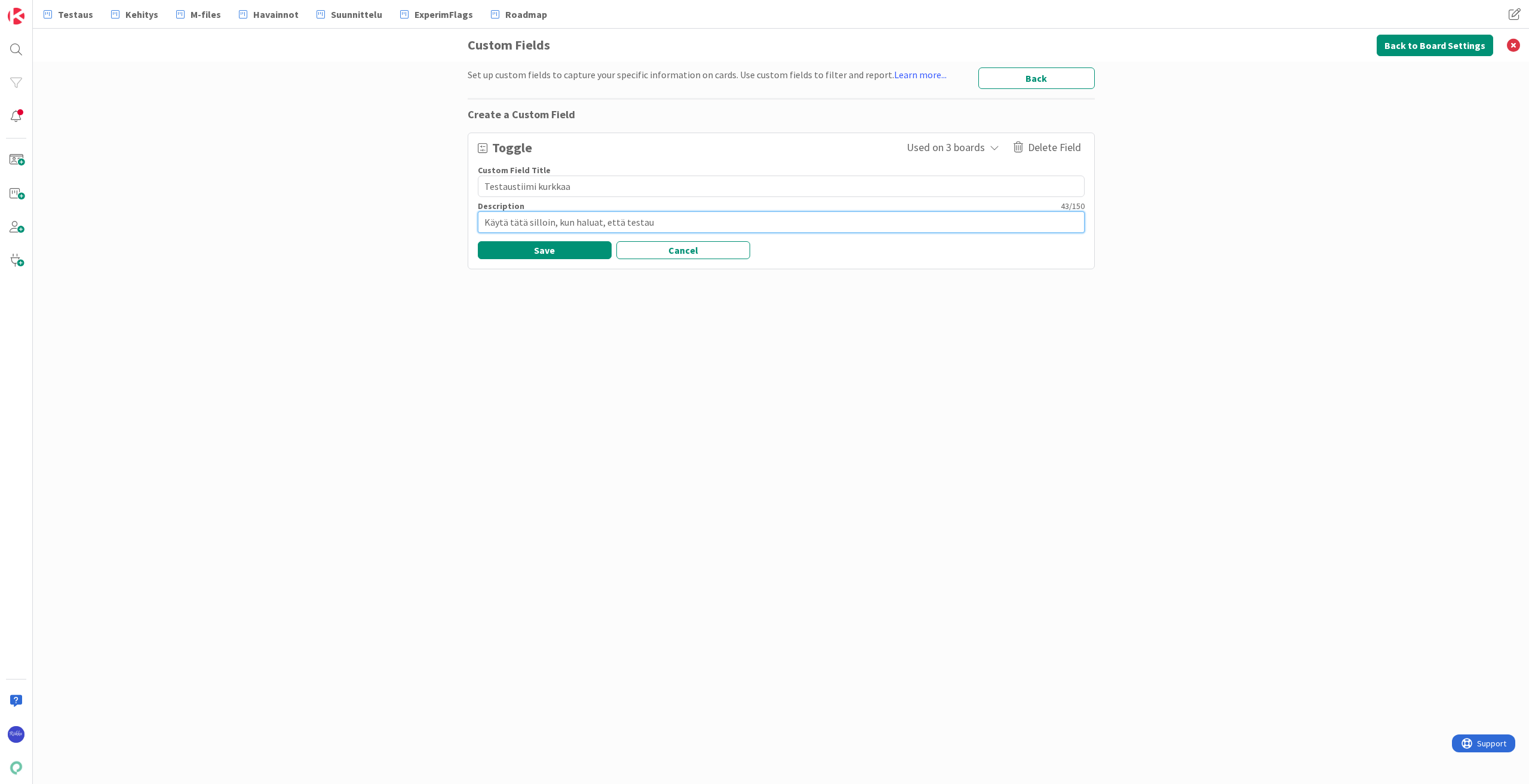
type textarea "x"
type textarea "Käytä tätä silloin, kun haluat, että testaus"
type textarea "x"
type textarea "Käytä tätä silloin, kun haluat, että testaust"
type textarea "x"
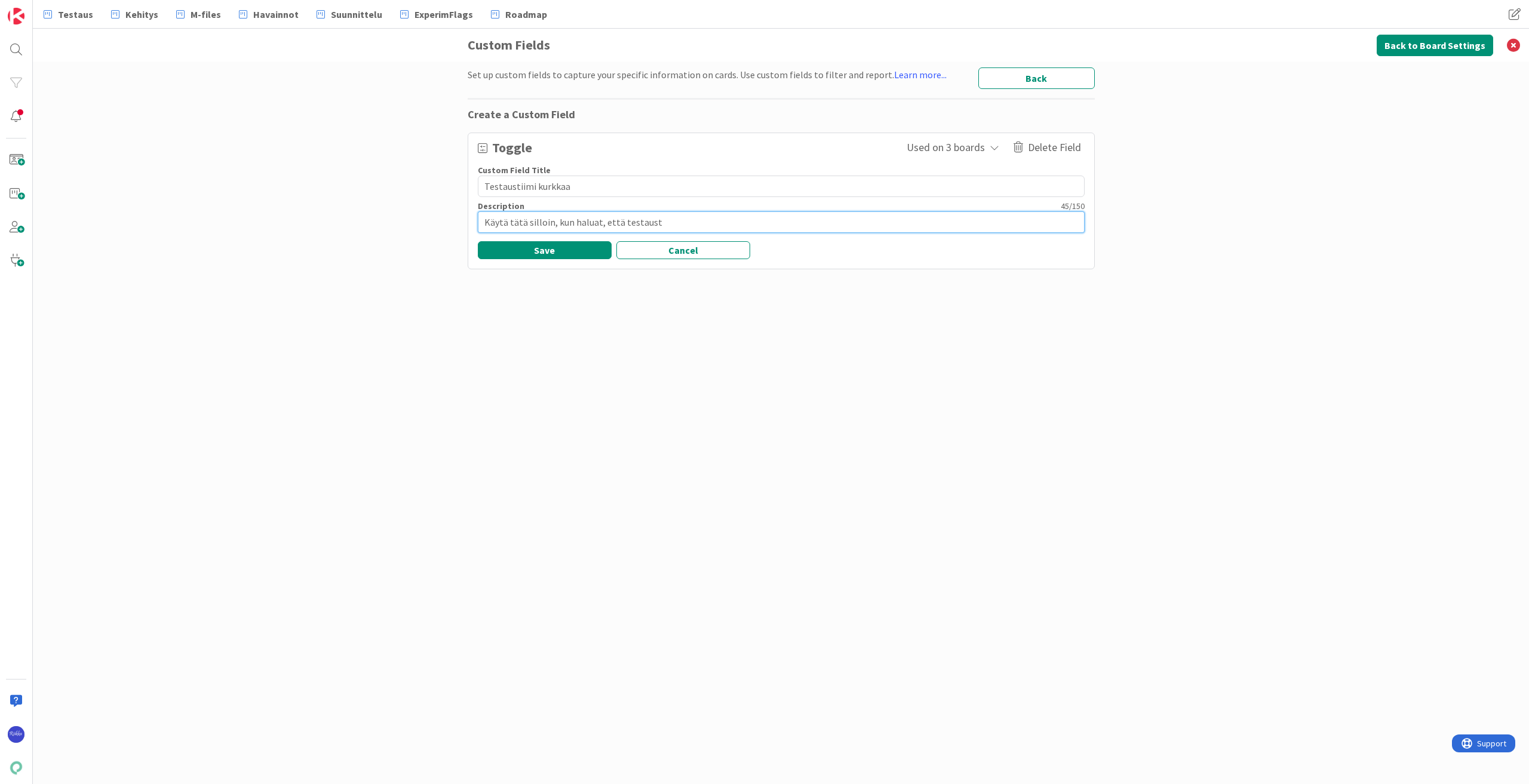
type textarea "Käytä tätä silloin, kun haluat, että testausti"
type textarea "x"
type textarea "Käytä tätä silloin, kun haluat, että testaustii"
type textarea "x"
type textarea "Käytä tätä silloin, kun haluat, että testaustiim"
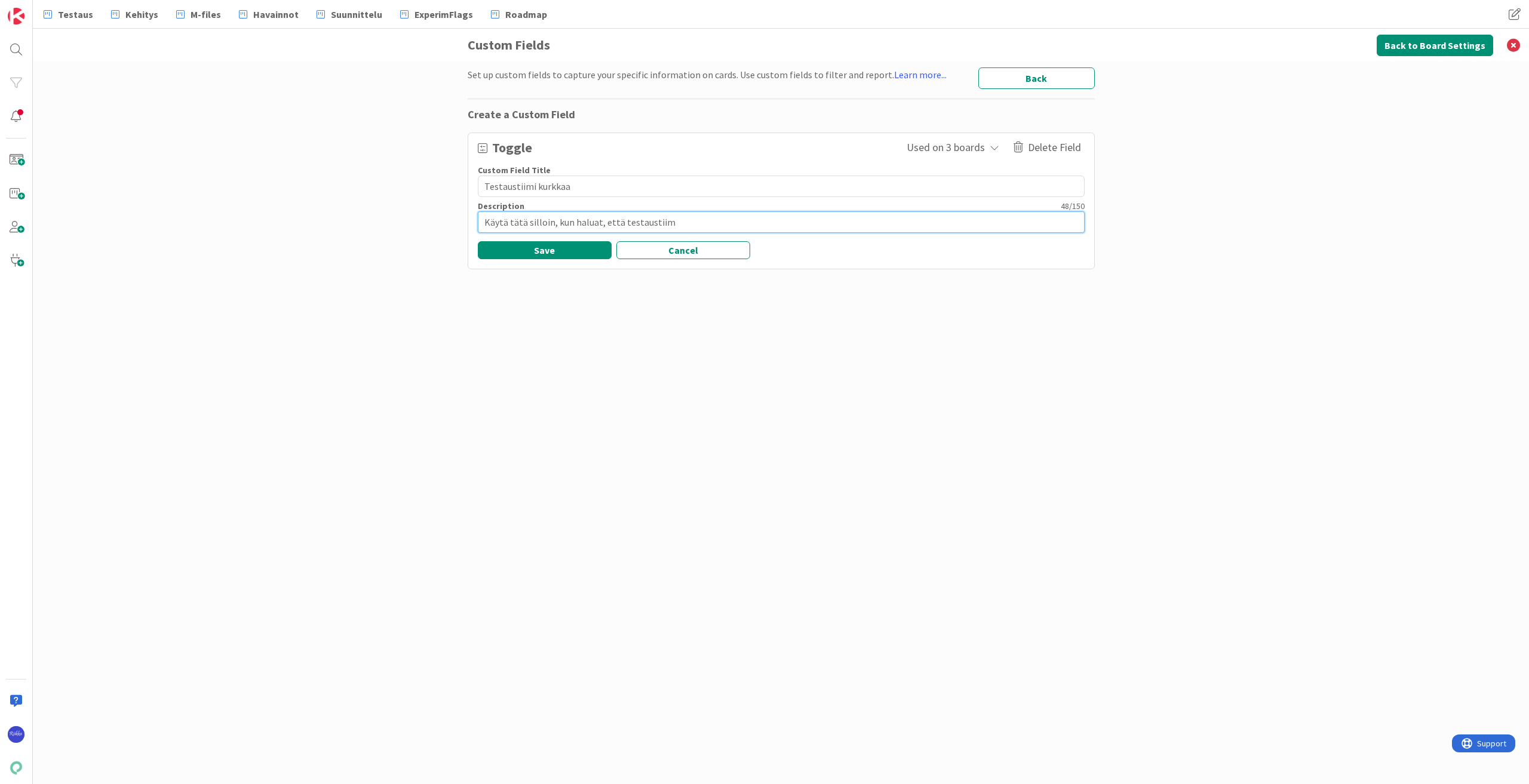
type textarea "x"
type textarea "Käytä tätä silloin, kun haluat, että testaustiimi"
type textarea "x"
type textarea "Käytä tätä silloin, kun haluat, että testaustiimi"
type textarea "x"
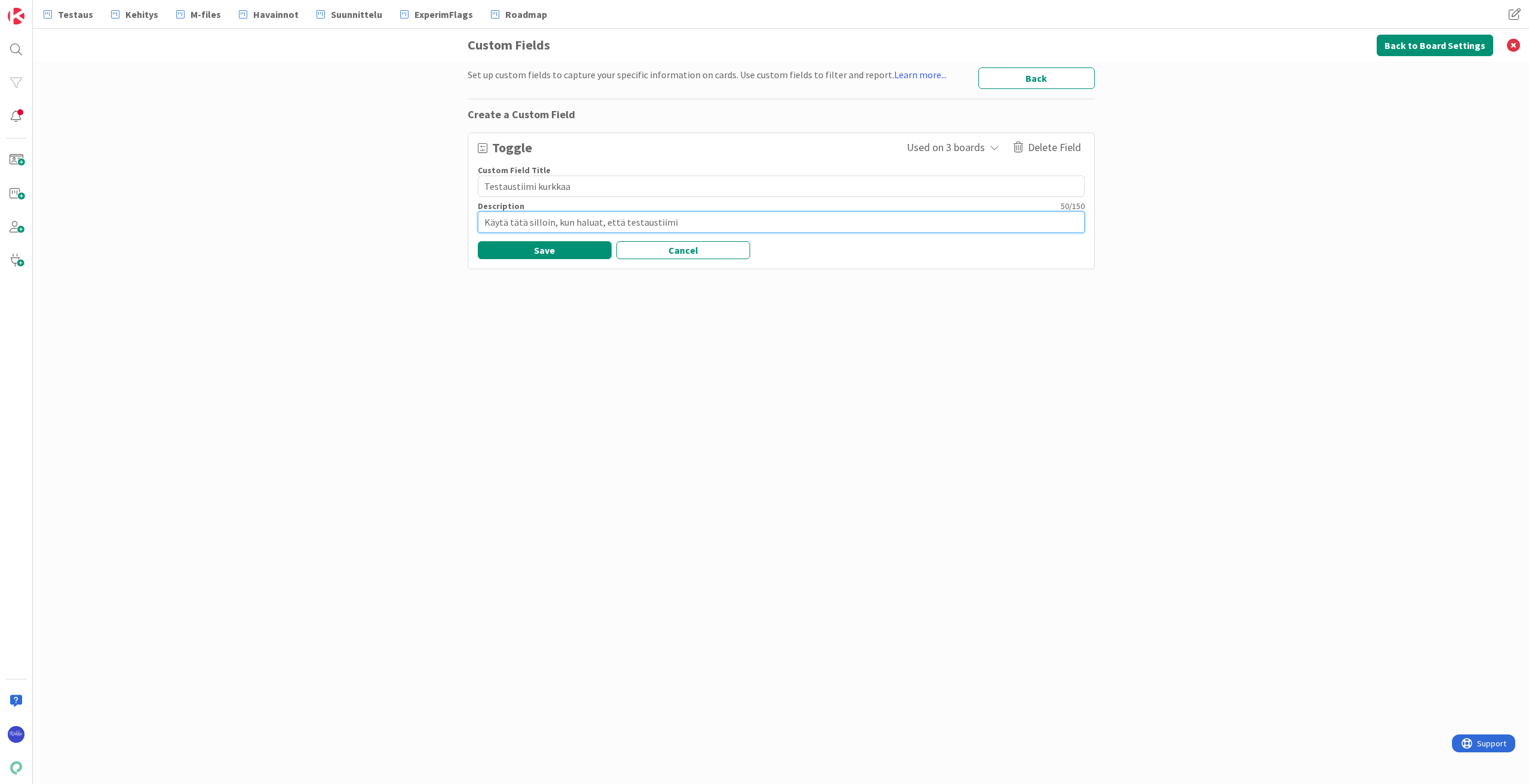
type textarea "Käytä tätä silloin, kun haluat, että testaustiimi t"
type textarea "x"
type textarea "Käytä tätä silloin, kun haluat, että testaustiimi te"
type textarea "x"
type textarea "Käytä tätä silloin, kun haluat, että testaustiimi tes"
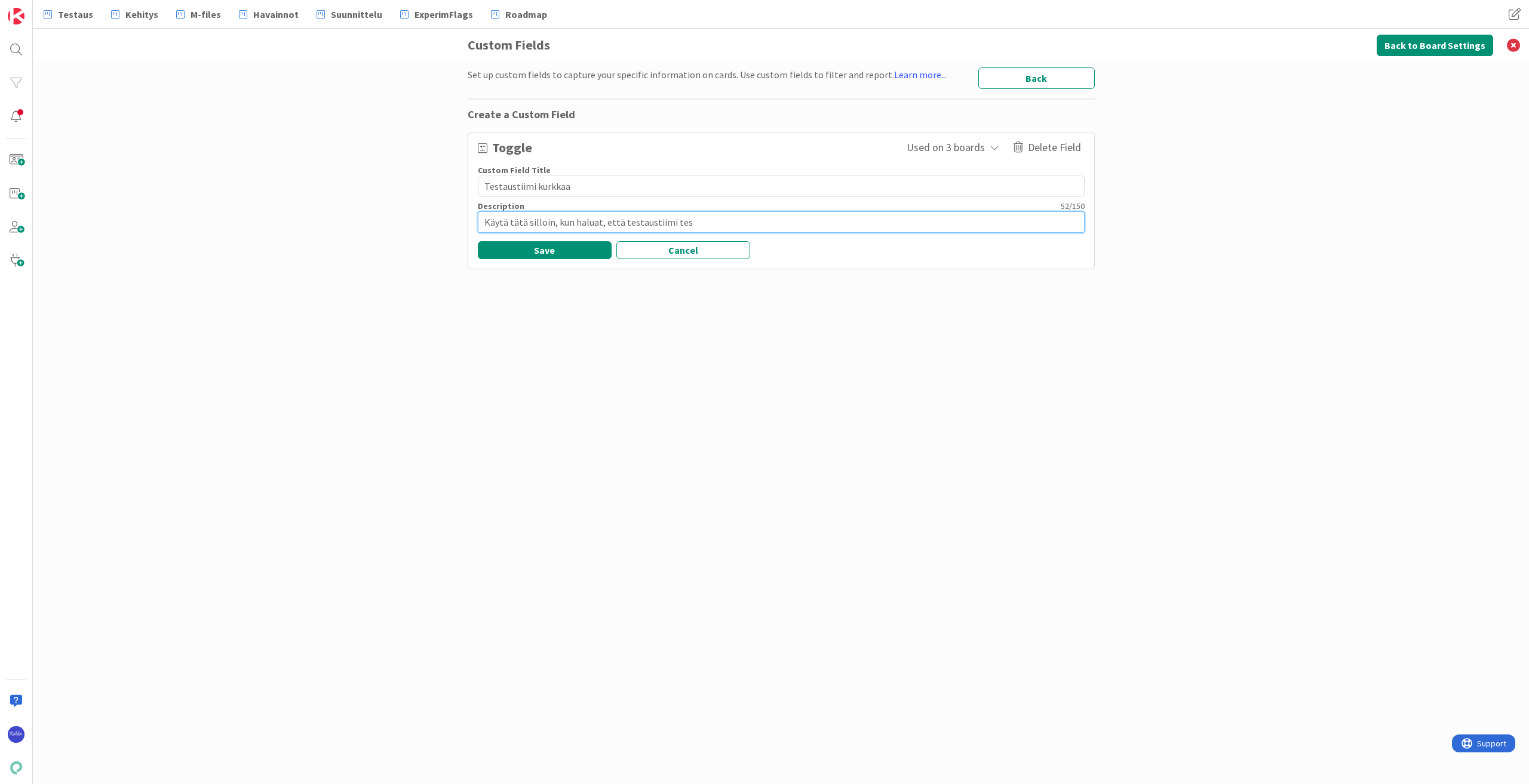
type textarea "x"
type textarea "Käytä tätä silloin, kun haluat, että testaustiimi test"
type textarea "x"
type textarea "Käytä tätä silloin, kun haluat, että testaustiimi testa"
type textarea "x"
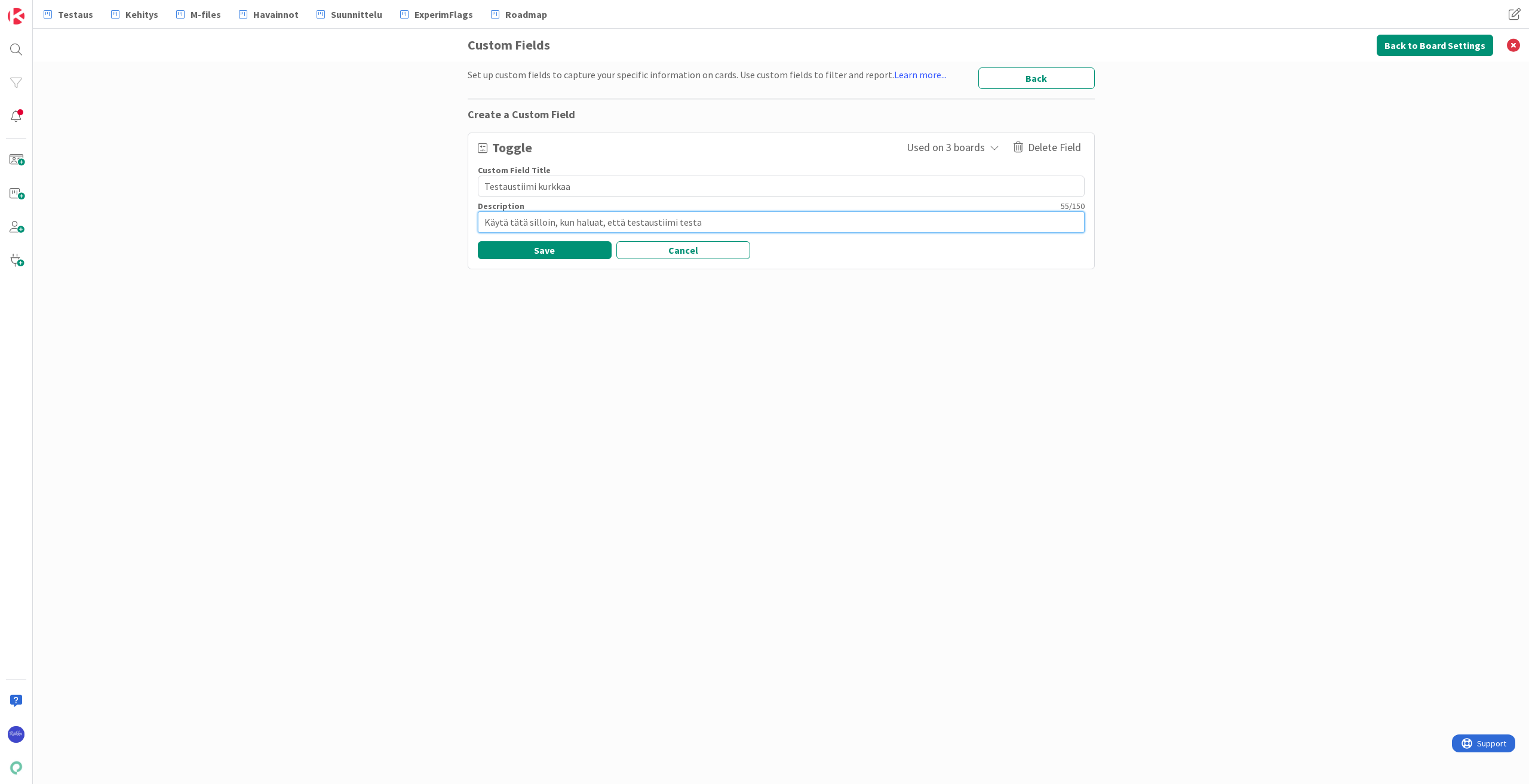
type textarea "Käytä tätä silloin, kun haluat, että testaustiimi testaa"
type textarea "x"
type textarea "Käytä tätä silloin, kun haluat, että testaustiimi testaa"
type textarea "x"
type textarea "Käytä tätä silloin, kun haluat, että testaustiimi testaa k"
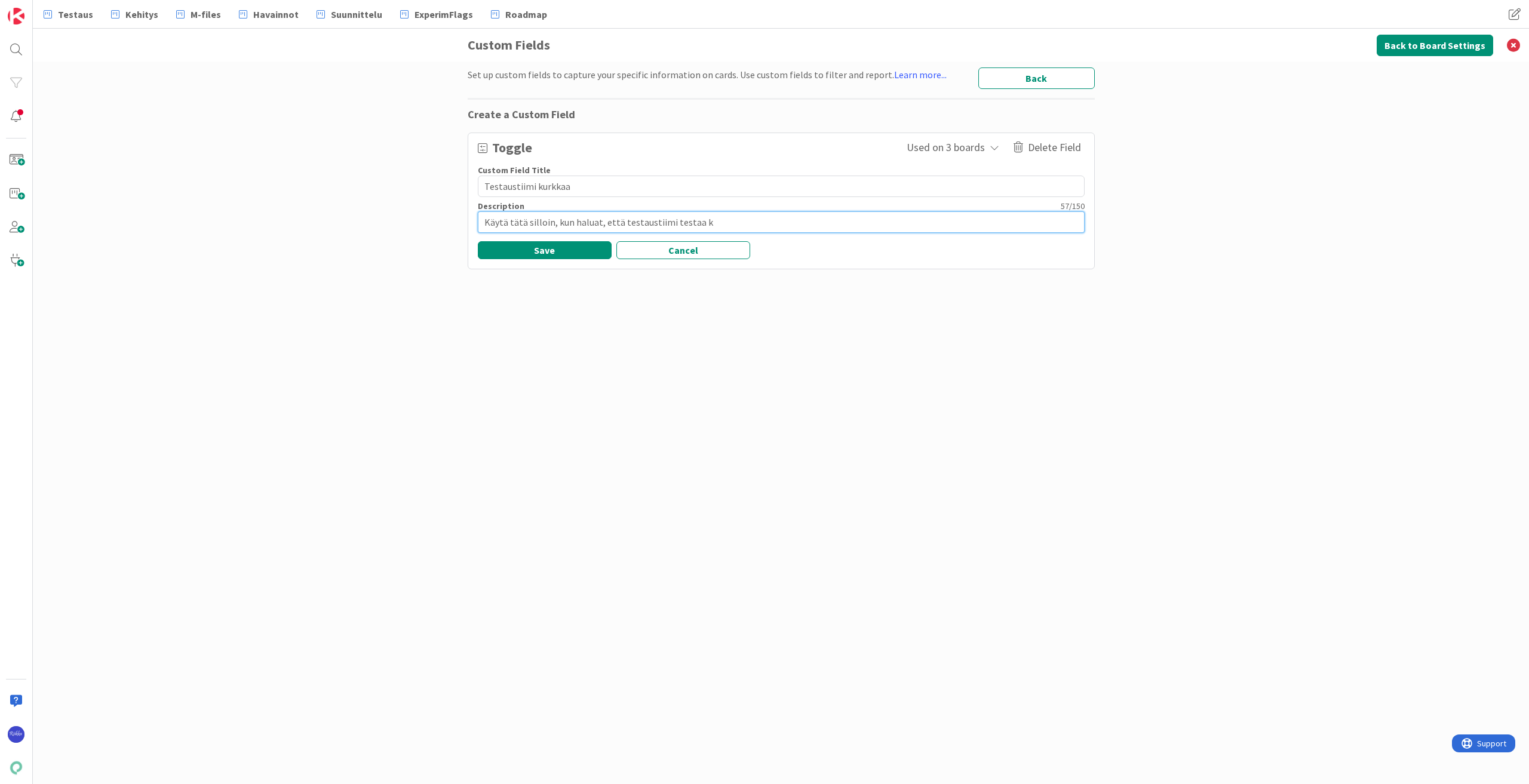
type textarea "x"
type textarea "Käytä tätä silloin, kun haluat, että testaustiimi testaa ko"
type textarea "x"
type textarea "Käytä tätä silloin, kun haluat, että testaustiimi testaa kor"
type textarea "x"
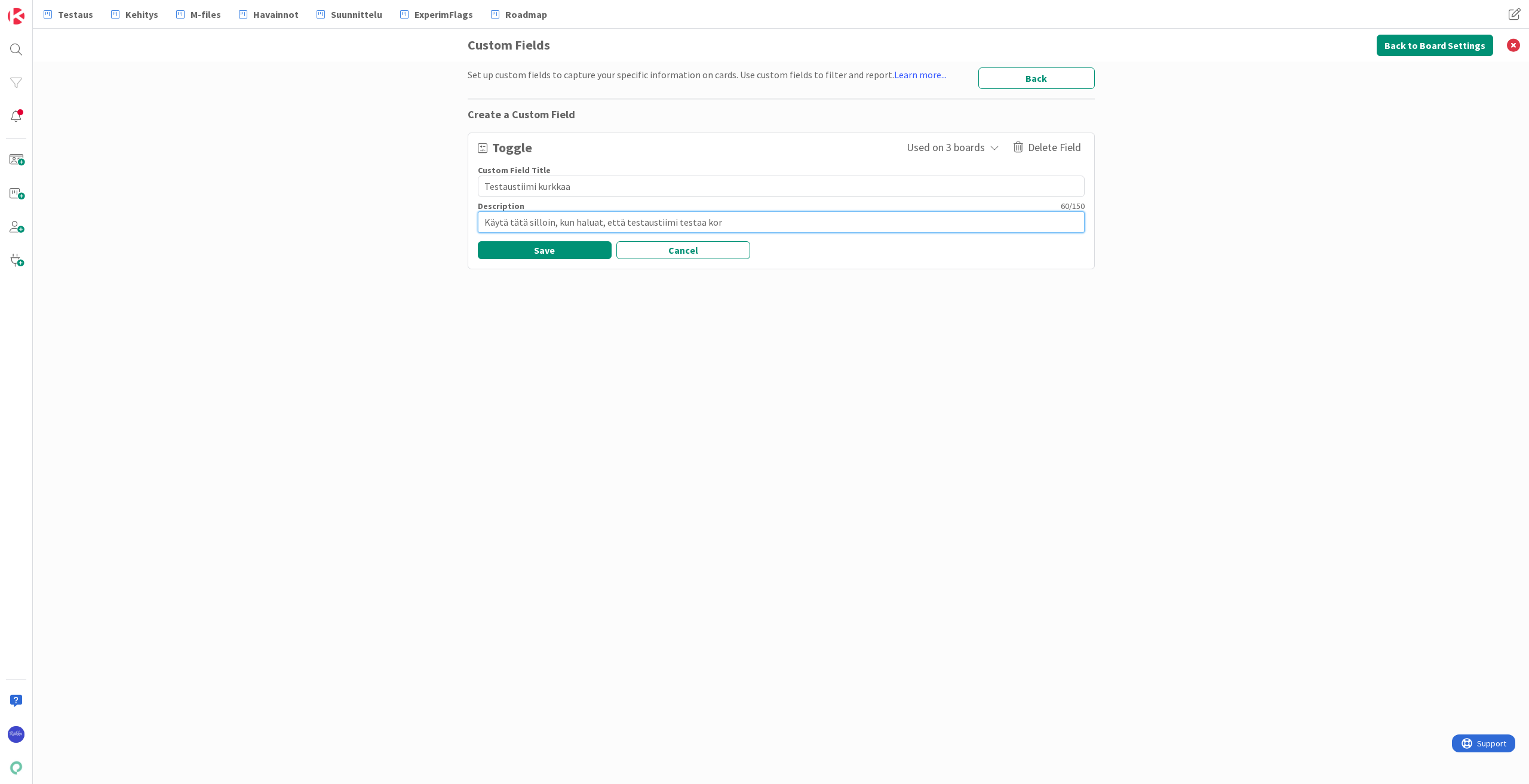
type textarea "Käytä tätä silloin, kun haluat, että testaustiimi testaa kort"
type textarea "x"
type textarea "Käytä tätä silloin, kun haluat, että testaustiimi testaa korti"
type textarea "x"
type textarea "Käytä tätä silloin, kun haluat, että testaustiimi testaa kortil"
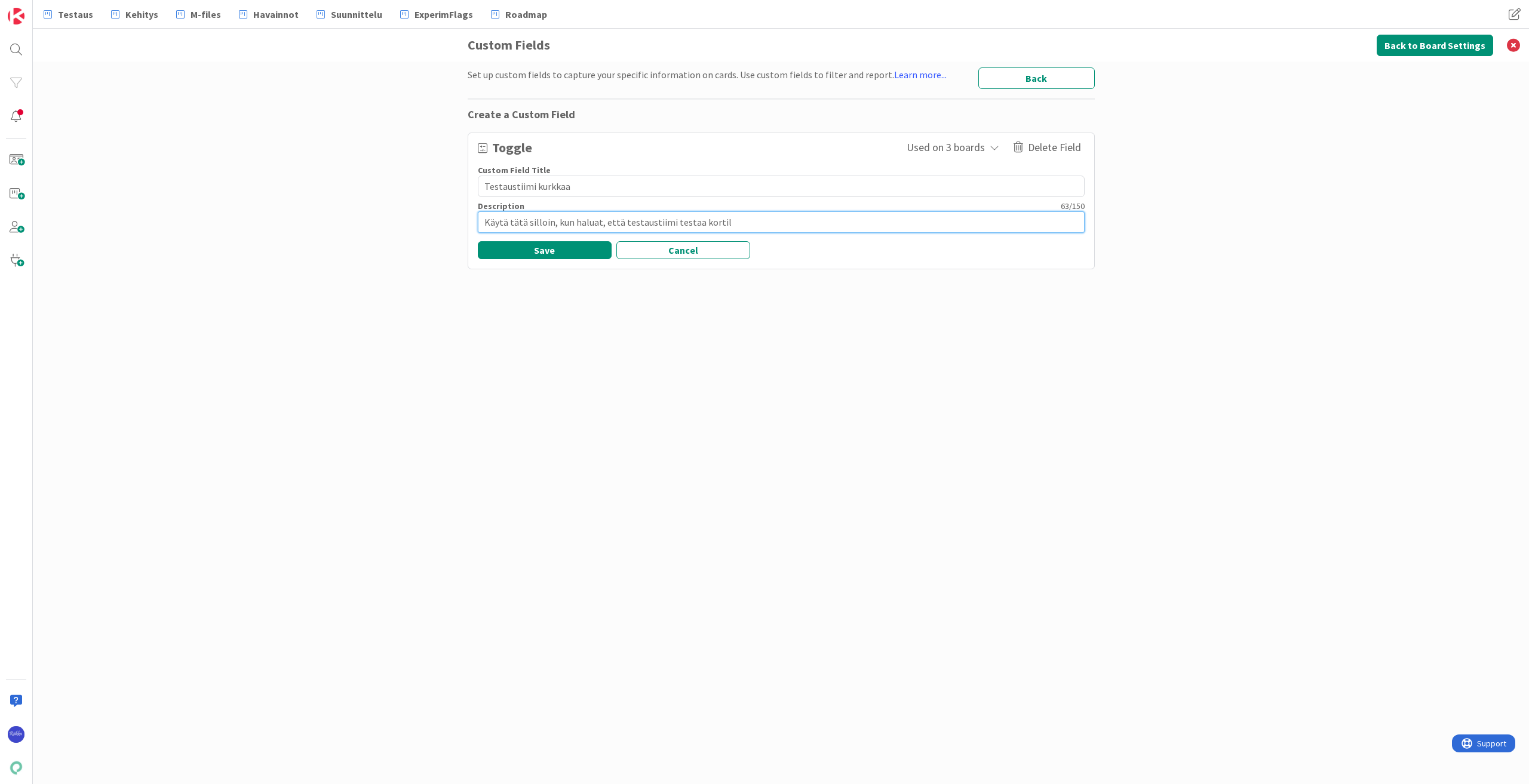
type textarea "x"
type textarea "Käytä tätä silloin, kun haluat, että testaustiimi testaa kortill"
type textarea "x"
type textarea "Käytä tätä silloin, kun haluat, että testaustiimi testaa kortilla"
type textarea "x"
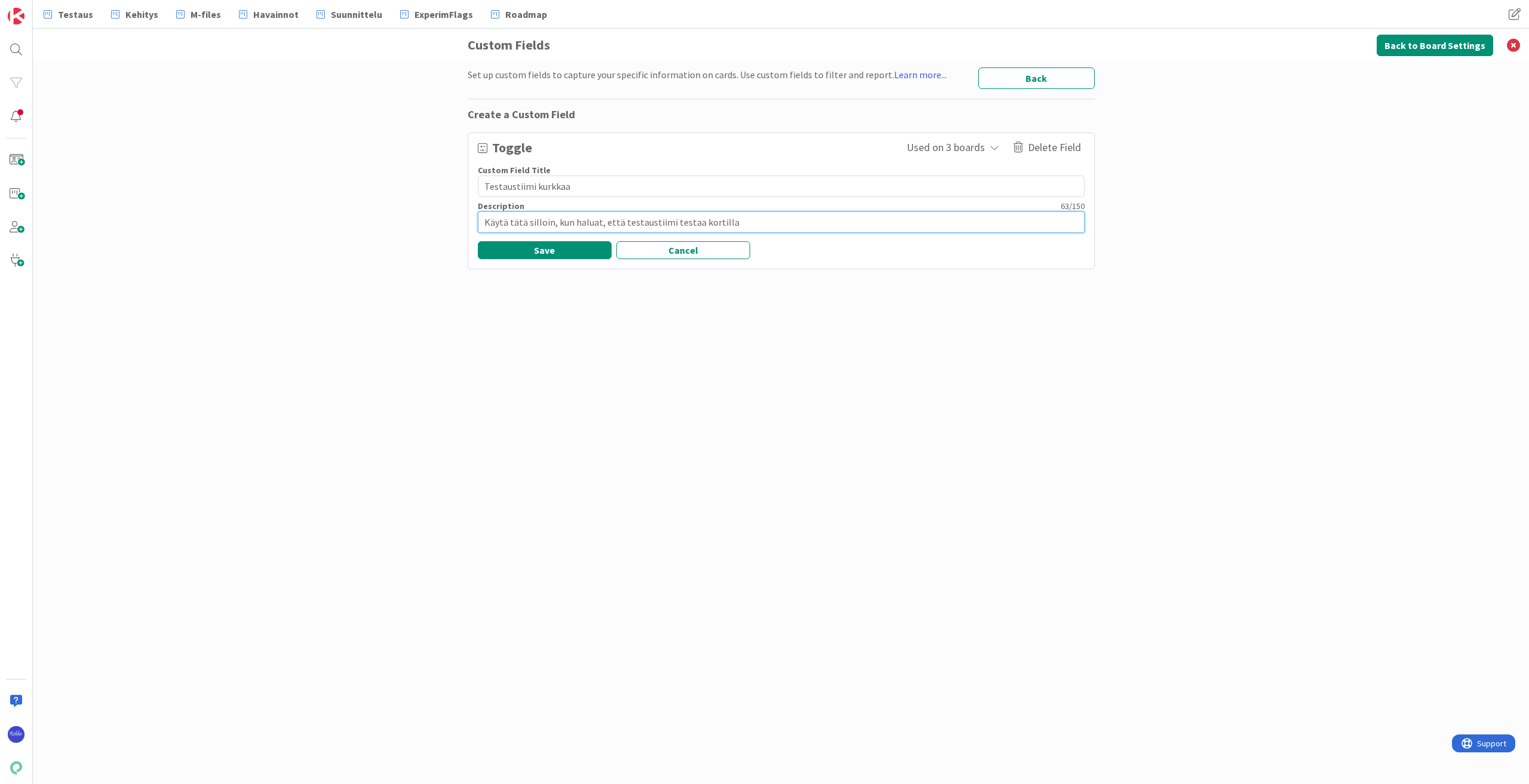
type textarea "Käytä tätä silloin, kun haluat, että testaustiimi testaa kortilla"
type textarea "x"
type textarea "Käytä tätä silloin, kun haluat, että testaustiimi testaa kortilla o"
type textarea "x"
type textarea "Käytä tätä silloin, kun haluat, että testaustiimi testaa kortilla ol"
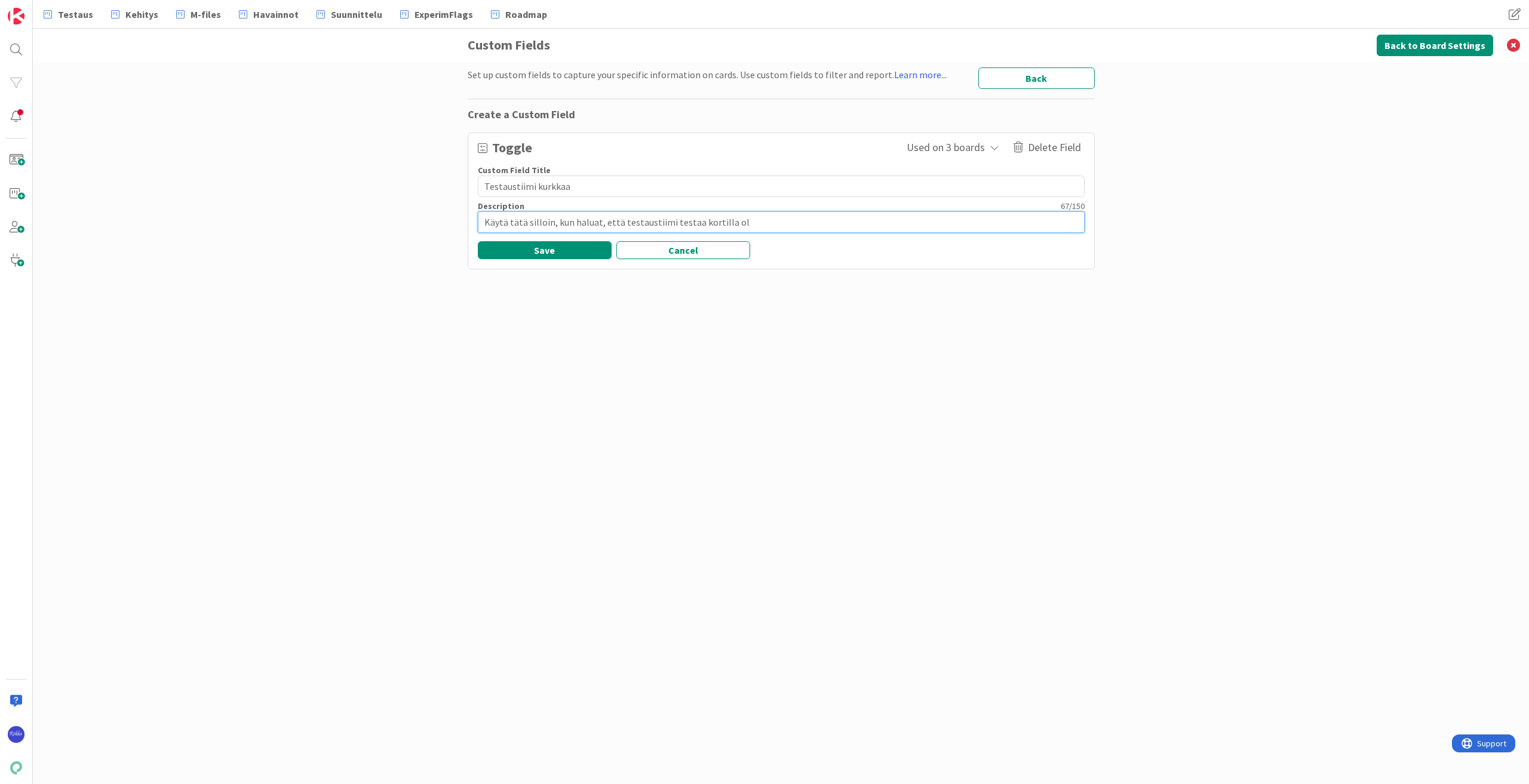
type textarea "x"
type textarea "Käytä tätä silloin, kun haluat, että testaustiimi testaa kortilla ole"
type textarea "x"
type textarea "Käytä tätä silloin, kun haluat, että testaustiimi testaa kortilla olev"
type textarea "x"
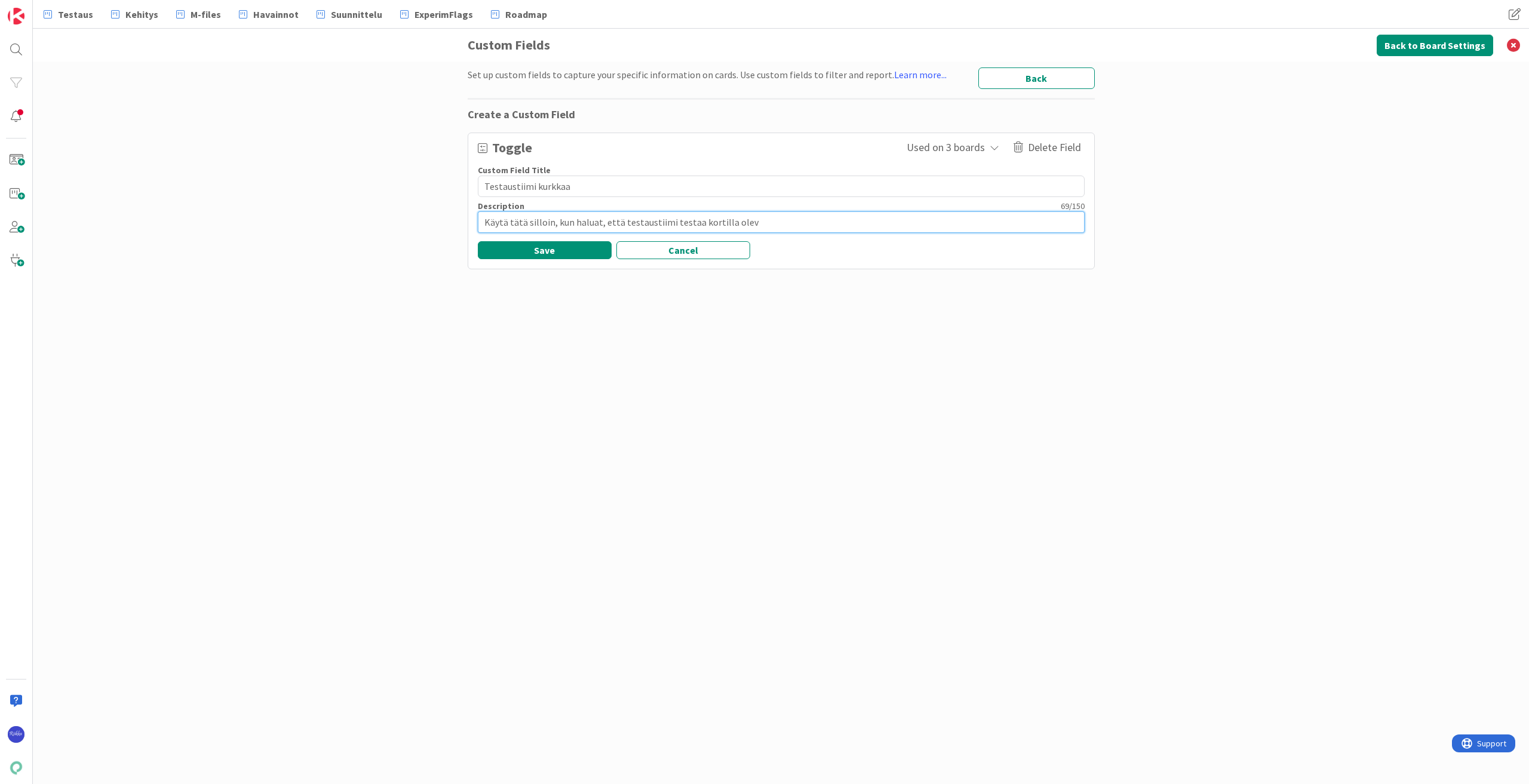
type textarea "Käytä tätä silloin, kun haluat, että testaustiimi testaa kortilla oleva"
type textarea "x"
type textarea "Käytä tätä silloin, kun haluat, että testaustiimi testaa kortilla olevaa"
type textarea "x"
type textarea "Käytä tätä silloin, kun haluat, että testaustiimi testaa kortilla olevaa"
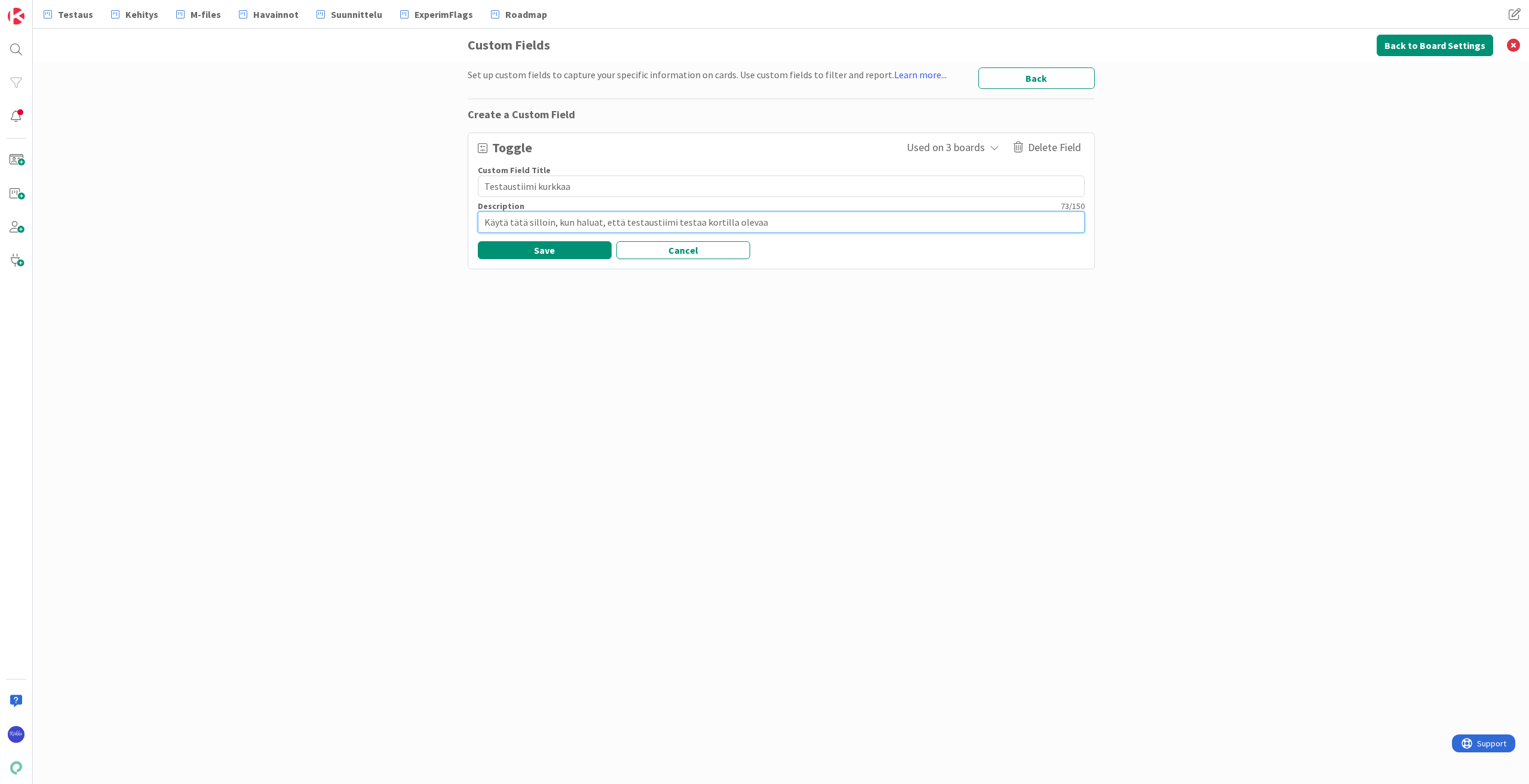
type textarea "x"
type textarea "Käytä tätä silloin, kun haluat, että testaustiimi testaa kortilla olevaa a"
type textarea "x"
type textarea "Käytä tätä silloin, kun haluat, että testaustiimi testaa kortilla olevaa as"
type textarea "x"
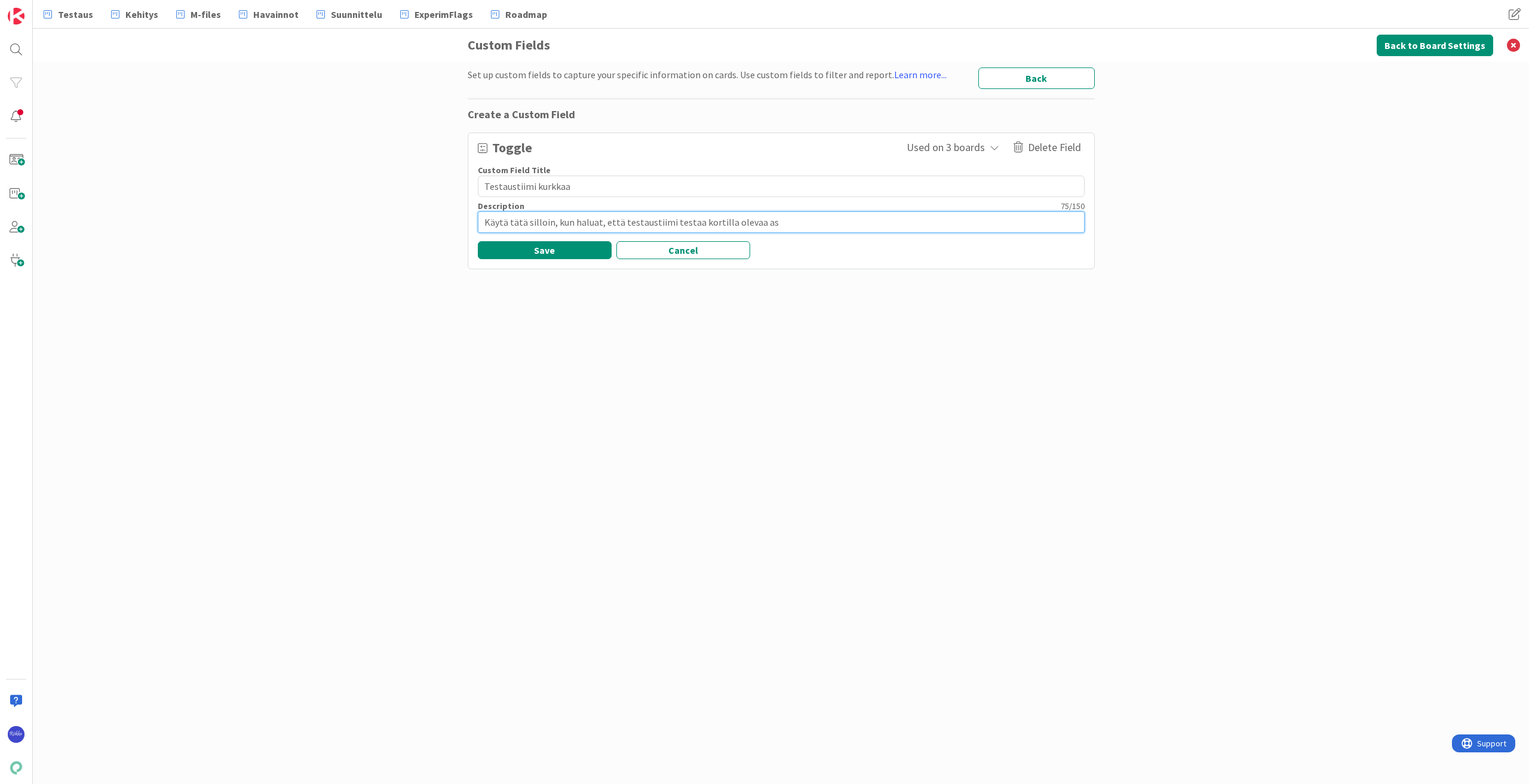
type textarea "Käytä tätä silloin, kun haluat, että testaustiimi testaa kortilla olevaa asi"
type textarea "x"
type textarea "Käytä tätä silloin, kun haluat, että testaustiimi testaa kortilla olevaa asia"
type textarea "x"
type textarea "Käytä tätä silloin, kun haluat, että testaustiimi testaa kortilla olevaa asiaa"
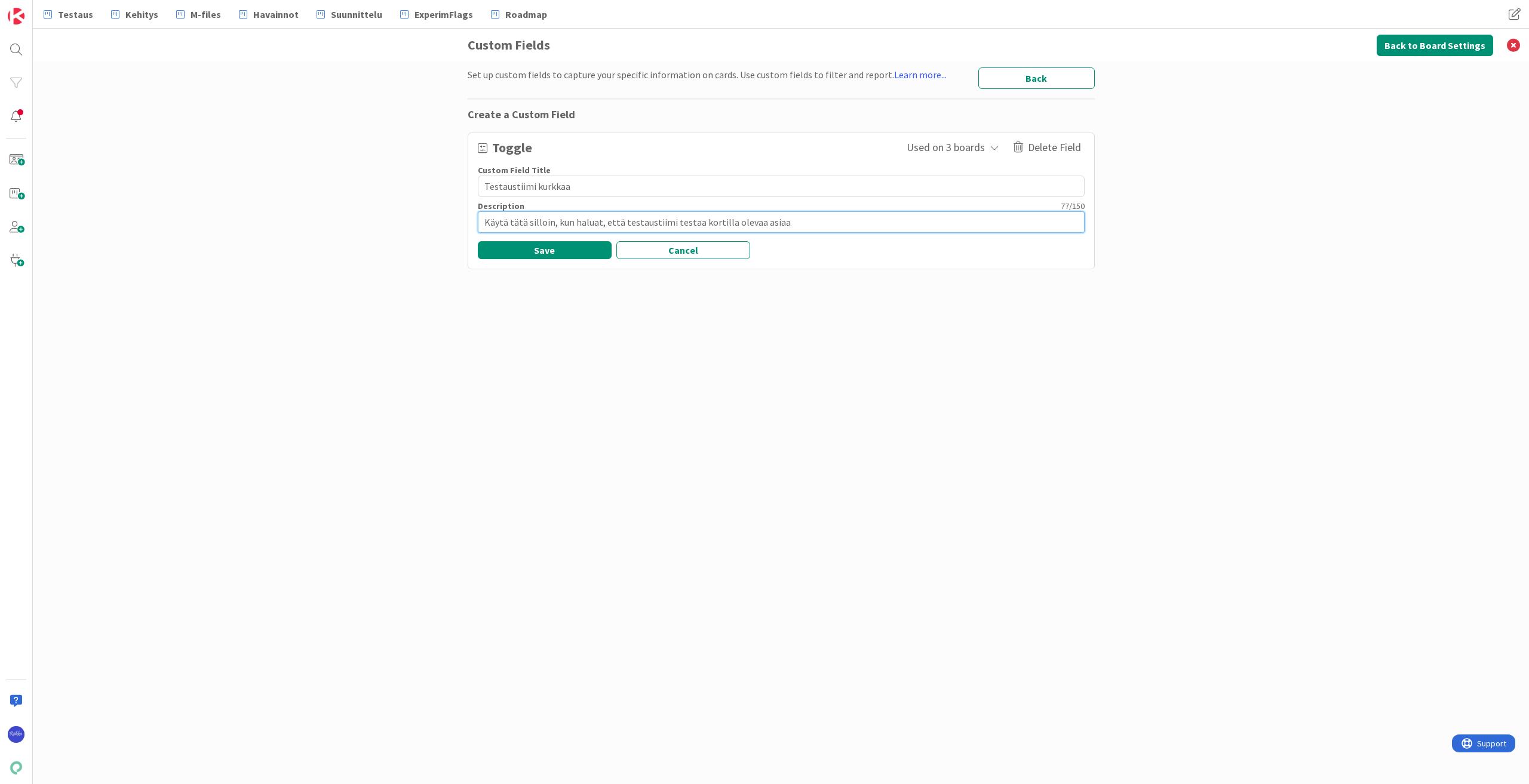
type textarea "x"
type textarea "Käytä tätä silloin, kun haluat, että testaustiimi testaa kortilla olevaa asiaa."
click at [565, 249] on button "Save" at bounding box center [545, 250] width 134 height 18
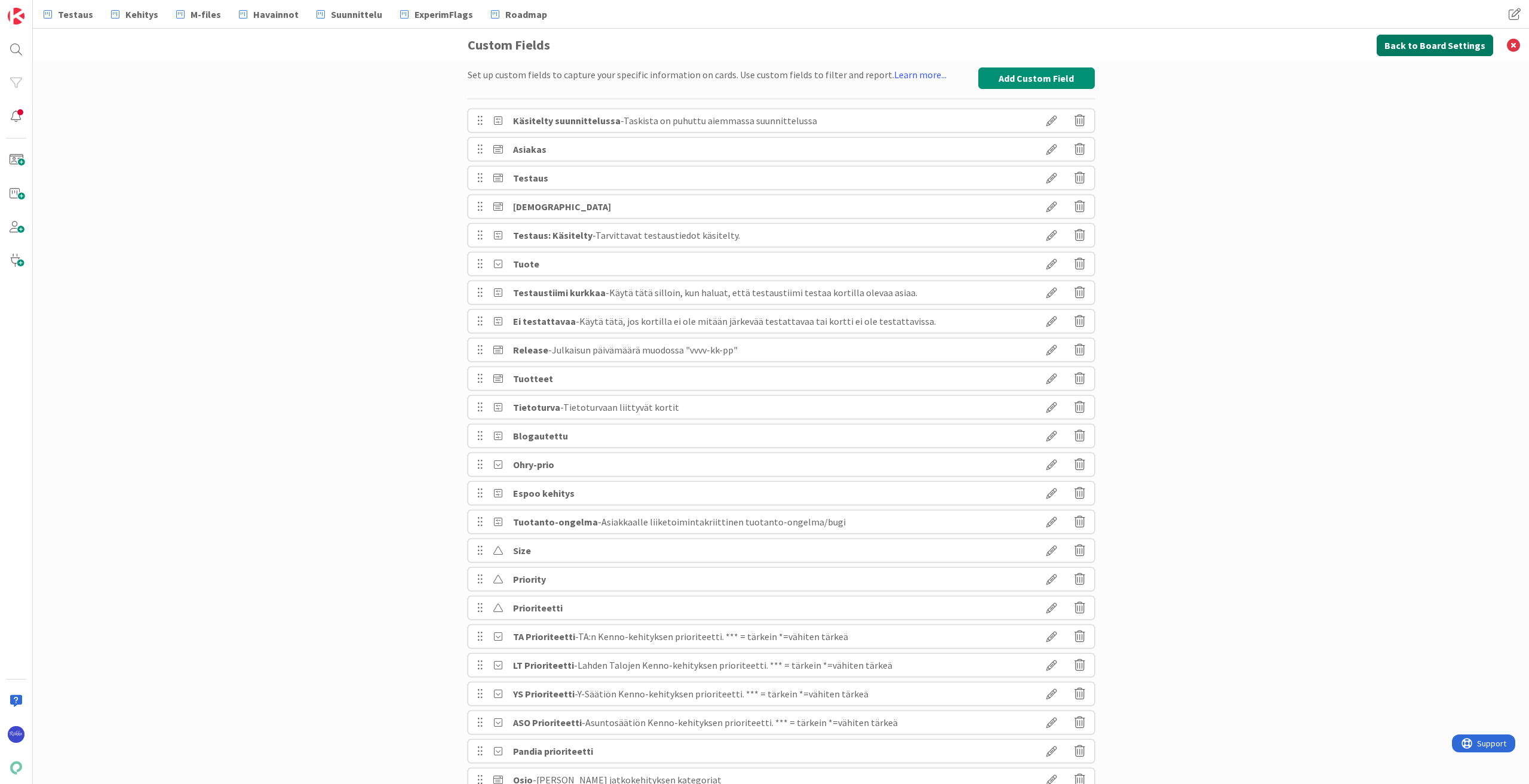
click at [1442, 43] on button "Back to Board Settings" at bounding box center [1435, 45] width 117 height 22
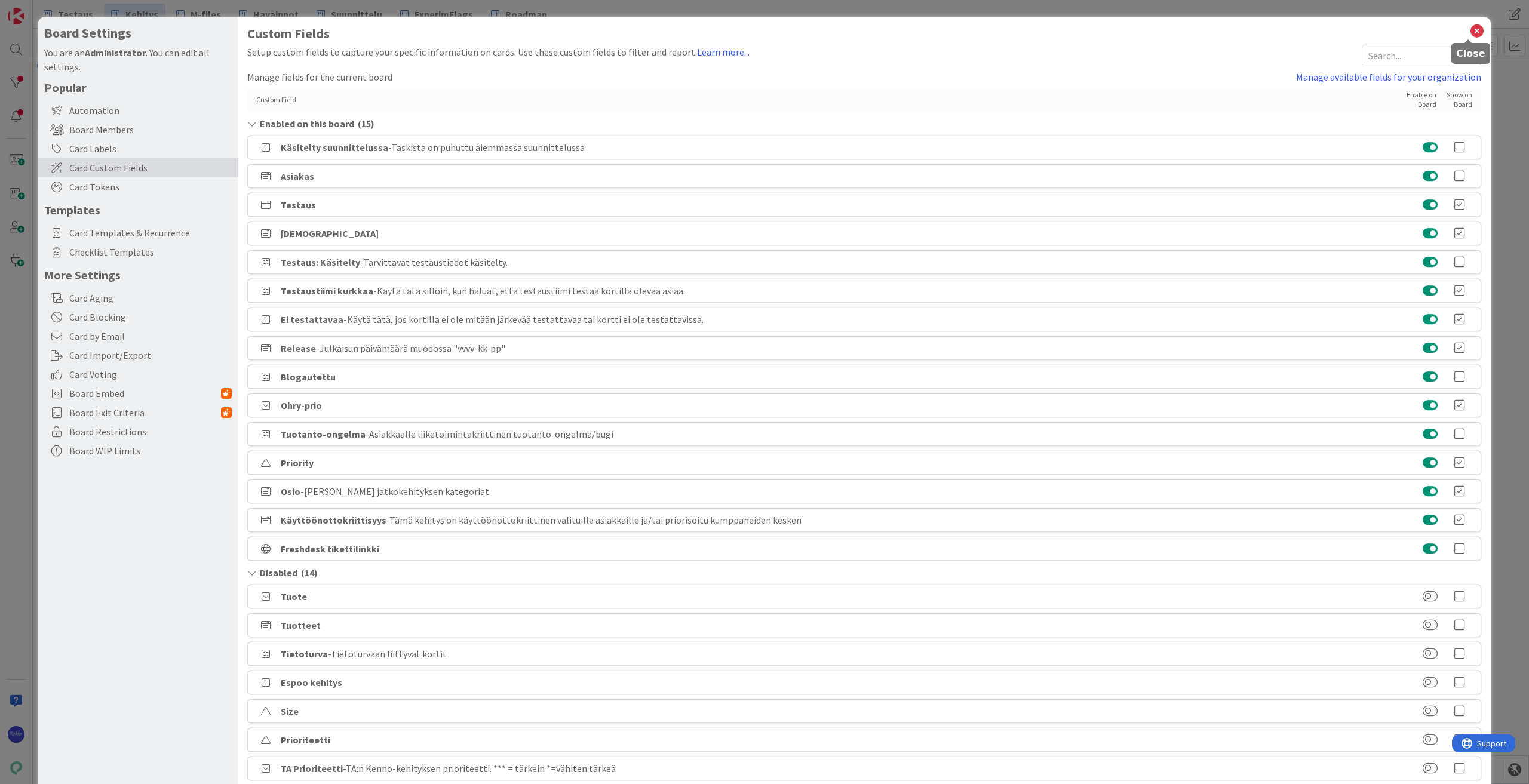
click at [1469, 31] on icon at bounding box center [1477, 31] width 16 height 16
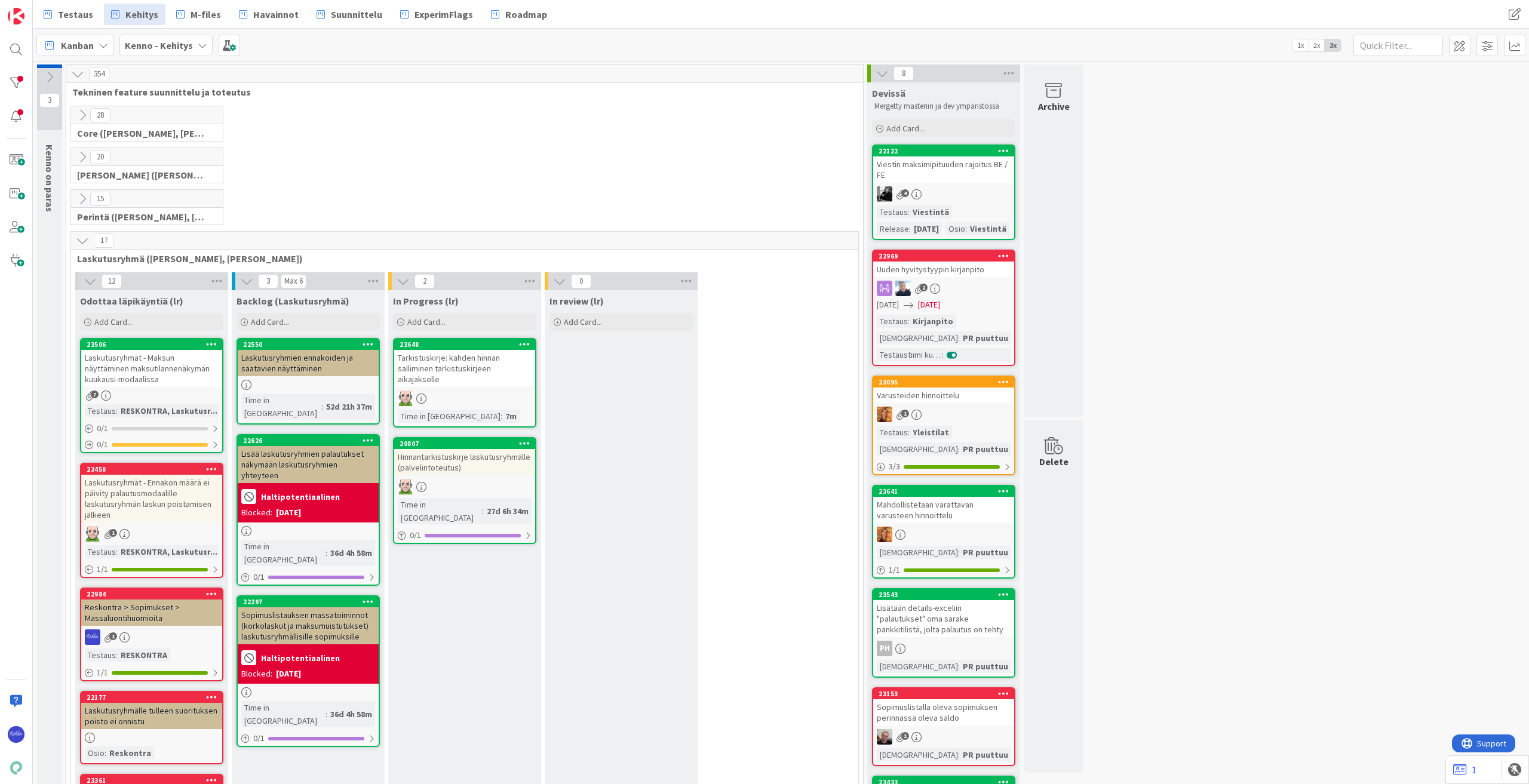
click at [953, 296] on div "2" at bounding box center [943, 288] width 141 height 16
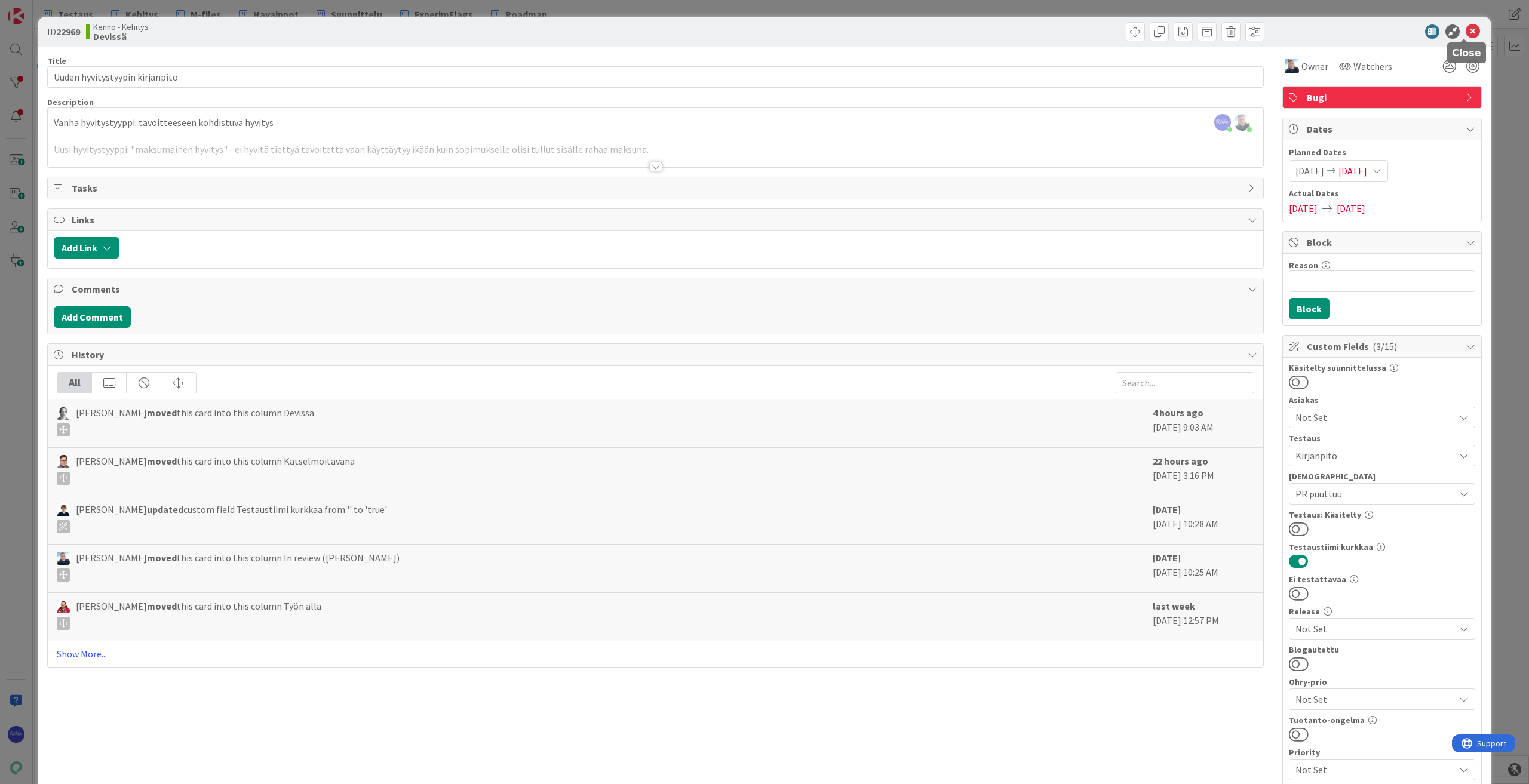
click at [1466, 28] on icon at bounding box center [1473, 31] width 14 height 14
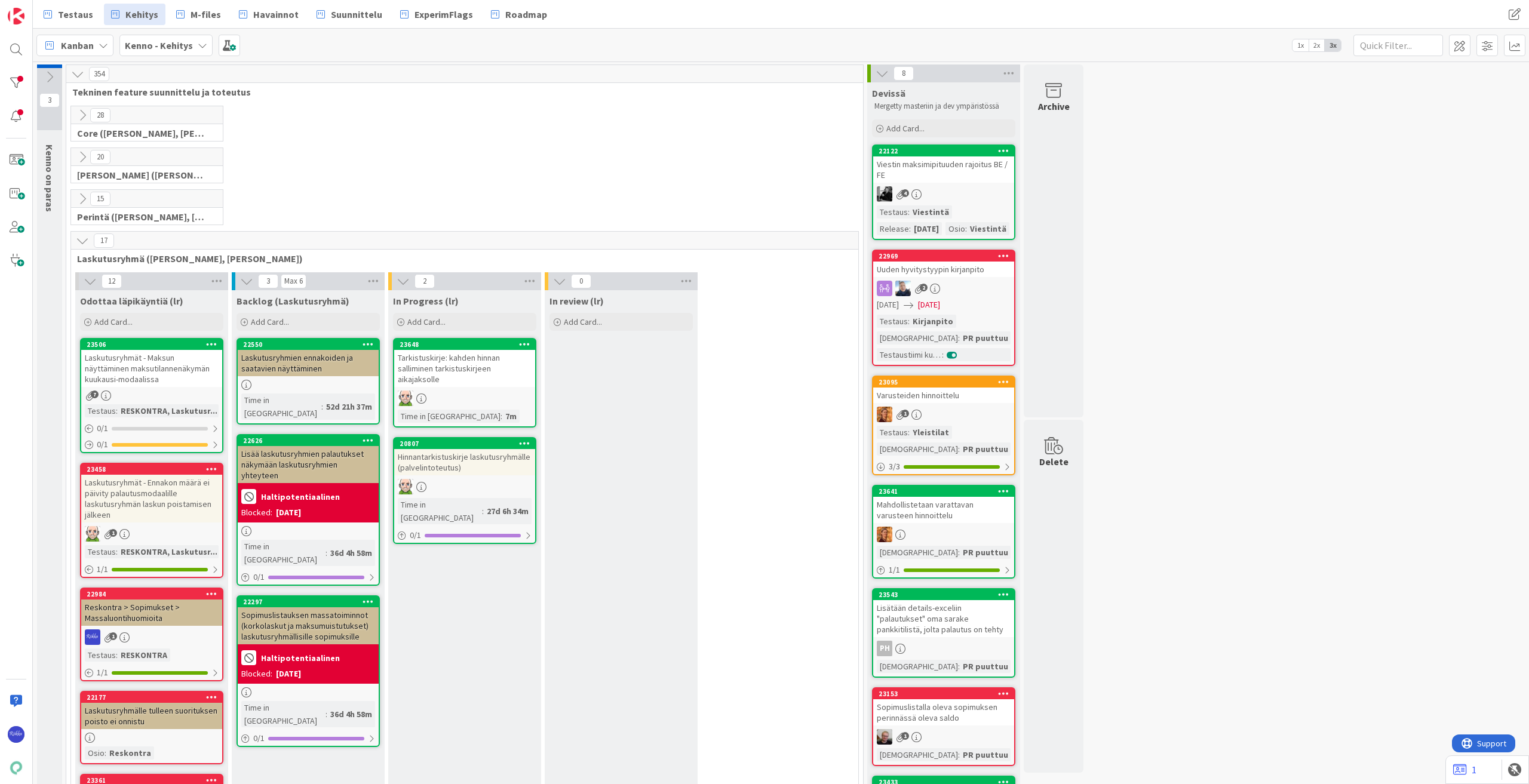
click at [959, 422] on div "1" at bounding box center [943, 414] width 141 height 16
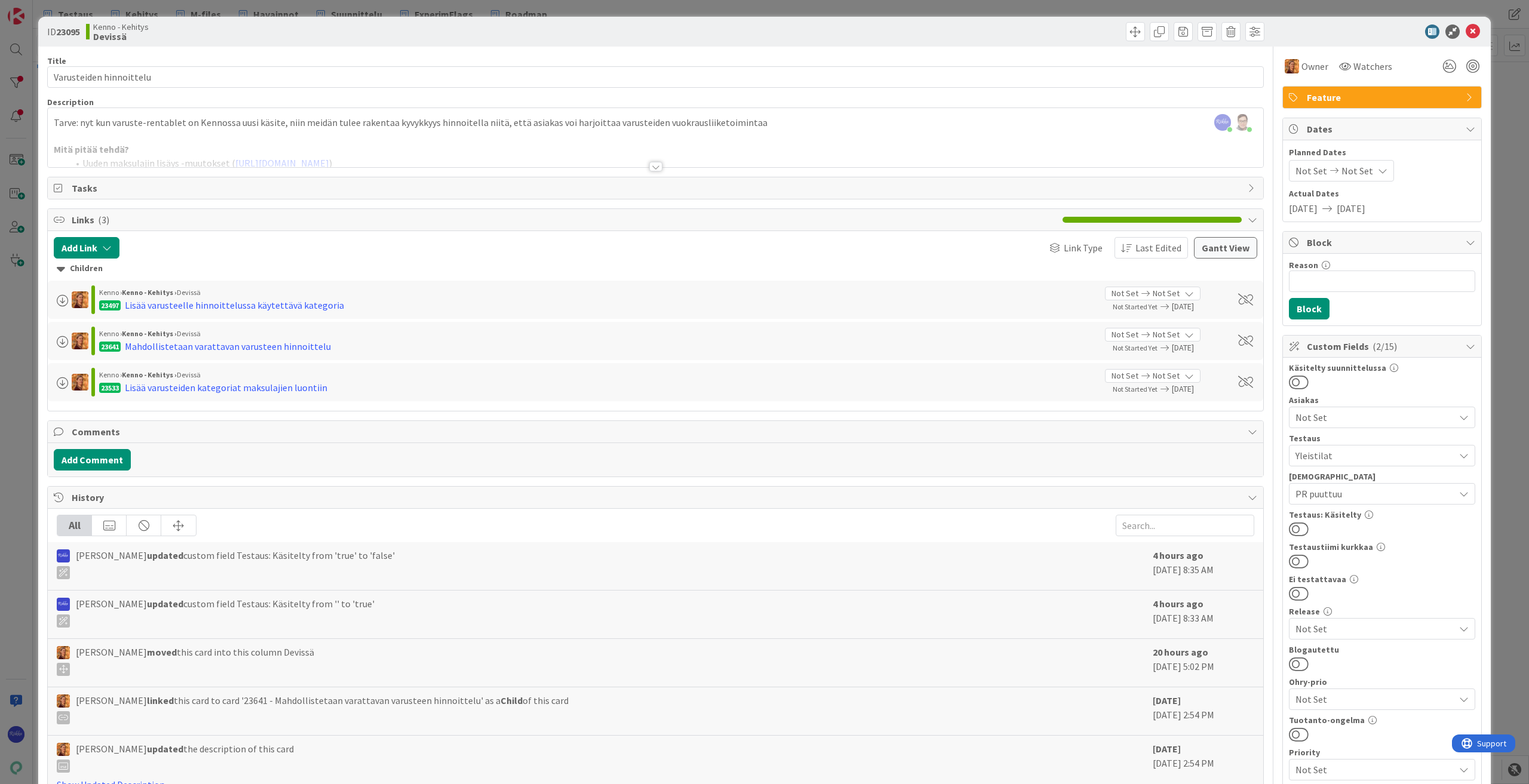
click at [651, 167] on div at bounding box center [656, 167] width 13 height 10
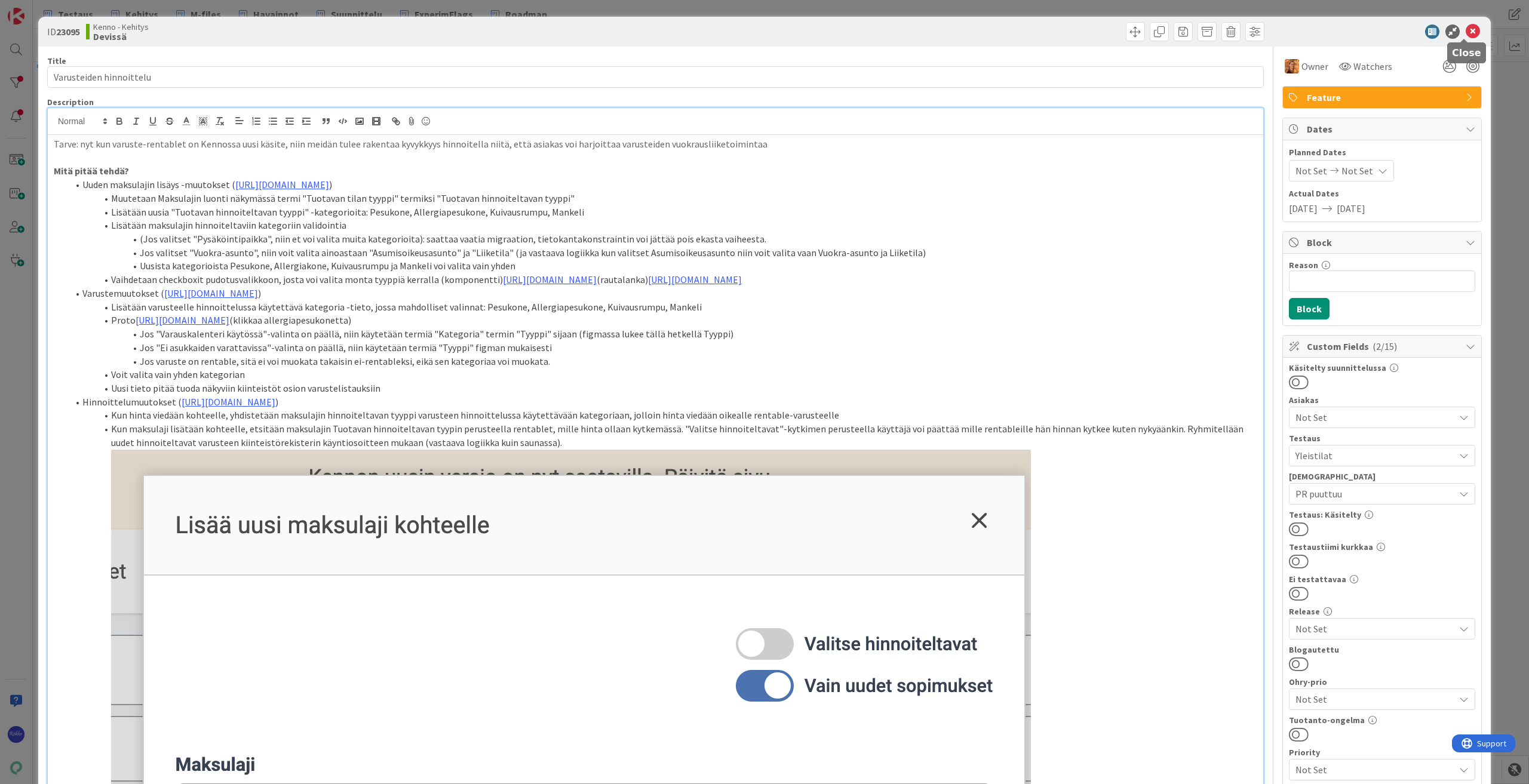
click at [1466, 31] on icon at bounding box center [1473, 31] width 14 height 14
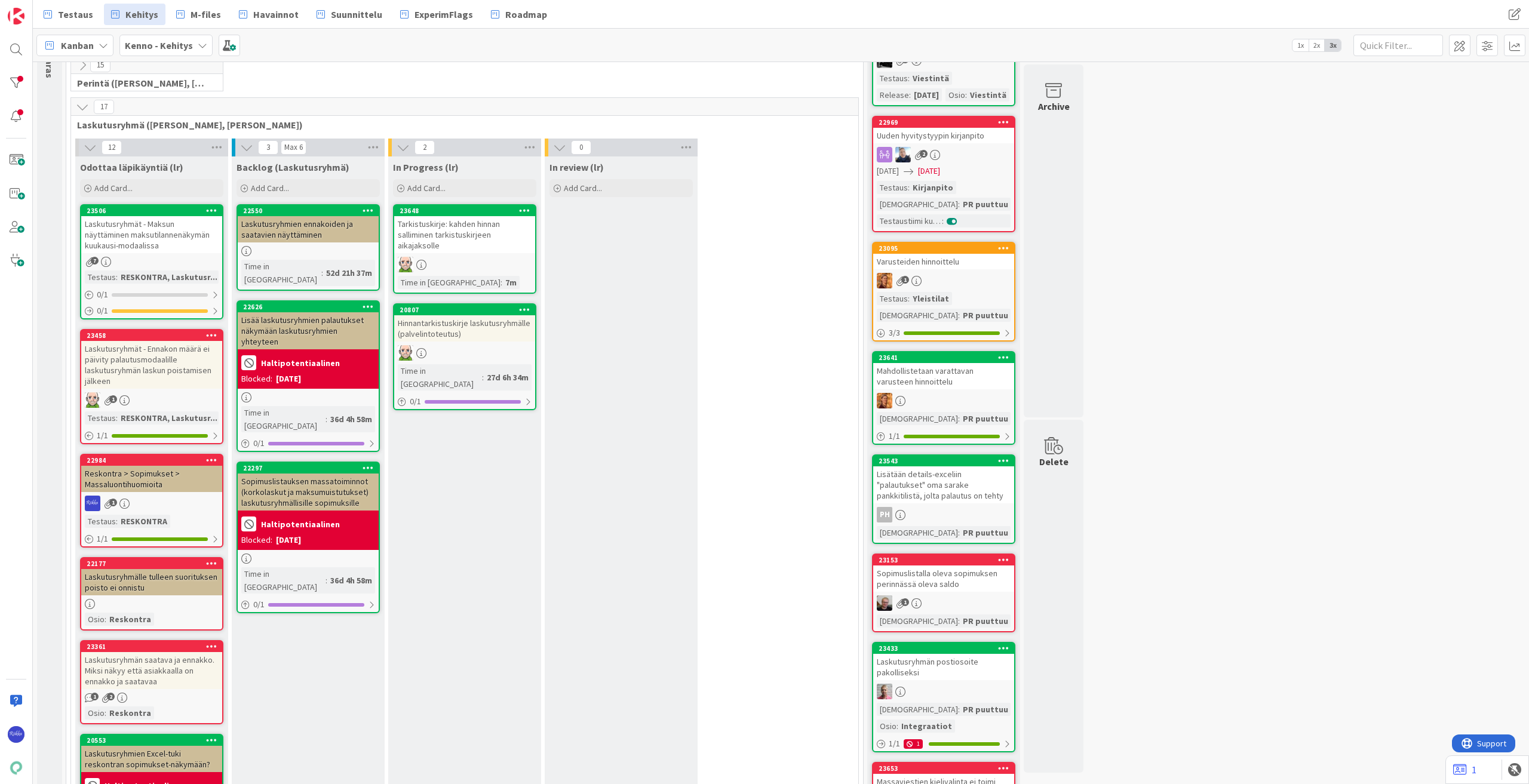
scroll to position [299, 0]
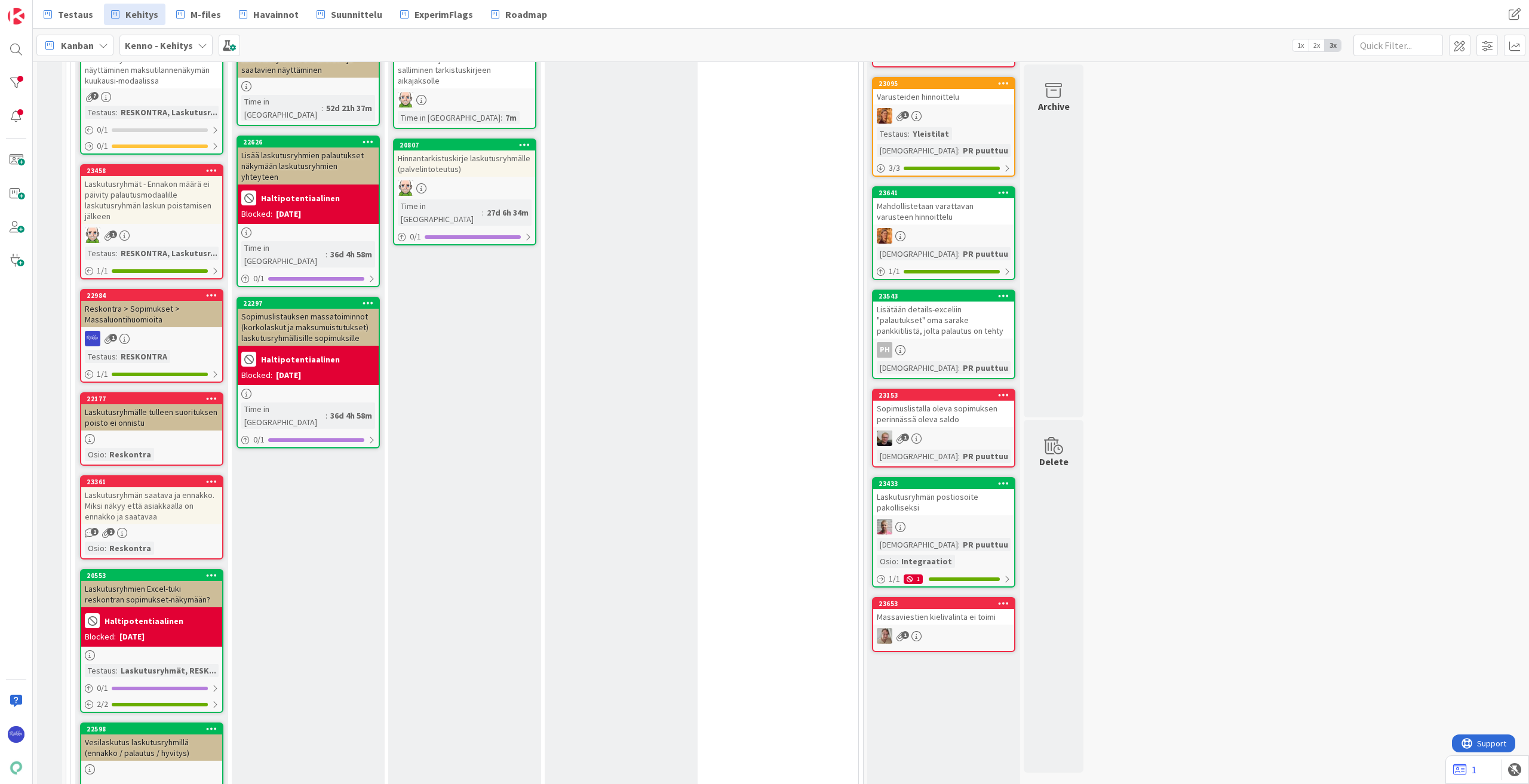
click at [971, 625] on div "Massaviestien kielivalinta ei toimi" at bounding box center [943, 617] width 141 height 16
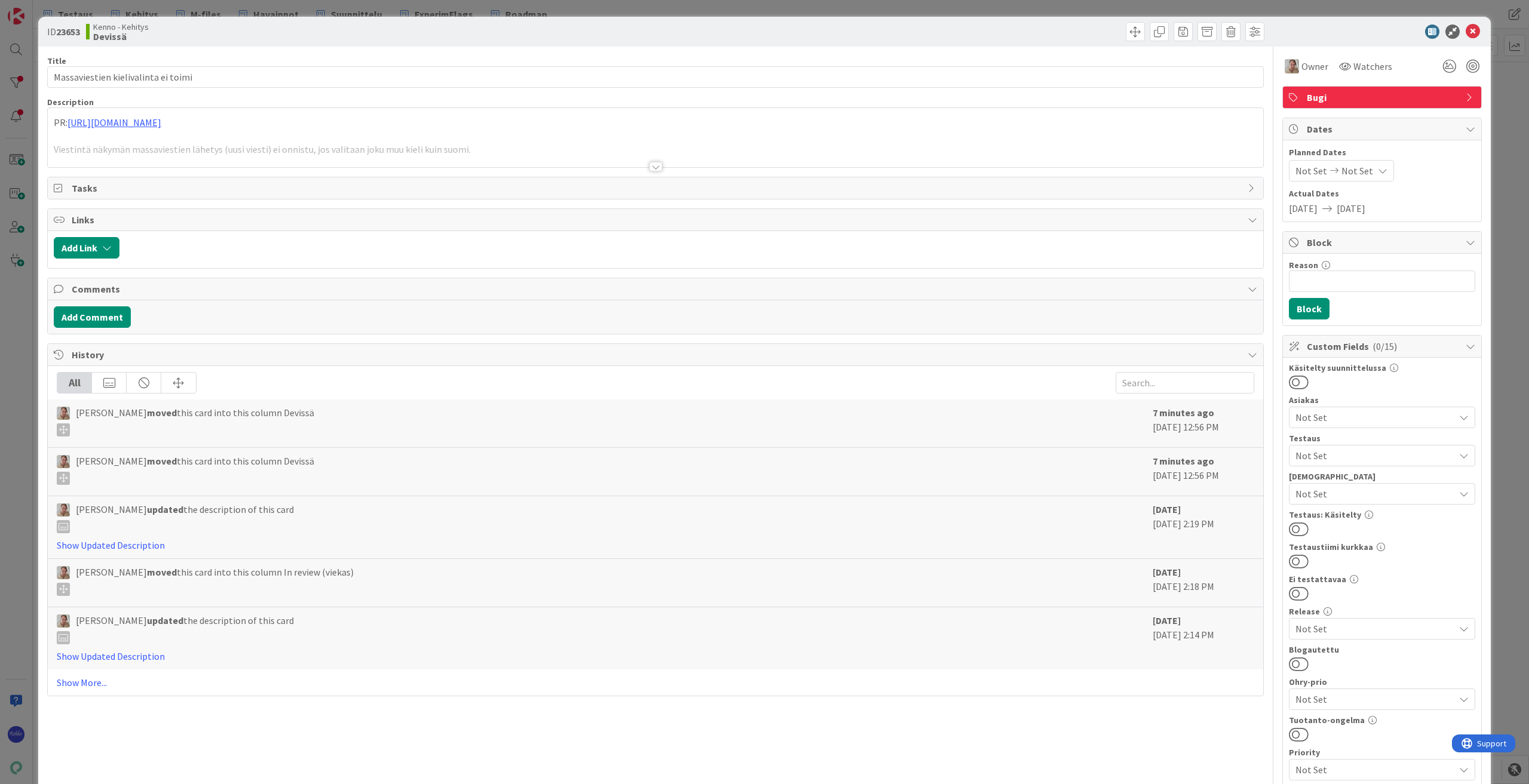
click at [650, 167] on div at bounding box center [656, 167] width 13 height 10
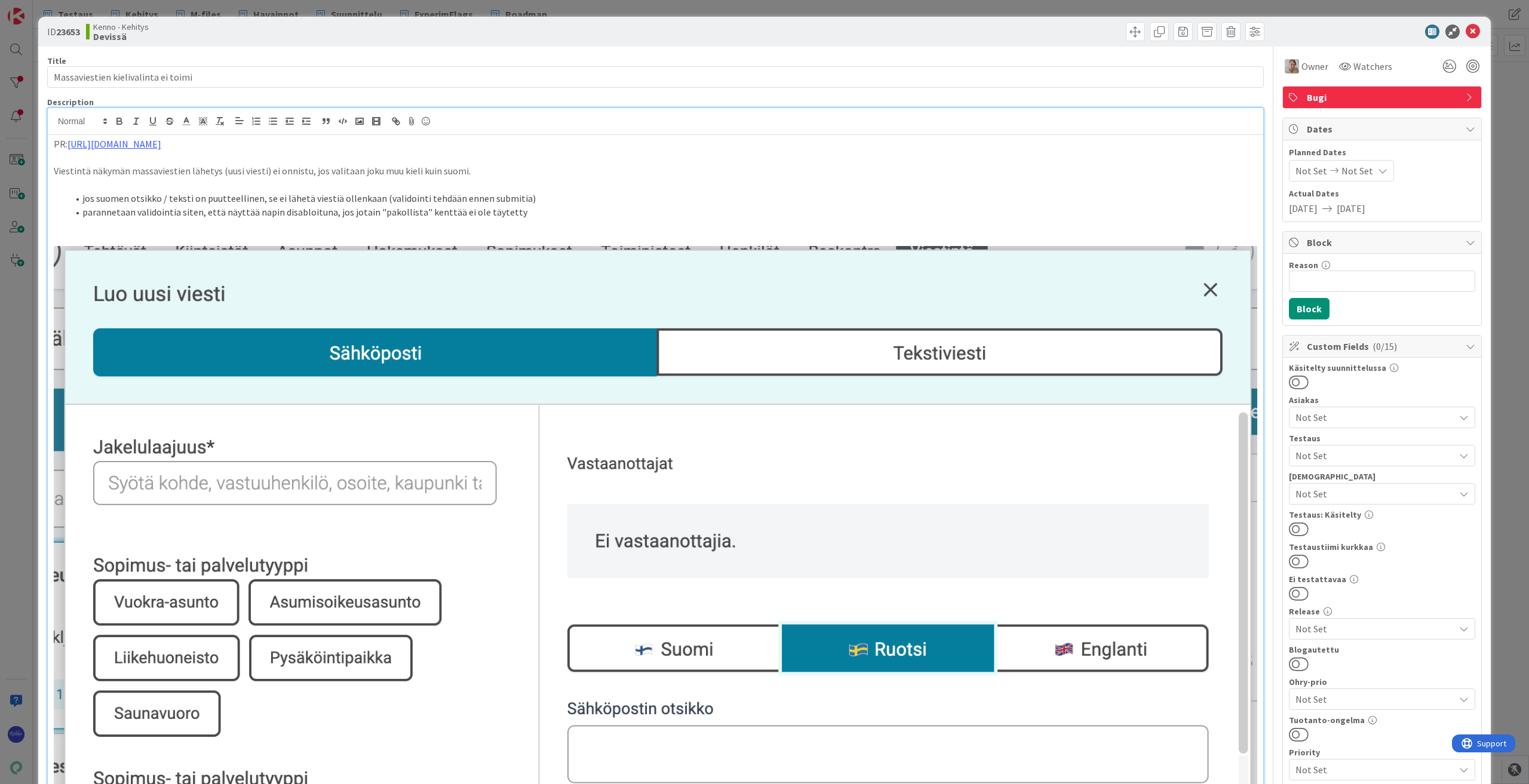
click at [1391, 452] on span "Not Set" at bounding box center [1375, 455] width 159 height 14
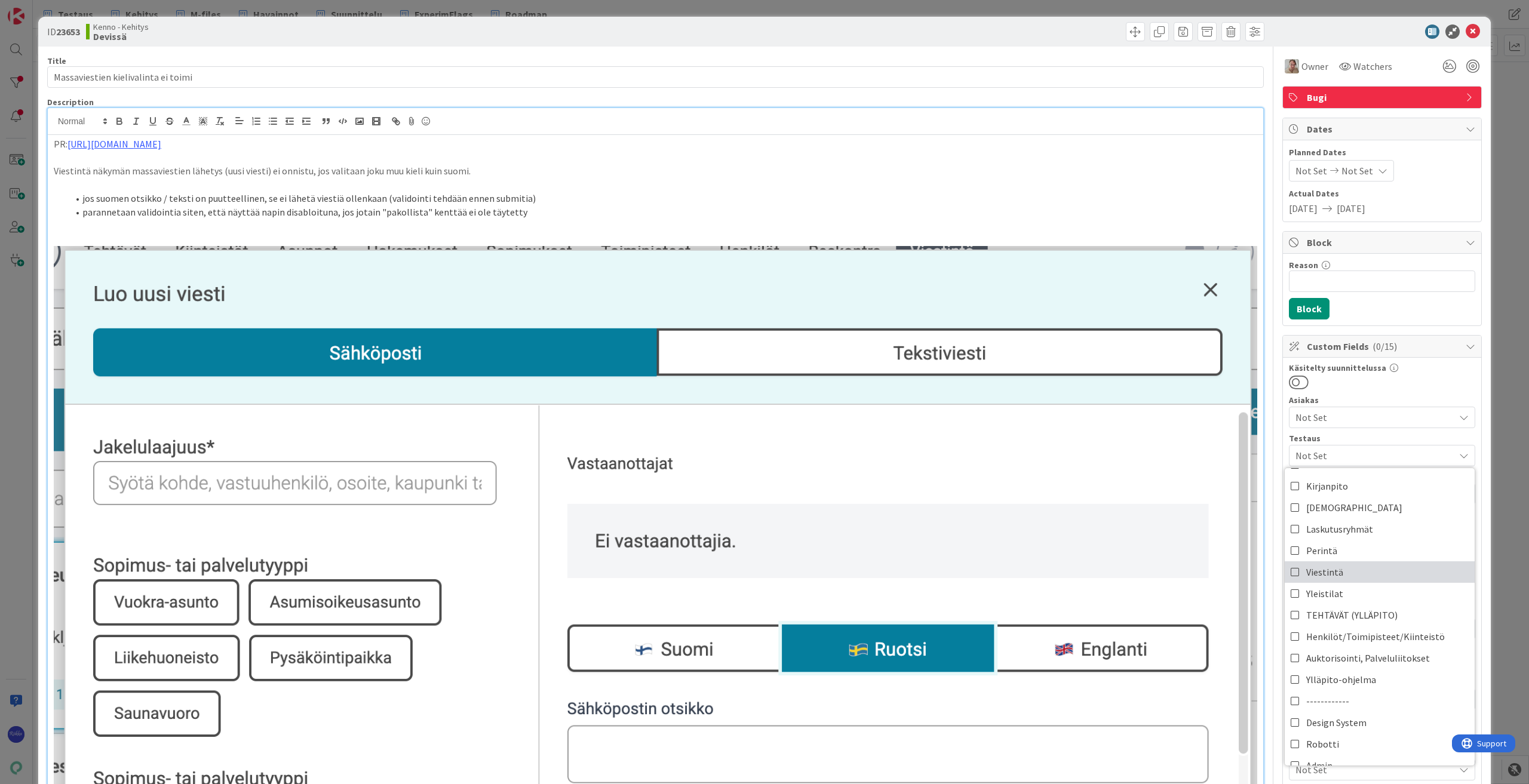
click at [1356, 576] on link "Viestintä" at bounding box center [1380, 572] width 190 height 22
click at [1365, 311] on div "Reason 0 / 256 Block" at bounding box center [1383, 290] width 199 height 72
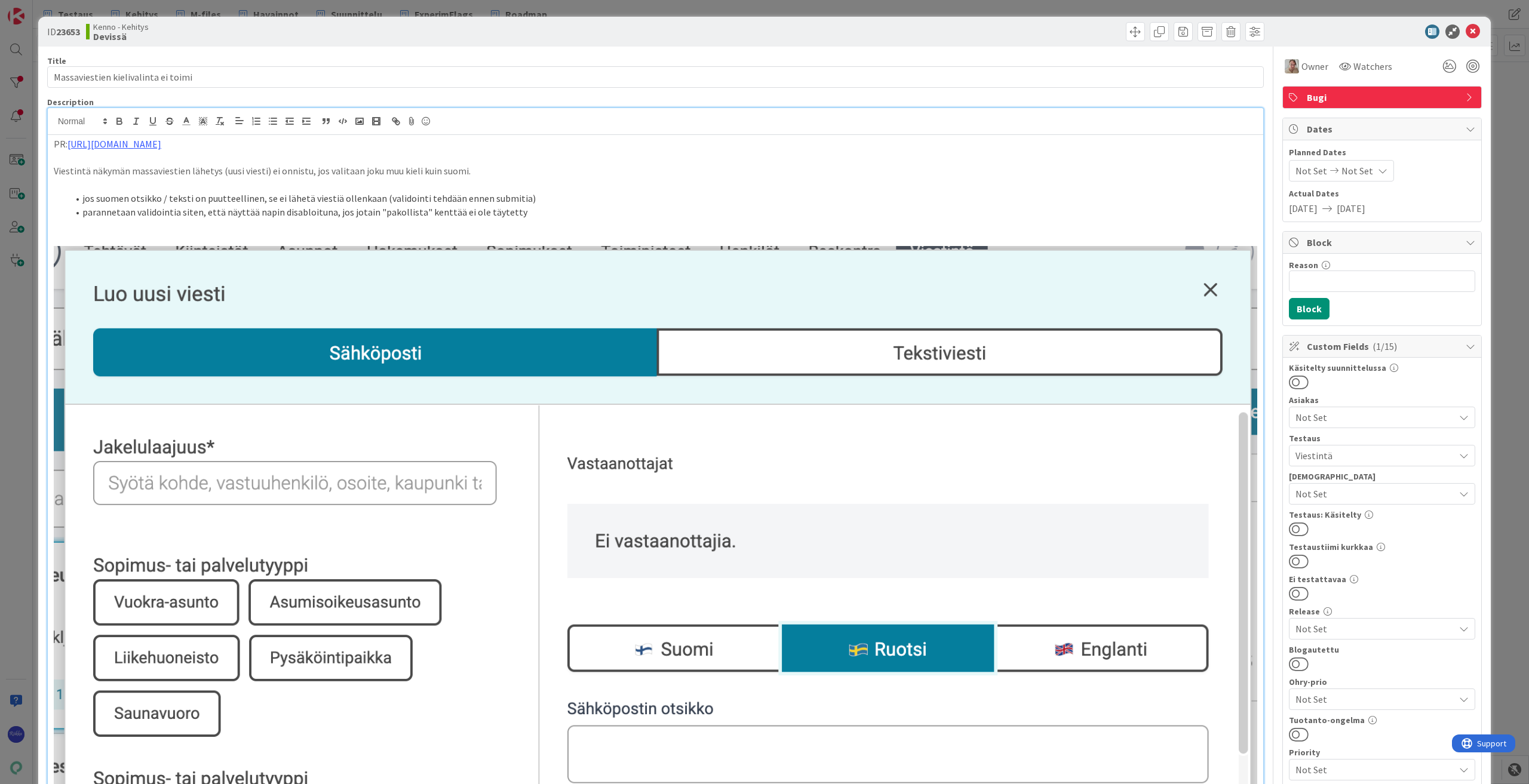
click at [1296, 530] on button at bounding box center [1299, 529] width 19 height 16
click at [1466, 30] on icon at bounding box center [1473, 31] width 14 height 14
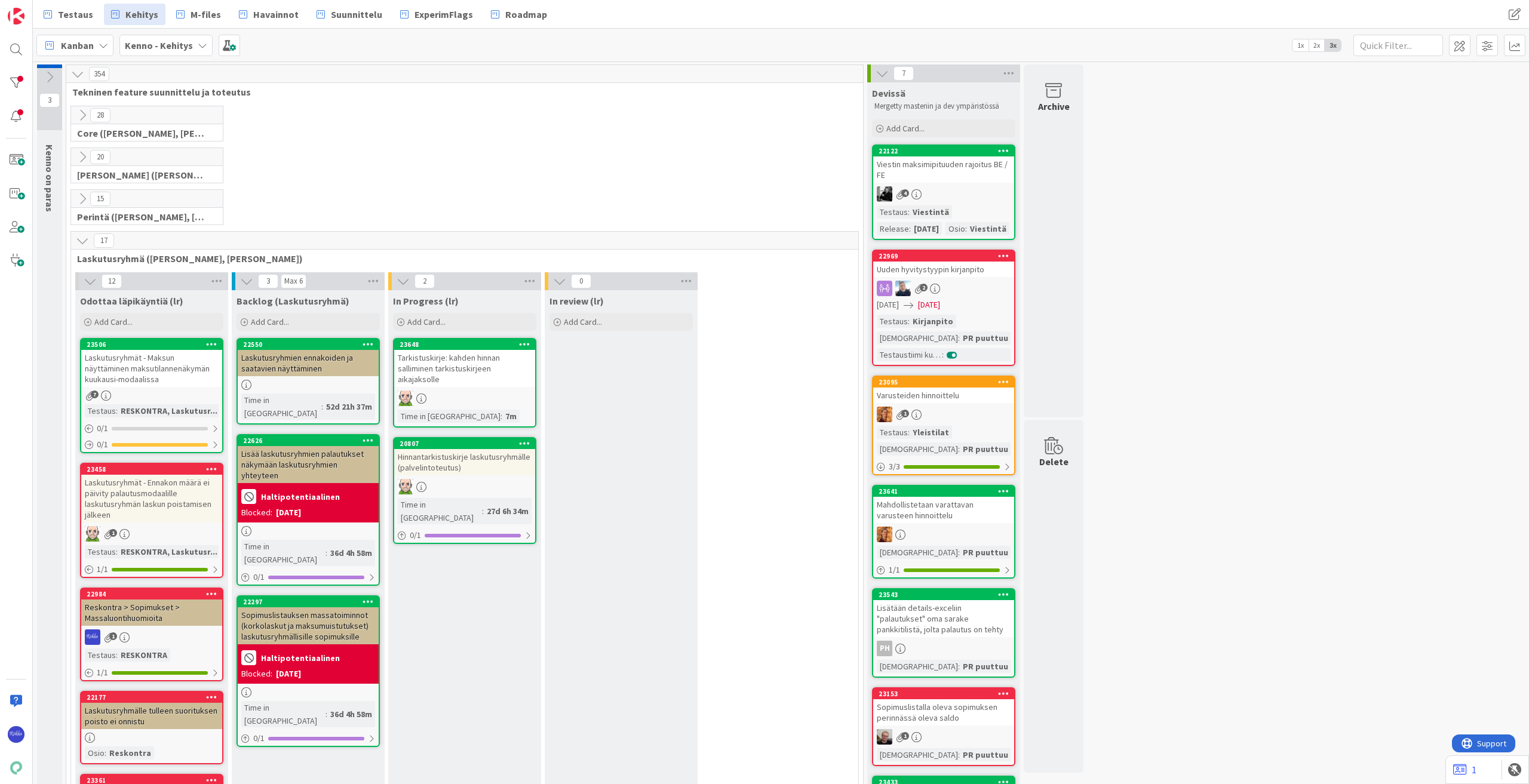
click at [956, 195] on div "4" at bounding box center [943, 194] width 141 height 16
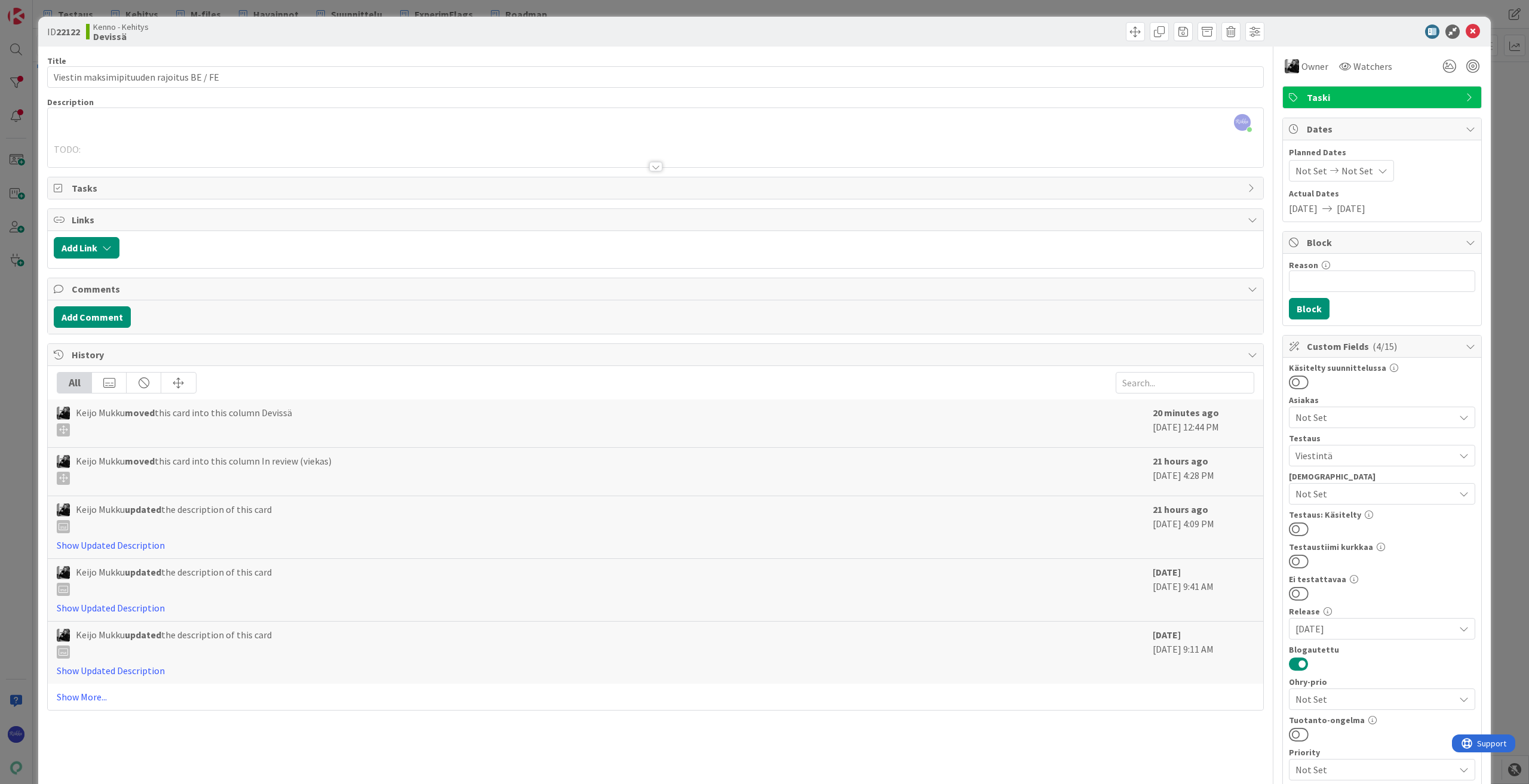
click at [651, 169] on div at bounding box center [656, 167] width 13 height 10
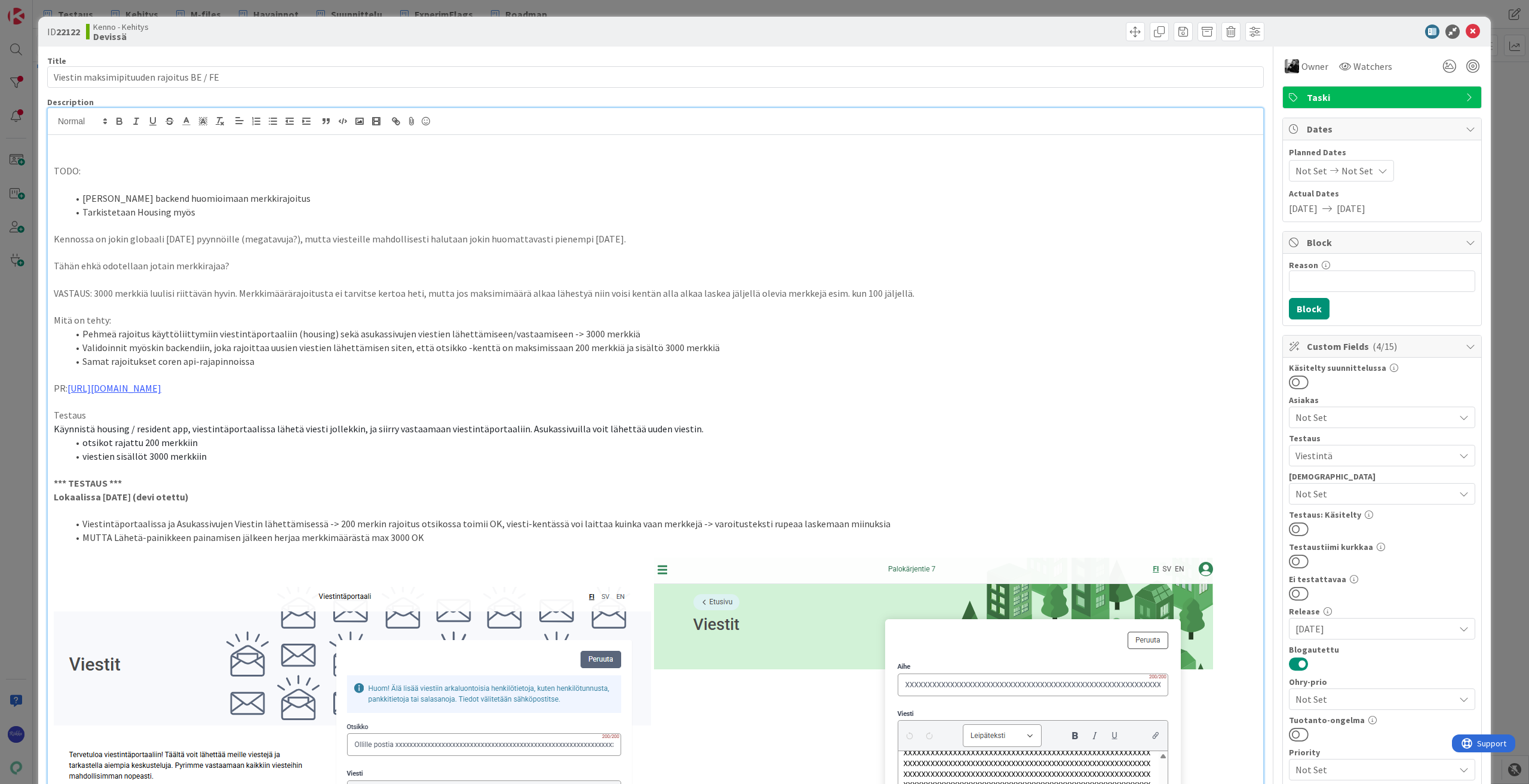
click at [1296, 530] on button at bounding box center [1299, 529] width 19 height 16
click at [1467, 31] on icon at bounding box center [1473, 31] width 14 height 14
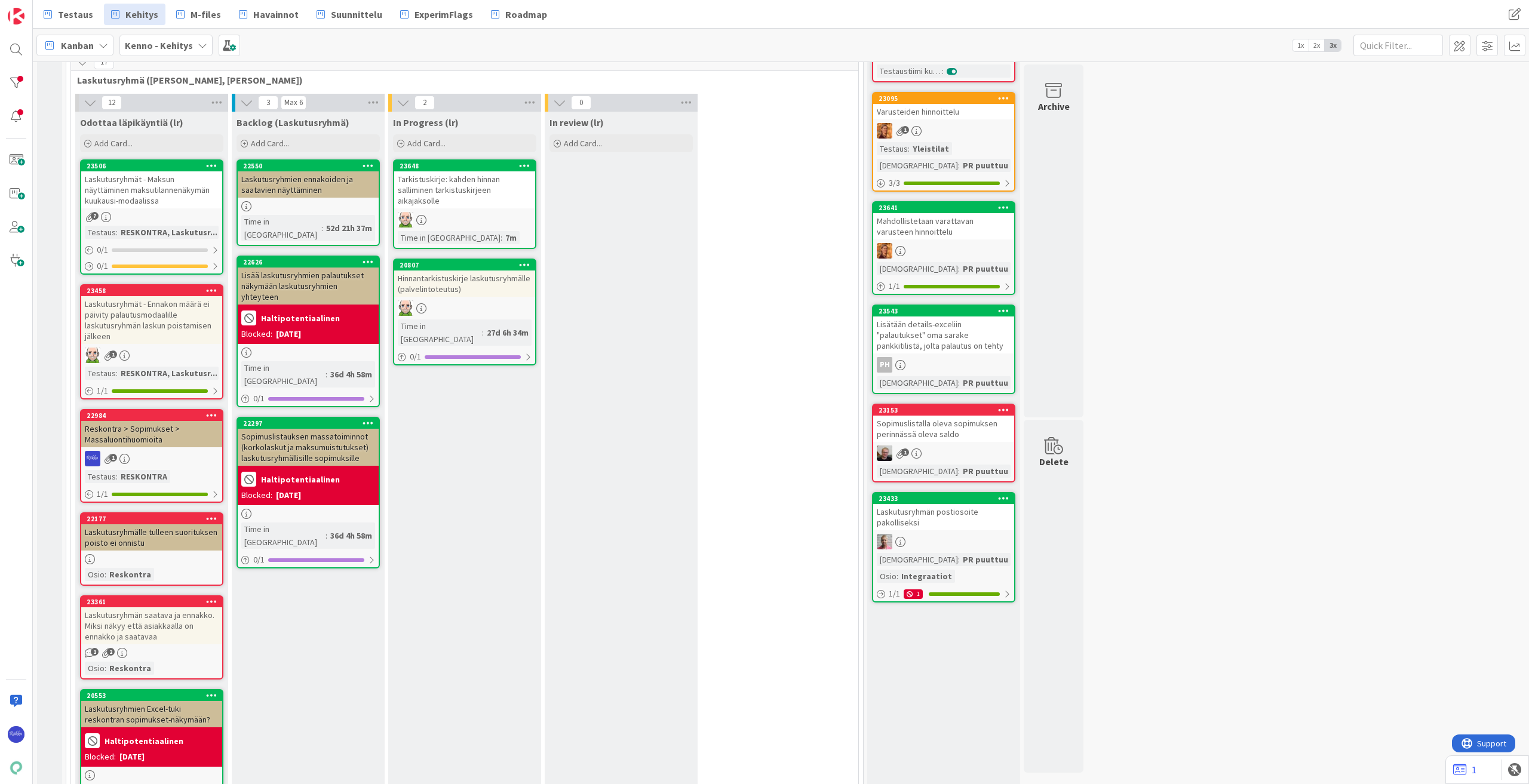
scroll to position [179, 0]
click at [962, 506] on div "Laskutusryhmän postiosoite pakolliseksi" at bounding box center [943, 516] width 141 height 26
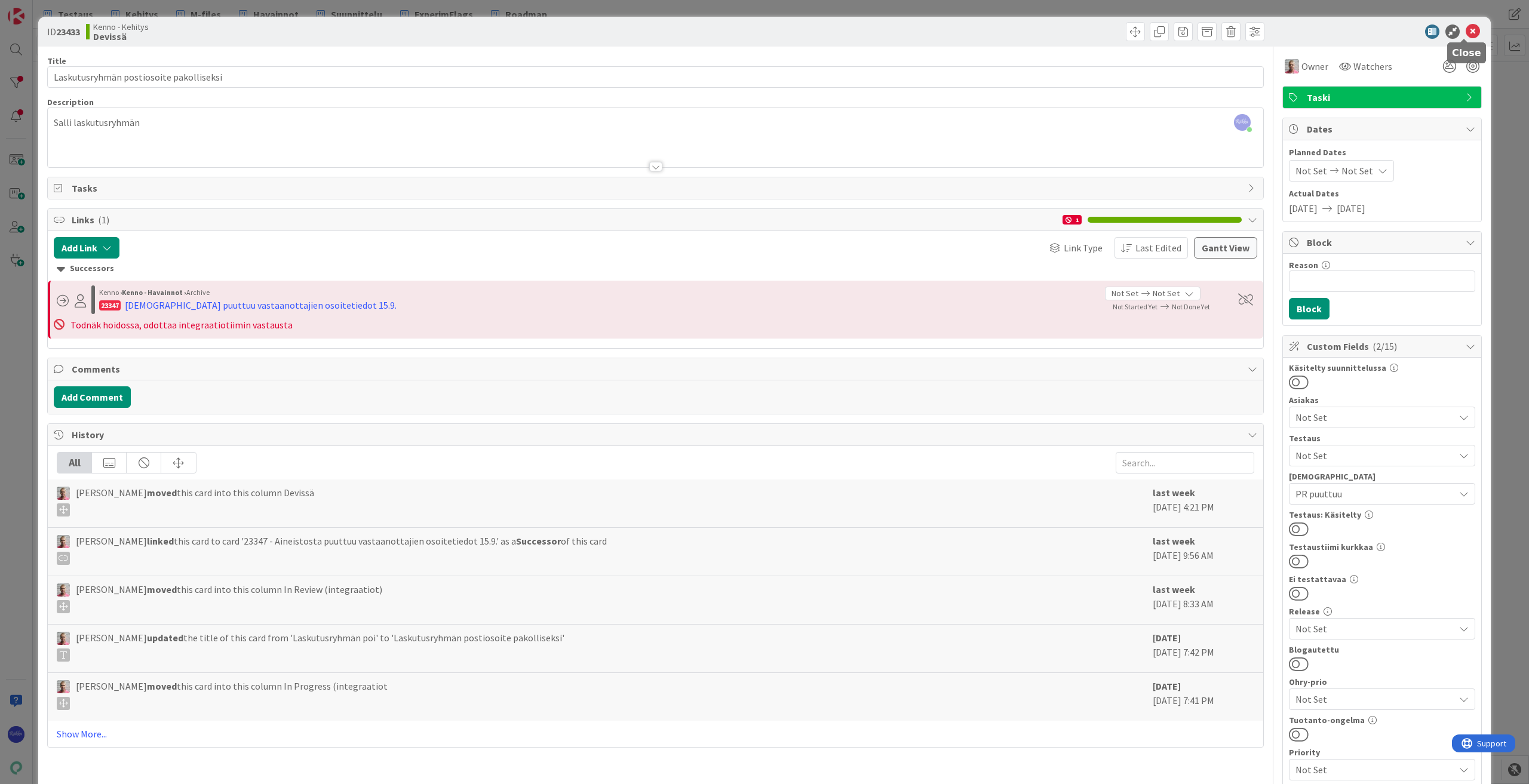
click at [1466, 29] on icon at bounding box center [1473, 31] width 14 height 14
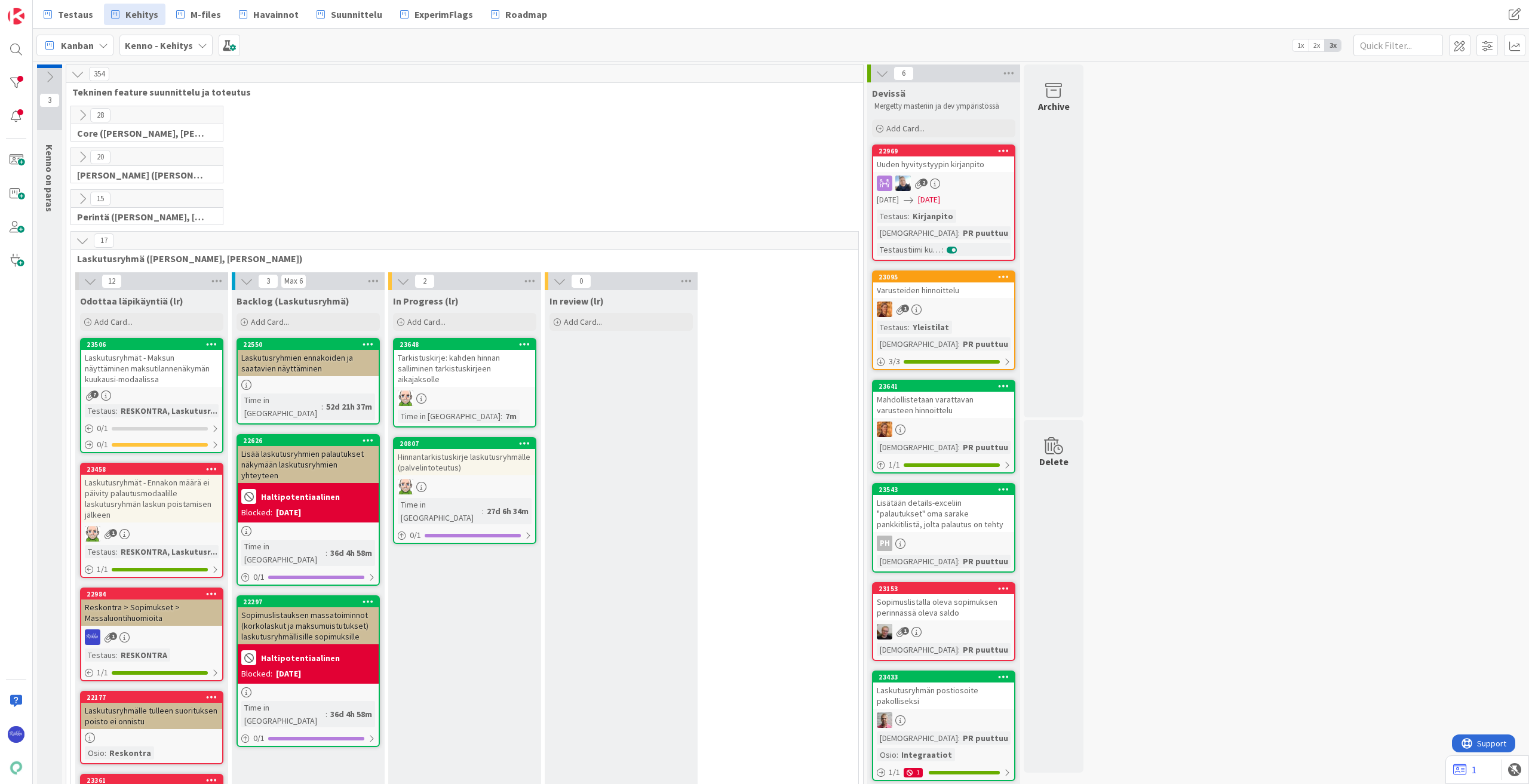
click at [976, 190] on div "2" at bounding box center [943, 183] width 141 height 16
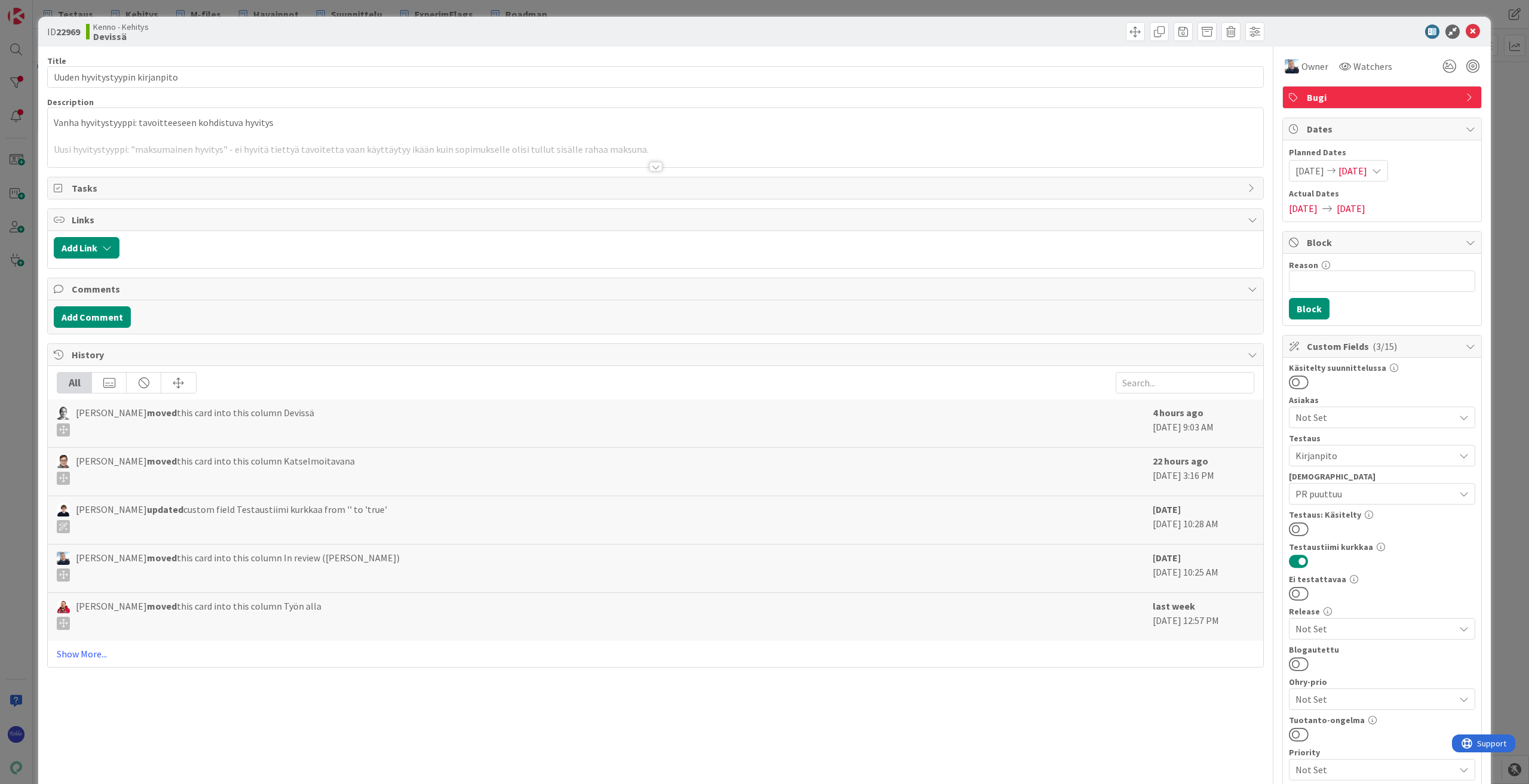
click at [654, 164] on div at bounding box center [656, 167] width 13 height 10
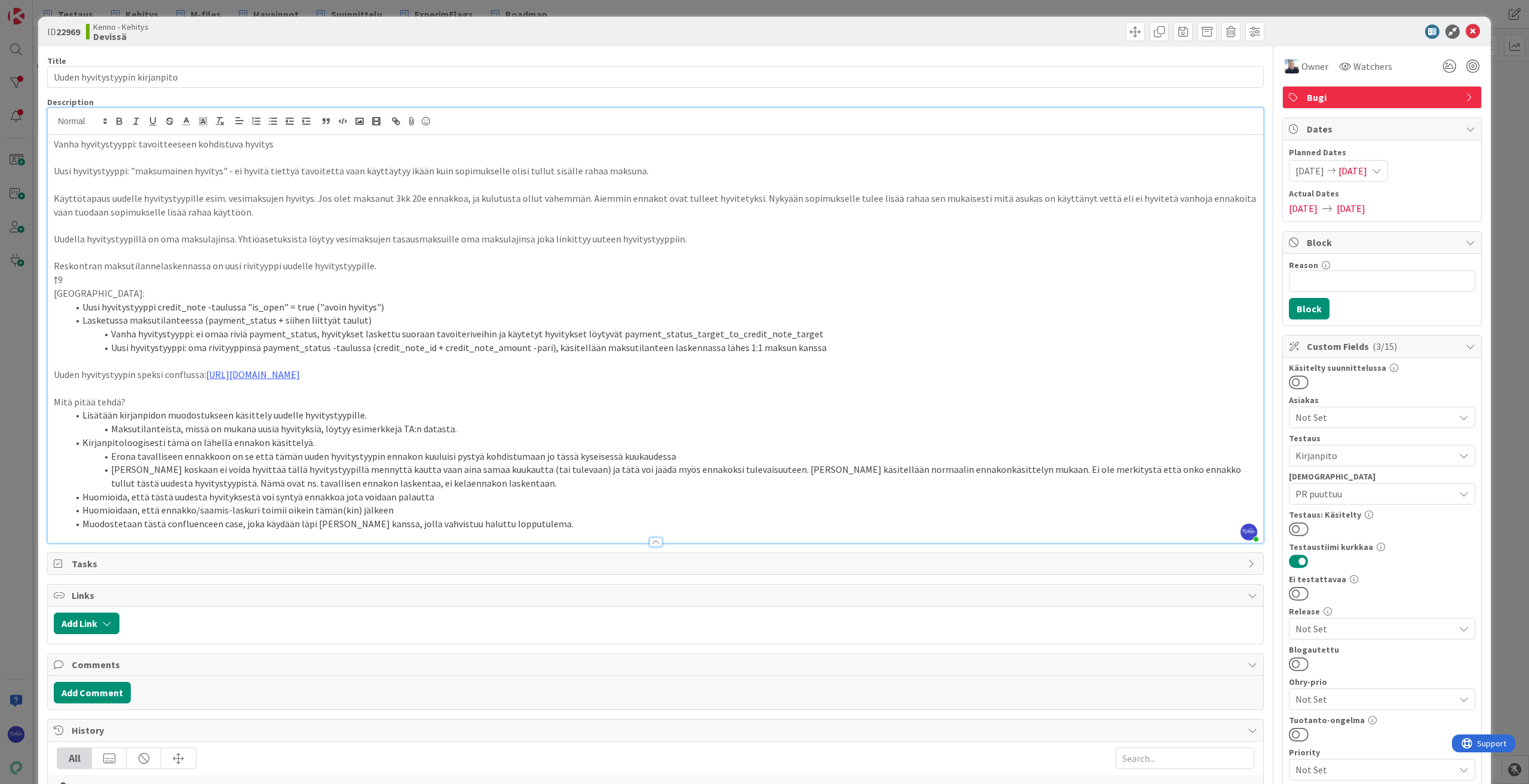
click at [1293, 529] on button at bounding box center [1299, 529] width 19 height 16
click at [1467, 30] on icon at bounding box center [1473, 31] width 14 height 14
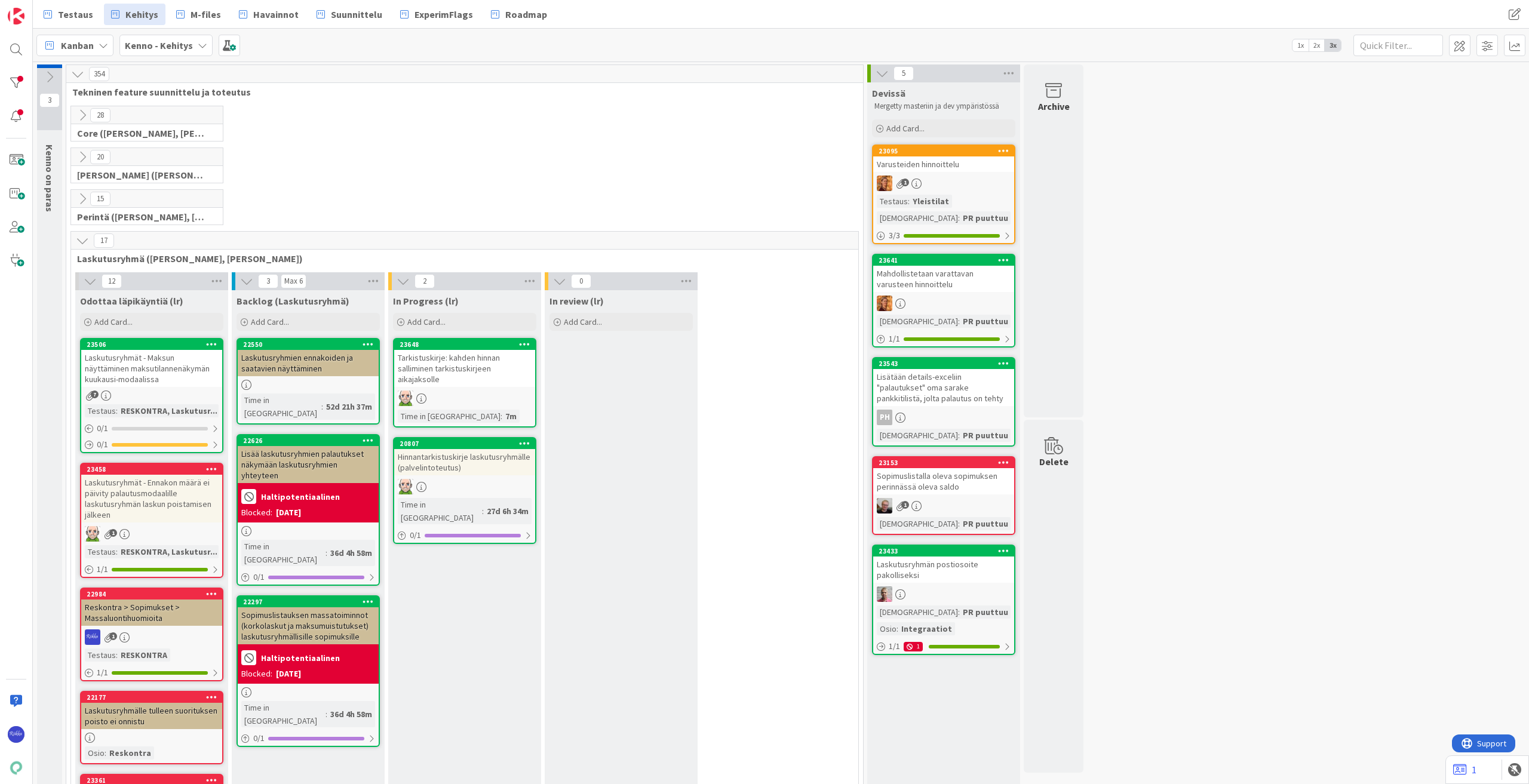
click at [935, 193] on div "23095 Varusteiden hinnoittelu 1 Testaus : Yleistilat Testaushuomiot : PR puuttu…" at bounding box center [944, 195] width 143 height 100
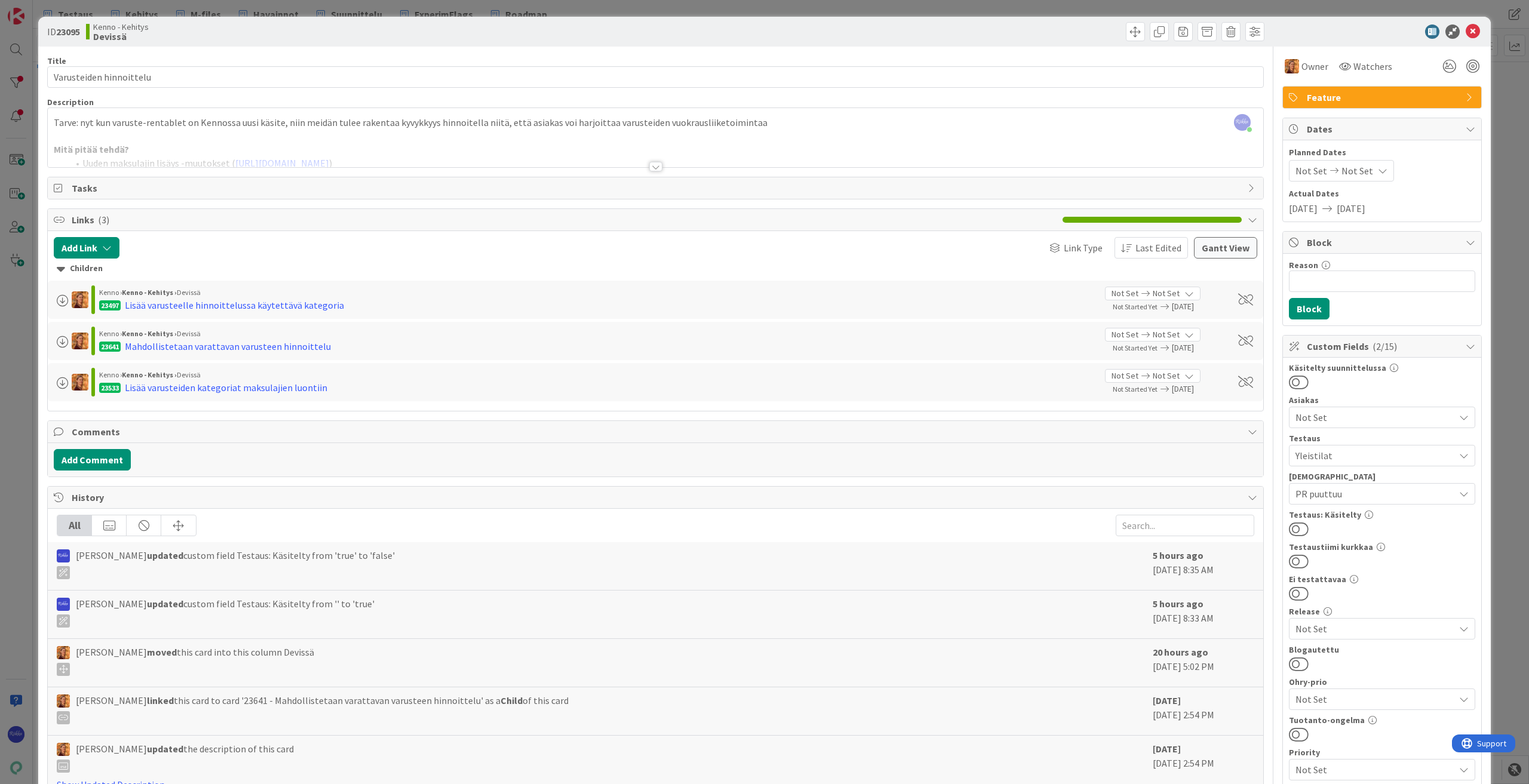
click at [649, 166] on div at bounding box center [656, 167] width 13 height 10
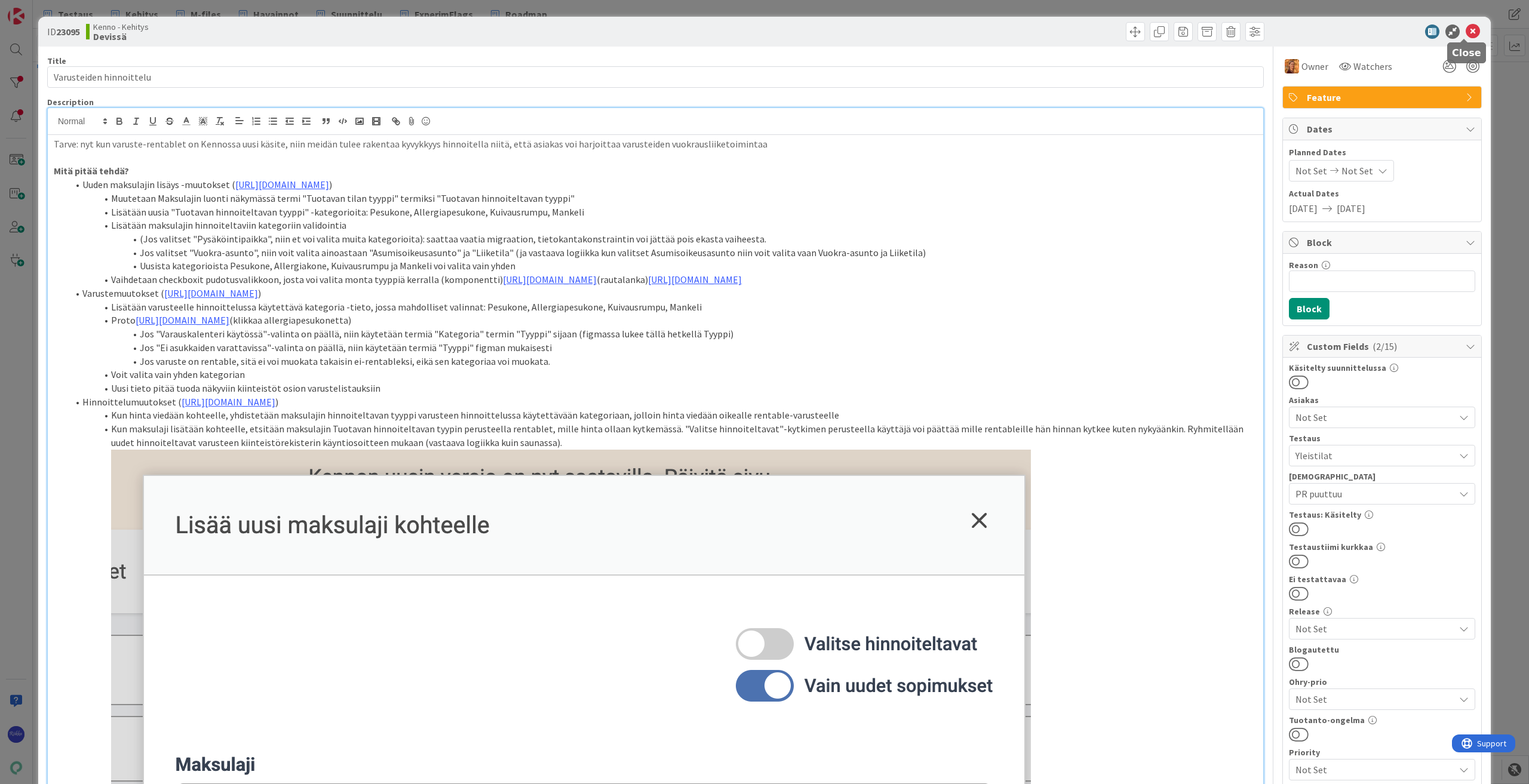
click at [1466, 31] on icon at bounding box center [1473, 31] width 14 height 14
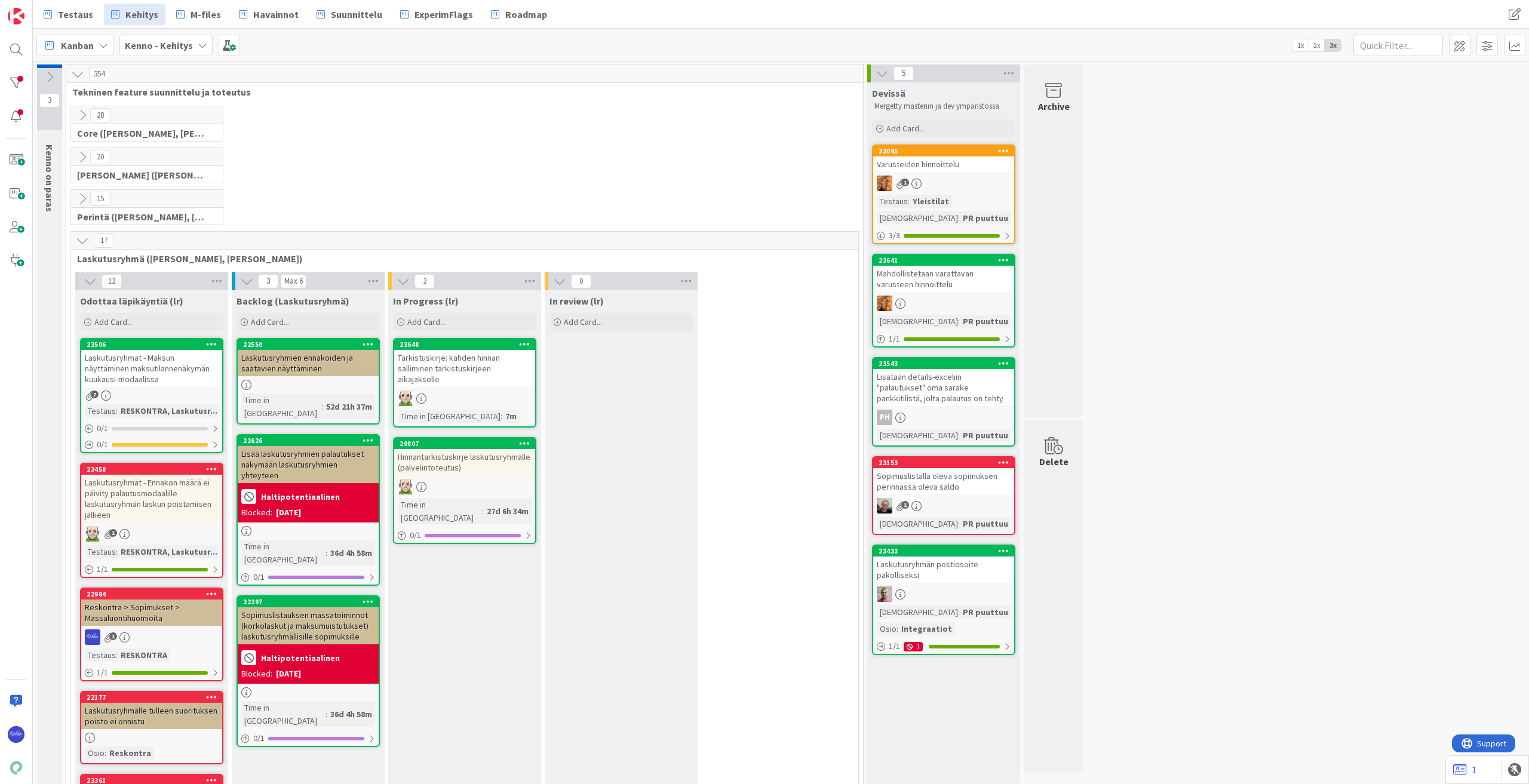
click at [950, 380] on div "Lisätään details-exceliin "palautukset" oma sarake pankkitilistä, jolta palautu…" at bounding box center [943, 388] width 141 height 37
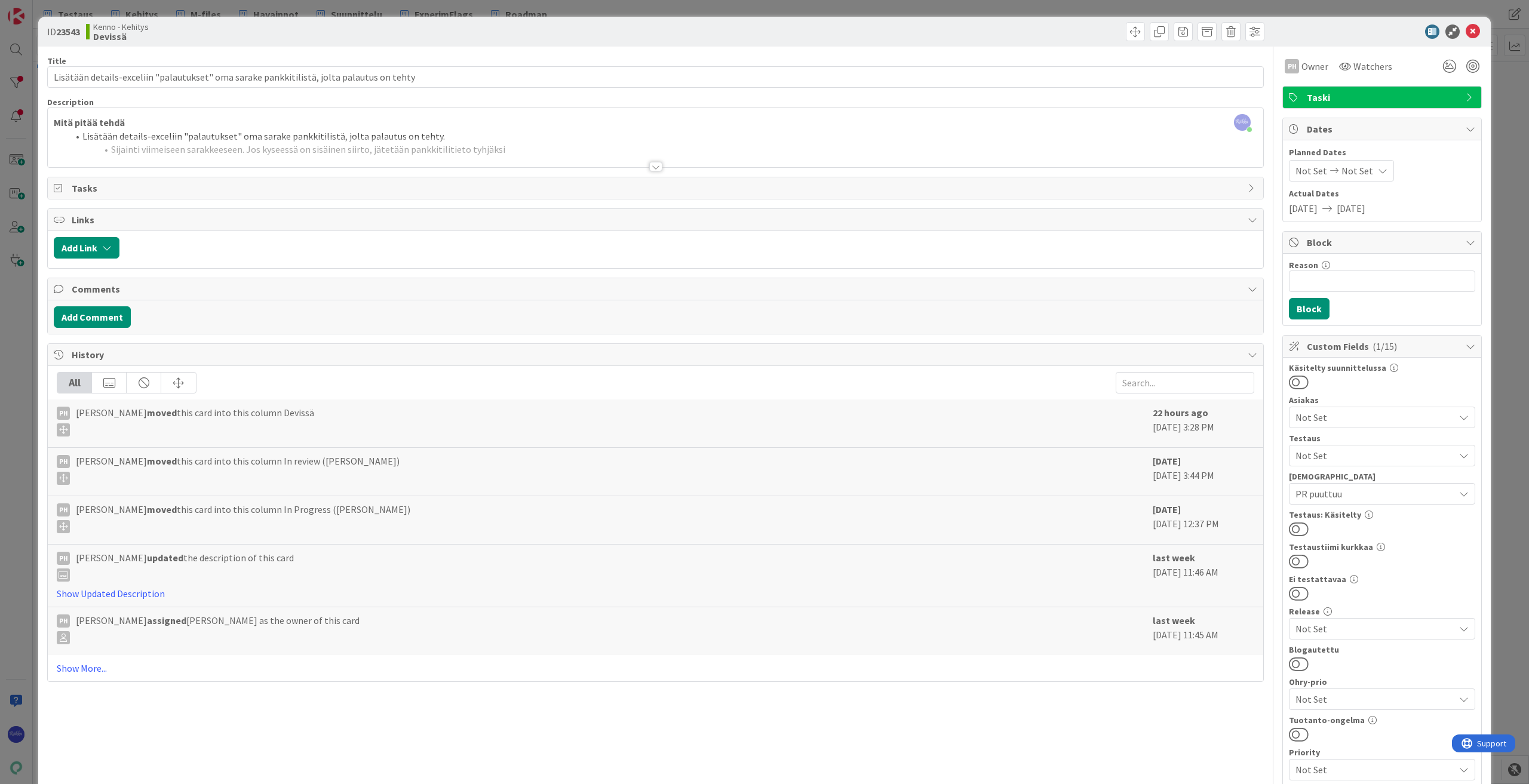
click at [651, 167] on div at bounding box center [656, 167] width 13 height 10
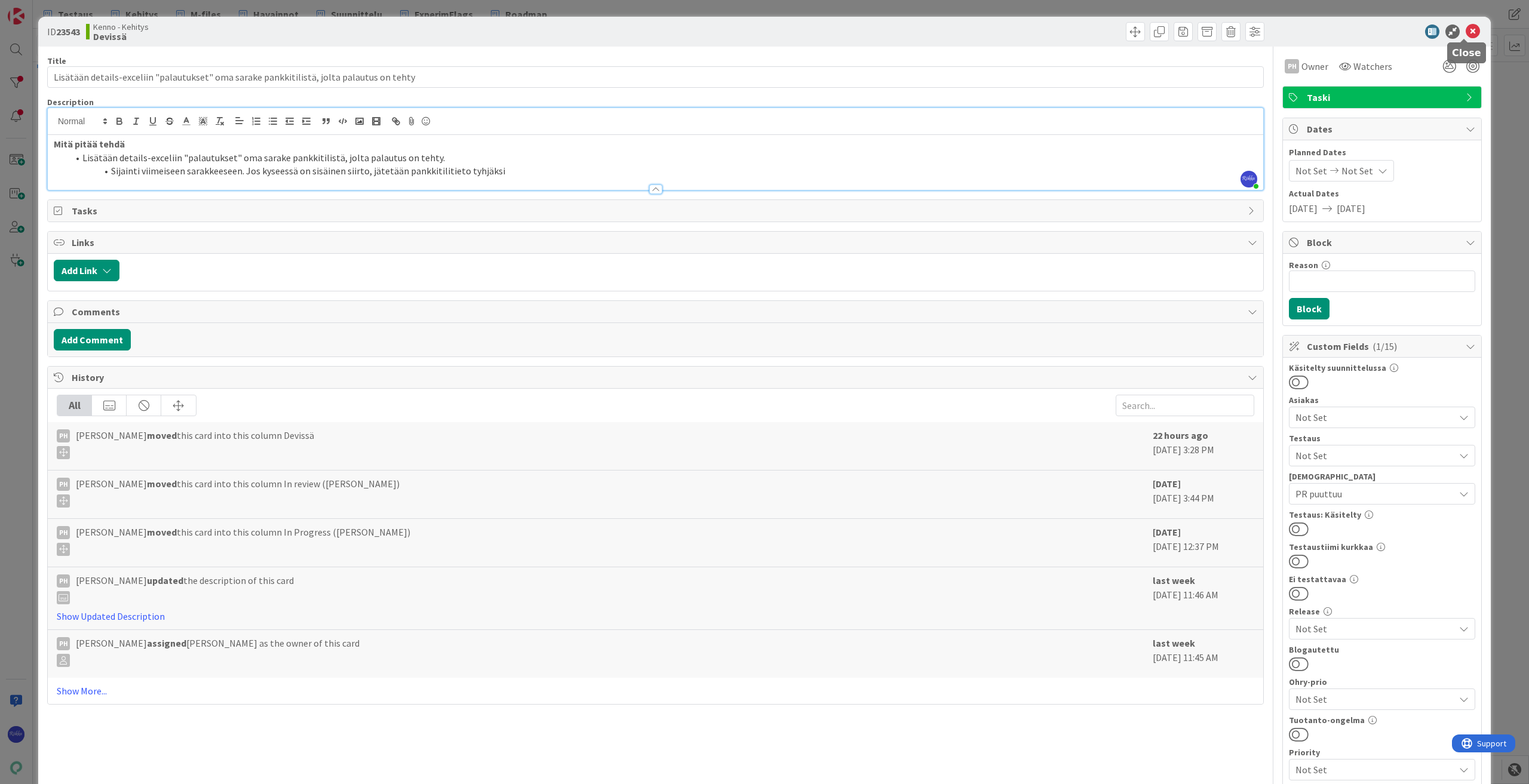
drag, startPoint x: 1463, startPoint y: 28, endPoint x: 1424, endPoint y: 225, distance: 200.8
click at [1466, 28] on icon at bounding box center [1473, 31] width 14 height 14
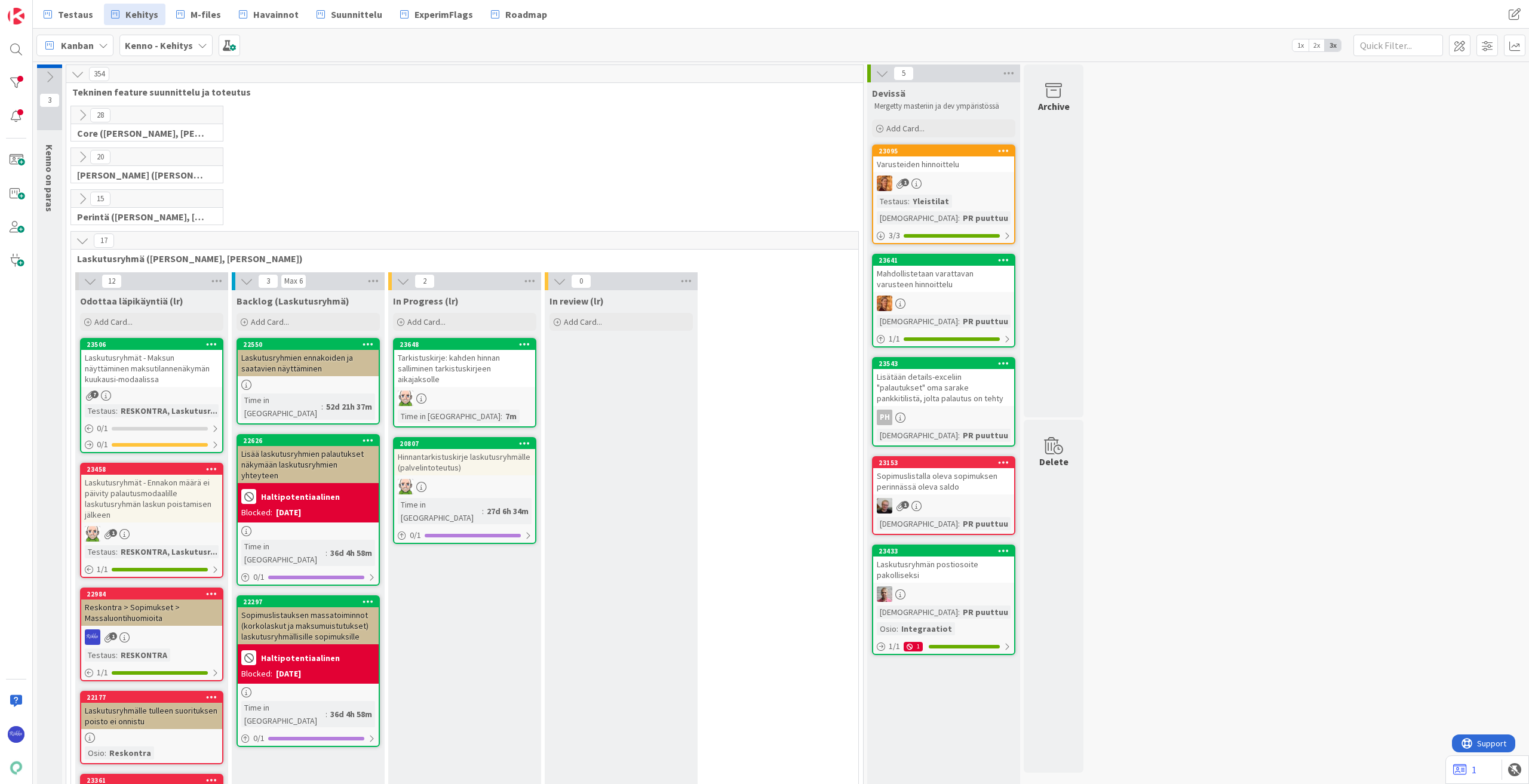
click at [952, 482] on div "Sopimuslistalla oleva sopimuksen perinnässä oleva saldo" at bounding box center [943, 481] width 141 height 26
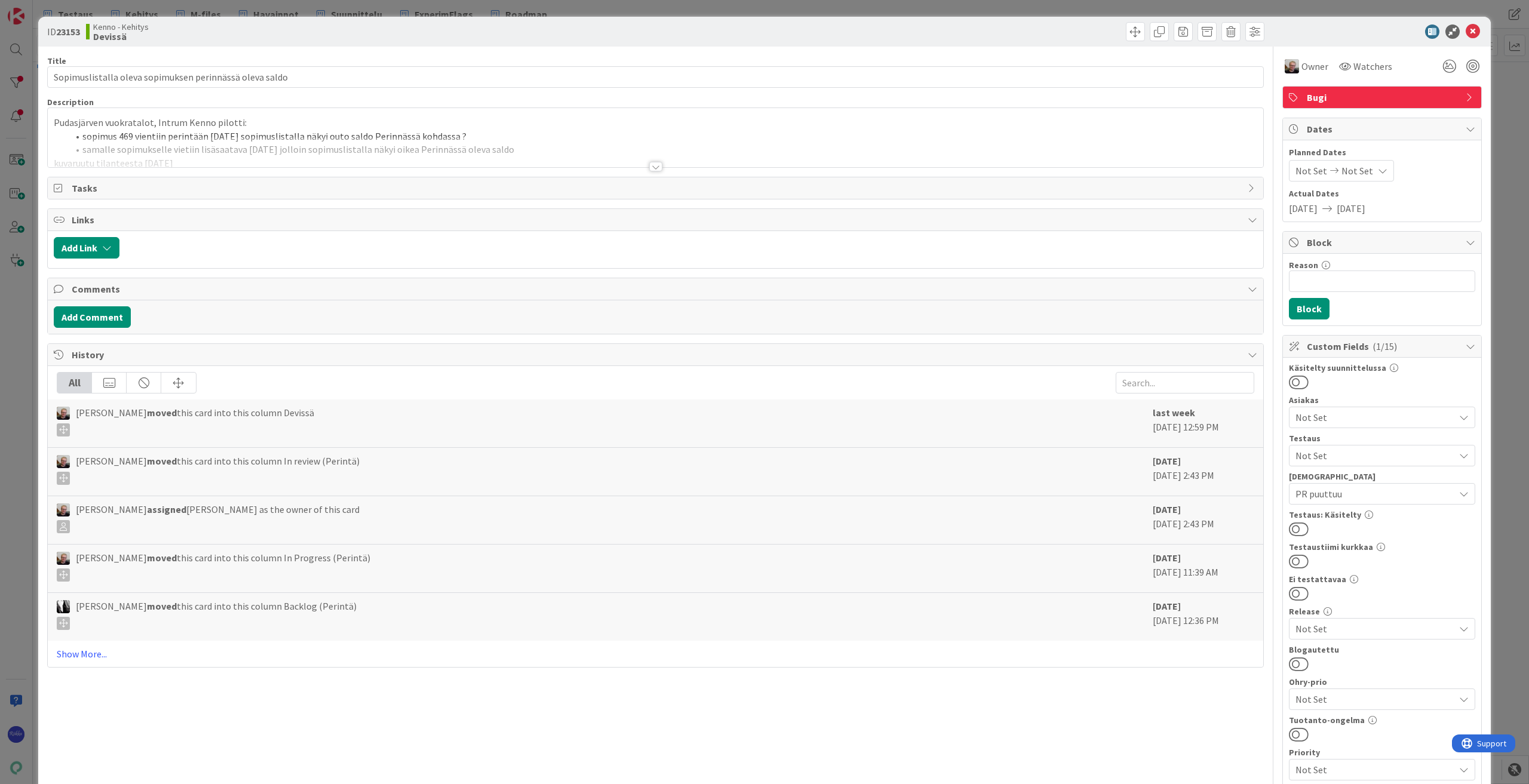
click at [649, 167] on div at bounding box center [656, 167] width 13 height 10
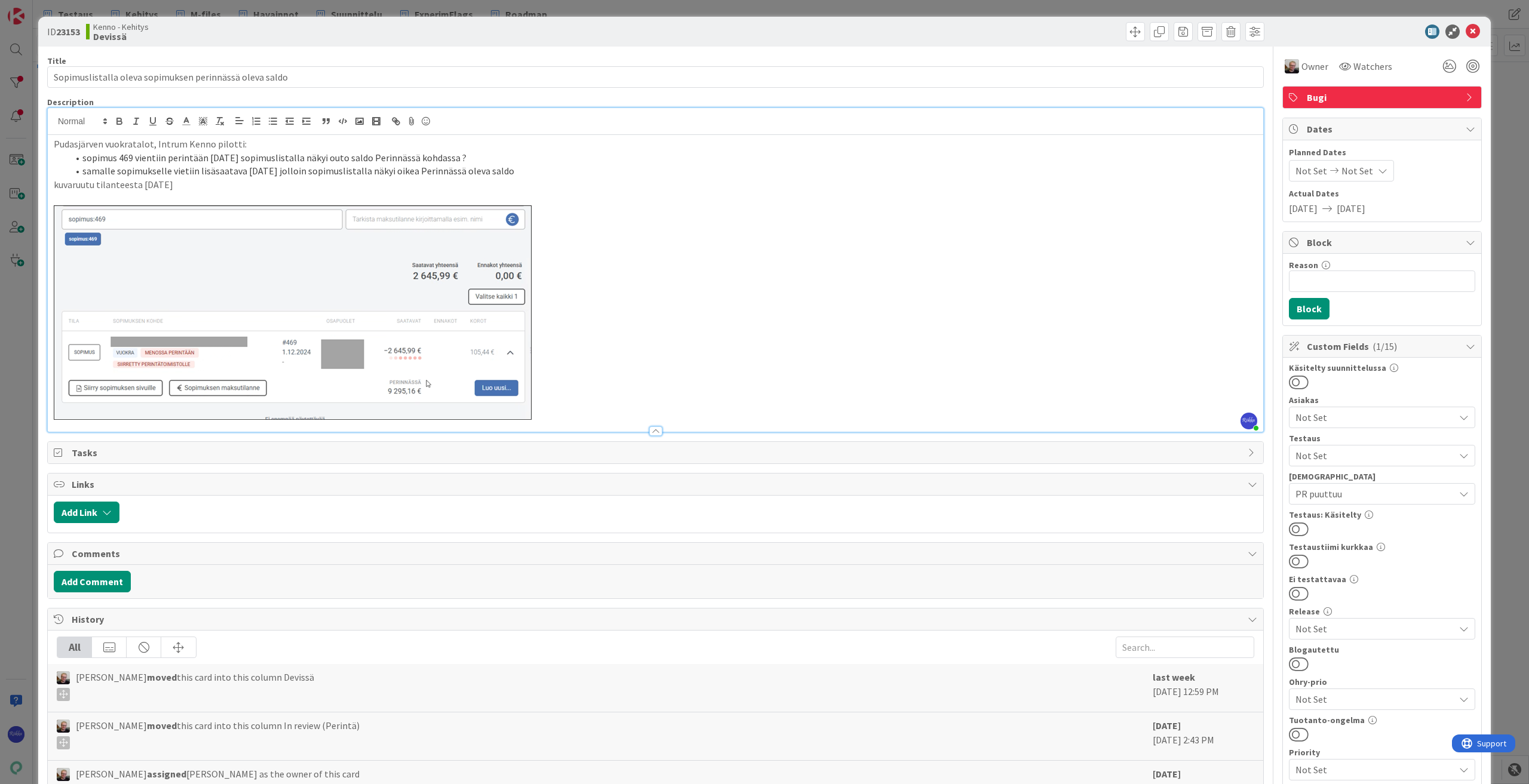
click at [1467, 24] on div "ID 23153 Kenno - Kehitys Devissä" at bounding box center [764, 31] width 1453 height 30
click at [1467, 31] on icon at bounding box center [1473, 31] width 14 height 14
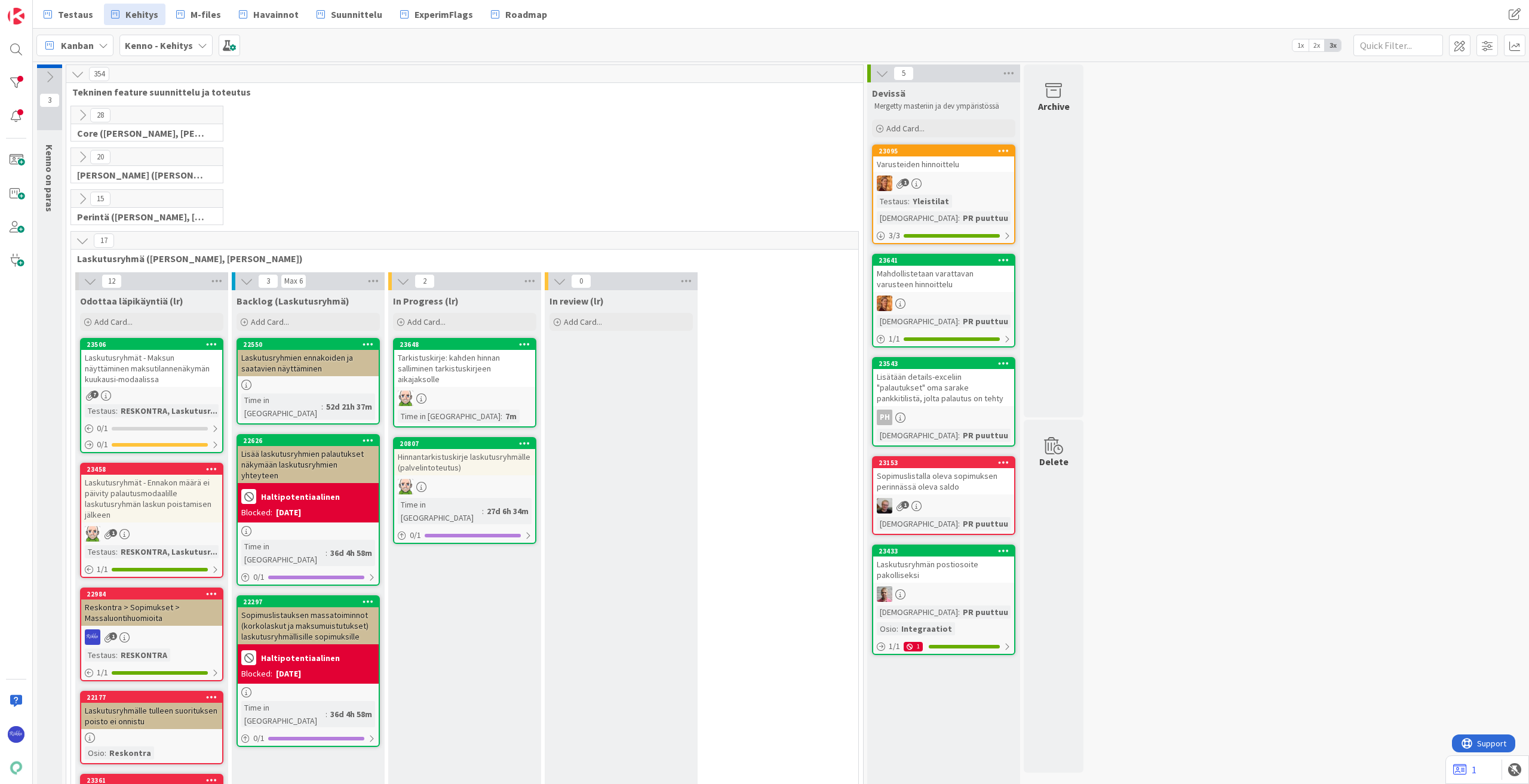
click at [947, 290] on div "Mahdollistetaan varattavan varusteen hinnoittelu" at bounding box center [943, 279] width 141 height 26
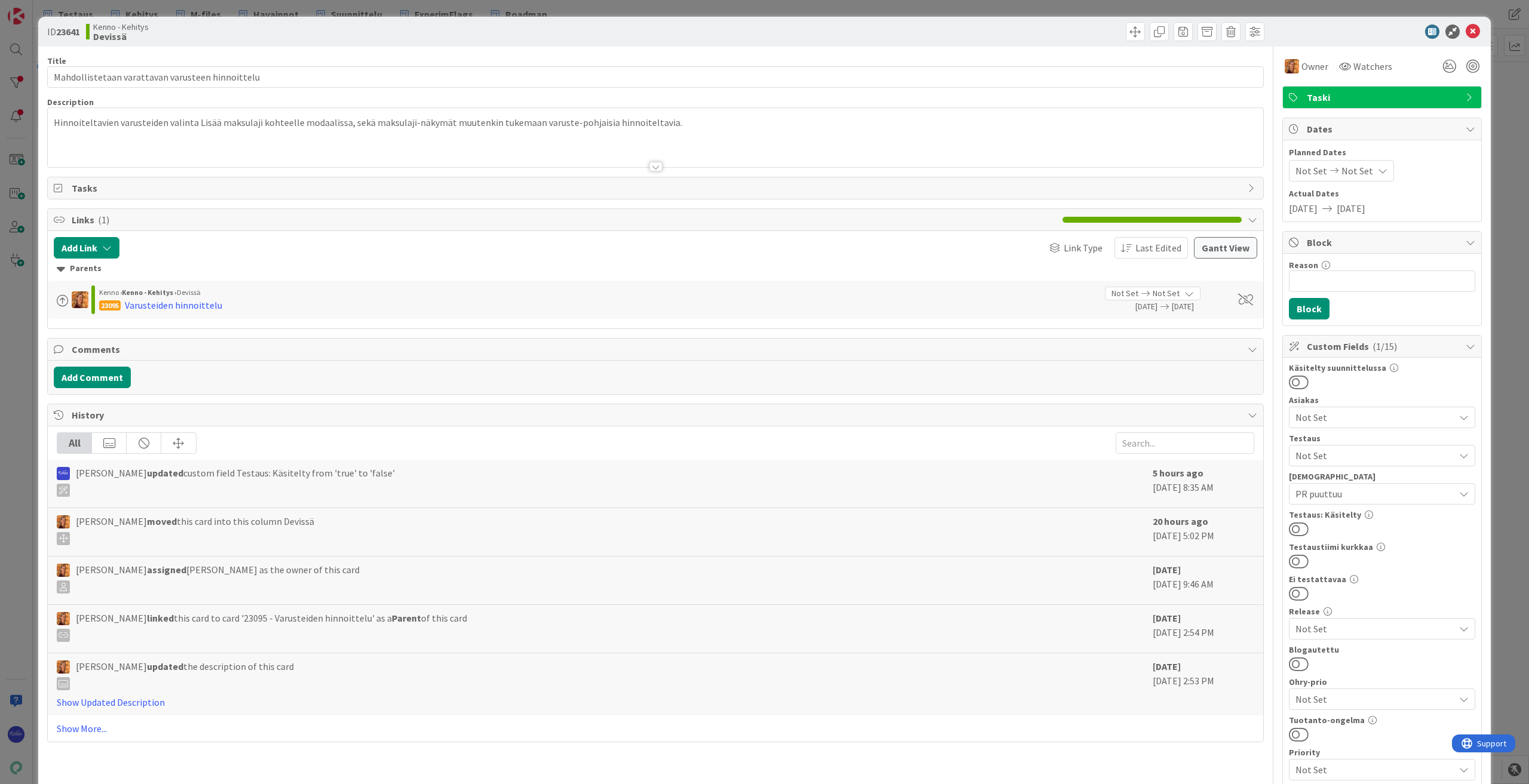
click at [649, 168] on div at bounding box center [656, 167] width 13 height 10
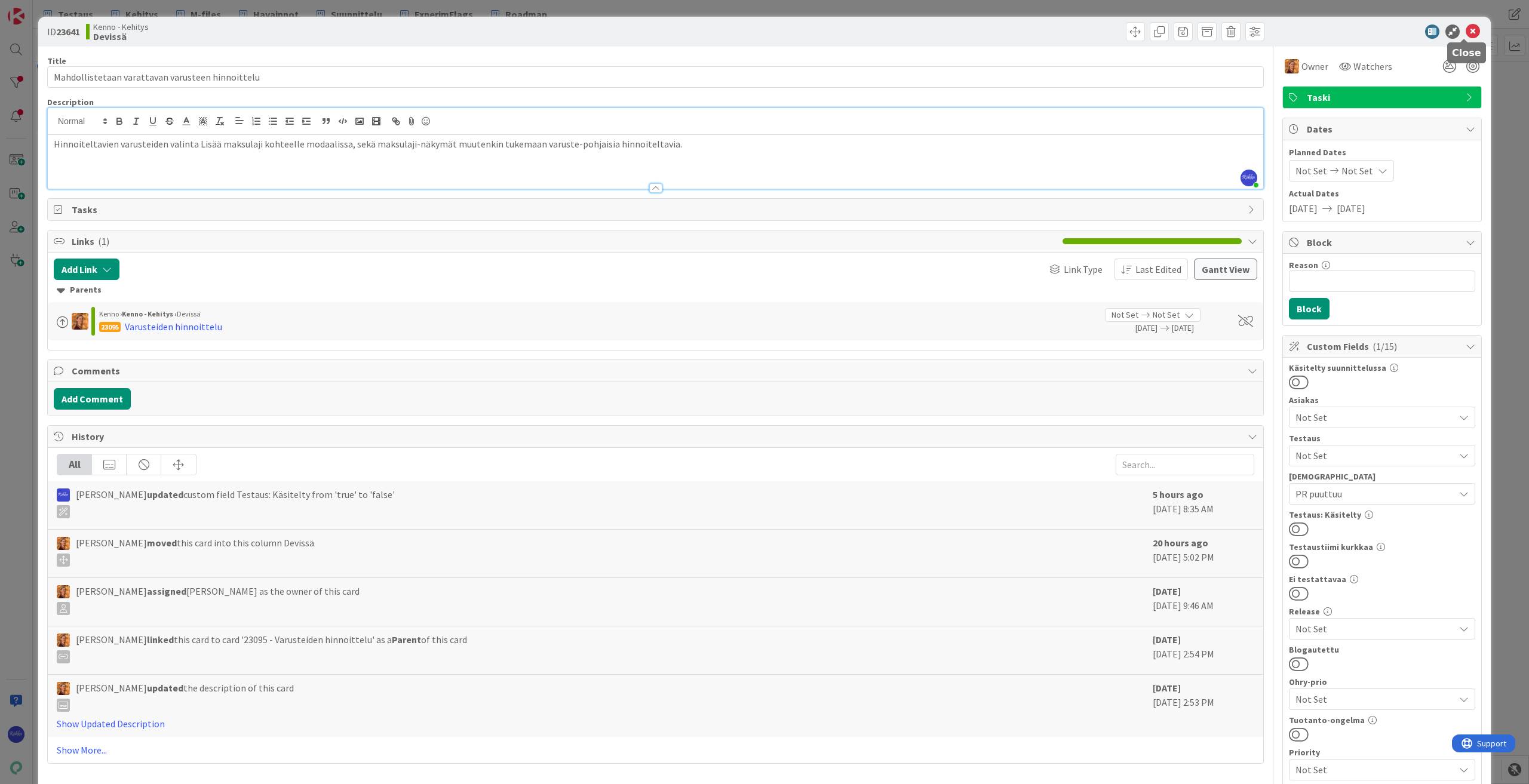
click at [1466, 27] on icon at bounding box center [1473, 31] width 14 height 14
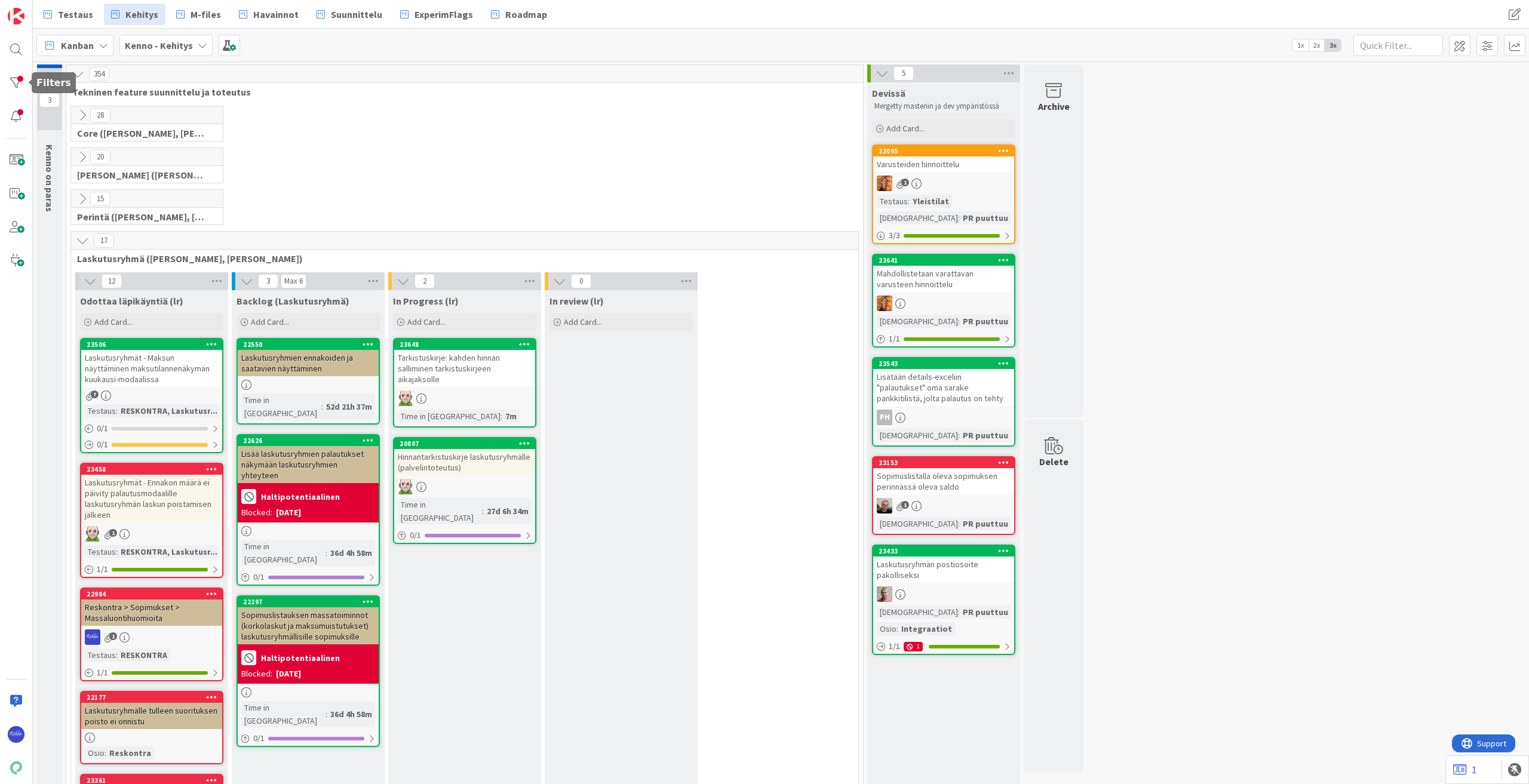
click at [16, 82] on div at bounding box center [16, 83] width 24 height 24
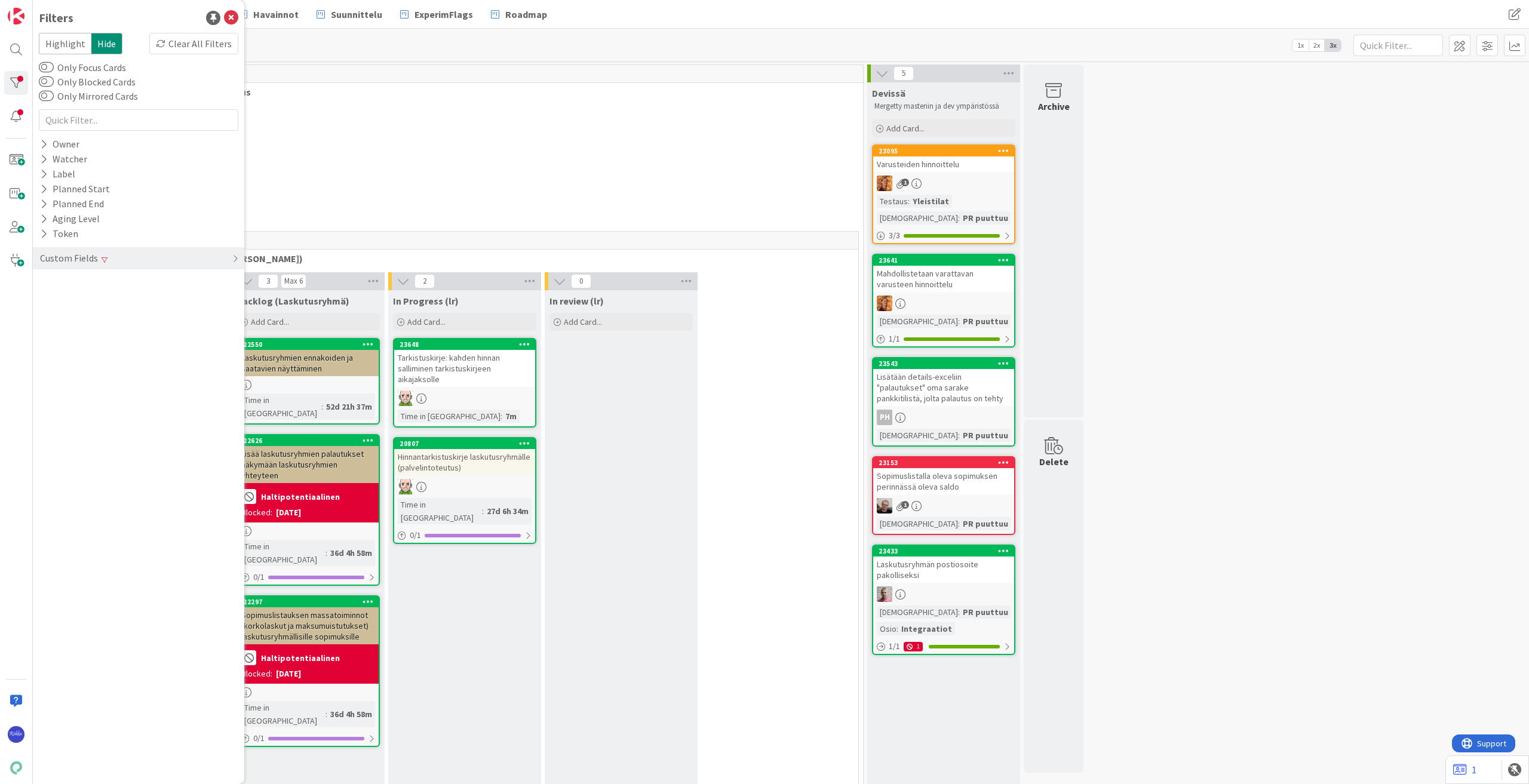
click at [181, 261] on div "Custom Fields" at bounding box center [138, 258] width 211 height 22
click at [43, 339] on icon at bounding box center [44, 343] width 7 height 10
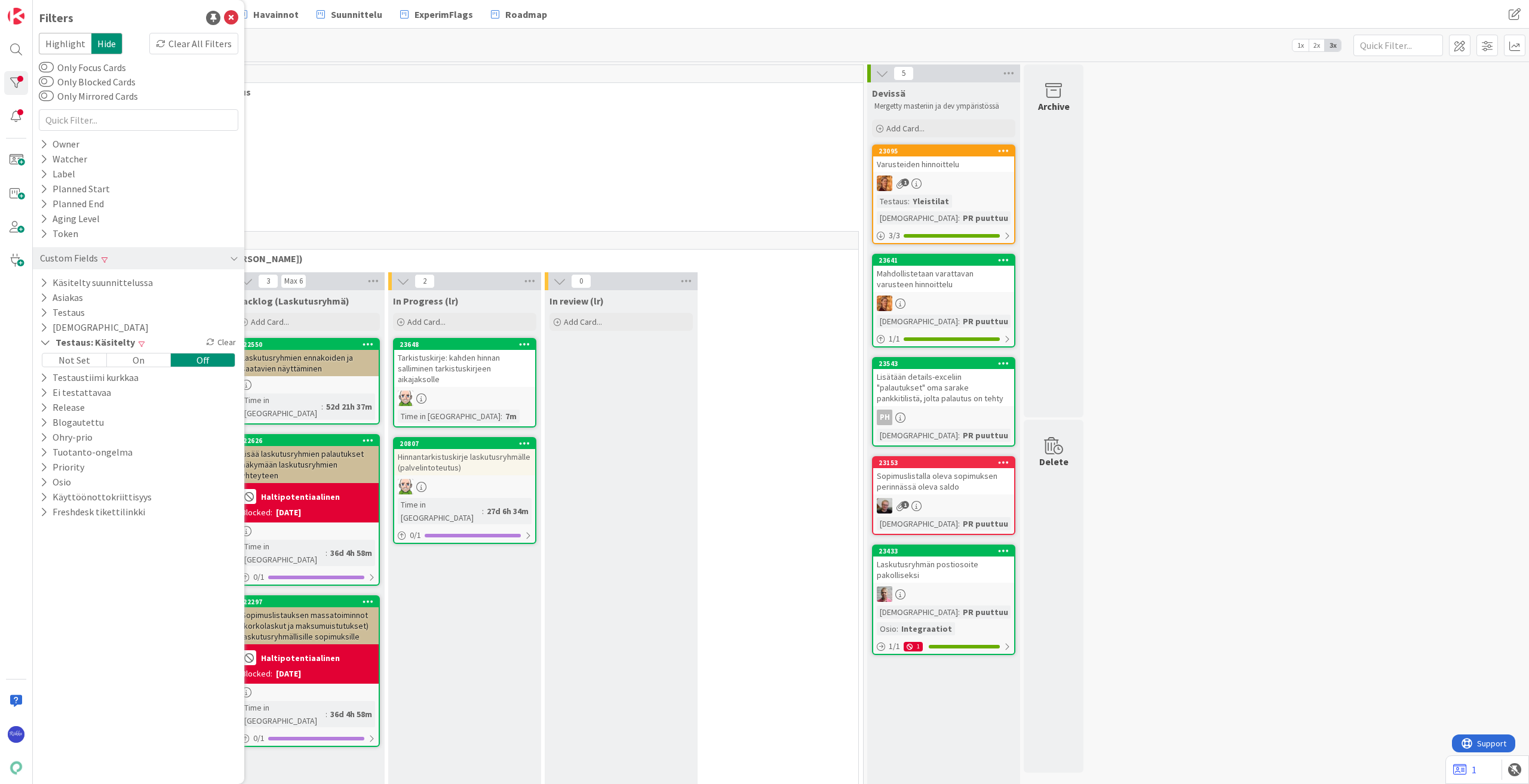
click at [225, 340] on div "Clear" at bounding box center [221, 343] width 34 height 15
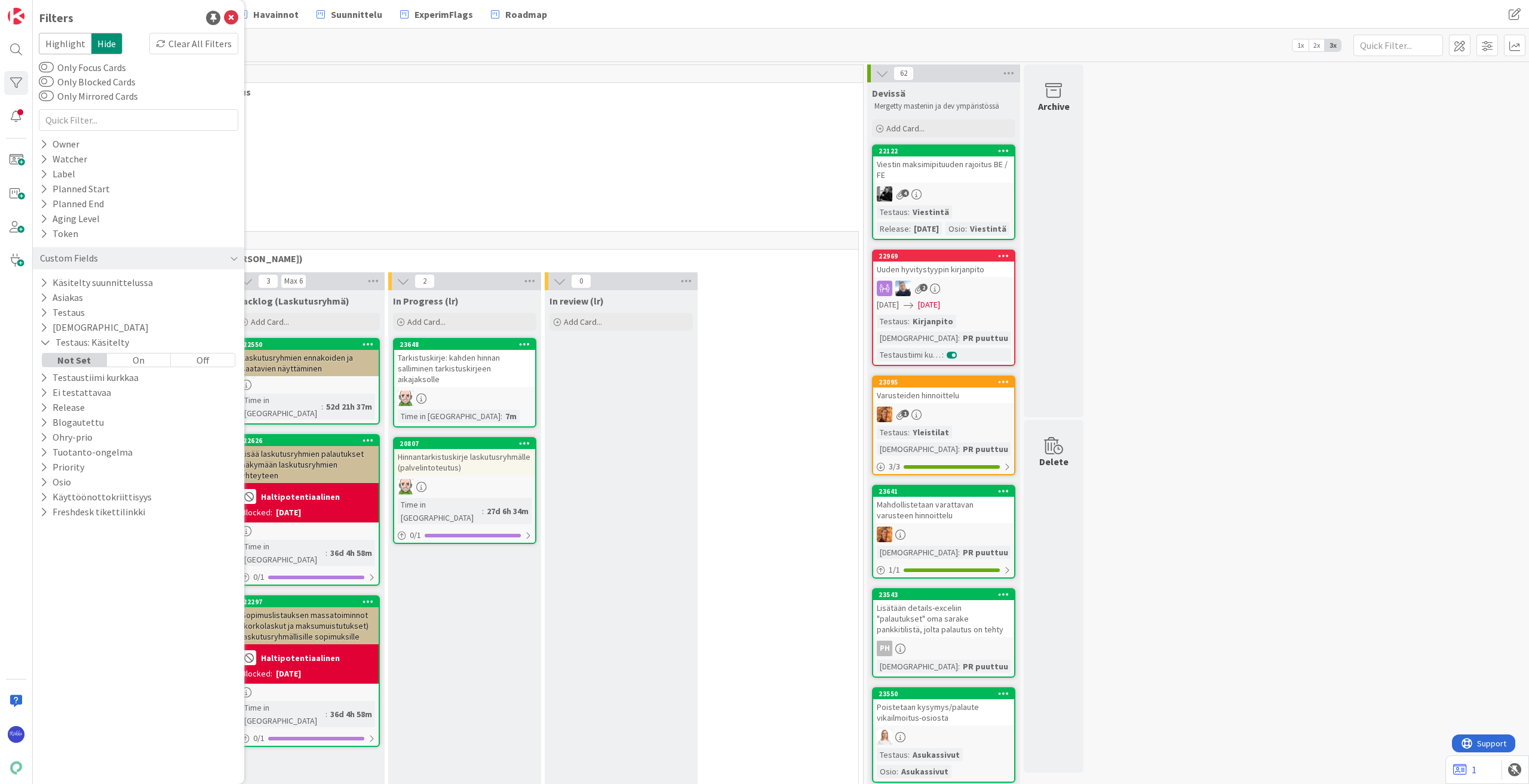
click at [43, 329] on icon at bounding box center [44, 328] width 7 height 10
click at [70, 395] on span "PR puuttuu" at bounding box center [79, 392] width 46 height 16
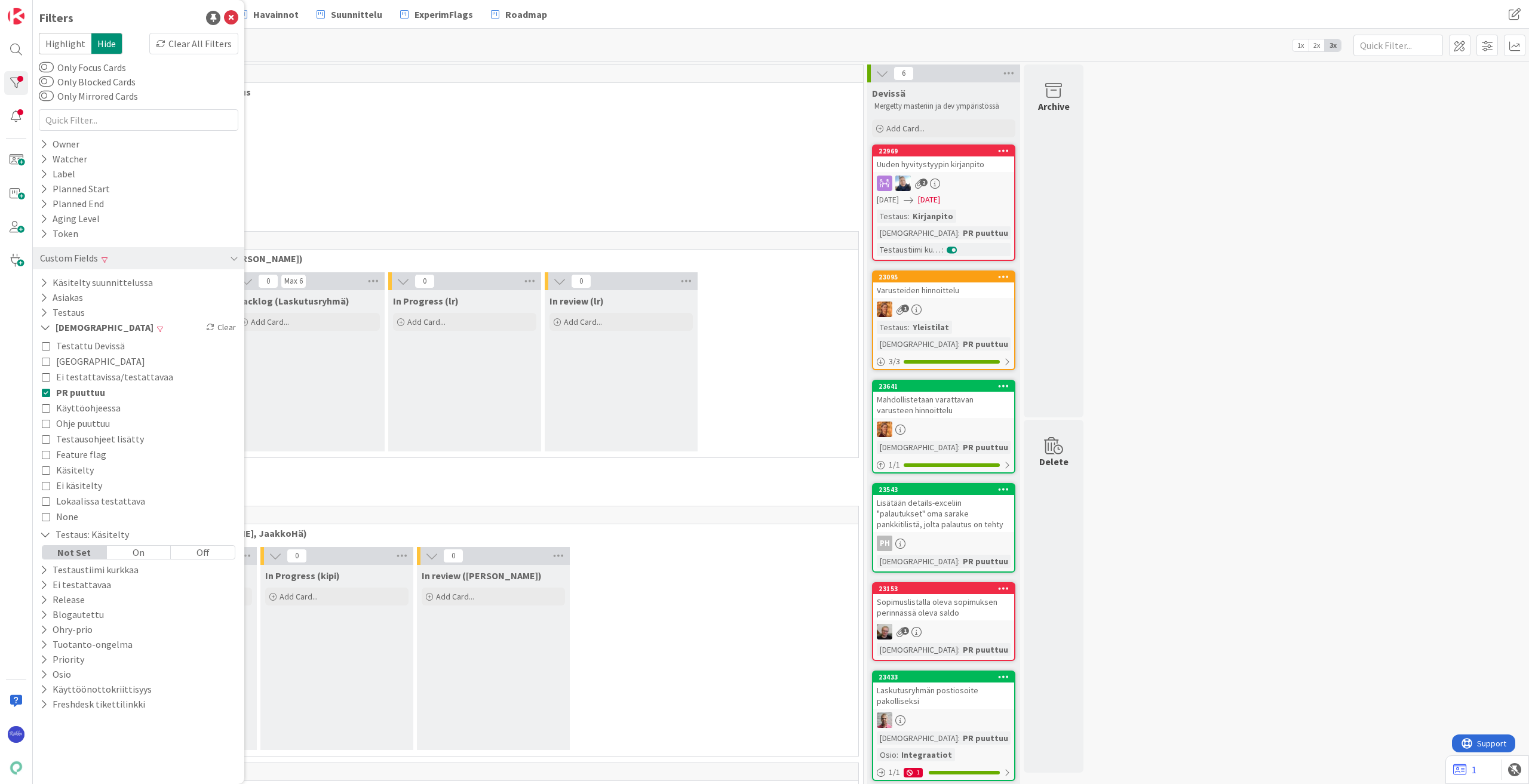
click at [965, 308] on div "1" at bounding box center [943, 309] width 141 height 16
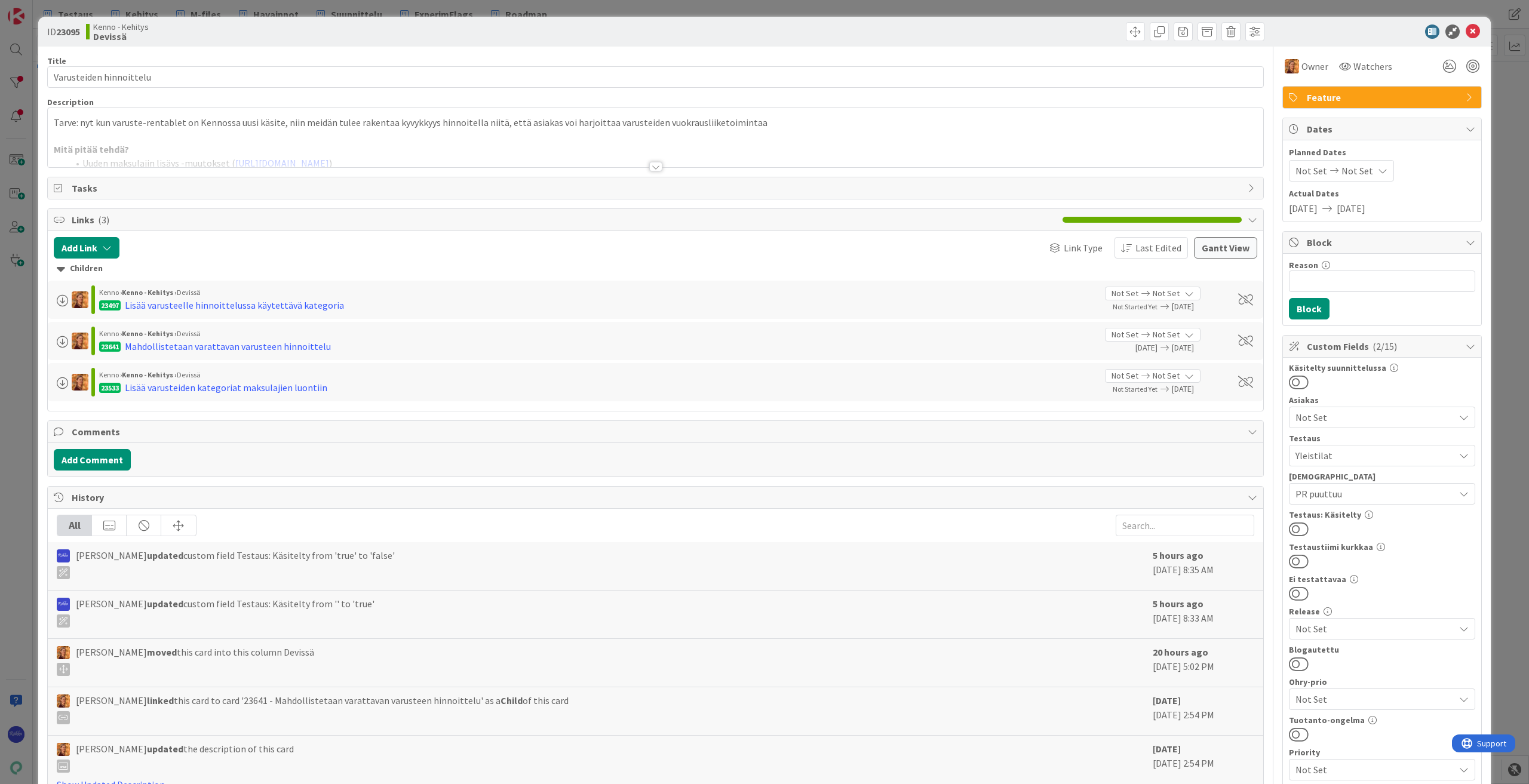
click at [649, 163] on div at bounding box center [656, 167] width 13 height 10
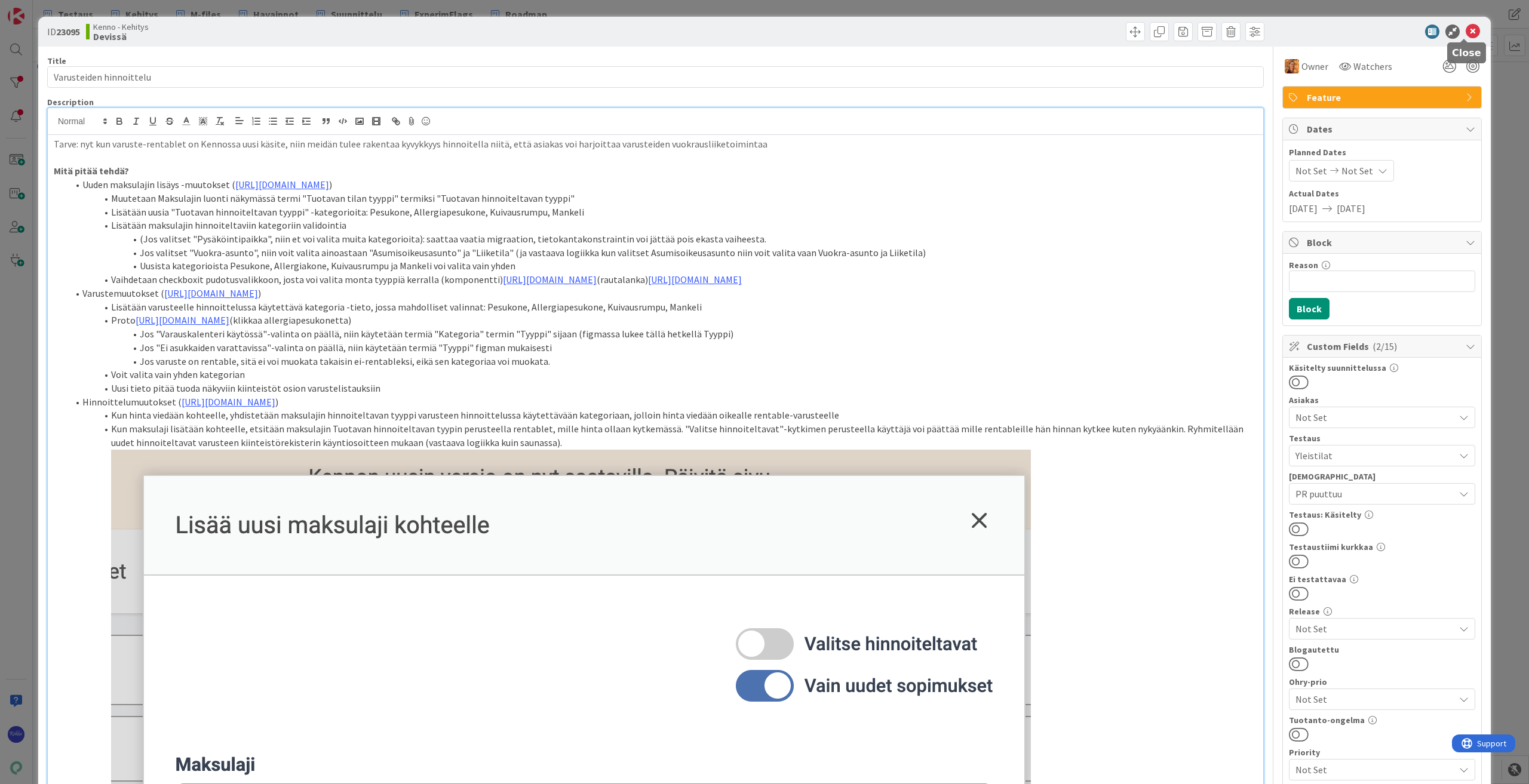
click at [1466, 33] on icon at bounding box center [1473, 31] width 14 height 14
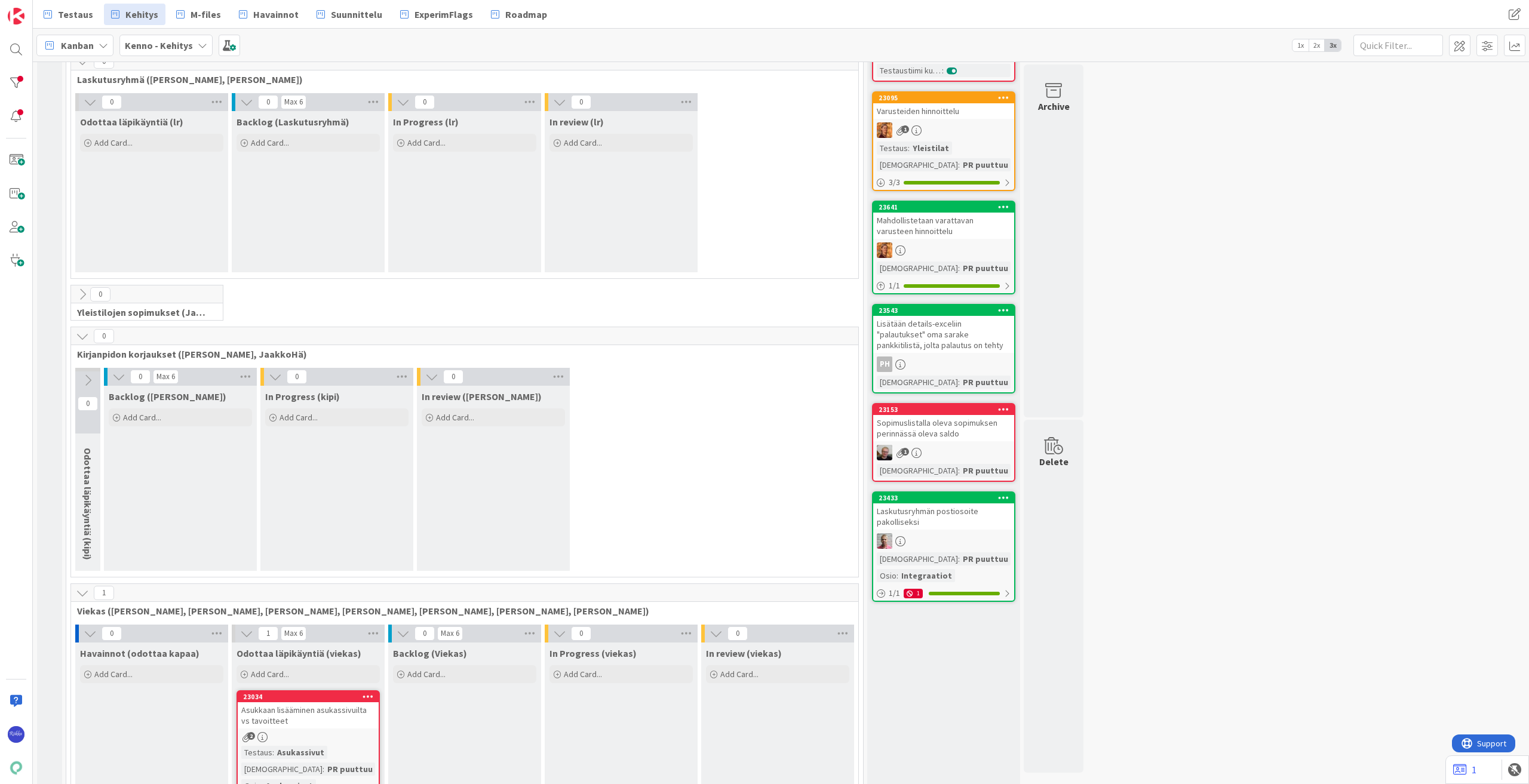
click at [940, 255] on div at bounding box center [943, 250] width 141 height 16
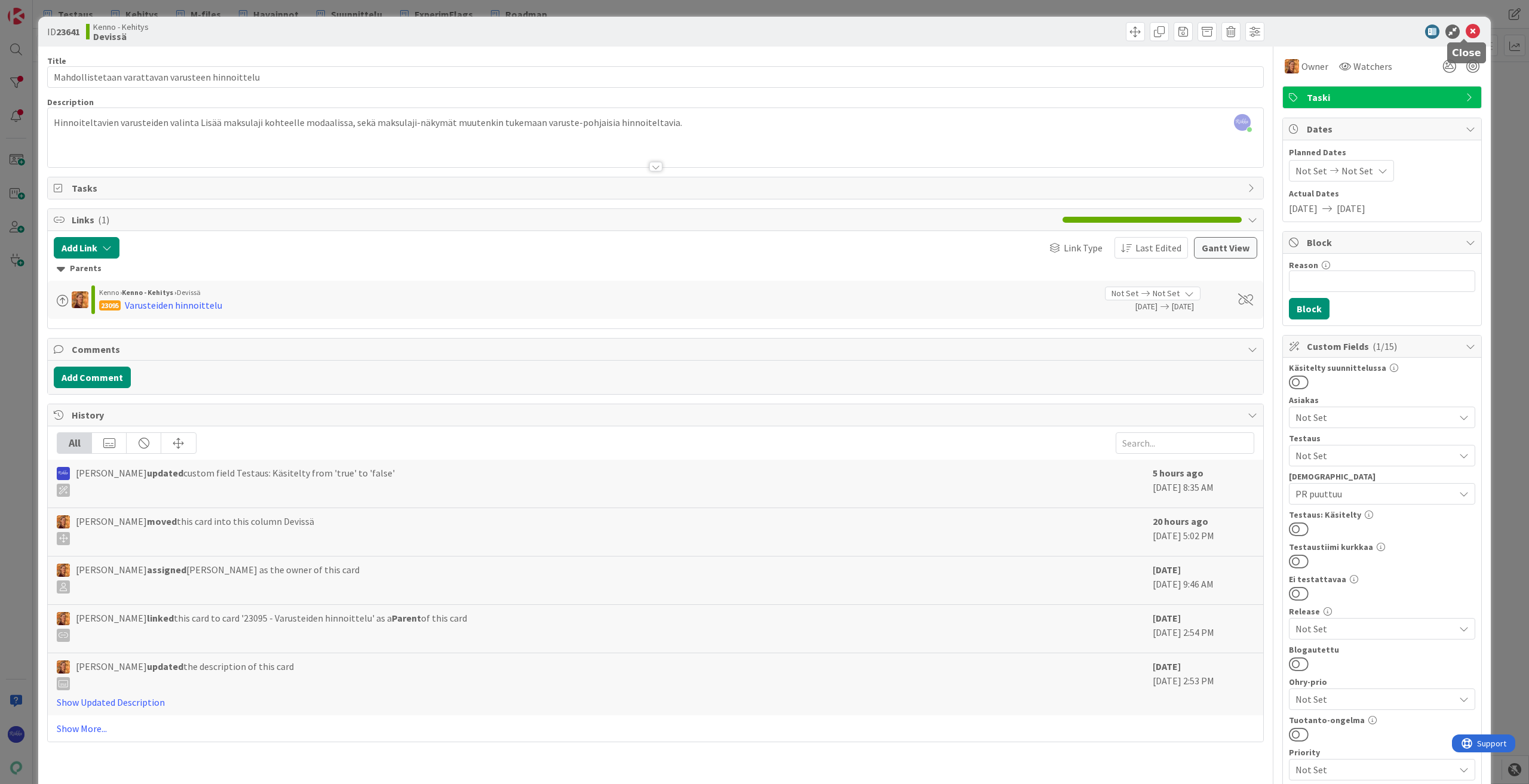
click at [1466, 34] on icon at bounding box center [1473, 31] width 14 height 14
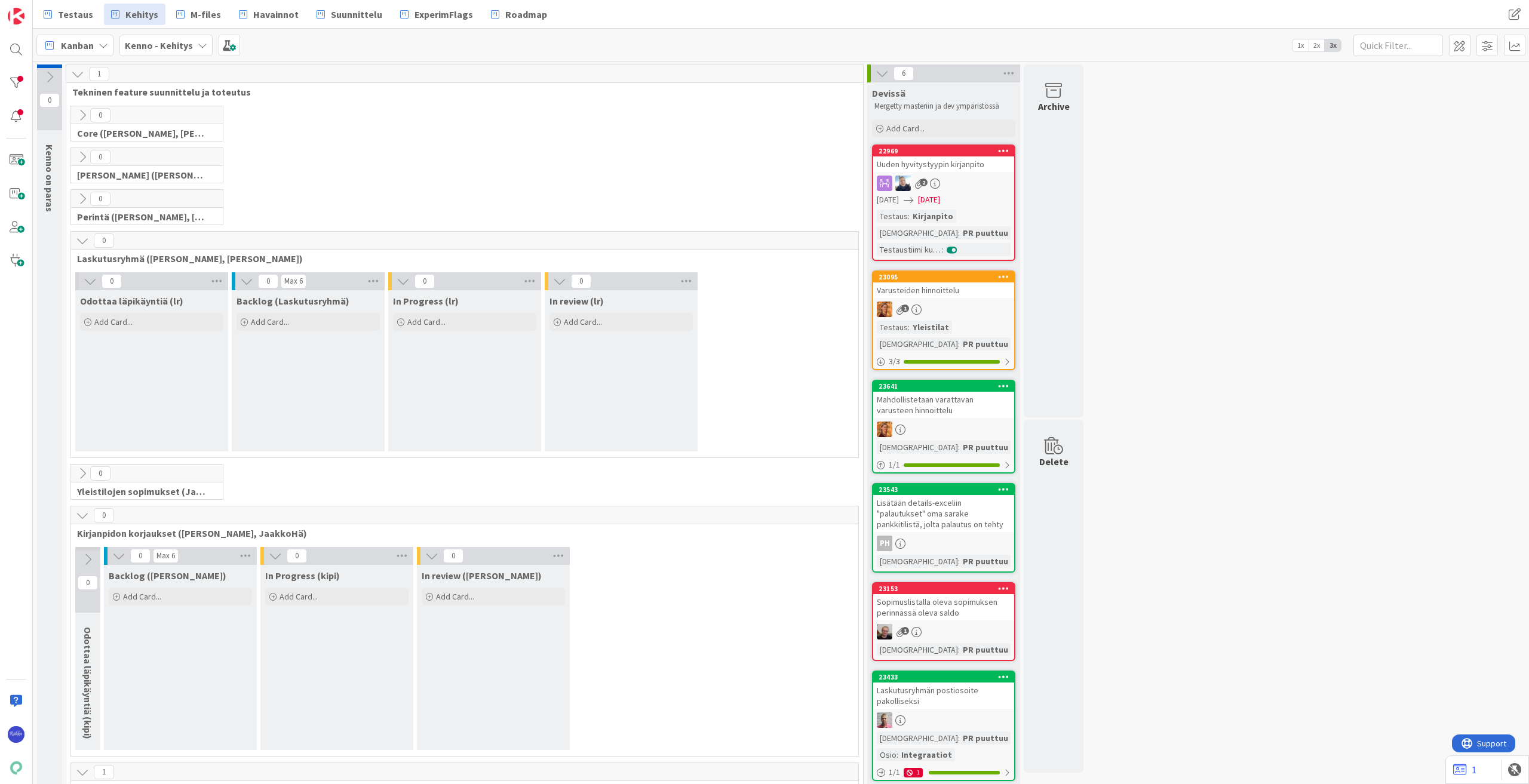
scroll to position [179, 0]
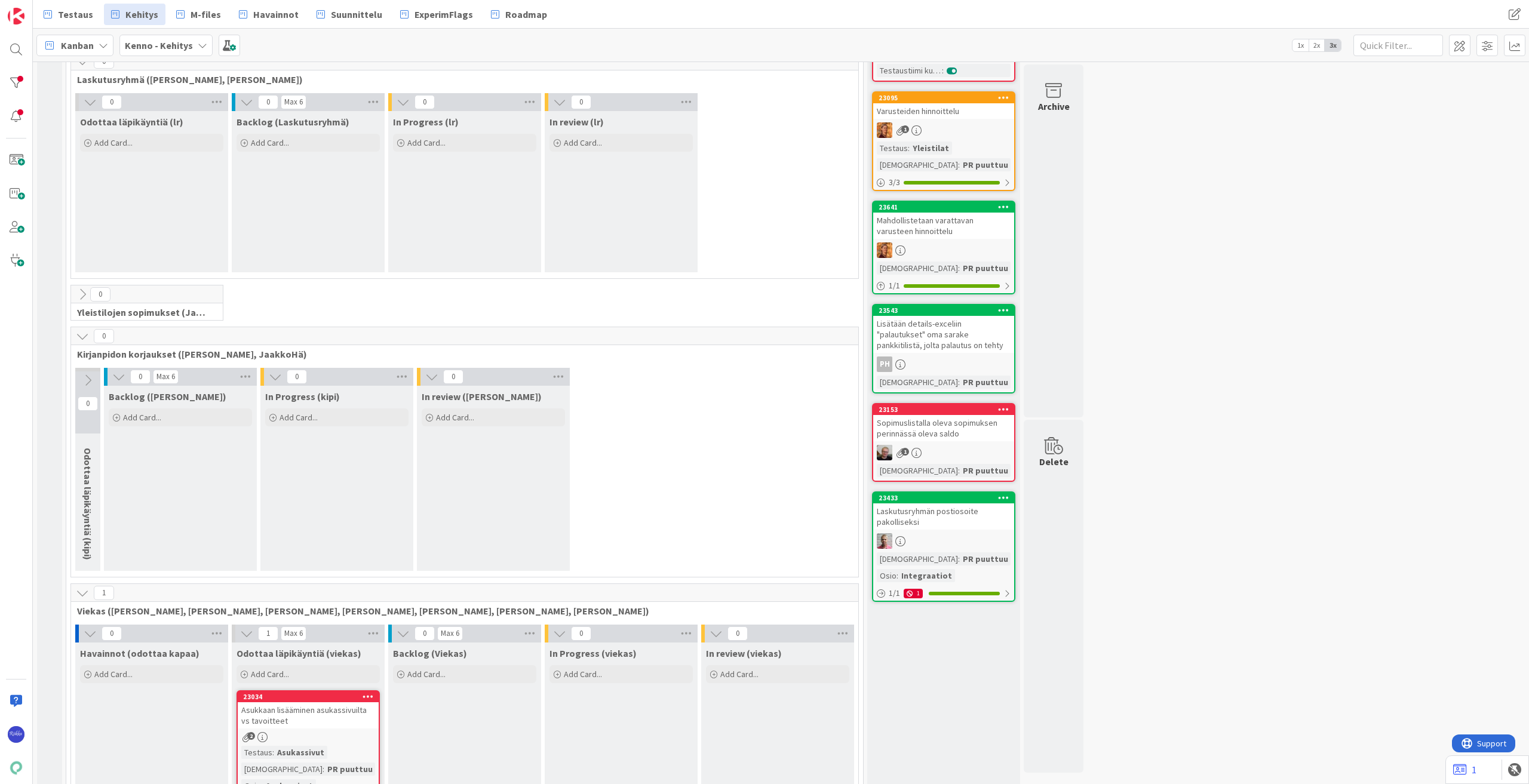
click at [962, 344] on div "Lisätään details-exceliin "palautukset" oma sarake pankkitilistä, jolta palautu…" at bounding box center [943, 335] width 141 height 37
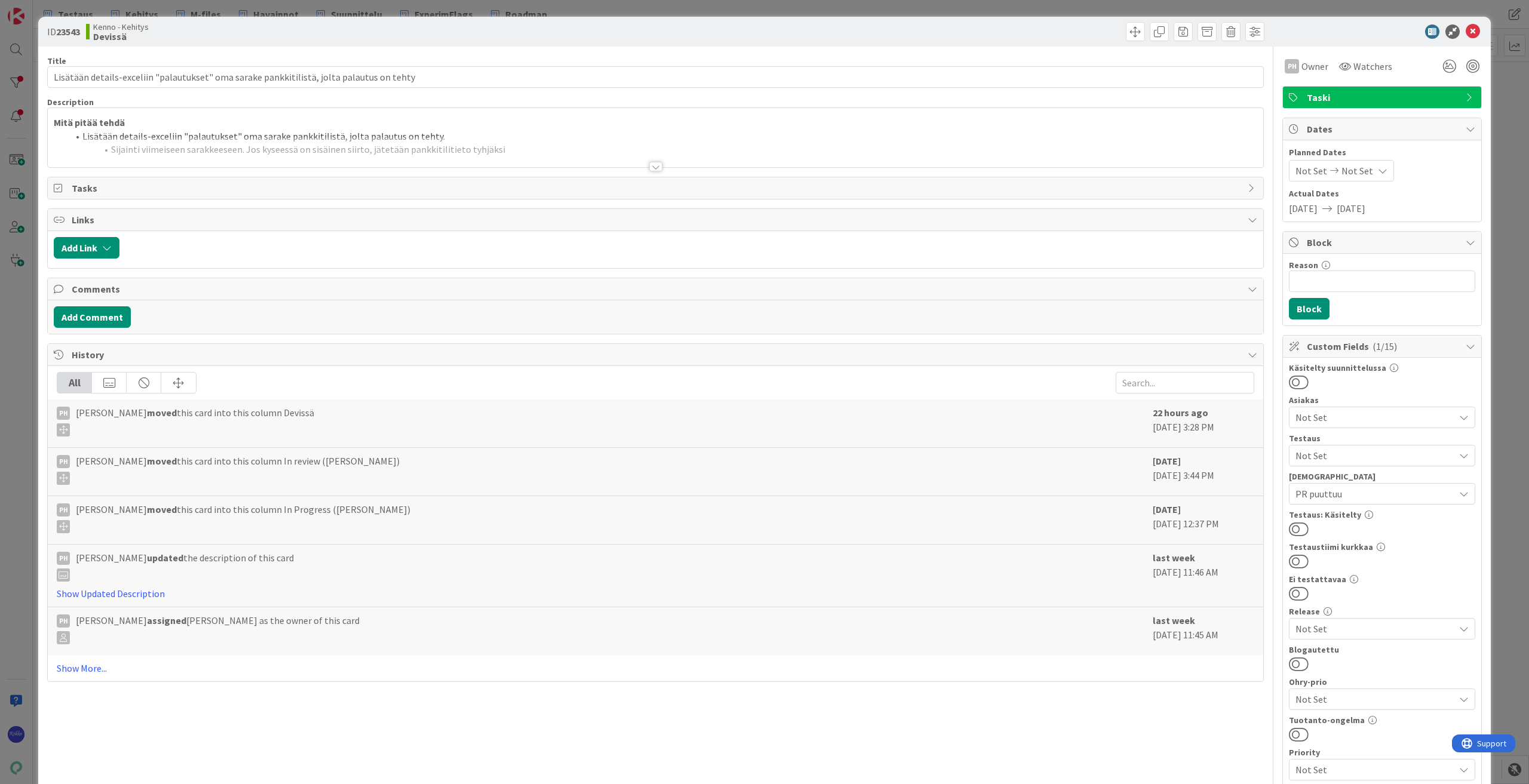
click at [651, 166] on div at bounding box center [656, 167] width 13 height 10
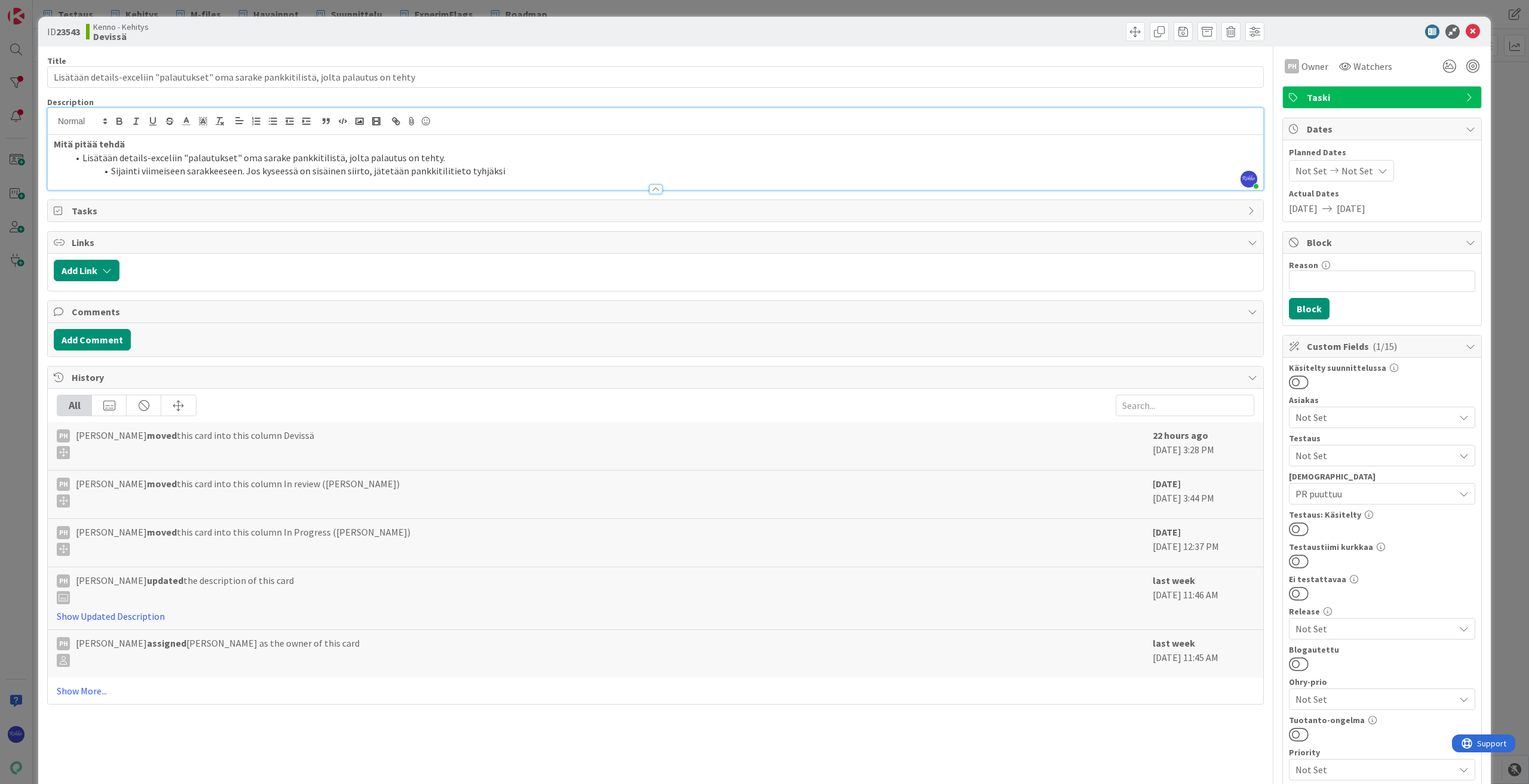
click at [542, 172] on li "Sijainti viimeiseen sarakkeeseen. Jos kyseessä on sisäinen siirto, jätetään pan…" at bounding box center [663, 171] width 1189 height 13
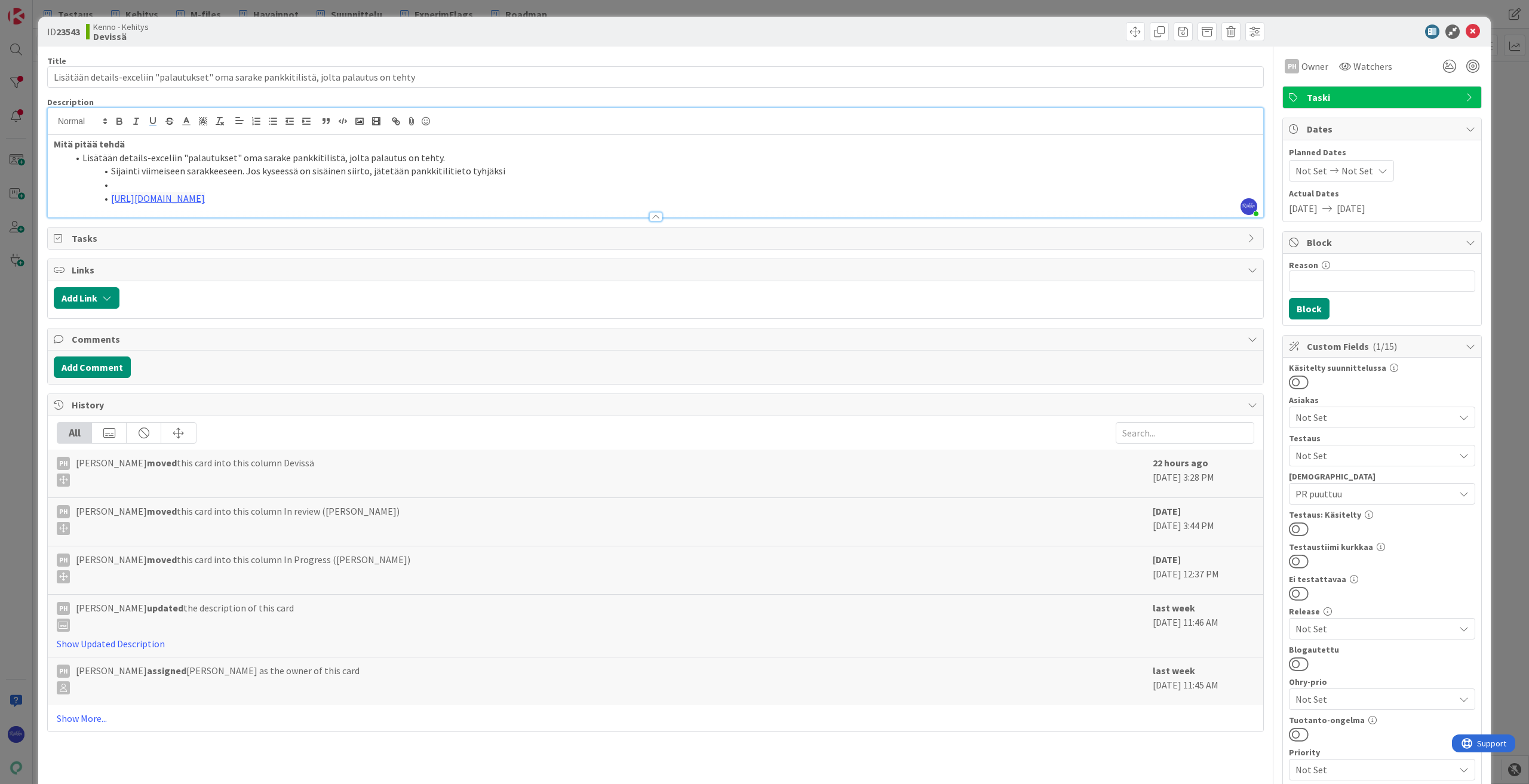
click at [1373, 495] on span "PR puuttuu" at bounding box center [1375, 494] width 159 height 14
click at [1335, 583] on span "PR puuttuu" at bounding box center [1330, 586] width 46 height 18
click at [1397, 387] on div at bounding box center [1383, 382] width 187 height 16
click at [406, 196] on li "[URL][DOMAIN_NAME]" at bounding box center [663, 199] width 1189 height 13
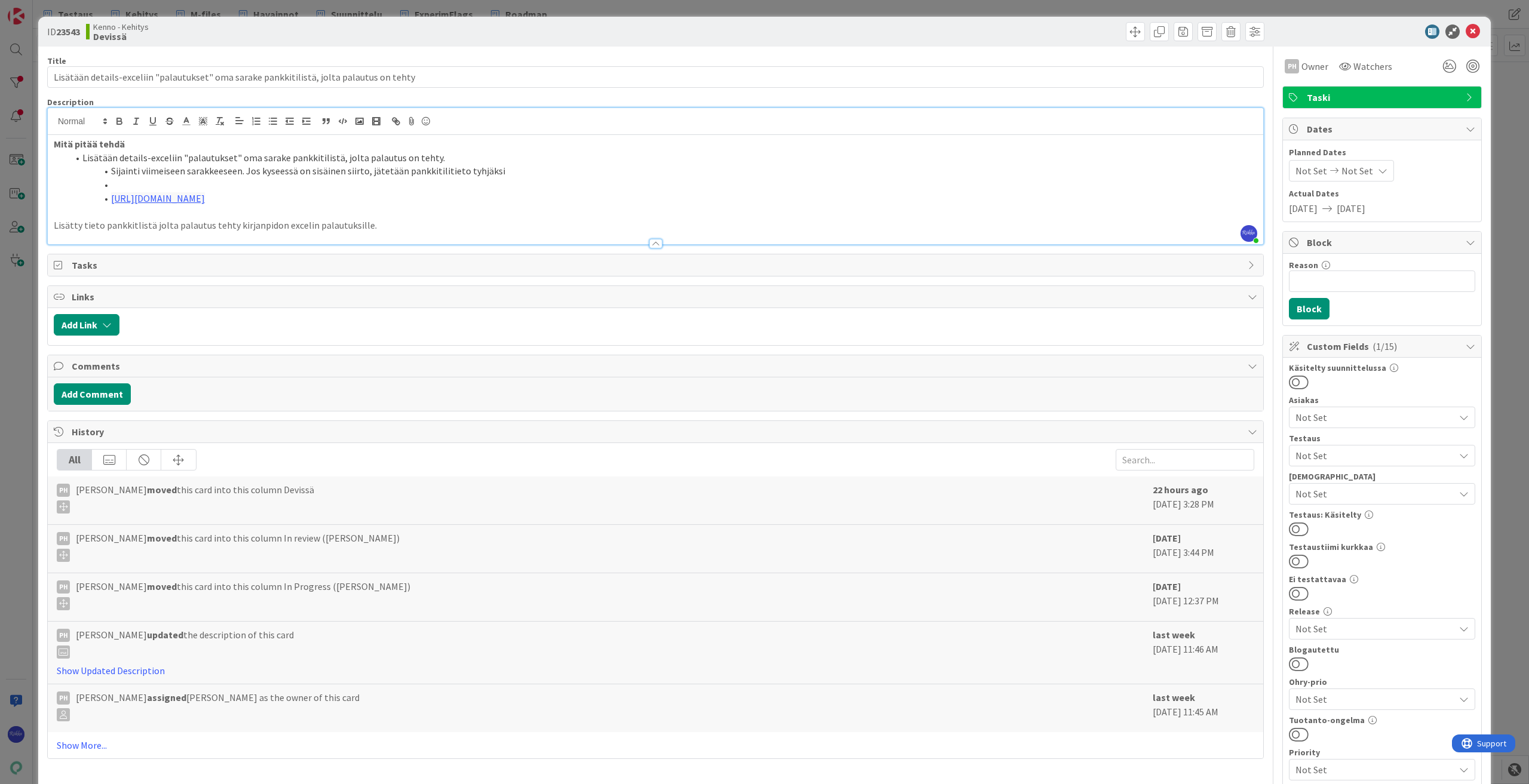
click at [1356, 455] on span "Not Set" at bounding box center [1375, 455] width 159 height 14
click at [1368, 669] on link "Kirjanpito" at bounding box center [1380, 665] width 190 height 22
click at [1430, 379] on div at bounding box center [1383, 382] width 187 height 16
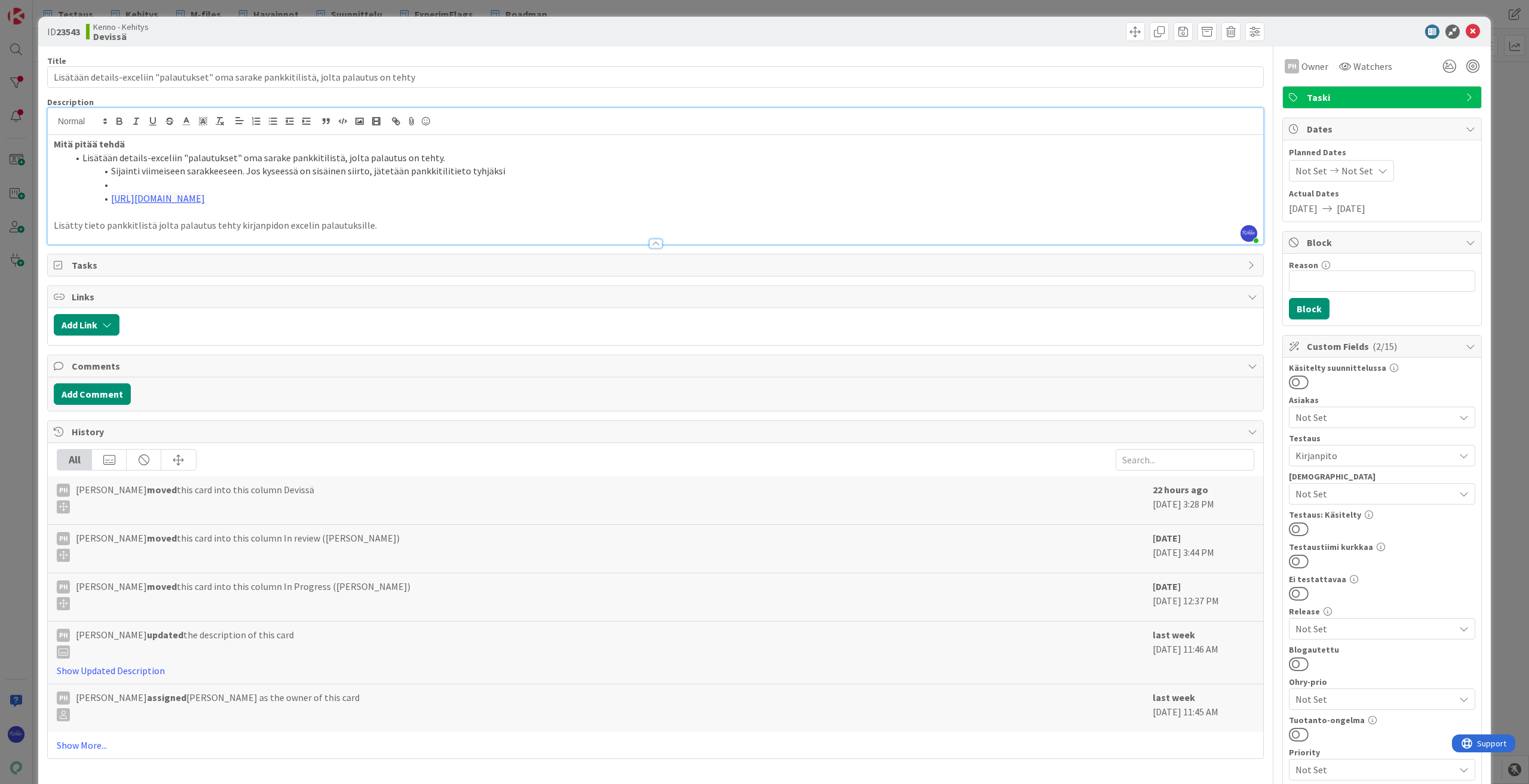
click at [1296, 527] on button at bounding box center [1299, 529] width 19 height 16
click at [1466, 31] on icon at bounding box center [1473, 31] width 14 height 14
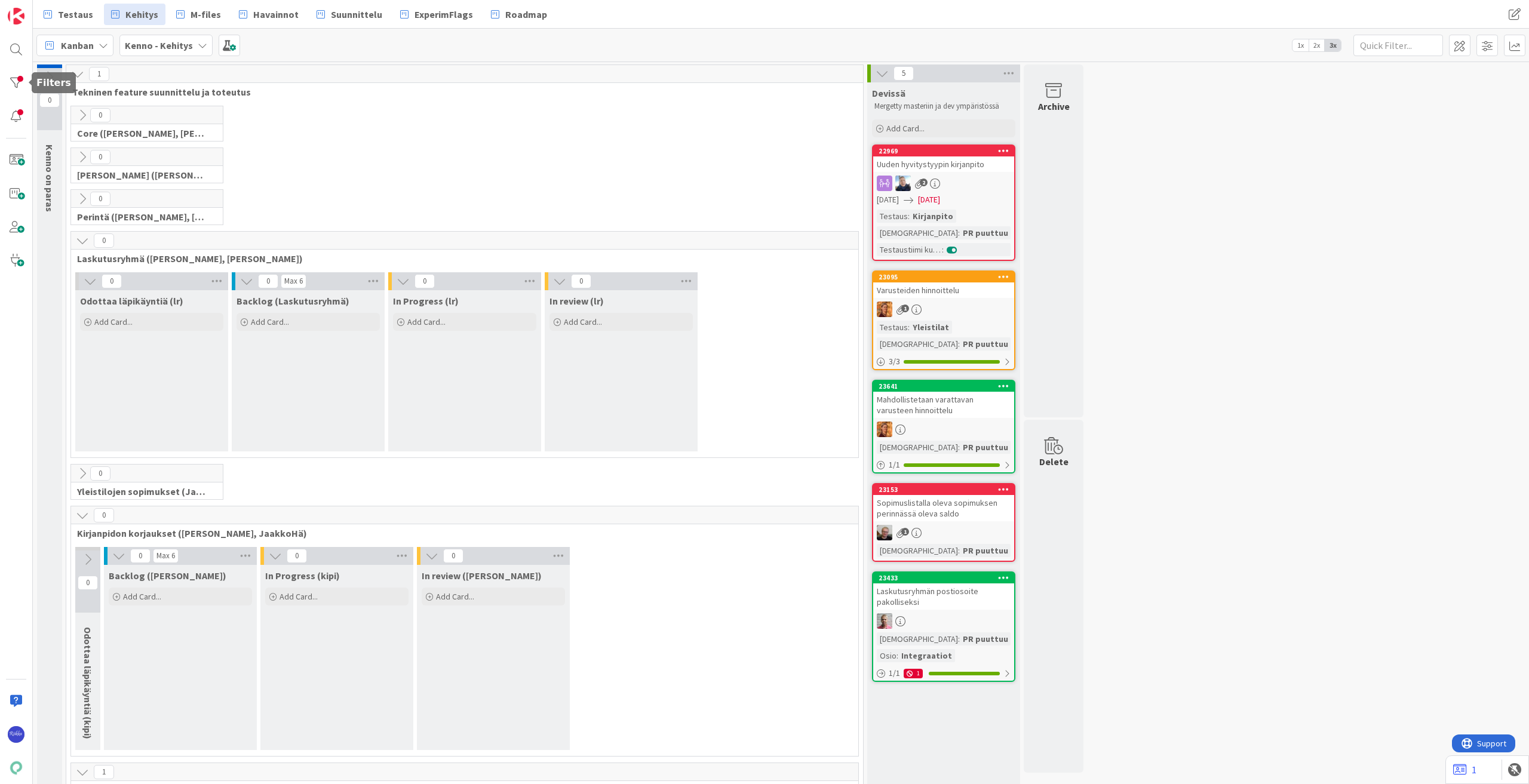
click at [18, 80] on div at bounding box center [16, 83] width 24 height 24
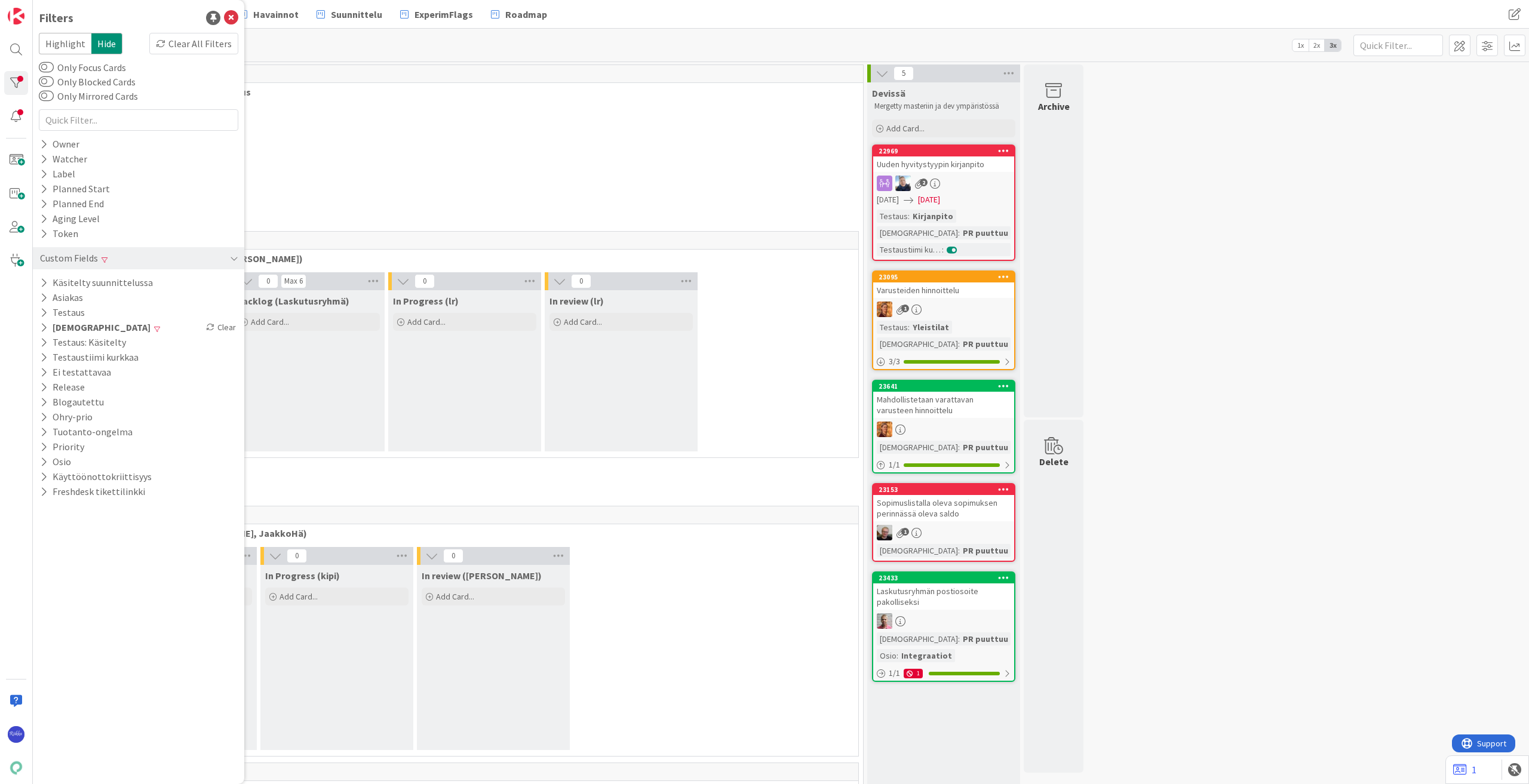
click at [169, 49] on div "Clear All Filters" at bounding box center [193, 43] width 89 height 22
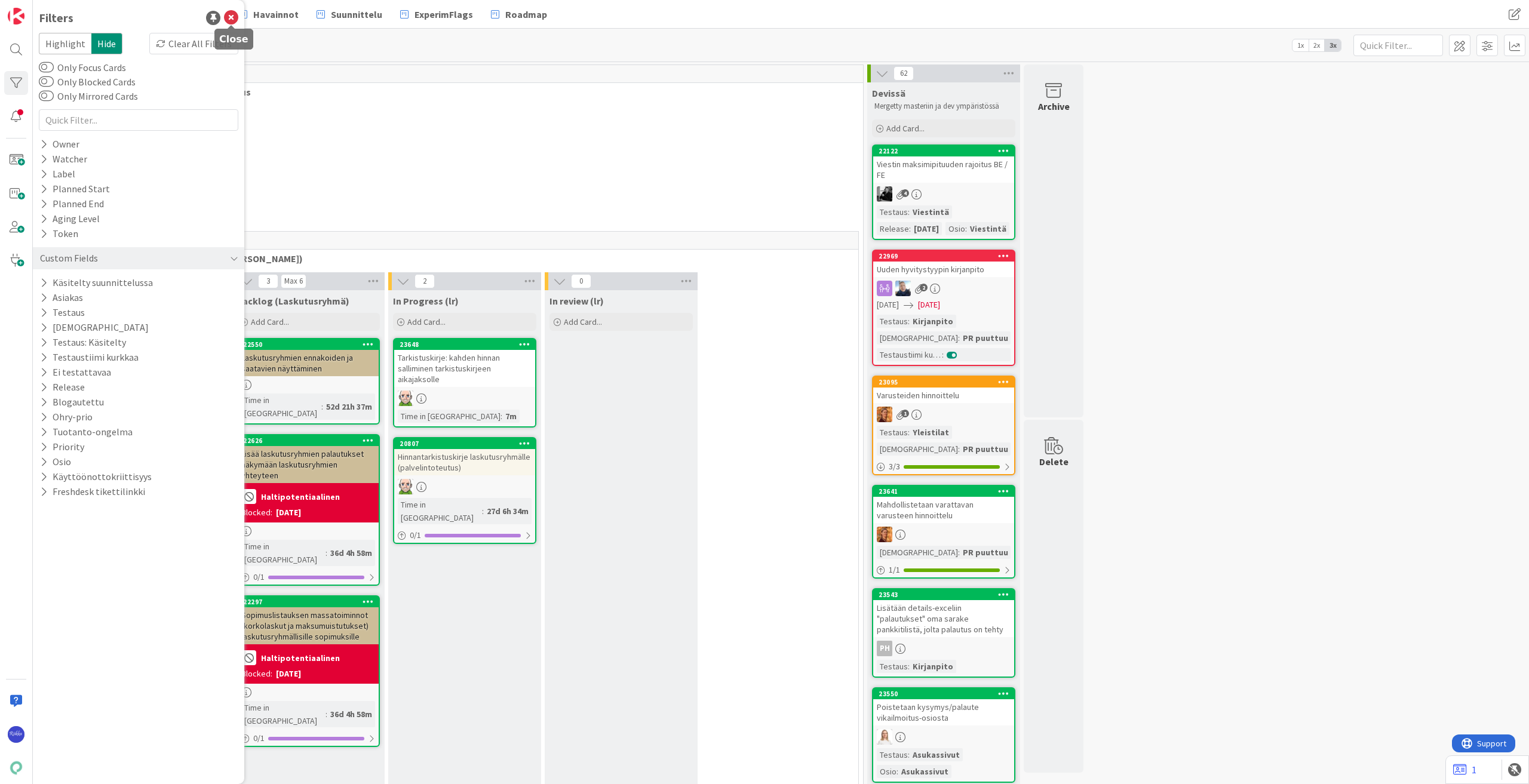
click at [228, 20] on icon at bounding box center [231, 17] width 14 height 14
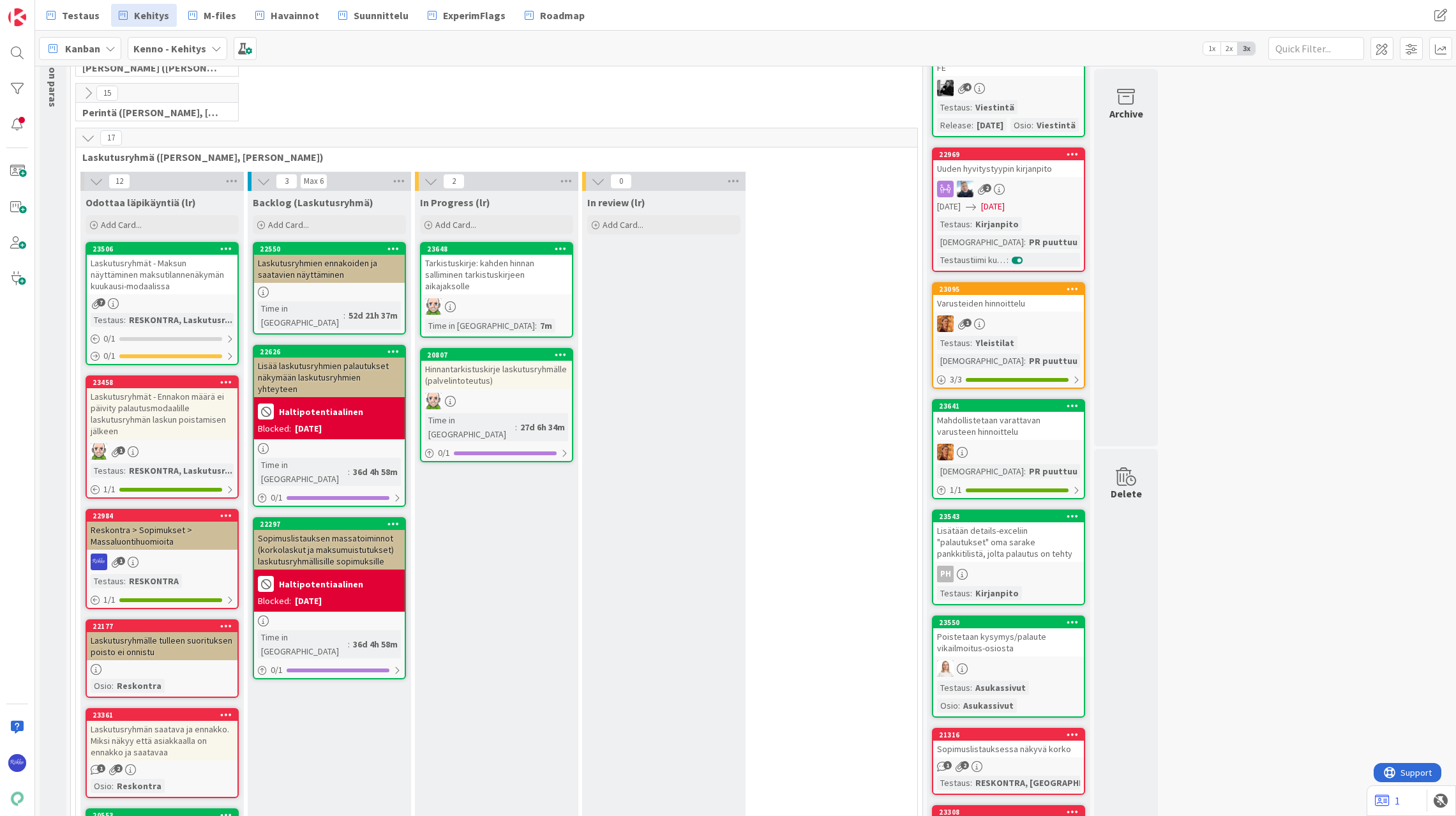
scroll to position [128, 0]
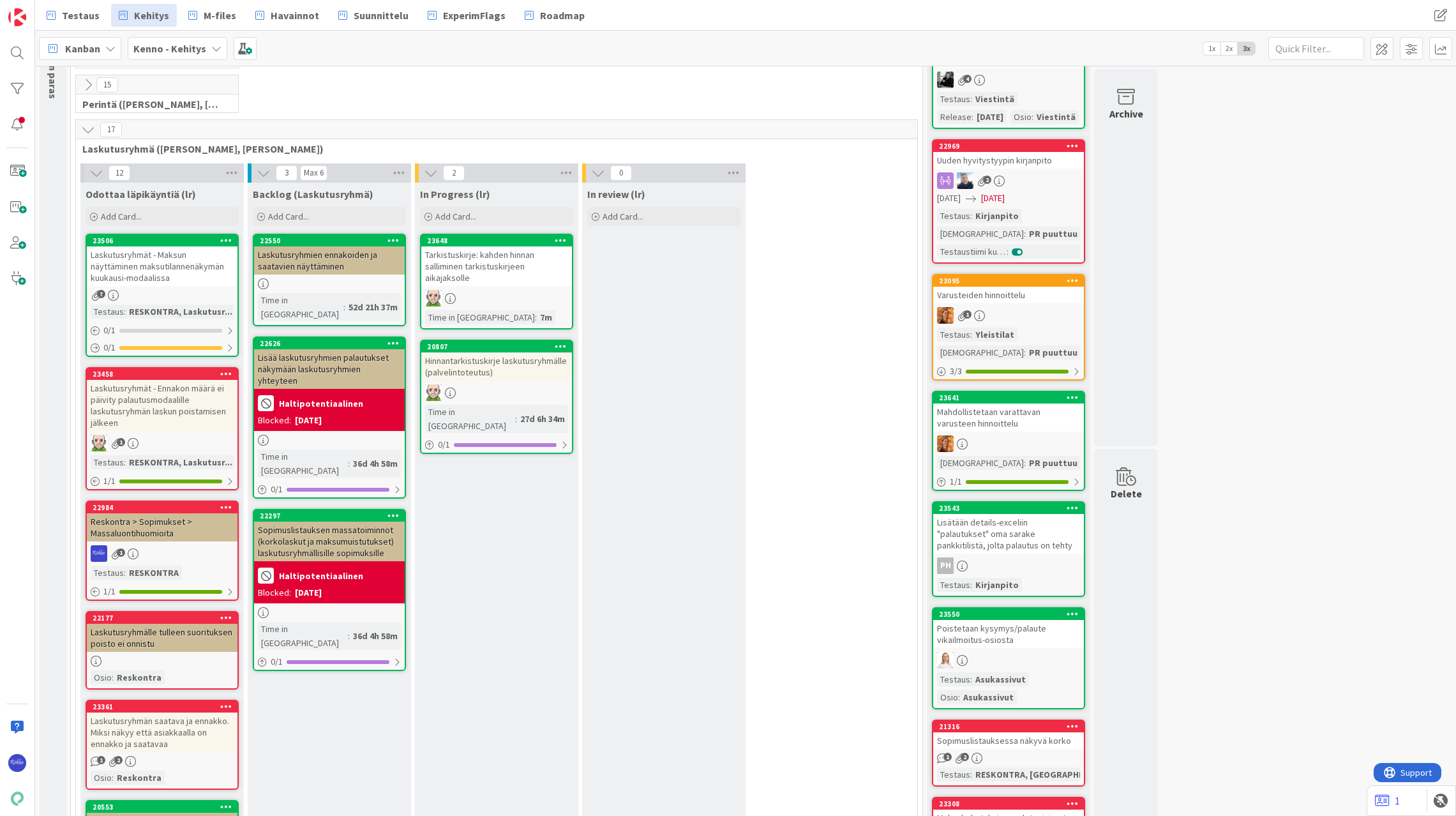
click at [1035, 324] on div "23095 Varusteiden hinnoittelu 1 Testaus : Yleistilat Testaushuomiot : PR puuttu…" at bounding box center [1009, 327] width 153 height 107
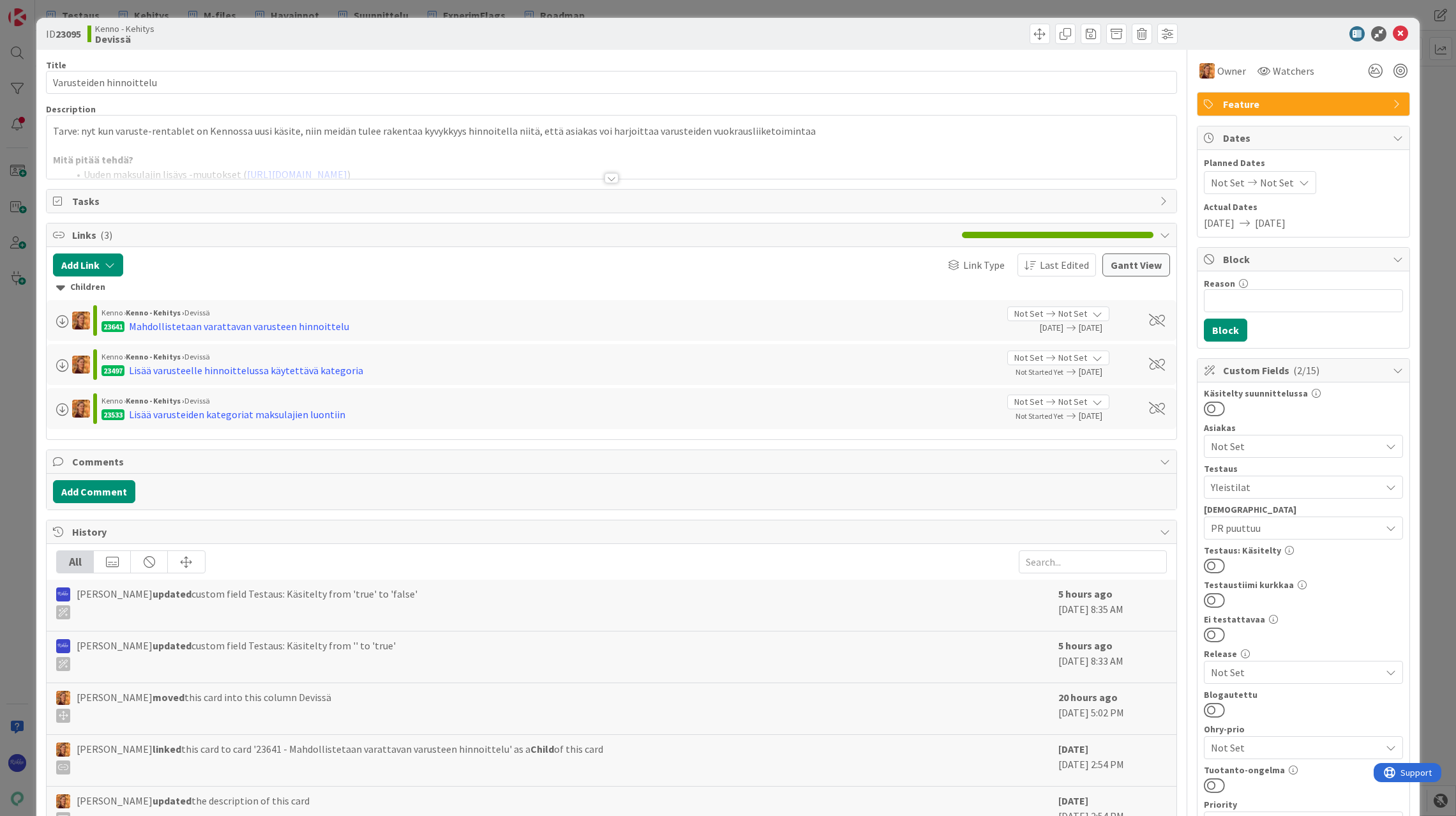
click at [607, 180] on div at bounding box center [611, 178] width 14 height 10
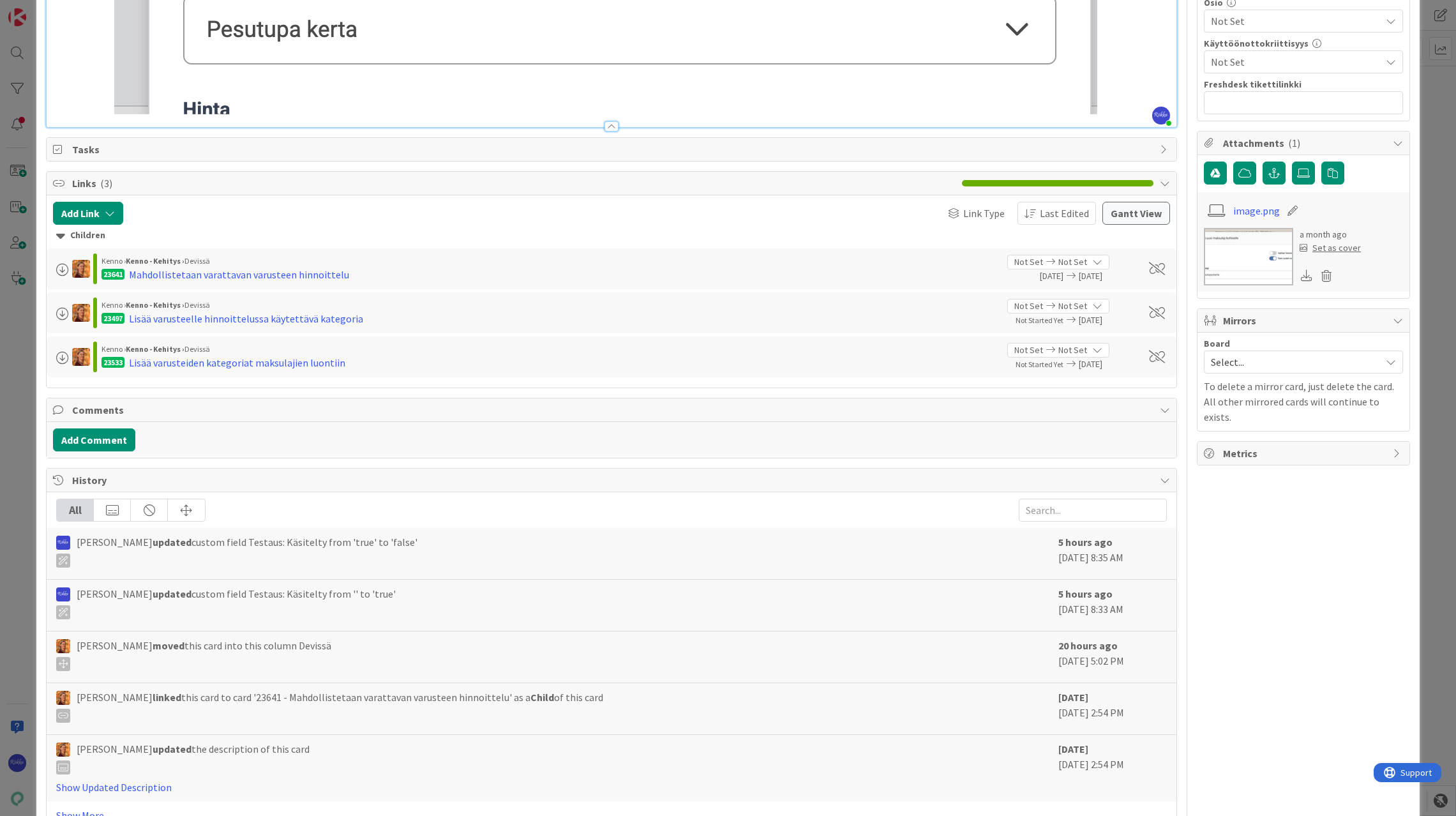
scroll to position [594, 0]
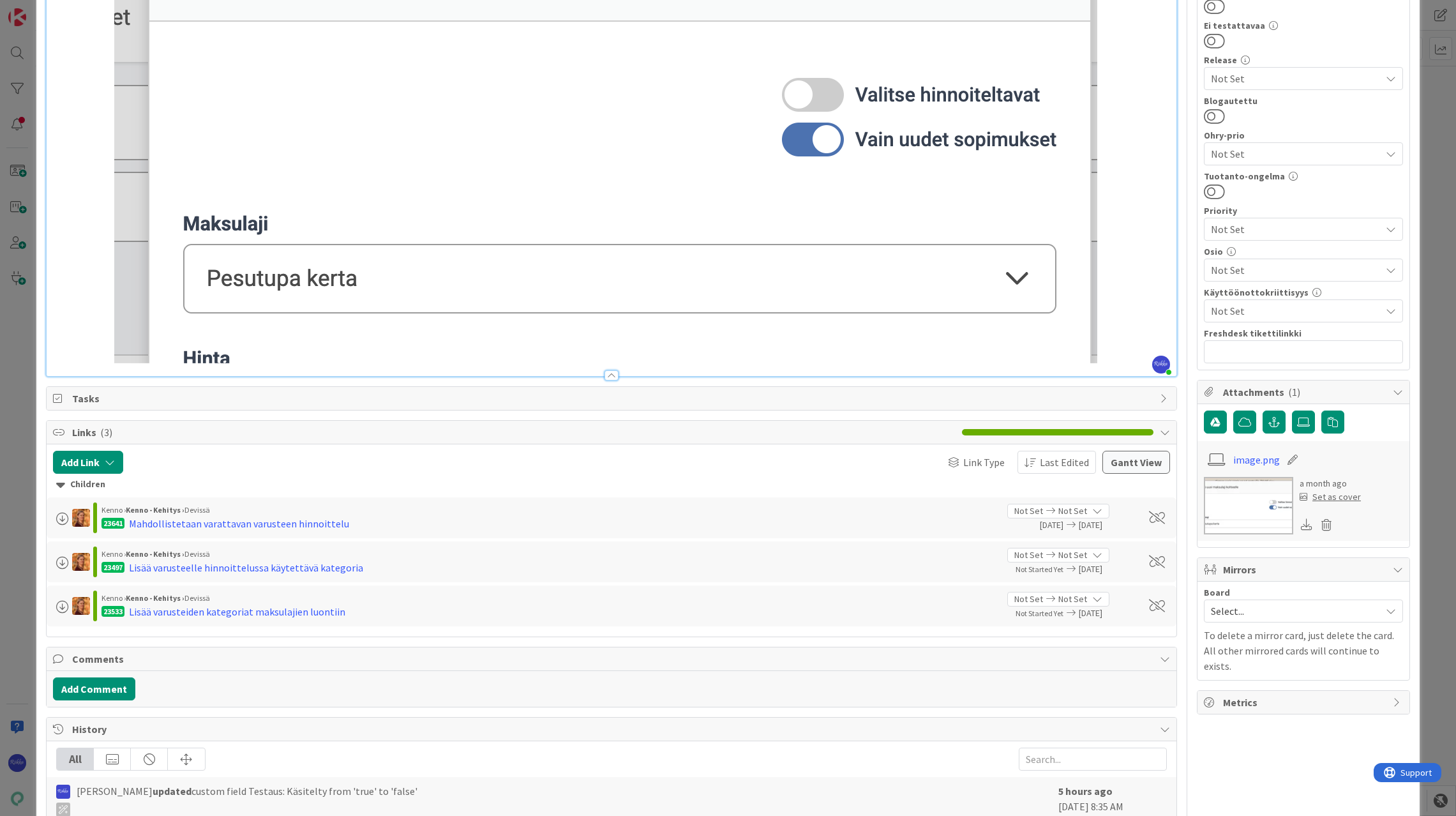
click at [1141, 362] on li "Kun maksulaji lisätään kohteelle, etsitään maksulajin Tuotavan hinnoiteltavan t…" at bounding box center [619, 110] width 1102 height 505
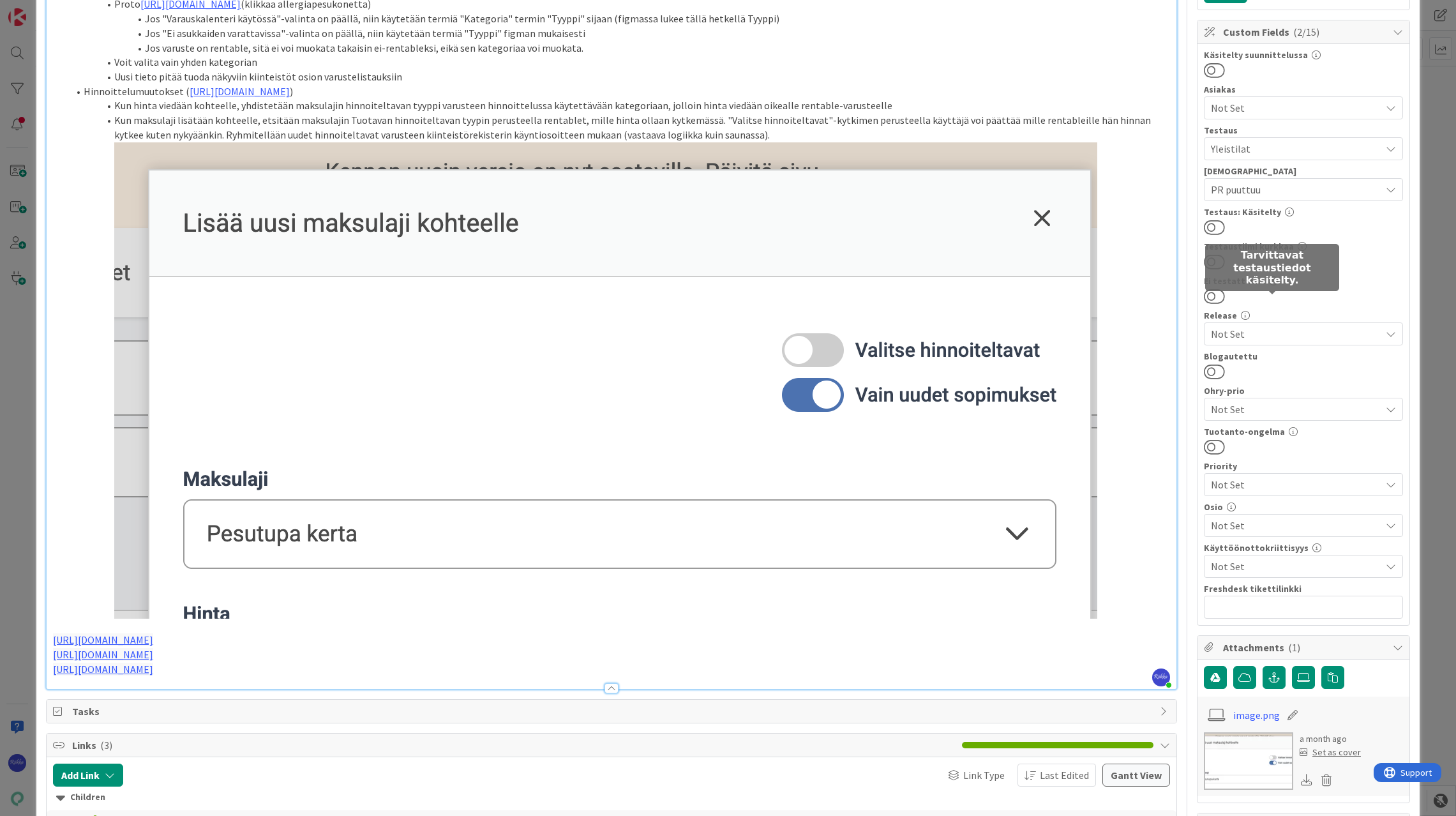
scroll to position [19, 0]
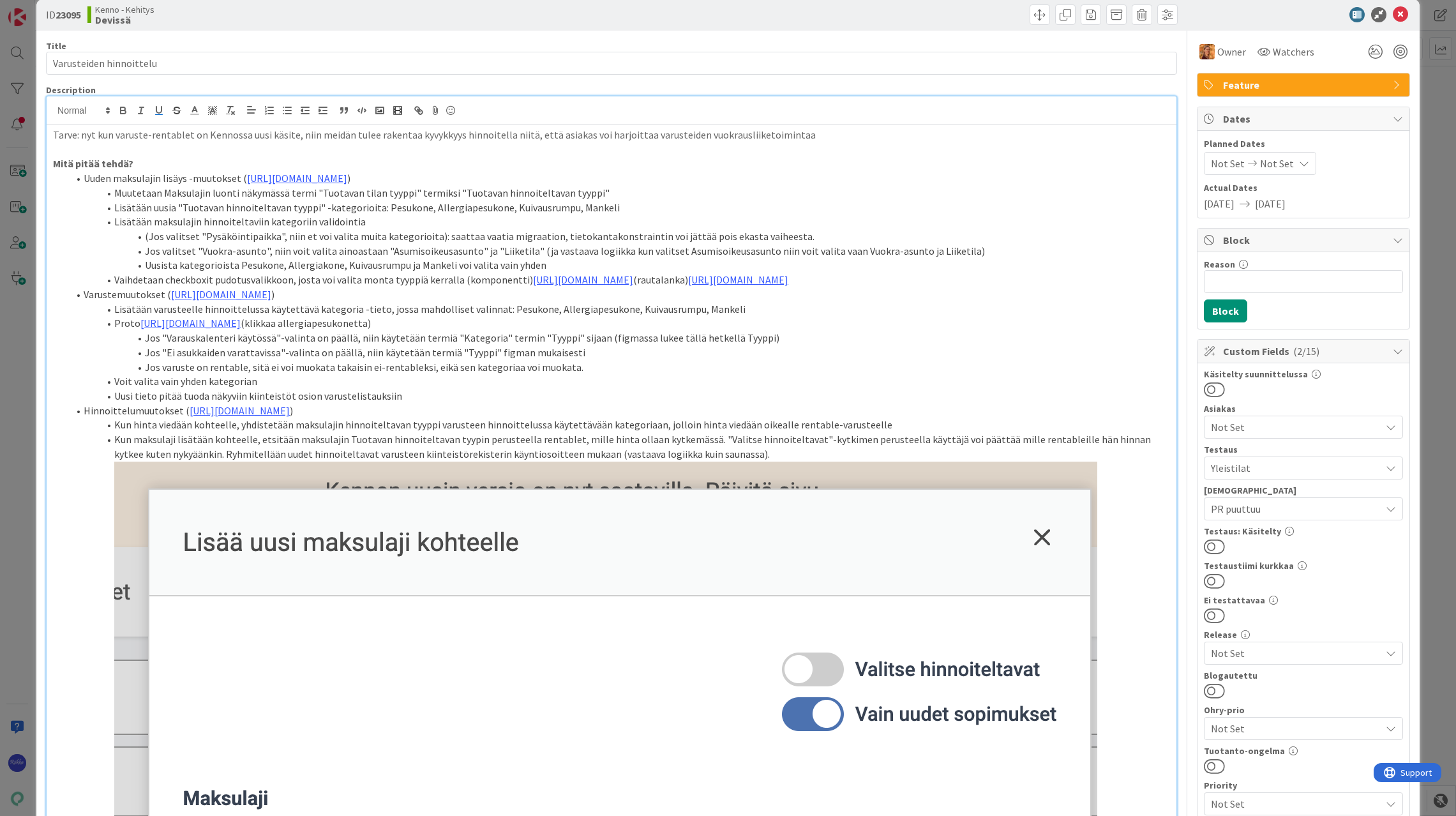
click at [1256, 513] on span "PR puuttuu" at bounding box center [1296, 509] width 170 height 15
click at [1260, 603] on span "PR puuttuu" at bounding box center [1247, 608] width 49 height 19
click at [1356, 392] on div at bounding box center [1304, 389] width 200 height 17
click at [1288, 506] on span "Not Set" at bounding box center [1296, 509] width 170 height 15
click at [1316, 391] on div at bounding box center [1304, 389] width 200 height 17
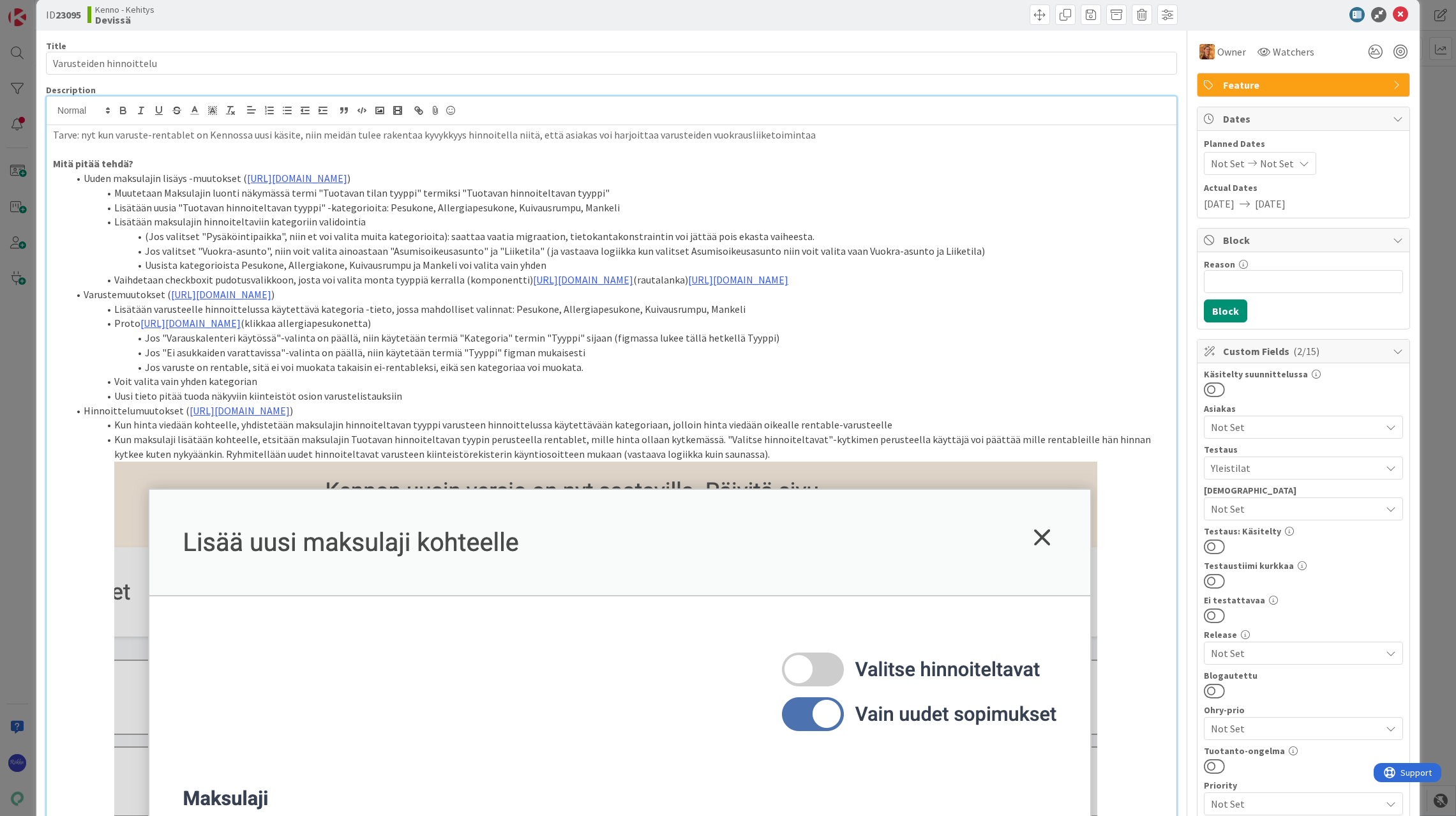
click at [1209, 543] on button at bounding box center [1214, 546] width 21 height 17
click at [1393, 15] on icon at bounding box center [1400, 14] width 15 height 15
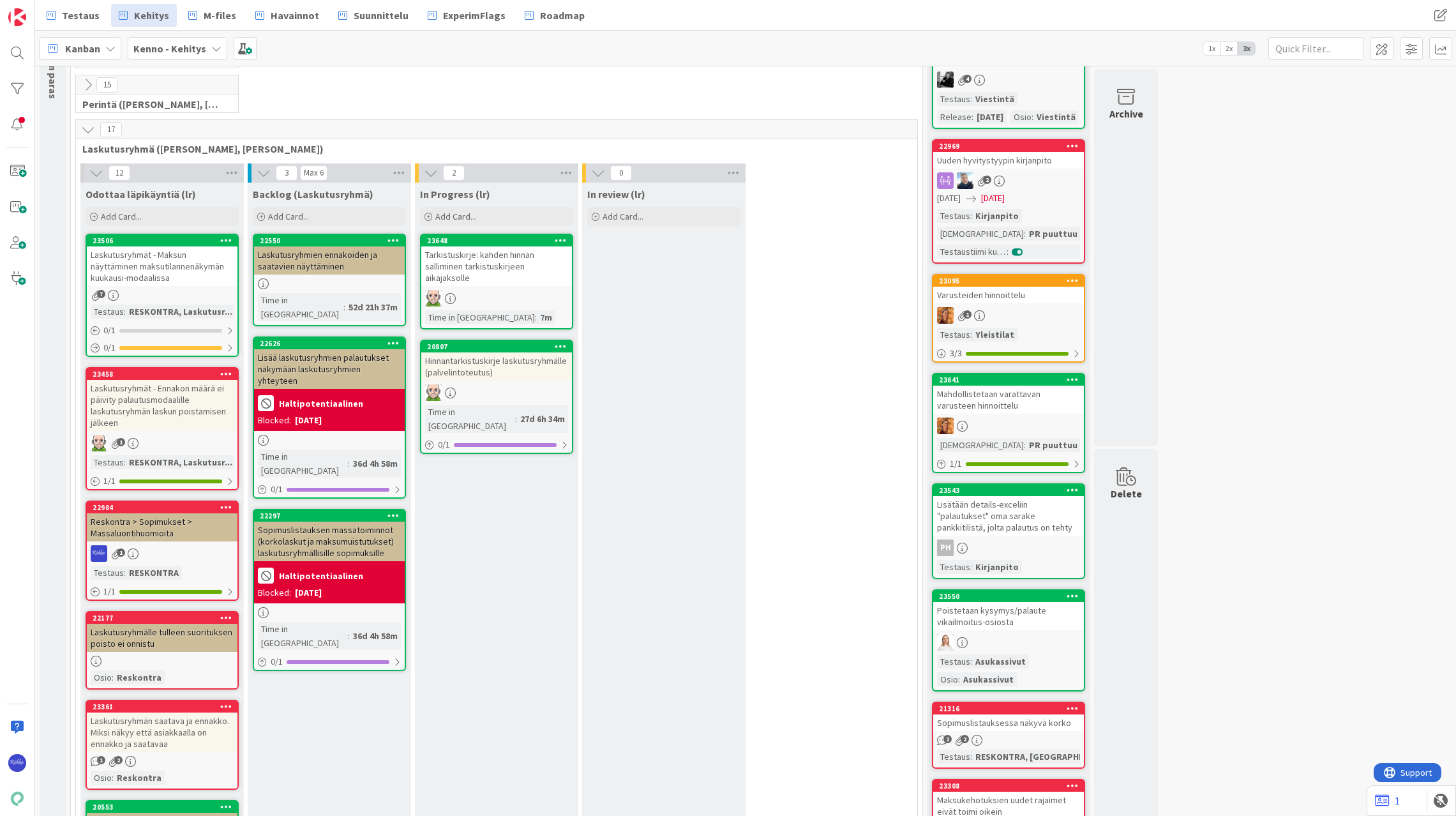
click at [988, 303] on div "Varusteiden hinnoittelu" at bounding box center [1008, 295] width 151 height 17
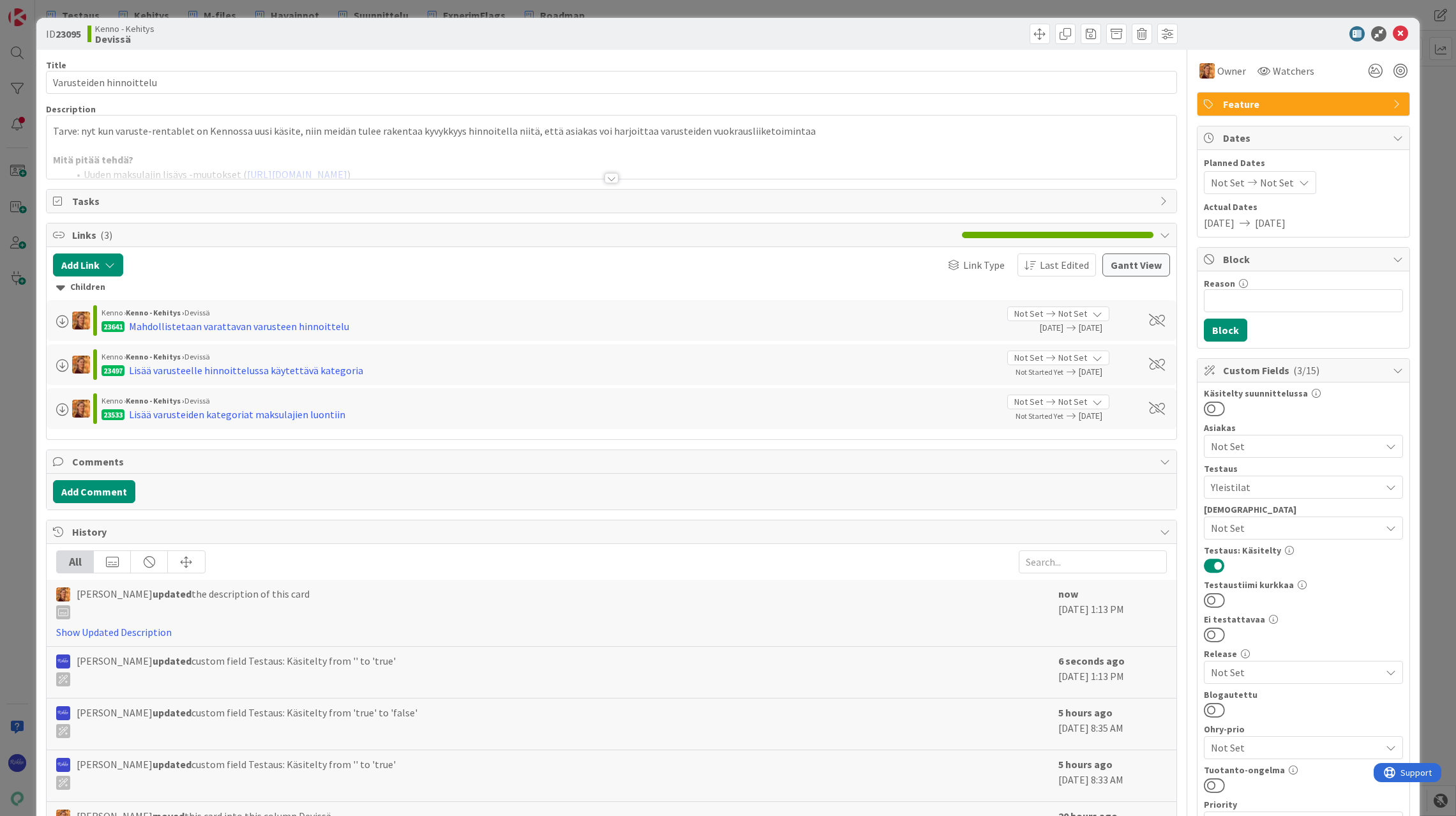
click at [605, 174] on div at bounding box center [611, 178] width 14 height 10
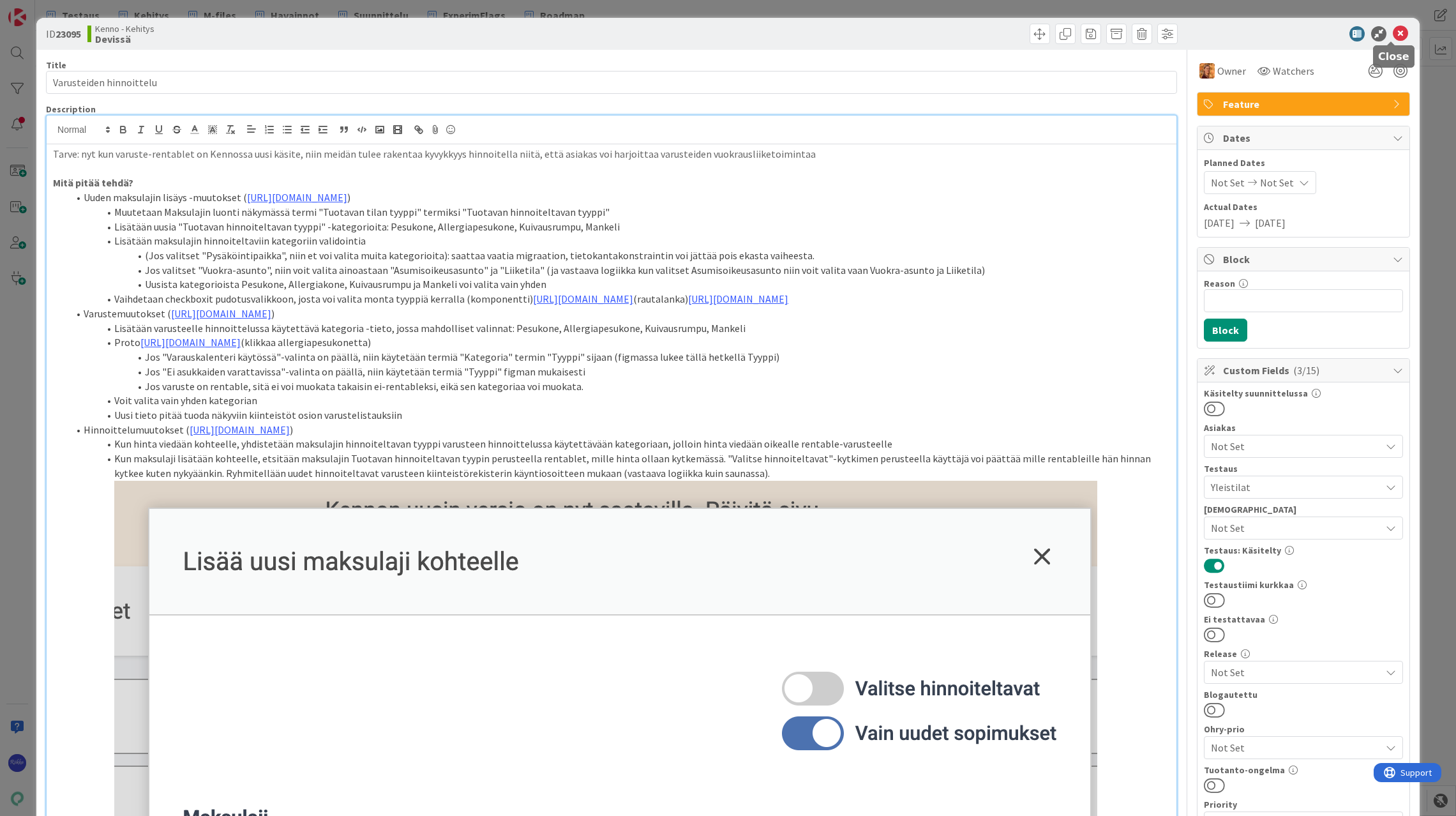
click at [1393, 33] on icon at bounding box center [1400, 34] width 15 height 15
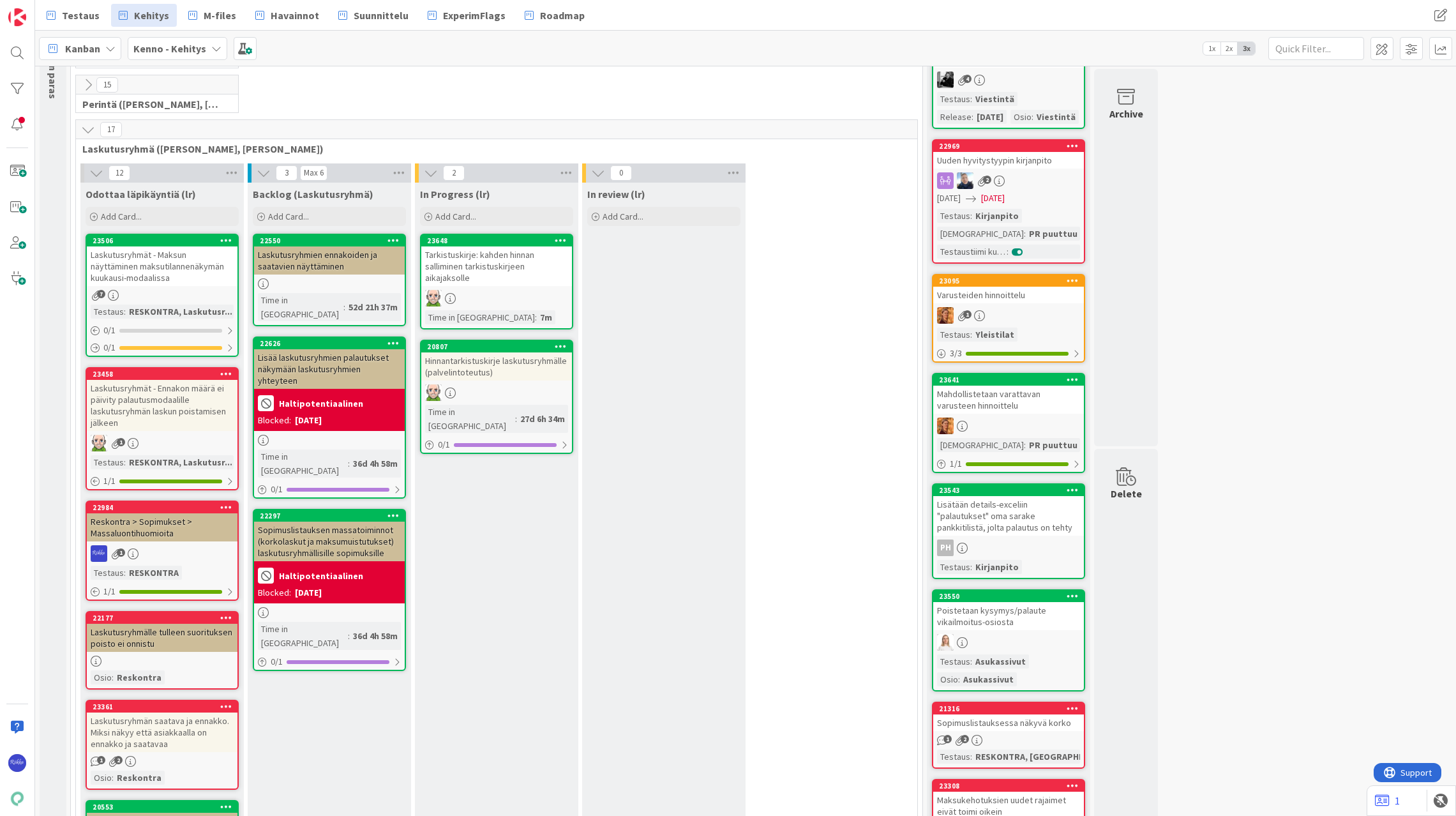
click at [1022, 414] on div "Mahdollistetaan varattavan varusteen hinnoittelu" at bounding box center [1008, 399] width 151 height 28
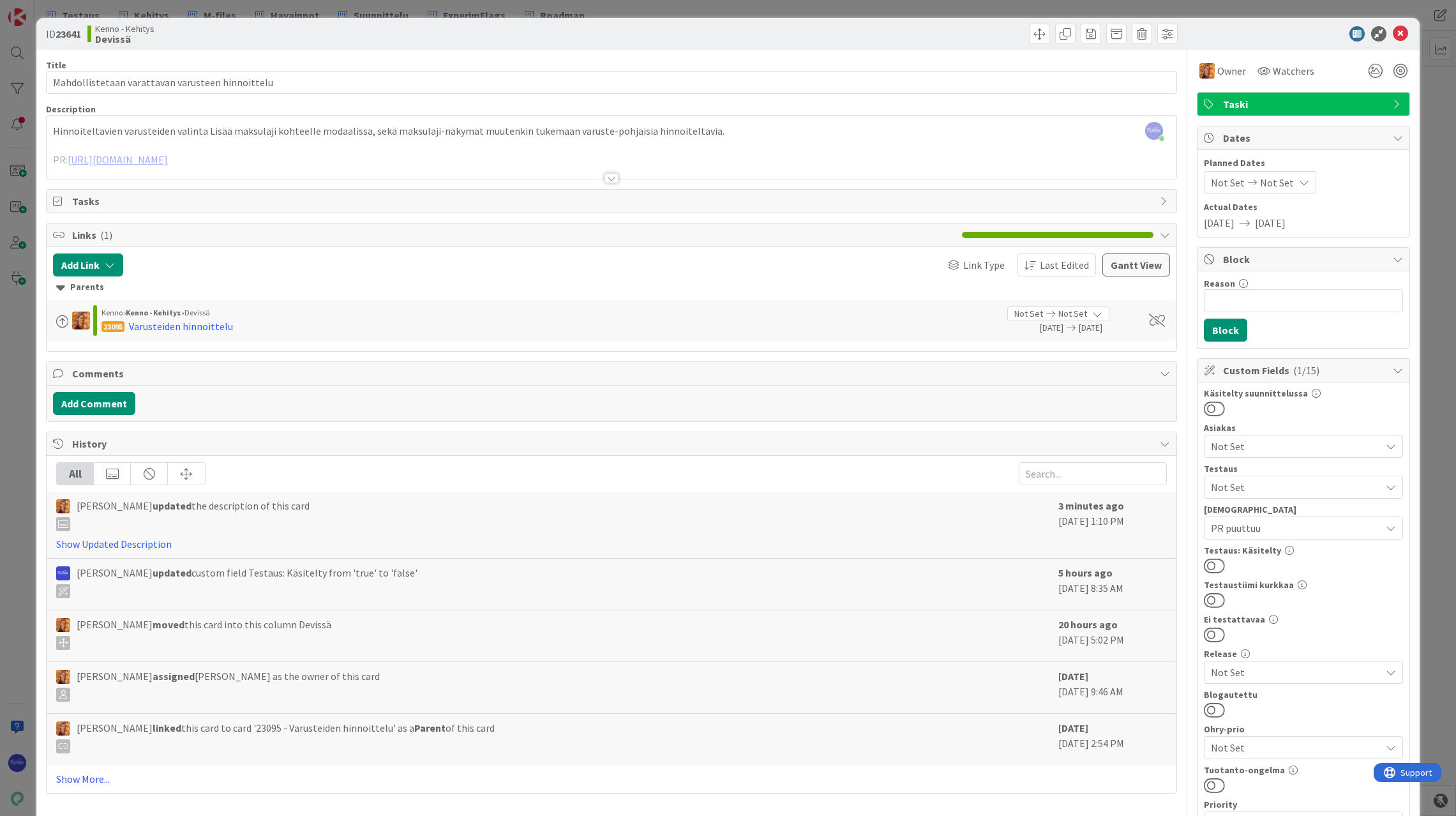
click at [1260, 525] on span "PR puuttuu" at bounding box center [1296, 528] width 170 height 15
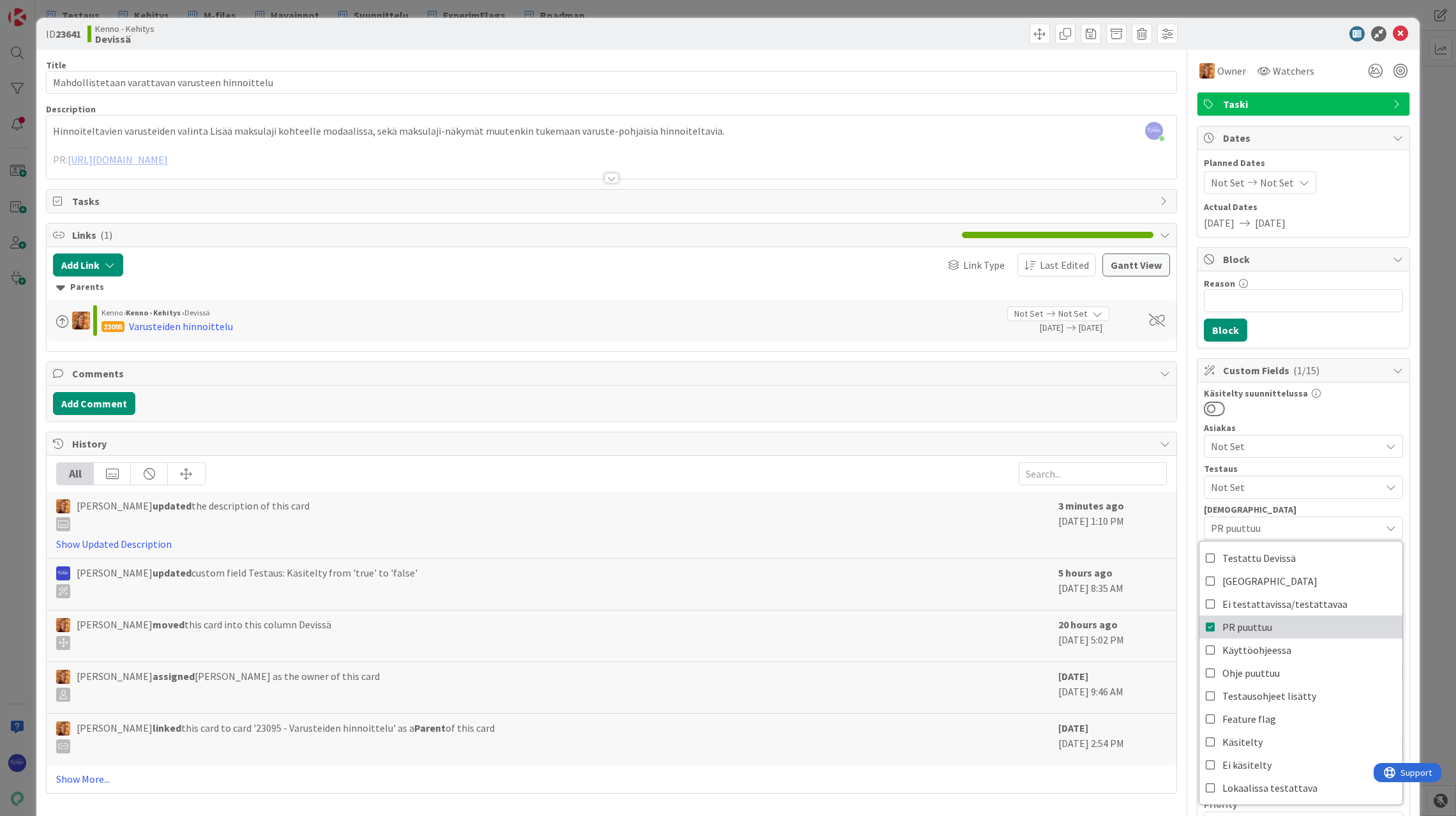
drag, startPoint x: 1252, startPoint y: 626, endPoint x: 1304, endPoint y: 537, distance: 103.1
click at [1253, 626] on span "PR puuttuu" at bounding box center [1247, 627] width 49 height 19
click at [1360, 399] on div "Käsitelty suunnittelussa" at bounding box center [1304, 402] width 200 height 28
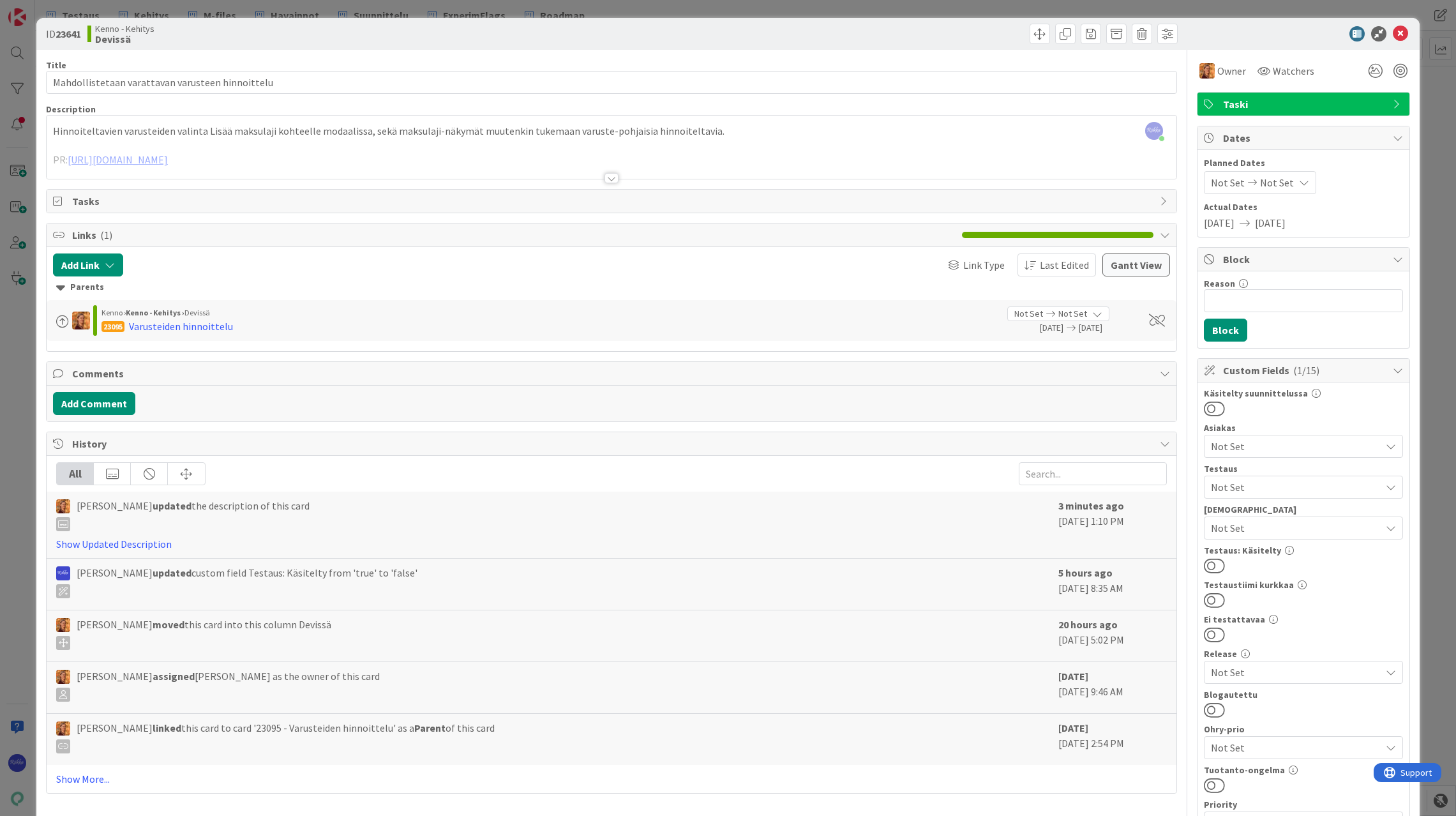
click at [1296, 483] on span "Not Set" at bounding box center [1296, 487] width 170 height 15
click at [1310, 582] on div "Testaustiimi kurkkaa" at bounding box center [1304, 584] width 200 height 9
click at [1205, 561] on button at bounding box center [1214, 565] width 21 height 17
click at [611, 180] on div at bounding box center [611, 178] width 14 height 10
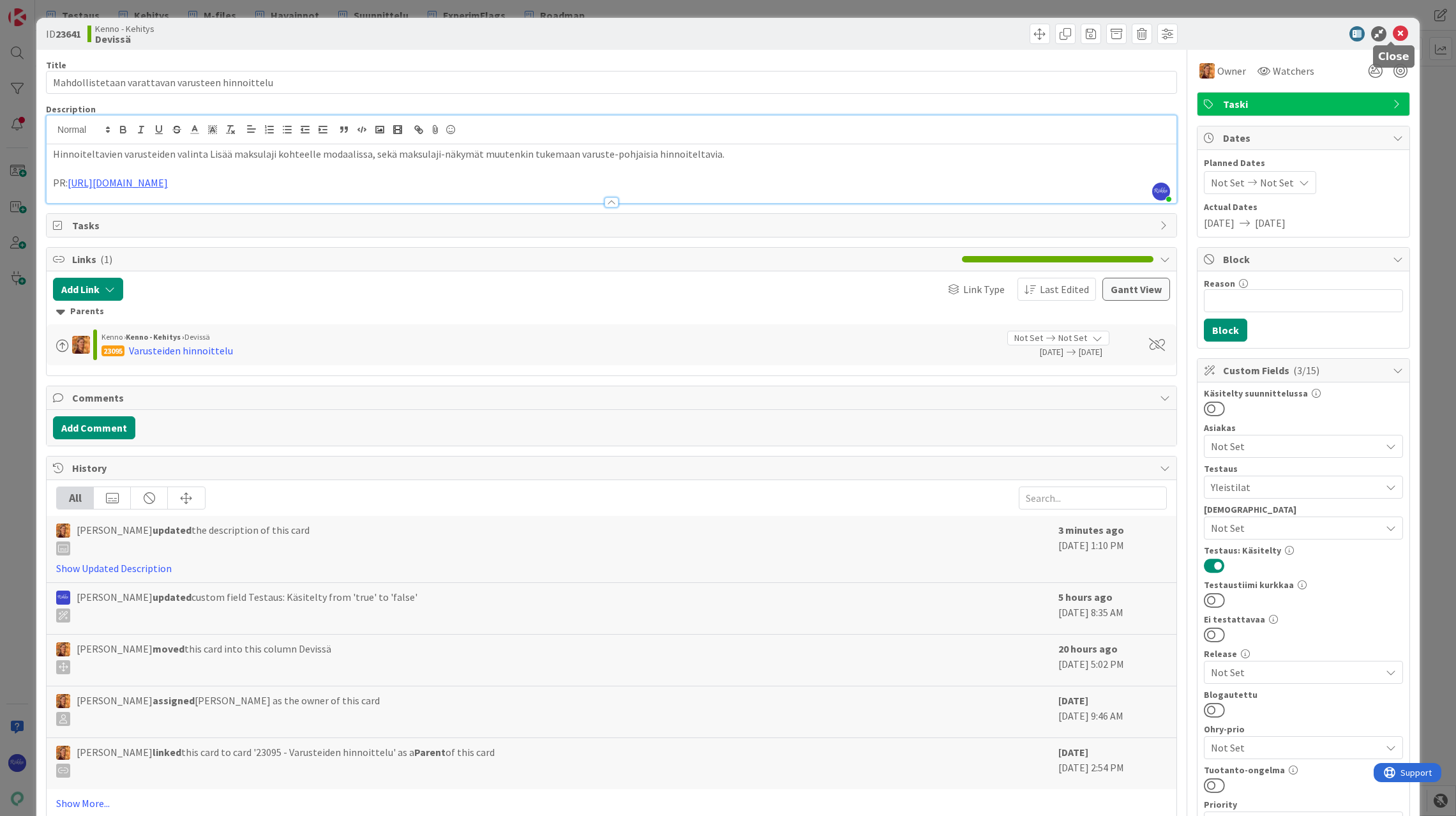
click at [1393, 32] on icon at bounding box center [1400, 34] width 15 height 15
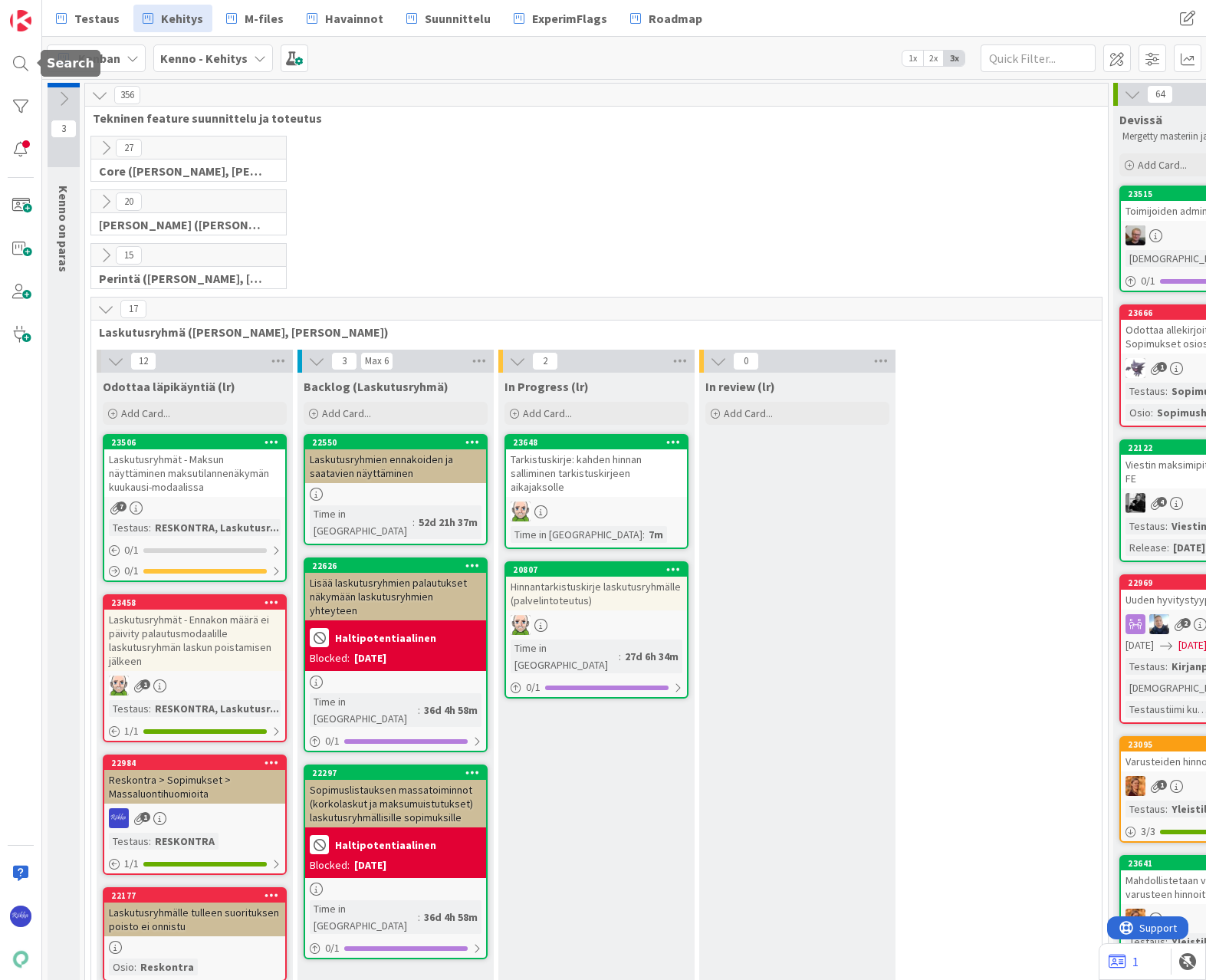
click at [24, 56] on div at bounding box center [21, 63] width 31 height 31
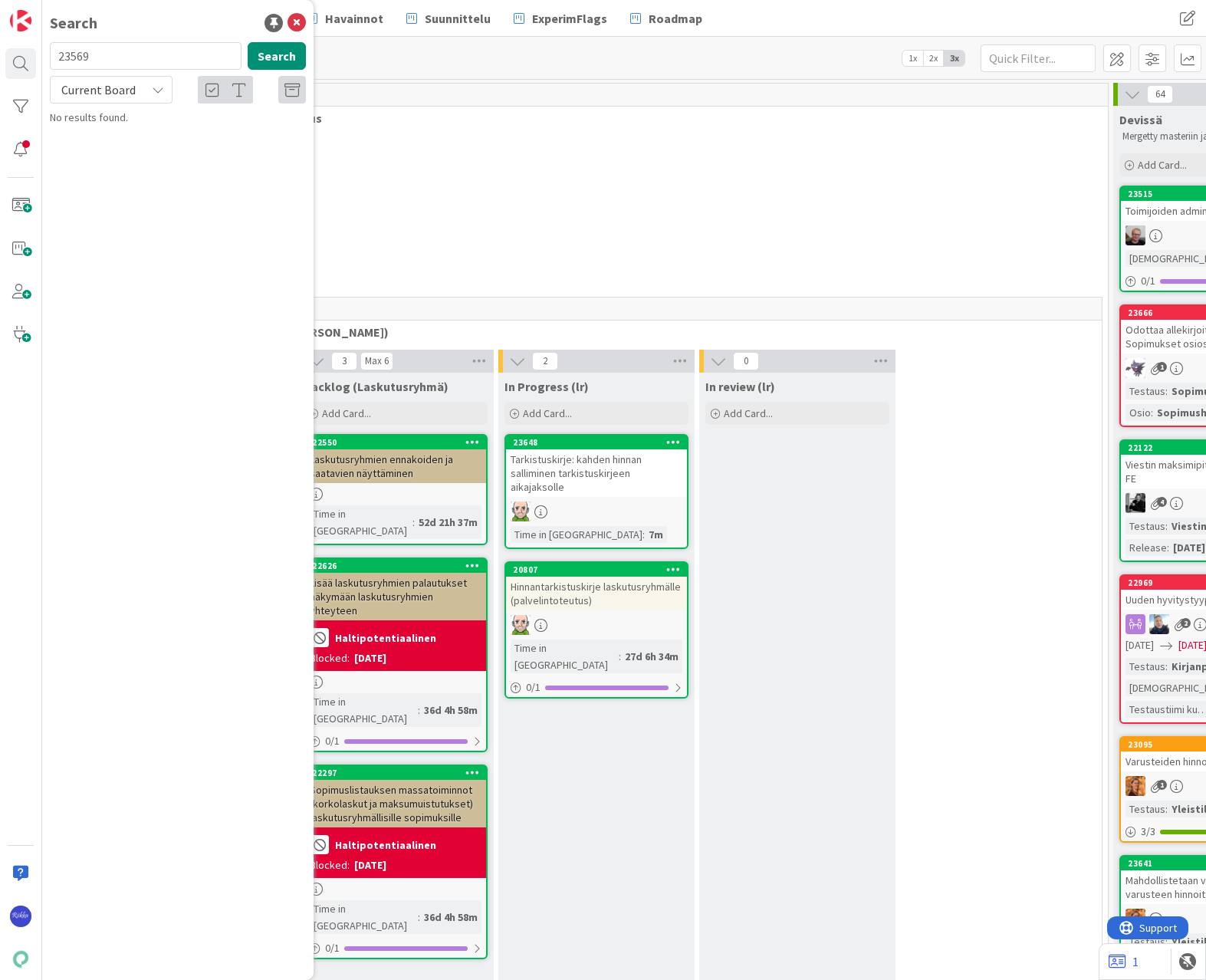
type input "23569"
click at [147, 131] on span "Laskut ja maksut - sarakkeita häviää" at bounding box center [190, 135] width 163 height 13
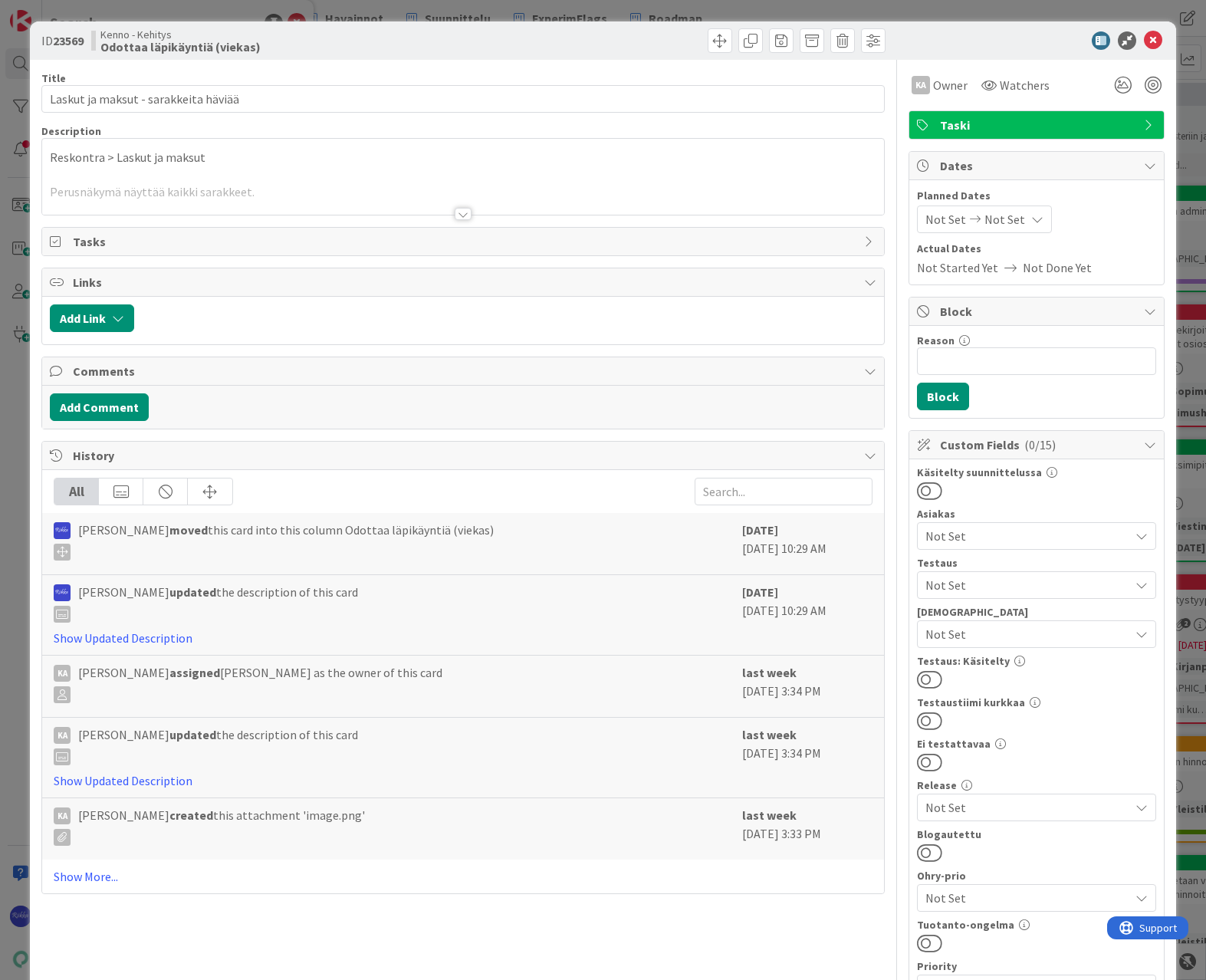
click at [457, 215] on div at bounding box center [463, 214] width 17 height 12
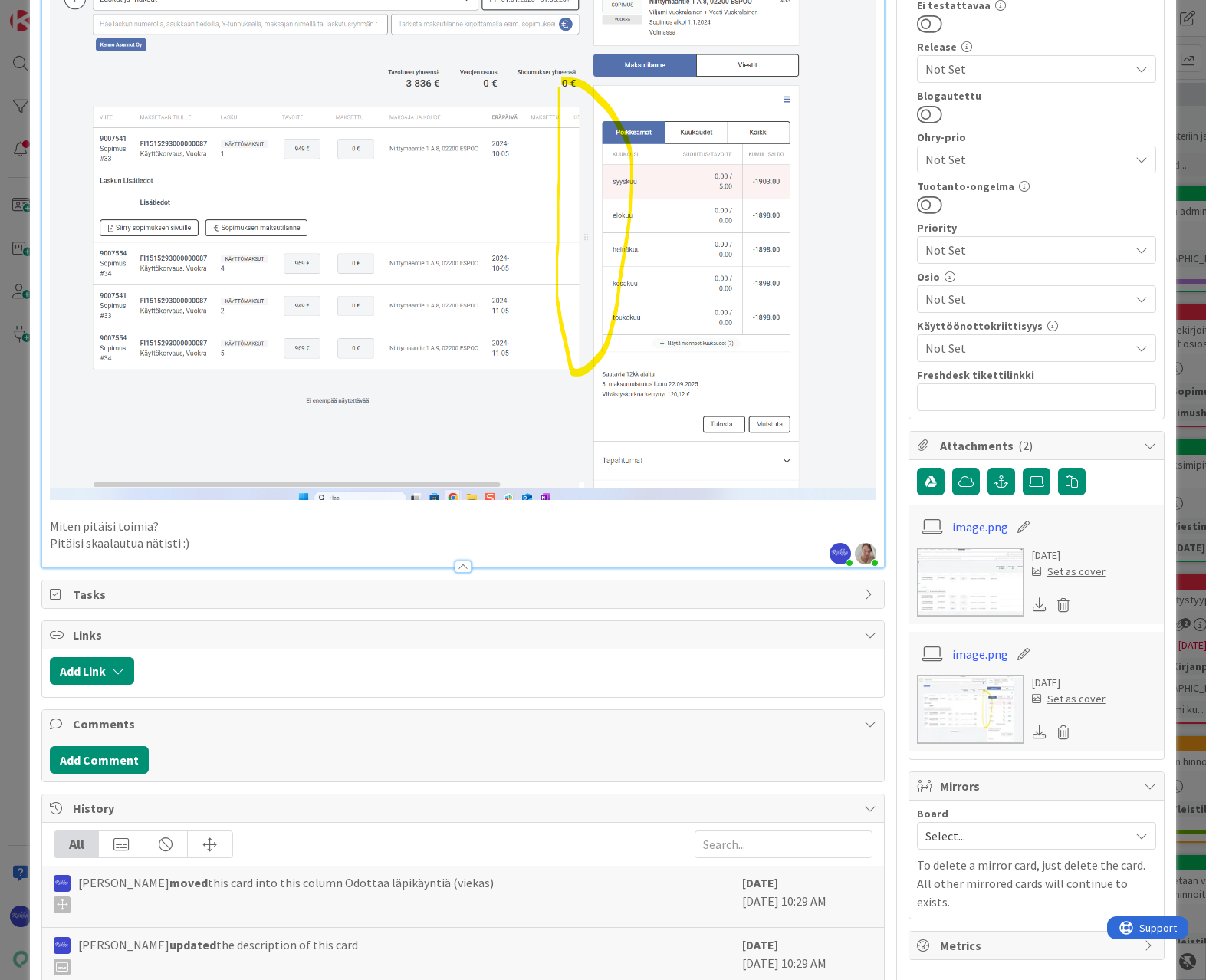
scroll to position [997, 0]
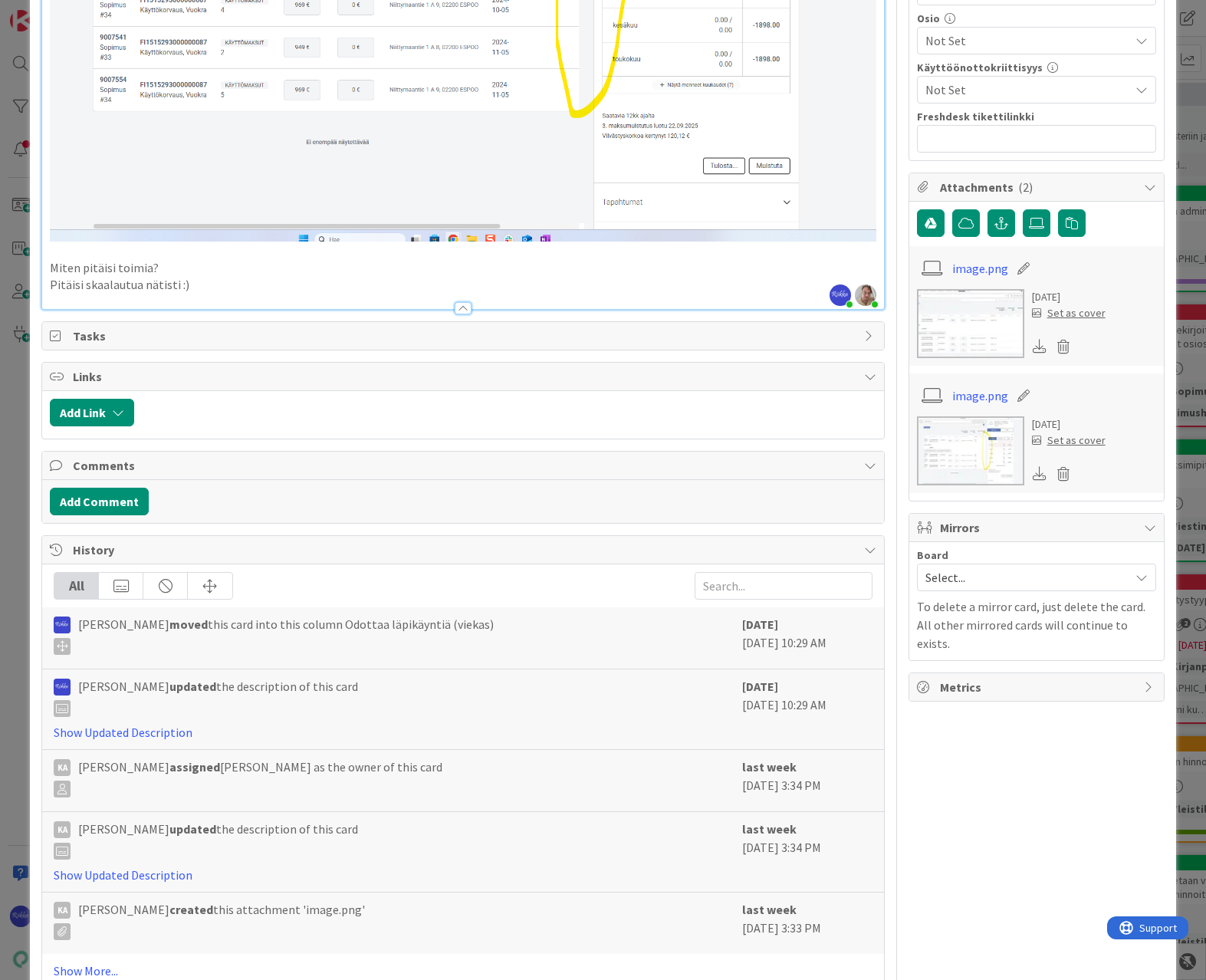
click at [226, 276] on p "Pitäisi skaalautua nätisti :)" at bounding box center [462, 285] width 825 height 17
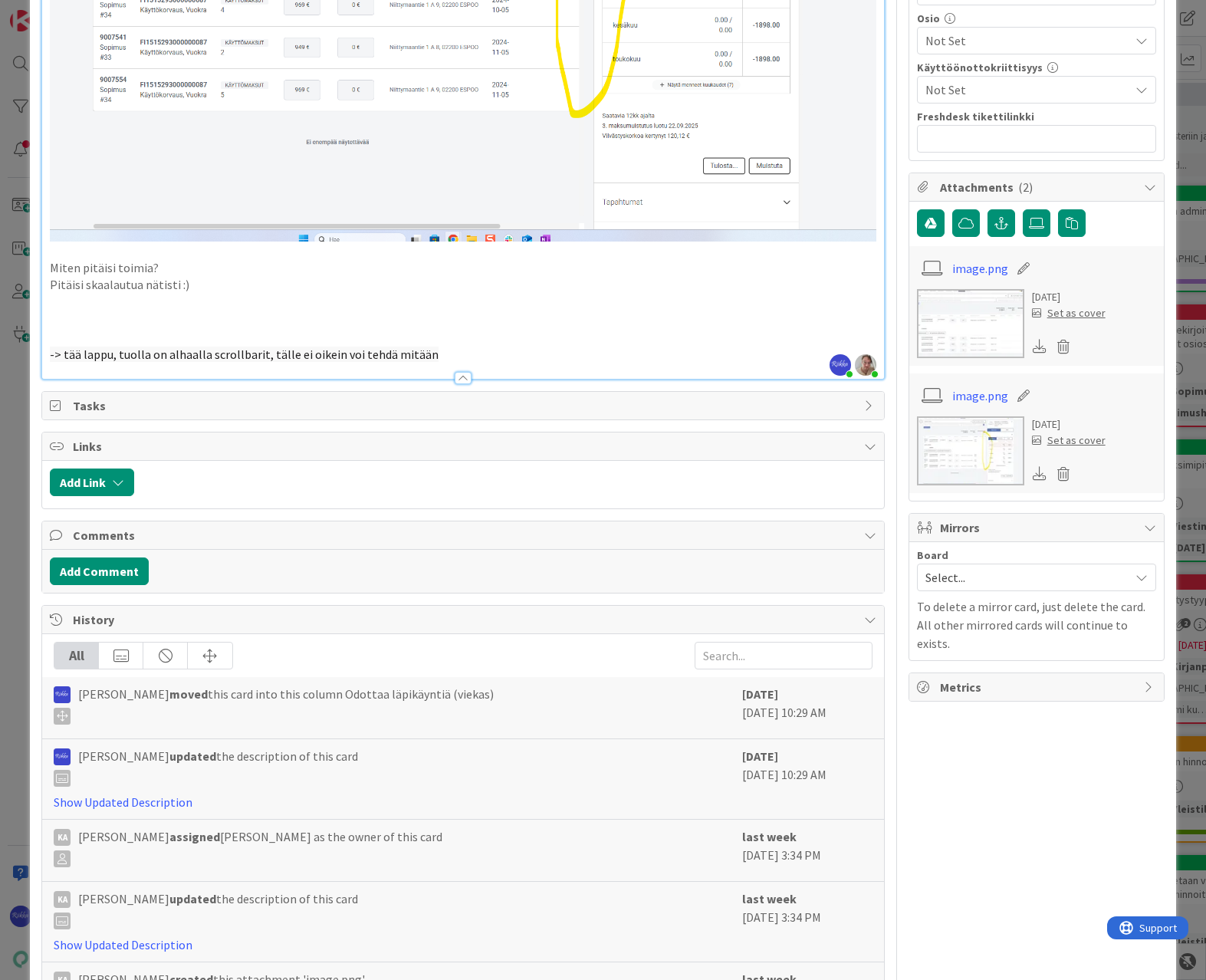
click at [546, 346] on p "Samulin vastaus: tuolla on alhaalla scrollbarit, tälle ei oikein voi tehdä mitä…" at bounding box center [462, 355] width 825 height 17
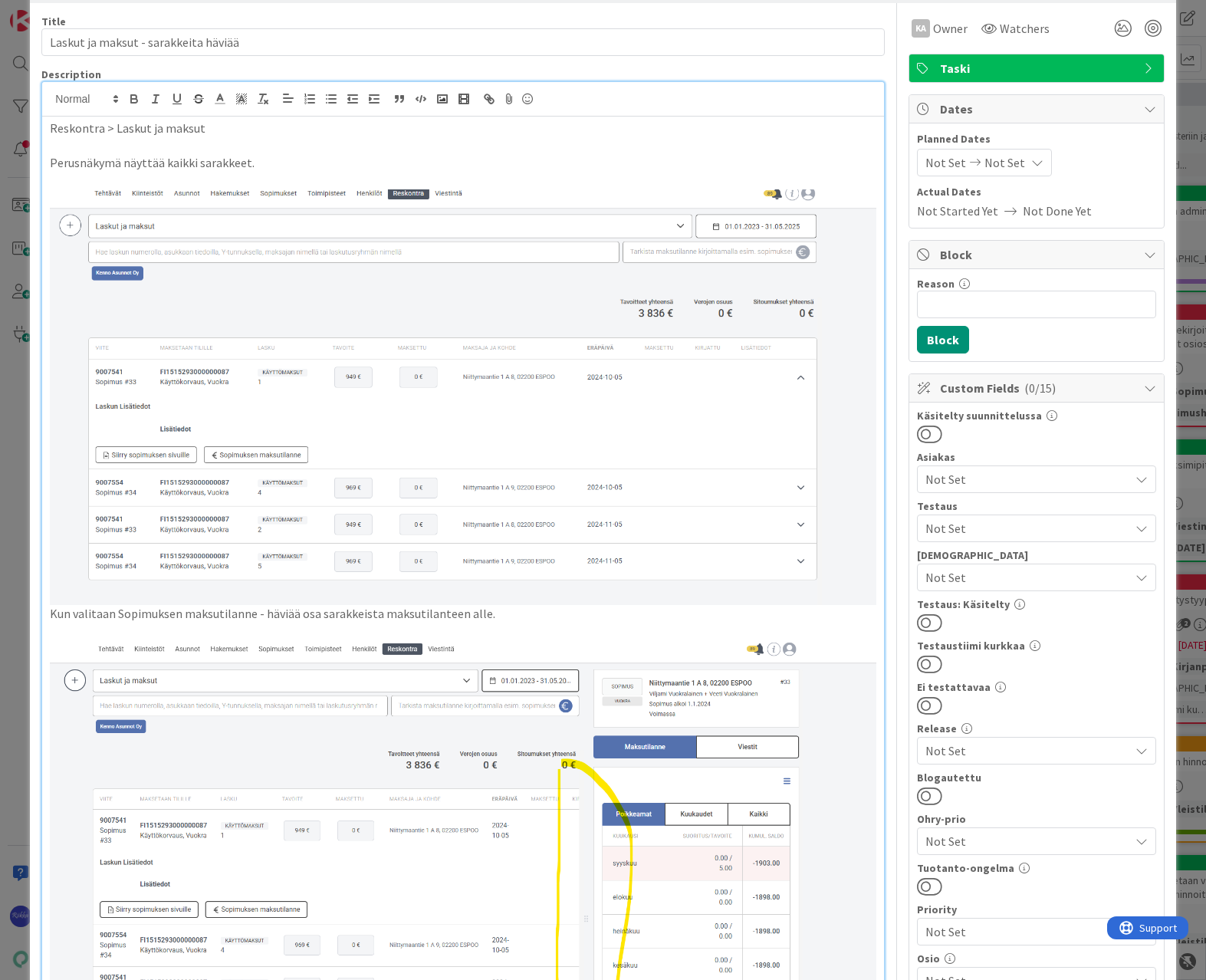
scroll to position [0, 0]
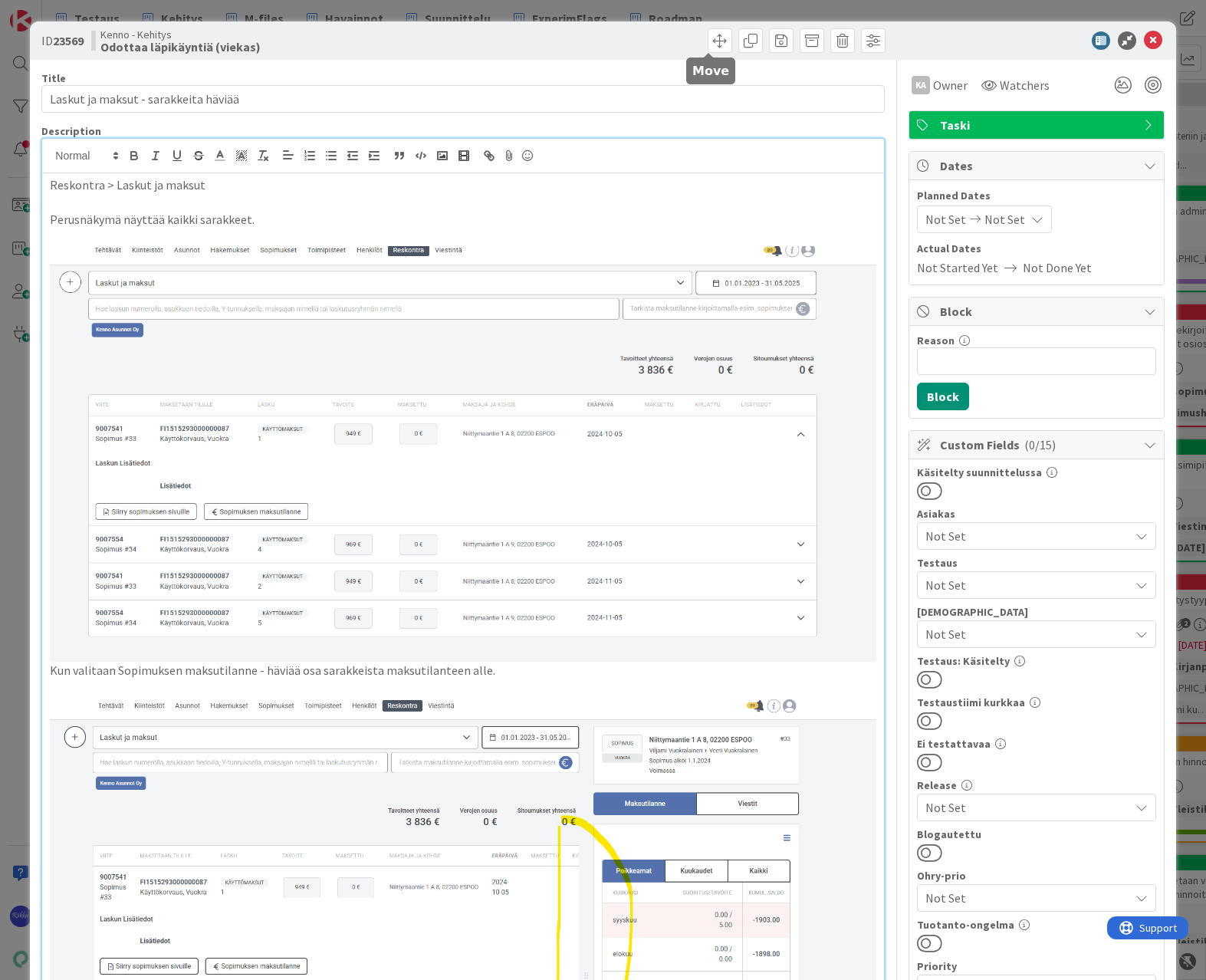
click at [708, 38] on span at bounding box center [720, 41] width 25 height 25
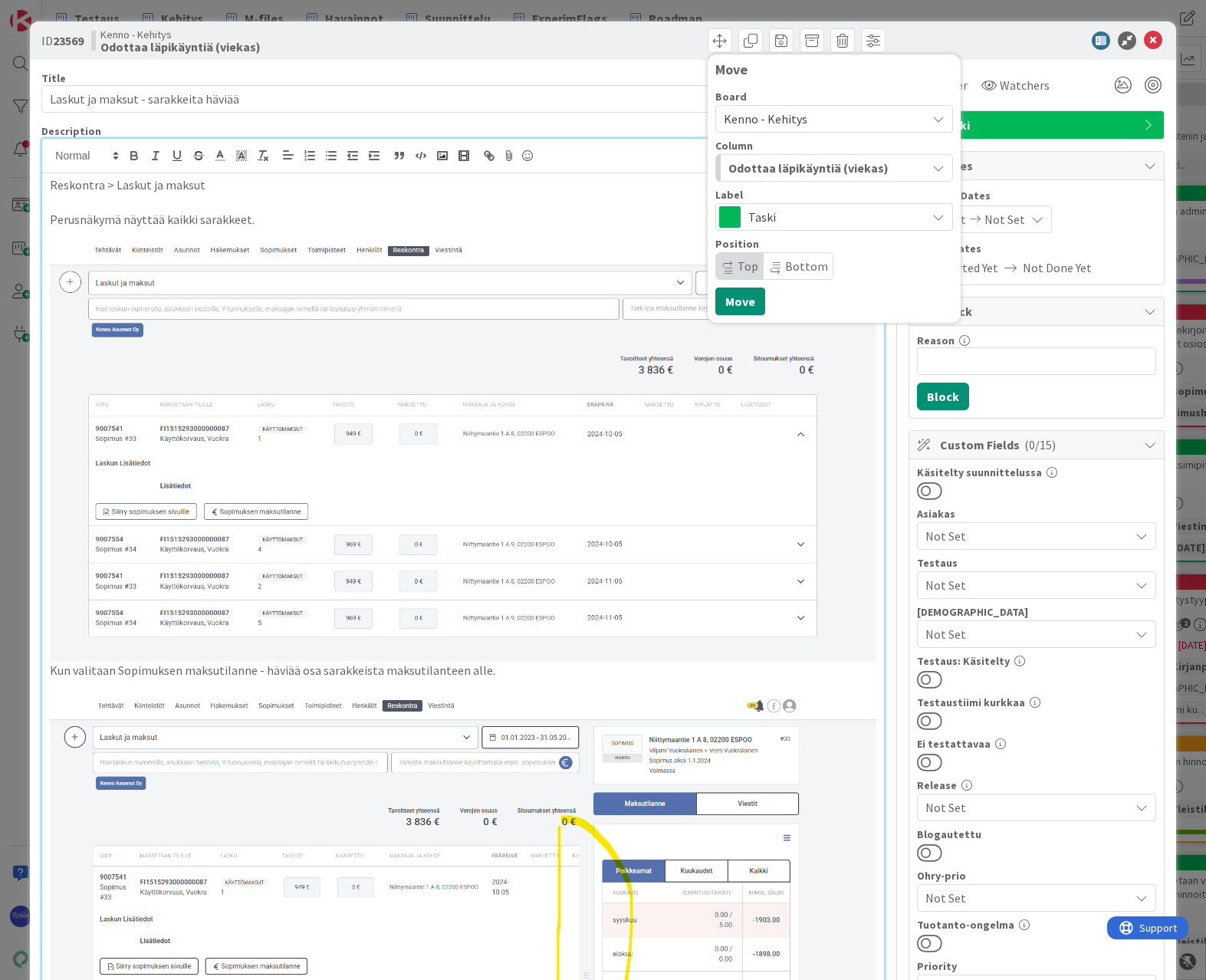
click at [785, 167] on span "Odottaa läpikäyntiä (viekas)" at bounding box center [808, 168] width 160 height 20
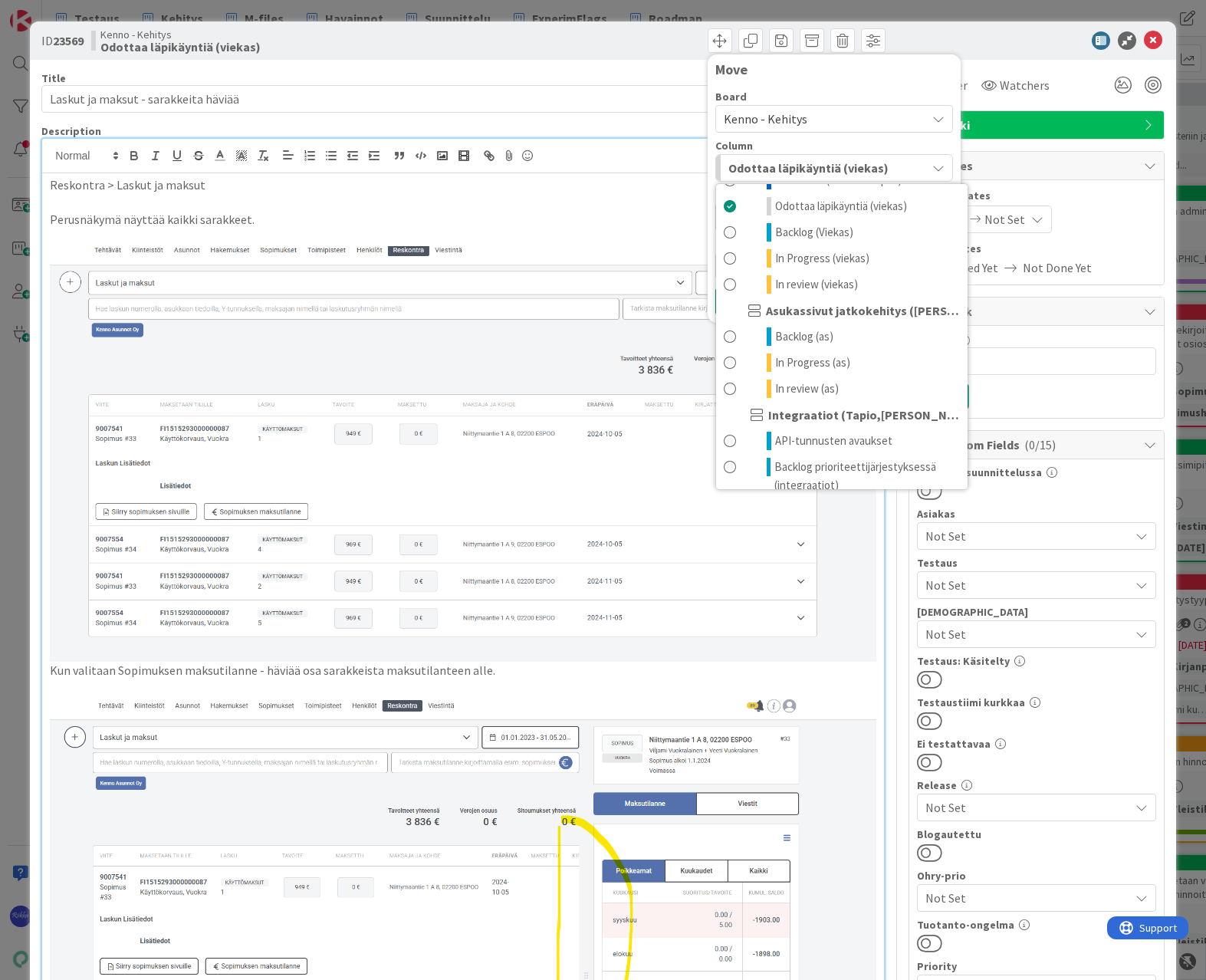
scroll to position [1227, 0]
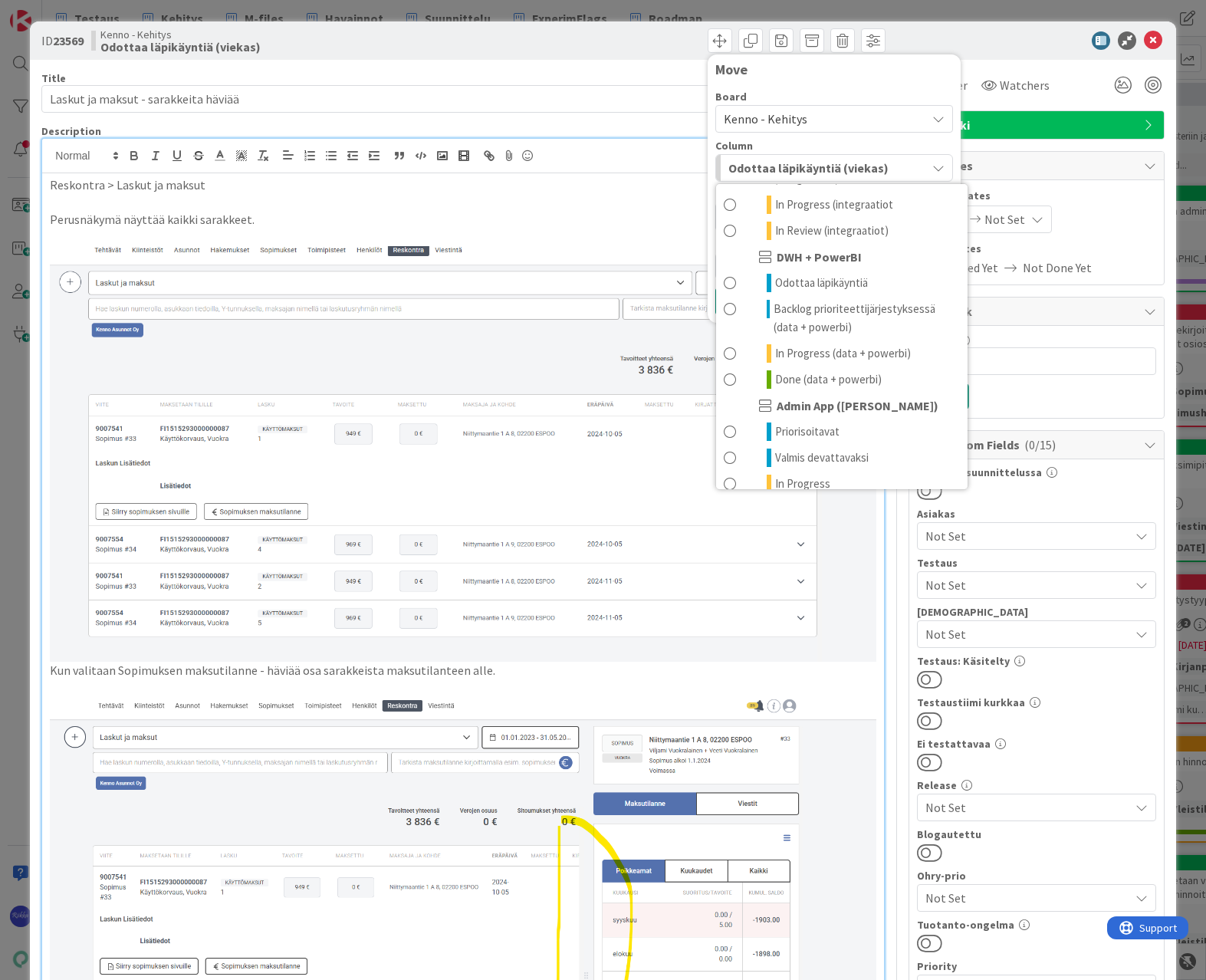
click at [888, 80] on div "Move" at bounding box center [834, 74] width 238 height 23
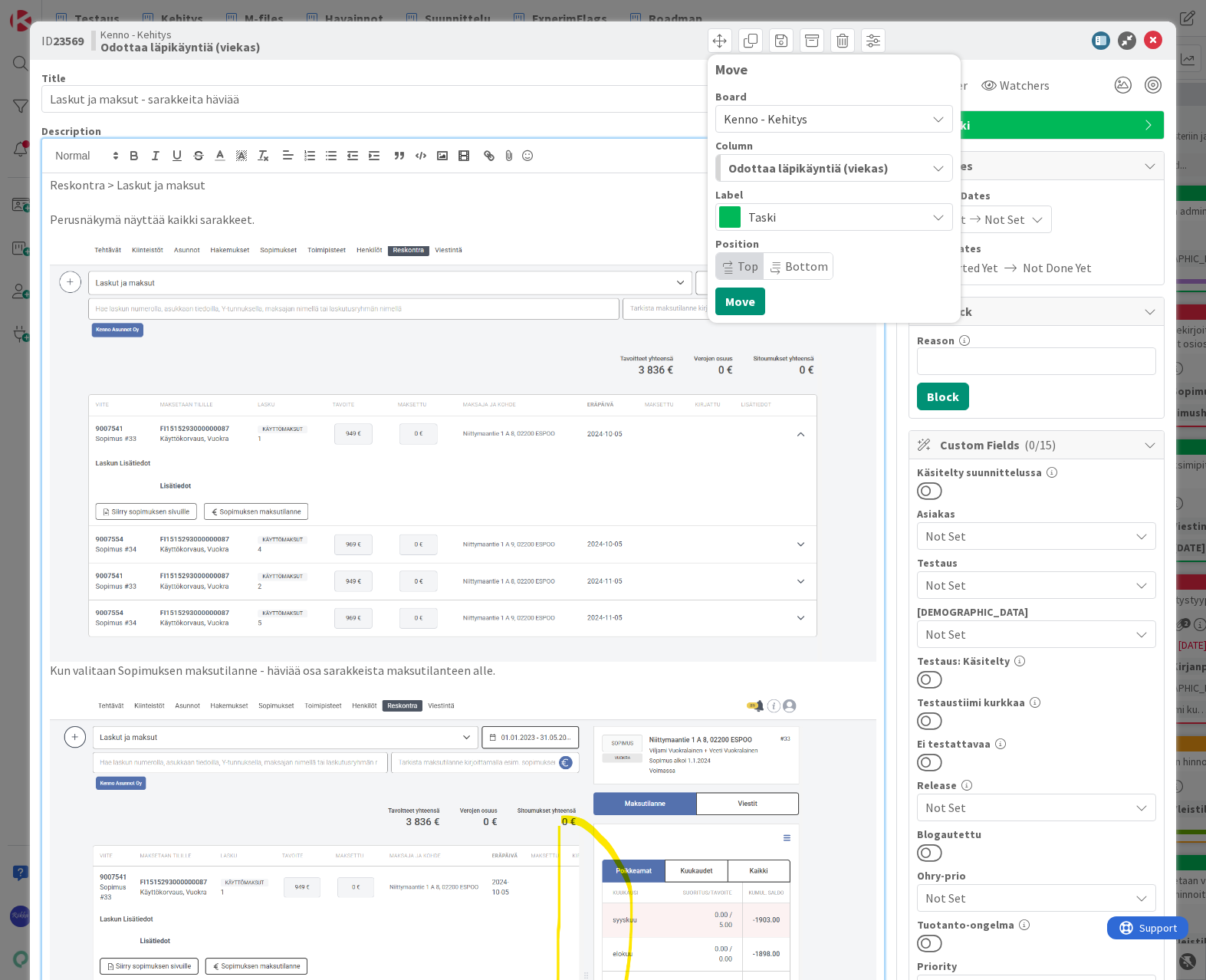
click at [913, 113] on div "Kenno - Kehitys" at bounding box center [834, 119] width 238 height 28
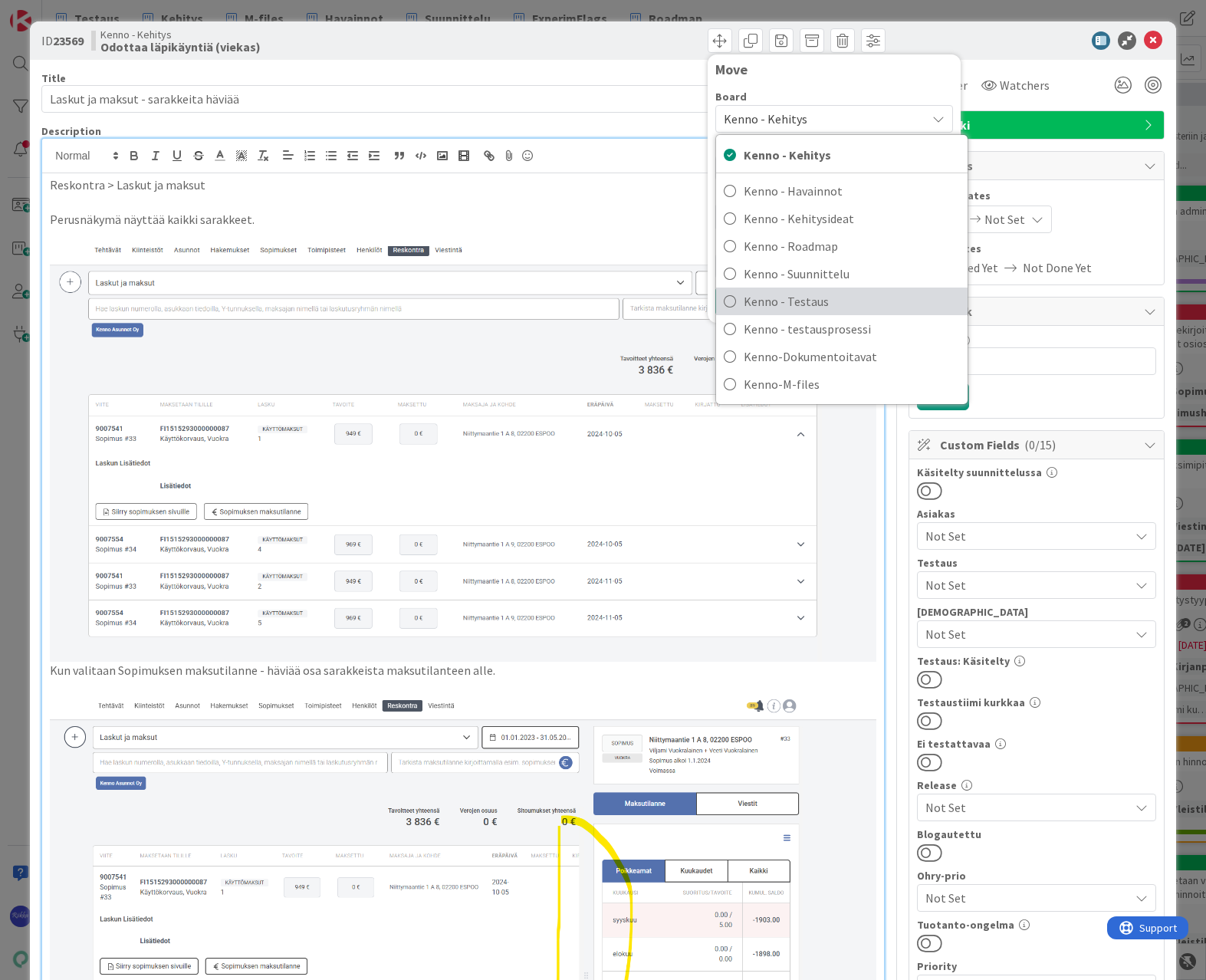
click at [840, 297] on span "Kenno - Testaus" at bounding box center [852, 301] width 217 height 23
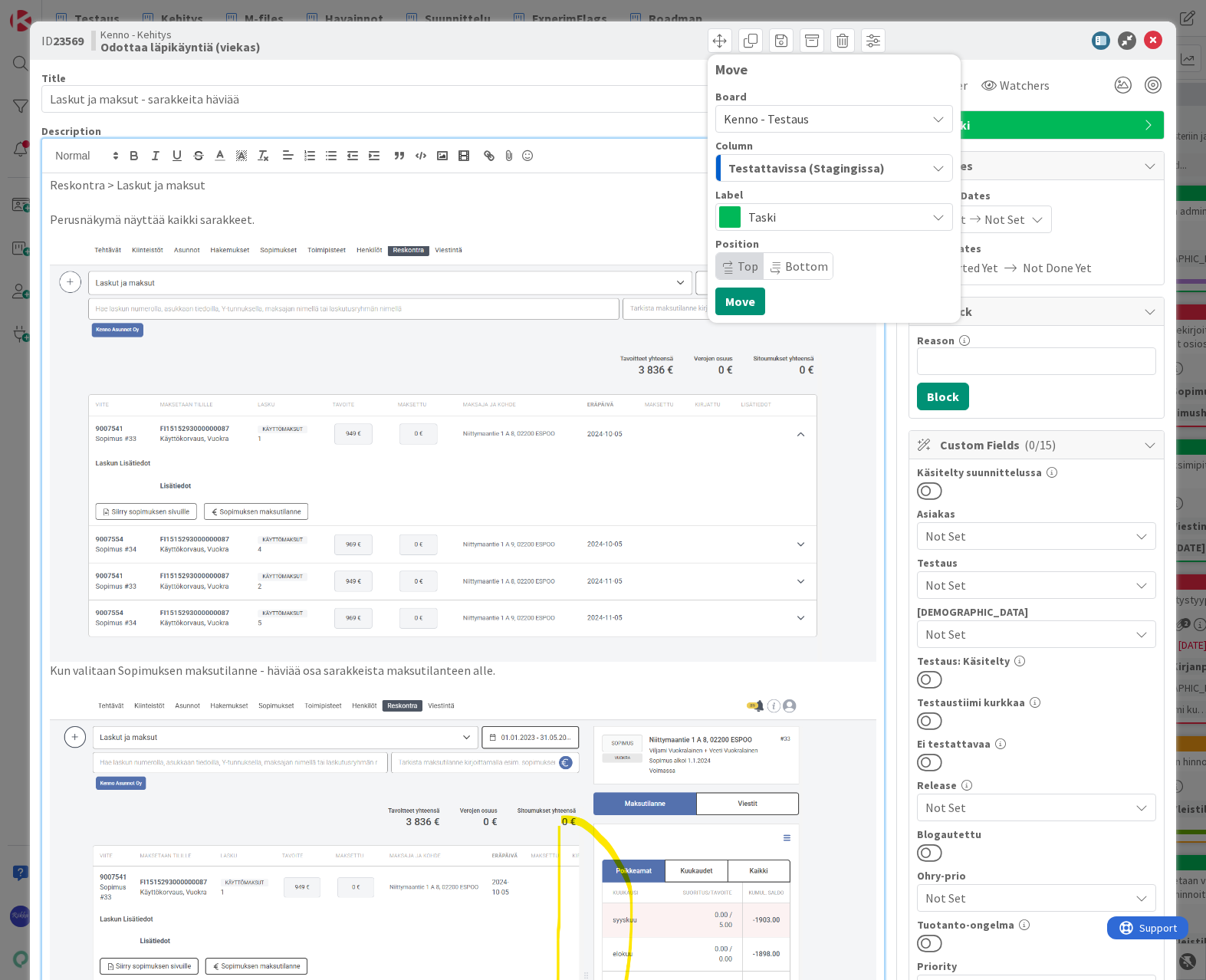
click at [832, 167] on span "Testattavissa (Stagingissa)" at bounding box center [806, 168] width 156 height 20
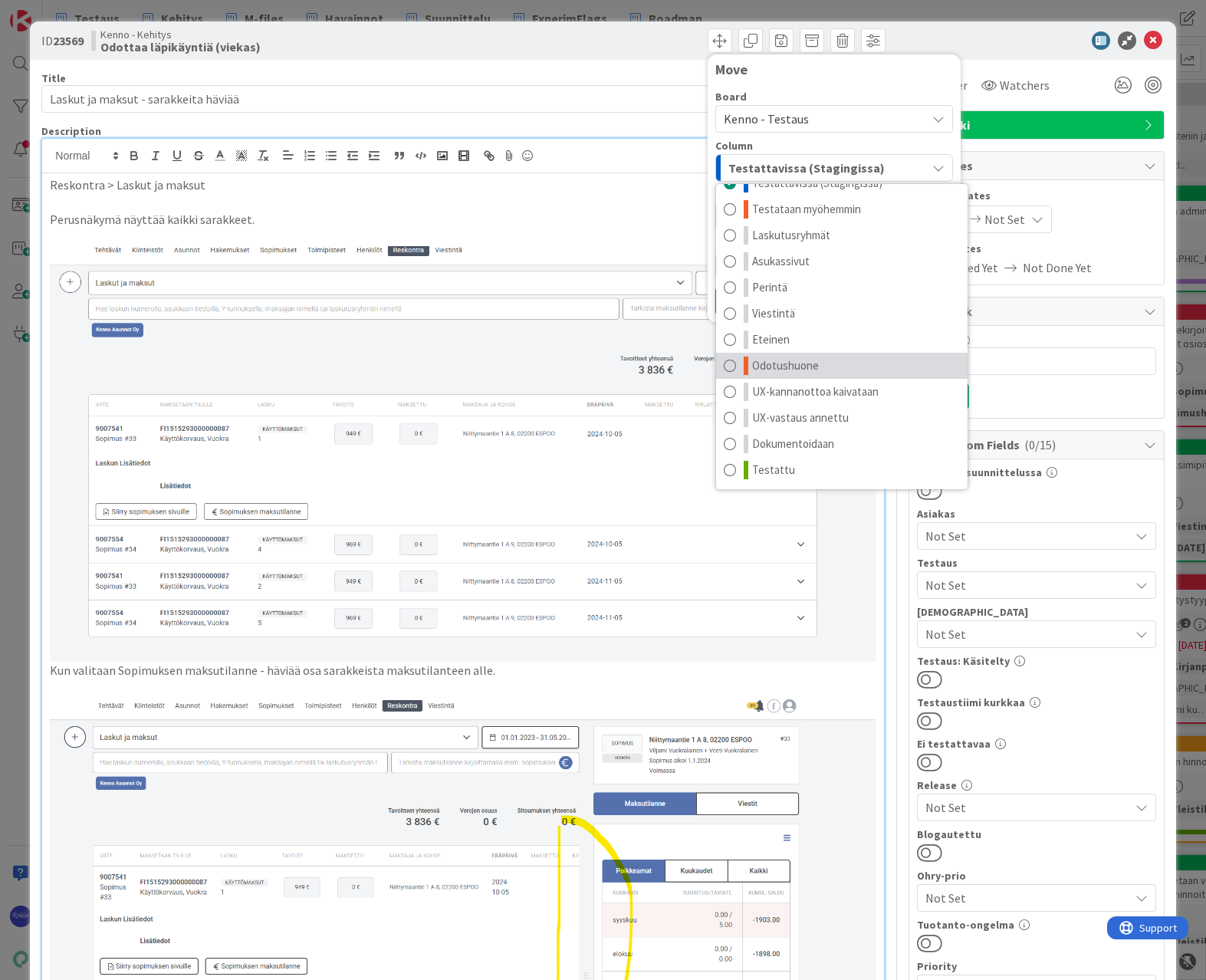
click at [795, 354] on link "Odotushuone" at bounding box center [842, 365] width 251 height 26
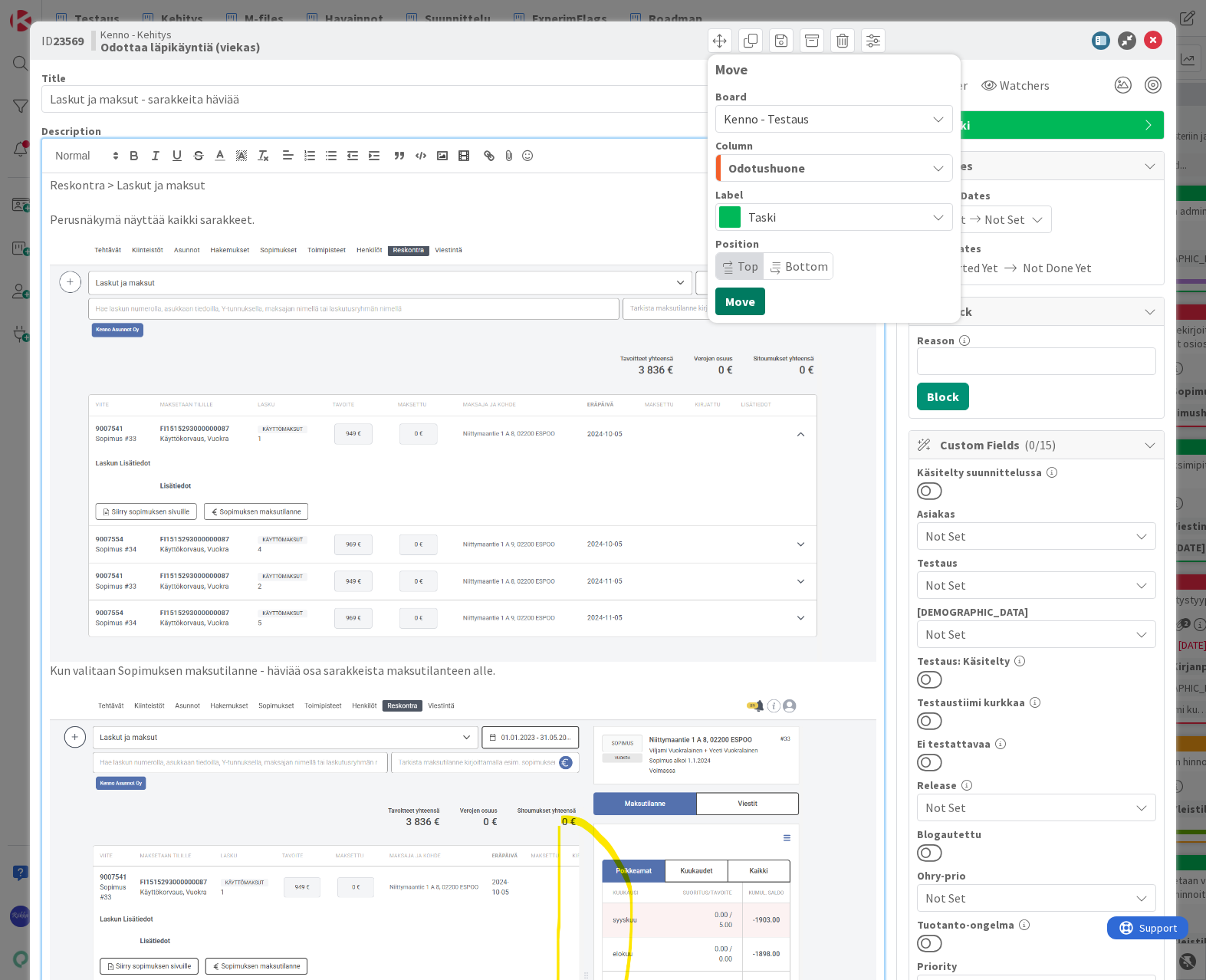
click at [727, 303] on button "Move" at bounding box center [740, 301] width 50 height 28
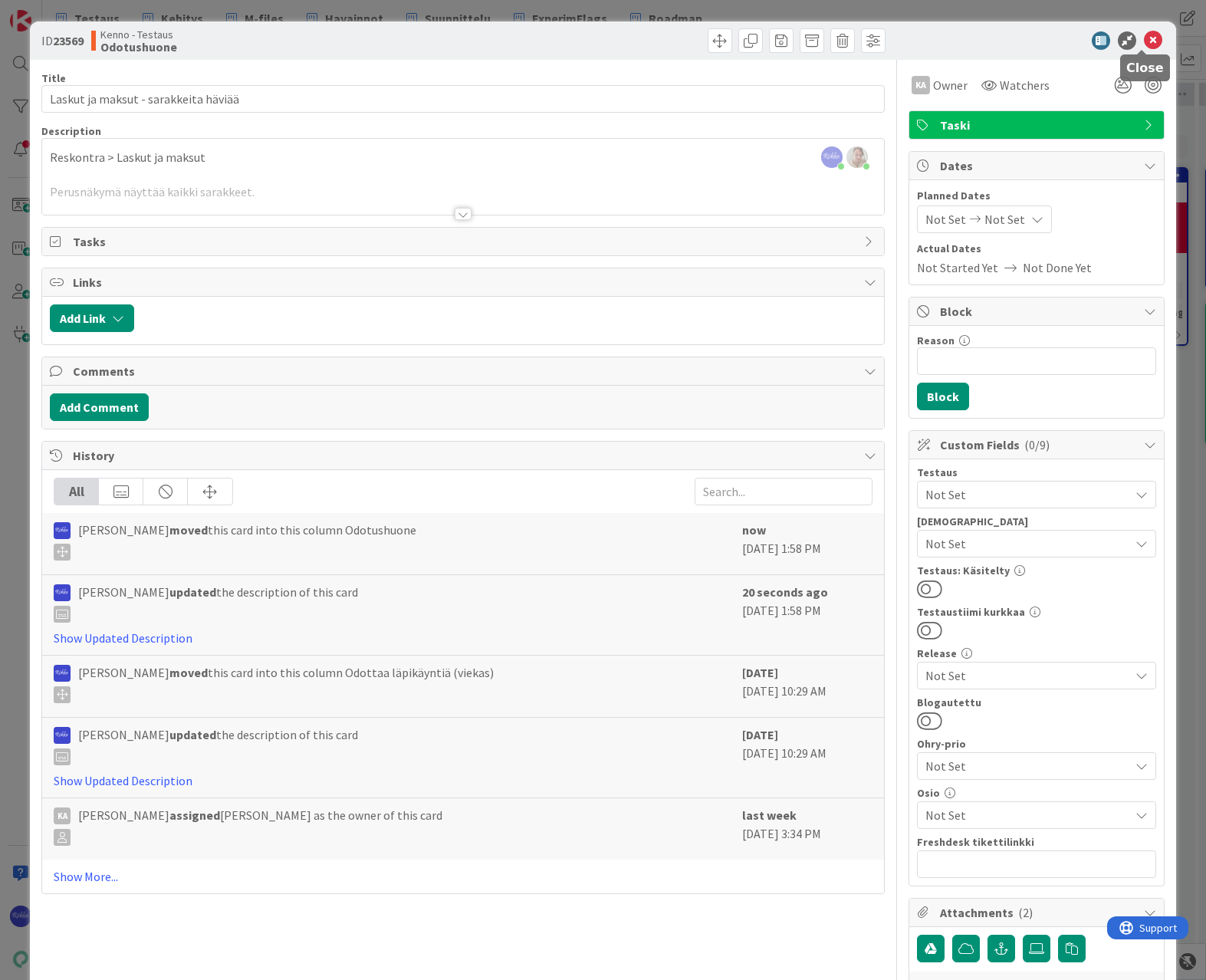
click at [1144, 37] on icon at bounding box center [1152, 40] width 18 height 18
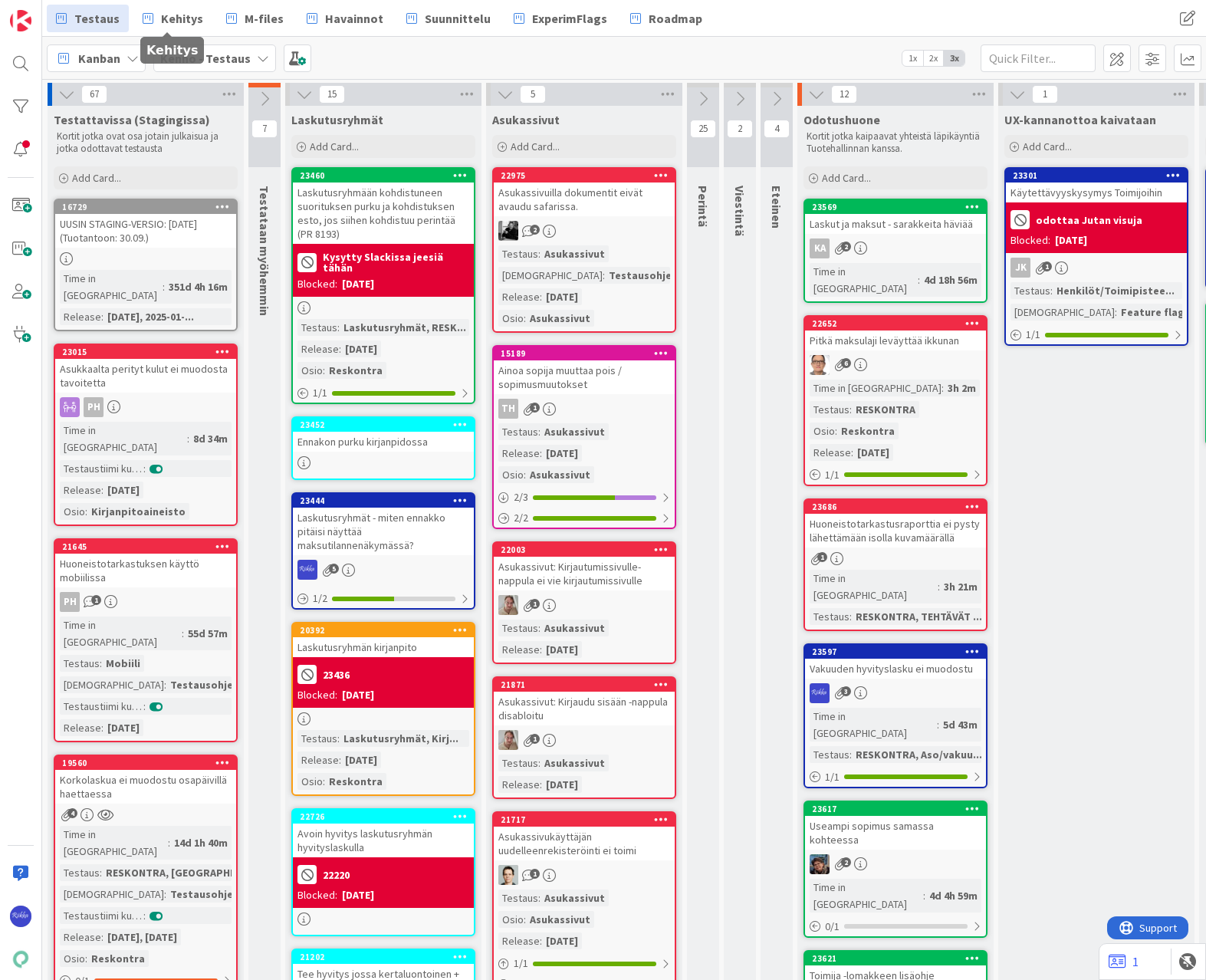
click at [152, 17] on link "Kehitys" at bounding box center [173, 18] width 79 height 28
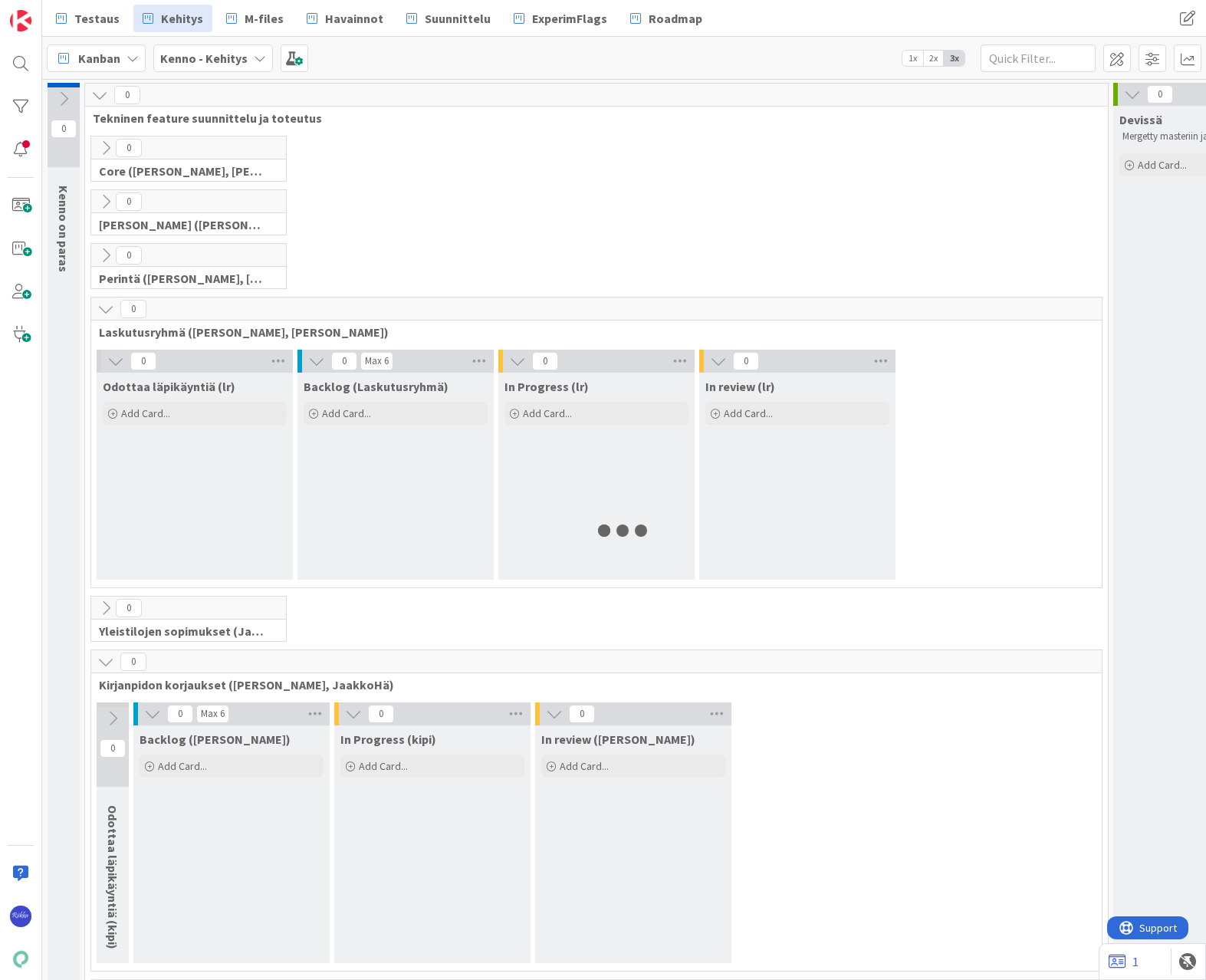
scroll to position [0, 201]
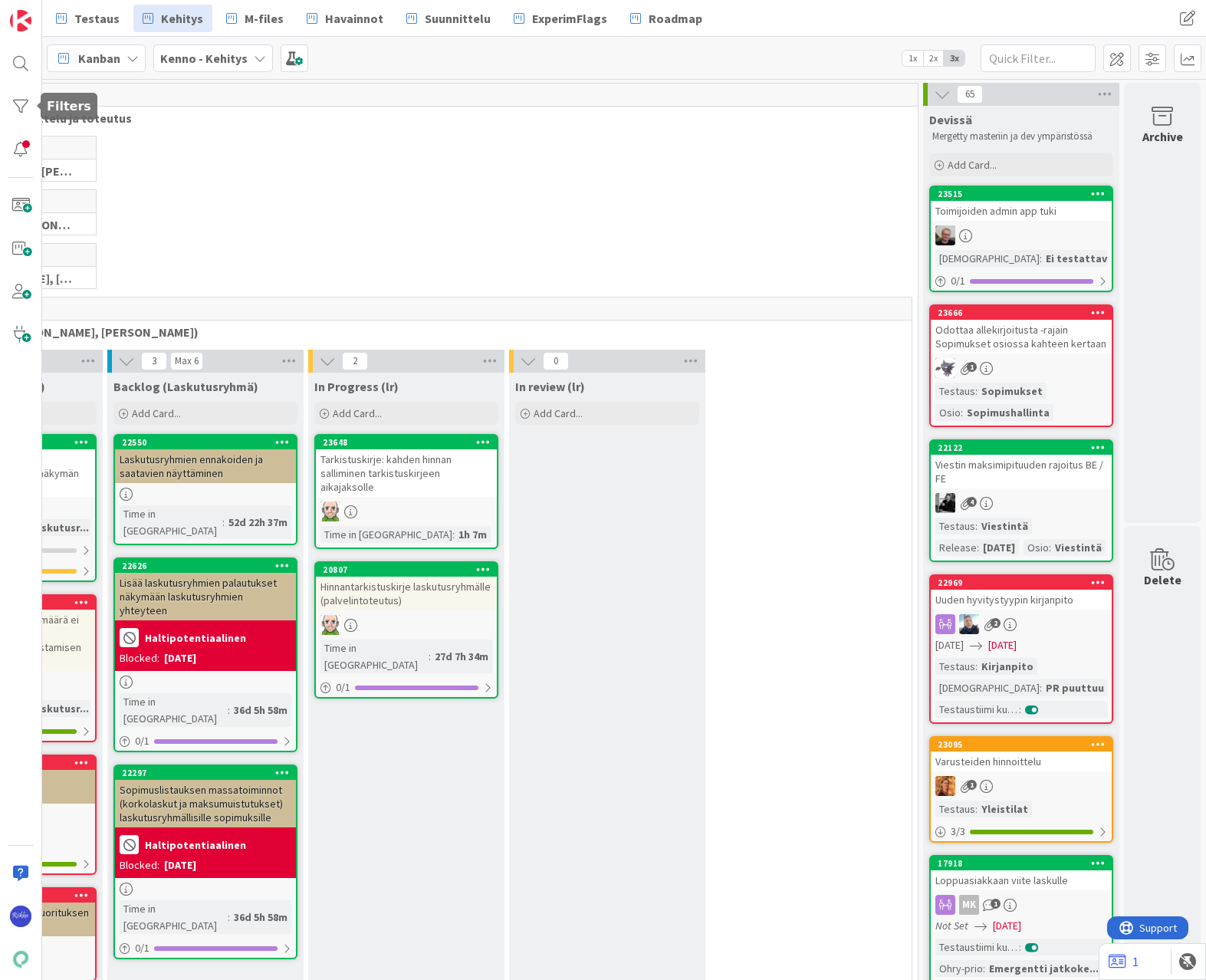
click at [23, 109] on div at bounding box center [21, 106] width 31 height 31
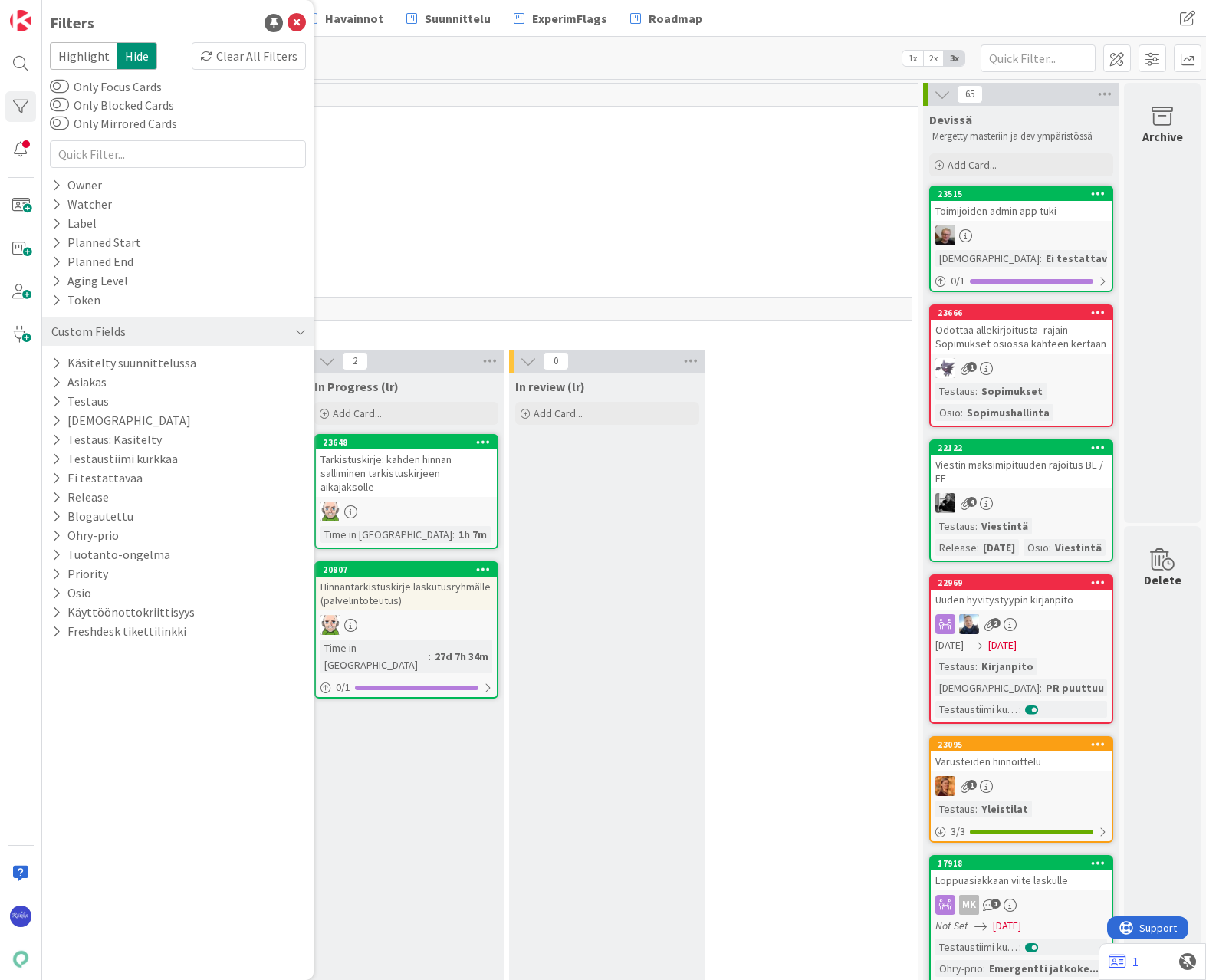
click at [54, 438] on icon at bounding box center [57, 440] width 10 height 13
click at [240, 464] on div "Off" at bounding box center [261, 462] width 82 height 17
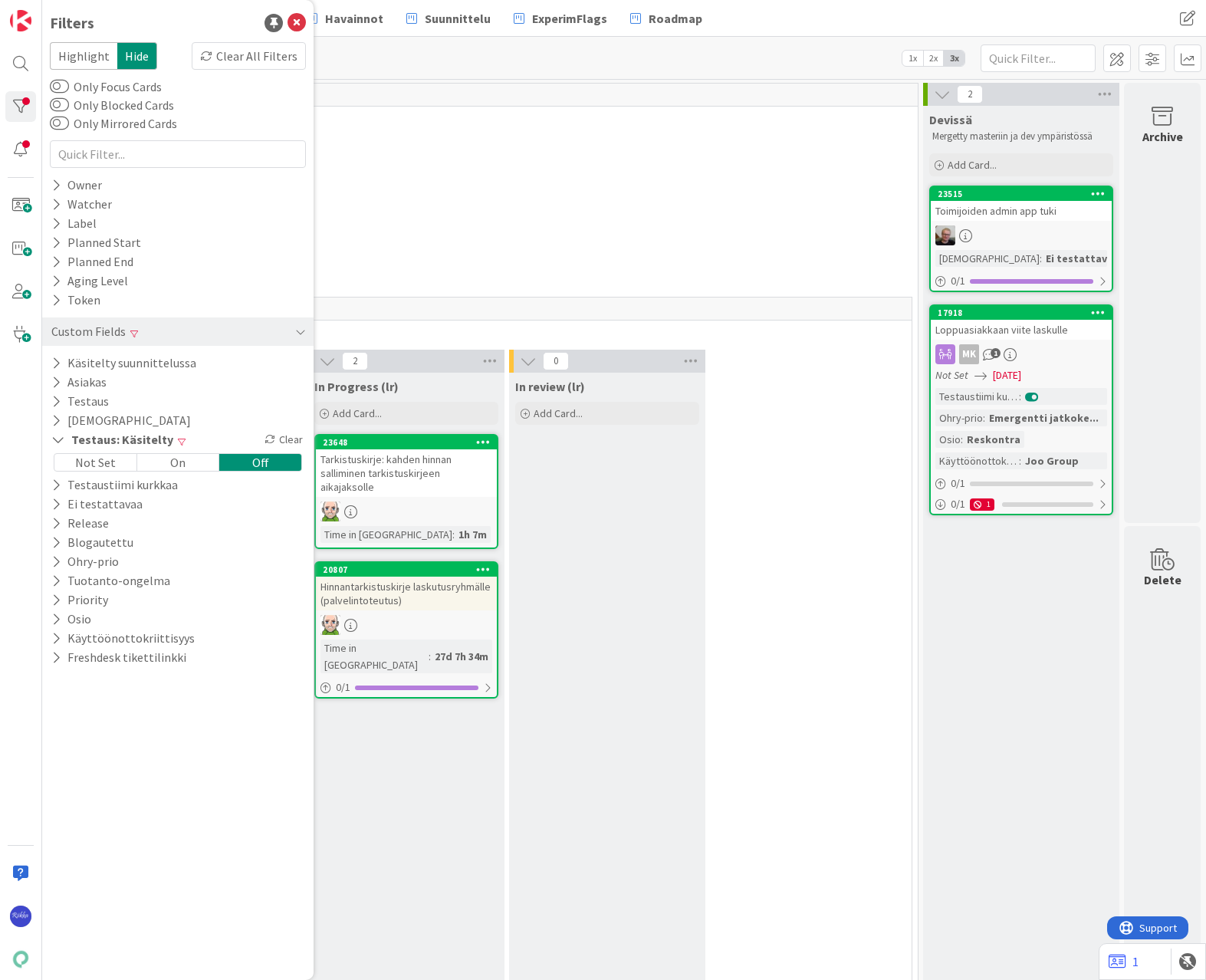
click at [1051, 365] on div "17918 Loppuasiakkaan viite laskulle MK 1 Not Set [DATE] Testaustiimi kurkkaa : …" at bounding box center [1021, 409] width 184 height 211
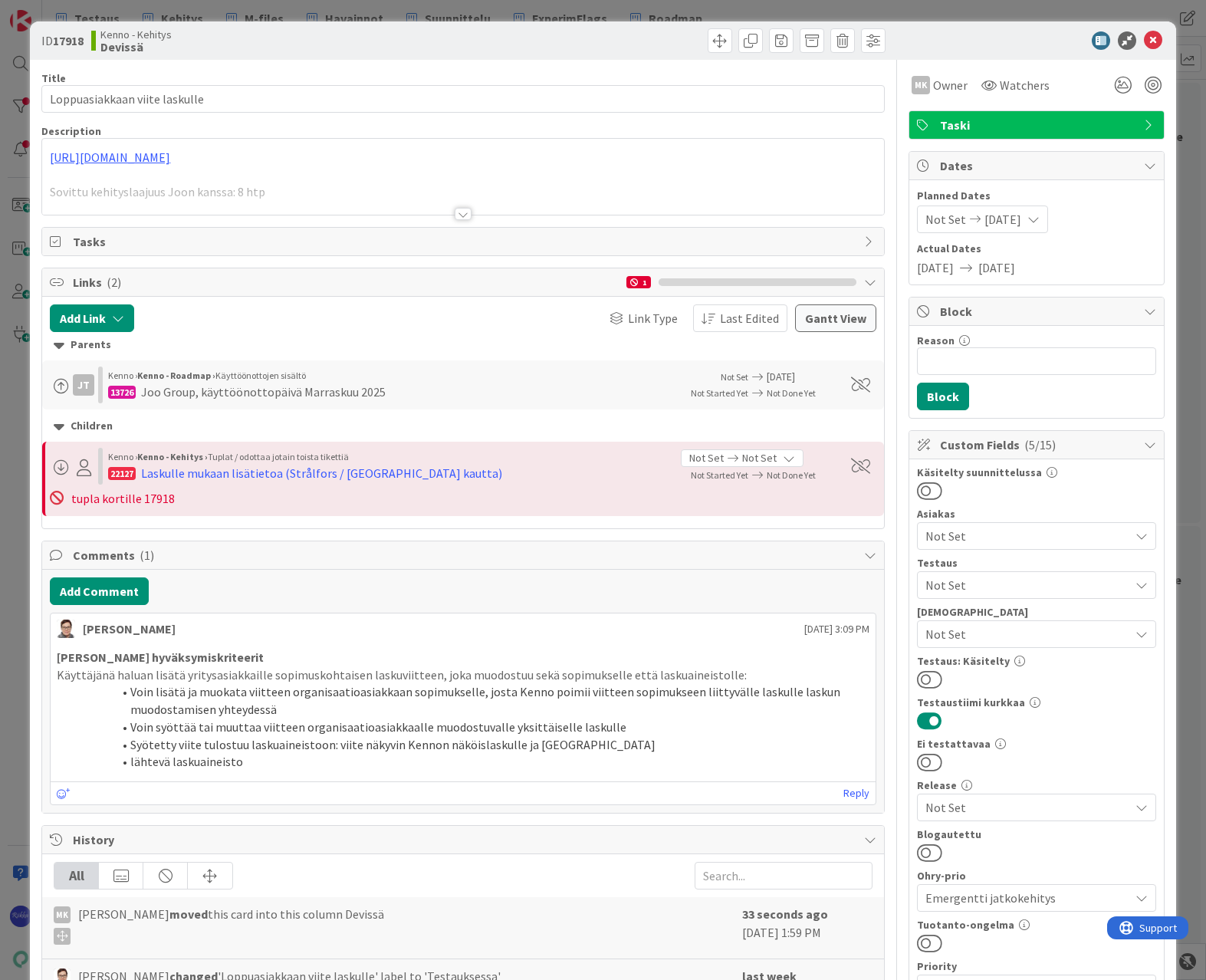
click at [942, 80] on span "Owner" at bounding box center [950, 84] width 35 height 18
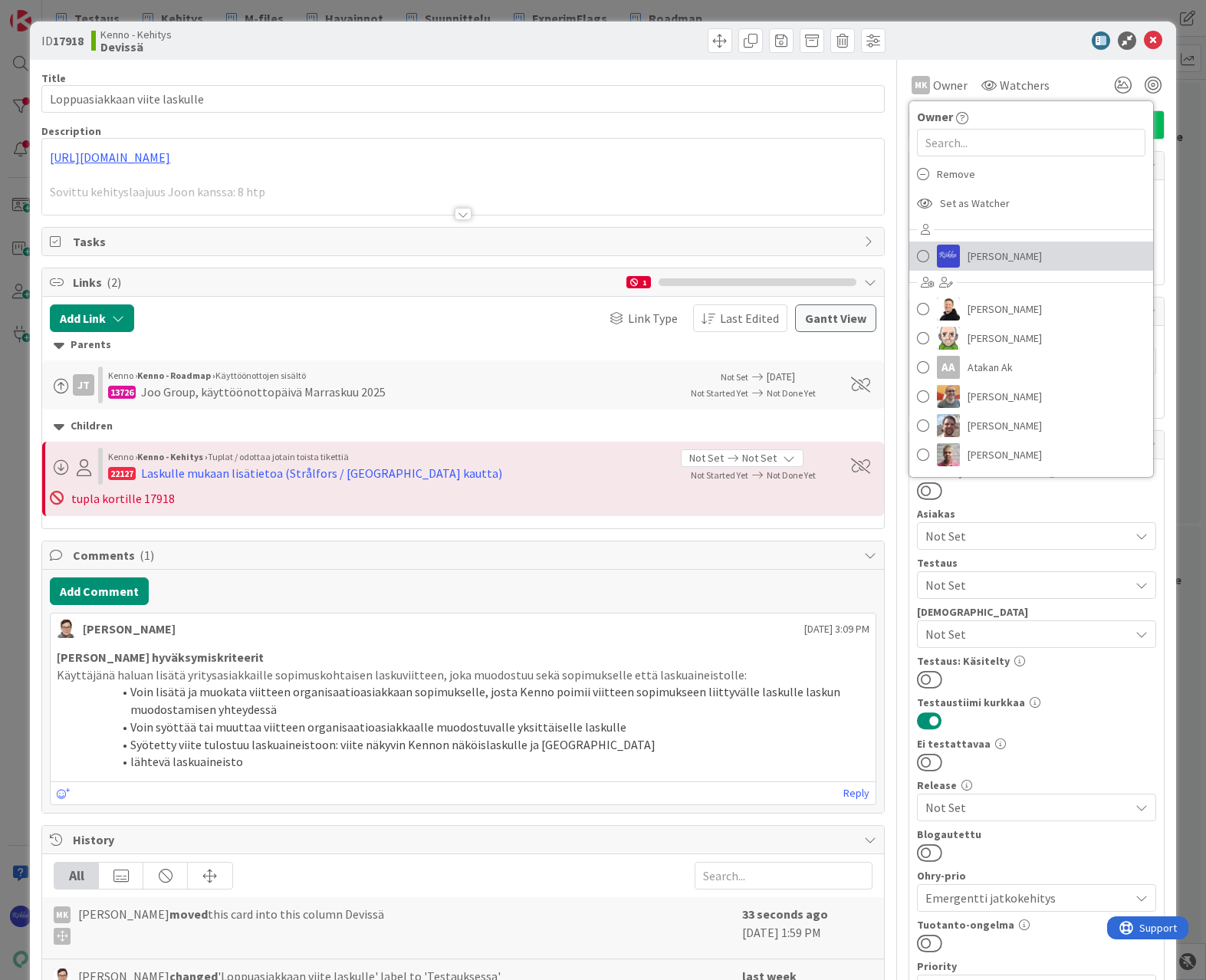
click at [1011, 258] on link "[PERSON_NAME]" at bounding box center [1031, 256] width 244 height 29
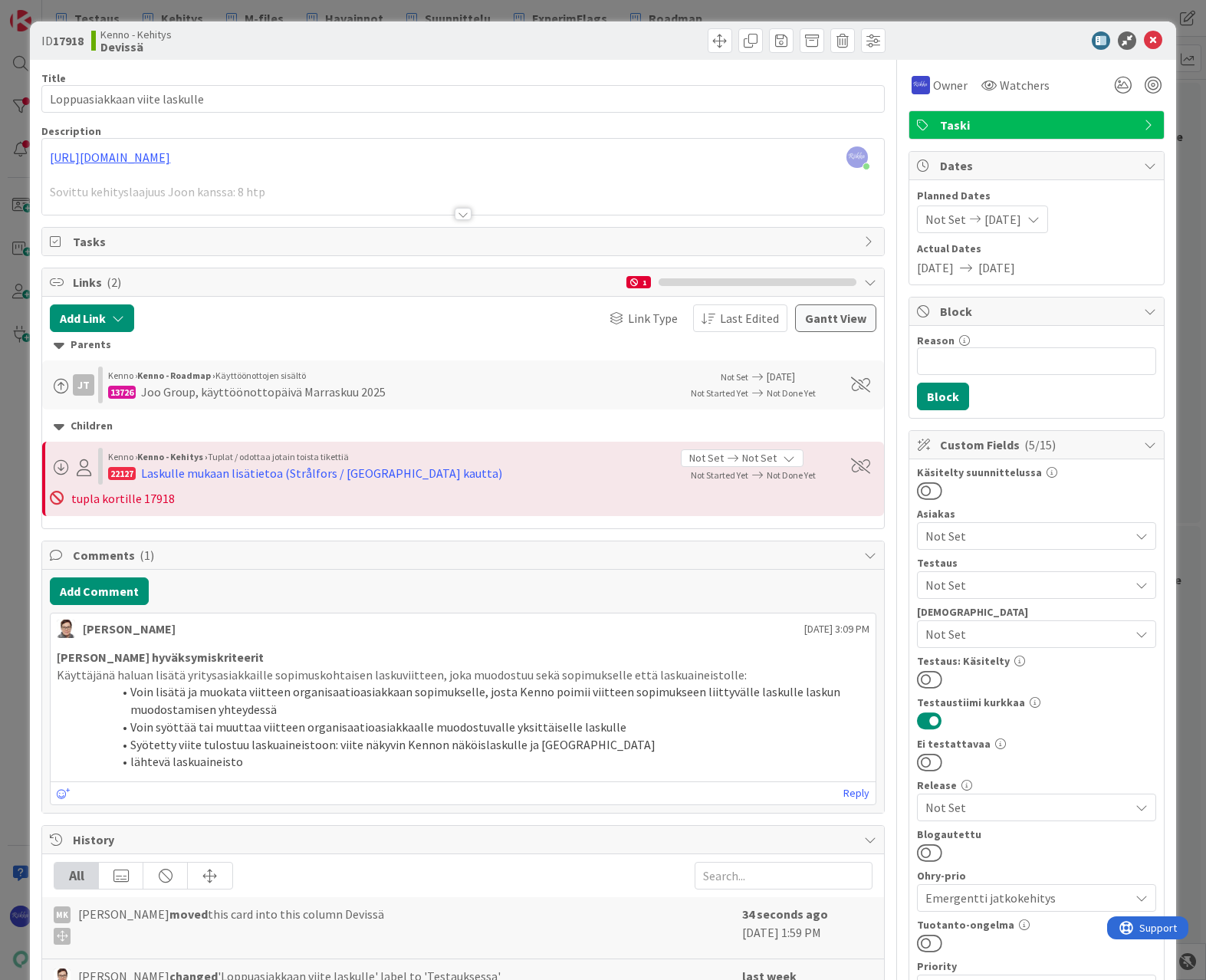
click at [454, 212] on div at bounding box center [463, 214] width 17 height 12
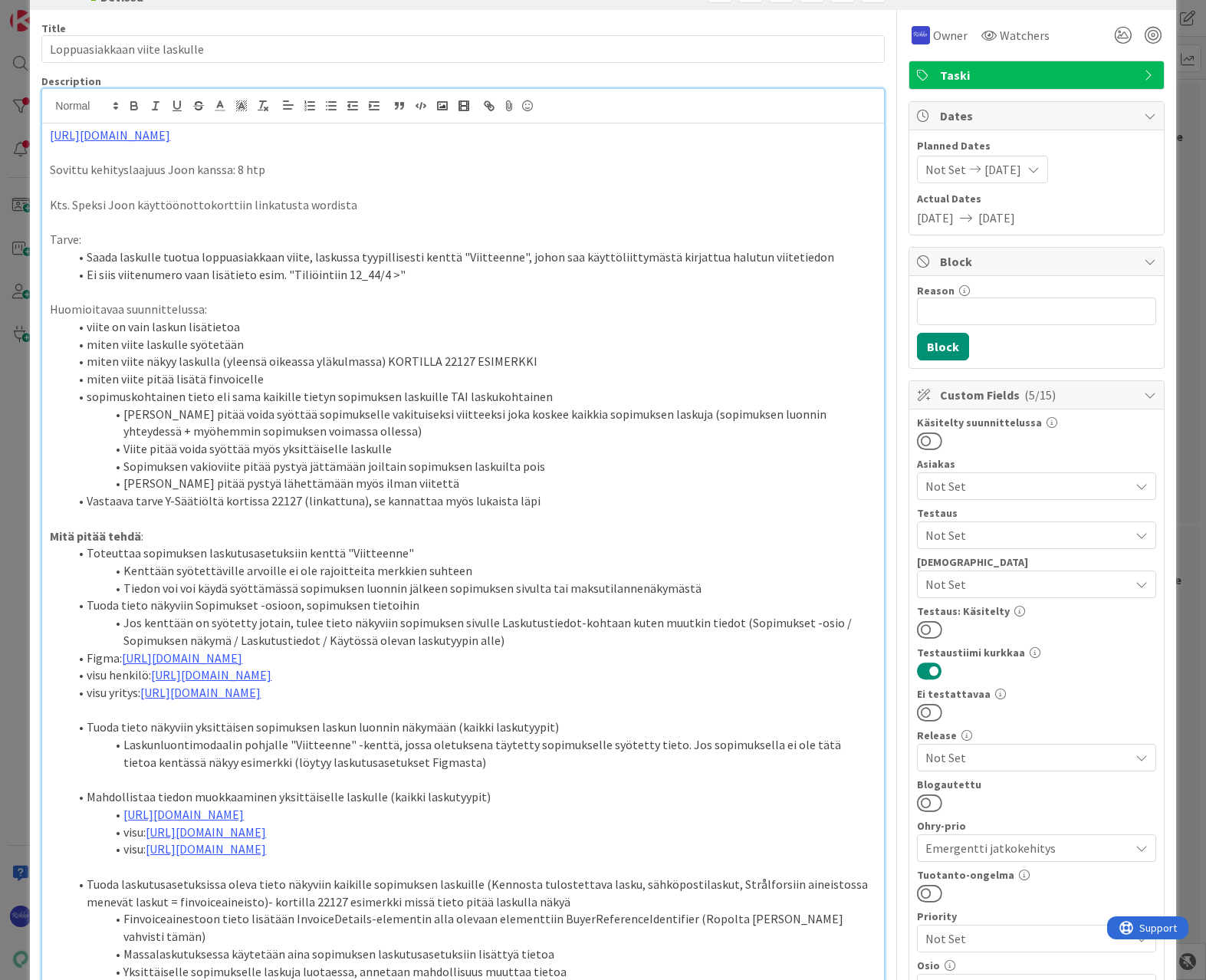
scroll to position [77, 0]
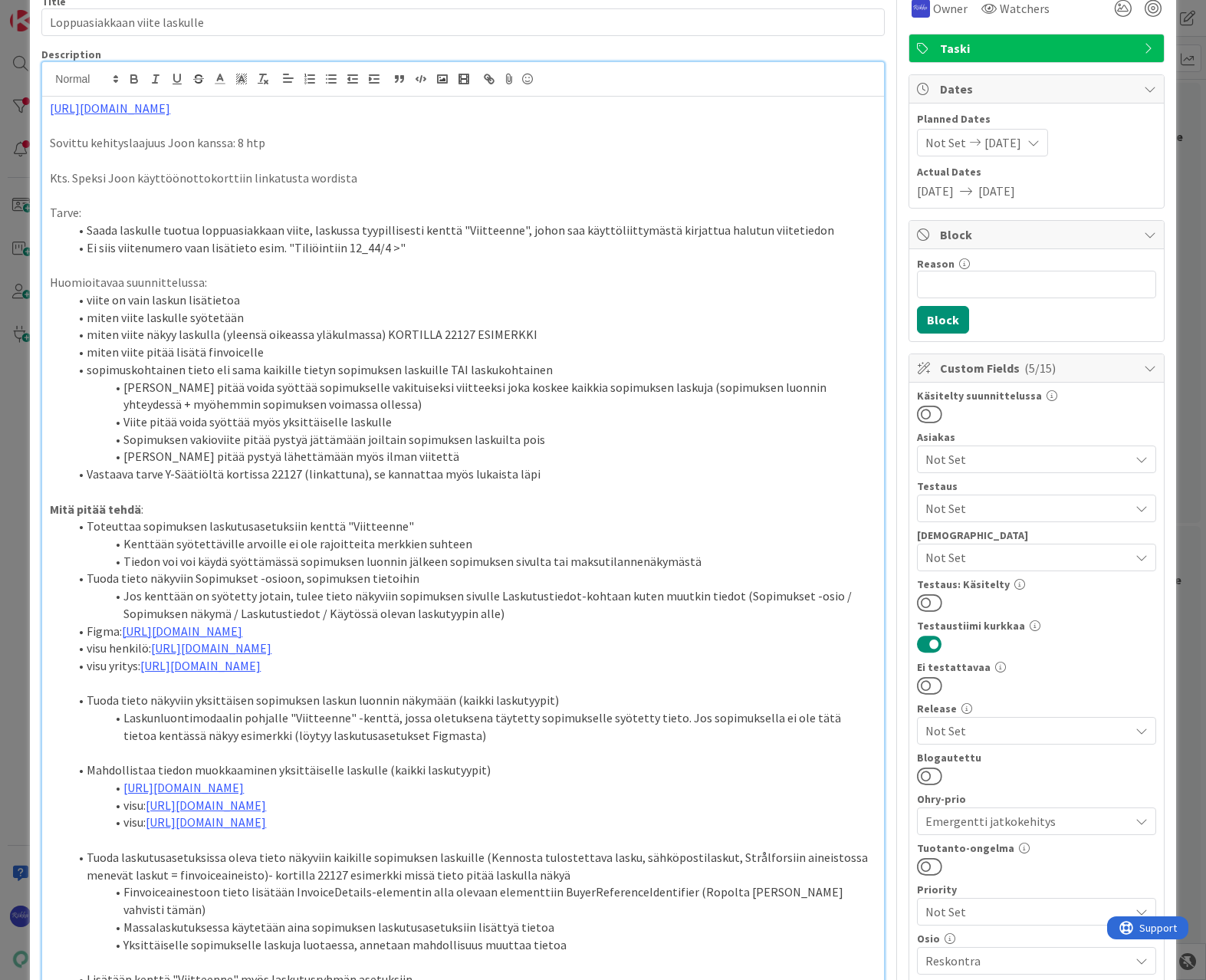
click at [1050, 511] on span "Not Set" at bounding box center [1027, 508] width 204 height 18
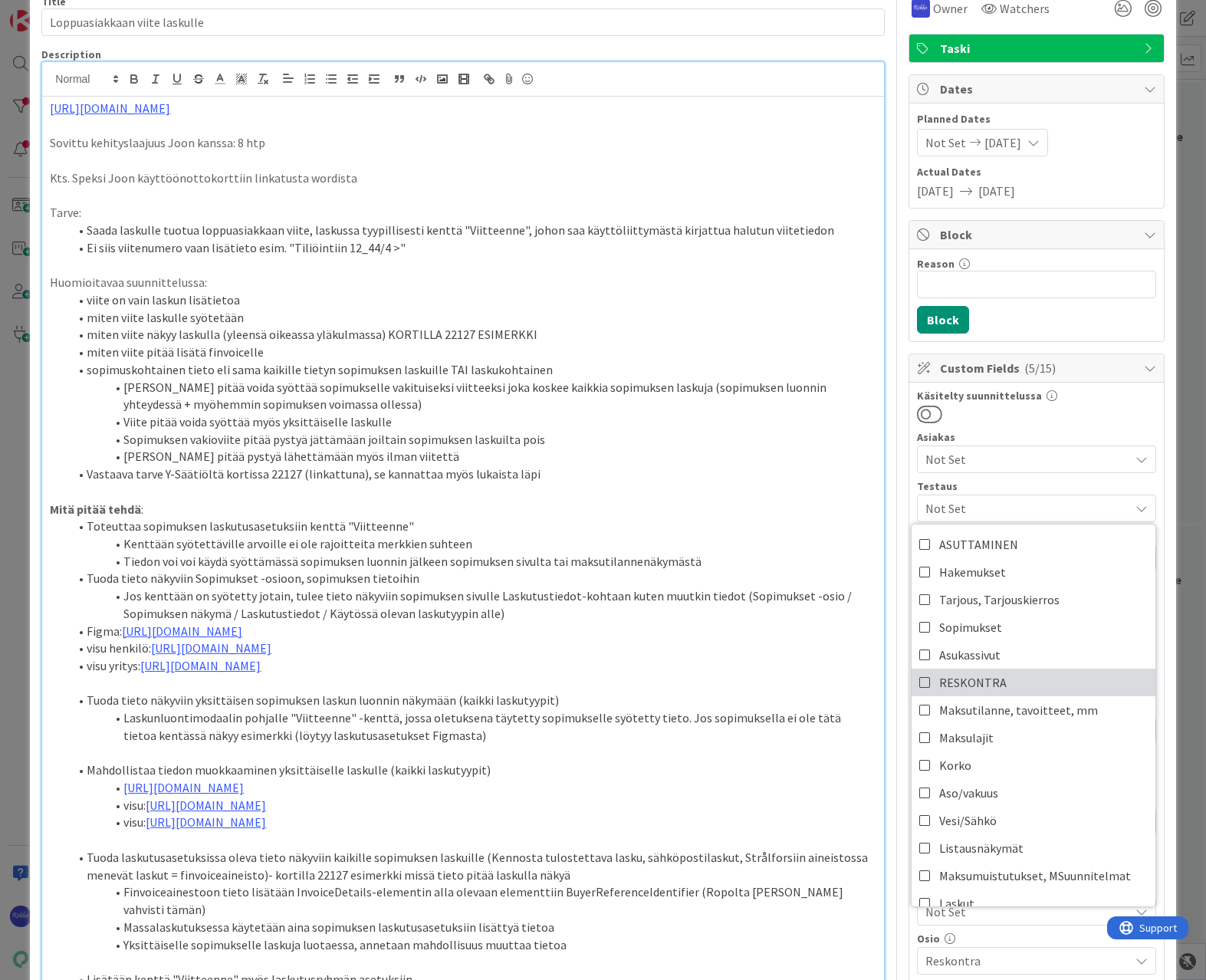
click at [1044, 677] on link "RESKONTRA" at bounding box center [1033, 682] width 244 height 28
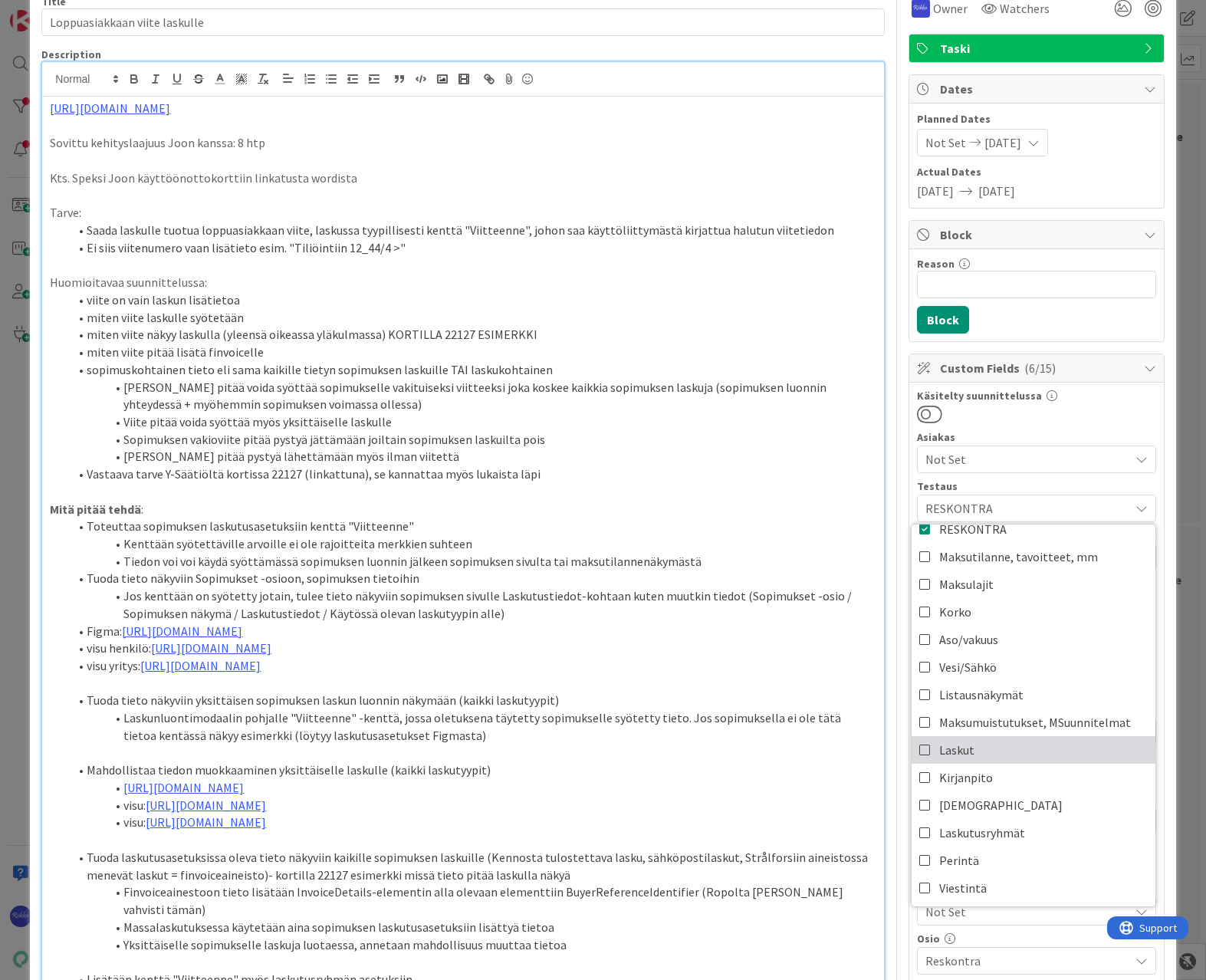
click at [991, 754] on link "Laskut" at bounding box center [1033, 750] width 244 height 28
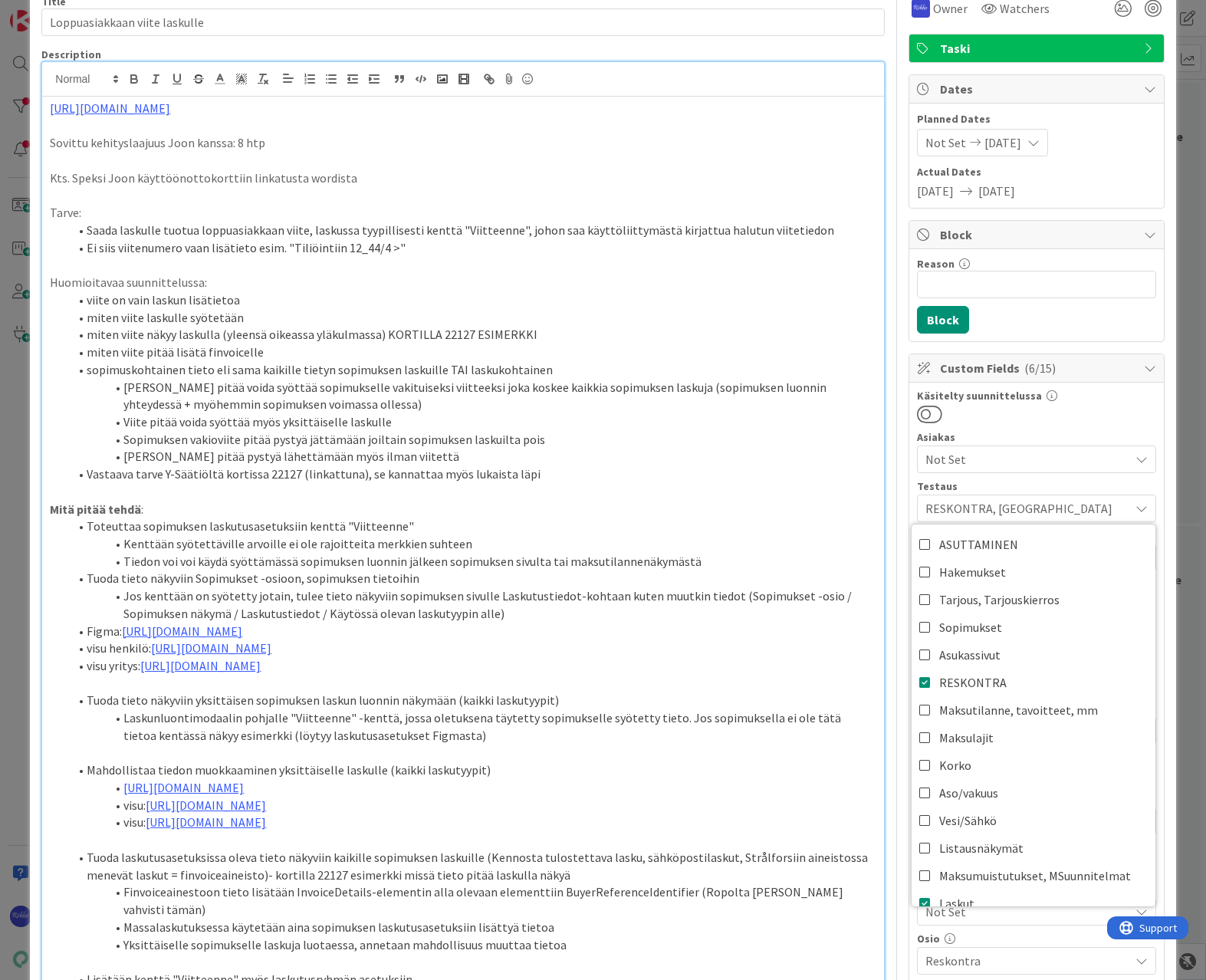
click at [1070, 423] on div at bounding box center [1036, 413] width 240 height 20
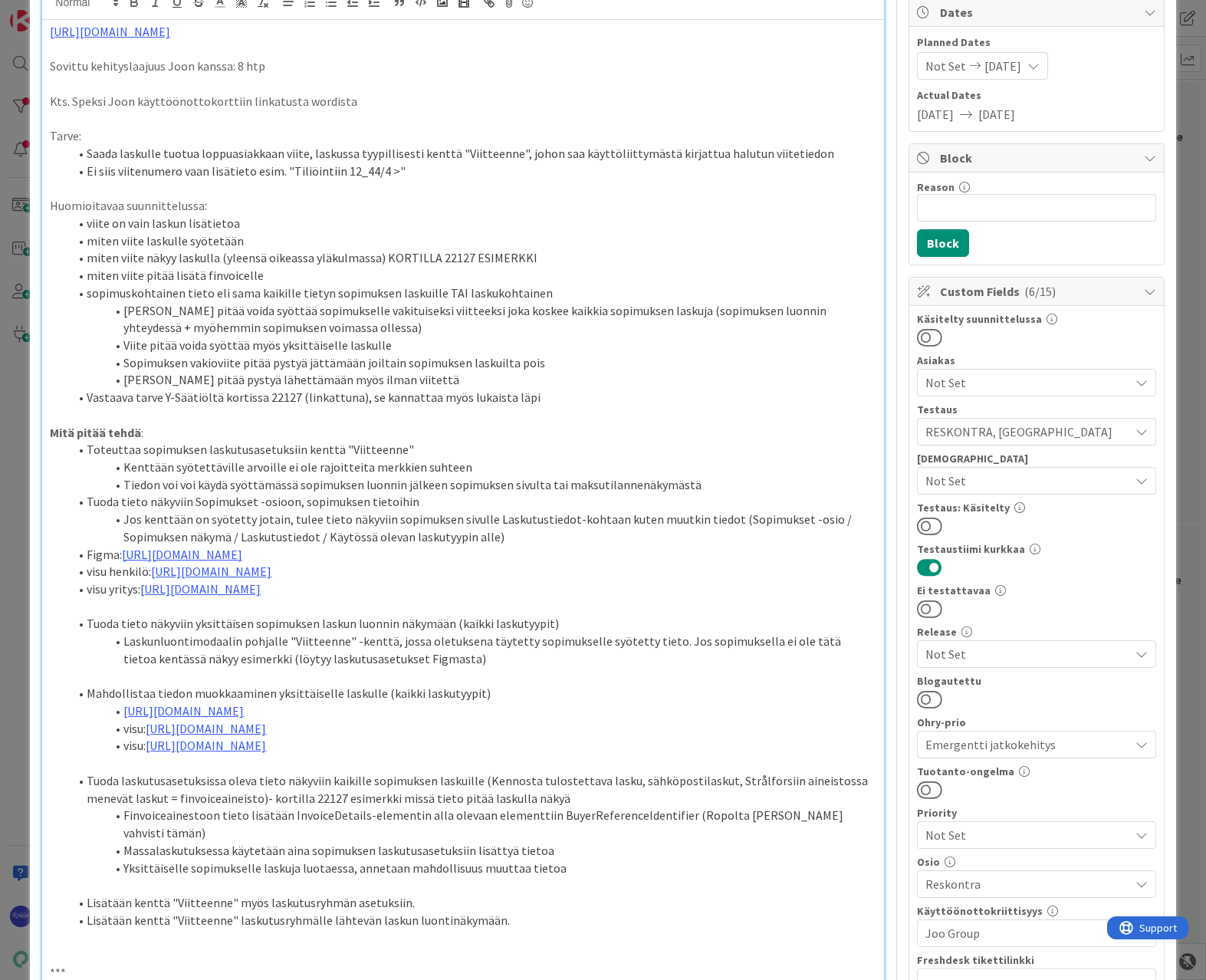
scroll to position [767, 0]
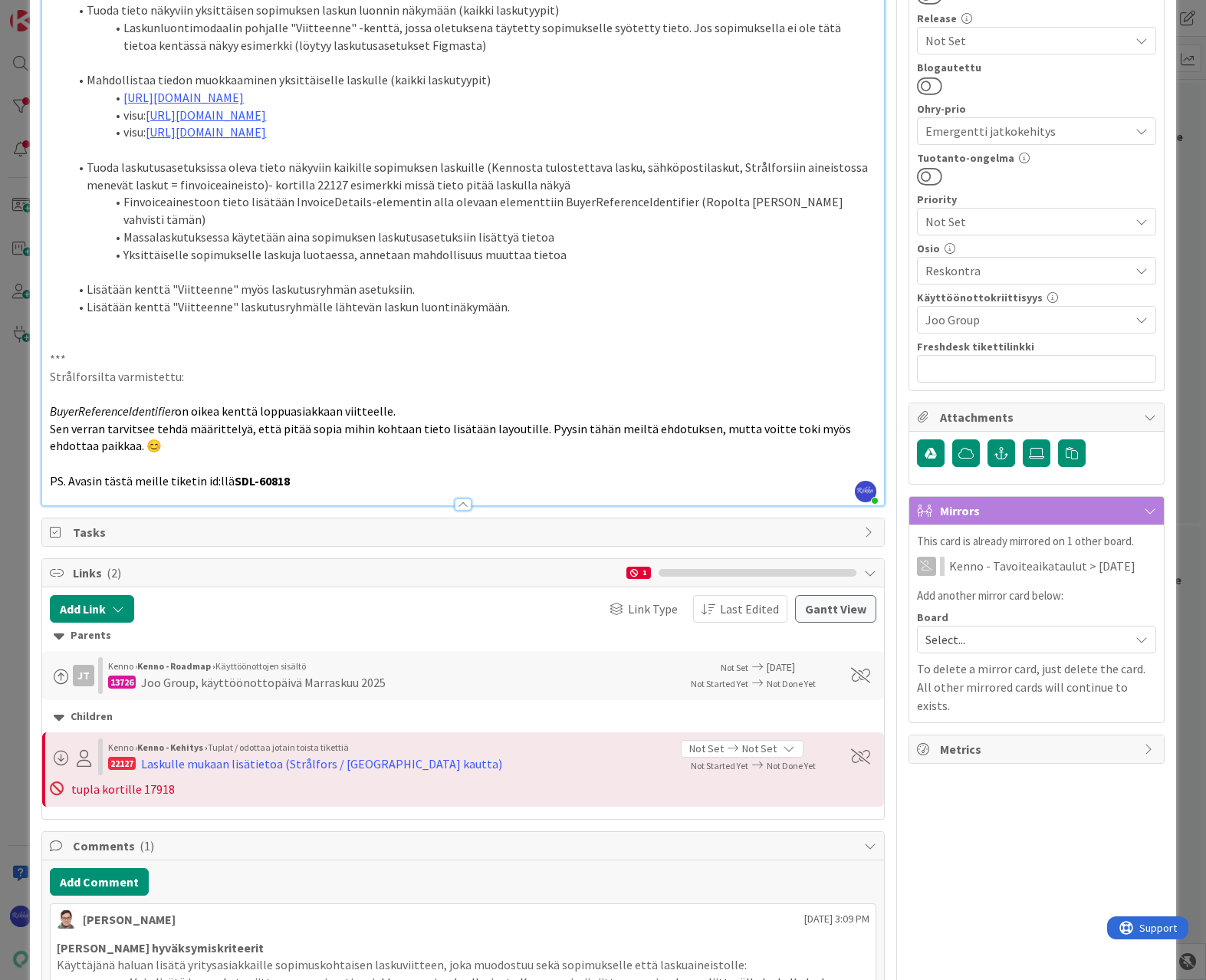
click at [655, 368] on p "***" at bounding box center [462, 359] width 825 height 17
click at [753, 246] on li "Massalaskutuksessa käytetään aina sopimuksen laskutusasetuksiin lisättyä tietoa" at bounding box center [472, 237] width 807 height 17
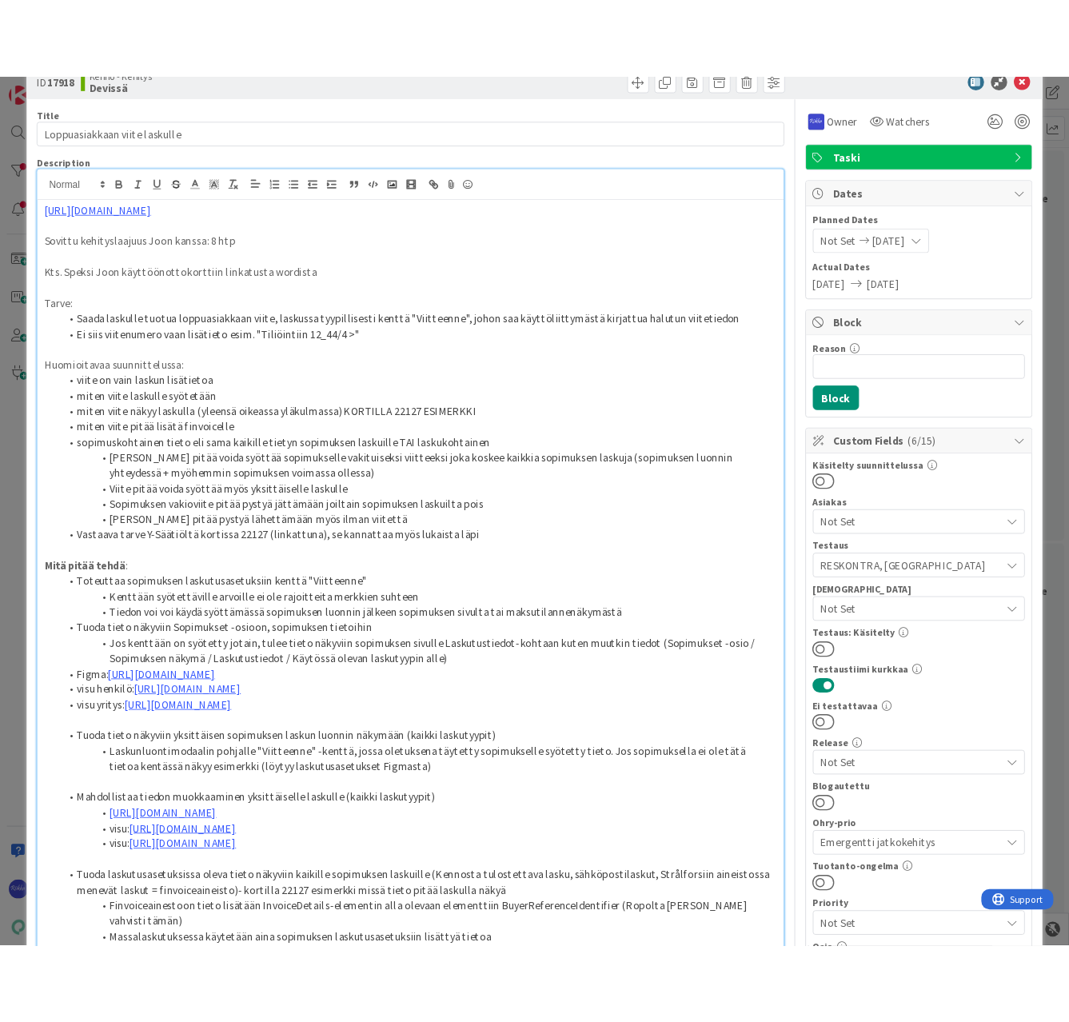
scroll to position [0, 0]
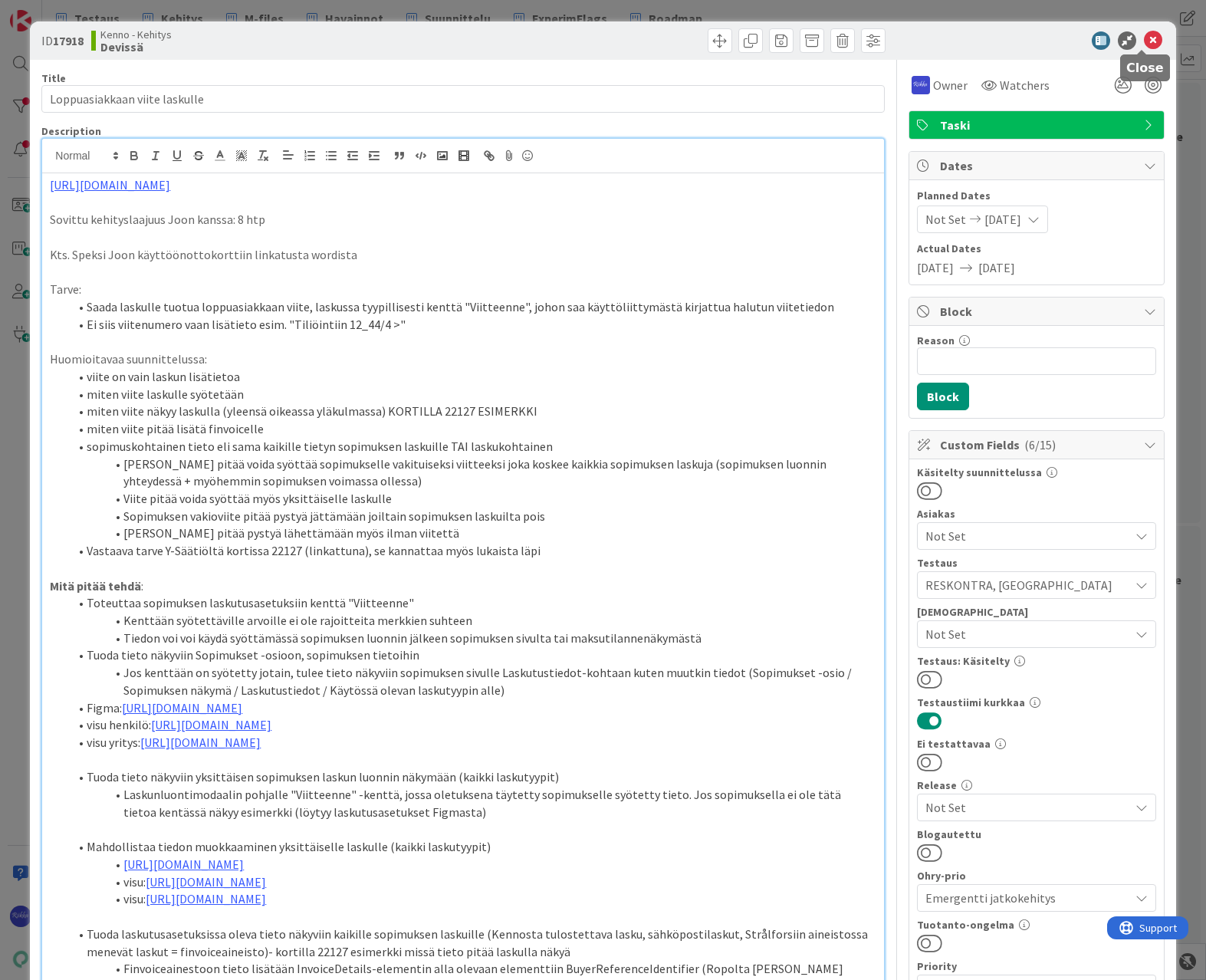
click at [1146, 40] on icon at bounding box center [1152, 40] width 18 height 18
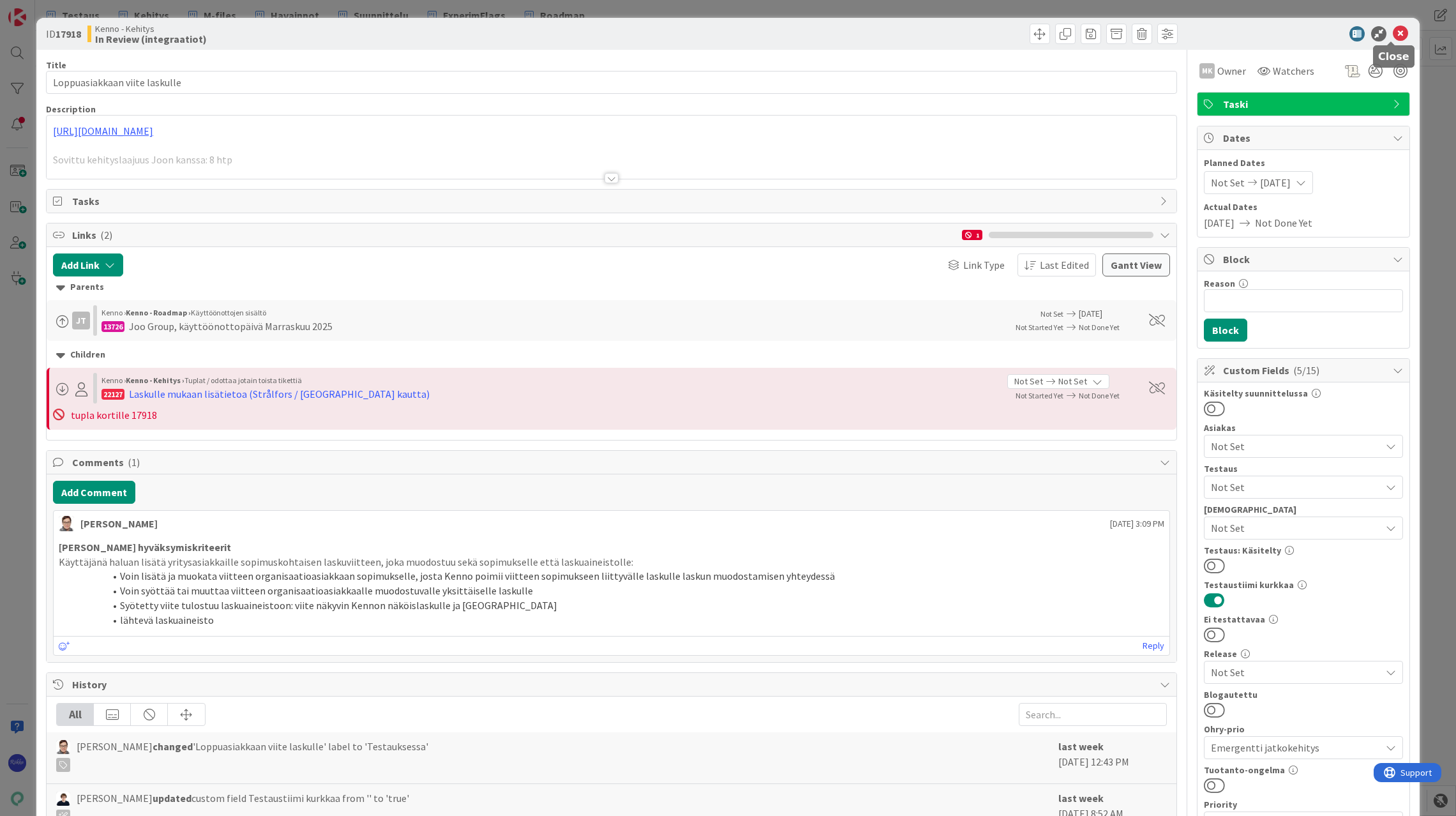
click at [1393, 37] on icon at bounding box center [1400, 34] width 15 height 15
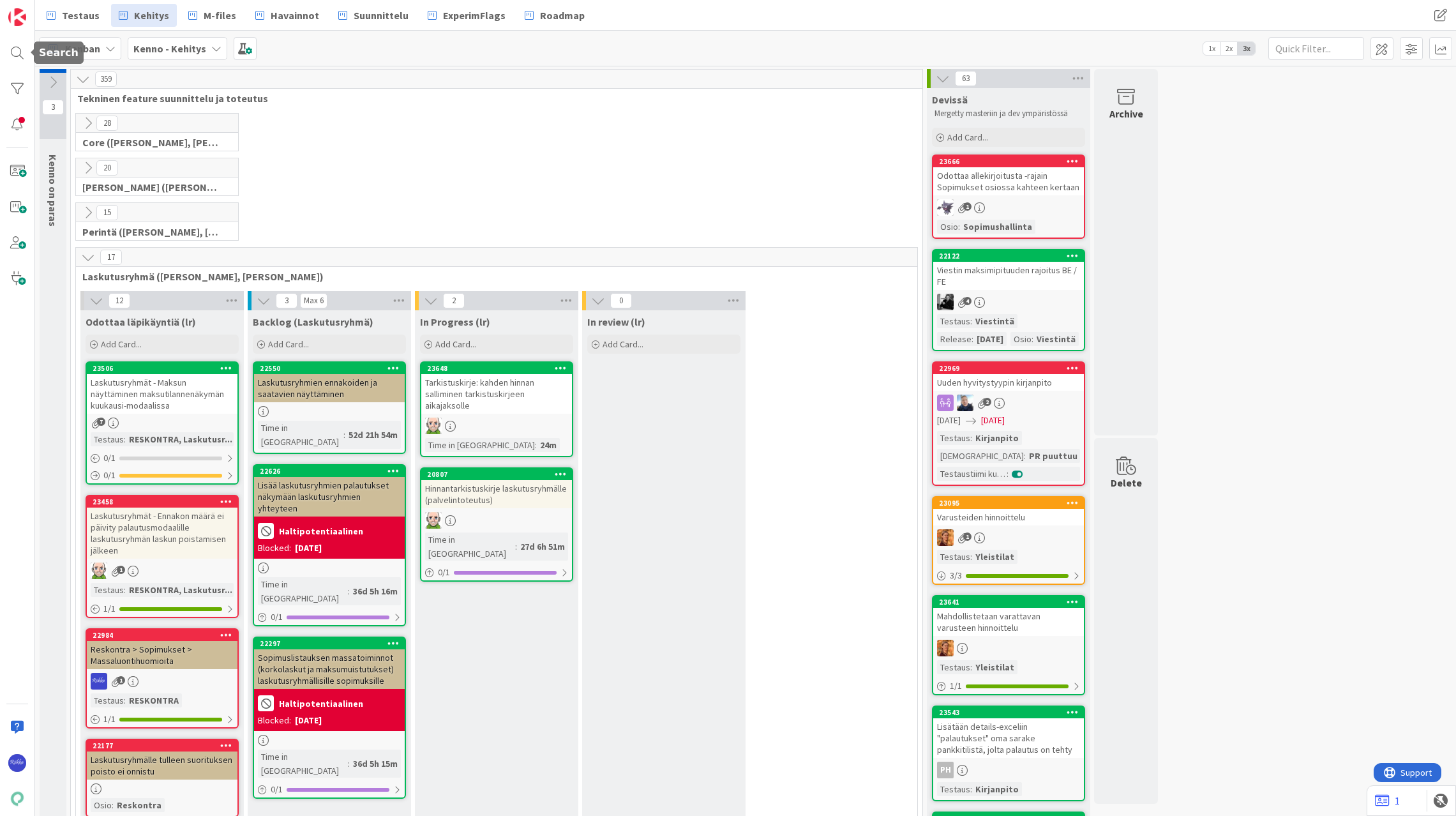
click at [19, 50] on div at bounding box center [18, 53] width 26 height 26
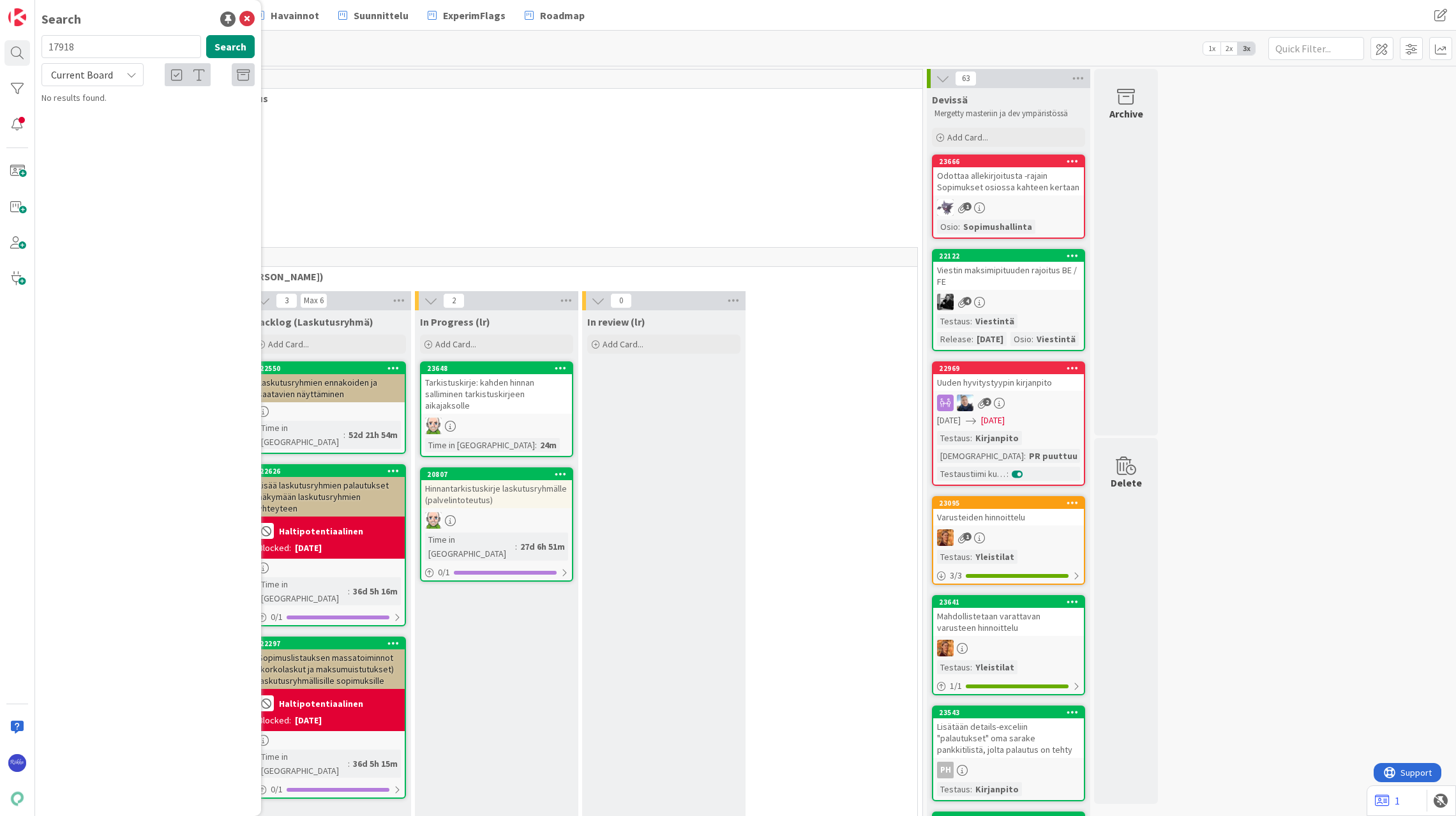
type input "17918"
click at [180, 109] on span "Loppuasiakkaan viite laskulle" at bounding box center [145, 113] width 110 height 11
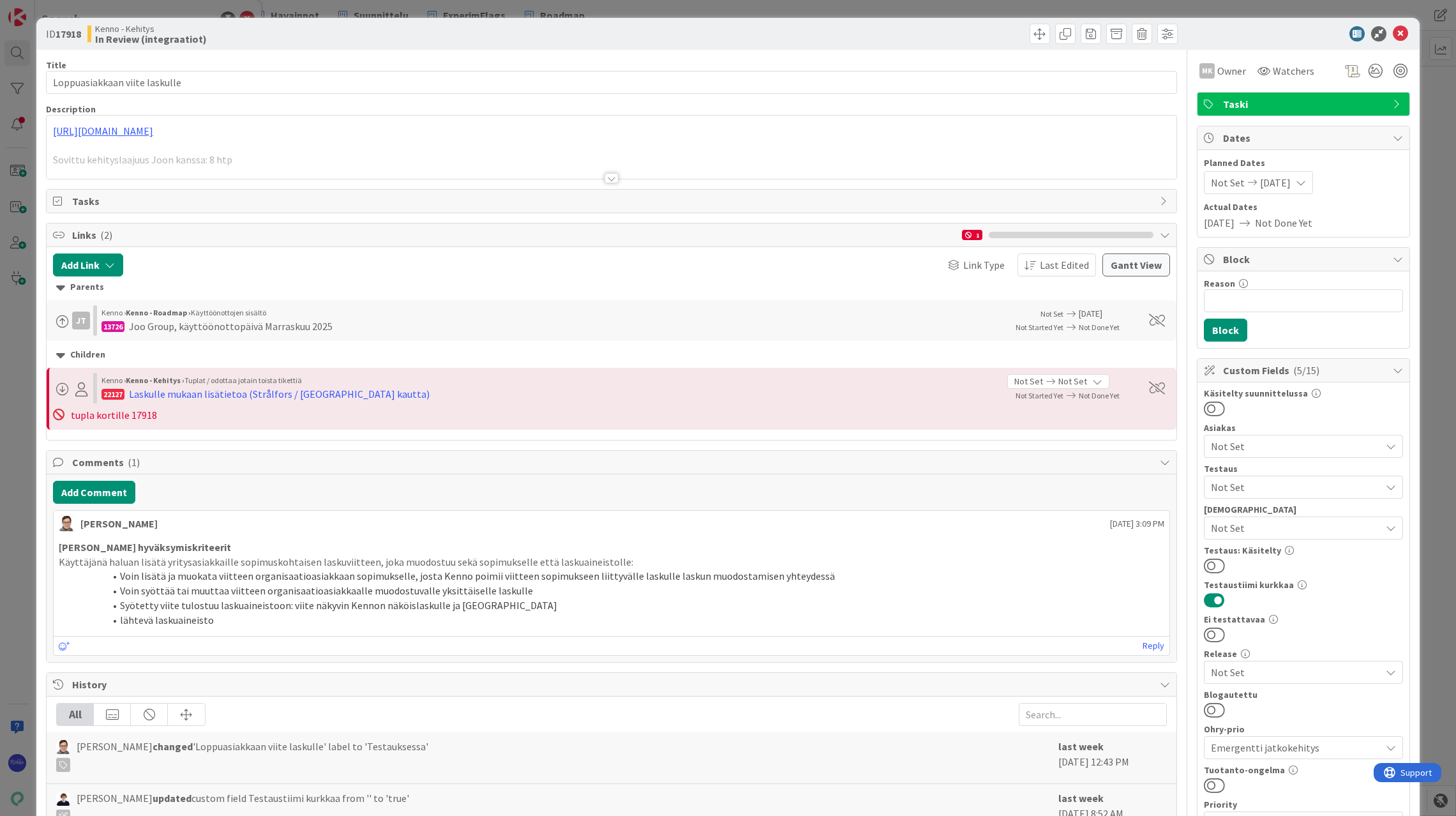
click at [607, 176] on div at bounding box center [611, 178] width 14 height 10
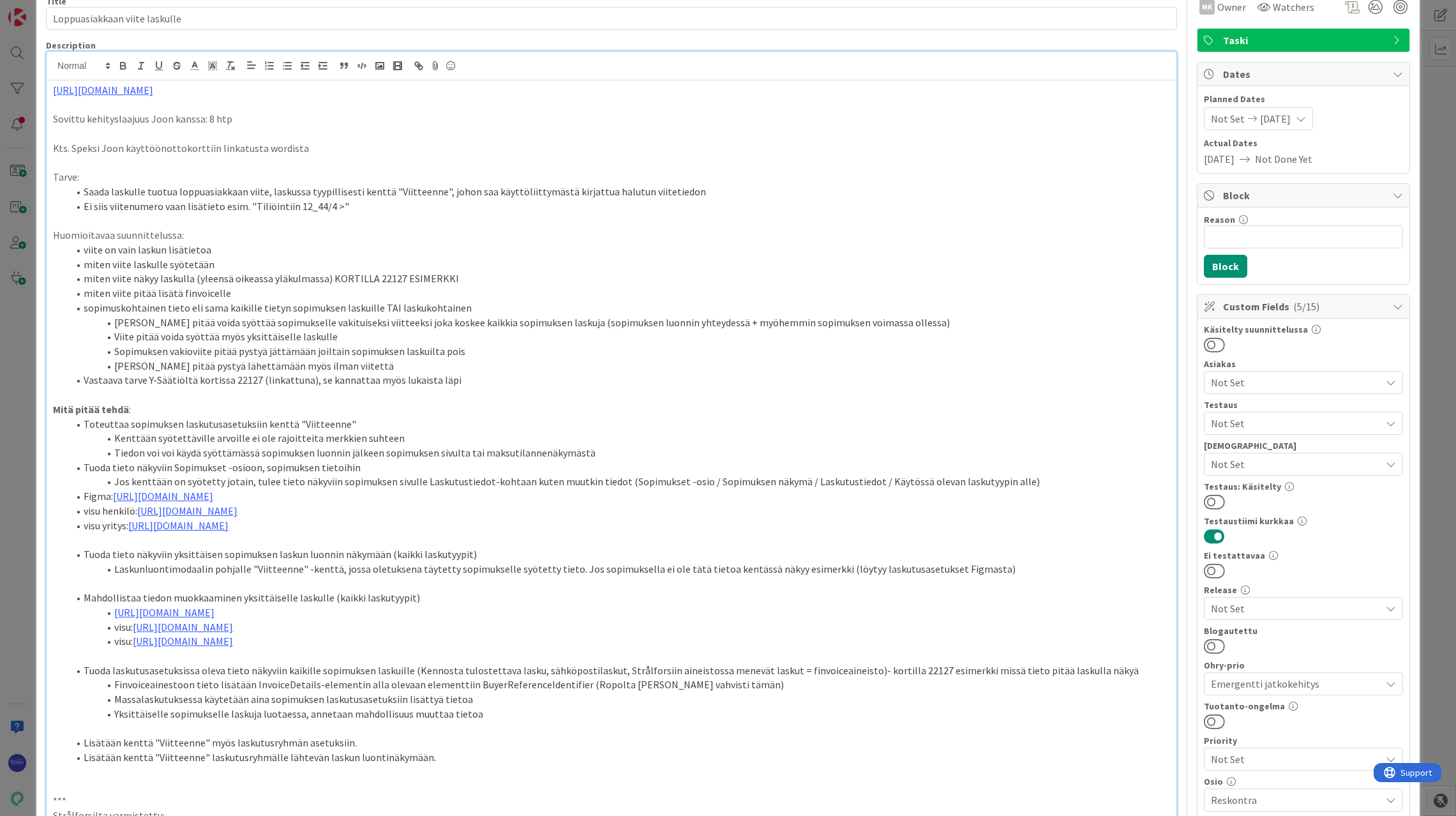
scroll to position [255, 0]
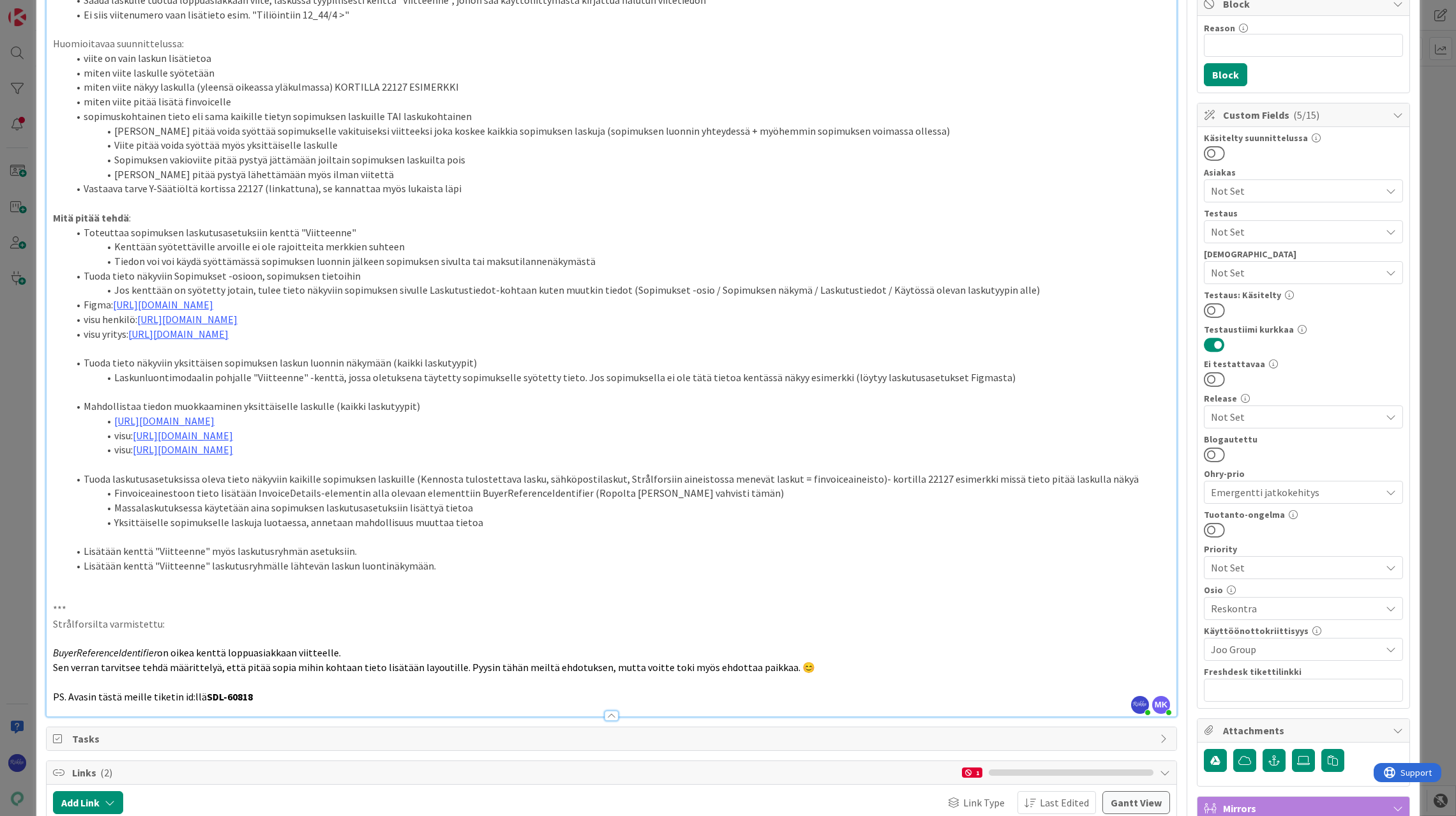
click at [213, 307] on link "[URL][DOMAIN_NAME]" at bounding box center [164, 304] width 101 height 13
click at [576, 345] on link "https://www.figma.com/proto/s06ePFuGvSFkRRSBp8p43G/Reskontra?content-scaling=fi…" at bounding box center [568, 344] width 88 height 17
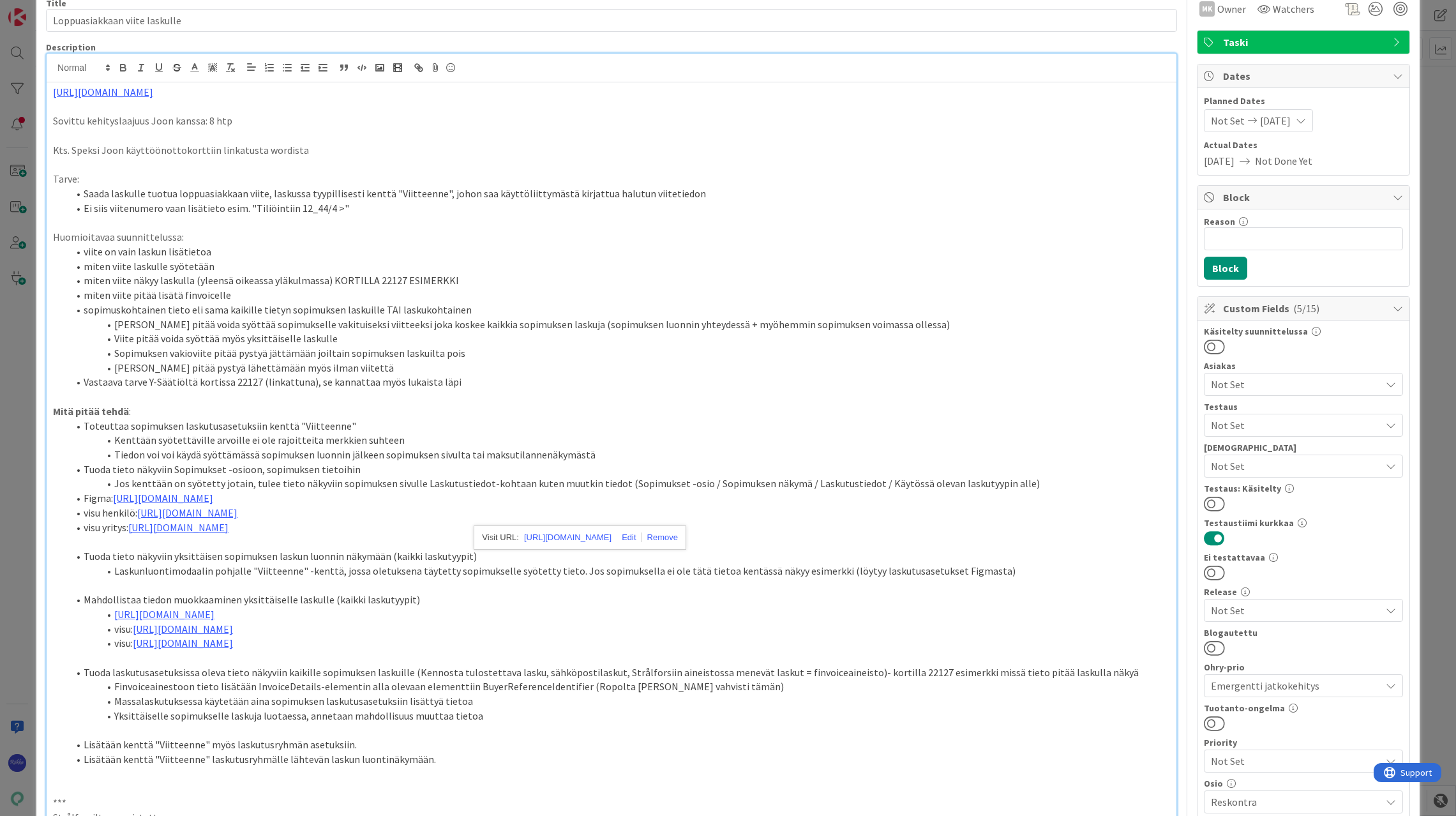
scroll to position [0, 0]
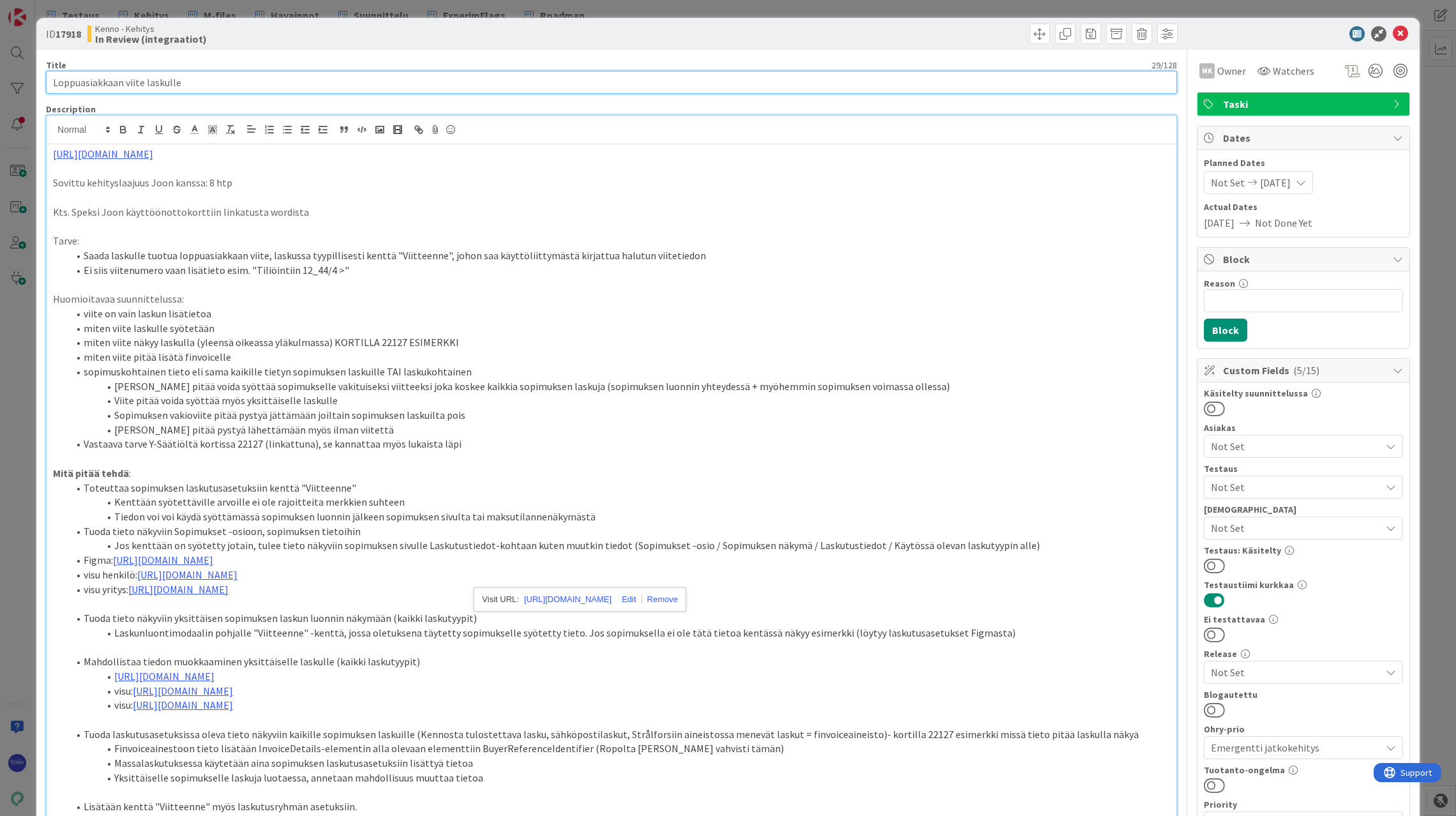
drag, startPoint x: 204, startPoint y: 85, endPoint x: 46, endPoint y: 78, distance: 158.2
click at [46, 78] on input "Loppuasiakkaan viite laskulle" at bounding box center [611, 82] width 1131 height 23
click at [1393, 34] on icon at bounding box center [1400, 34] width 15 height 15
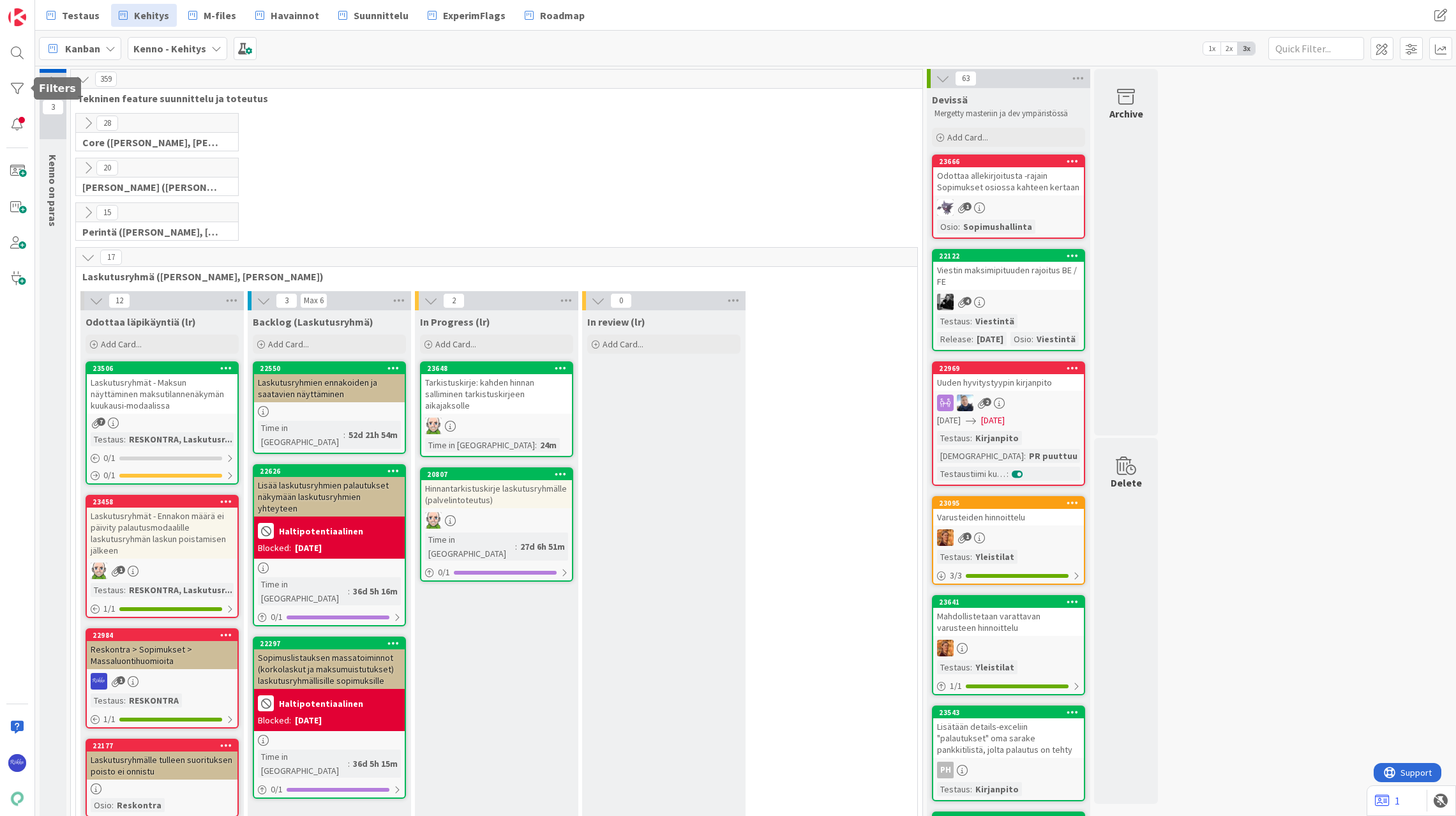
click at [19, 82] on div at bounding box center [18, 89] width 26 height 26
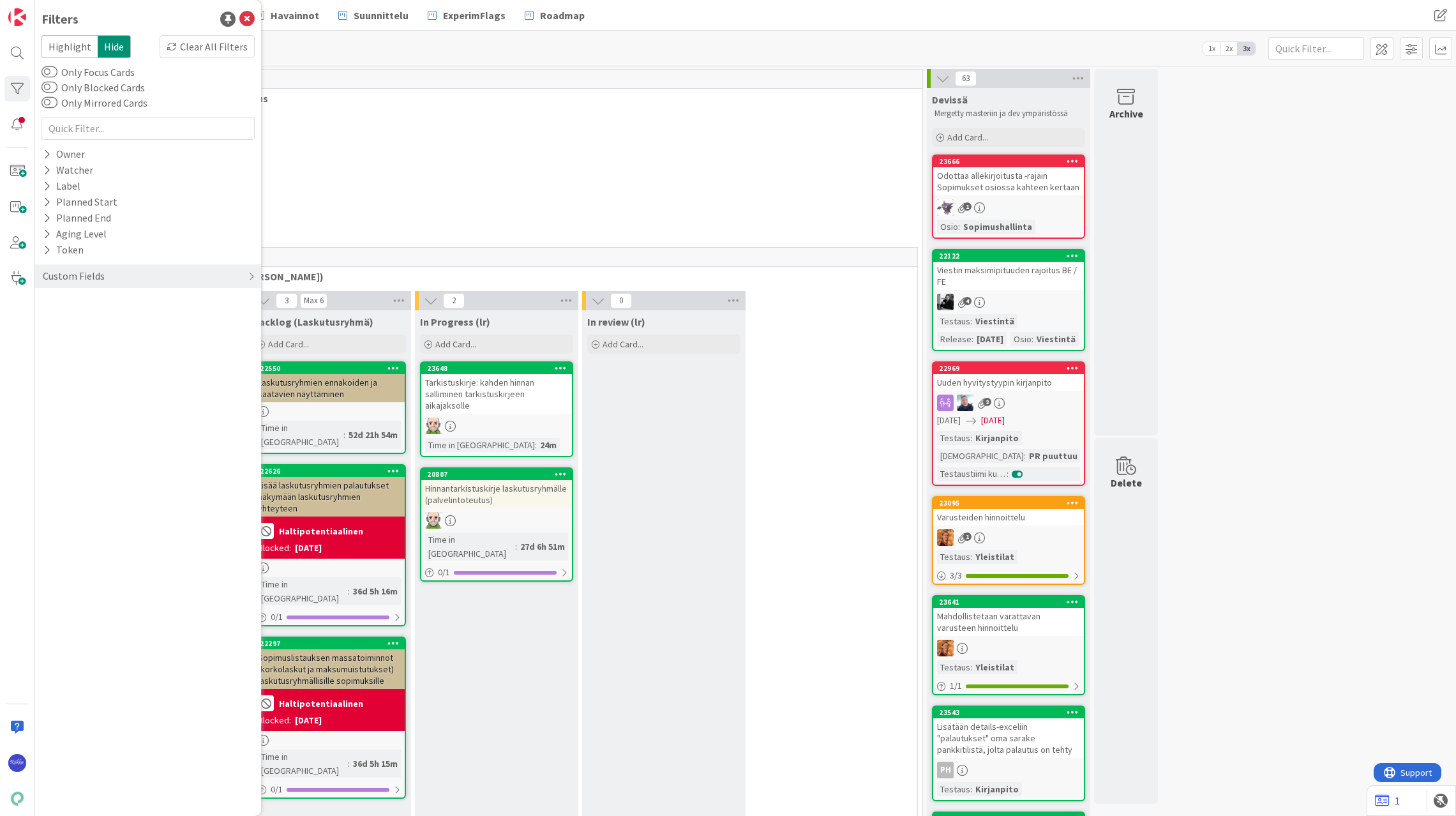
click at [91, 276] on div "Custom Fields" at bounding box center [73, 276] width 65 height 16
click at [47, 349] on icon at bounding box center [47, 351] width 8 height 11
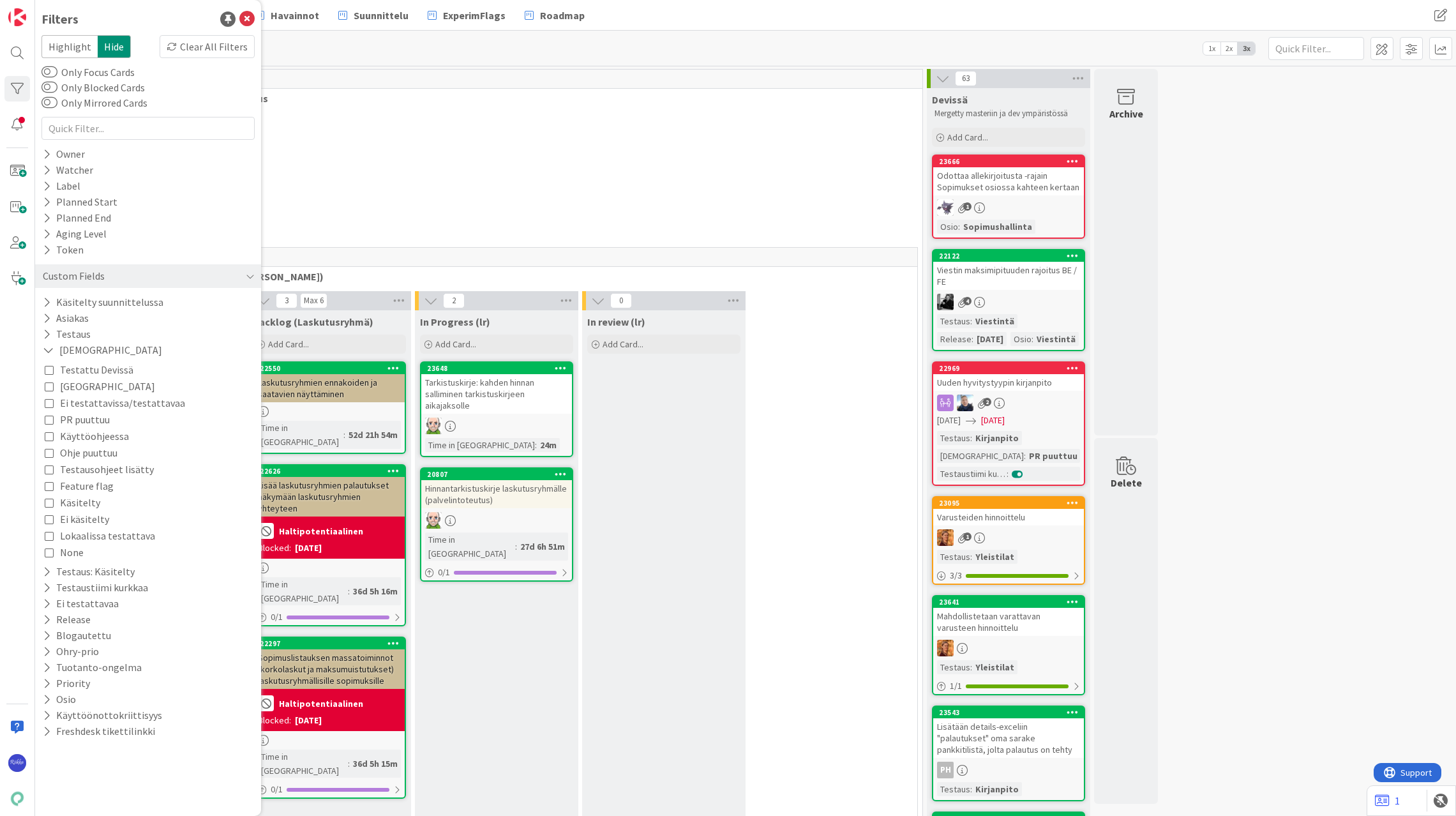
click at [82, 419] on span "PR puuttuu" at bounding box center [85, 419] width 49 height 17
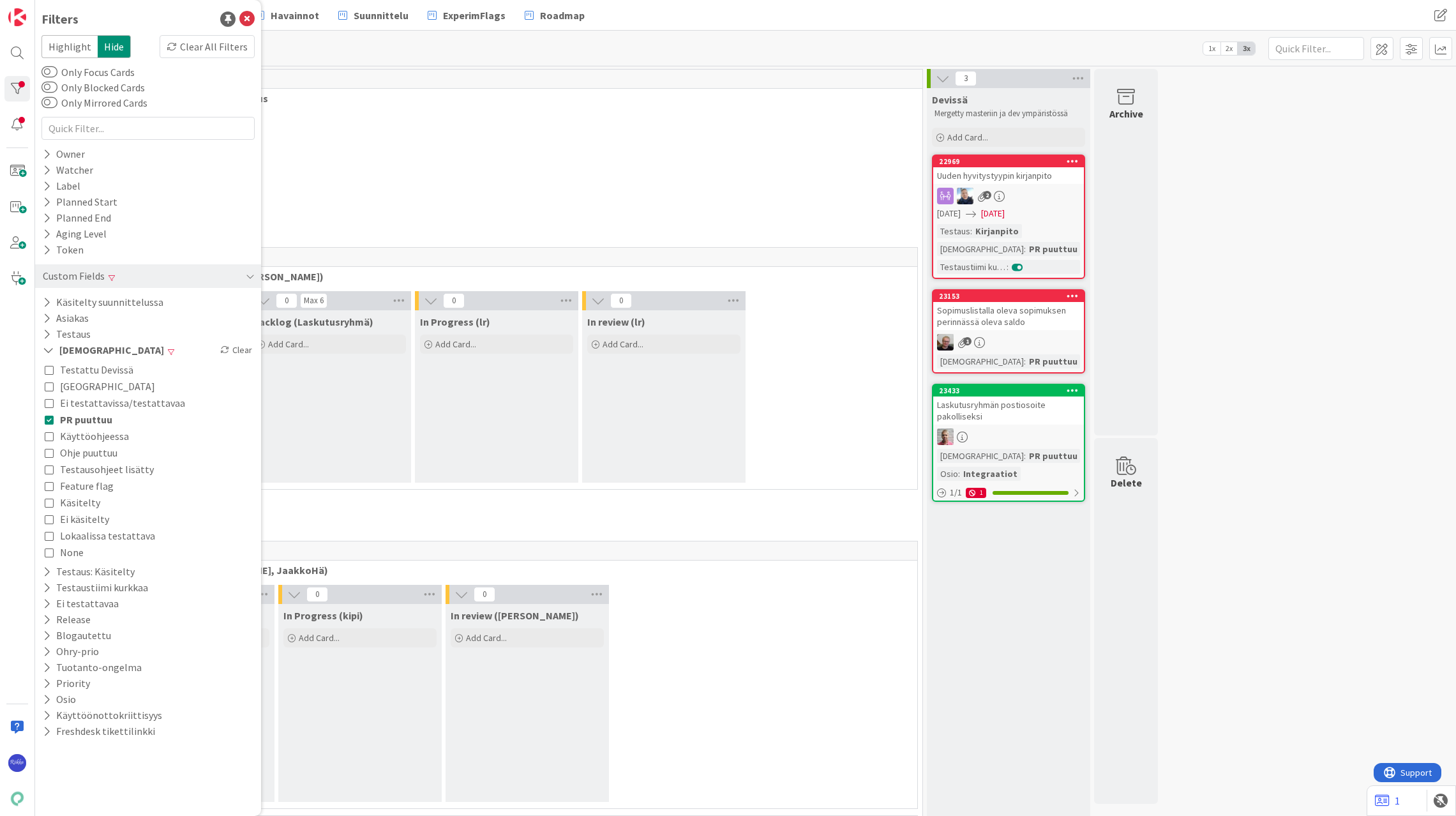
click at [1029, 318] on div "Sopimuslistalla oleva sopimuksen perinnässä oleva saldo" at bounding box center [1008, 315] width 151 height 28
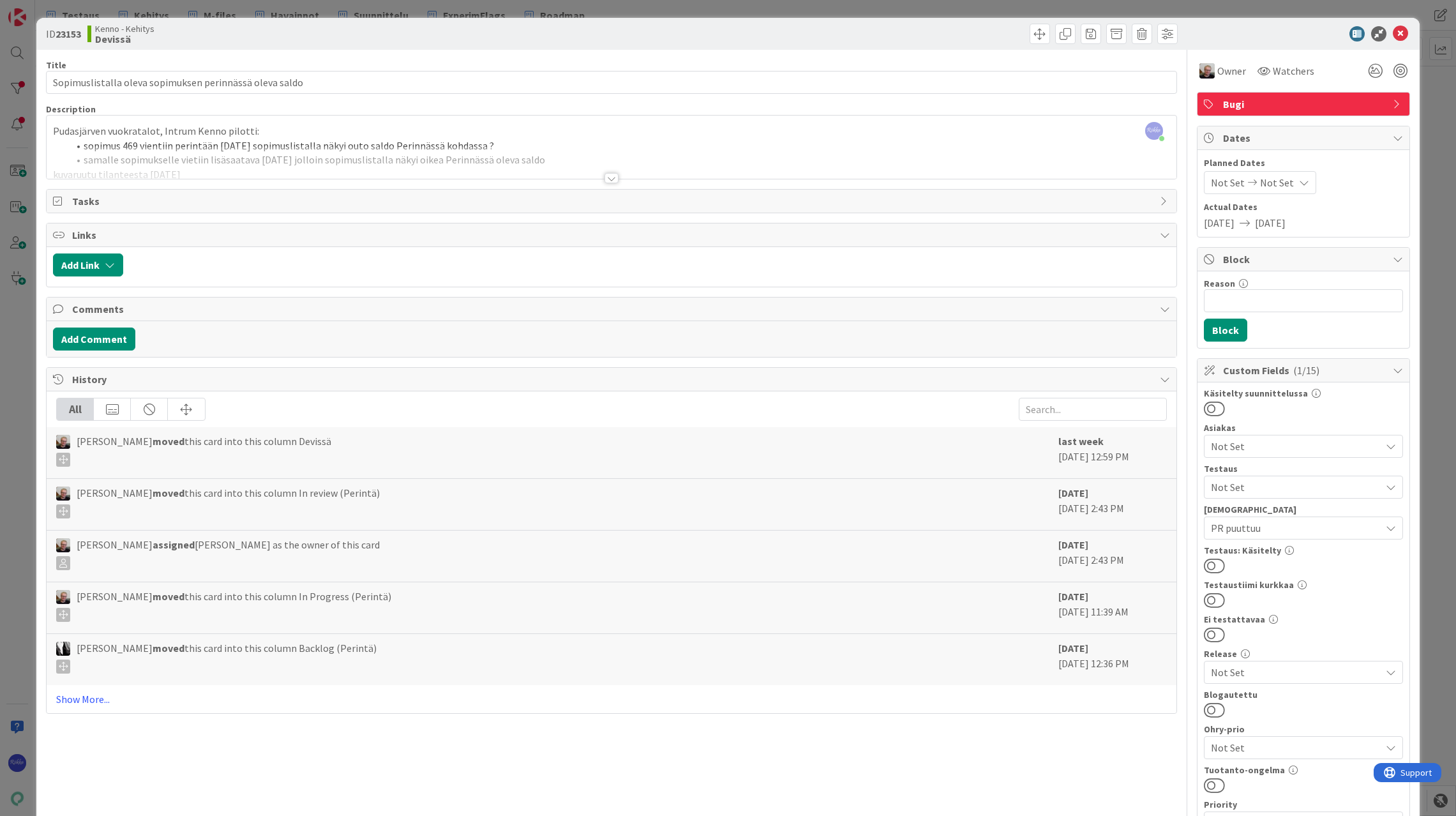
click at [605, 178] on div at bounding box center [611, 178] width 14 height 10
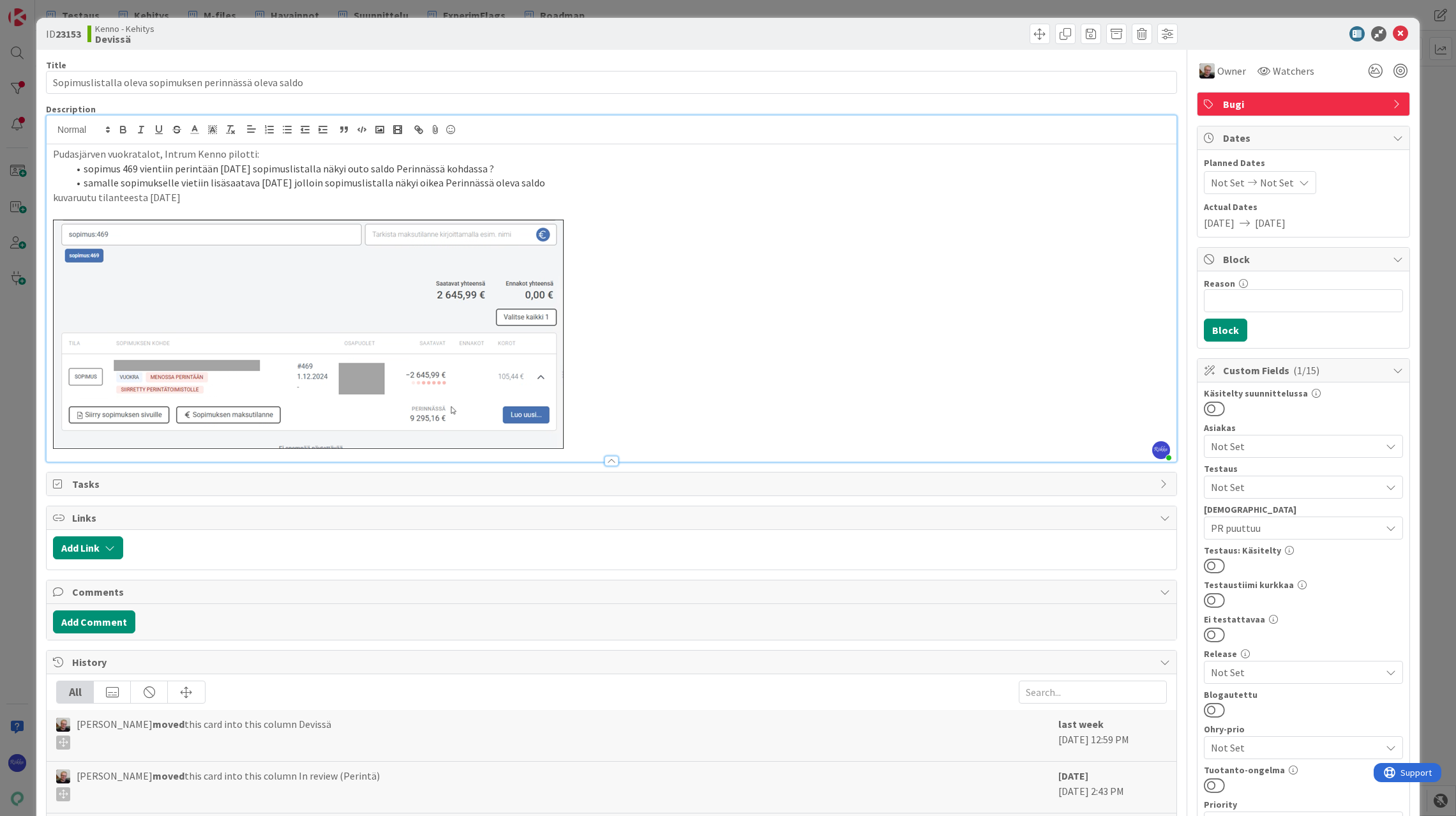
click at [1267, 491] on span "Not Set" at bounding box center [1296, 487] width 170 height 15
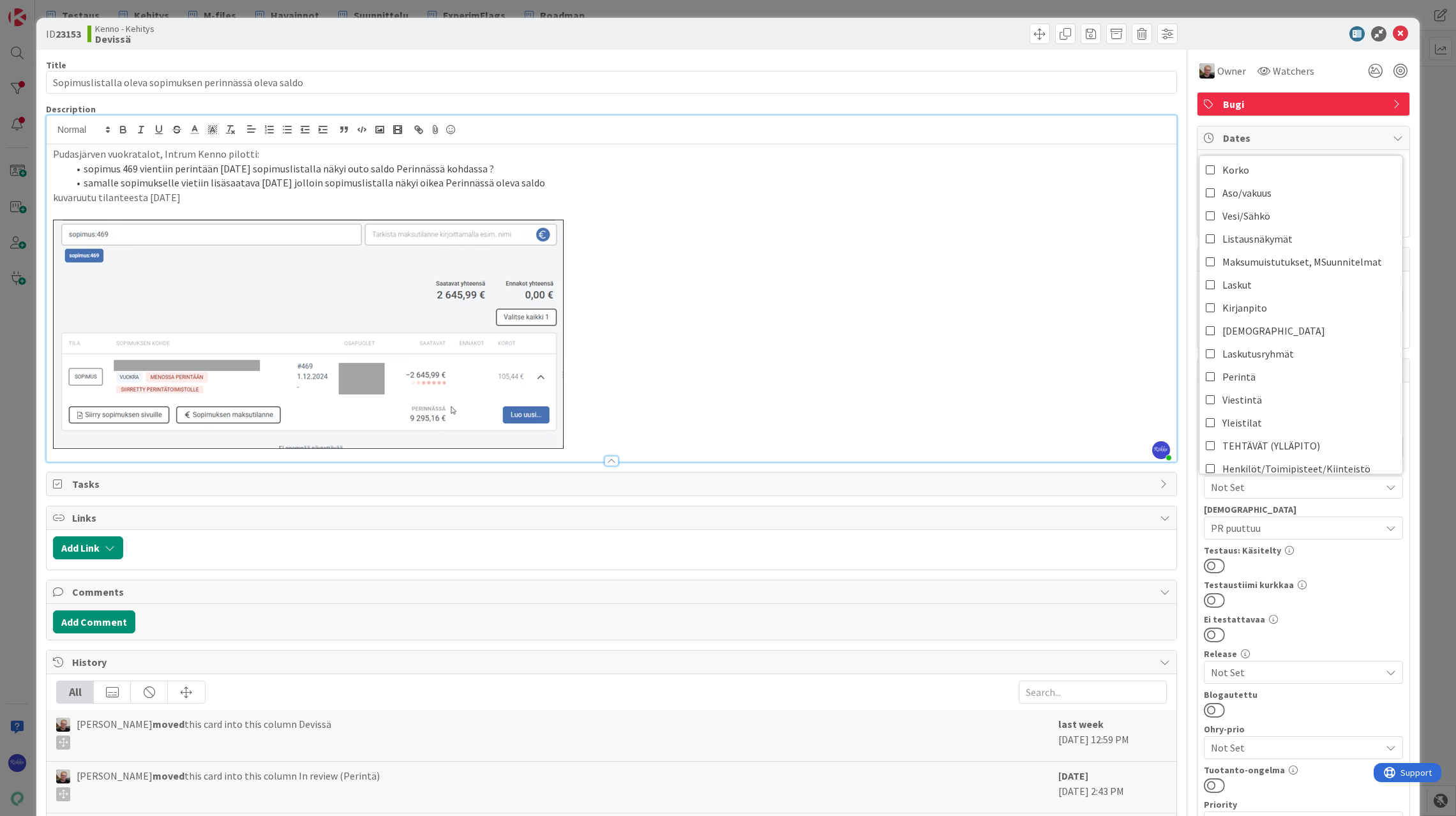
scroll to position [192, 0]
click at [1270, 374] on link "Perintä" at bounding box center [1301, 371] width 203 height 23
click at [1333, 585] on div "Testaustiimi kurkkaa" at bounding box center [1304, 584] width 200 height 9
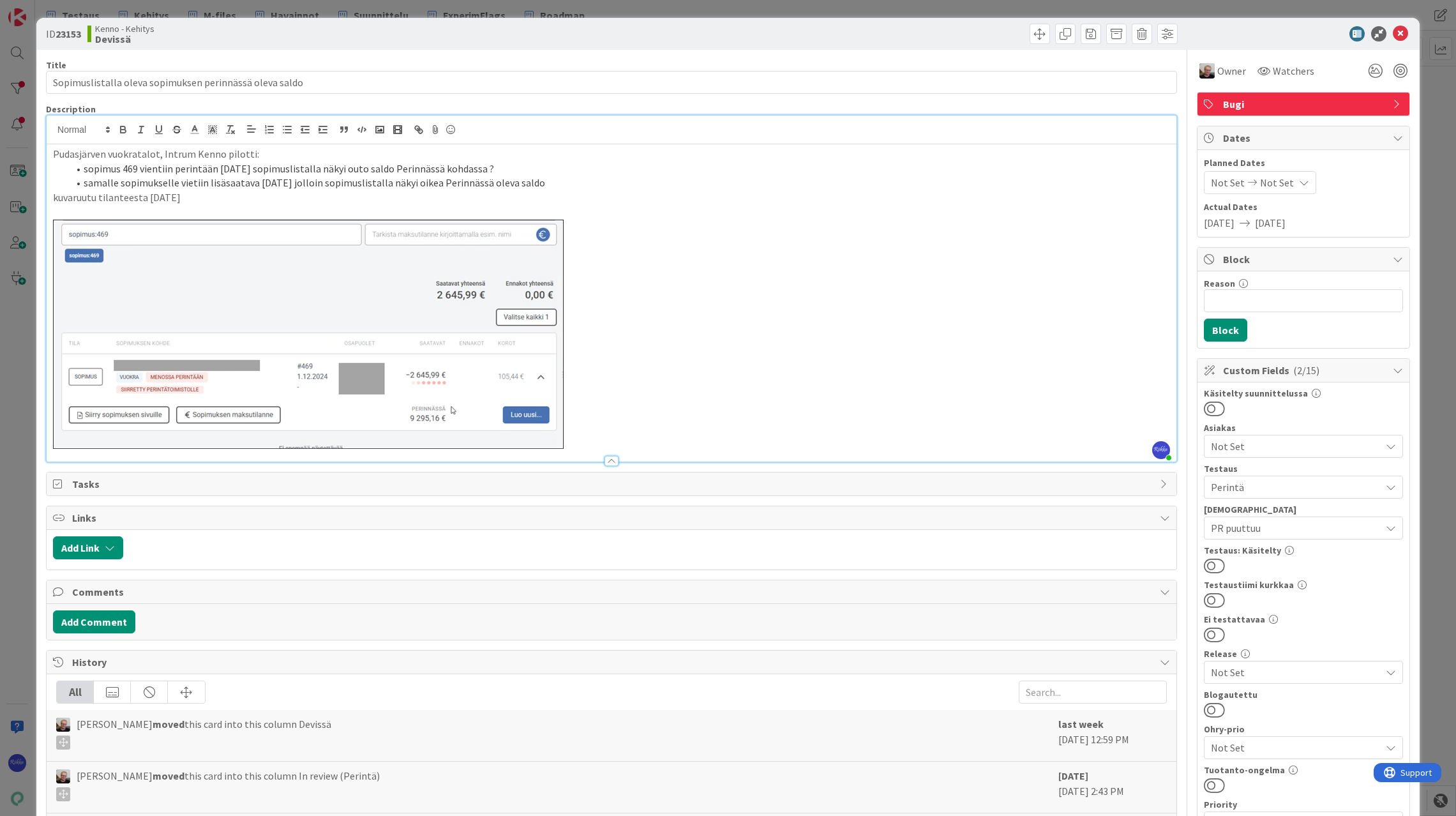
click at [1300, 525] on span "PR puuttuu" at bounding box center [1296, 528] width 170 height 15
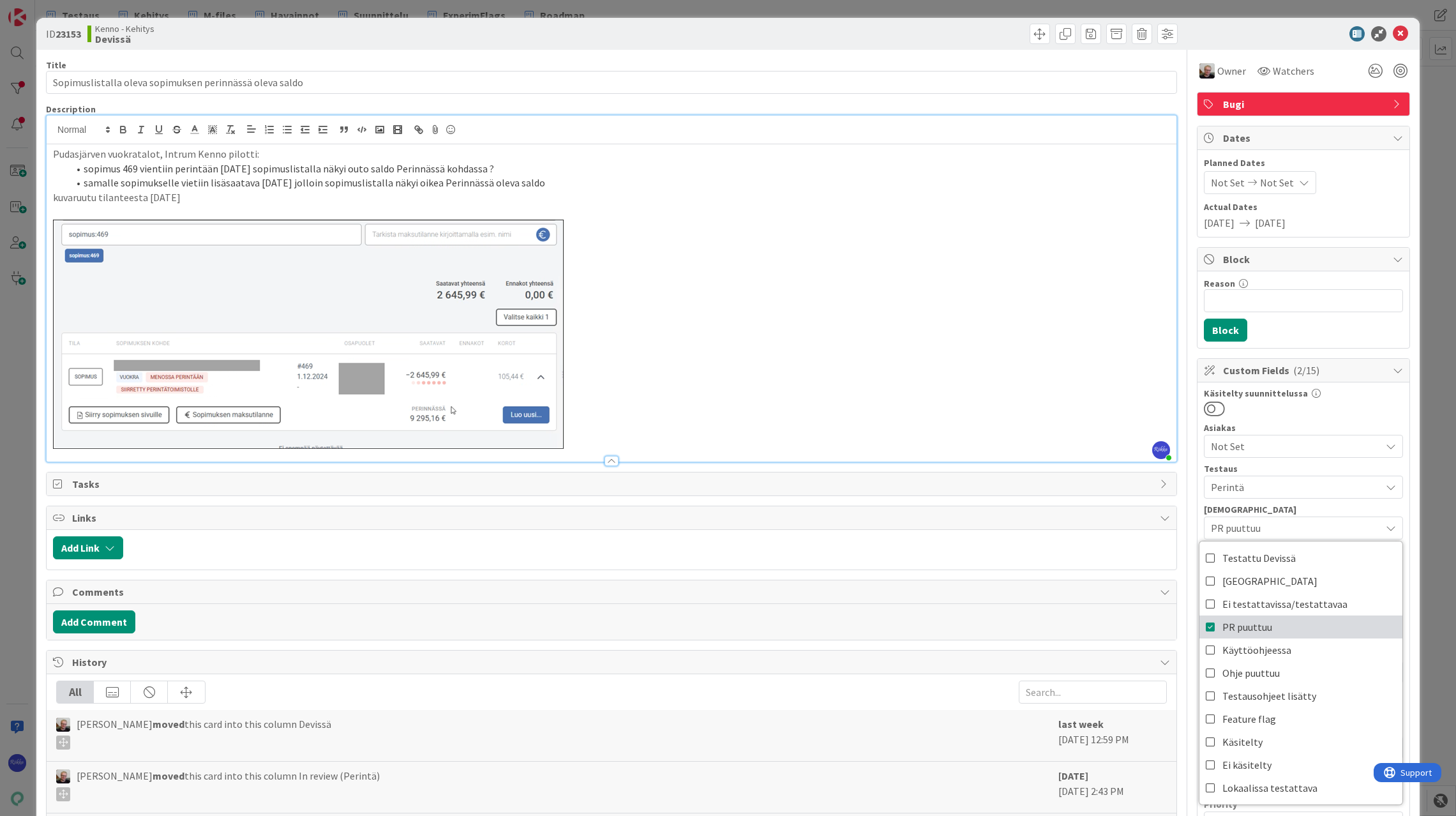
click at [1206, 625] on icon at bounding box center [1211, 627] width 10 height 19
click at [1328, 410] on div at bounding box center [1304, 408] width 200 height 17
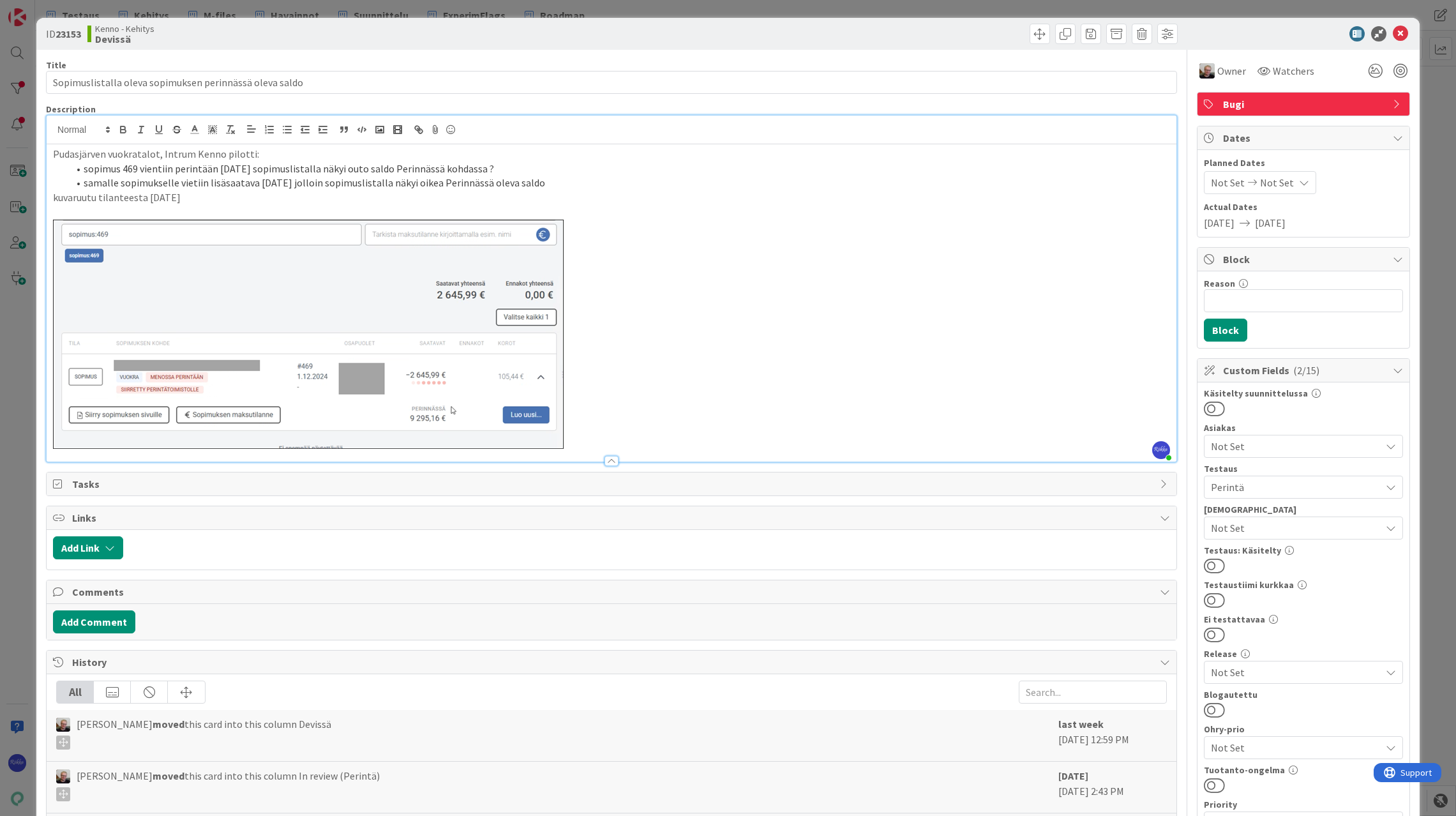
click at [1210, 568] on button at bounding box center [1214, 565] width 21 height 17
click at [1396, 34] on icon at bounding box center [1400, 34] width 15 height 15
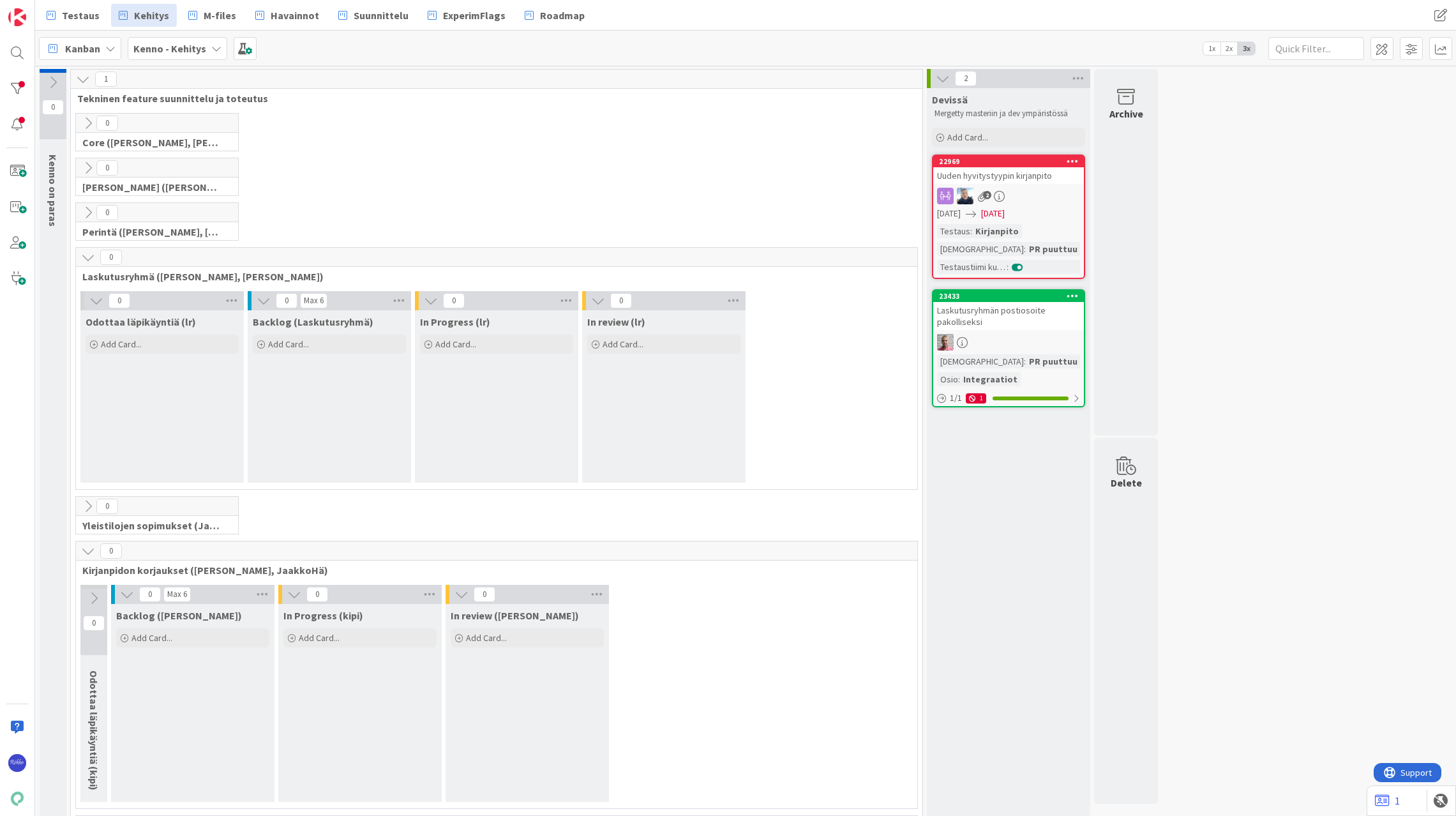
click at [1003, 325] on div "Laskutusryhmän postiosoite pakolliseksi" at bounding box center [1008, 315] width 151 height 28
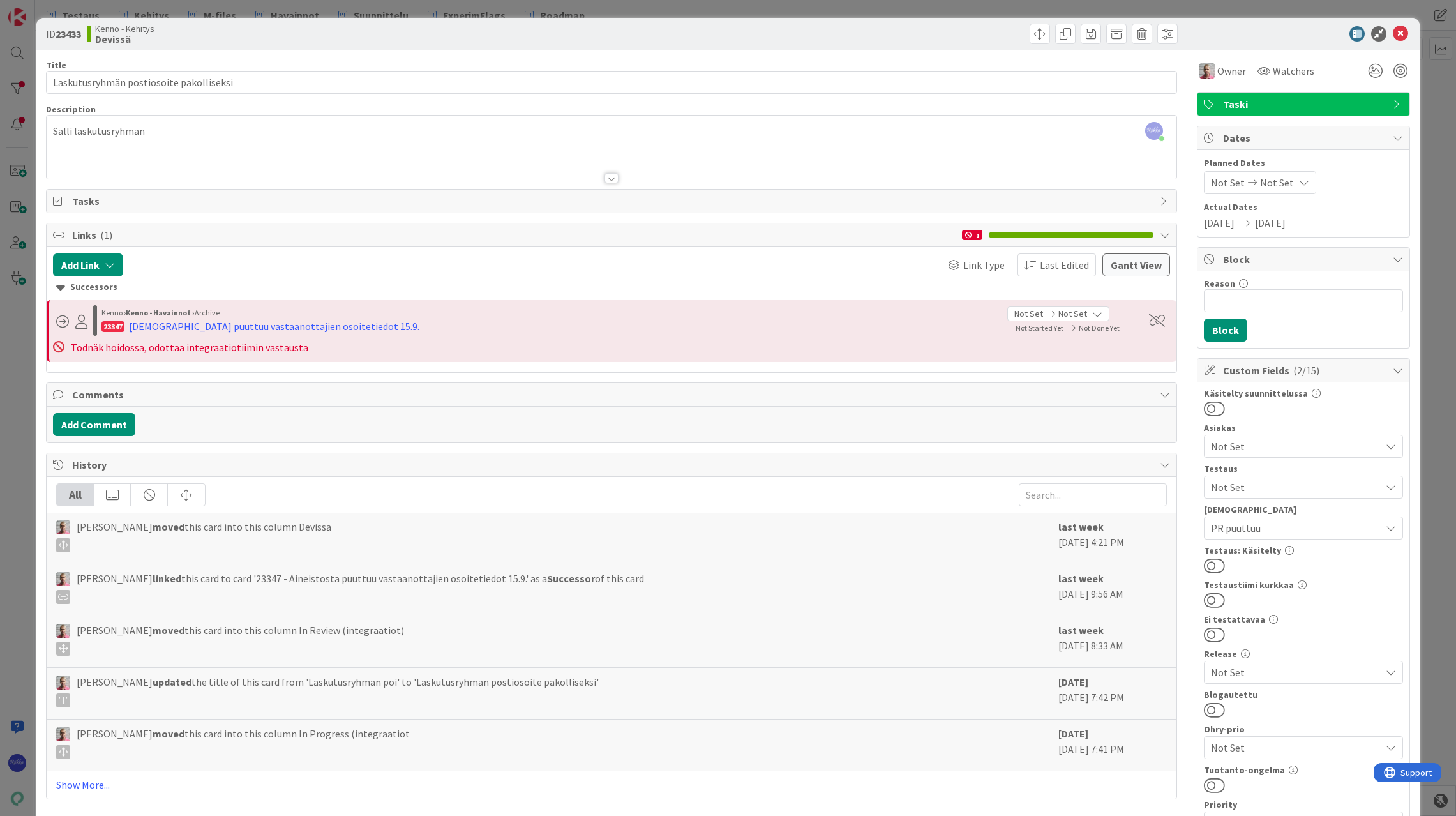
click at [136, 160] on div at bounding box center [611, 162] width 1130 height 33
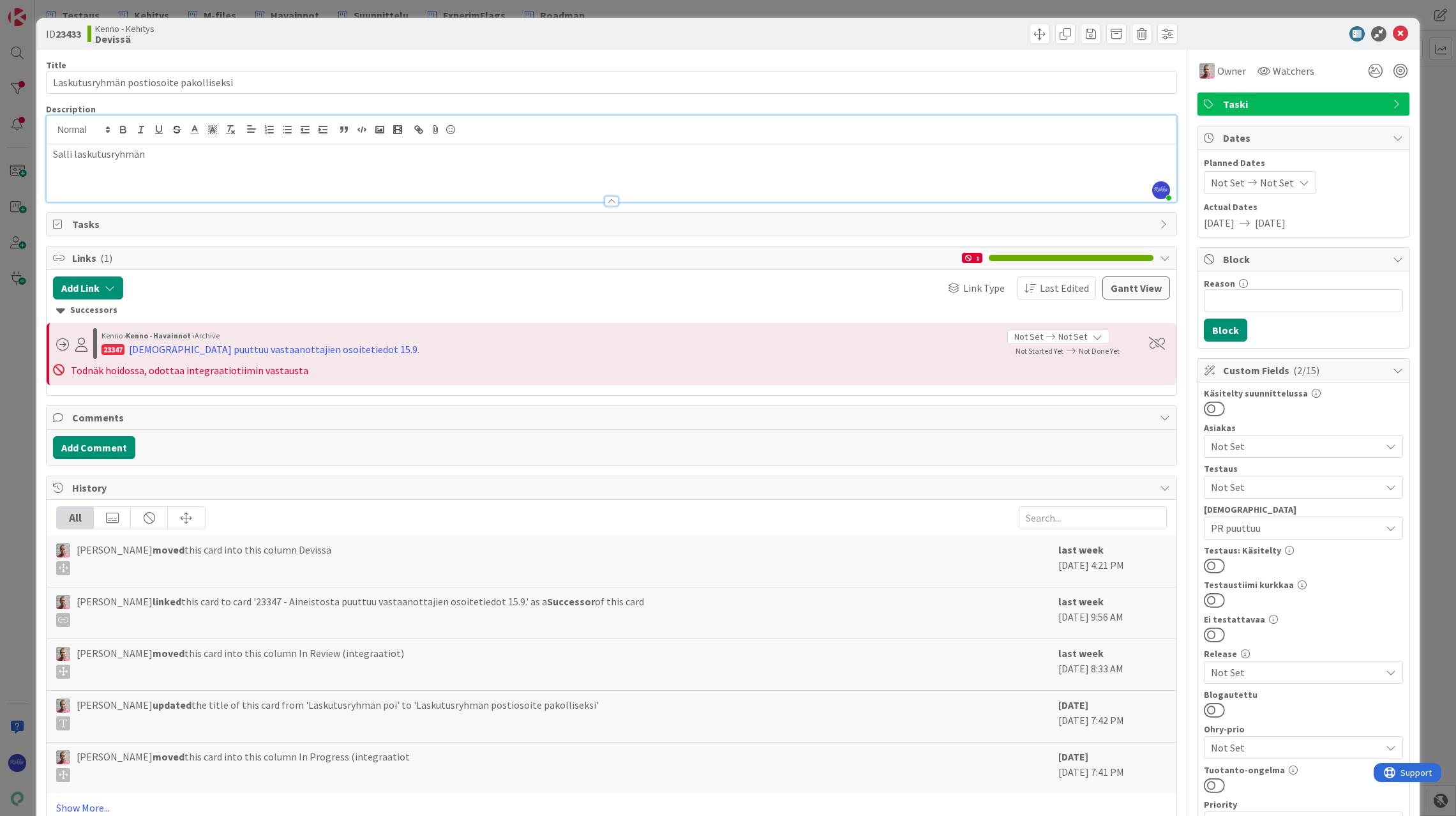
click at [194, 150] on p "Salli laskutusryhmän" at bounding box center [611, 154] width 1118 height 14
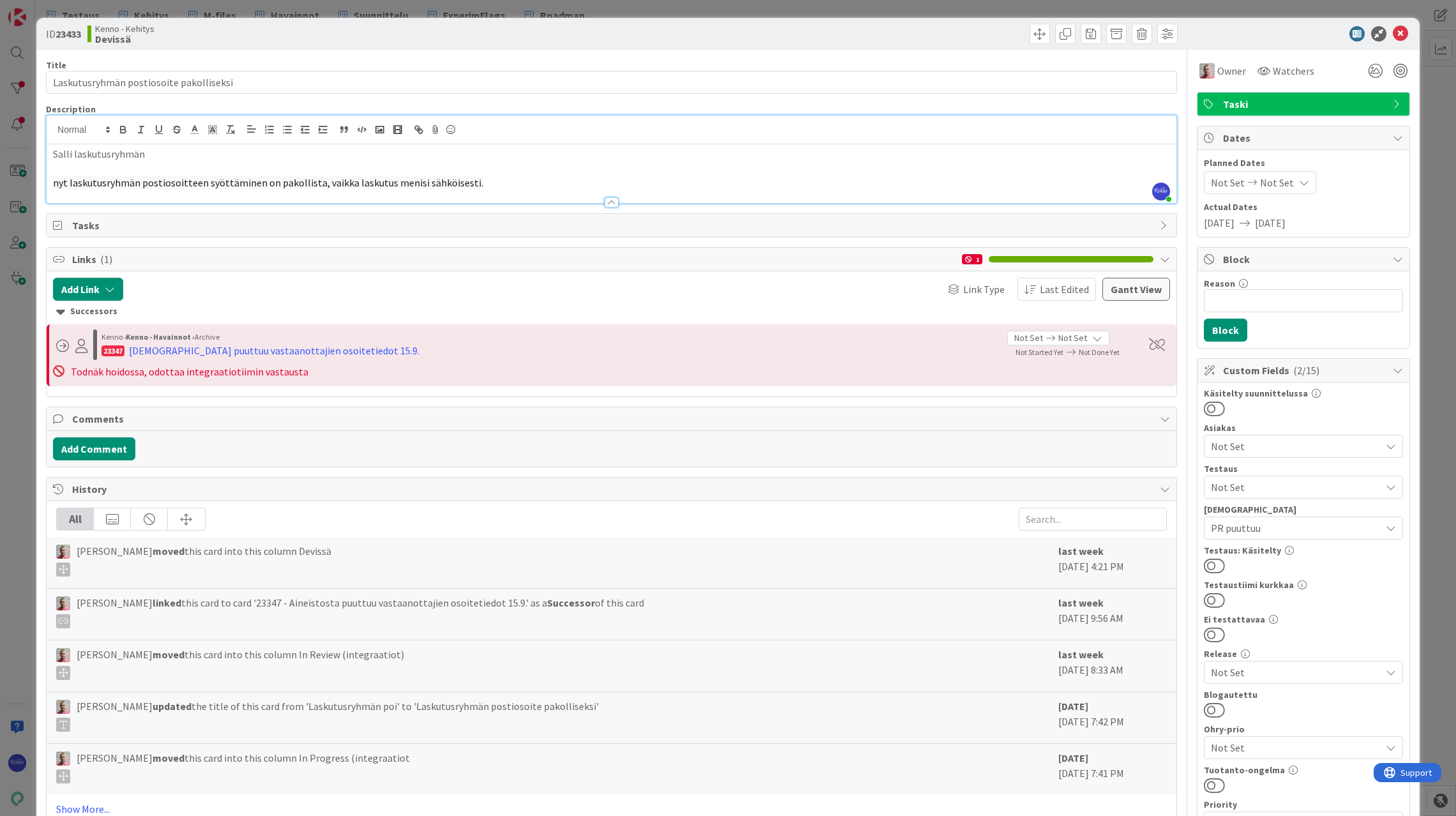
click at [1272, 485] on span "Not Set" at bounding box center [1296, 487] width 170 height 15
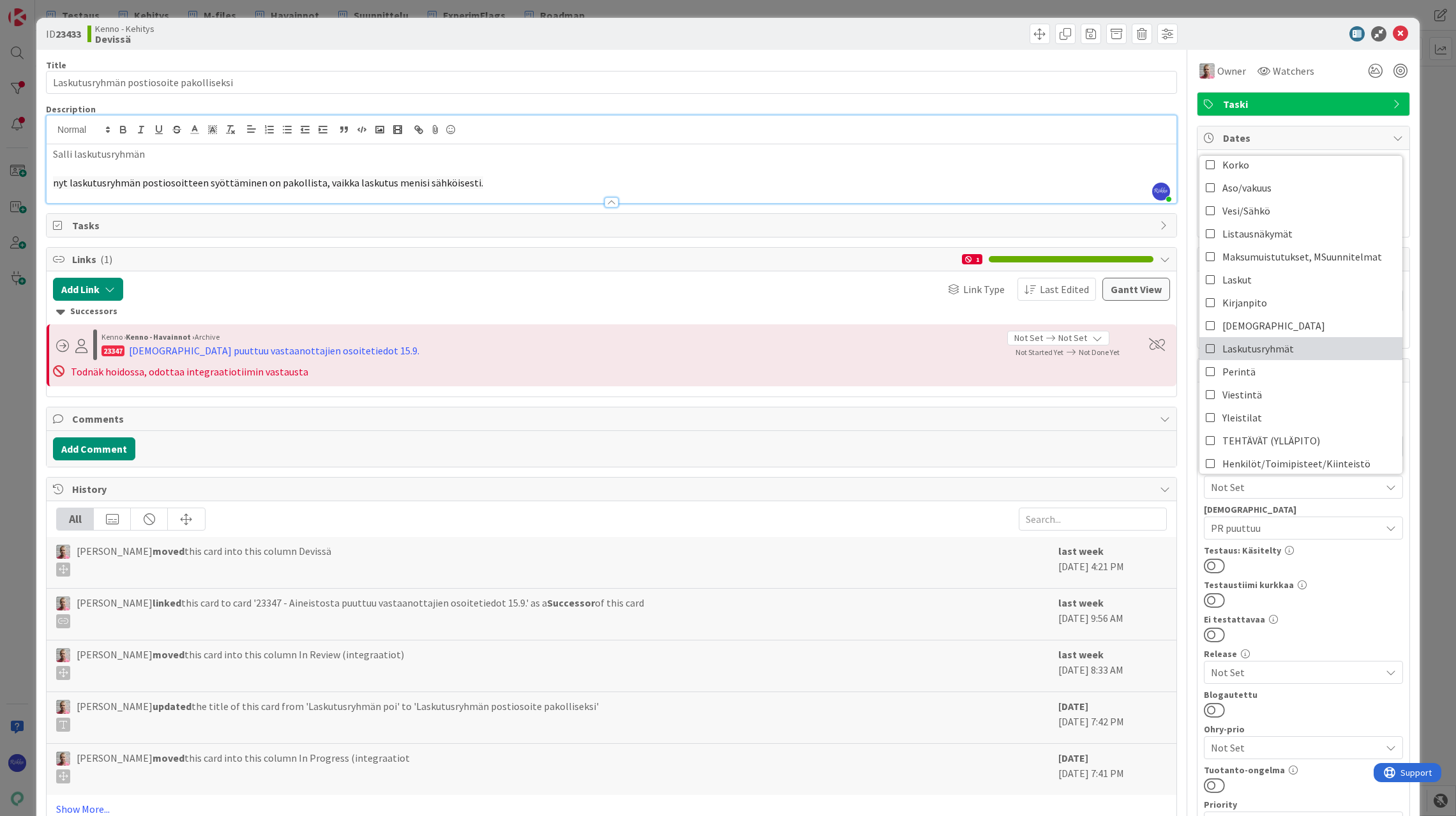
click at [1286, 348] on link "Laskutusryhmät" at bounding box center [1301, 348] width 203 height 23
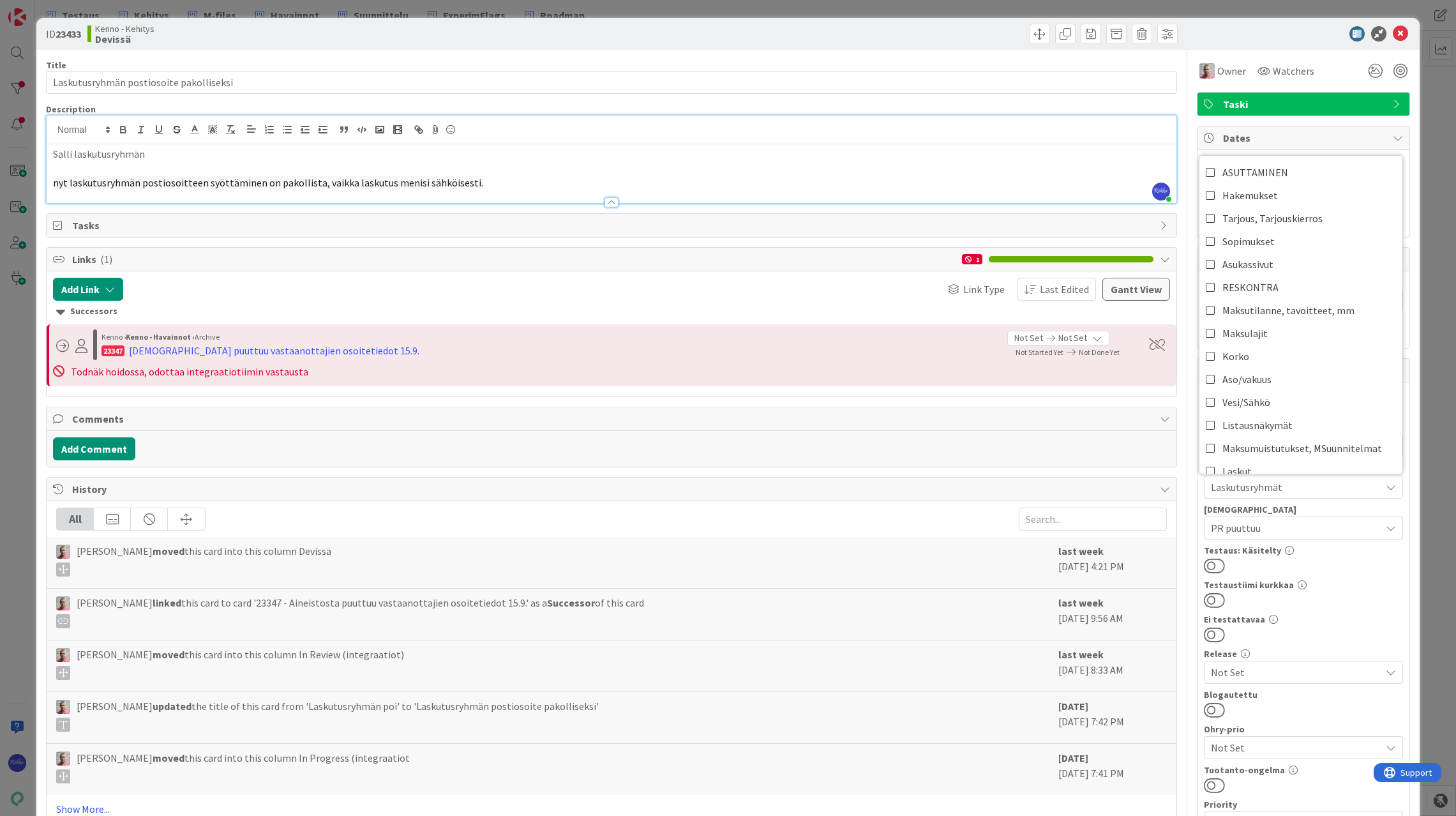
click at [1321, 598] on div at bounding box center [1304, 600] width 200 height 17
click at [1299, 533] on span "PR puuttuu" at bounding box center [1296, 528] width 170 height 15
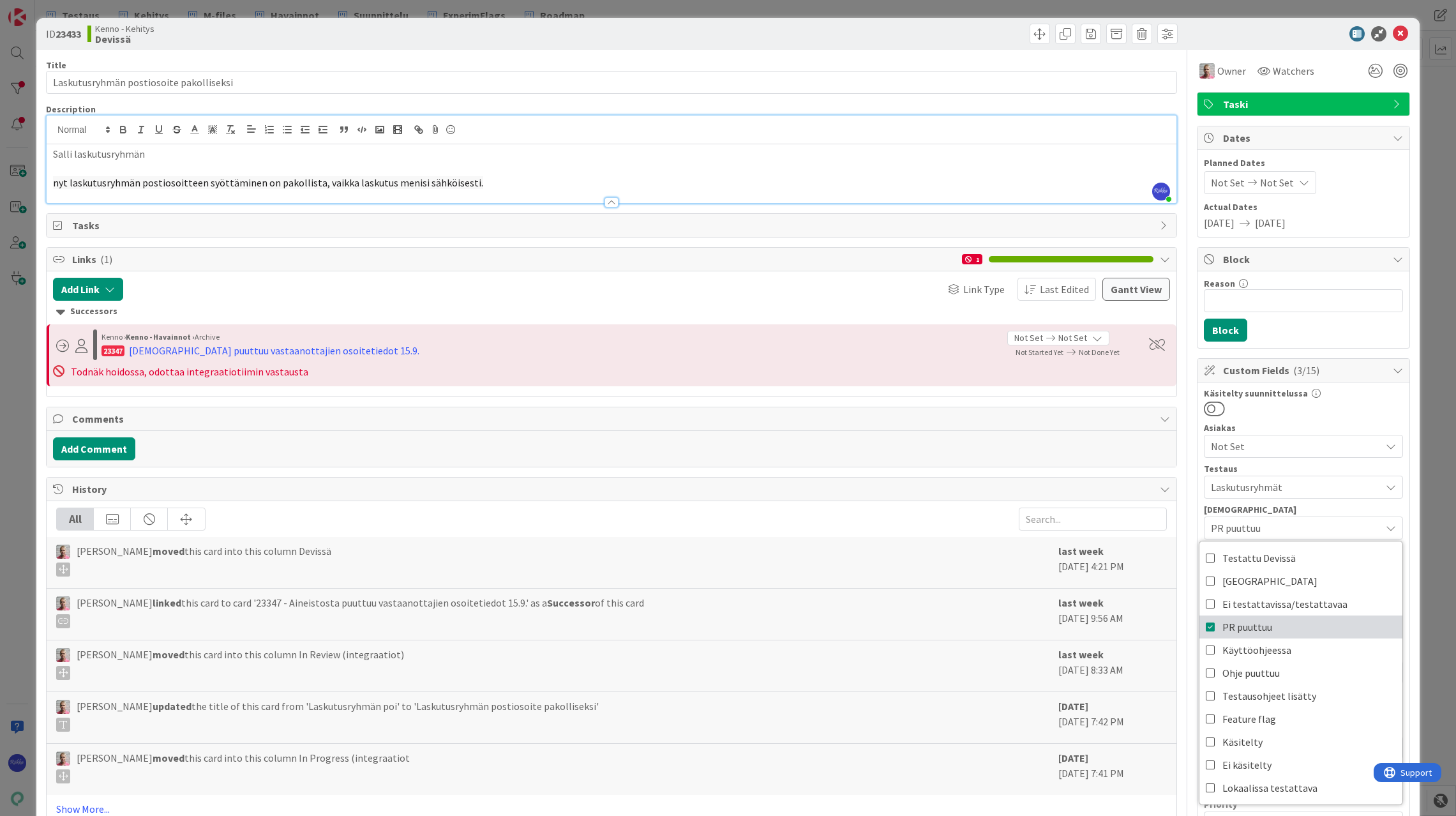
click at [1206, 627] on icon at bounding box center [1211, 627] width 10 height 19
click at [1326, 422] on div "Käsitelty suunnittelussa Asiakas Not Set Testaus Laskutusryhmät ASUTTAMINEN Hak…" at bounding box center [1304, 673] width 200 height 568
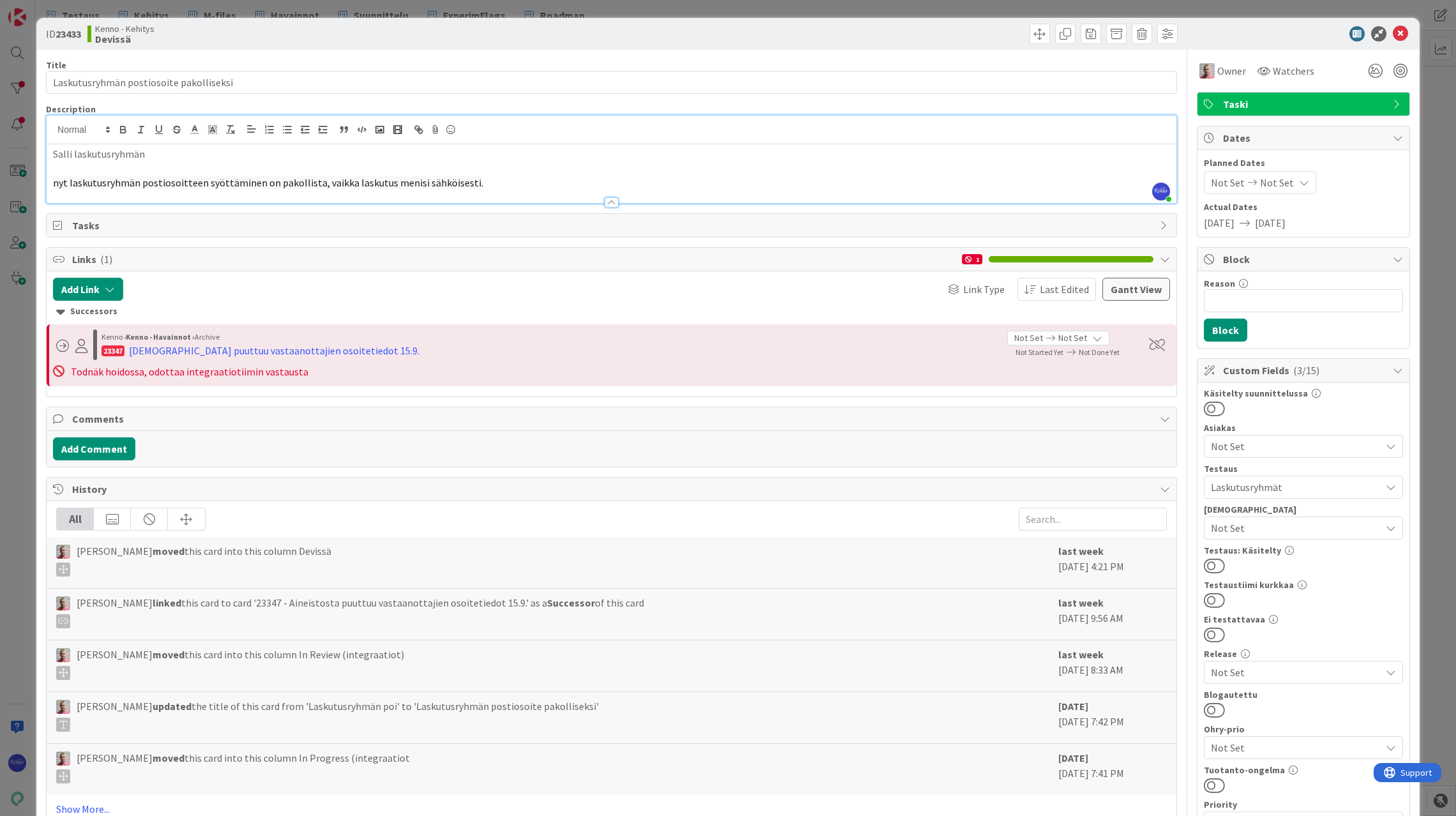
click at [1213, 566] on button at bounding box center [1214, 565] width 21 height 17
click at [1394, 27] on icon at bounding box center [1400, 34] width 15 height 15
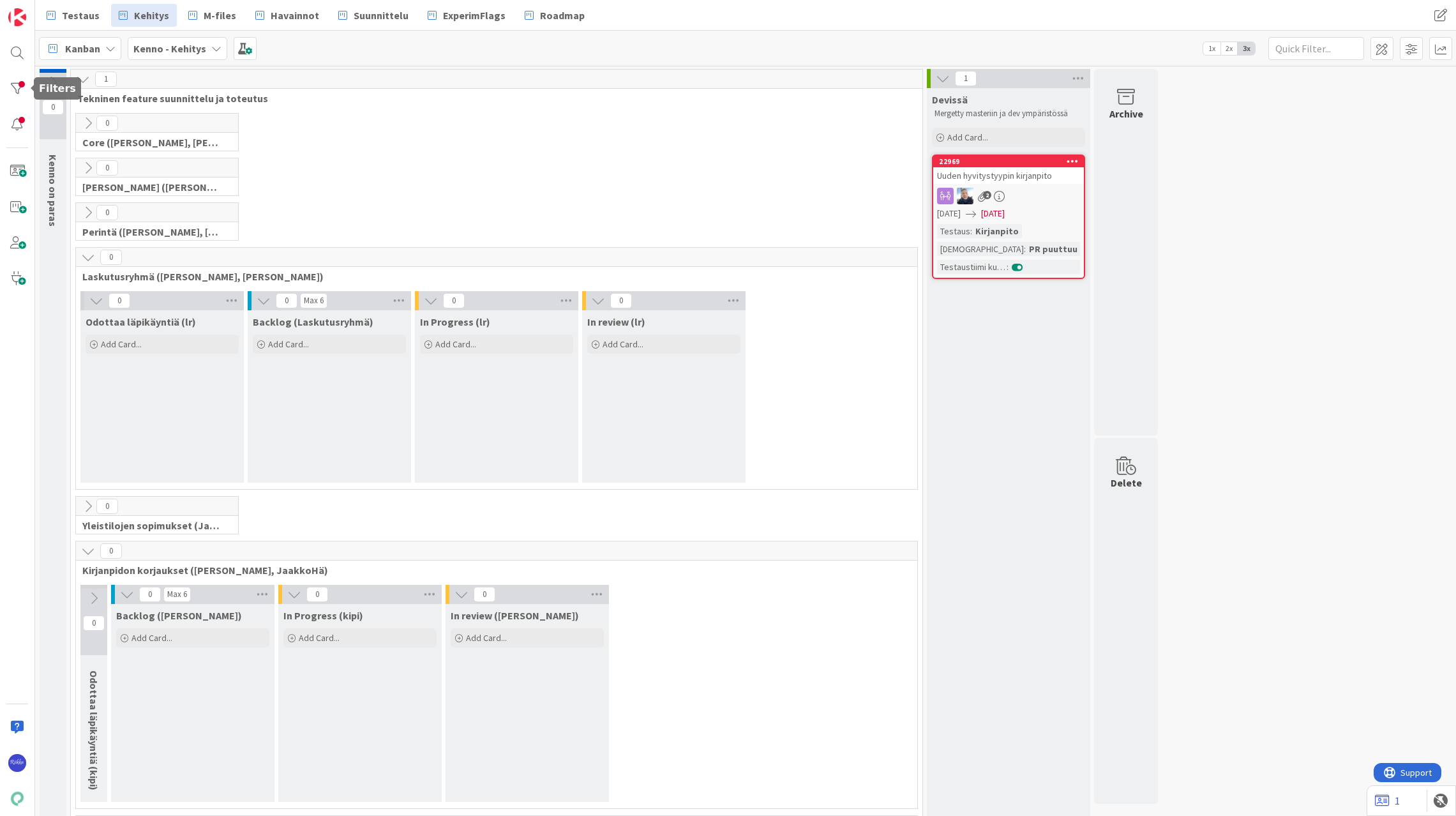
click at [15, 83] on div at bounding box center [18, 89] width 26 height 26
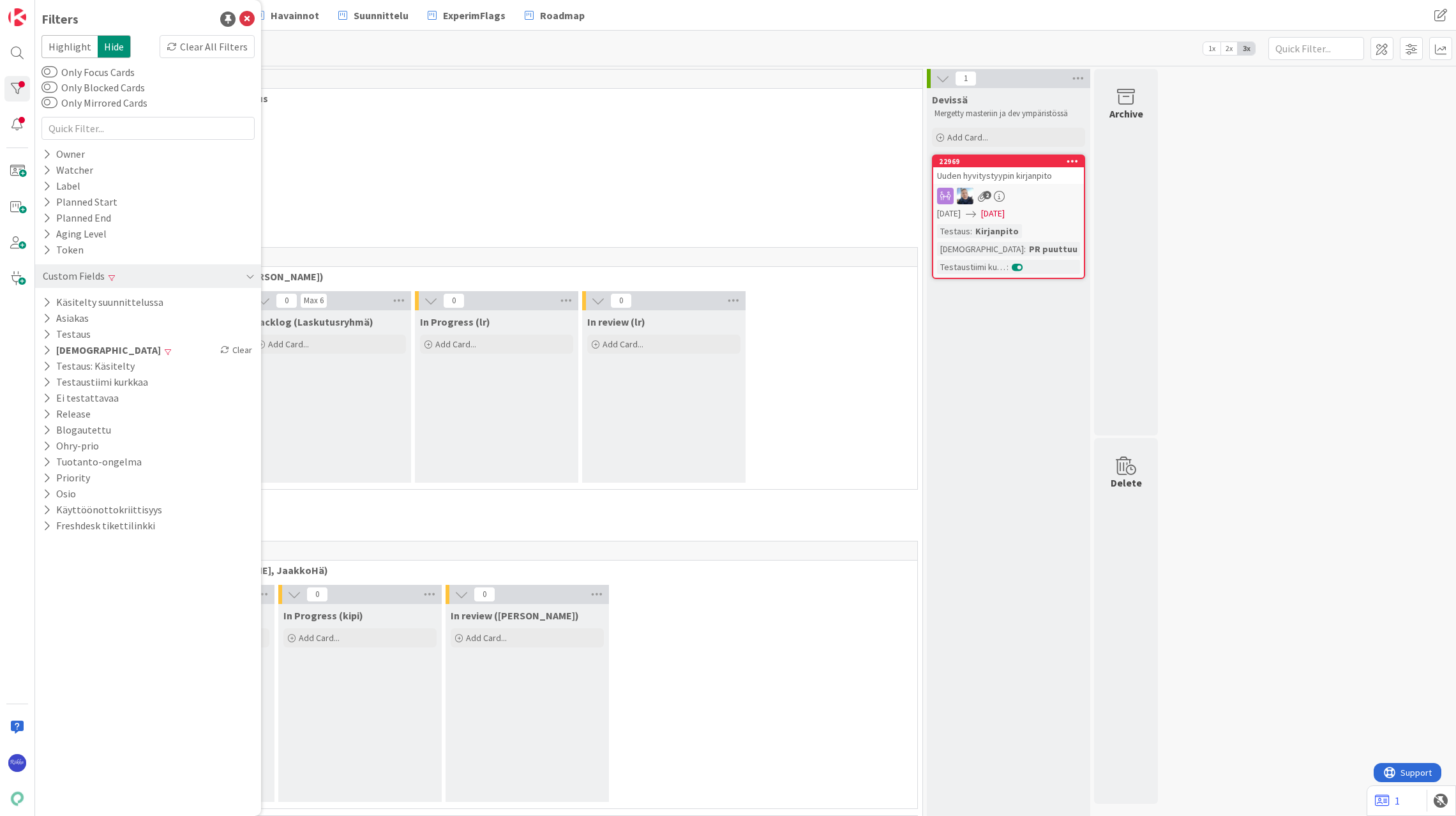
click at [231, 346] on div "Clear" at bounding box center [236, 351] width 37 height 16
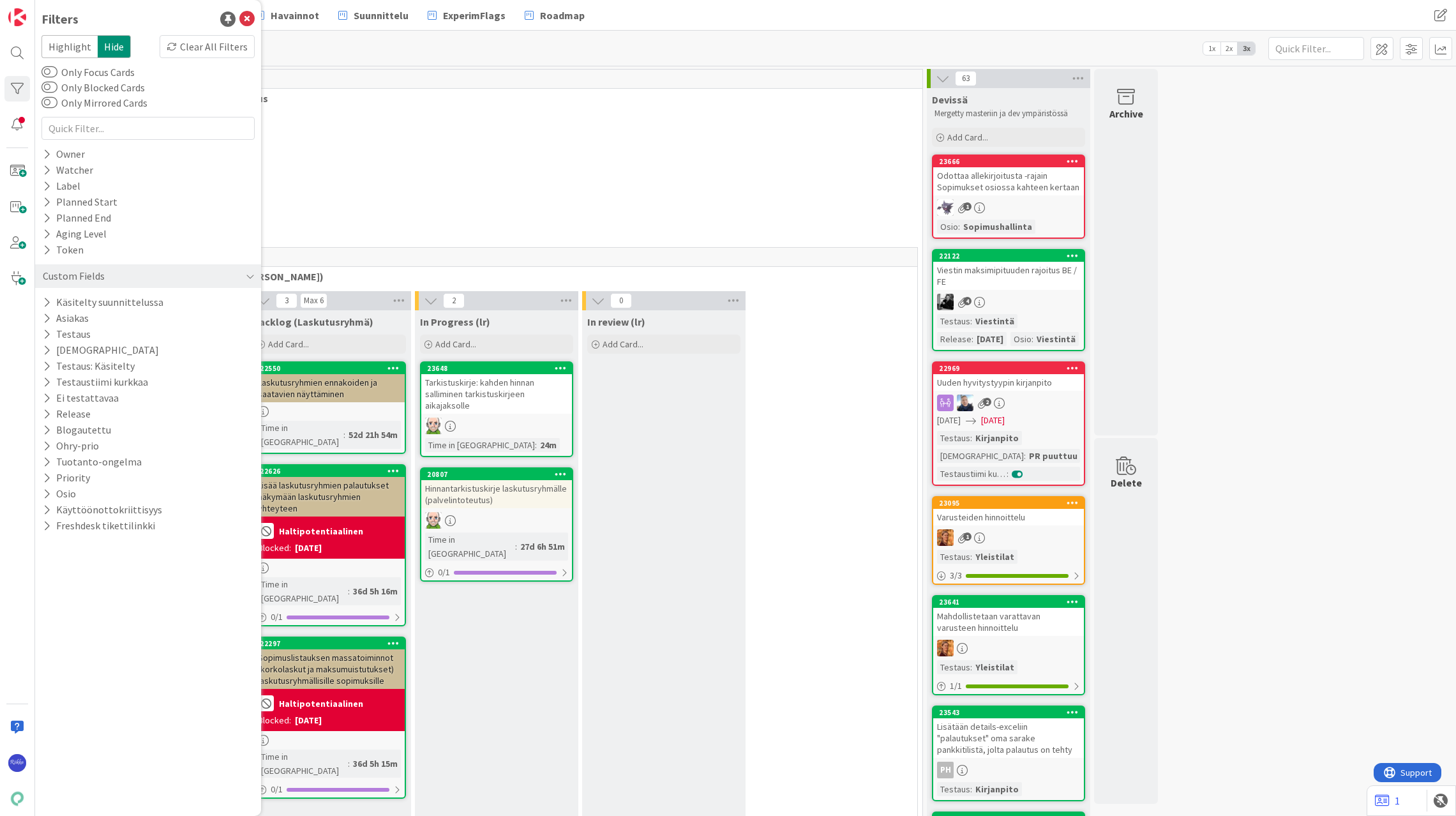
click at [46, 369] on icon at bounding box center [47, 366] width 8 height 11
click at [222, 385] on div "Off" at bounding box center [217, 385] width 69 height 14
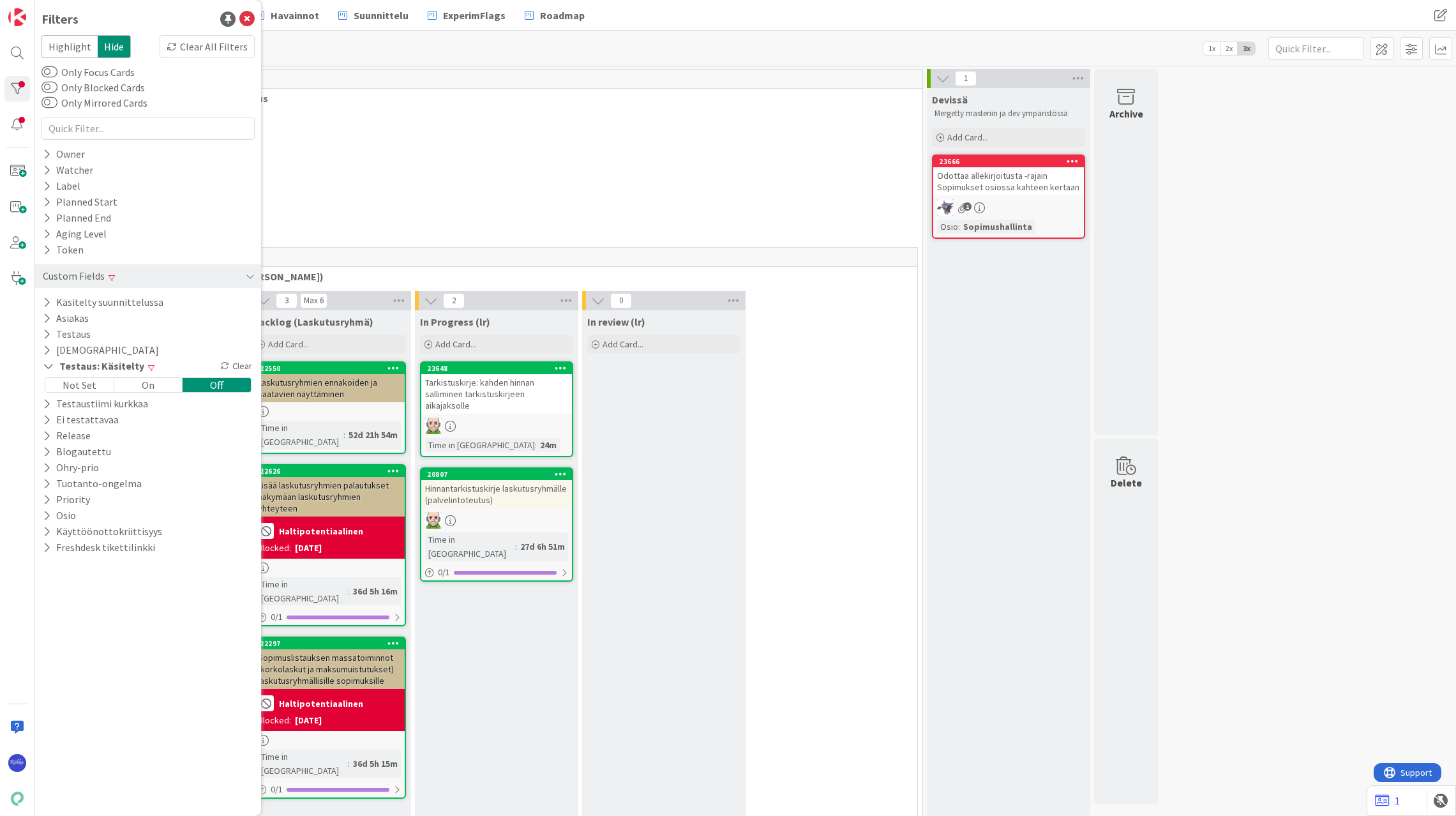
click at [1038, 198] on div "23666 Odottaa allekirjoitusta -rajain Sopimukset osiossa kahteen kertaan 1 Osio…" at bounding box center [1009, 197] width 153 height 85
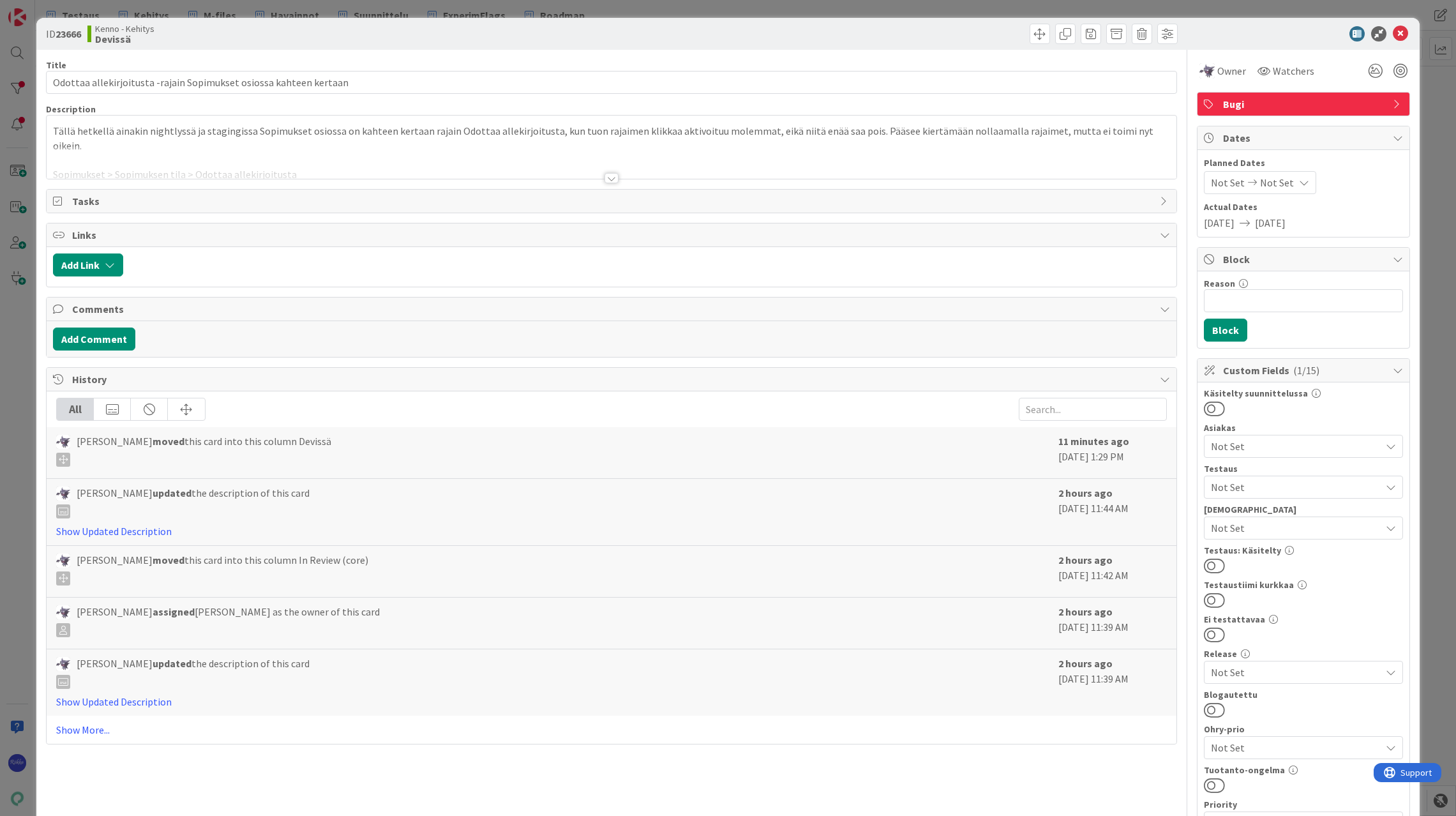
click at [605, 177] on div at bounding box center [611, 178] width 14 height 10
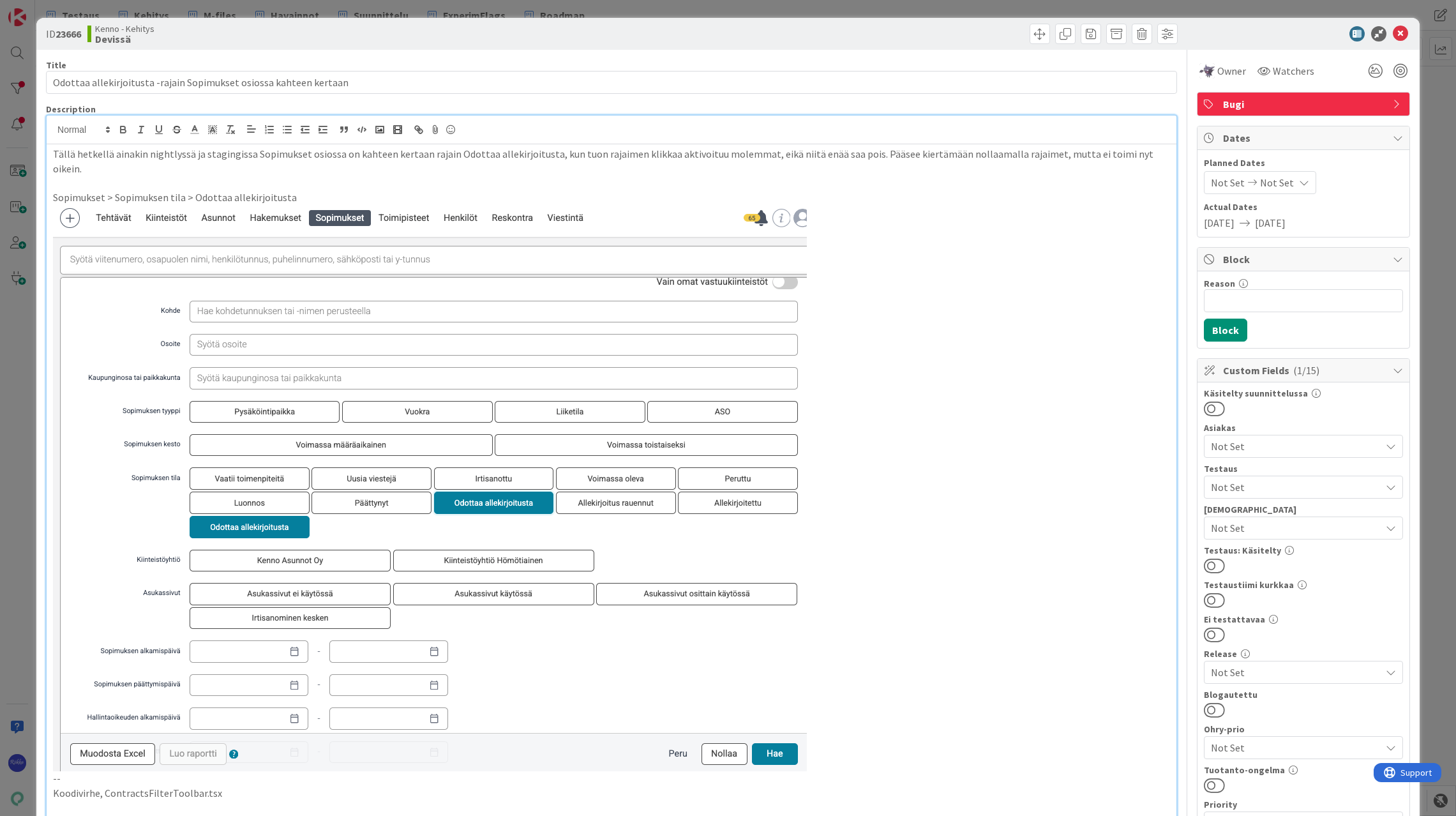
click at [1276, 484] on span "Not Set" at bounding box center [1296, 487] width 170 height 15
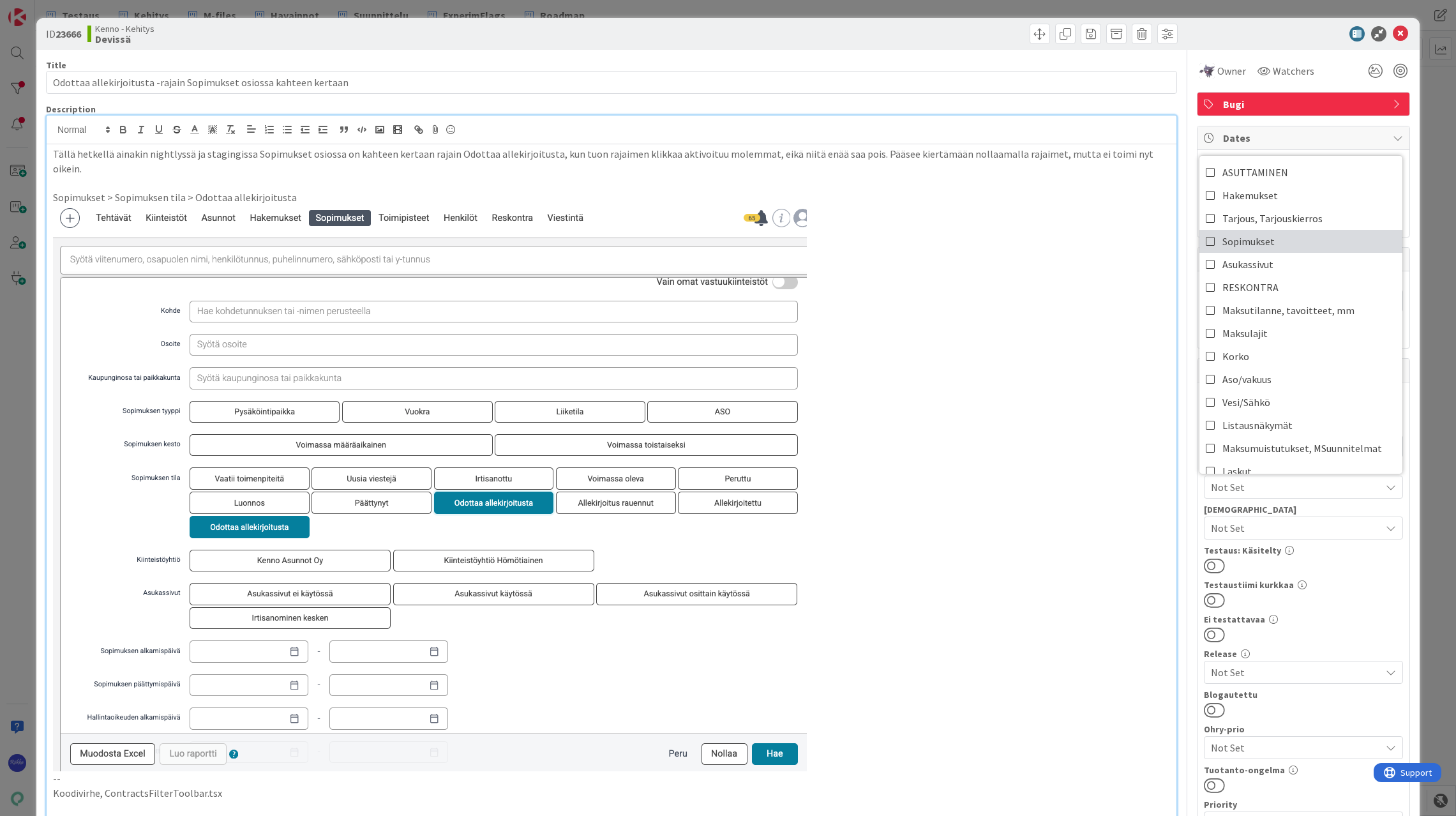
click at [1276, 244] on link "Sopimukset" at bounding box center [1301, 241] width 203 height 23
click at [1003, 347] on p at bounding box center [611, 488] width 1118 height 566
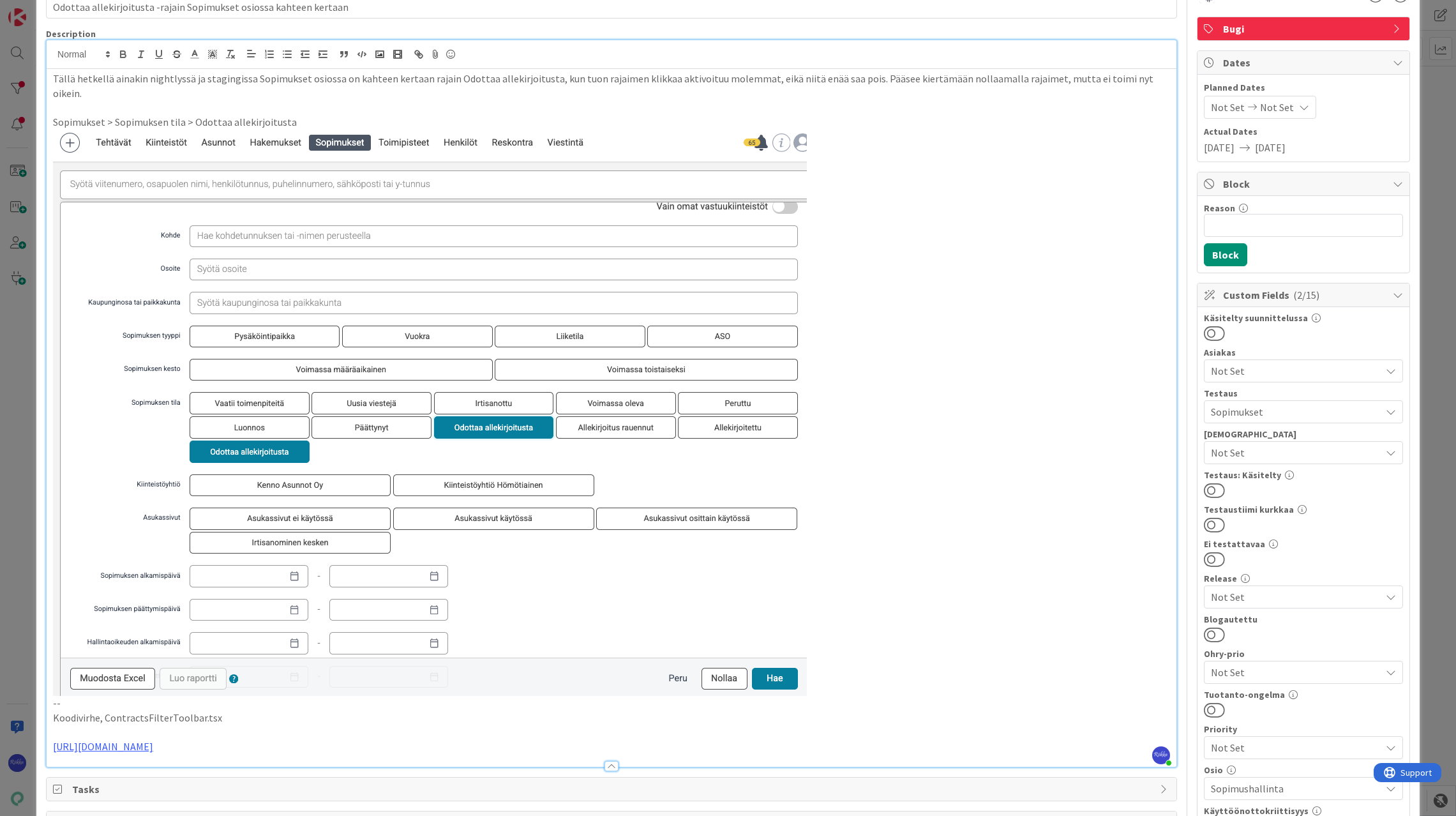
scroll to position [192, 0]
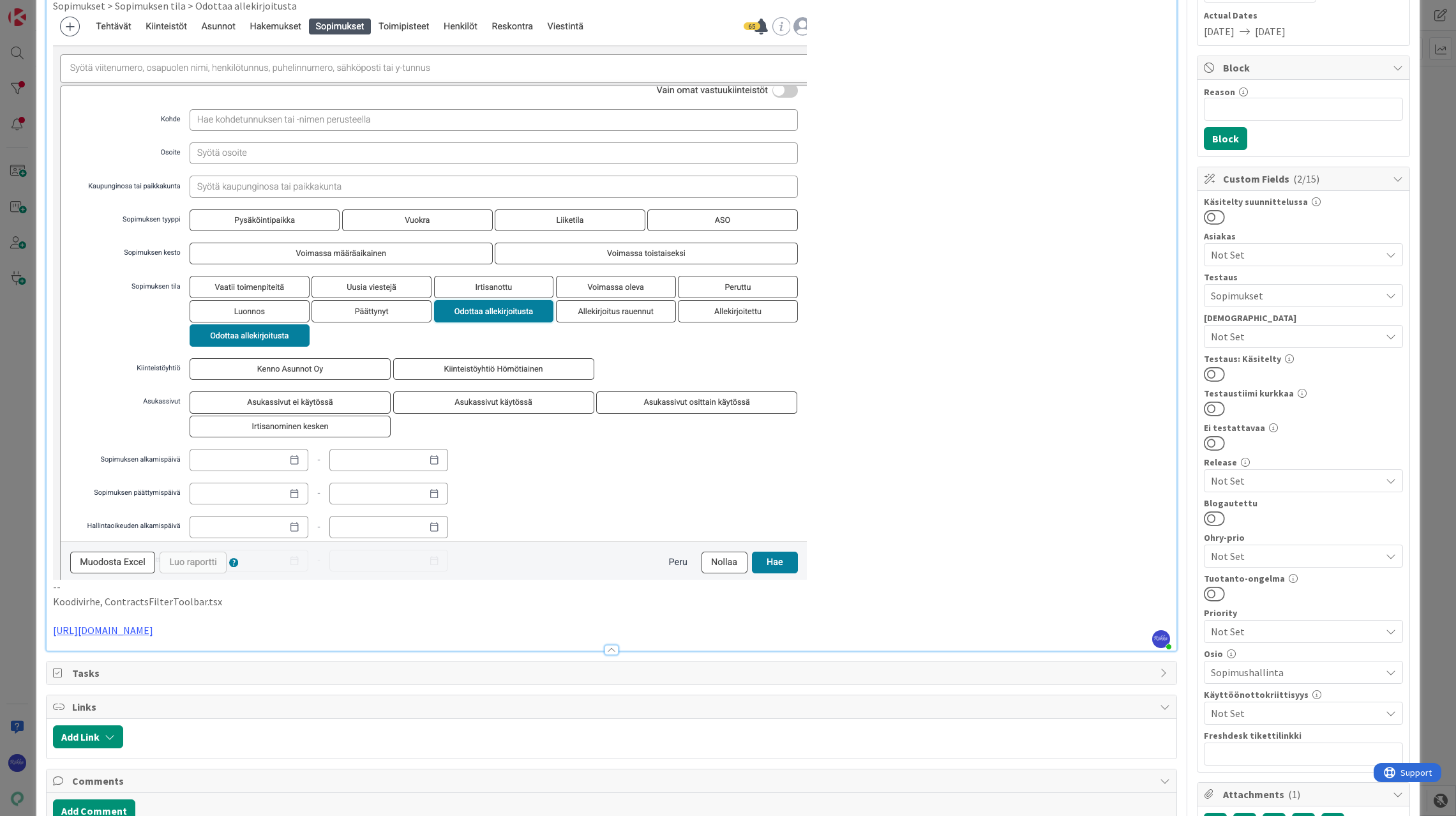
click at [1209, 370] on button at bounding box center [1214, 374] width 21 height 17
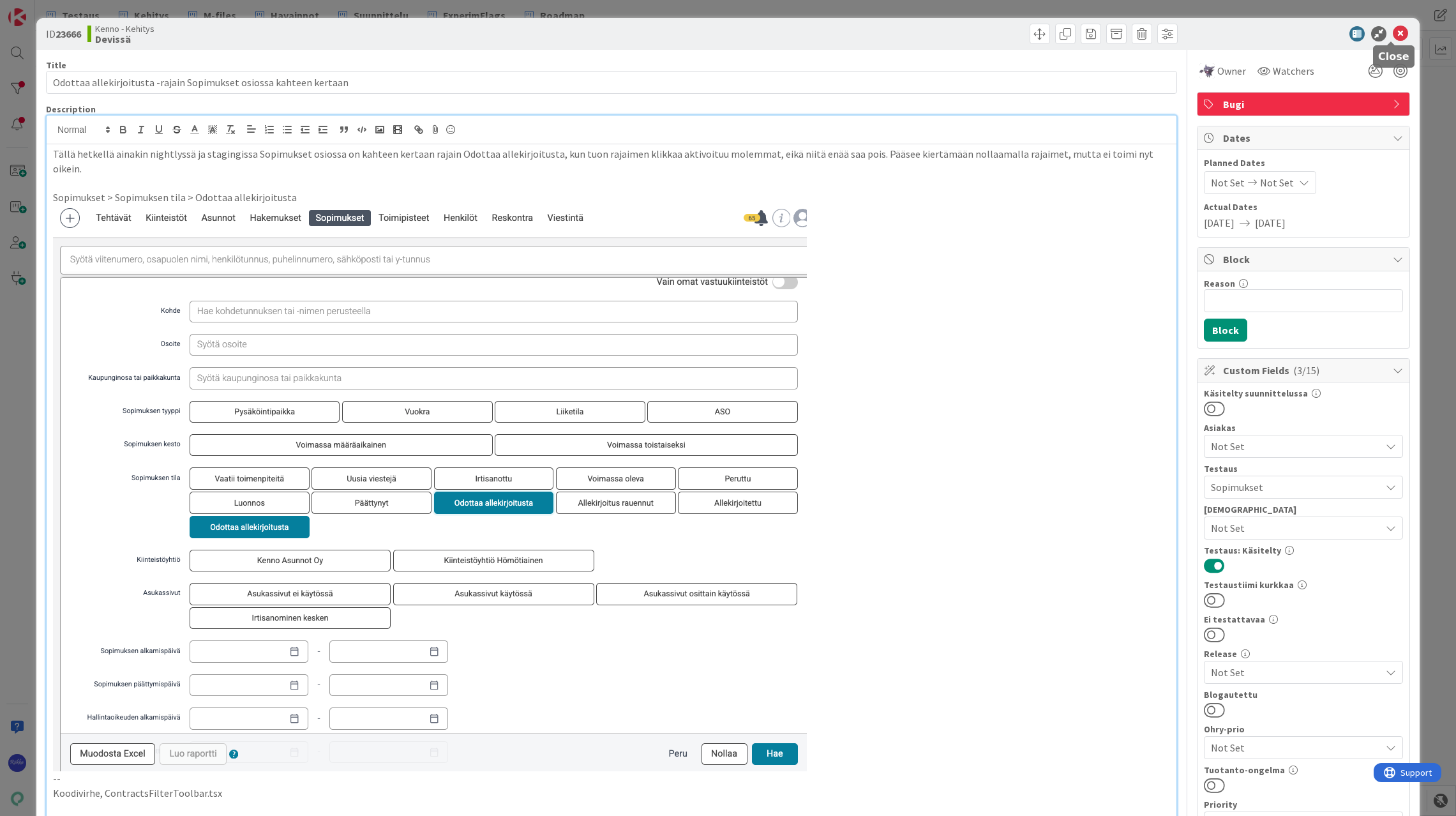
click at [1393, 34] on icon at bounding box center [1400, 34] width 15 height 15
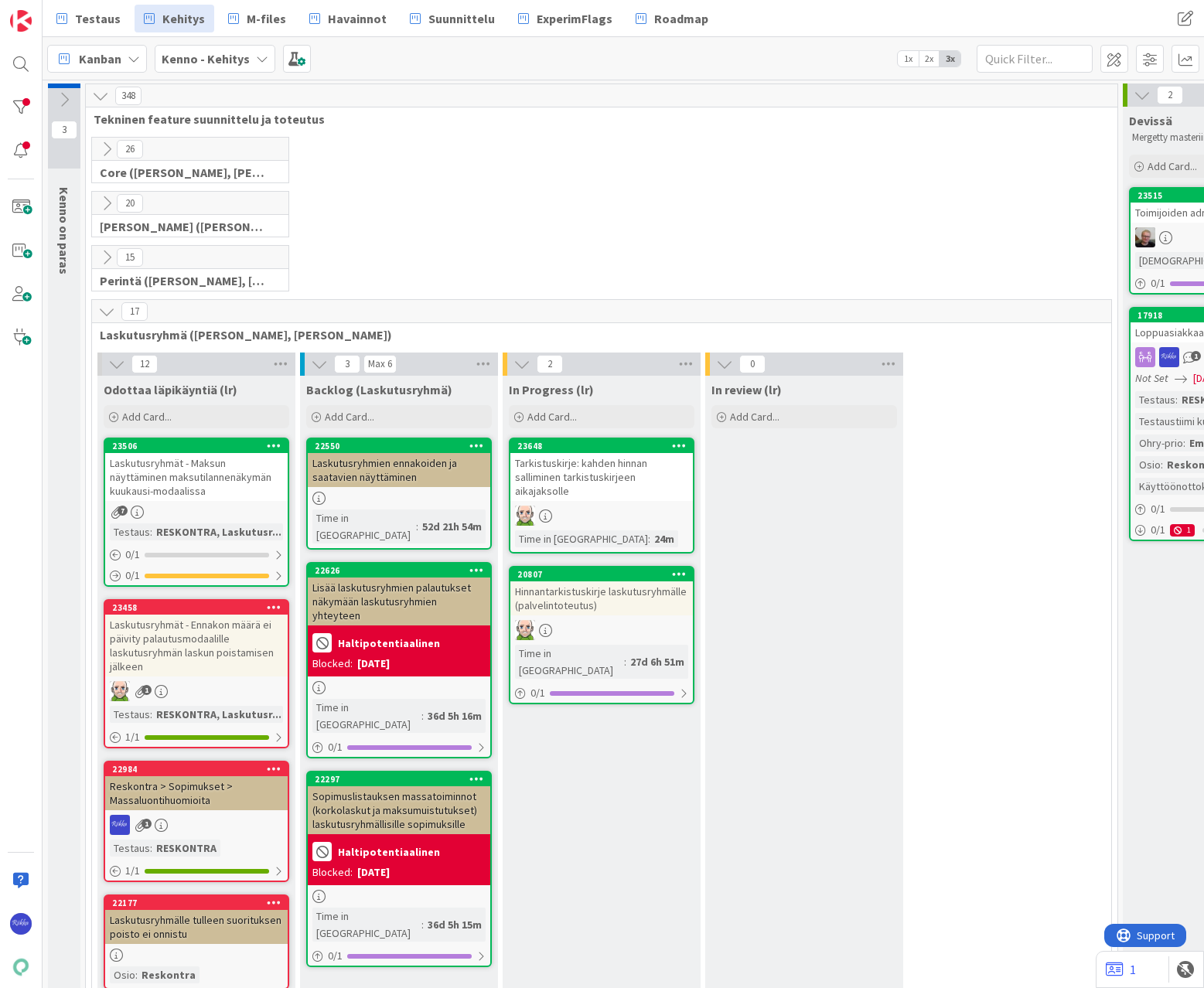
scroll to position [0, 216]
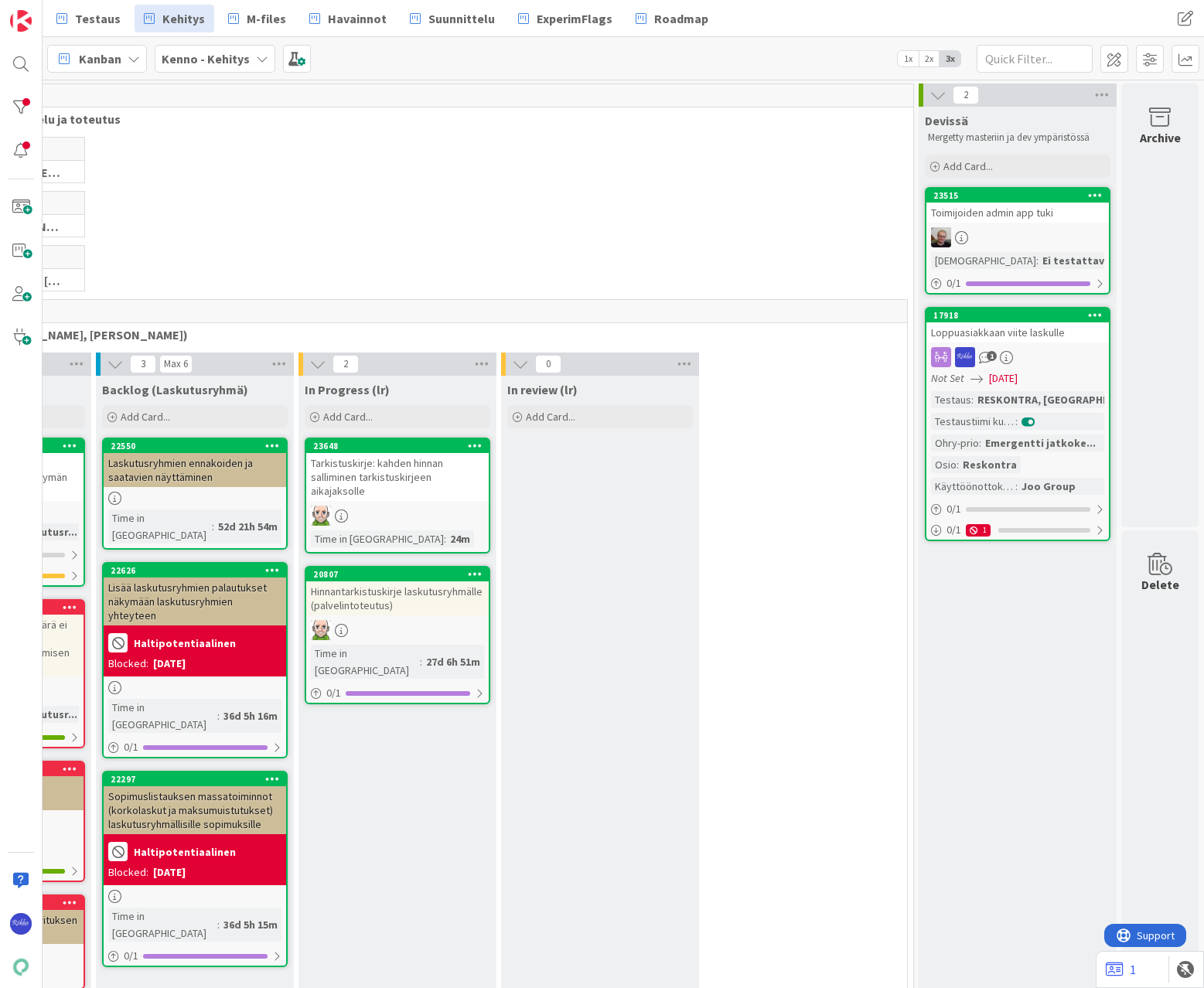
click at [994, 365] on div "1" at bounding box center [1017, 357] width 183 height 20
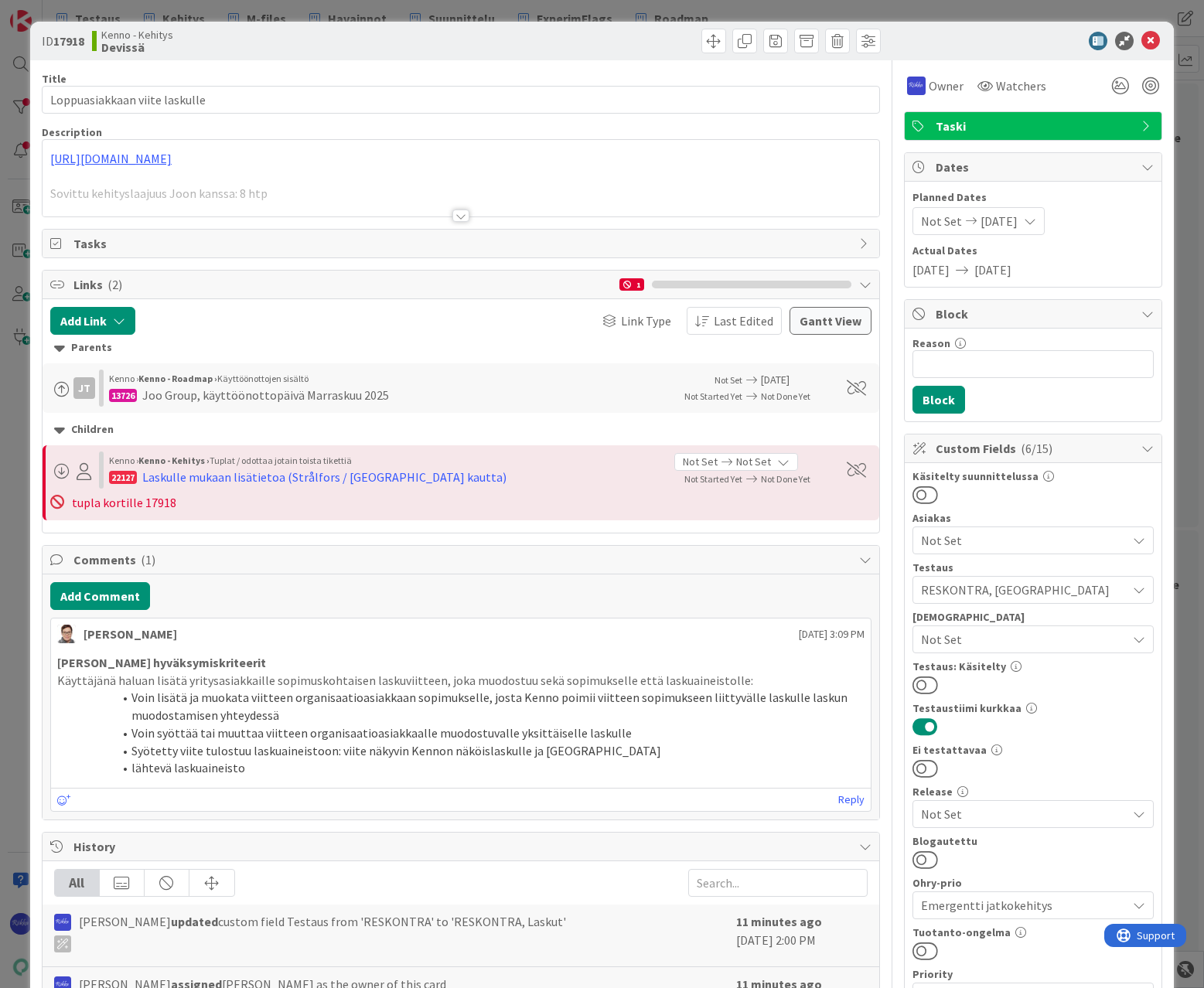
click at [454, 218] on div at bounding box center [461, 216] width 17 height 13
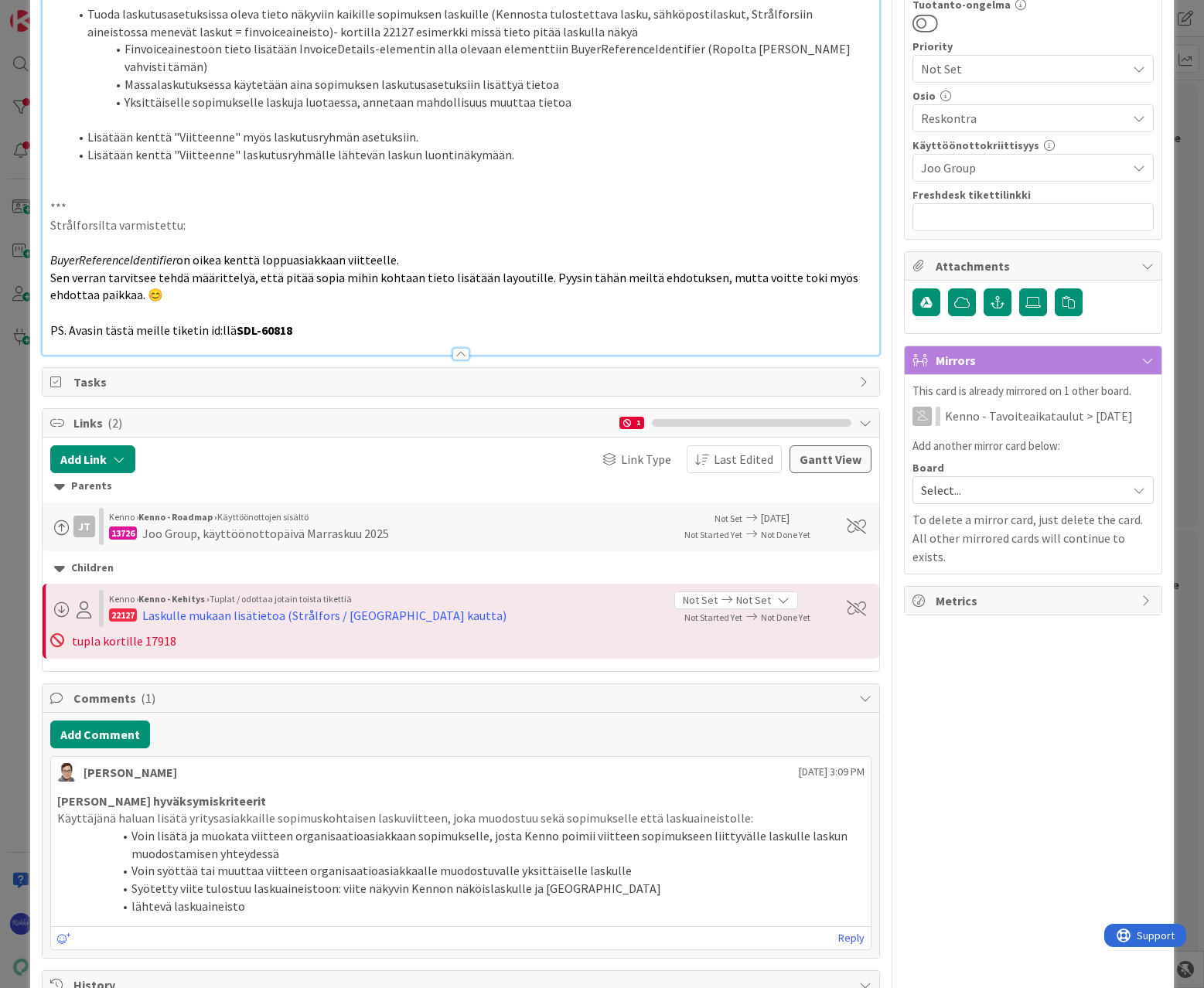
scroll to position [906, 0]
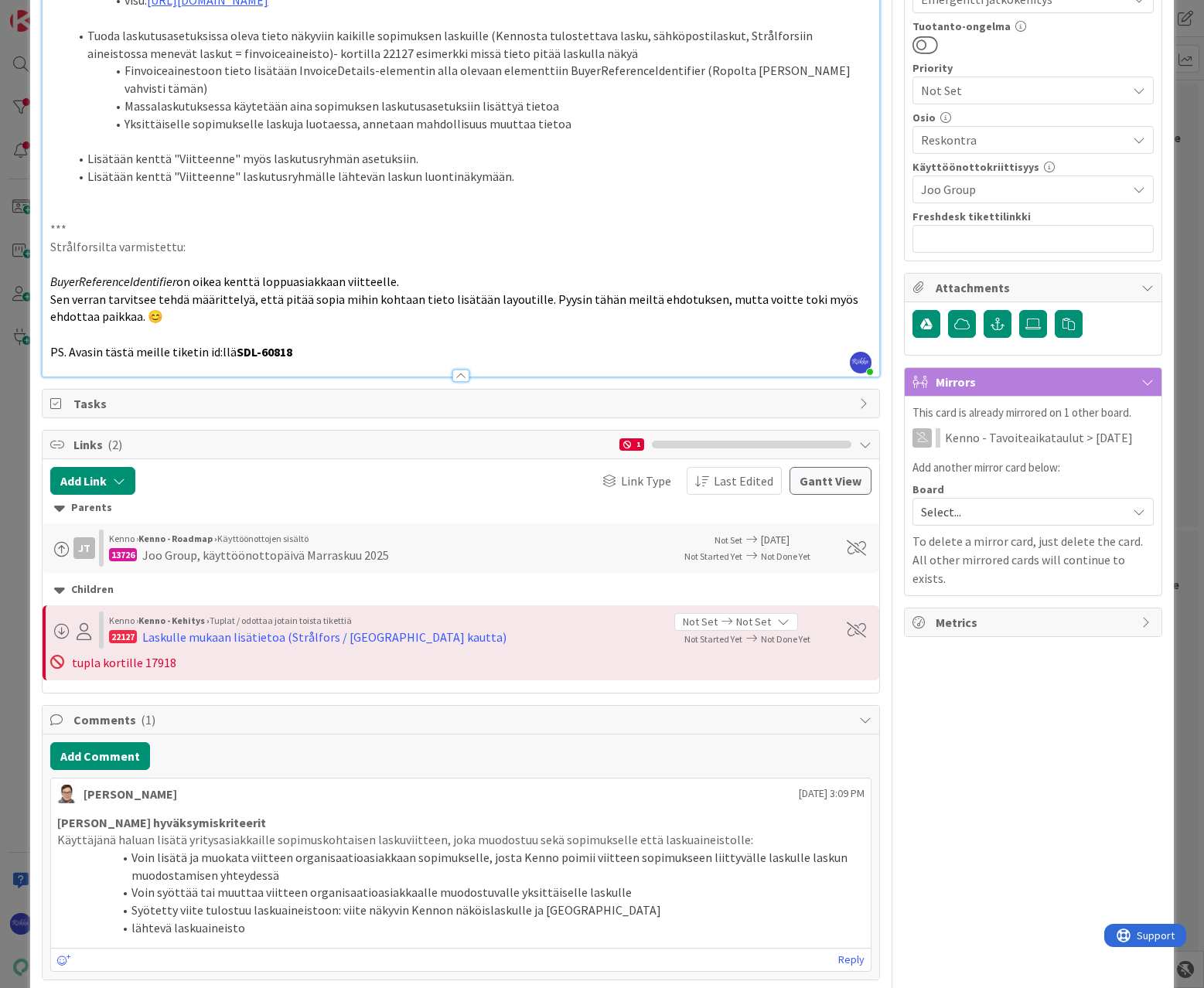
click at [341, 361] on p "PS. Avasin tästä meille tiketin id:llä SDL-60818" at bounding box center [460, 352] width 821 height 17
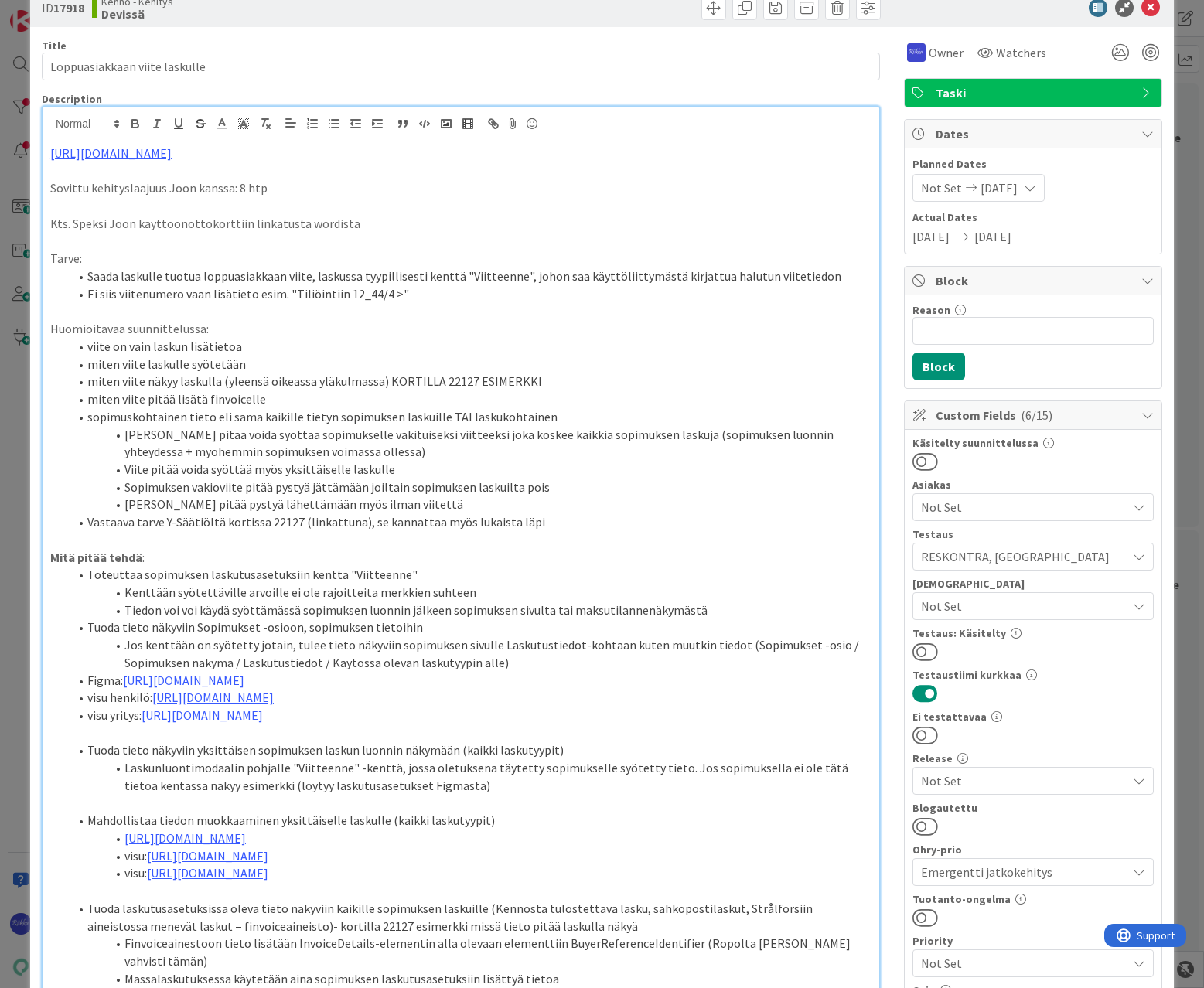
scroll to position [0, 0]
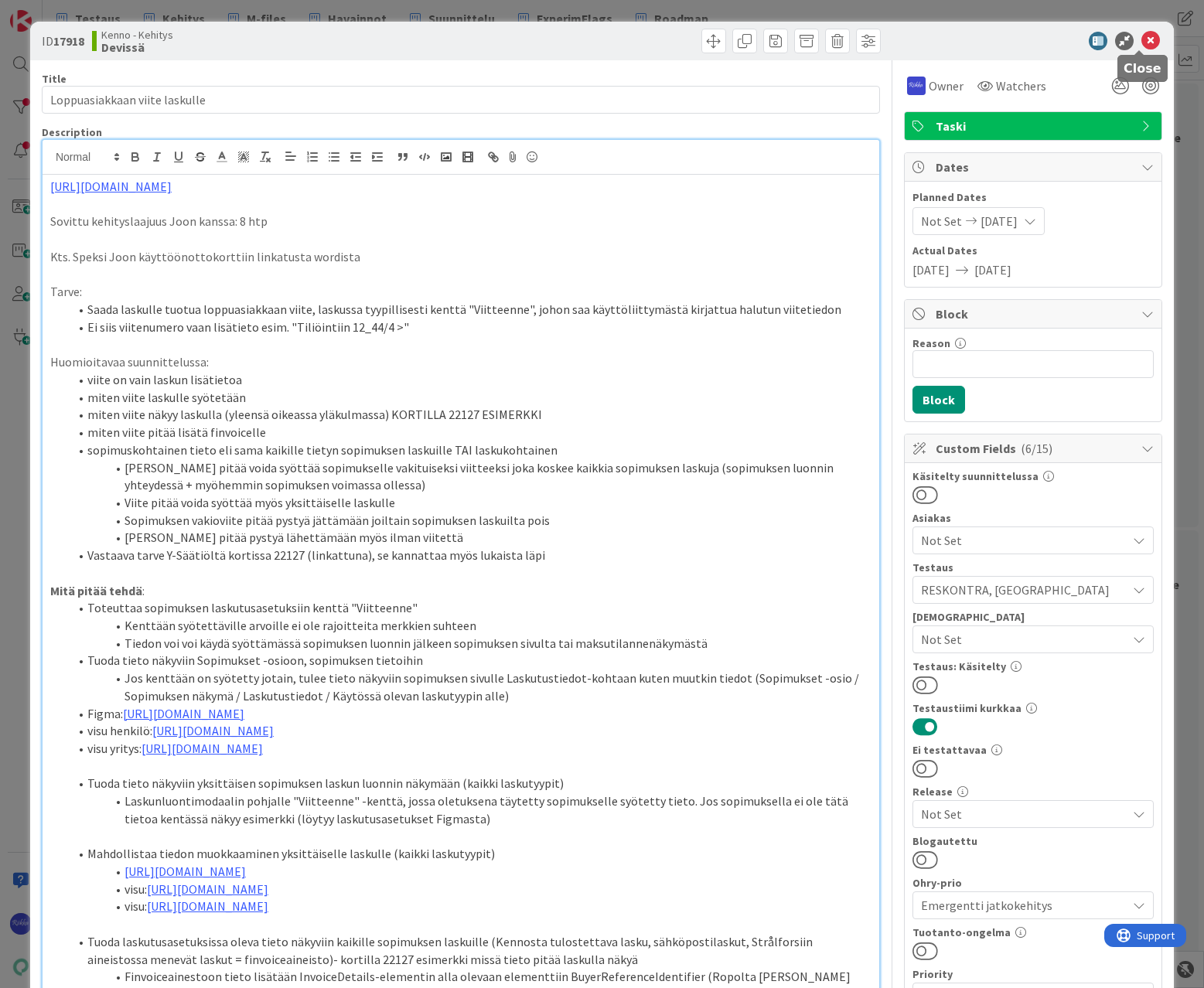
click at [1148, 41] on icon at bounding box center [1150, 41] width 18 height 18
